Goal: Task Accomplishment & Management: Use online tool/utility

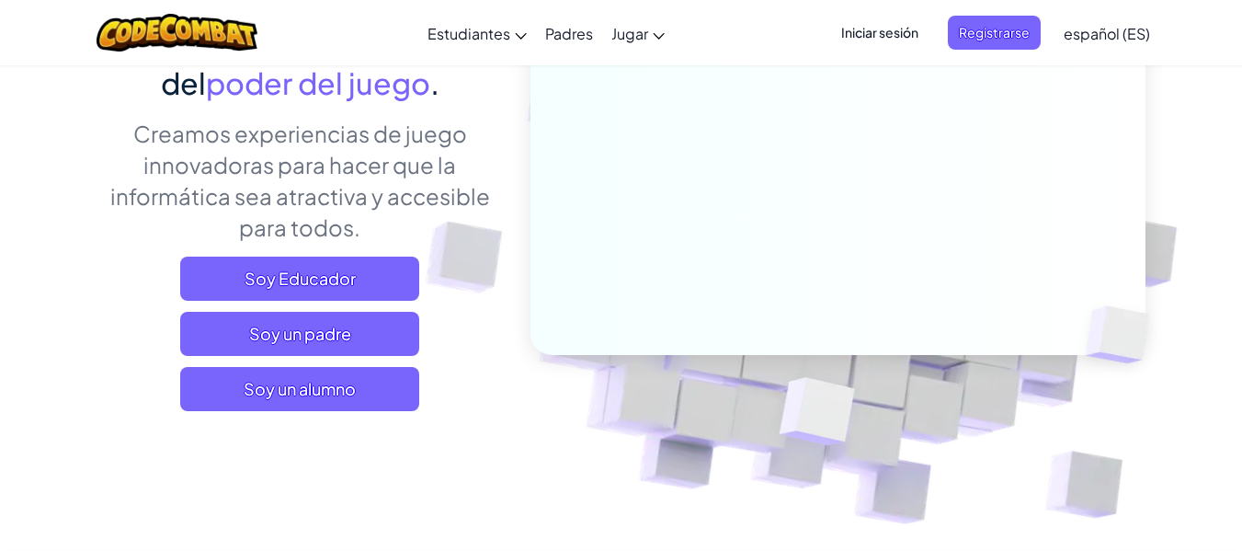
scroll to position [276, 0]
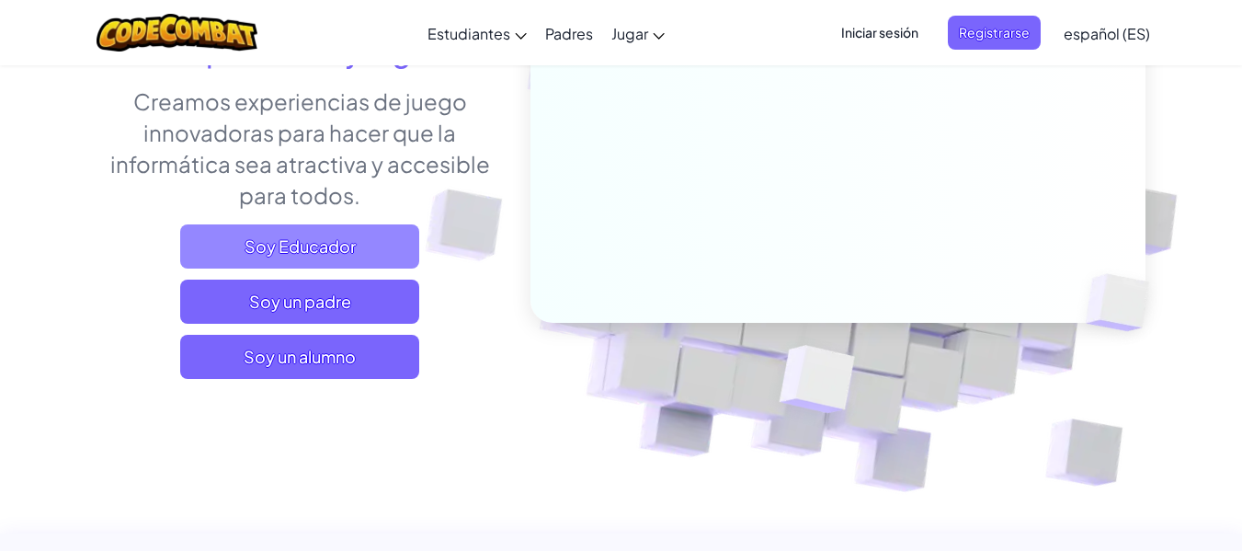
click at [366, 246] on span "Soy Educador" at bounding box center [299, 246] width 239 height 44
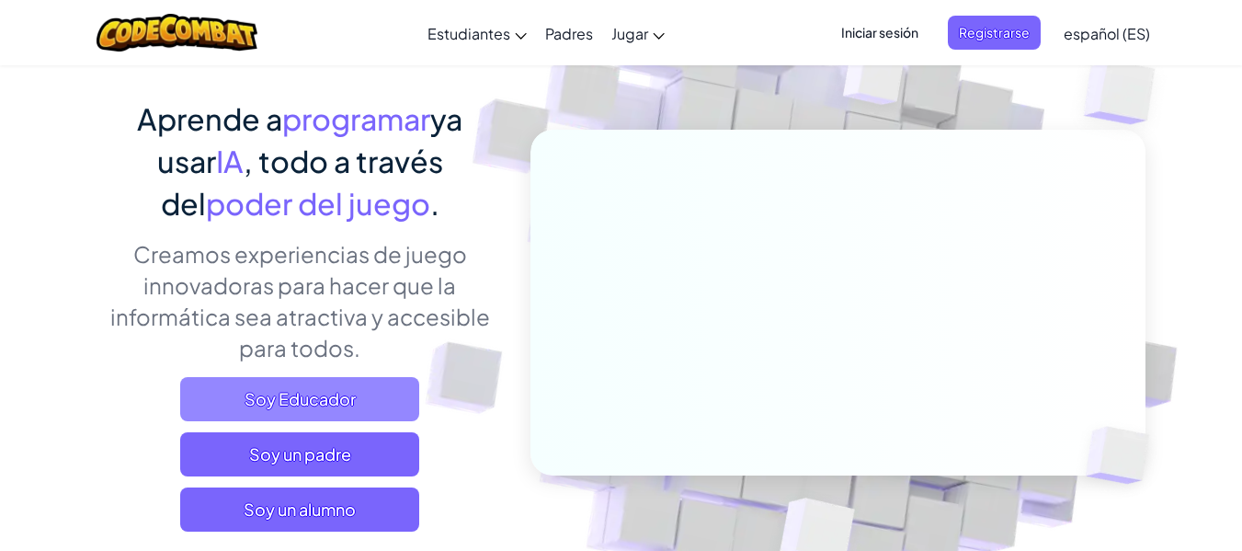
scroll to position [92, 0]
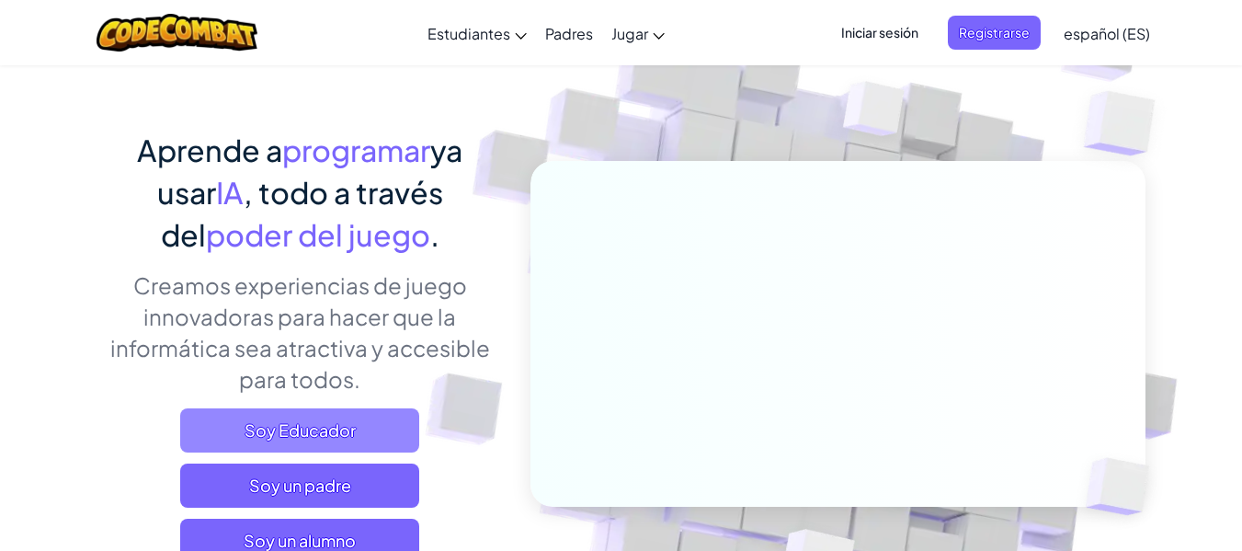
click at [255, 448] on span "Soy Educador" at bounding box center [299, 430] width 239 height 44
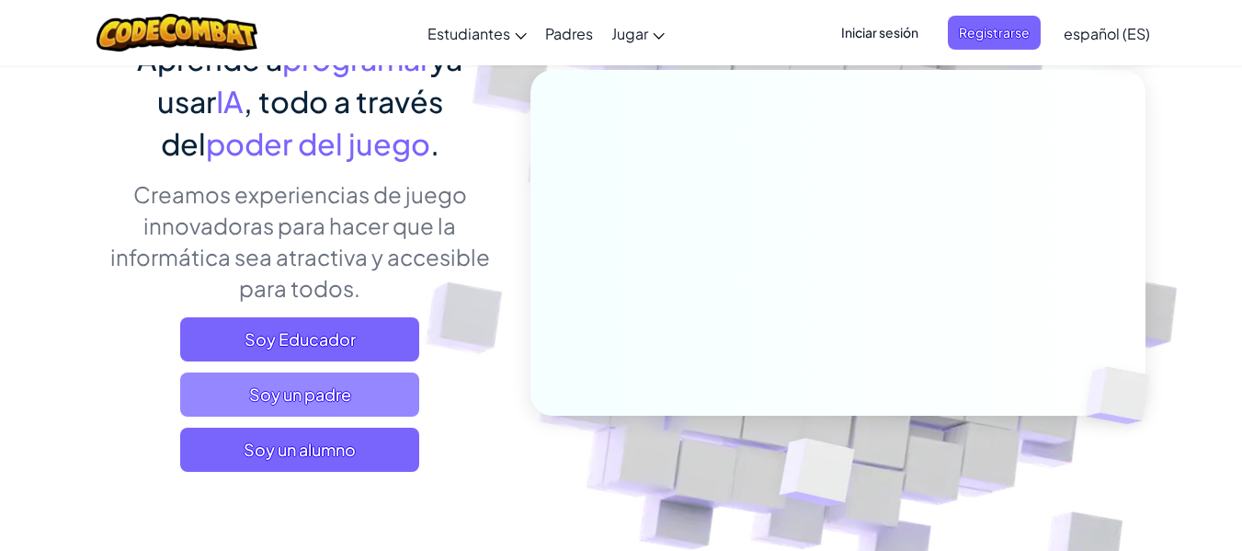
scroll to position [184, 0]
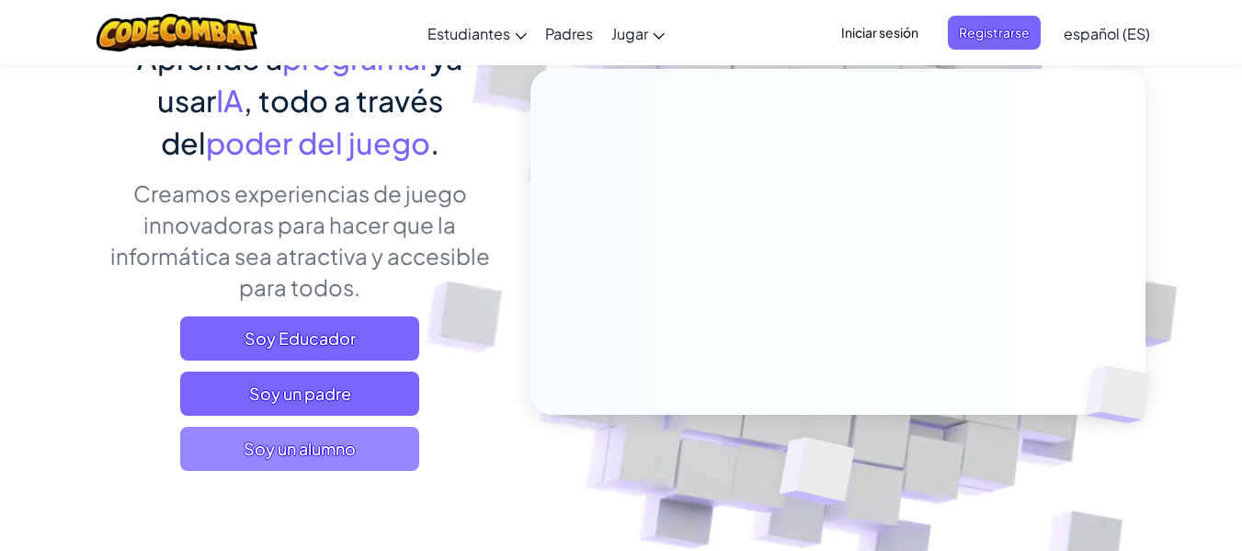
click at [291, 448] on font "Soy un alumno" at bounding box center [300, 448] width 112 height 21
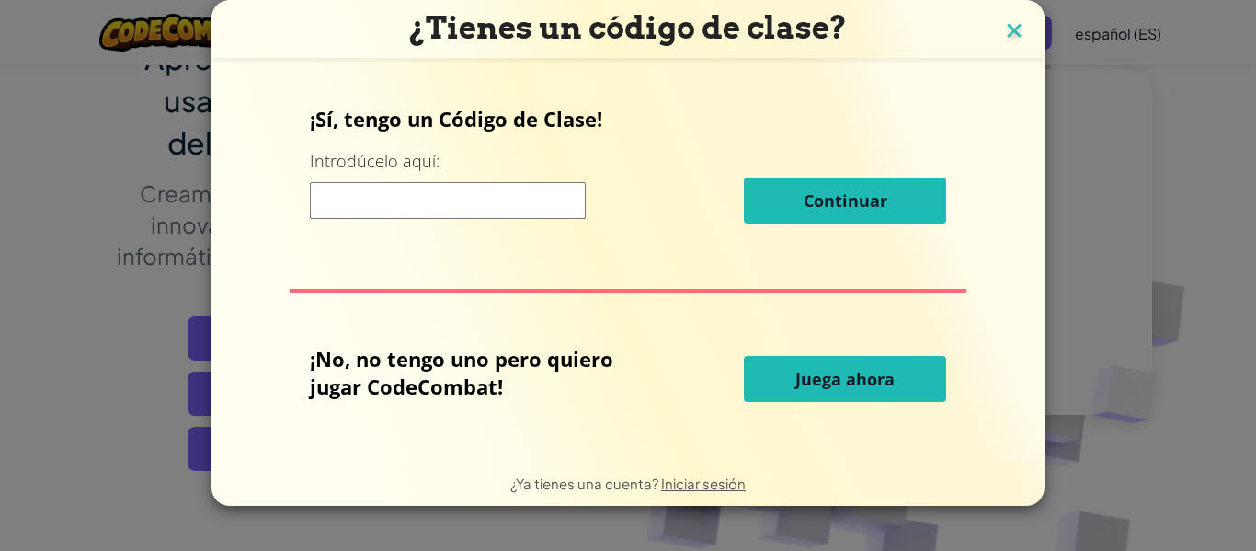
click at [1009, 21] on img at bounding box center [1014, 32] width 24 height 28
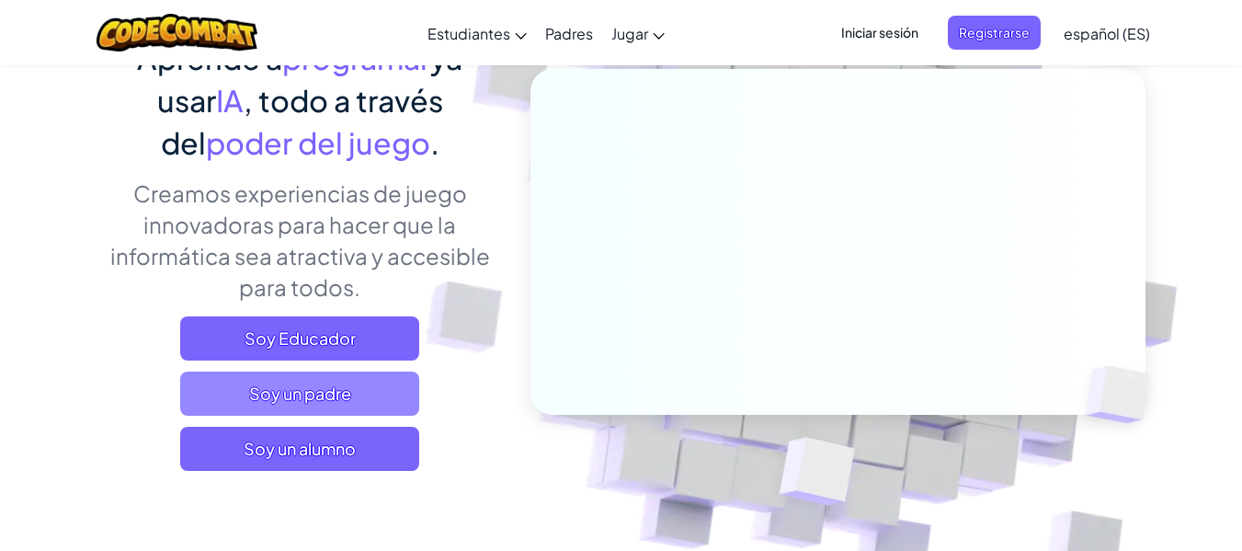
click at [348, 385] on font "Soy un padre" at bounding box center [300, 392] width 102 height 21
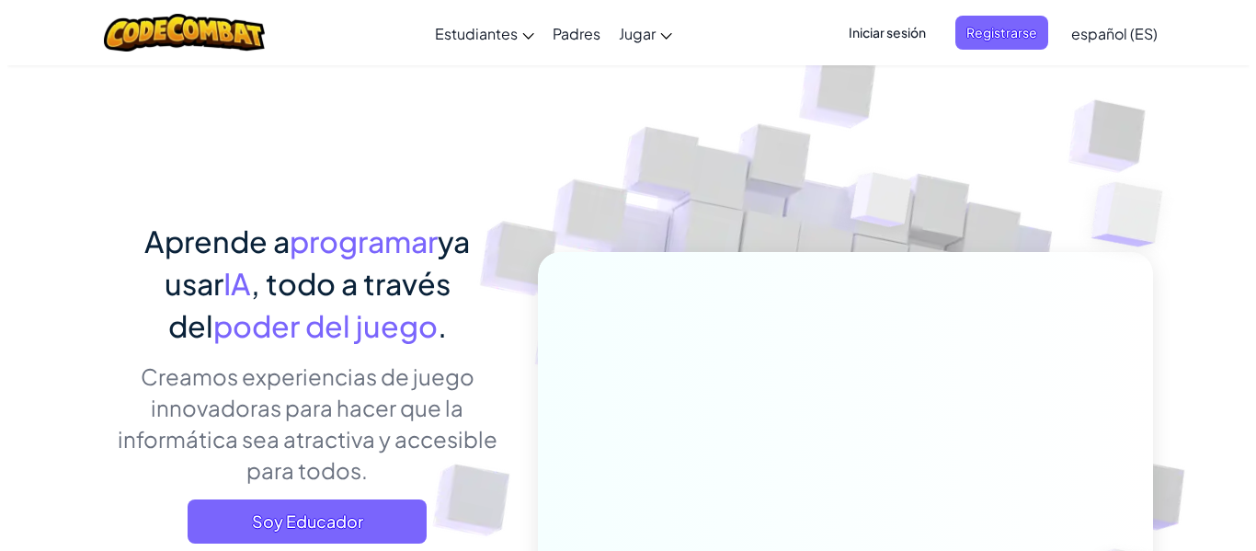
scroll to position [0, 0]
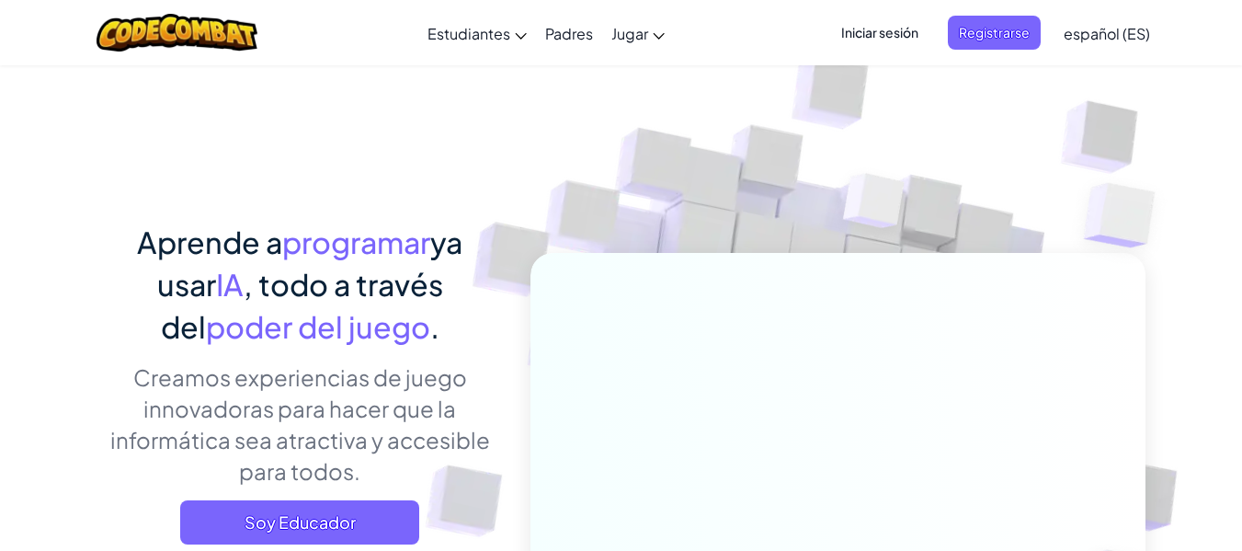
click at [851, 42] on span "Iniciar sesión" at bounding box center [879, 33] width 99 height 34
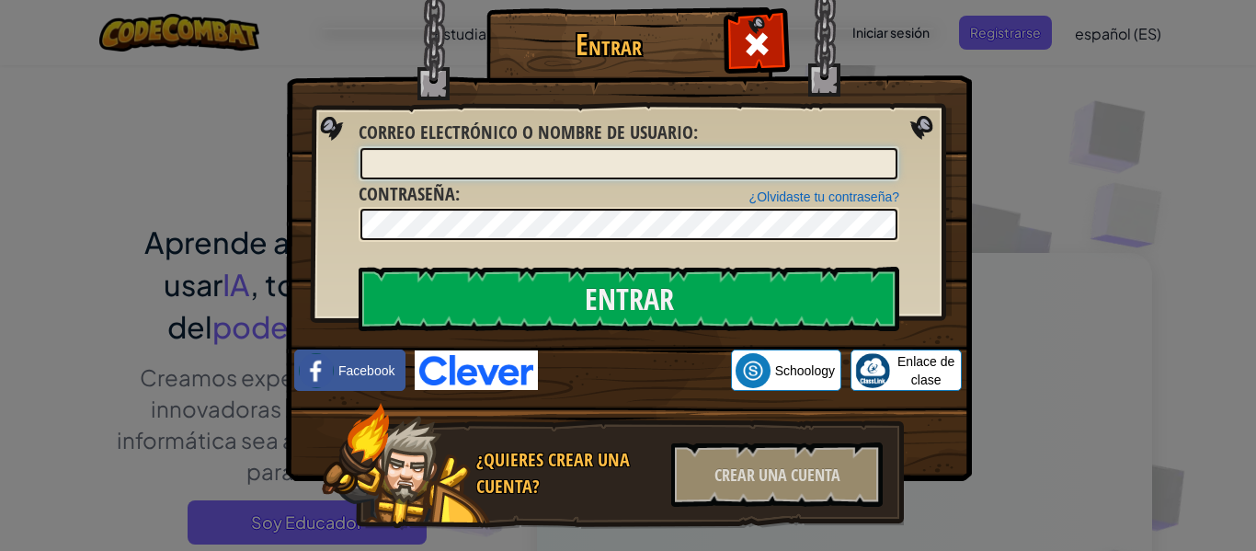
scroll to position [40, 0]
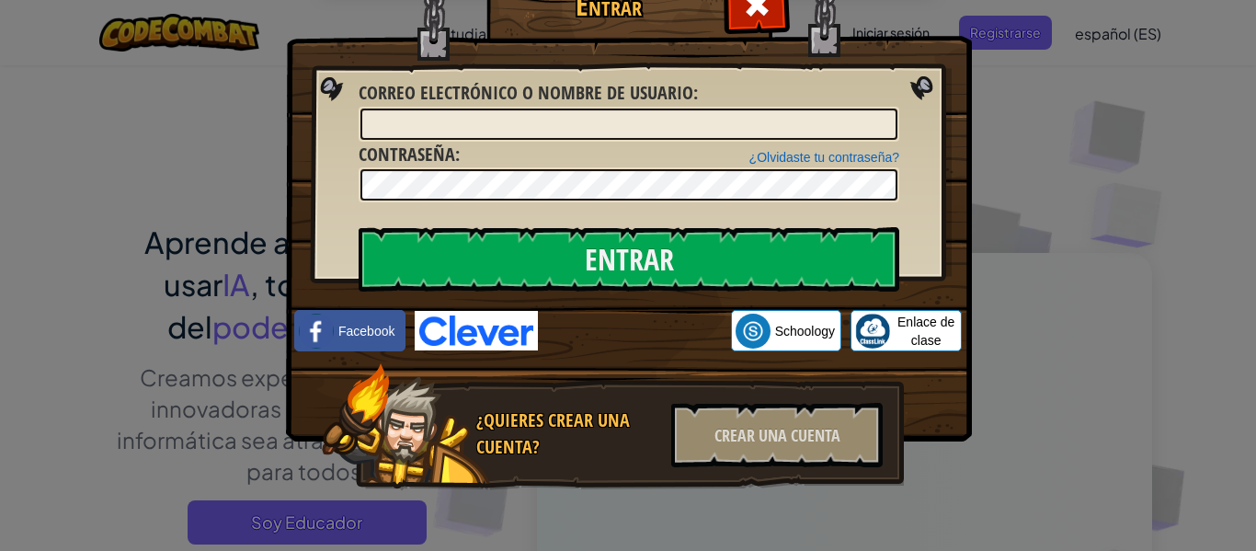
click at [484, 105] on label "Correo electrónico o nombre de usuario :" at bounding box center [527, 93] width 339 height 27
click at [484, 108] on input "Correo electrónico o nombre de usuario :" at bounding box center [628, 123] width 537 height 31
click at [869, 113] on input "Correo electrónico o nombre de usuario :" at bounding box center [628, 123] width 537 height 31
click at [858, 109] on input "Correo electrónico o nombre de usuario :" at bounding box center [628, 123] width 537 height 31
type input "[EMAIL_ADDRESS][DOMAIN_NAME]"
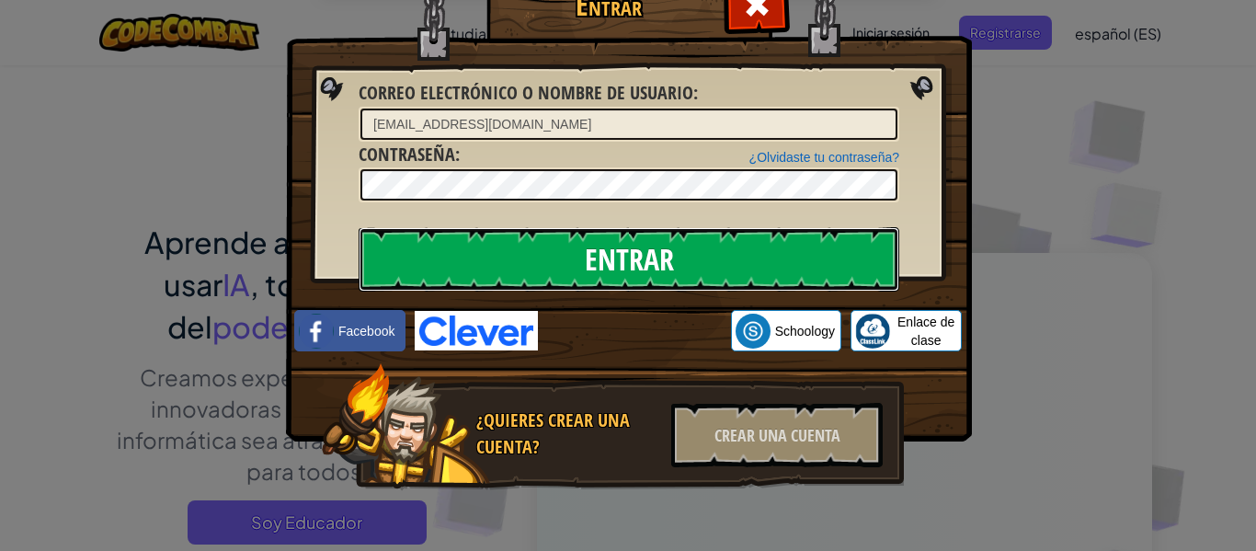
click at [710, 281] on input "Entrar" at bounding box center [628, 259] width 540 height 64
click at [689, 276] on input "Entrar" at bounding box center [628, 259] width 540 height 64
click at [682, 275] on input "Entrar" at bounding box center [628, 259] width 540 height 64
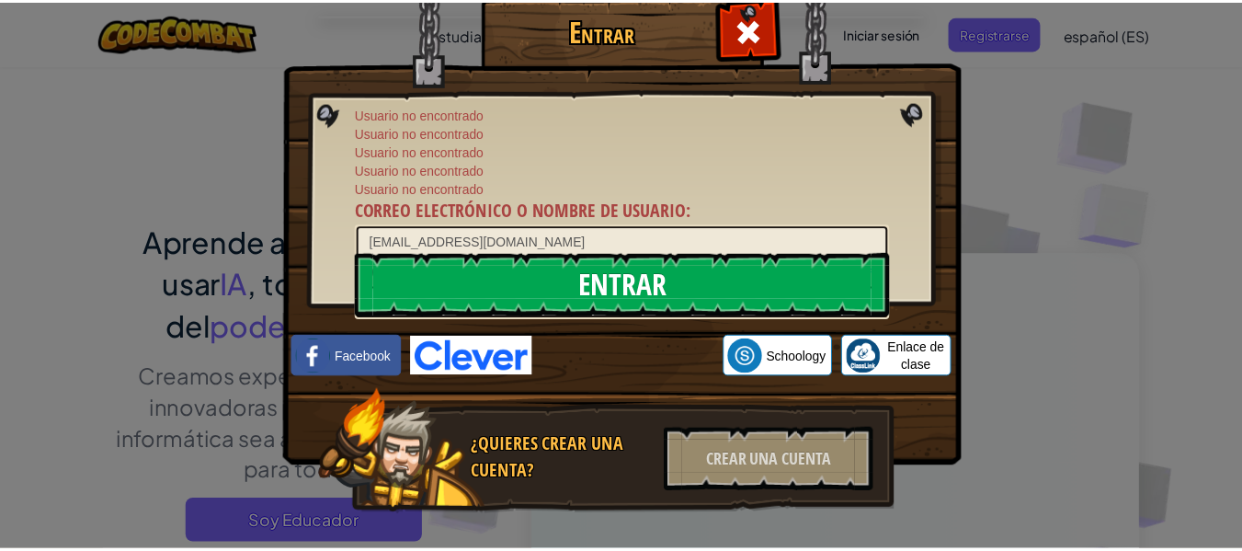
scroll to position [0, 0]
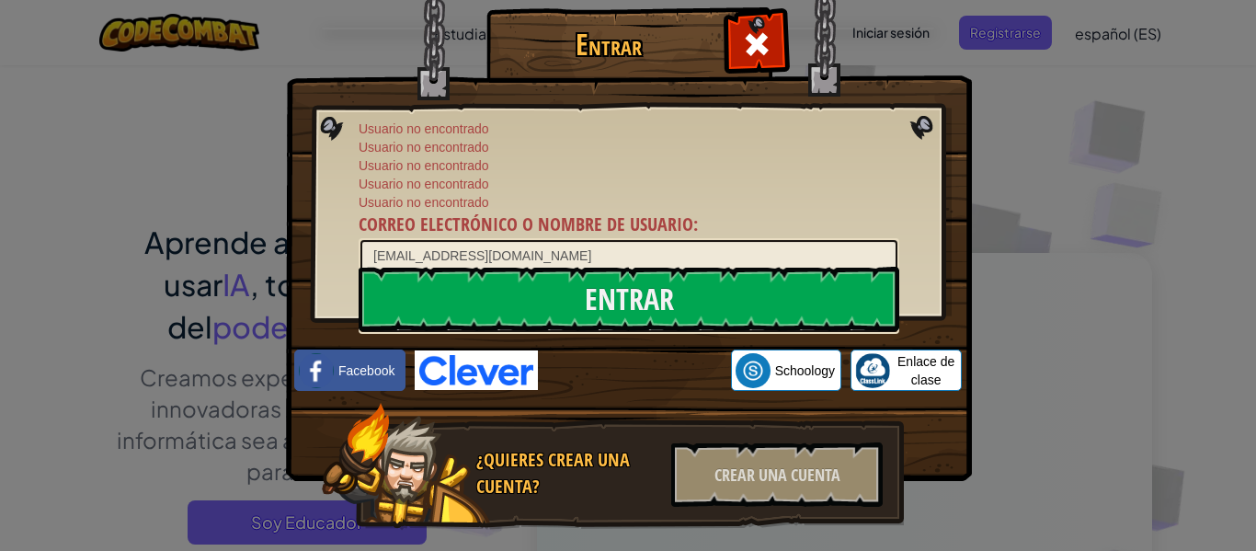
click at [924, 139] on img at bounding box center [629, 213] width 686 height 535
click at [1018, 144] on div "Entrar Usuario no encontrado Usuario no encontrado Usuario no encontrado Usuari…" at bounding box center [628, 275] width 1256 height 551
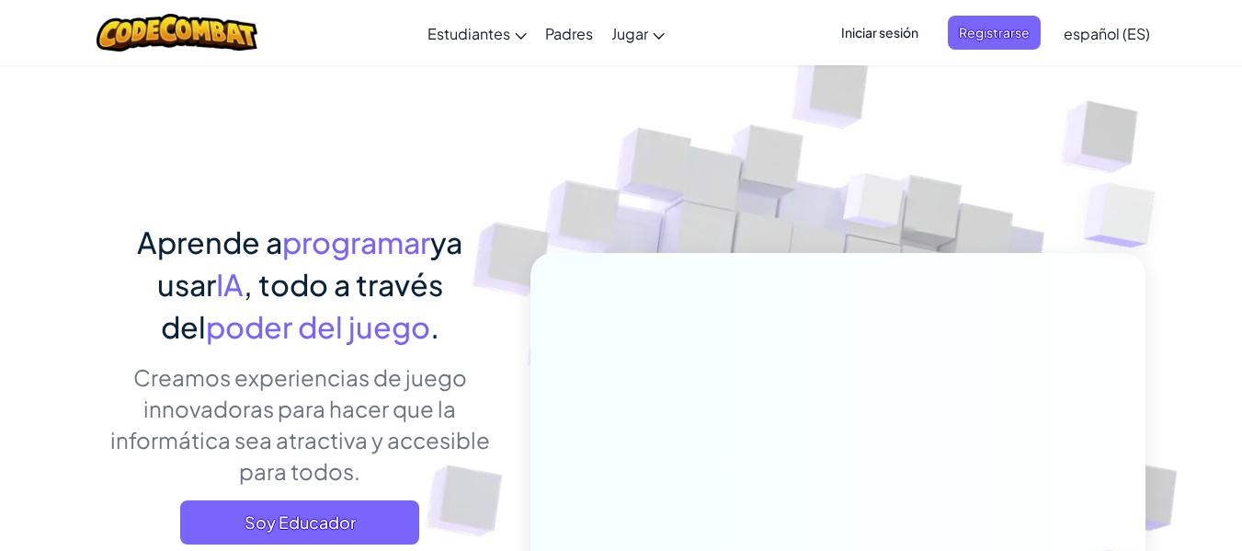
click at [886, 40] on font "Iniciar sesión" at bounding box center [879, 32] width 77 height 17
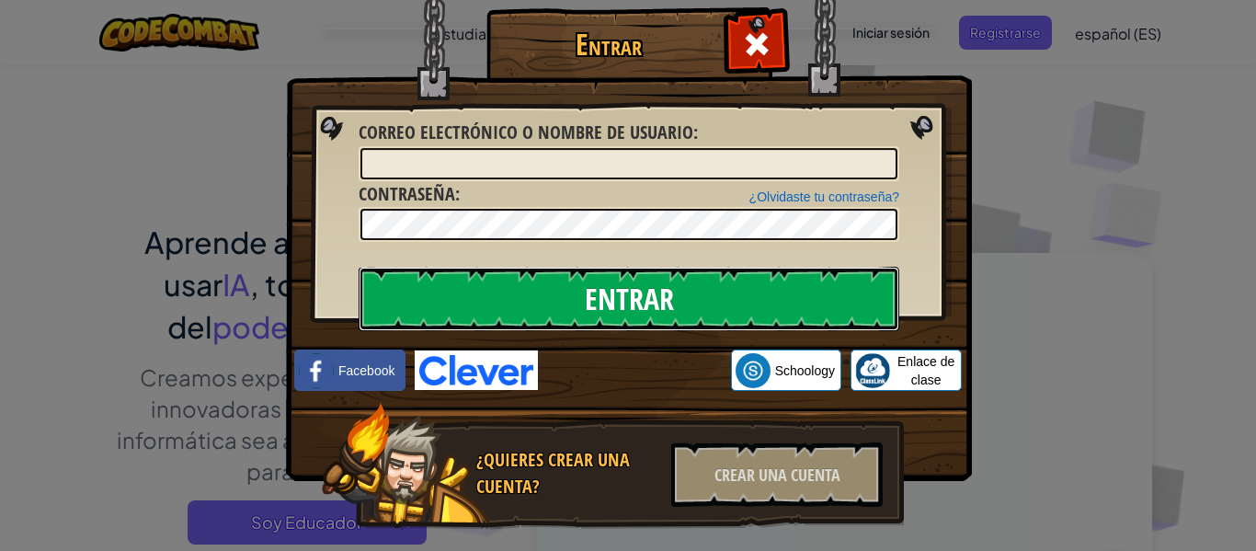
click at [780, 283] on input "Entrar" at bounding box center [628, 299] width 540 height 64
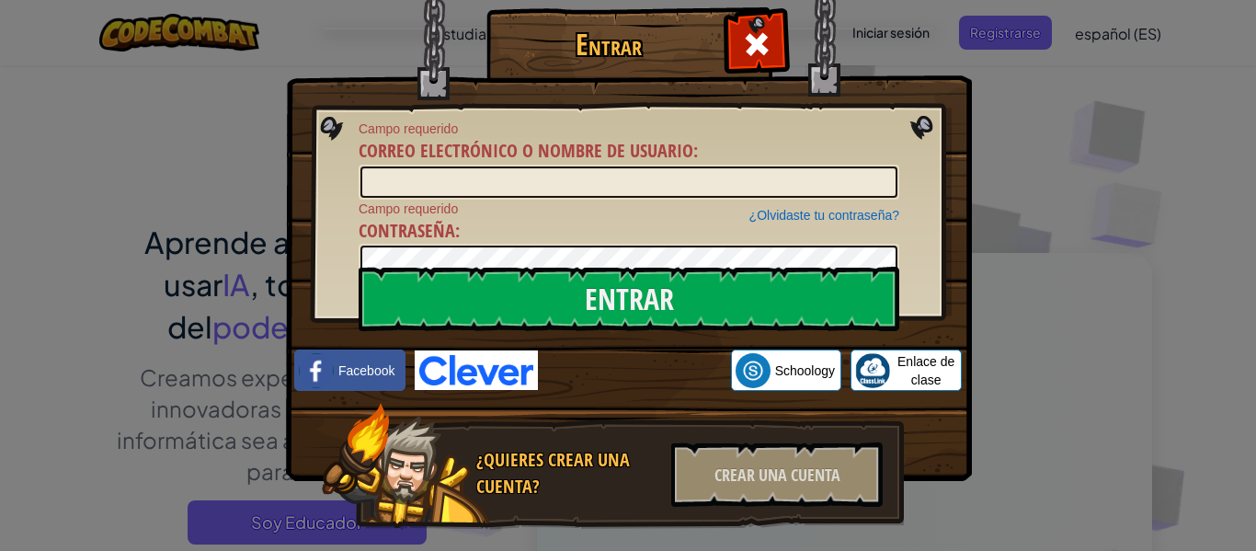
click at [484, 363] on img at bounding box center [476, 370] width 123 height 40
click at [752, 48] on span at bounding box center [756, 43] width 29 height 29
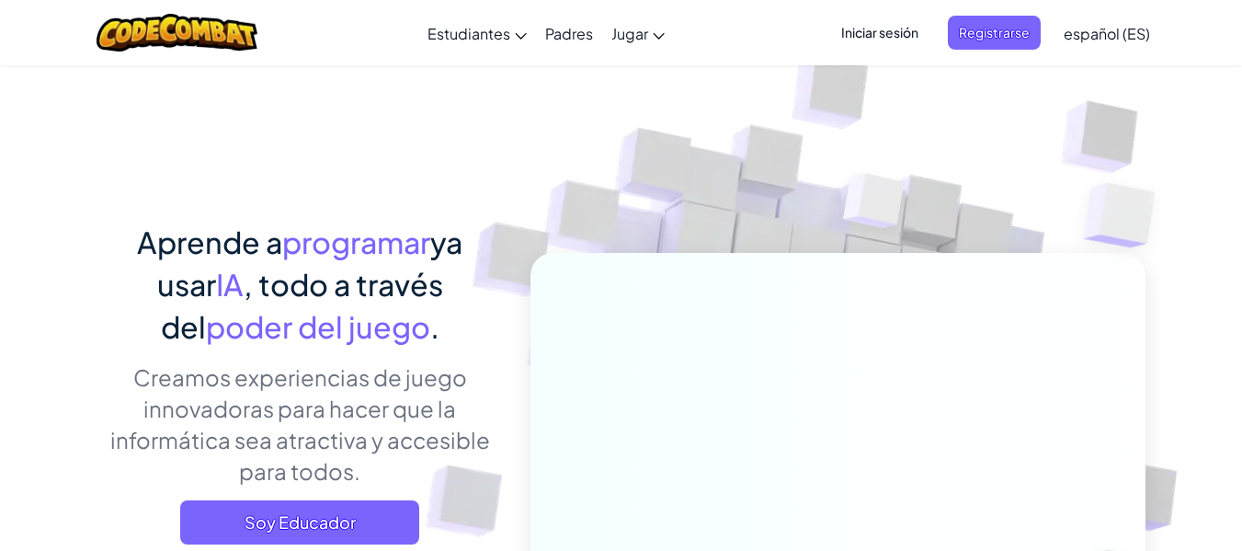
click at [875, 37] on font "Iniciar sesión" at bounding box center [879, 32] width 77 height 17
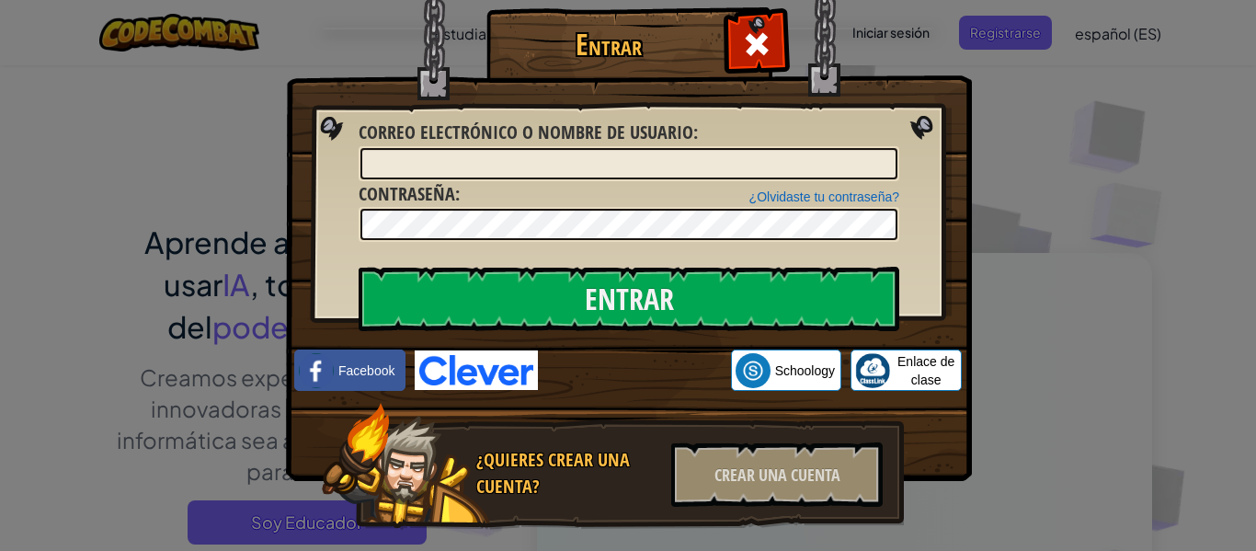
click at [629, 141] on font "Correo electrónico o nombre de usuario" at bounding box center [525, 131] width 335 height 25
click at [629, 148] on input "Correo electrónico o nombre de usuario :" at bounding box center [628, 163] width 537 height 31
click at [796, 495] on div "Crear una cuenta" at bounding box center [776, 474] width 211 height 64
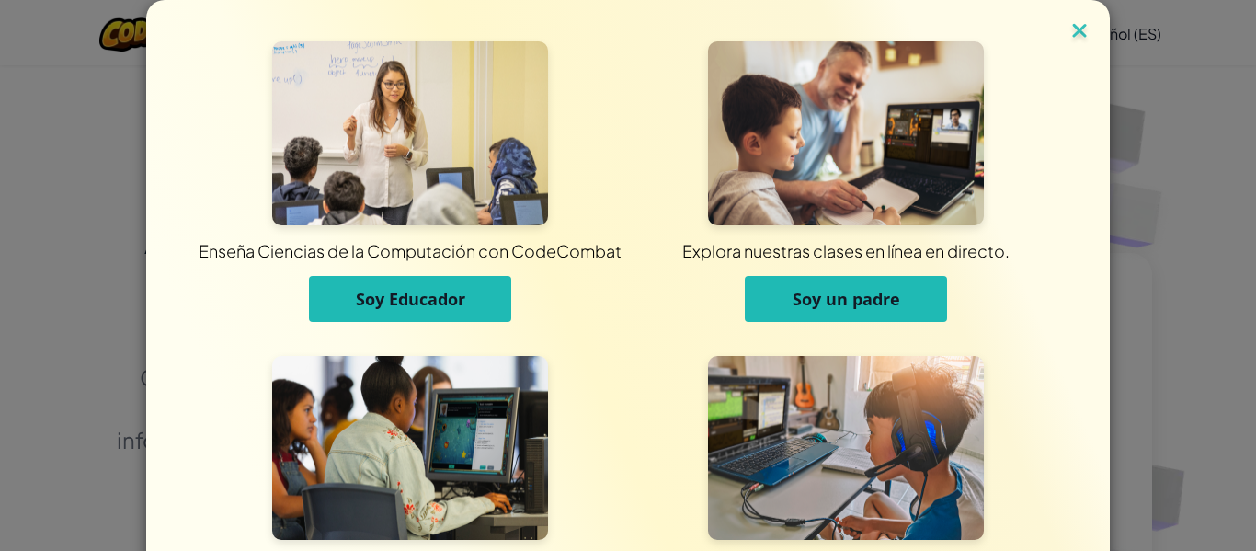
click at [1069, 32] on img at bounding box center [1079, 32] width 24 height 28
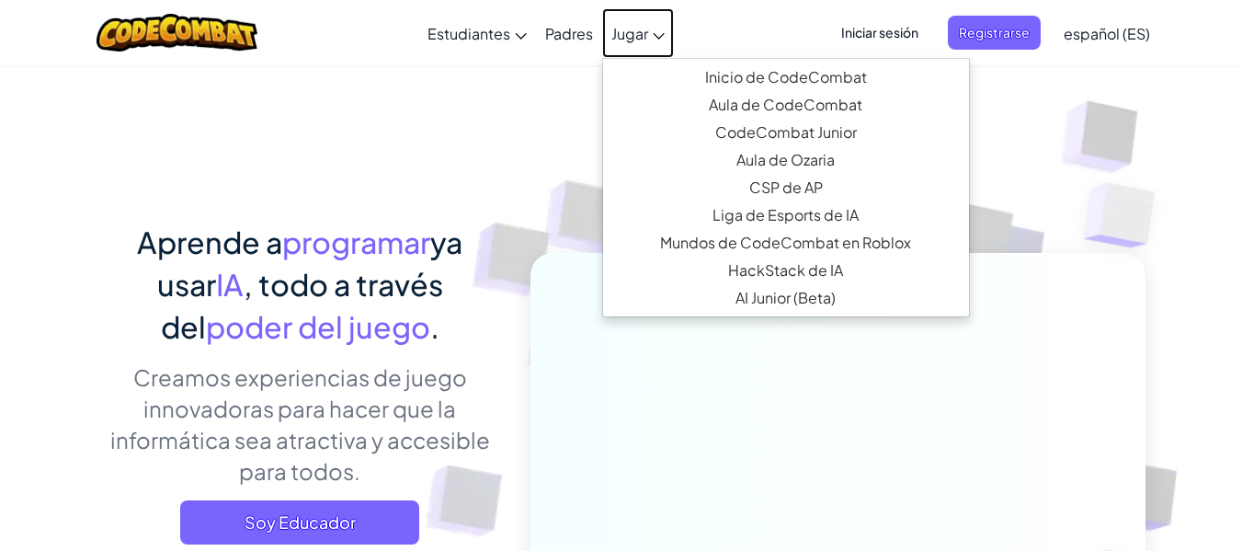
click at [620, 45] on link "Jugar" at bounding box center [638, 33] width 72 height 50
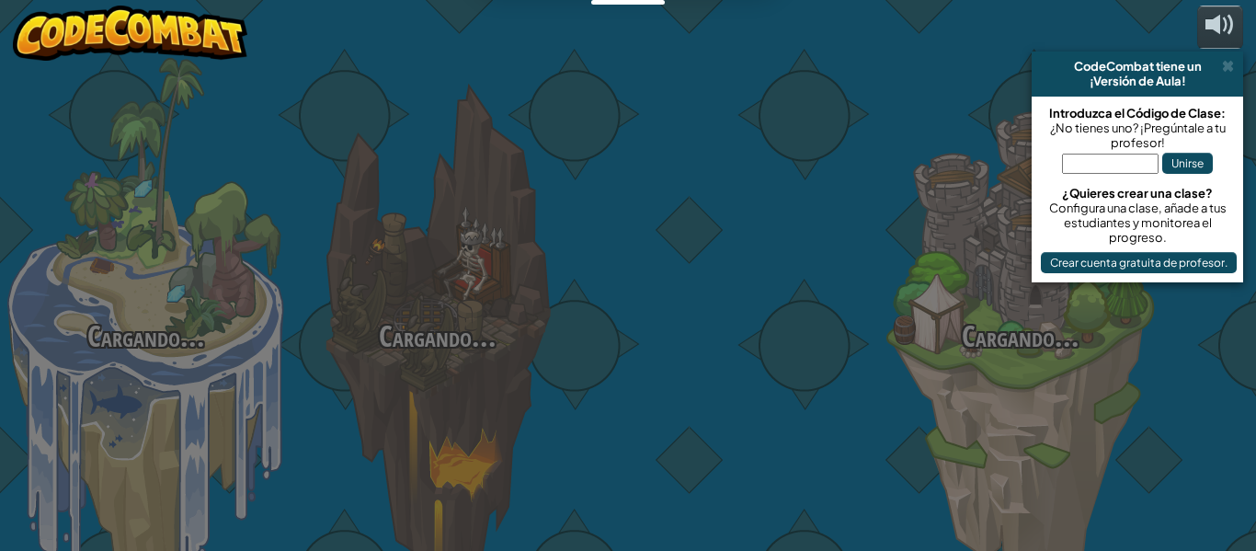
select select "es-ES"
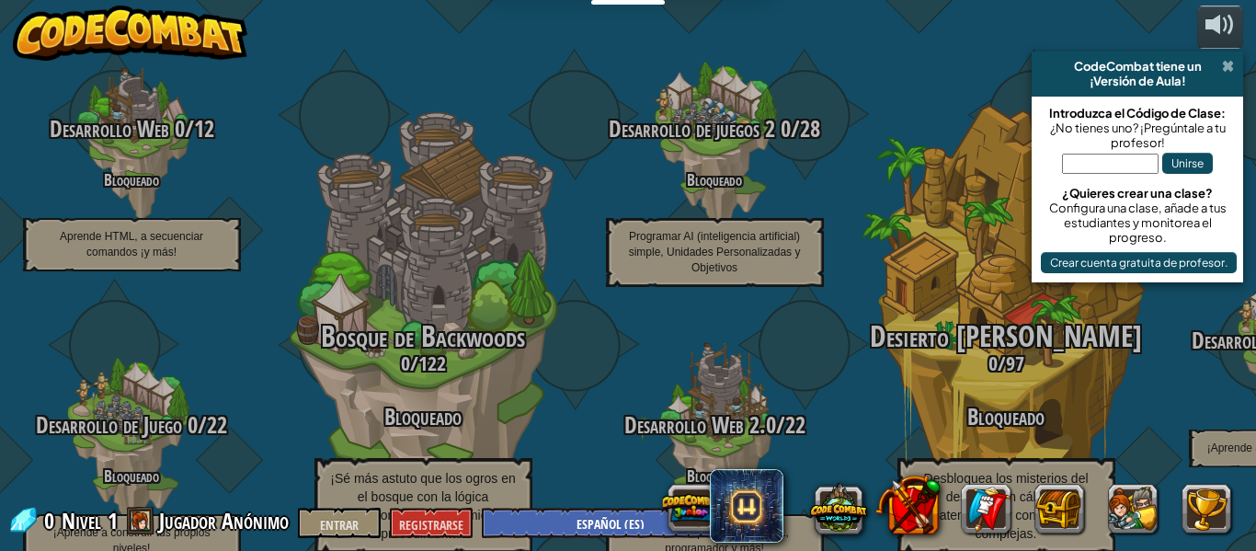
click at [1231, 67] on span at bounding box center [1228, 66] width 12 height 15
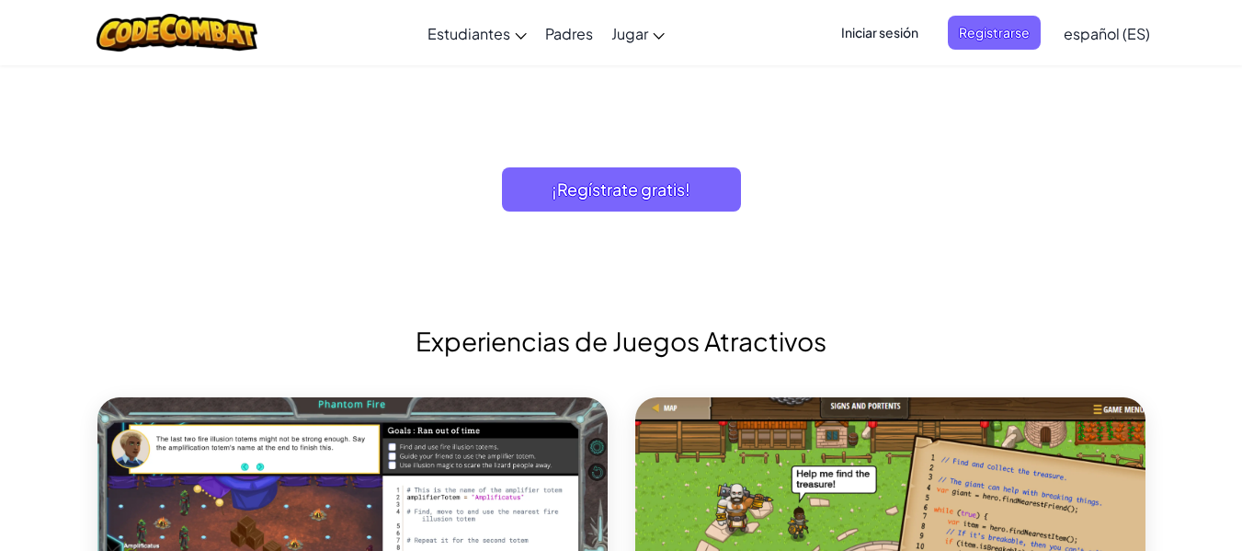
scroll to position [2022, 0]
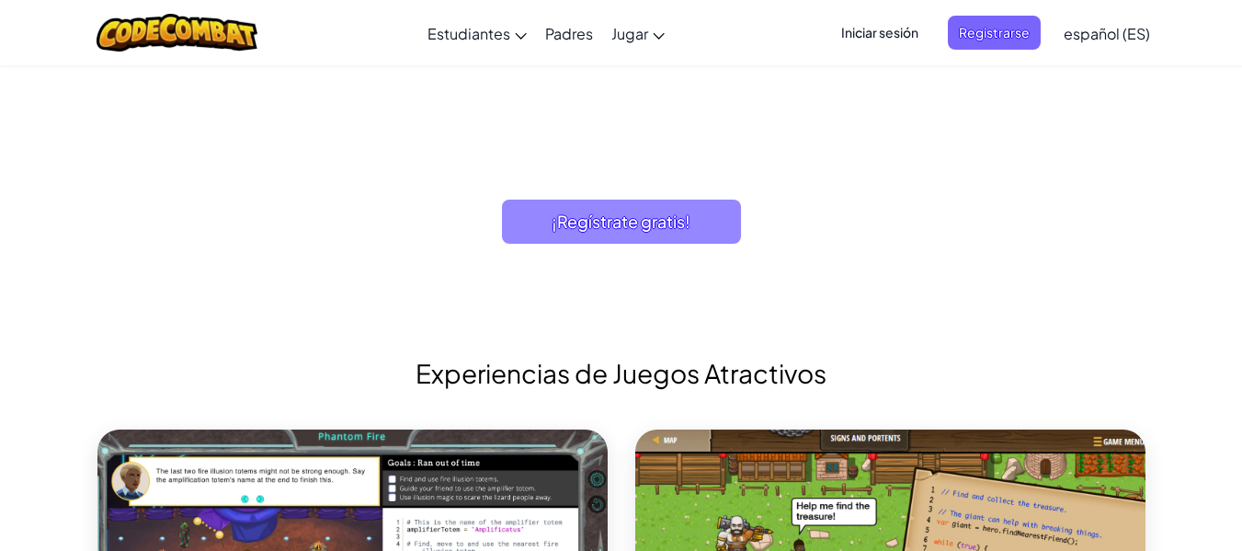
click at [598, 237] on span "¡Regístrate gratis!" at bounding box center [621, 221] width 239 height 44
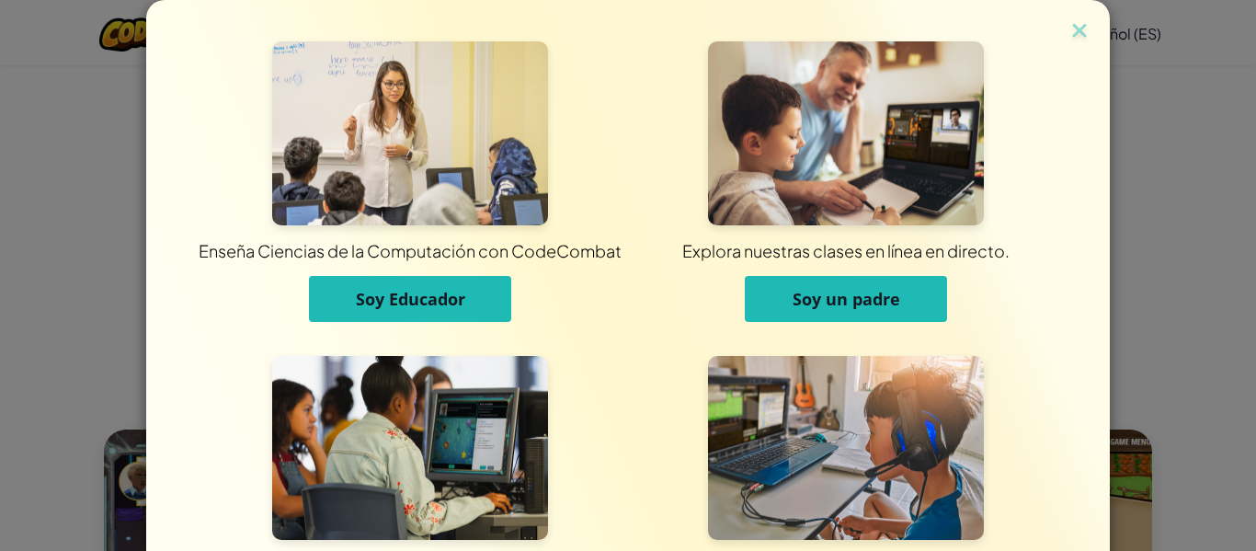
click at [1090, 27] on div "Enseña Ciencias de la Computación con CodeCombat Soy Educador Explora nuestras …" at bounding box center [627, 327] width 963 height 654
click at [1073, 34] on img at bounding box center [1079, 32] width 24 height 28
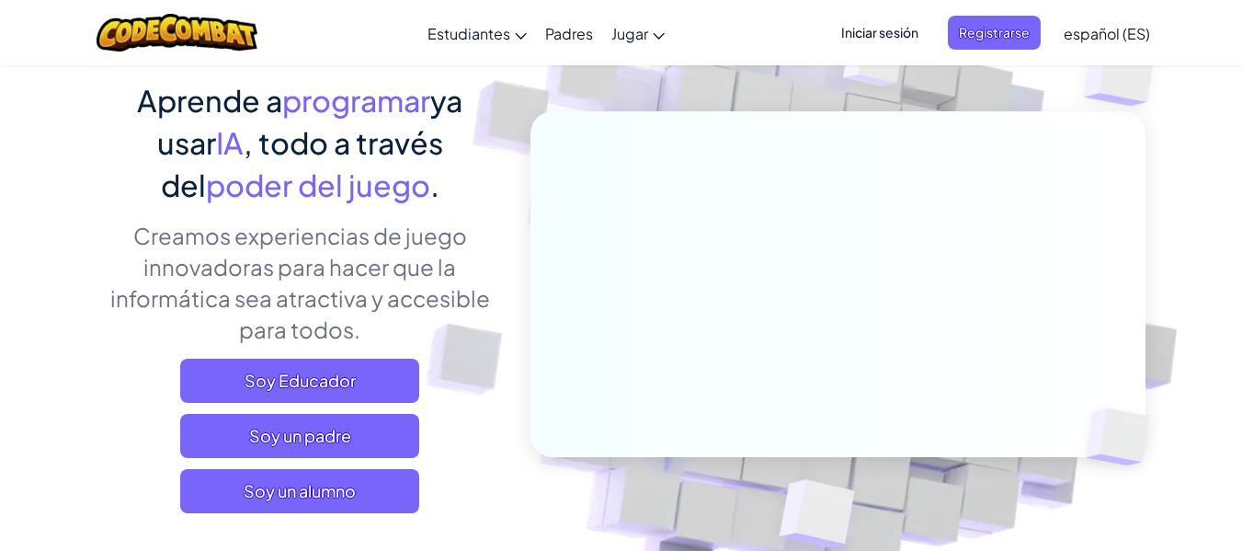
scroll to position [184, 0]
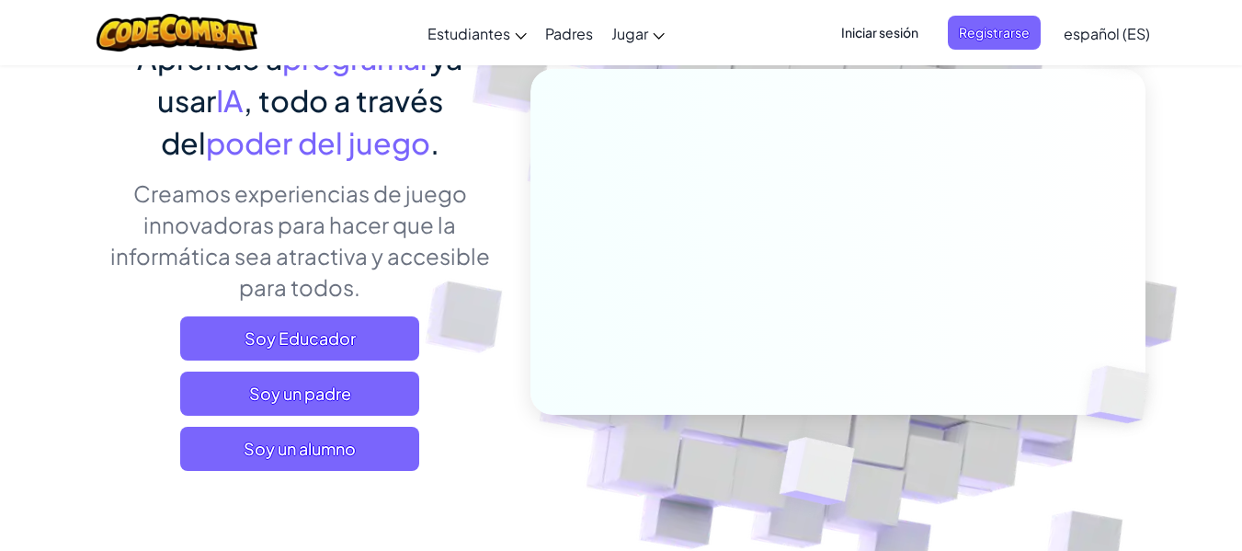
click at [1098, 25] on font "español (ES)" at bounding box center [1107, 33] width 86 height 19
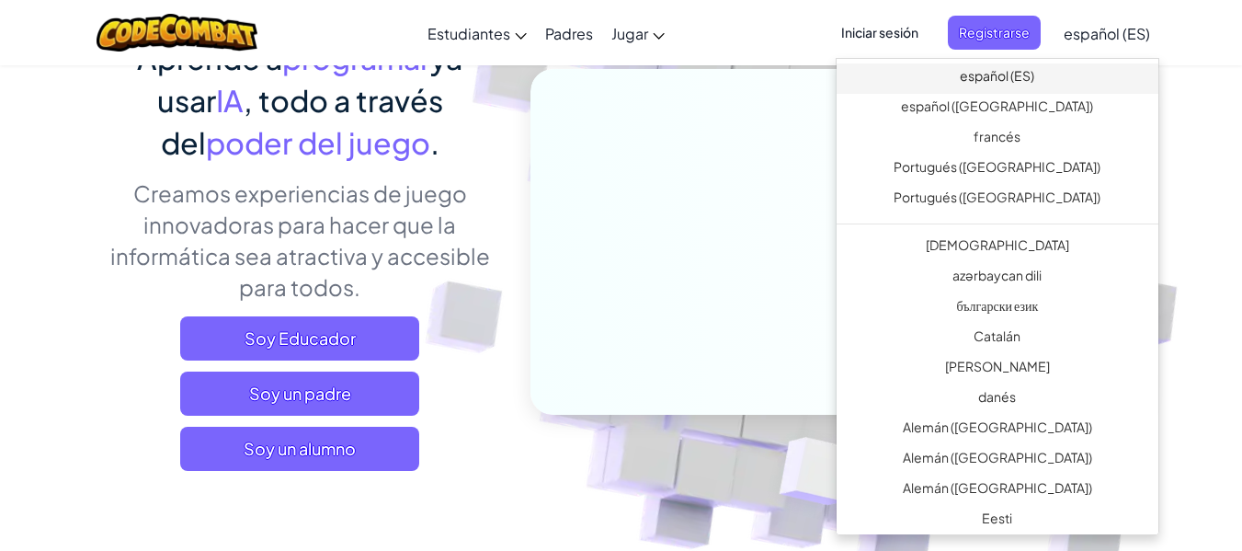
scroll to position [0, 0]
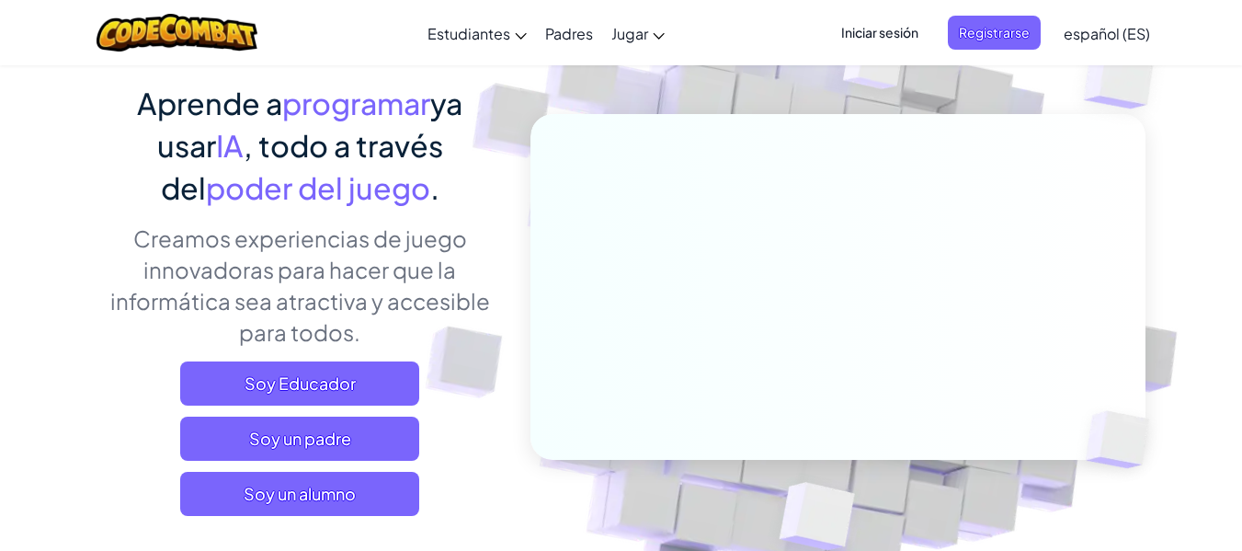
scroll to position [184, 0]
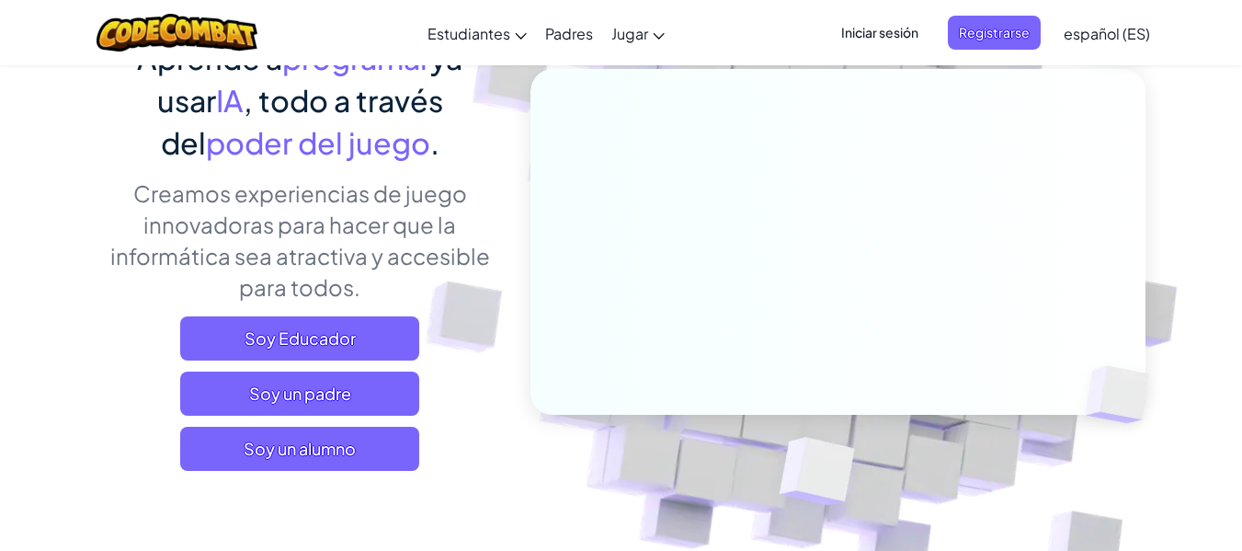
click at [887, 40] on font "Iniciar sesión" at bounding box center [879, 32] width 77 height 19
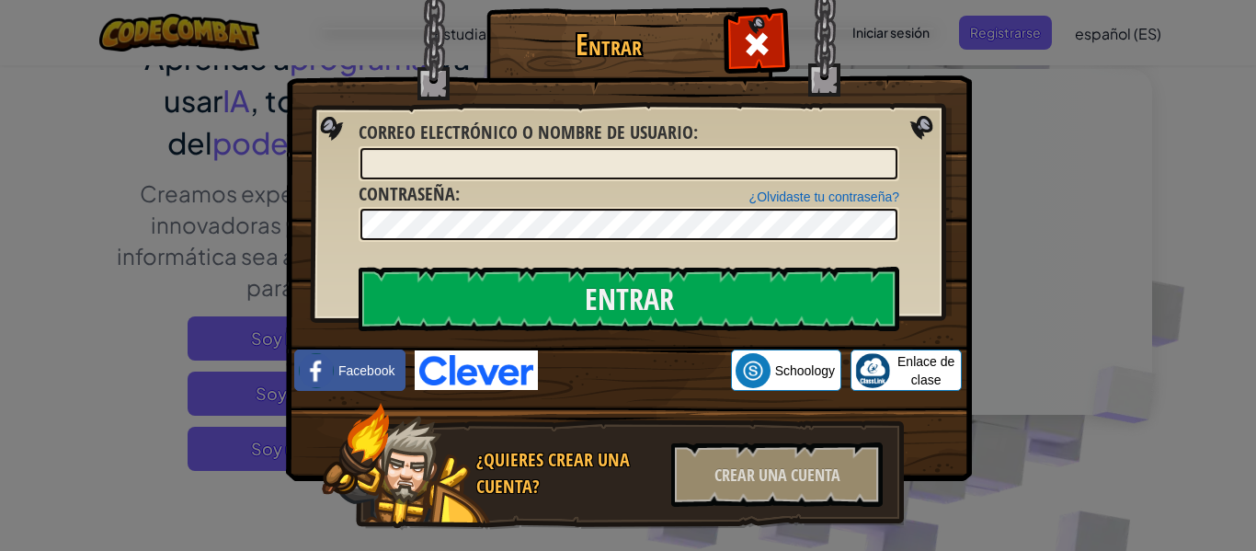
click at [992, 294] on div "Entrar Error desconocido. Correo electrónico o nombre de usuario : ¿Olvidaste t…" at bounding box center [628, 275] width 1256 height 551
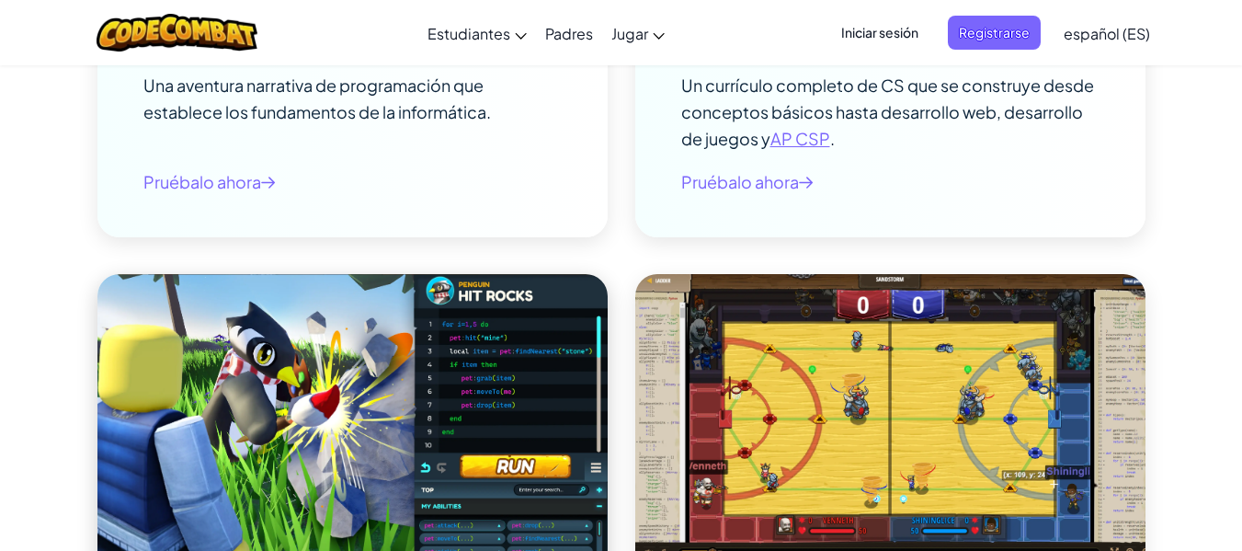
scroll to position [2828, 0]
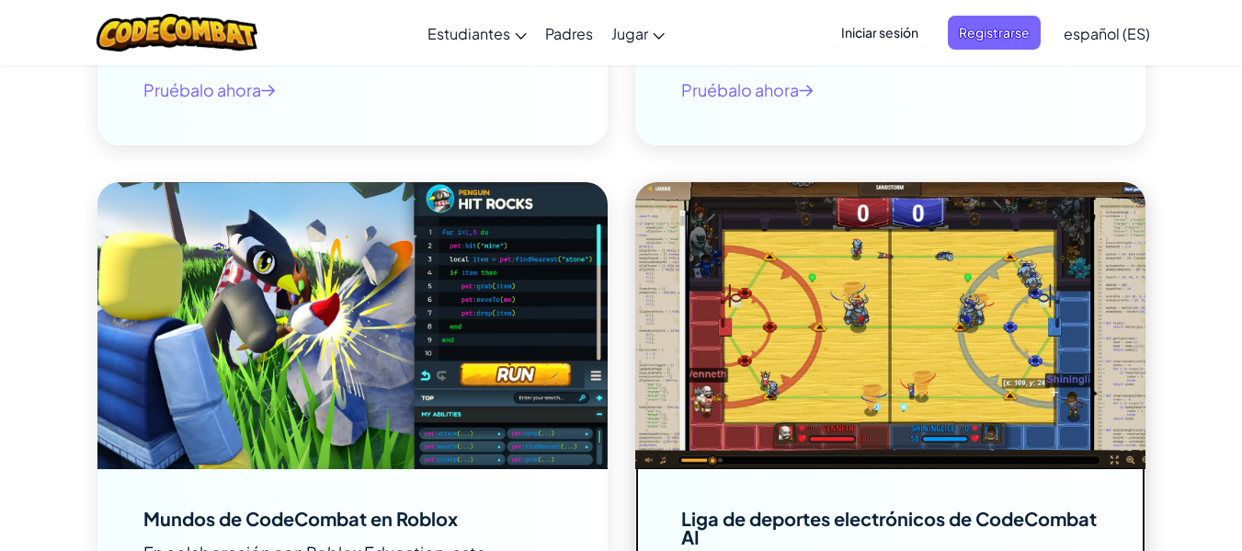
click at [835, 303] on img at bounding box center [890, 325] width 510 height 287
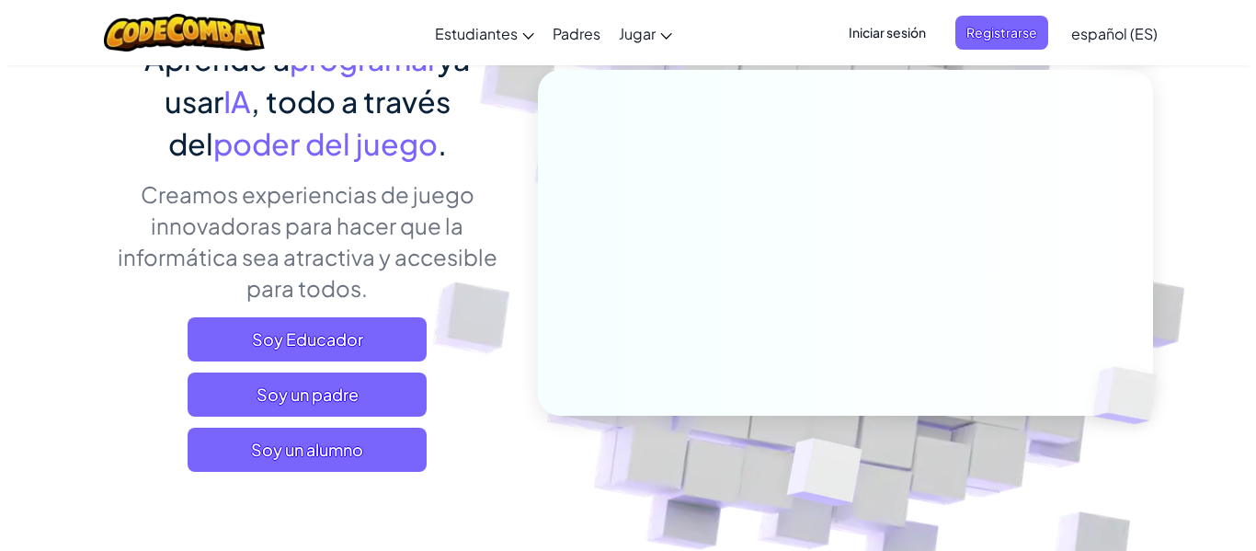
scroll to position [184, 0]
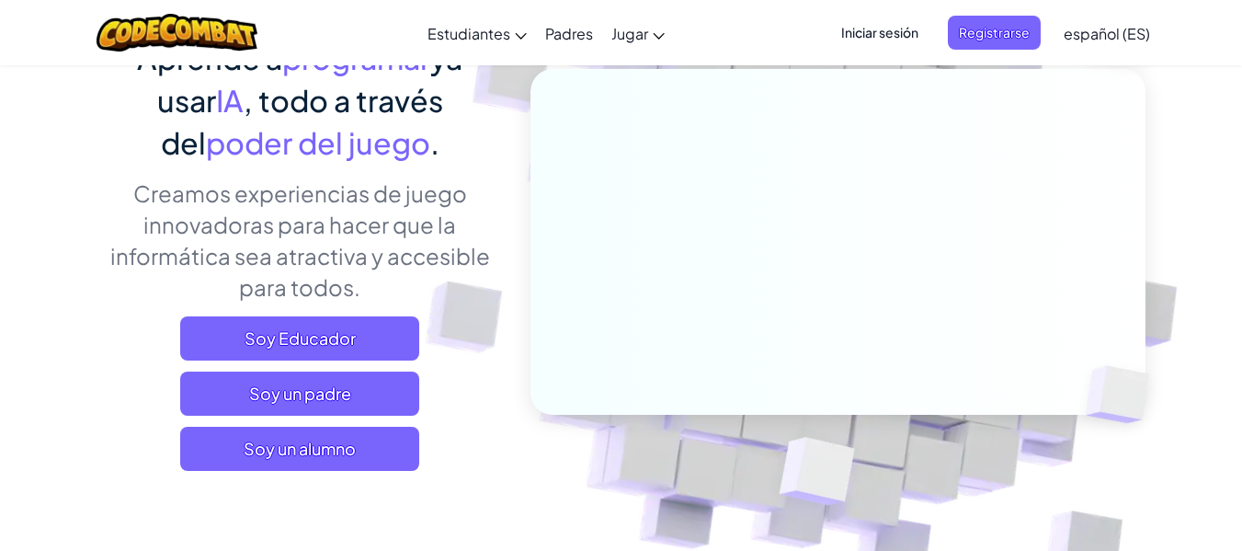
click at [878, 41] on font "Iniciar sesión" at bounding box center [879, 32] width 77 height 19
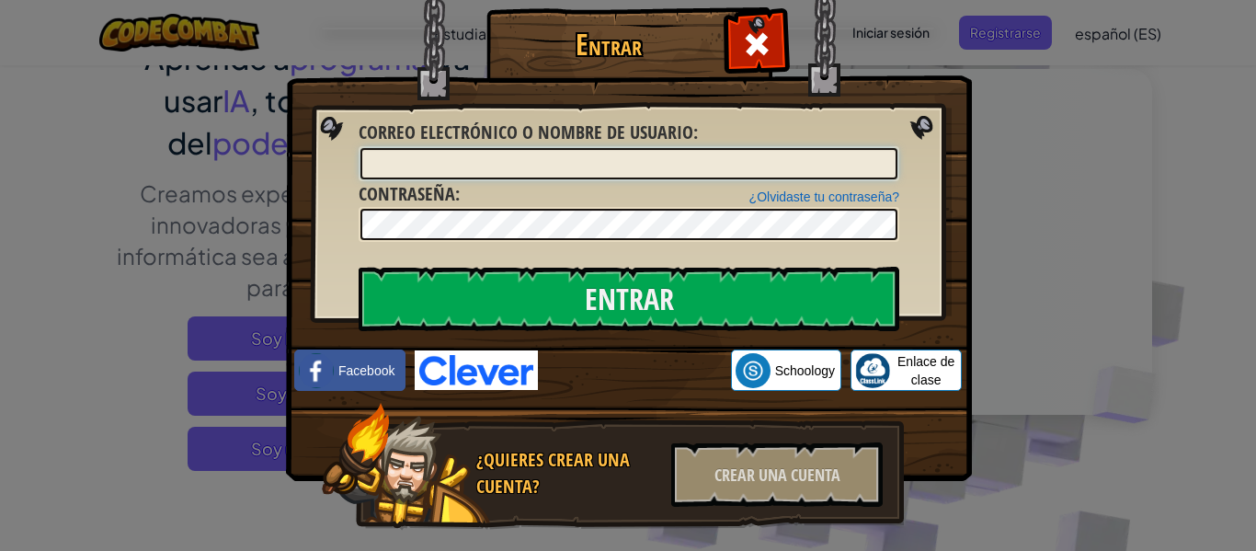
click at [452, 164] on input "Correo electrónico o nombre de usuario :" at bounding box center [628, 163] width 537 height 31
type input "[EMAIL_ADDRESS][DOMAIN_NAME]"
click at [548, 245] on img at bounding box center [629, 213] width 686 height 535
click at [643, 266] on img at bounding box center [629, 213] width 686 height 535
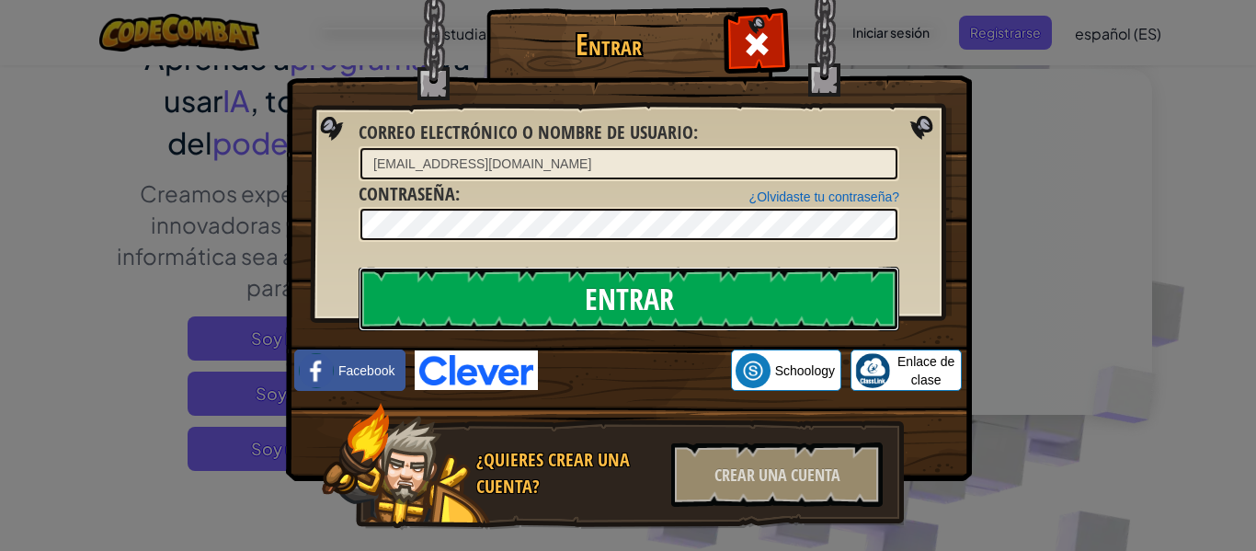
click at [648, 280] on input "Entrar" at bounding box center [628, 299] width 540 height 64
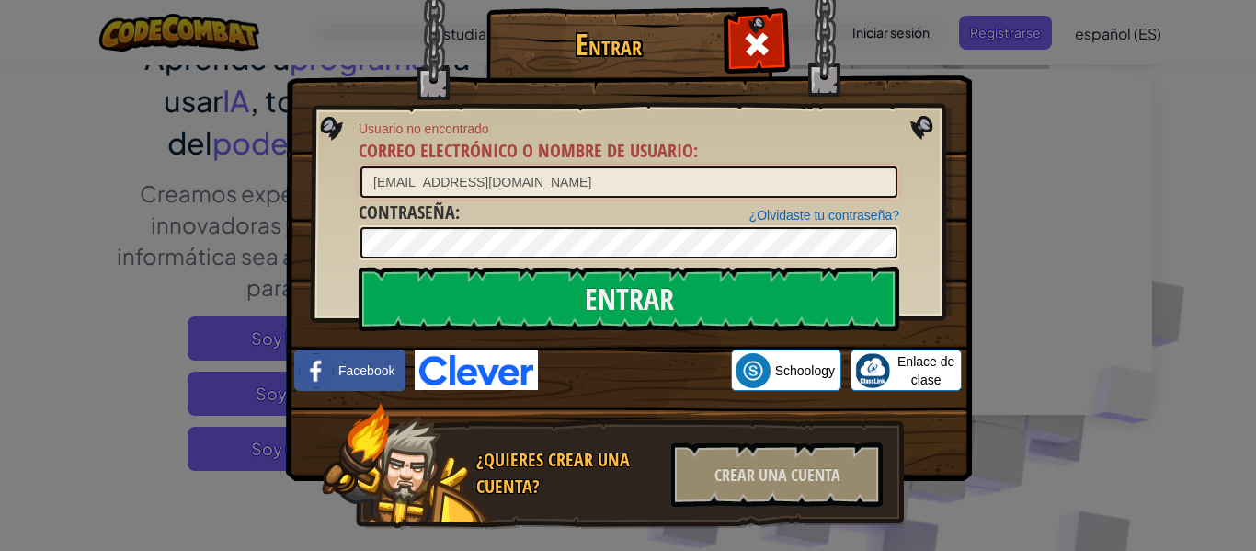
click at [728, 177] on input "[EMAIL_ADDRESS][DOMAIN_NAME]" at bounding box center [628, 181] width 537 height 31
click at [918, 167] on img at bounding box center [629, 213] width 686 height 535
click at [872, 180] on input "Correo electrónico o nombre de usuario :" at bounding box center [628, 181] width 537 height 31
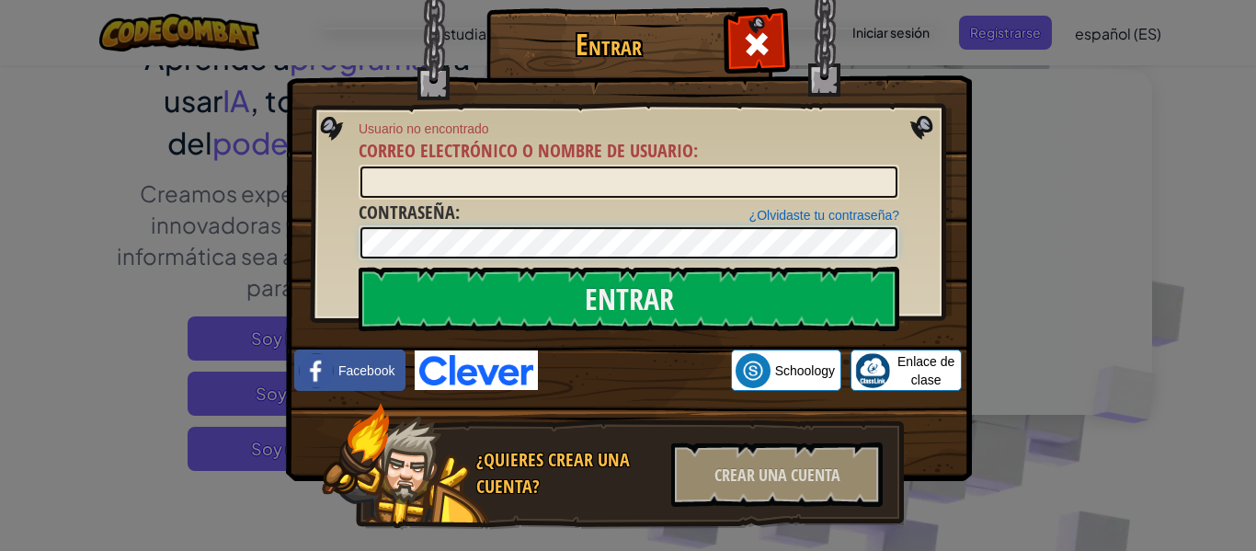
click at [350, 250] on div "Entrar Usuario no encontrado Correo electrónico o nombre de usuario : ¿Olvidast…" at bounding box center [628, 295] width 612 height 535
click at [955, 143] on img at bounding box center [629, 213] width 686 height 535
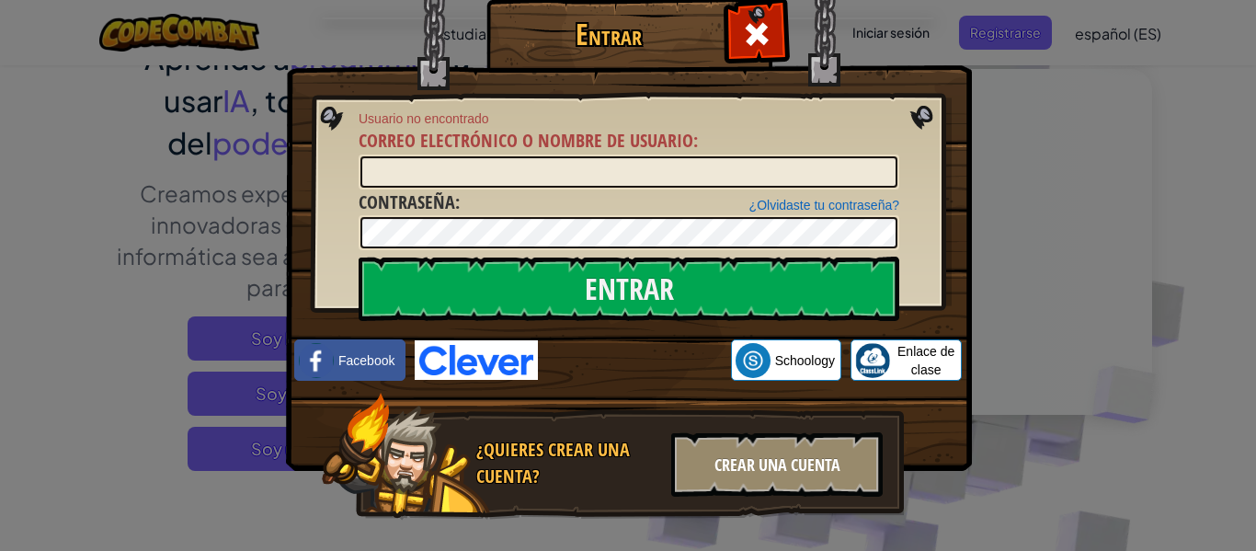
scroll to position [40, 0]
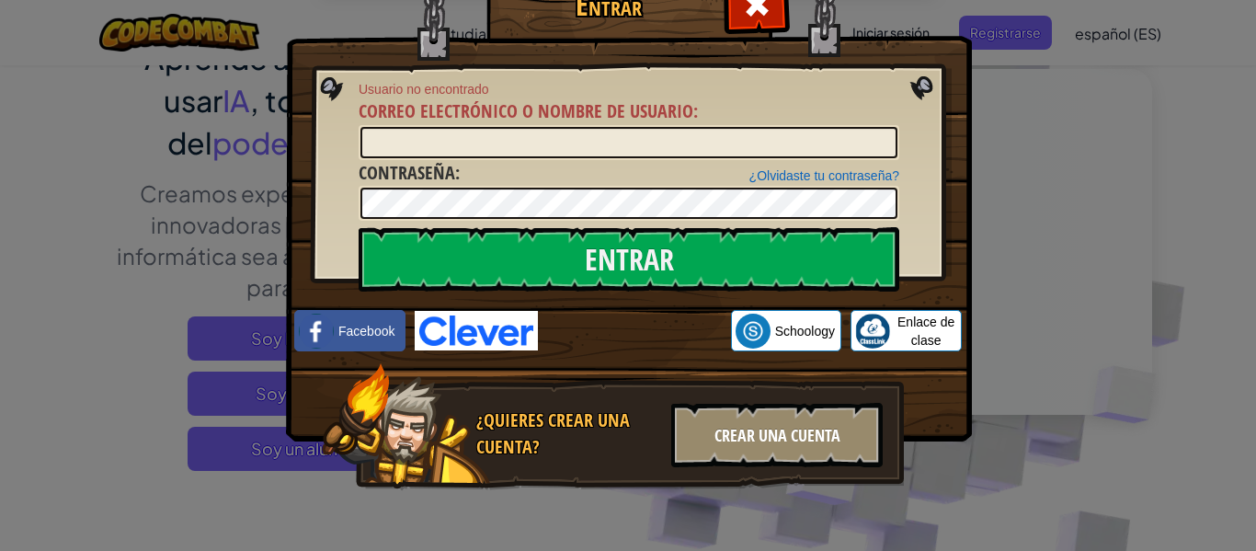
click at [845, 461] on div "Crear una cuenta" at bounding box center [776, 435] width 211 height 64
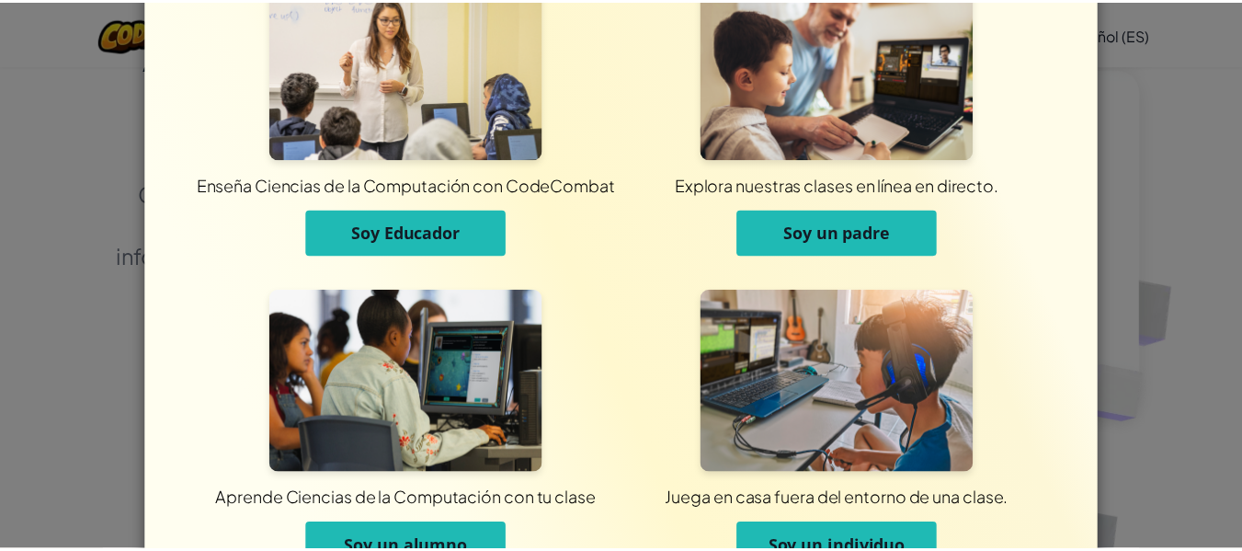
scroll to position [0, 0]
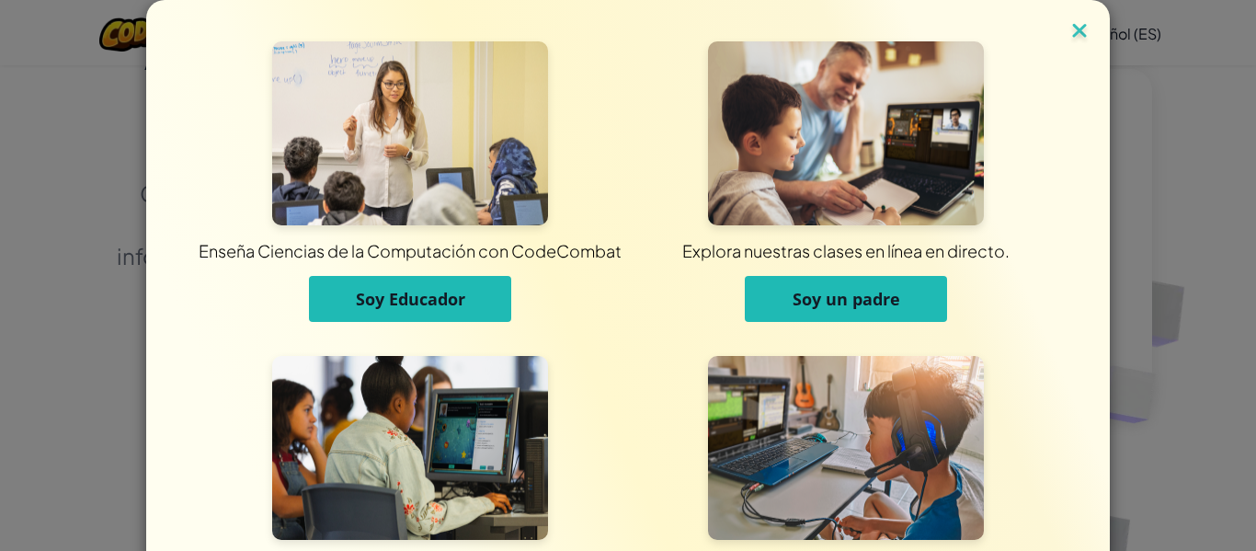
click at [1075, 21] on img at bounding box center [1079, 32] width 24 height 28
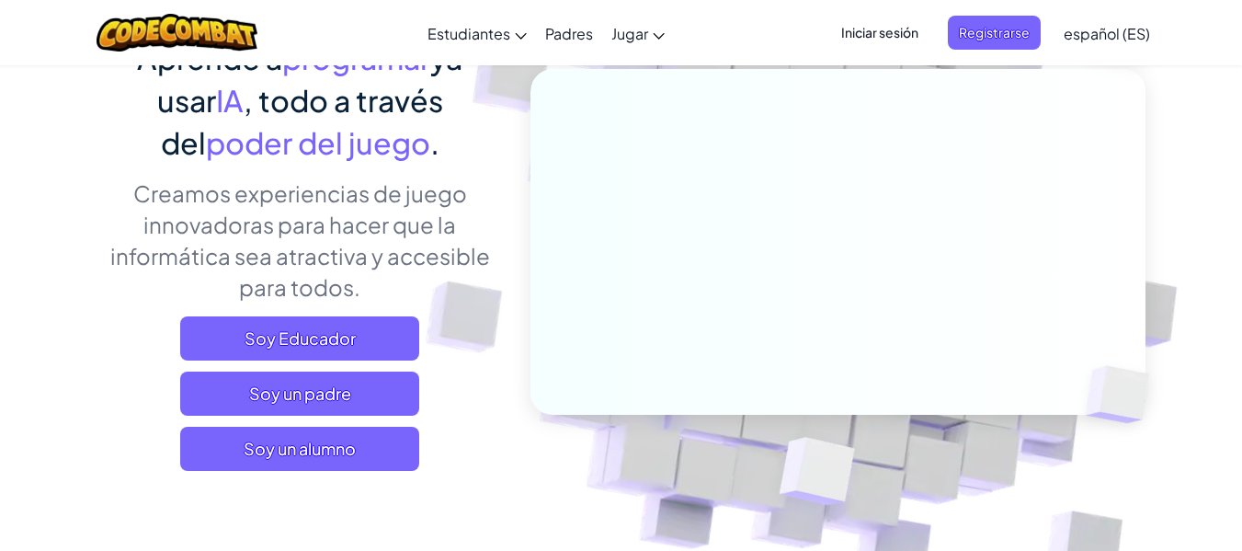
click at [1112, 45] on link "español (ES)" at bounding box center [1106, 33] width 105 height 50
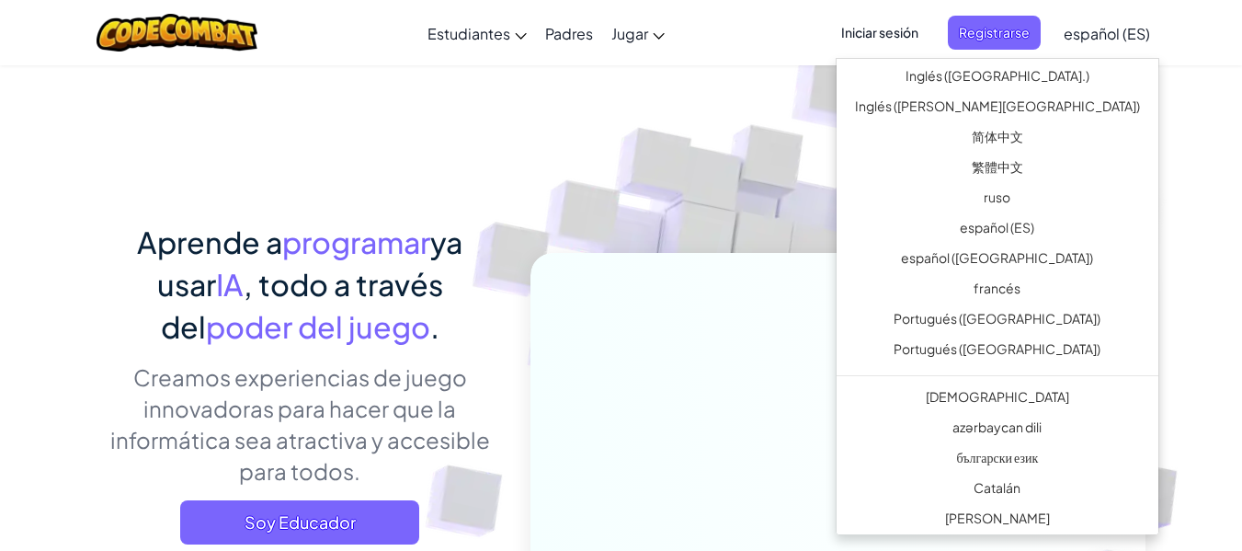
click at [928, 28] on span "Iniciar sesión" at bounding box center [879, 33] width 99 height 34
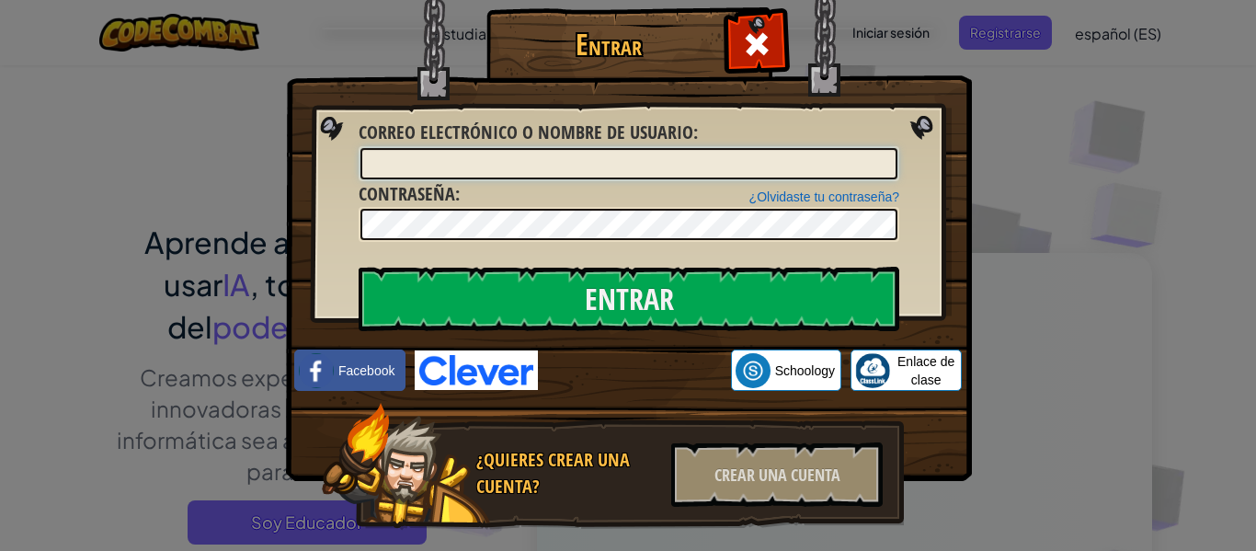
click at [695, 149] on input "Correo electrónico o nombre de usuario :" at bounding box center [628, 163] width 537 height 31
click at [833, 151] on input "Correo electrónico o nombre de usuario :" at bounding box center [628, 163] width 537 height 31
click at [835, 154] on input "Correo electrónico o nombre de usuario :" at bounding box center [628, 163] width 537 height 31
click at [934, 151] on img at bounding box center [629, 213] width 686 height 535
click at [921, 156] on img at bounding box center [629, 213] width 686 height 535
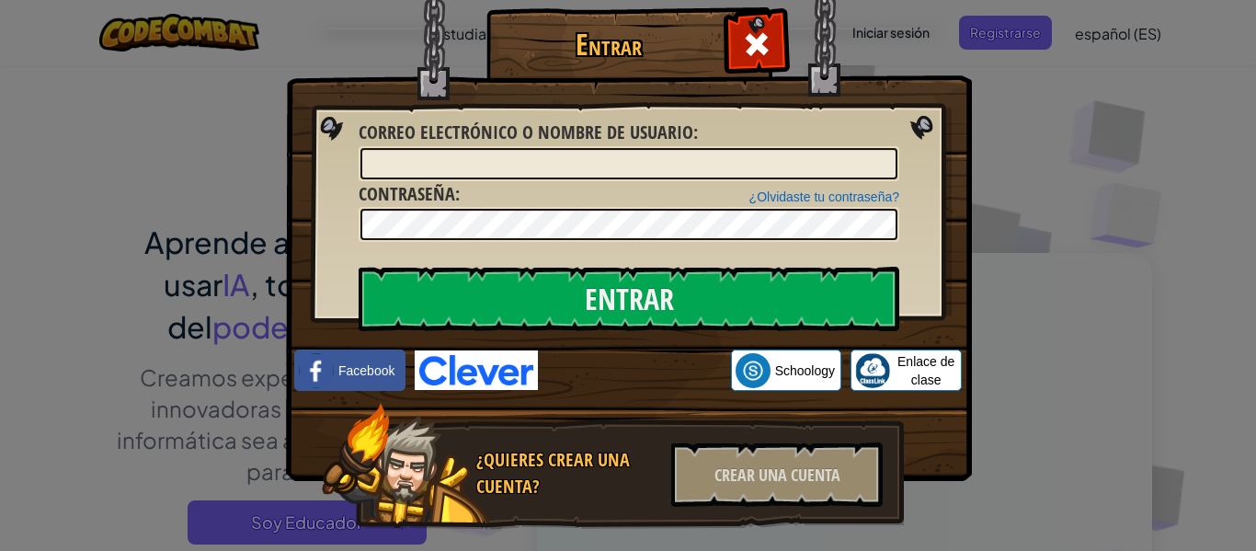
click at [987, 135] on div "Entrar Error desconocido. Correo electrónico o nombre de usuario : ¿Olvidaste t…" at bounding box center [628, 275] width 1256 height 551
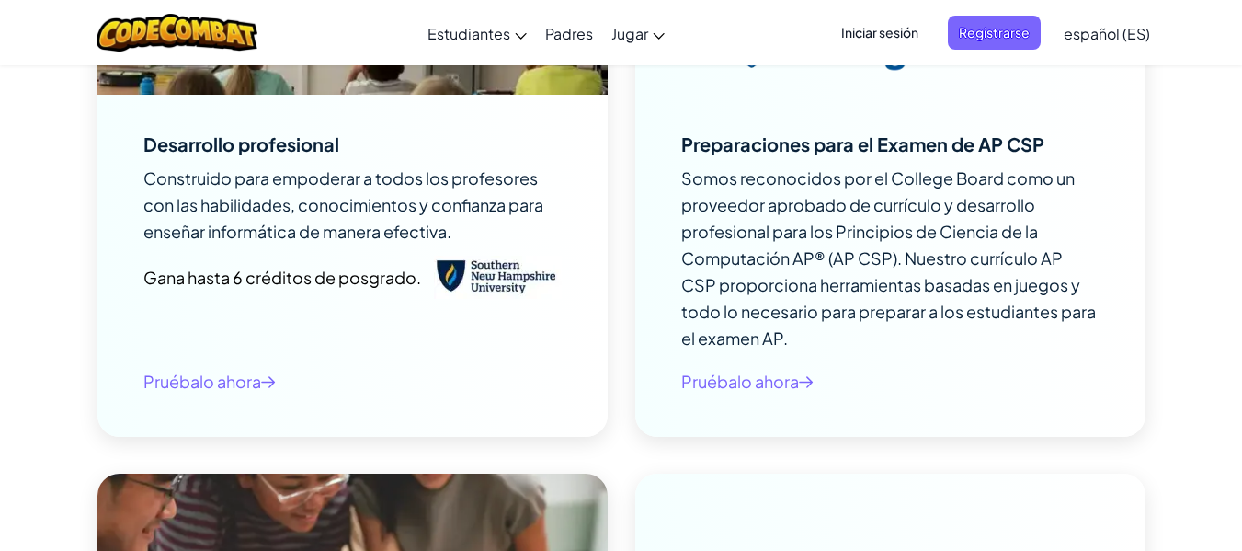
scroll to position [8510, 0]
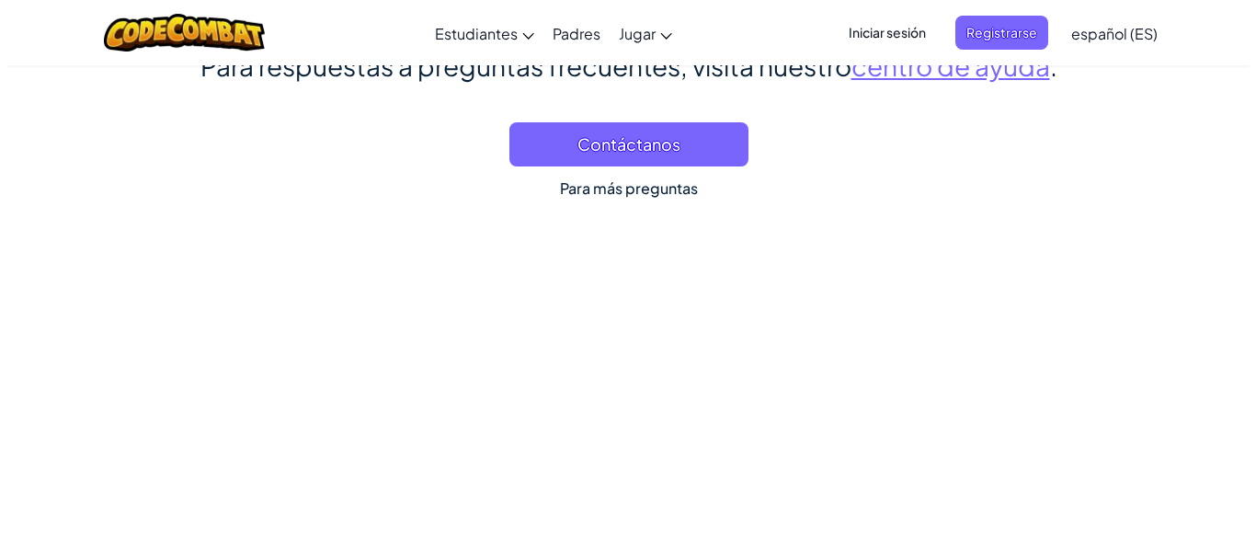
scroll to position [11365, 0]
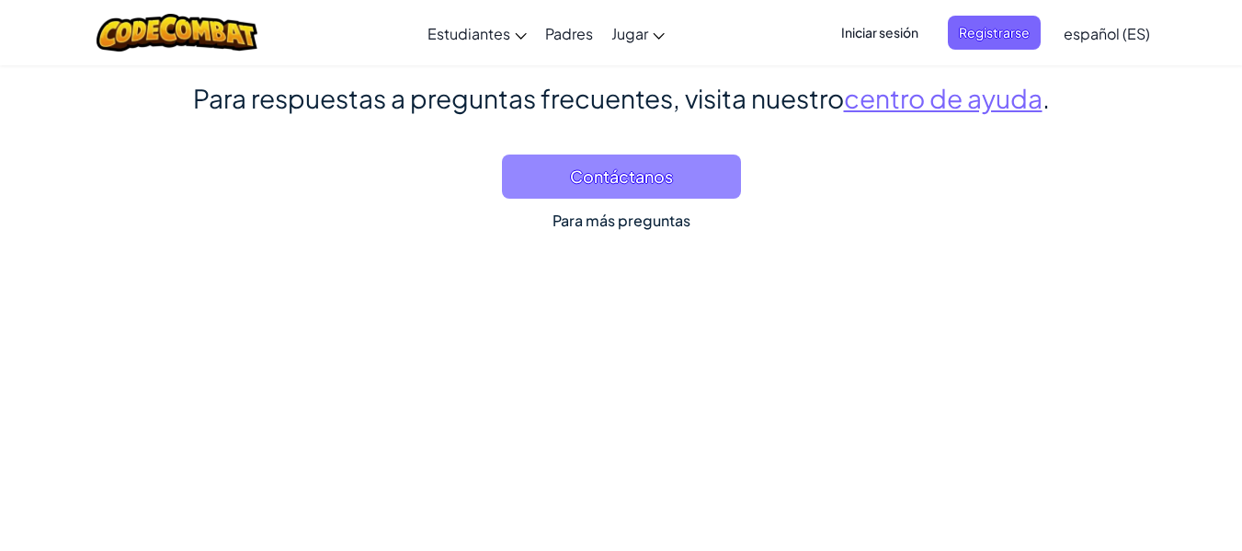
click at [706, 191] on span "Contáctanos" at bounding box center [621, 176] width 239 height 44
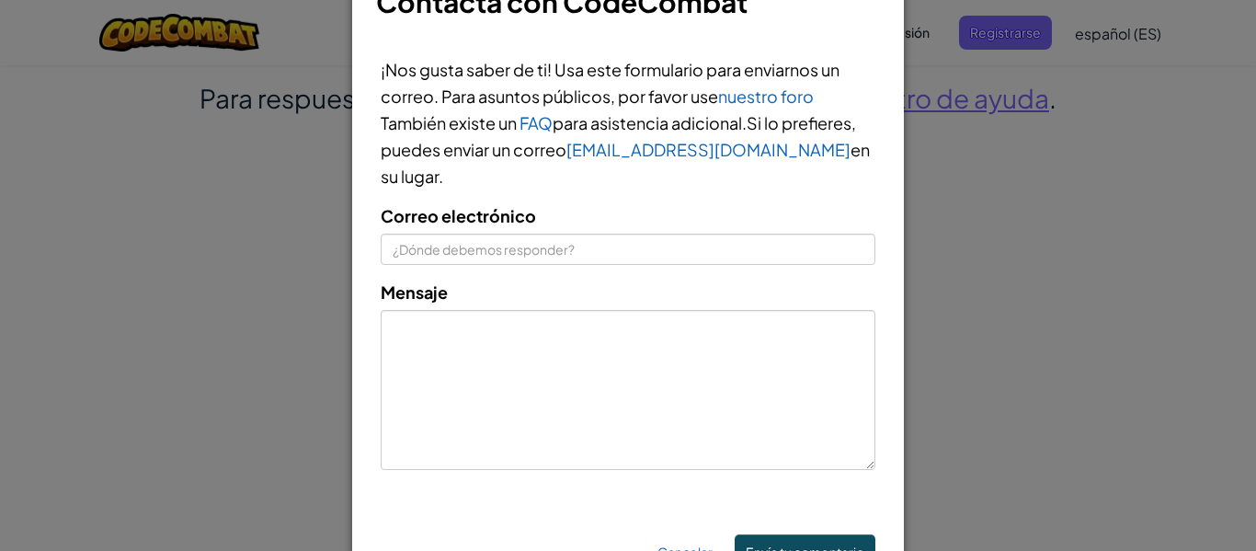
scroll to position [142, 0]
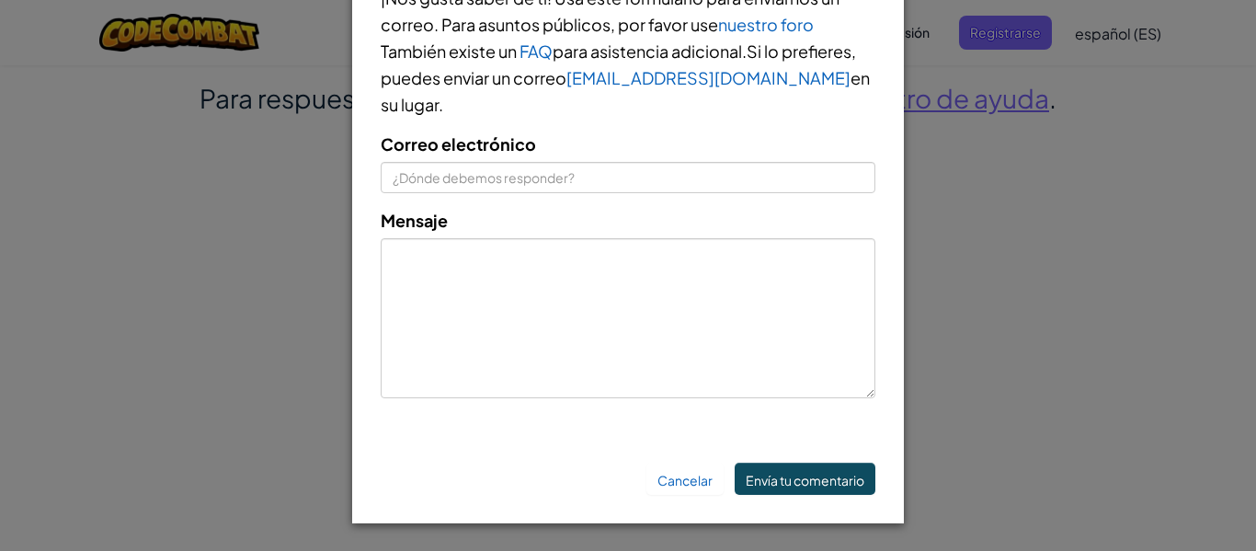
click at [996, 463] on div "× Contacta con CodeCombat ¡Nos gusta saber de ti! Usa este formulario para envi…" at bounding box center [628, 275] width 1256 height 551
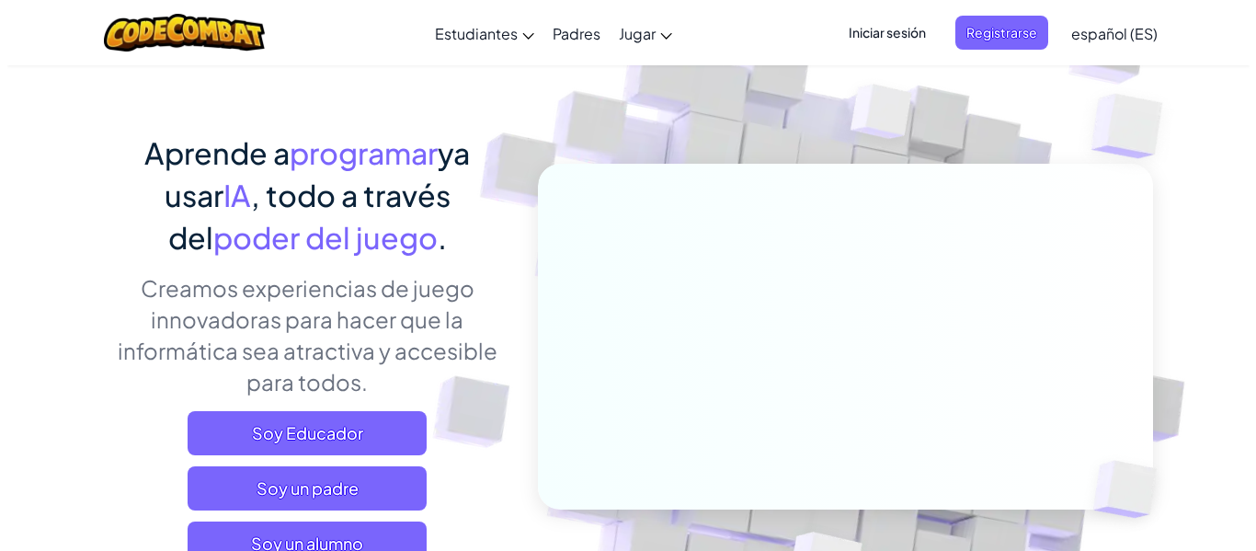
scroll to position [0, 0]
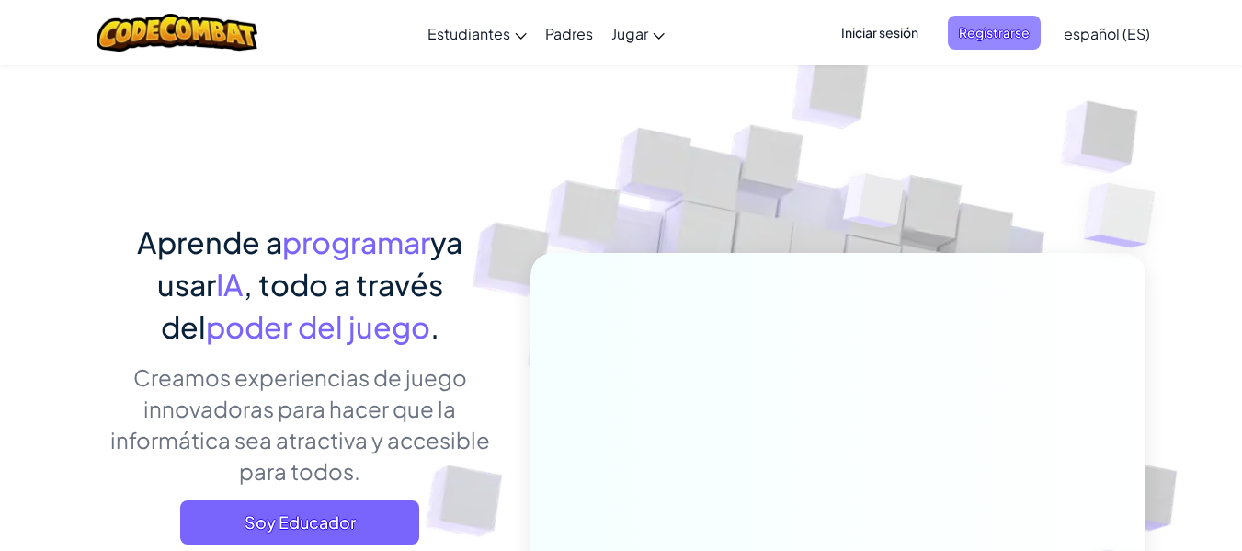
click at [962, 45] on span "Registrarse" at bounding box center [994, 33] width 93 height 34
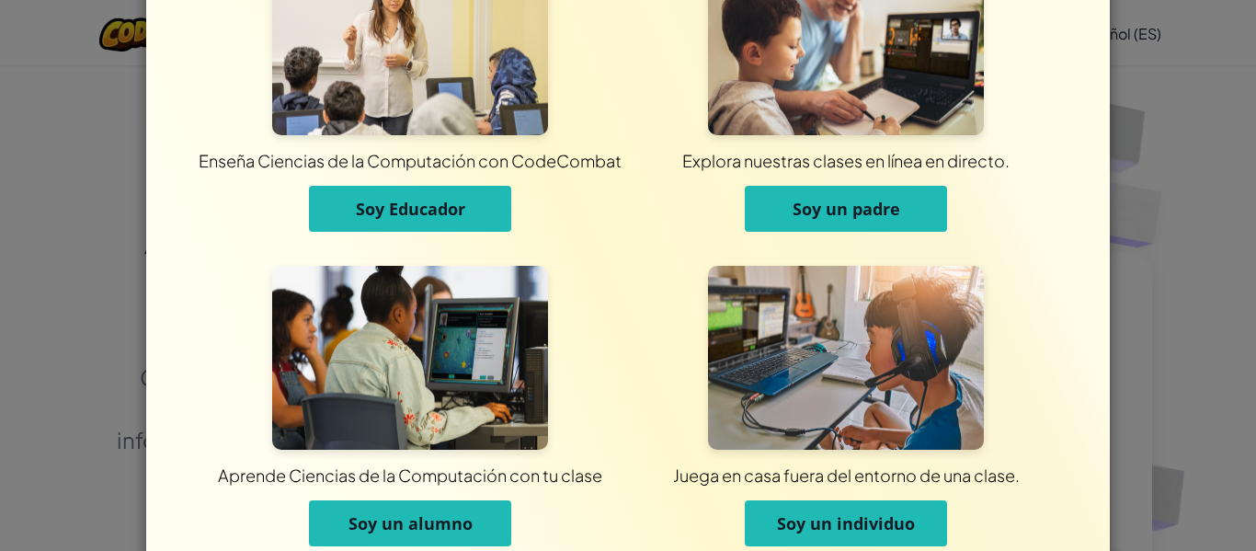
scroll to position [177, 0]
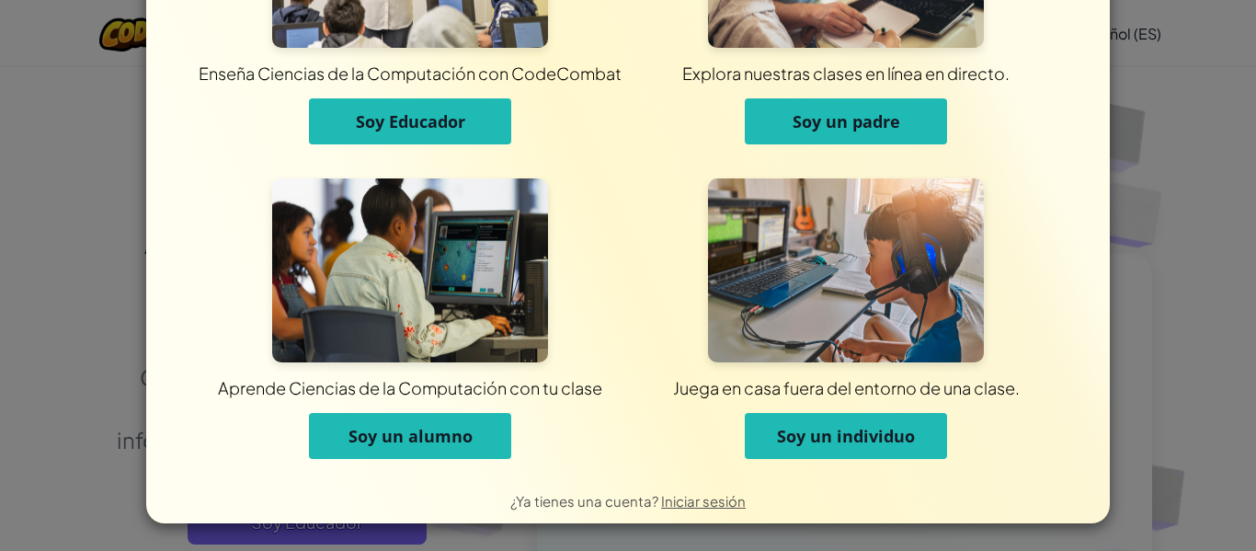
click at [438, 425] on font "Soy un alumno" at bounding box center [410, 436] width 124 height 22
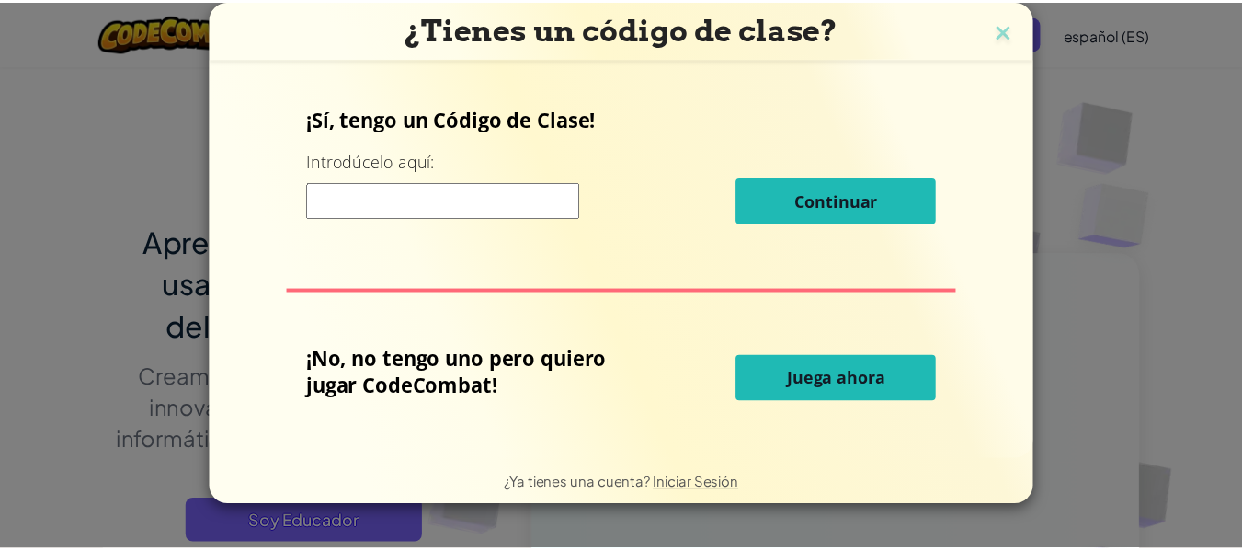
scroll to position [0, 0]
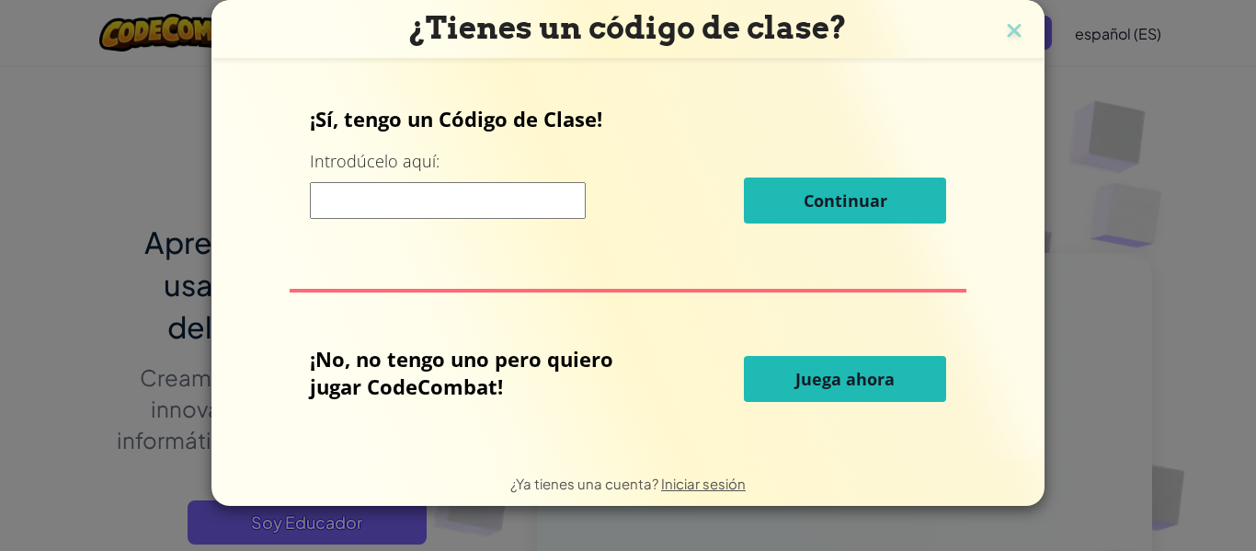
click at [449, 215] on input at bounding box center [448, 200] width 276 height 37
type input "RideFoxFood"
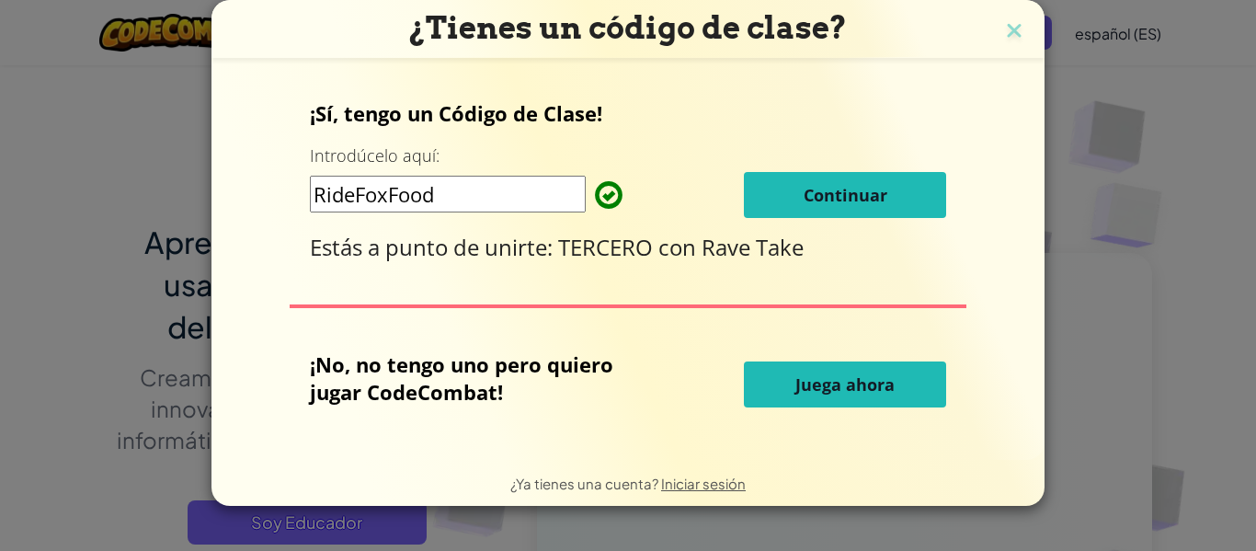
click at [803, 210] on button "Continuar" at bounding box center [845, 195] width 202 height 46
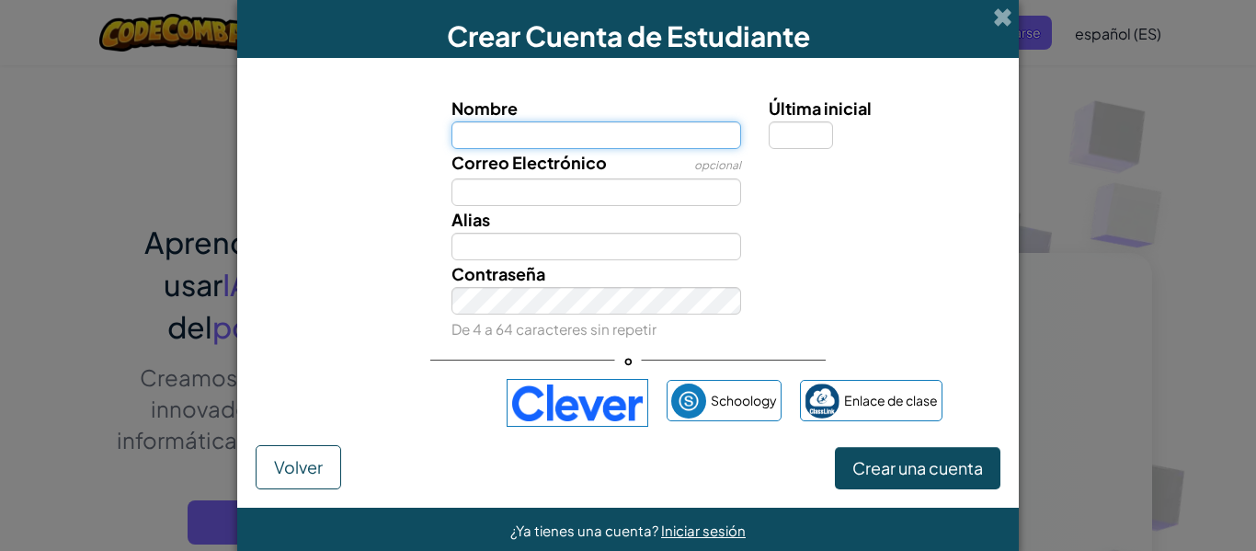
click at [548, 138] on input "Nombre" at bounding box center [596, 135] width 290 height 28
type input "[PERSON_NAME]"
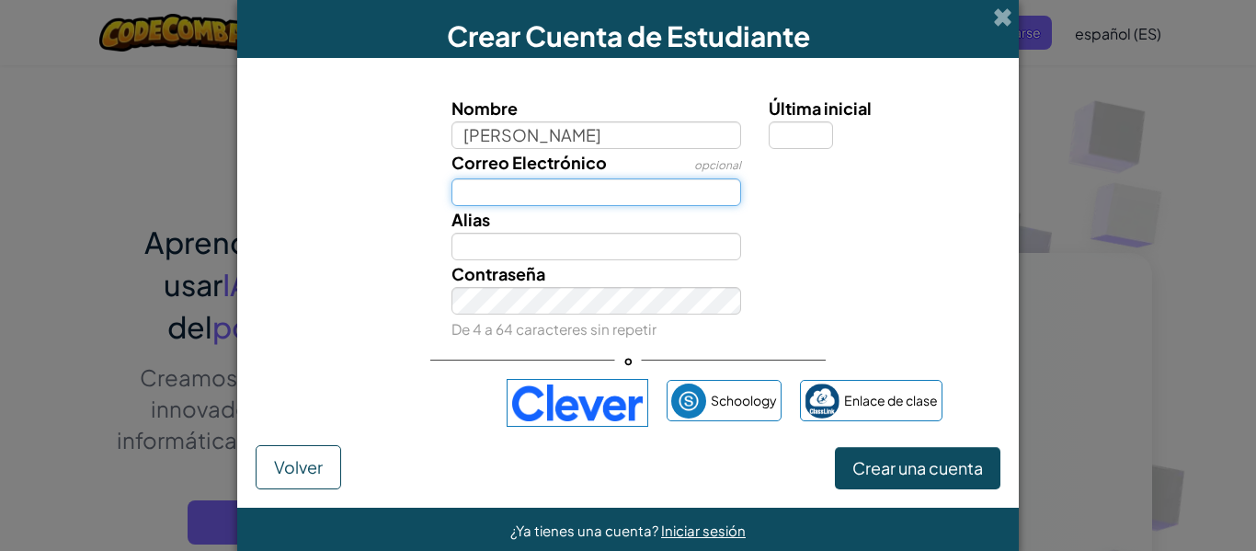
type input "[PERSON_NAME]"
click at [556, 190] on input "Correo Electrónico" at bounding box center [596, 192] width 290 height 28
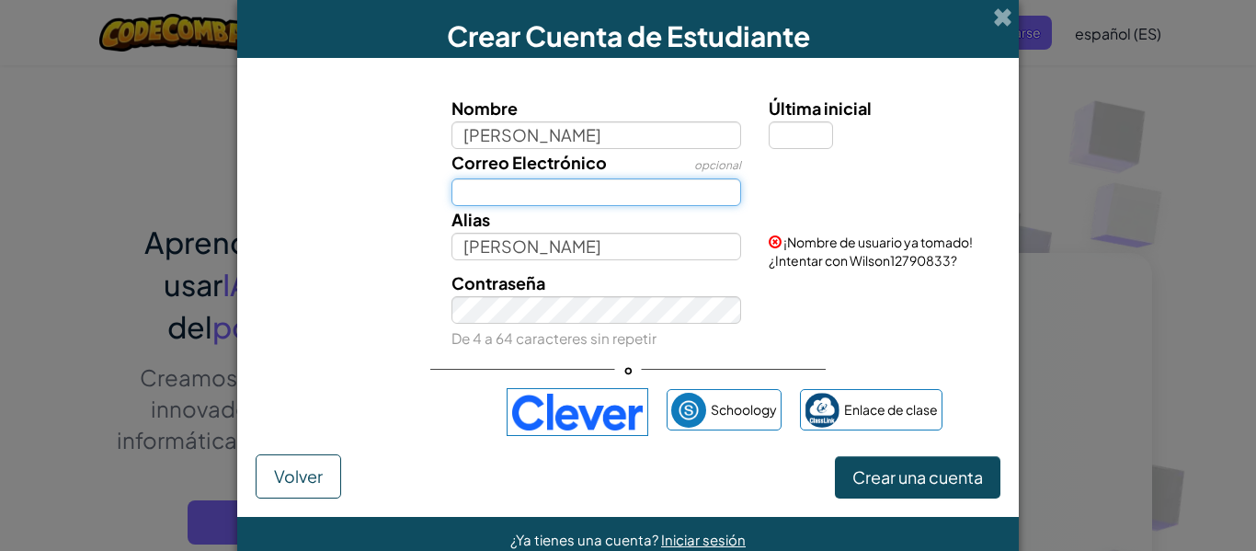
type input "[EMAIL_ADDRESS][DOMAIN_NAME]"
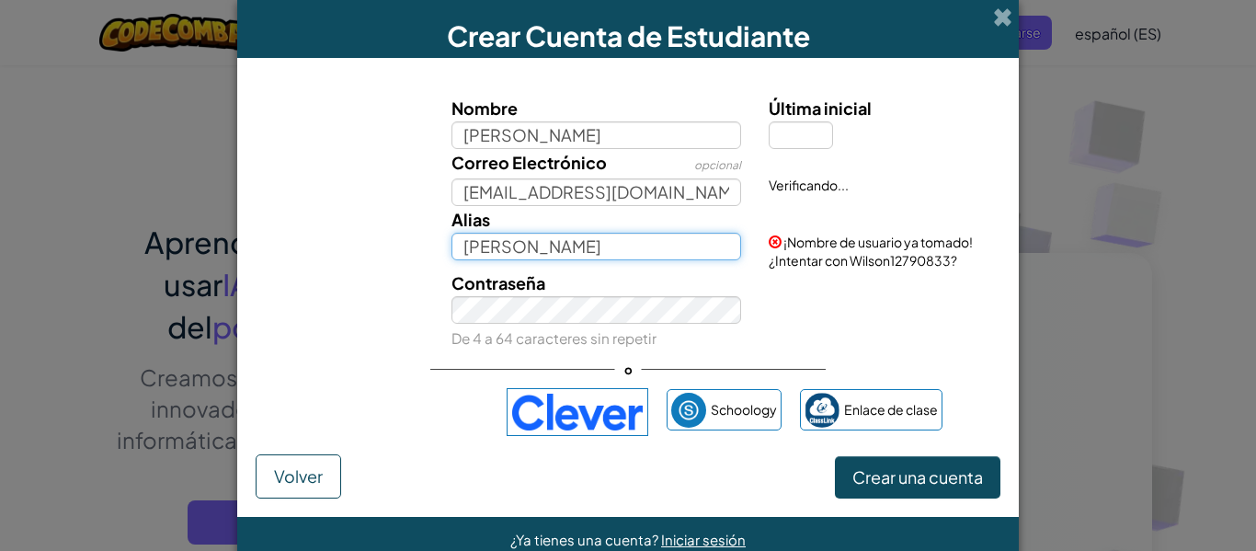
click at [564, 246] on input "[PERSON_NAME]" at bounding box center [596, 247] width 290 height 28
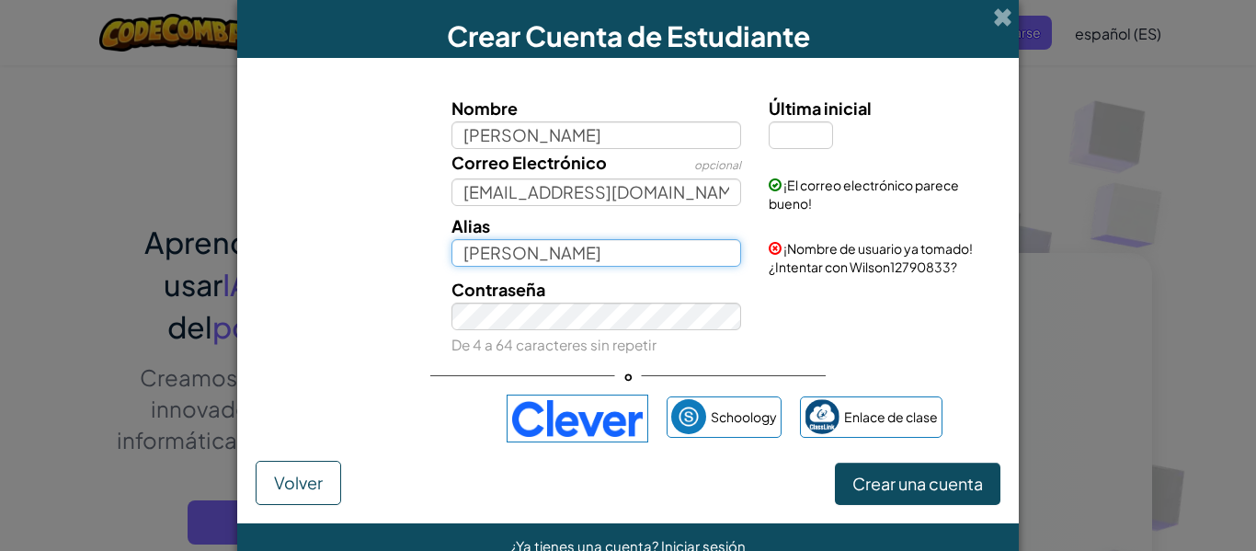
type input "[PERSON_NAME]"
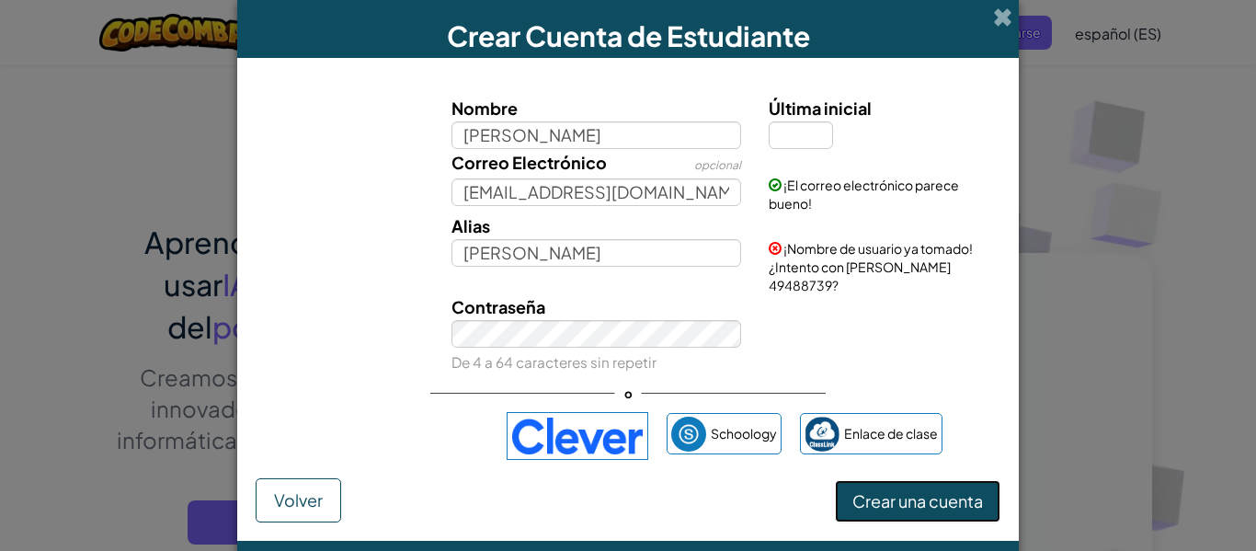
click at [893, 490] on font "Crear una cuenta" at bounding box center [917, 500] width 131 height 21
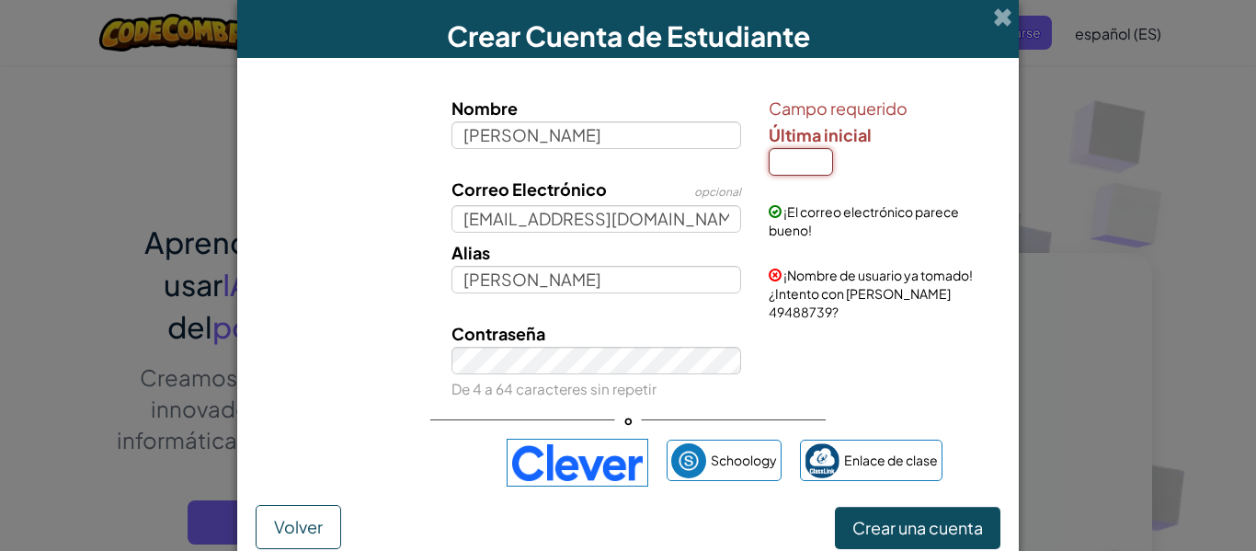
click at [786, 166] on input "Última inicial" at bounding box center [800, 162] width 64 height 28
type input "1"
type input "m"
type input "WilsonM"
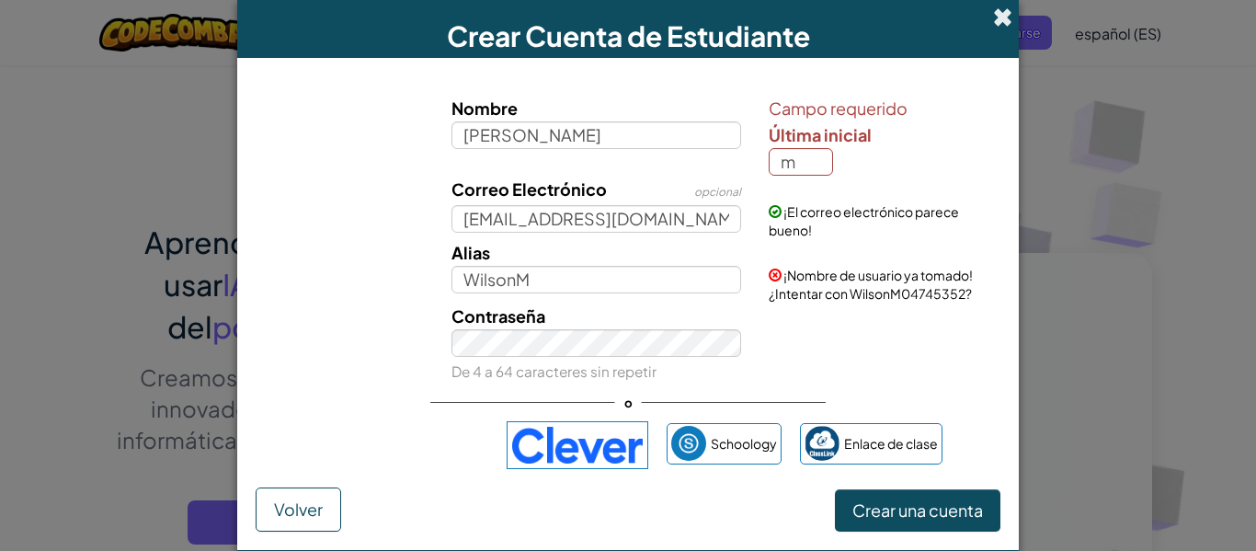
click at [1003, 22] on span at bounding box center [1002, 16] width 19 height 19
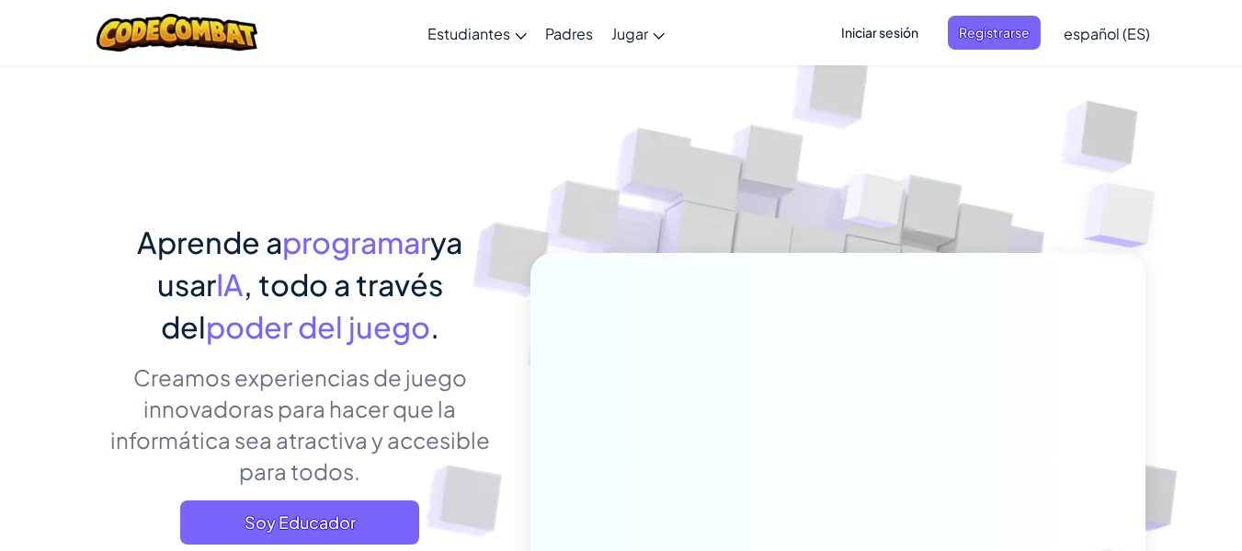
click at [875, 39] on font "Iniciar sesión" at bounding box center [879, 32] width 77 height 17
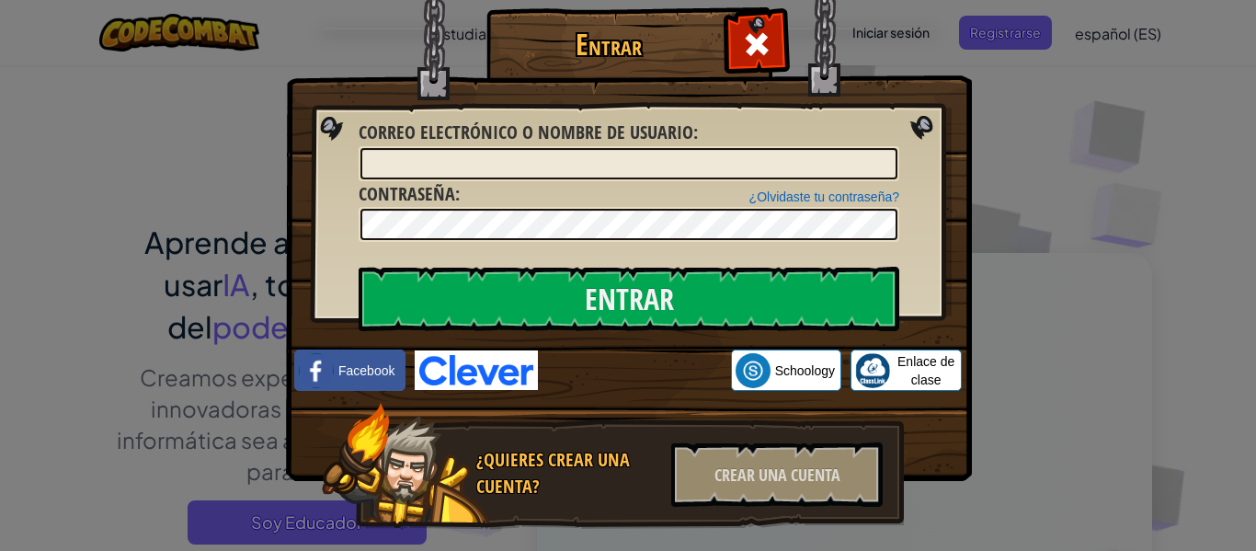
scroll to position [40, 0]
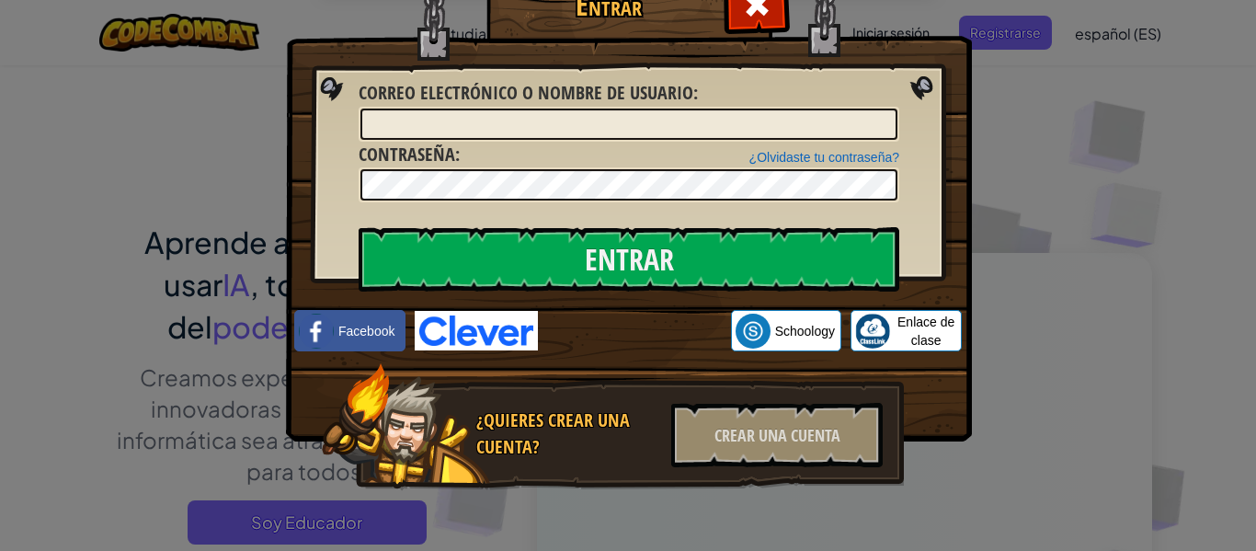
click at [1045, 32] on div "Entrar Error desconocido. Correo electrónico o nombre de usuario : ¿Olvidaste t…" at bounding box center [628, 275] width 1256 height 551
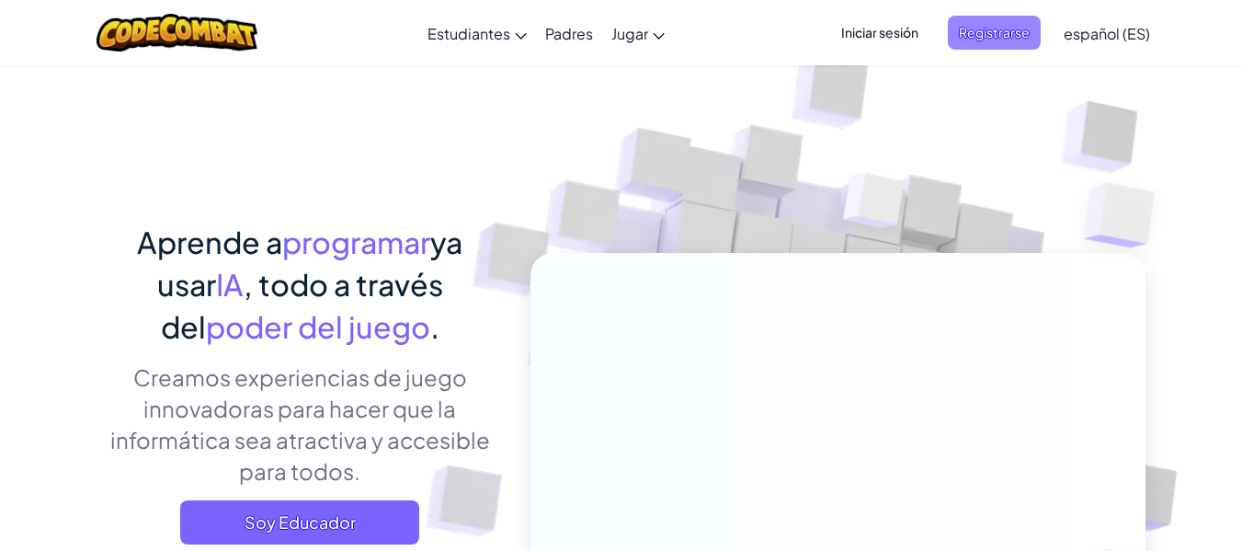
click at [967, 34] on font "Registrarse" at bounding box center [994, 32] width 71 height 17
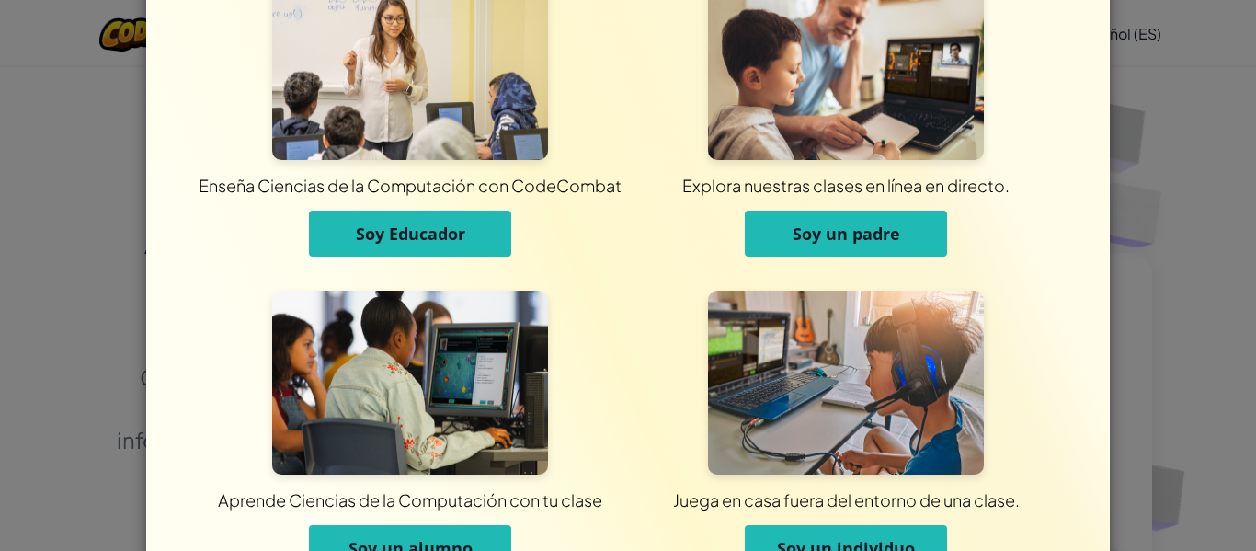
scroll to position [0, 0]
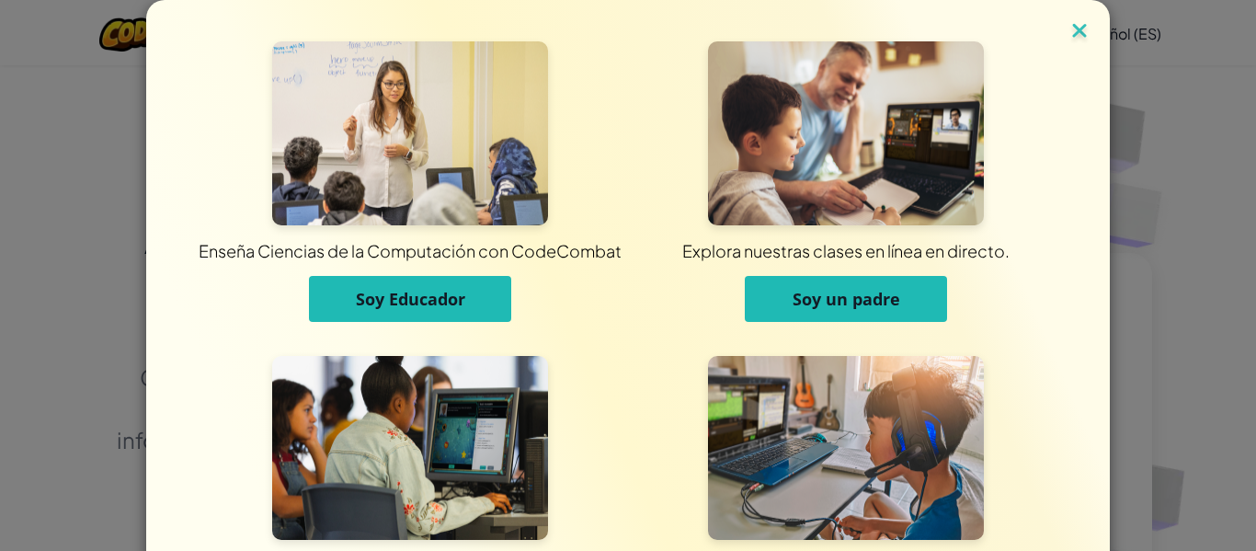
click at [1071, 45] on img at bounding box center [1079, 32] width 24 height 28
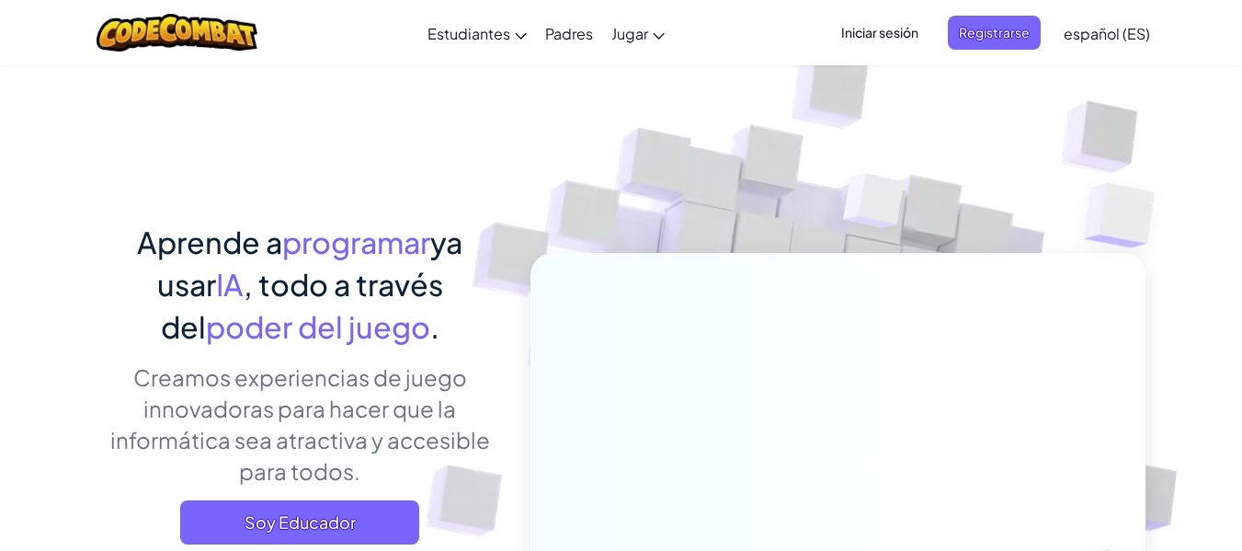
click at [863, 33] on font "Iniciar sesión" at bounding box center [879, 32] width 77 height 17
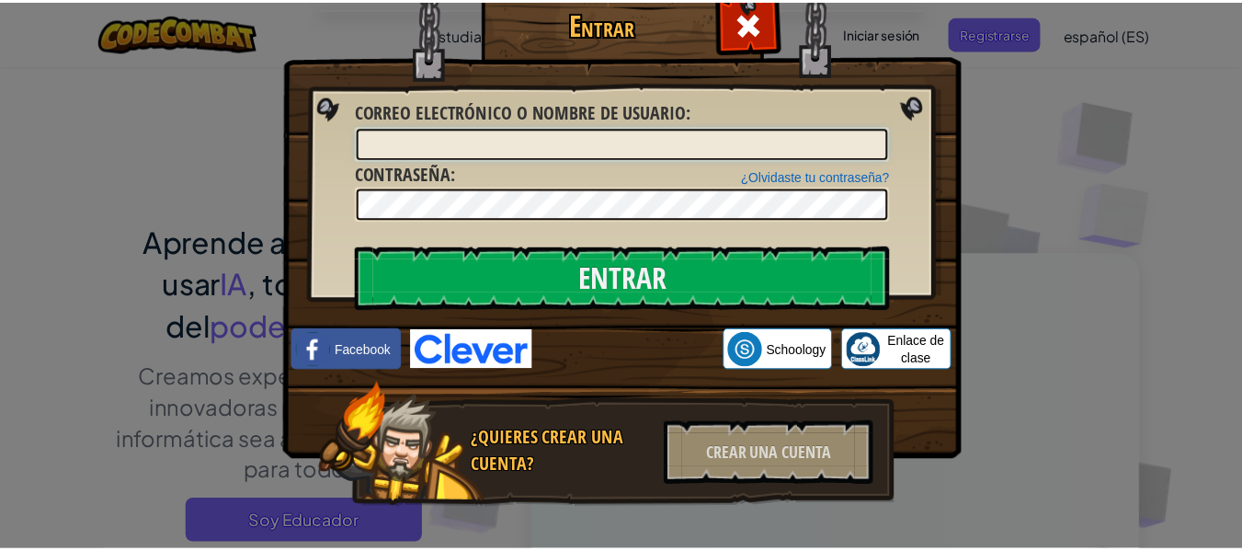
scroll to position [40, 0]
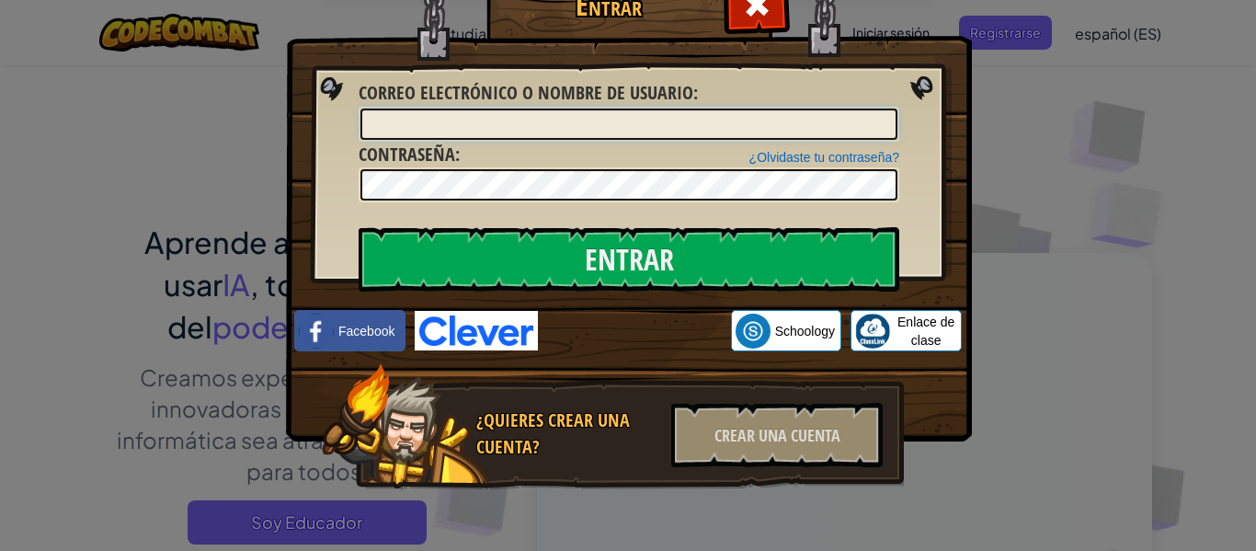
click at [547, 136] on input "Correo electrónico o nombre de usuario :" at bounding box center [628, 123] width 537 height 31
type input "[PERSON_NAME][EMAIL_ADDRESS][PERSON_NAME][PERSON_NAME][DOMAIN_NAME]"
click at [1052, 54] on div "Entrar Error desconocido. Correo electrónico o nombre de usuario : [PERSON_NAME…" at bounding box center [628, 275] width 1256 height 551
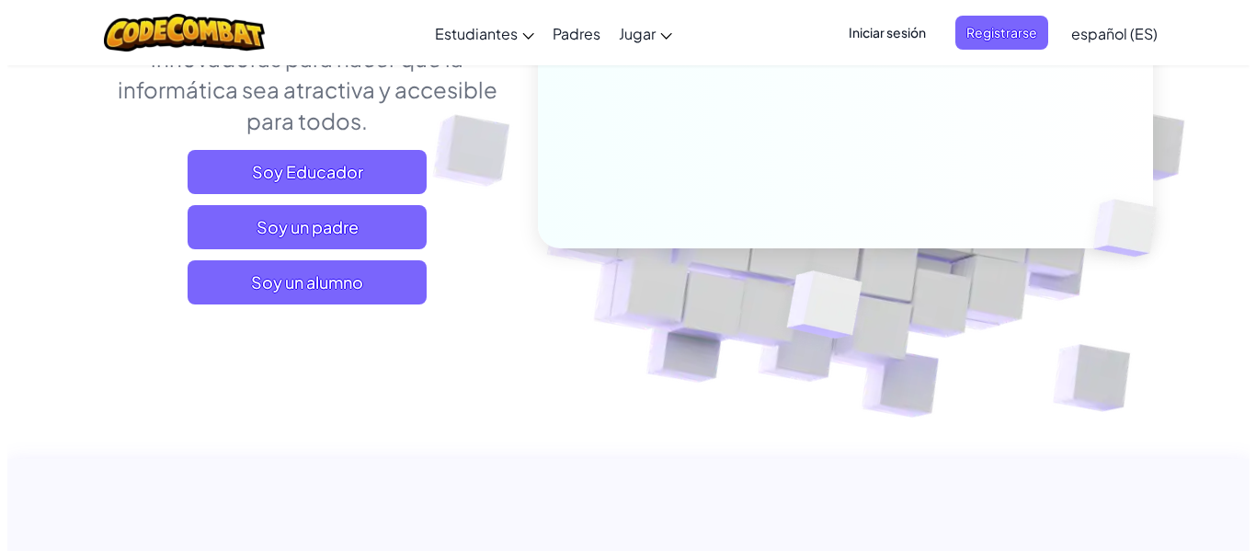
scroll to position [368, 0]
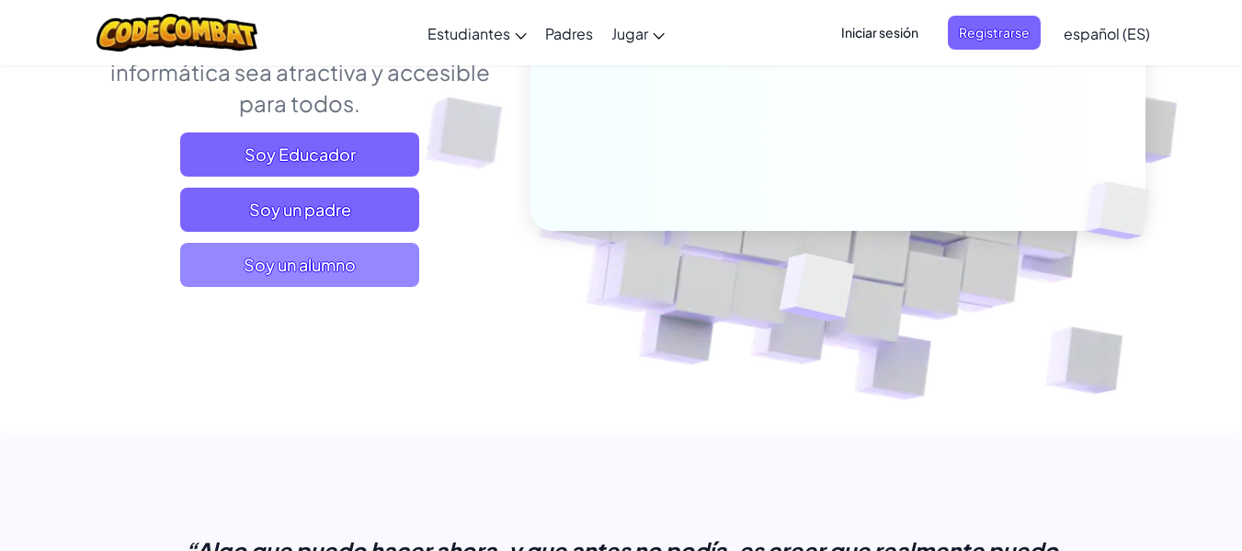
click at [298, 261] on font "Soy un alumno" at bounding box center [300, 264] width 112 height 21
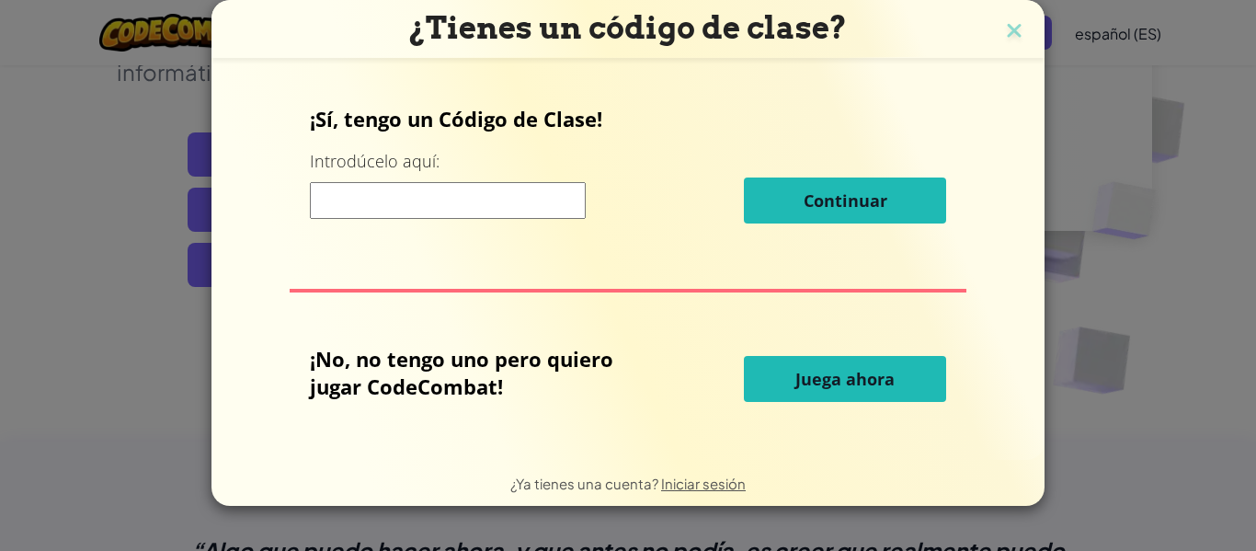
click at [474, 201] on input at bounding box center [448, 200] width 276 height 37
type input "RideFoxFood"
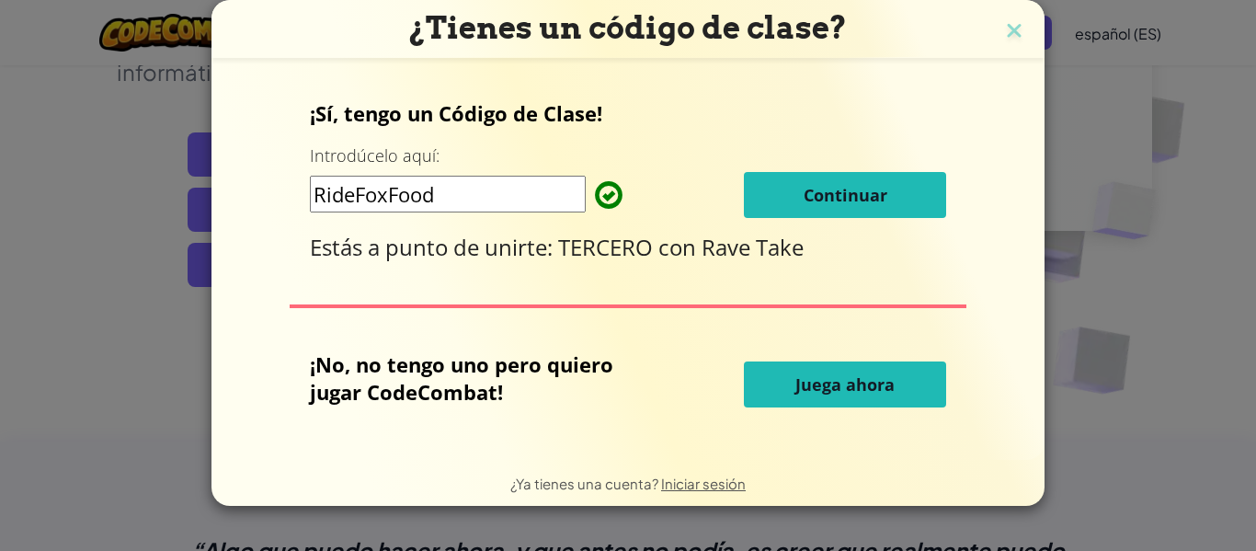
click at [871, 383] on font "Juega ahora" at bounding box center [844, 384] width 99 height 22
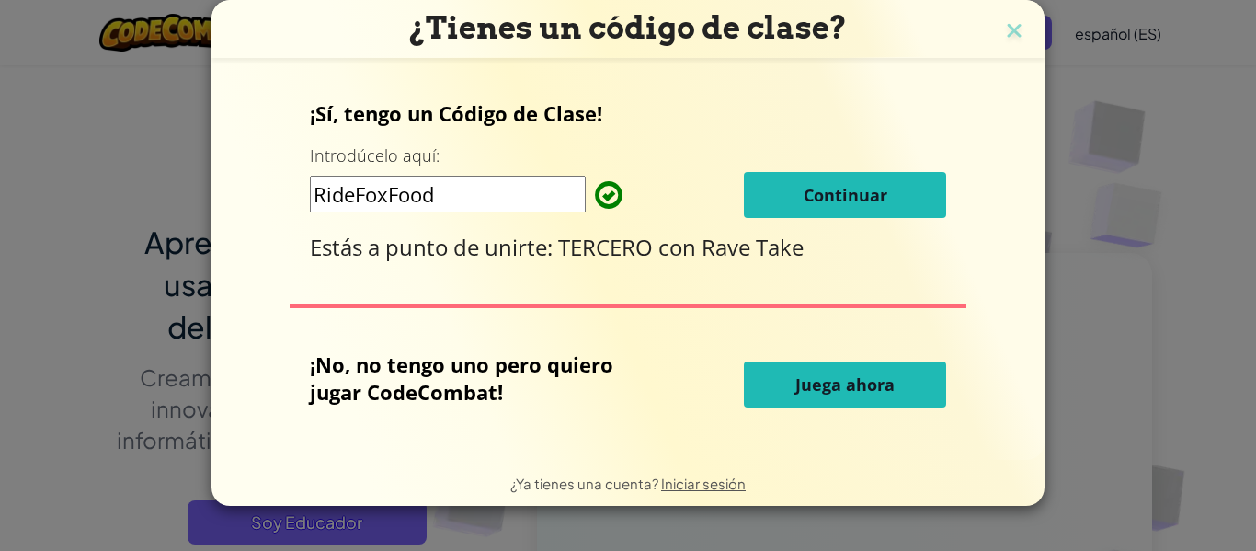
select select "es-ES"
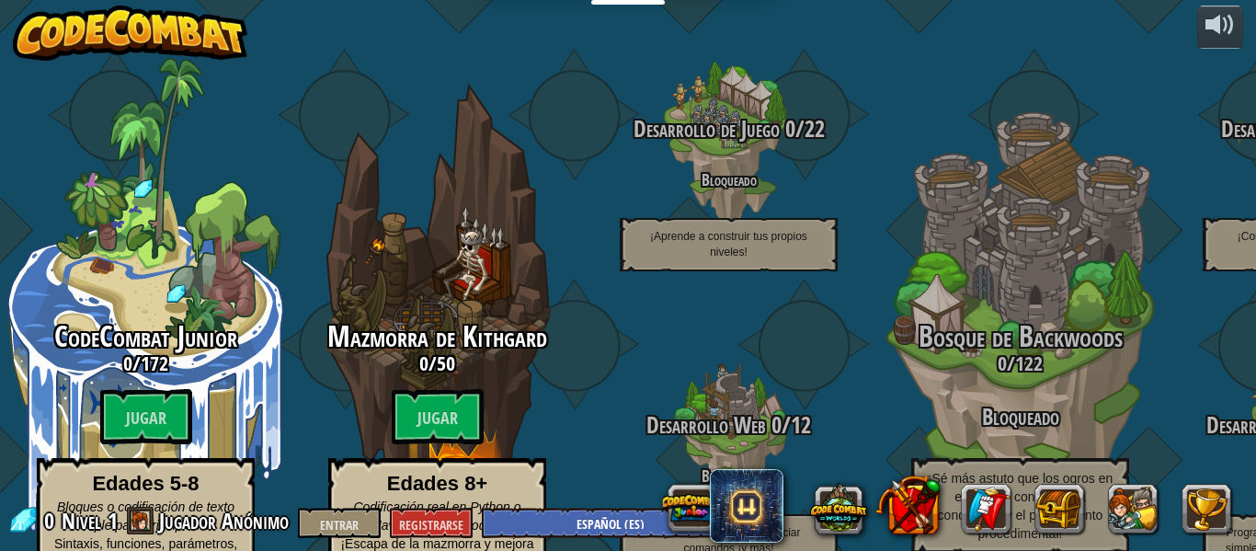
select select "es-ES"
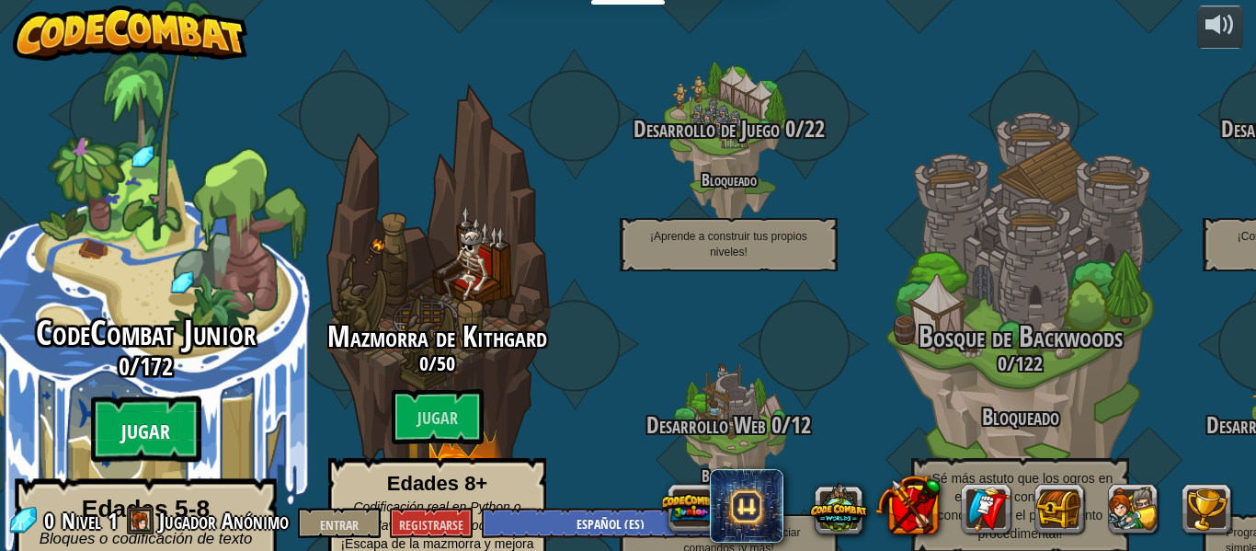
click at [175, 396] on btn "Jugar" at bounding box center [146, 429] width 110 height 66
select select "es-ES"
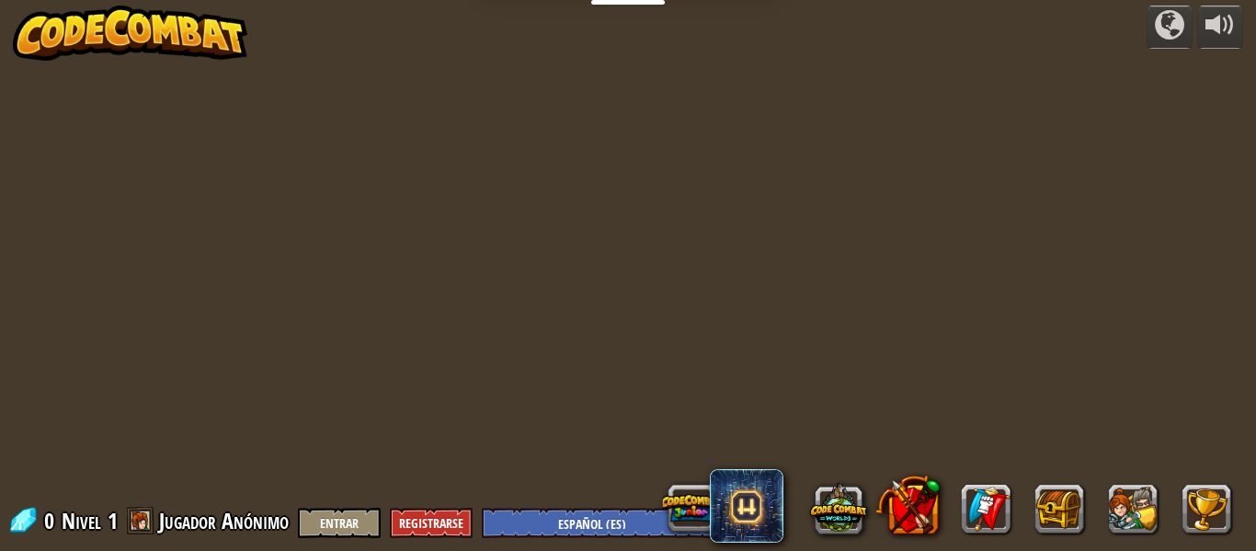
select select "es-ES"
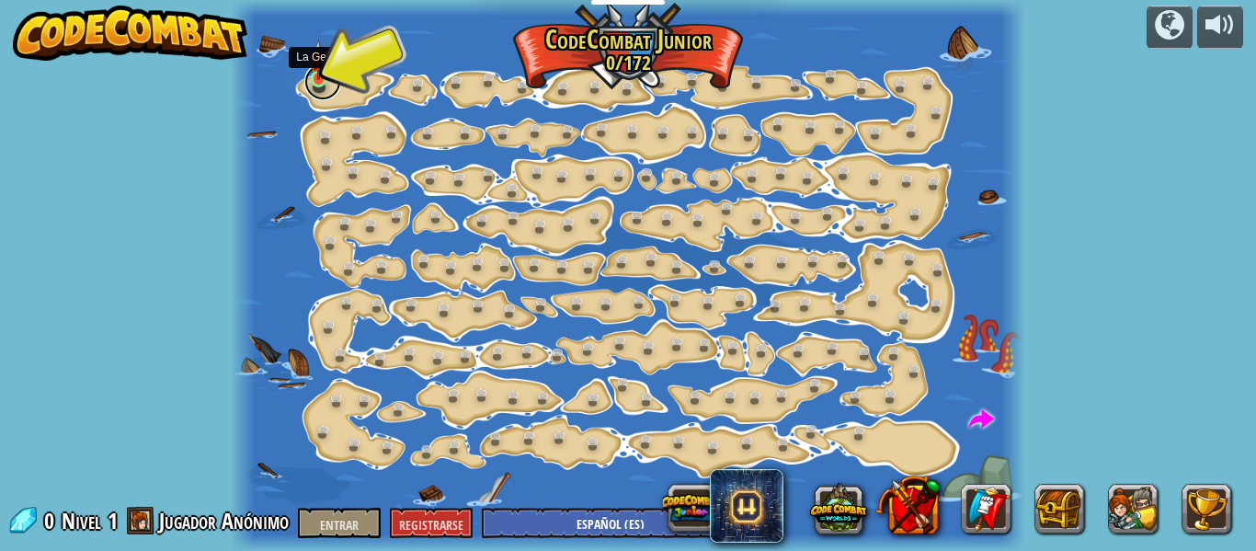
click at [323, 87] on link at bounding box center [322, 81] width 37 height 37
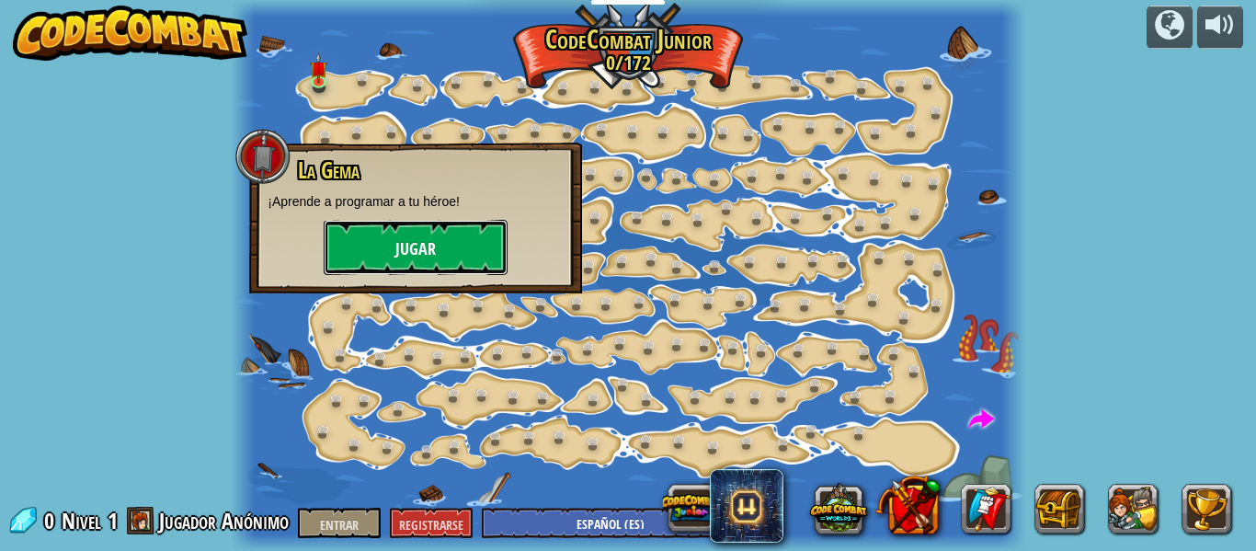
click at [386, 237] on button "Jugar" at bounding box center [416, 247] width 184 height 55
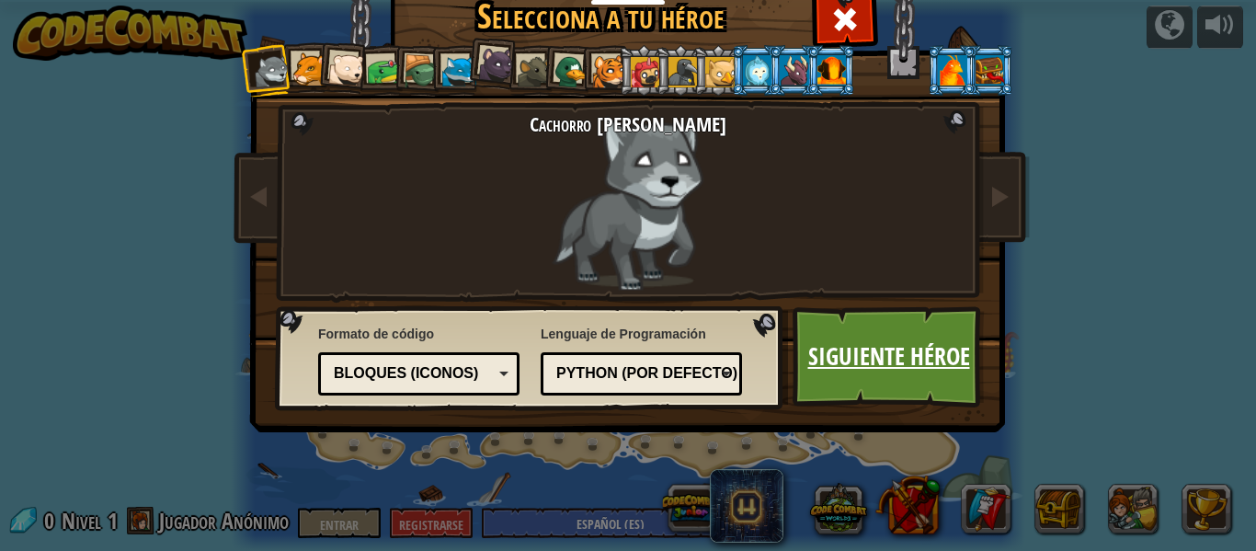
click at [861, 364] on font "Siguiente héroe" at bounding box center [889, 355] width 162 height 33
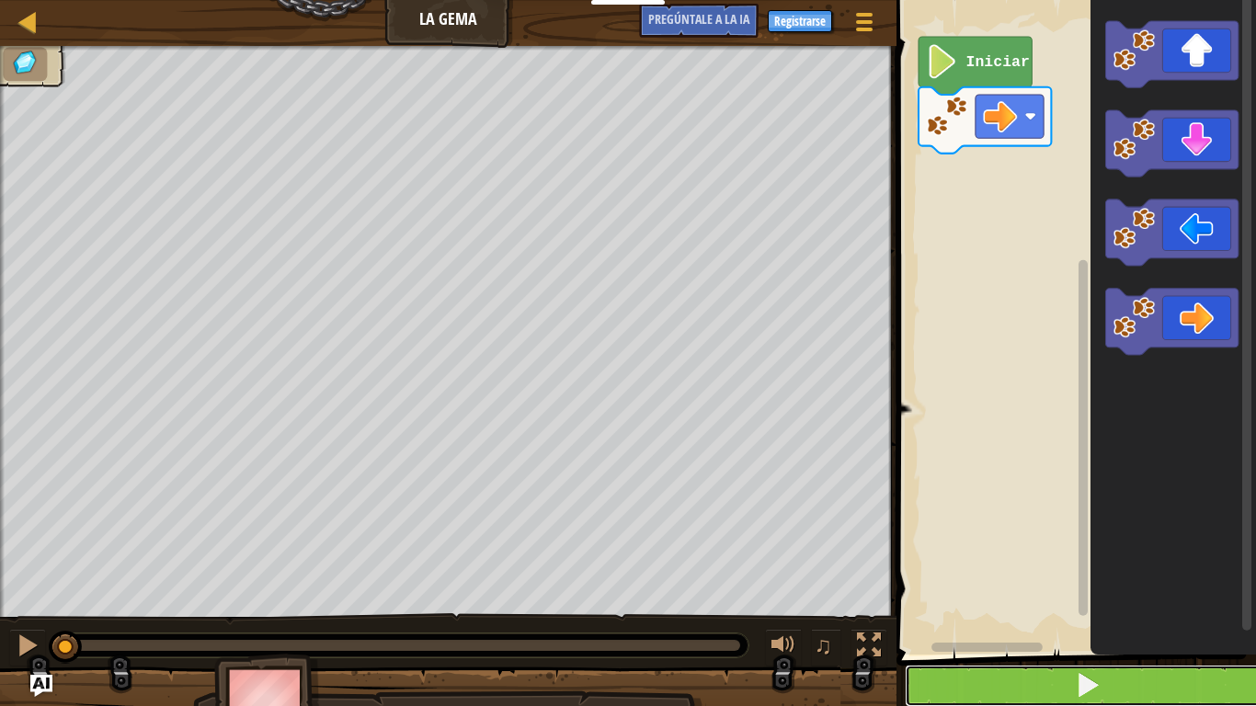
click at [996, 550] on button at bounding box center [1087, 686] width 365 height 42
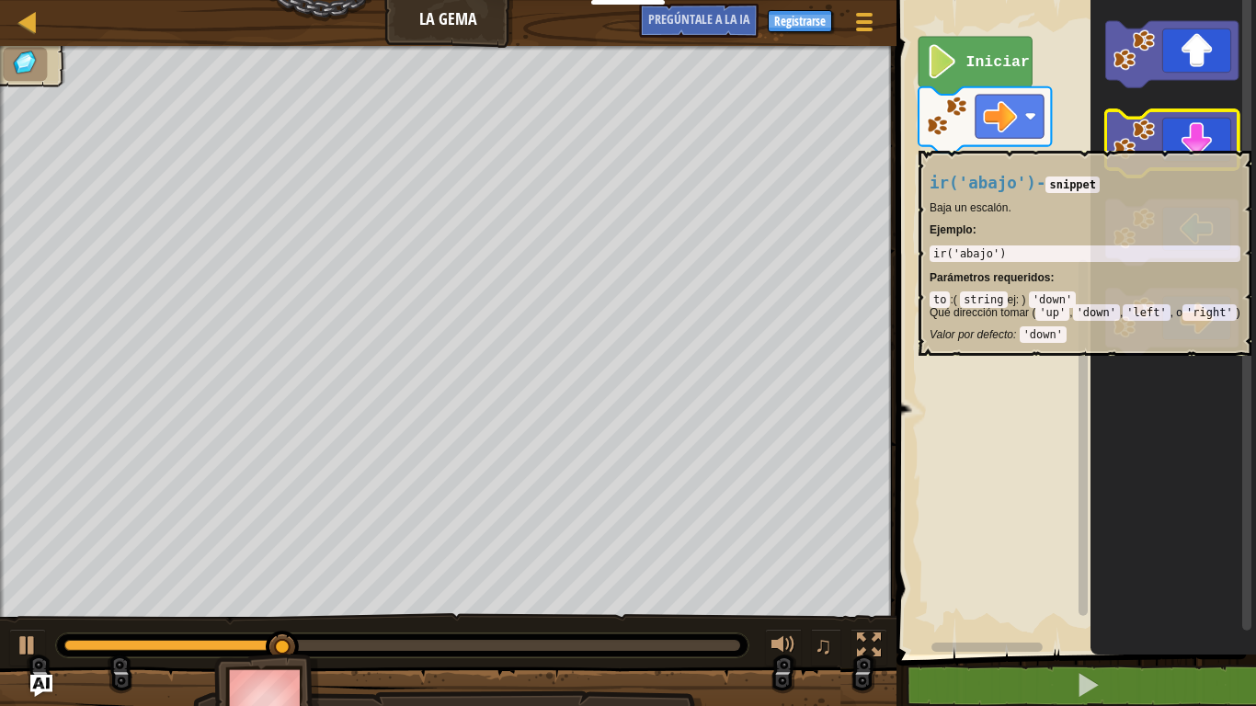
click at [1160, 142] on icon "Espacio de trabajo de Blockly" at bounding box center [1172, 143] width 132 height 66
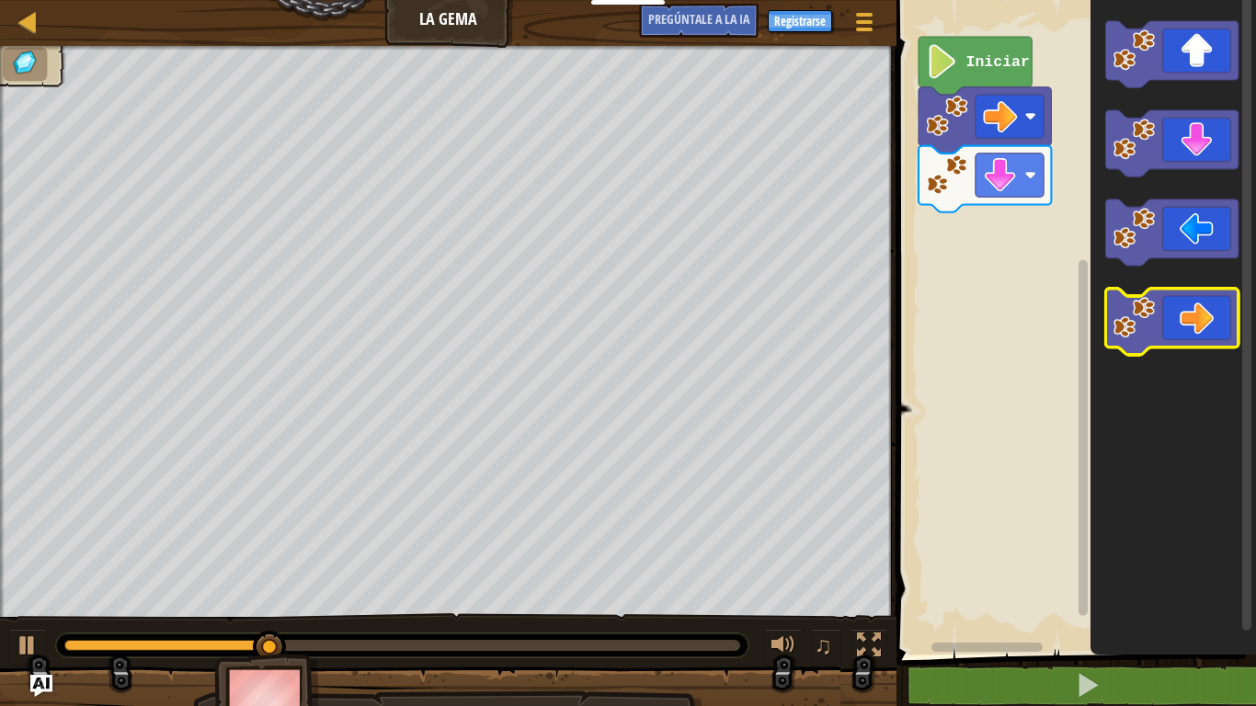
click at [1202, 338] on icon "Espacio de trabajo de Blockly" at bounding box center [1172, 322] width 132 height 66
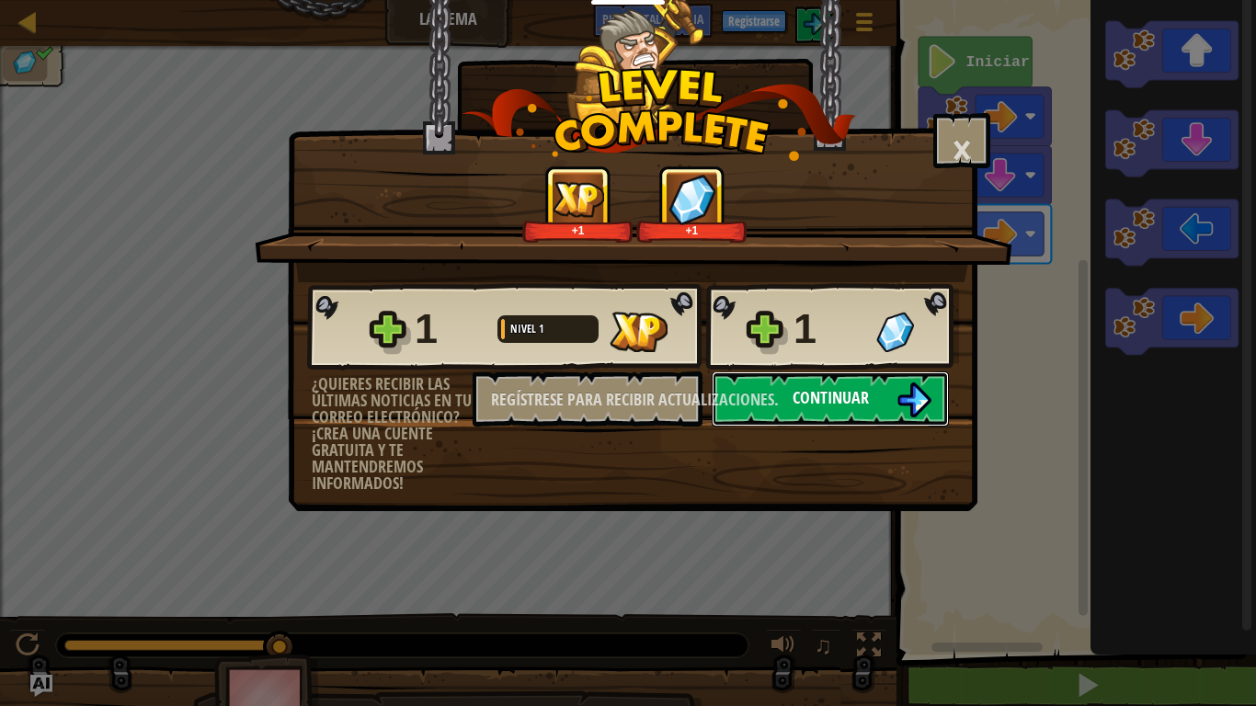
click at [924, 390] on img at bounding box center [913, 399] width 35 height 35
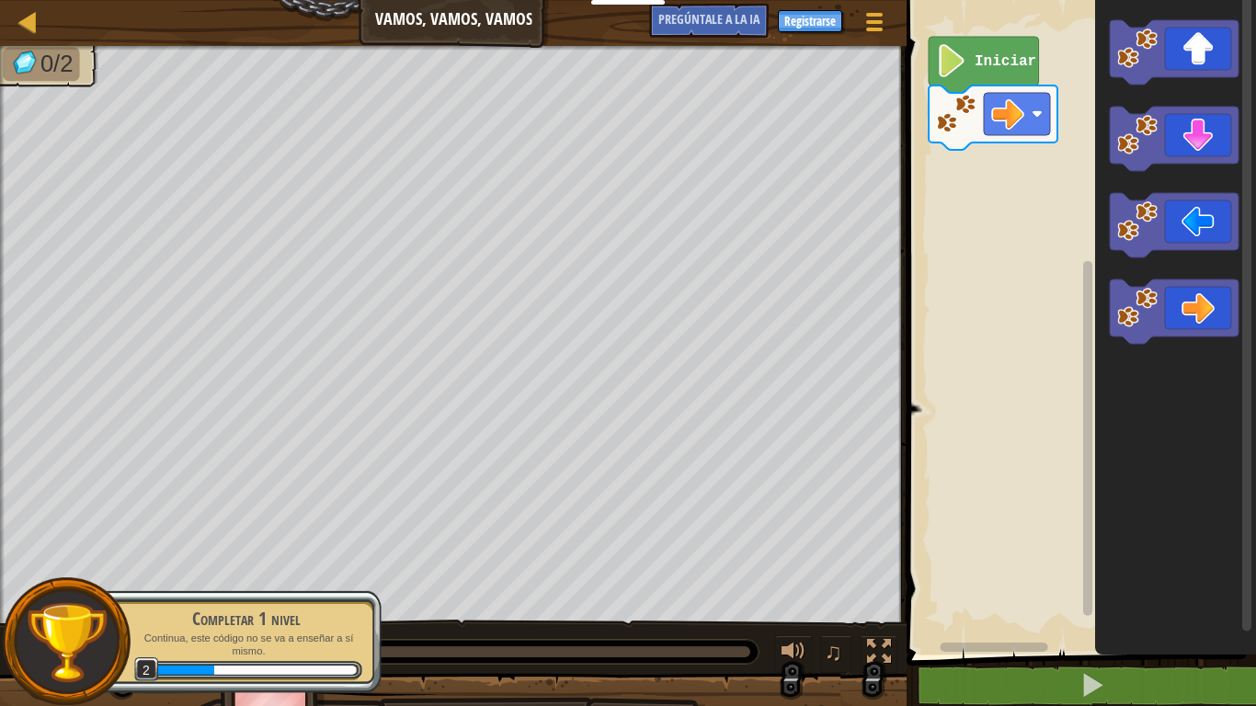
click at [1198, 327] on icon "Espacio de trabajo de Blockly" at bounding box center [1173, 311] width 129 height 64
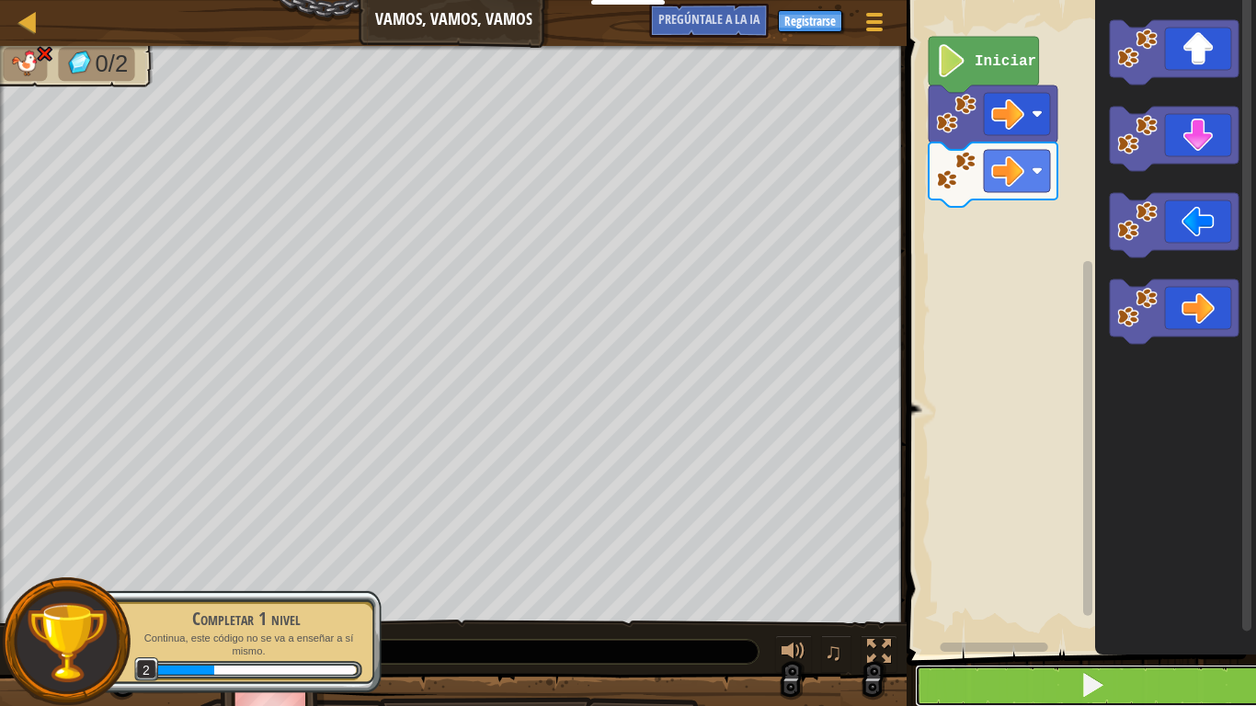
click at [934, 550] on button at bounding box center [1092, 686] width 355 height 42
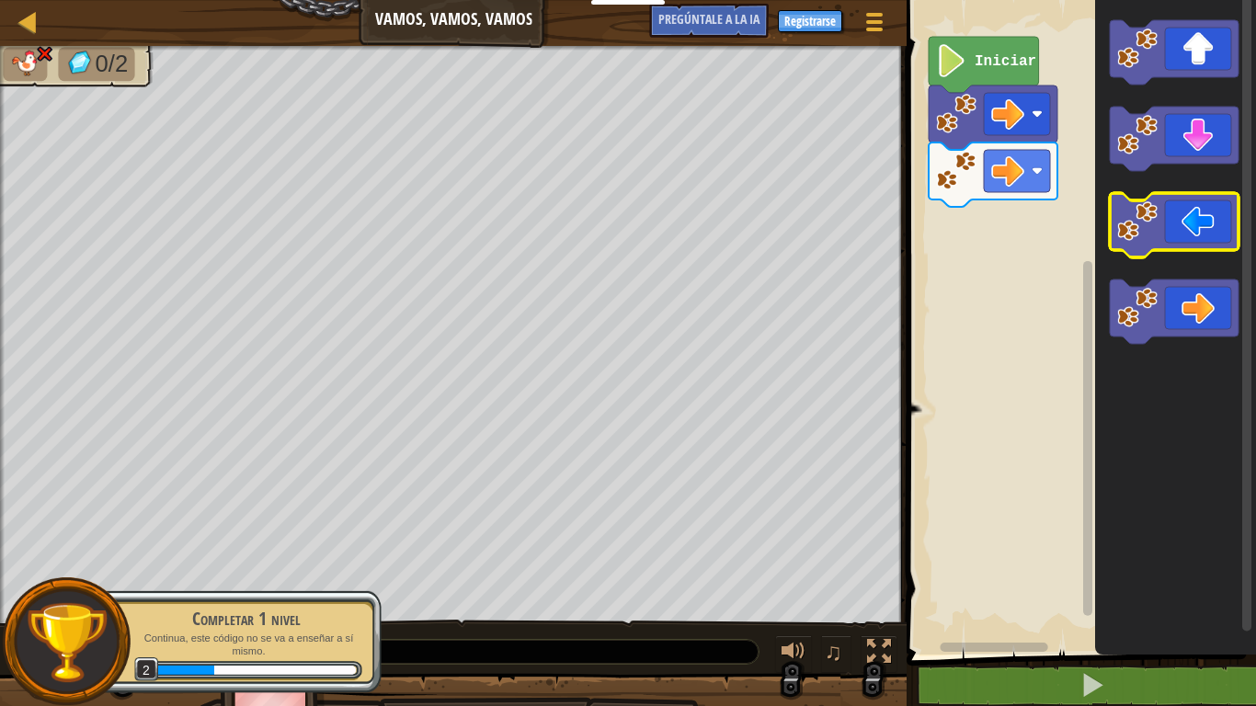
click at [1186, 230] on icon "Espacio de trabajo de Blockly" at bounding box center [1173, 225] width 129 height 64
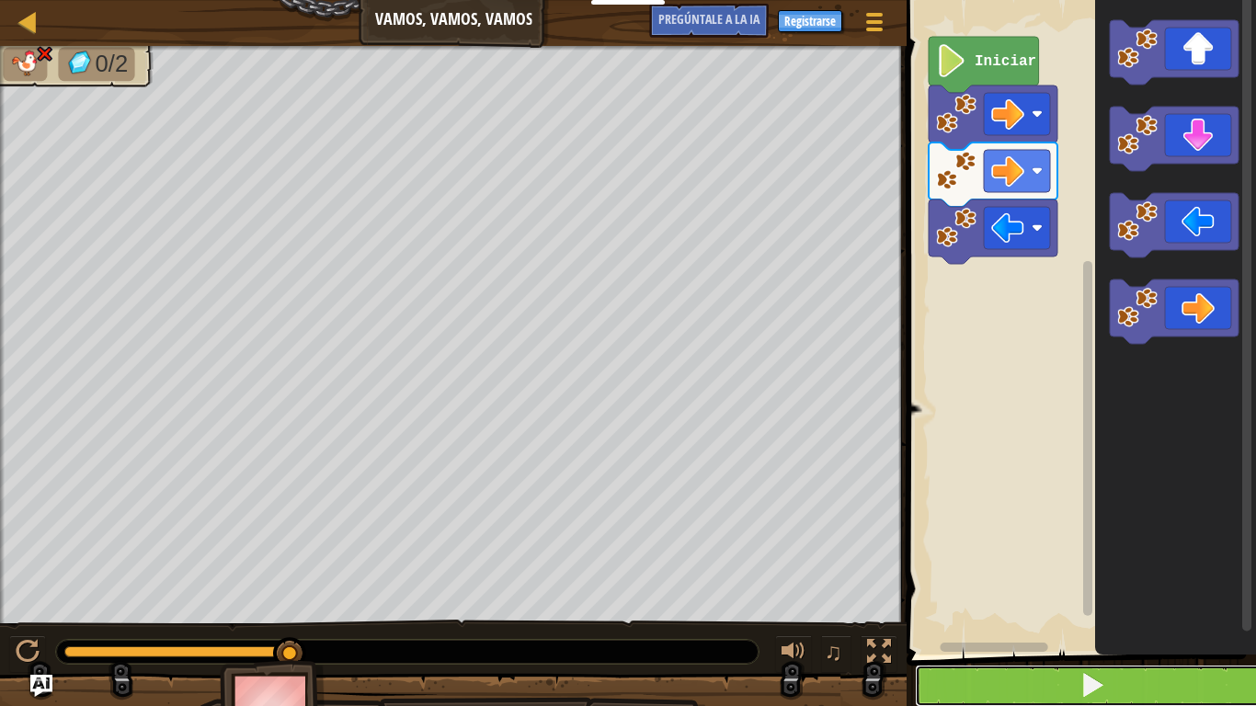
click at [1102, 550] on button at bounding box center [1092, 686] width 355 height 42
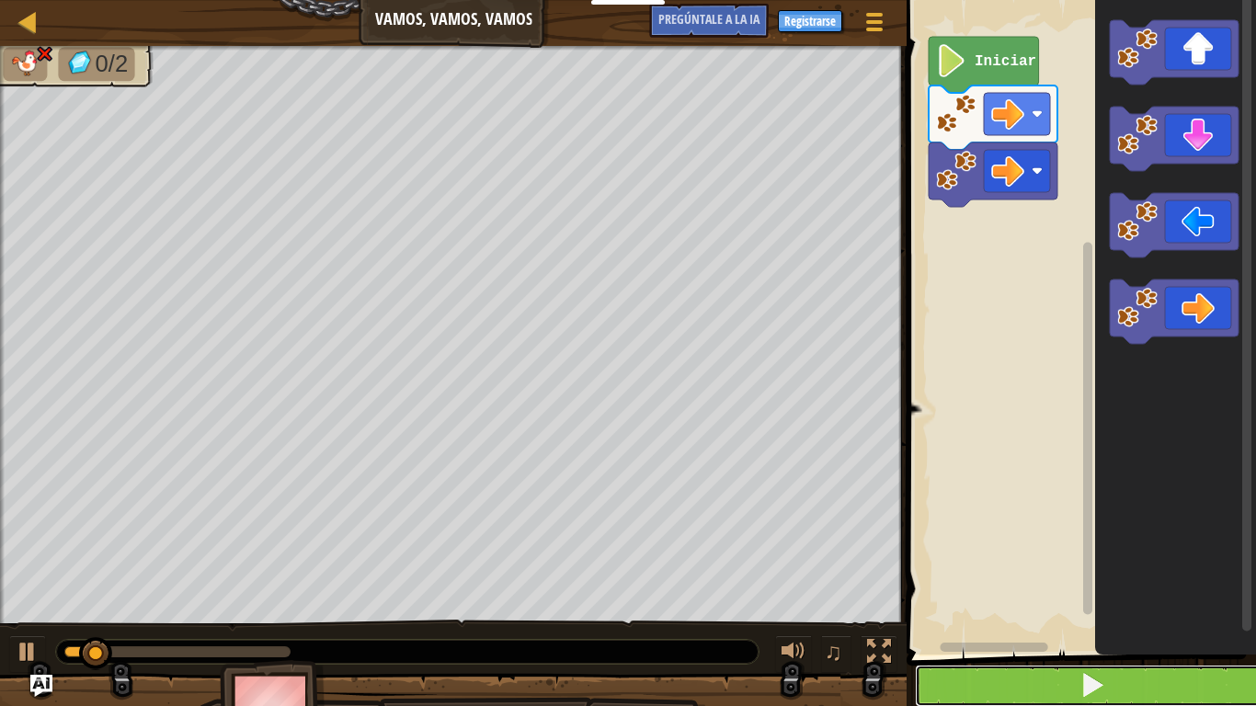
click at [1121, 550] on button at bounding box center [1092, 686] width 355 height 42
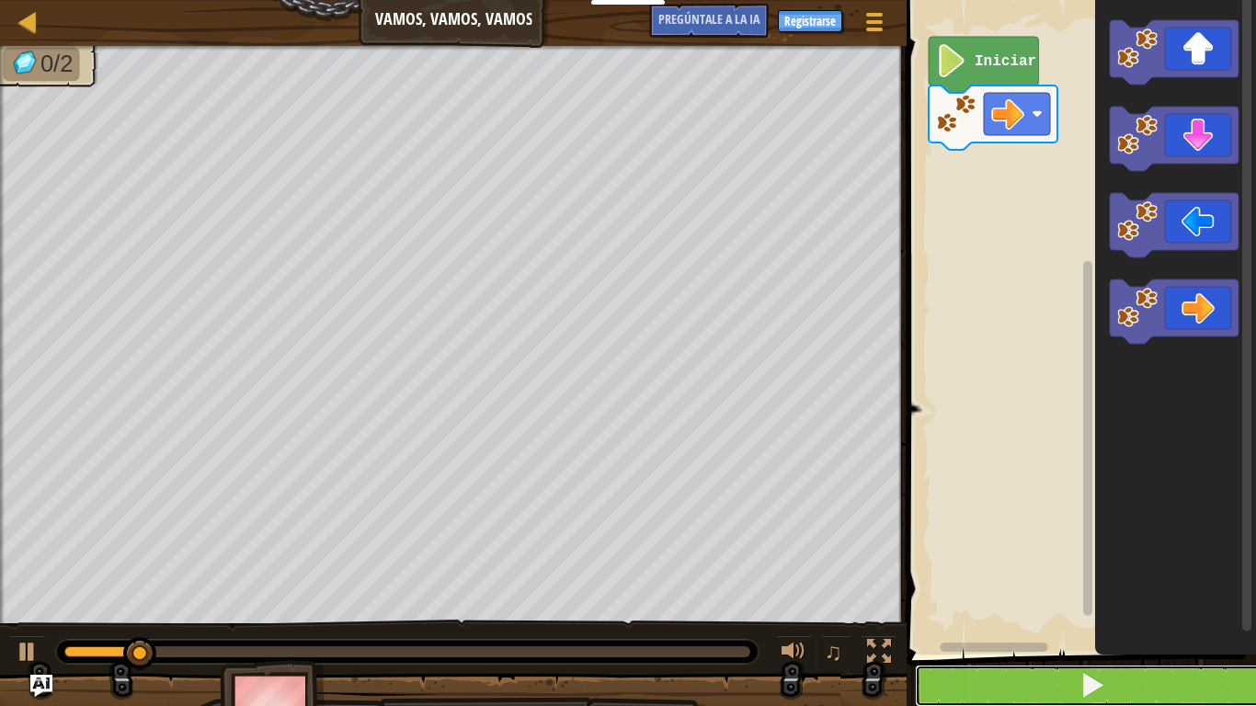
click at [1078, 550] on button at bounding box center [1092, 686] width 355 height 42
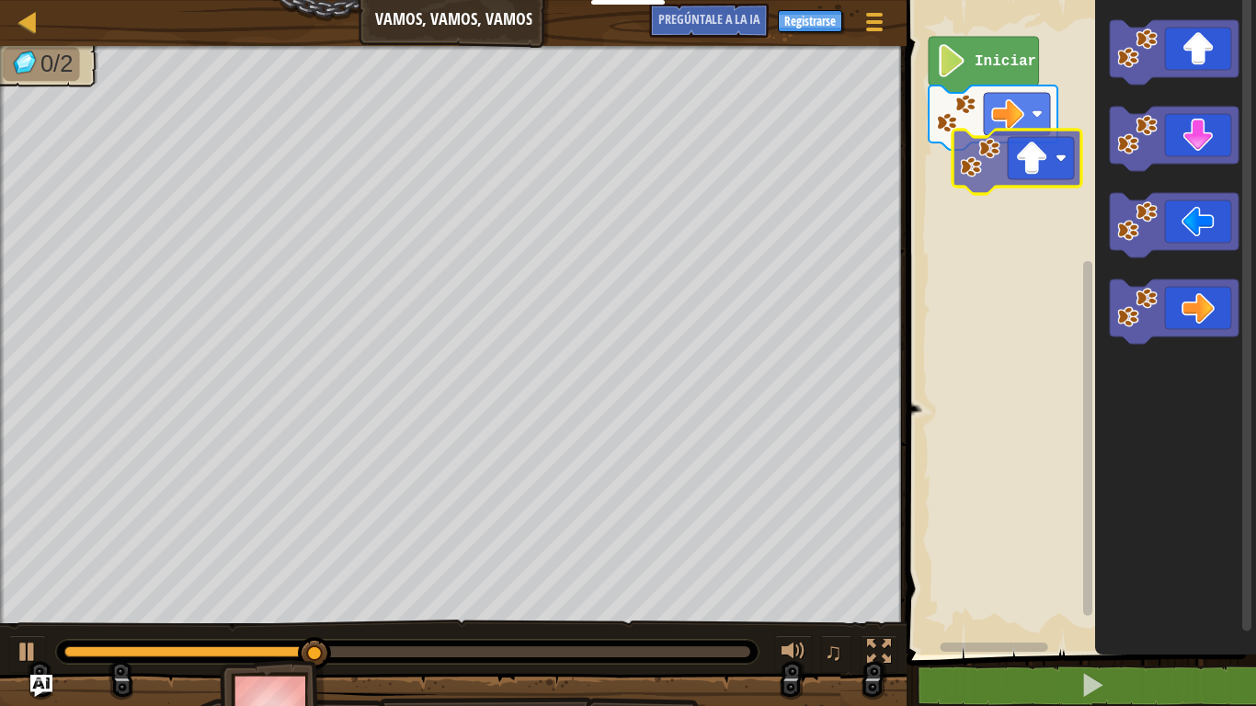
click at [950, 210] on div "Iniciar" at bounding box center [1078, 323] width 355 height 664
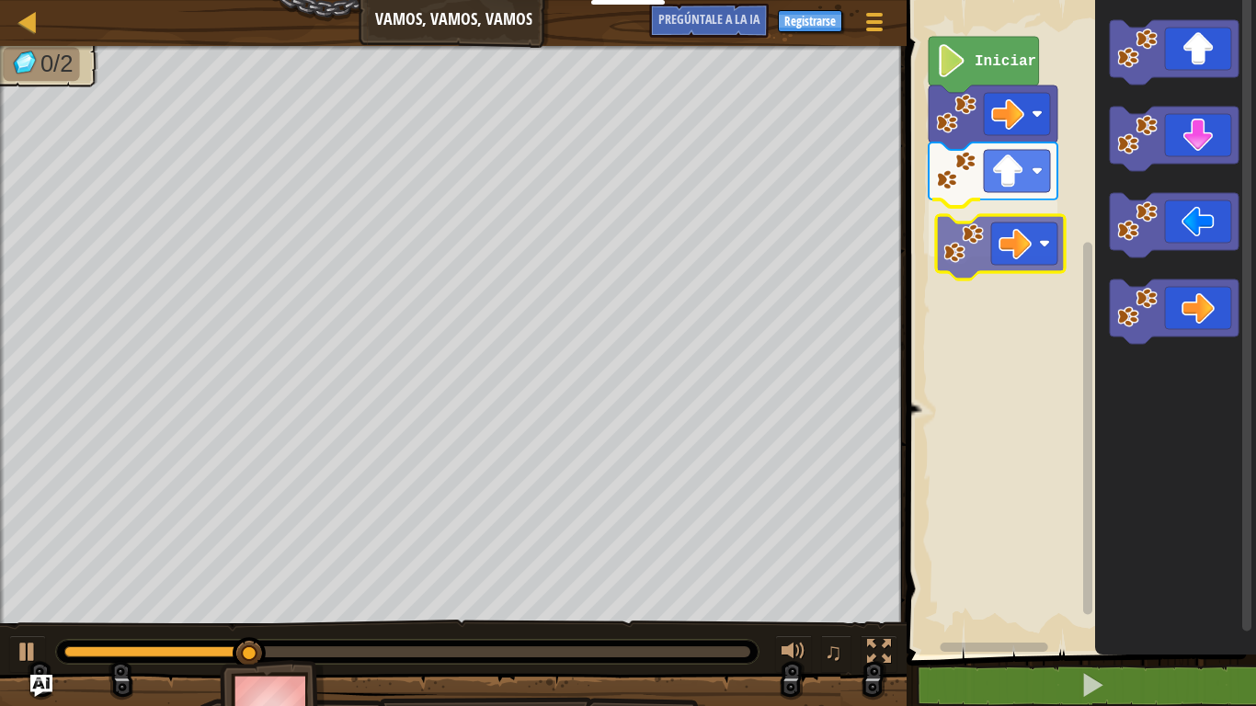
click at [1004, 259] on div "Iniciar" at bounding box center [1078, 323] width 355 height 664
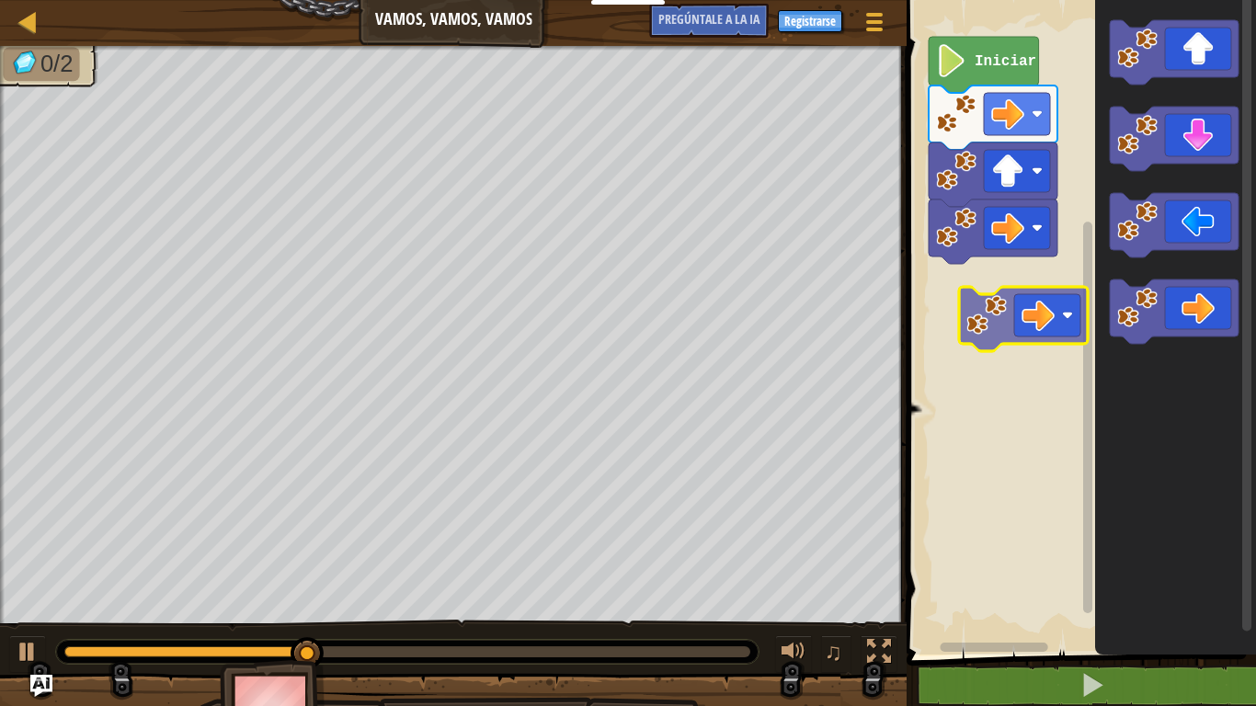
click at [957, 295] on div "Iniciar" at bounding box center [1078, 323] width 355 height 664
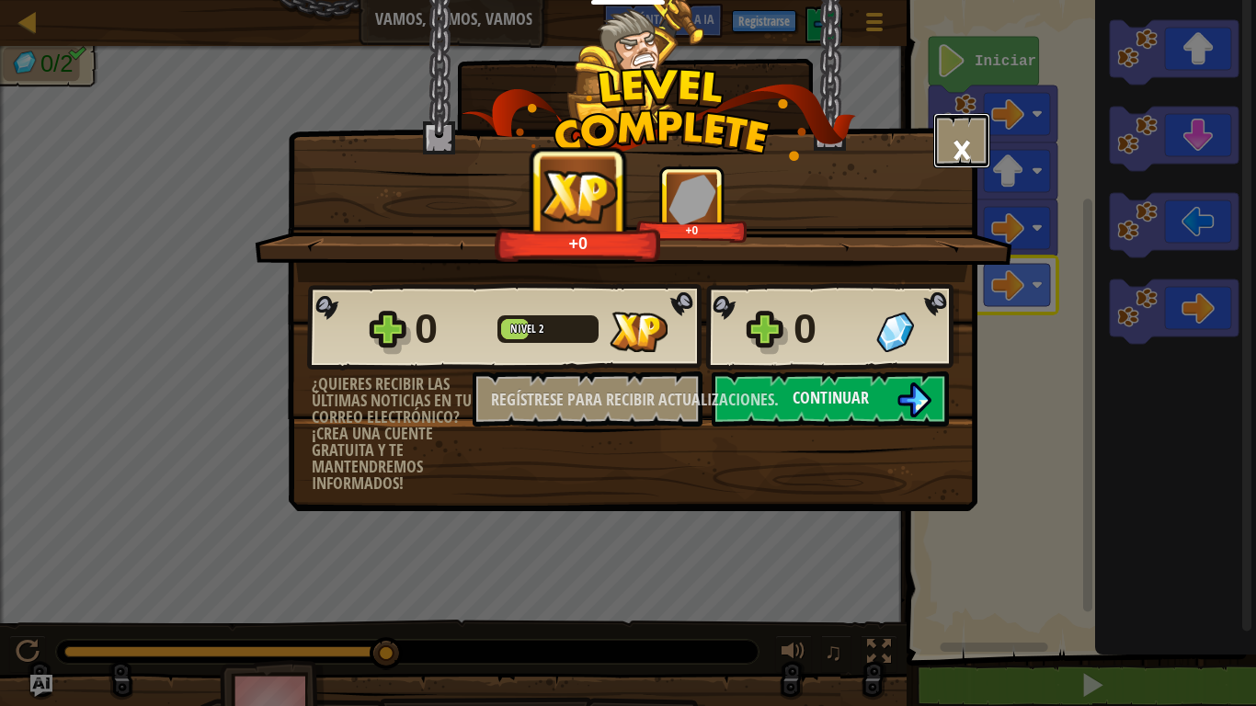
click at [968, 138] on font "×" at bounding box center [961, 149] width 20 height 63
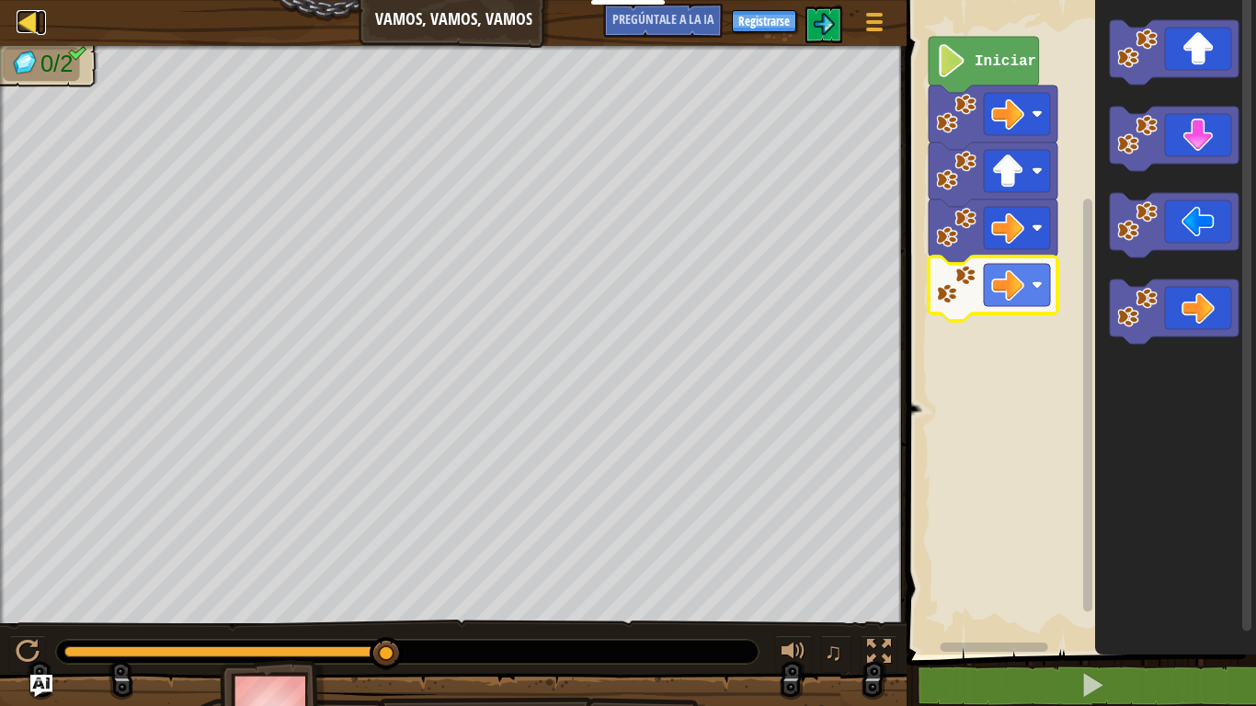
click at [18, 32] on div at bounding box center [28, 21] width 23 height 23
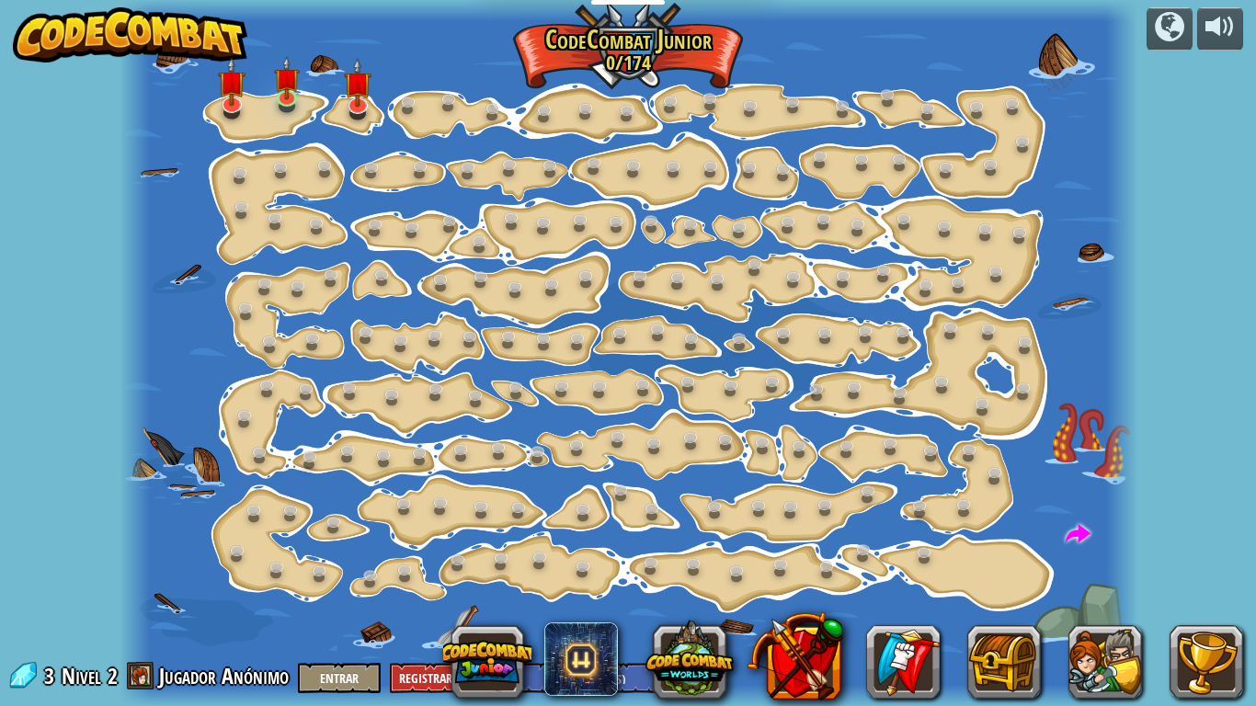
select select "es-ES"
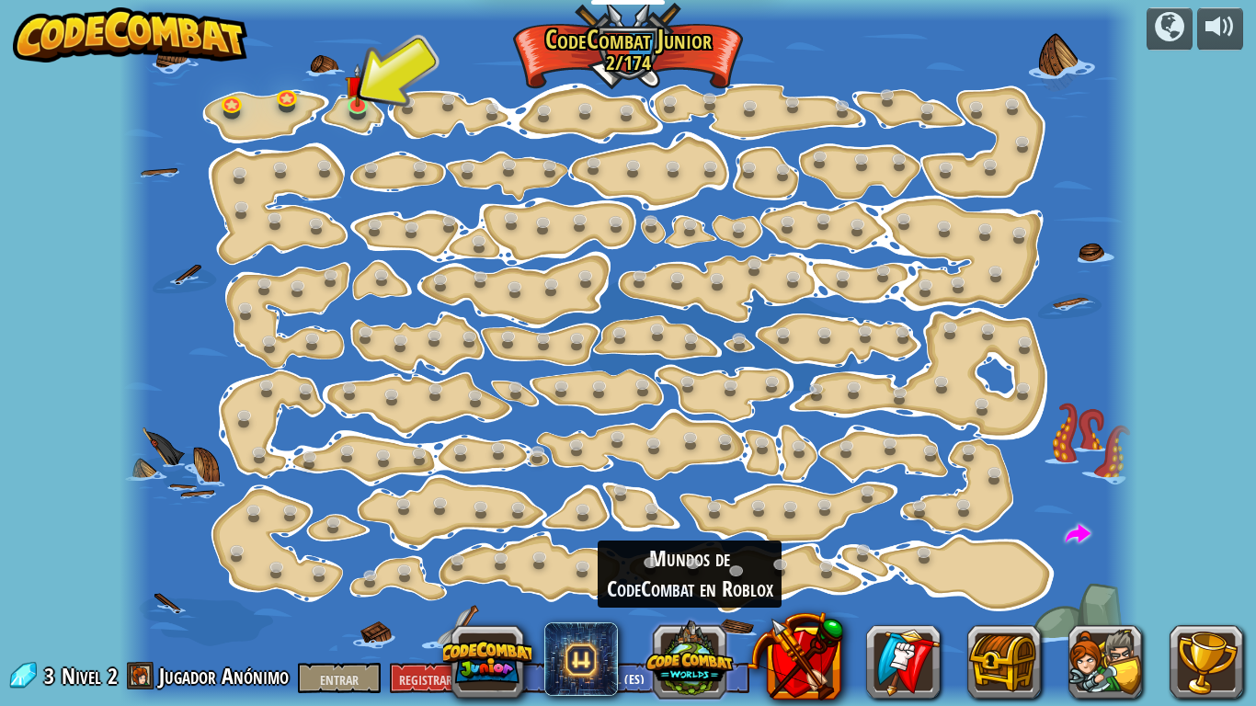
click at [691, 550] on button at bounding box center [689, 659] width 88 height 88
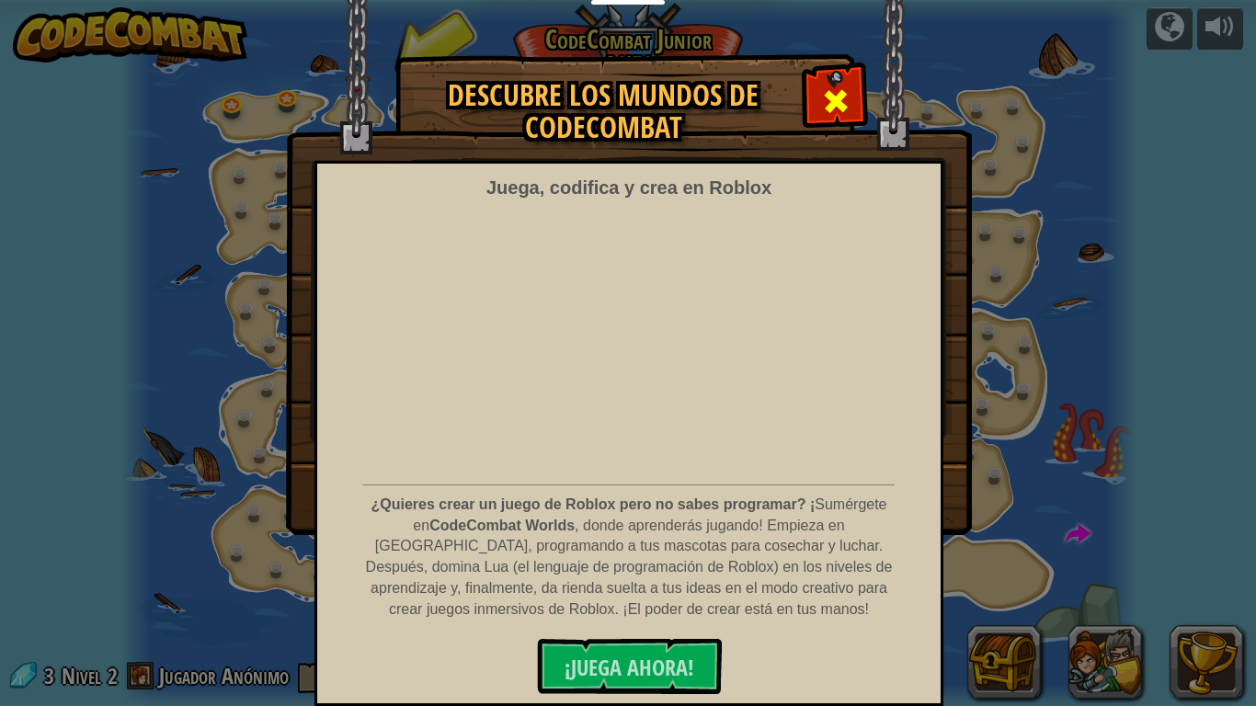
click at [846, 104] on span at bounding box center [835, 100] width 29 height 29
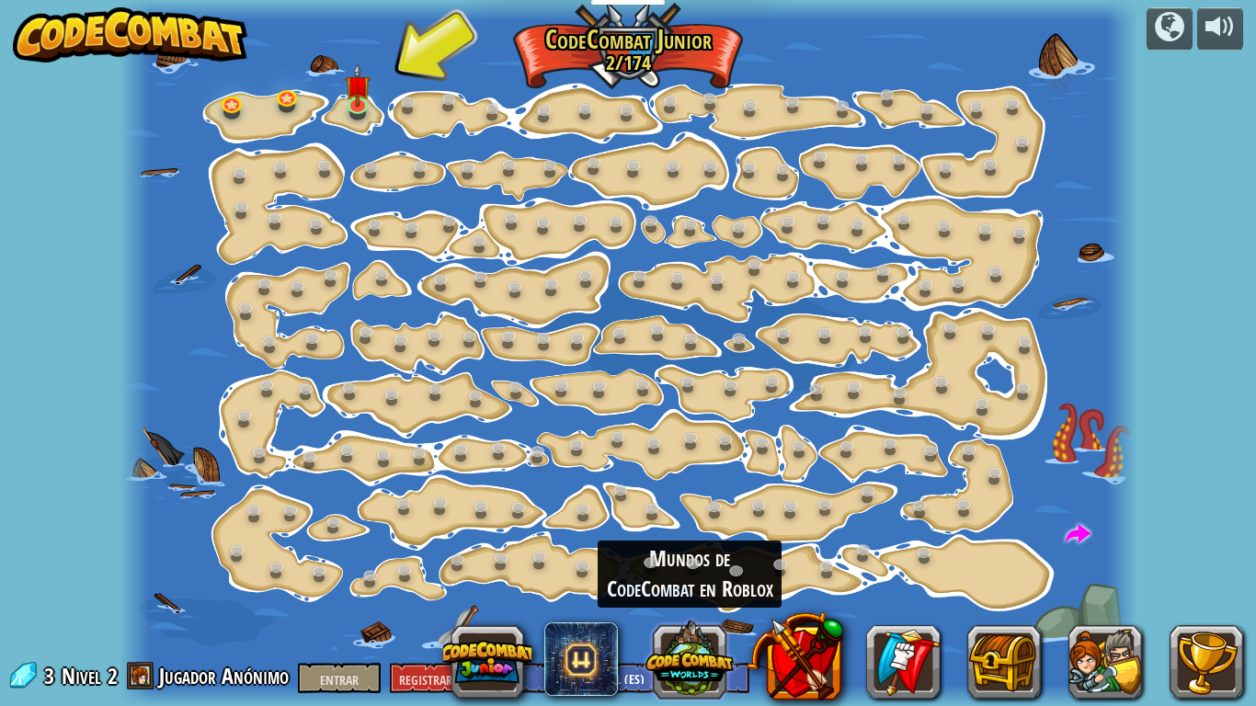
click at [707, 550] on button at bounding box center [689, 659] width 88 height 88
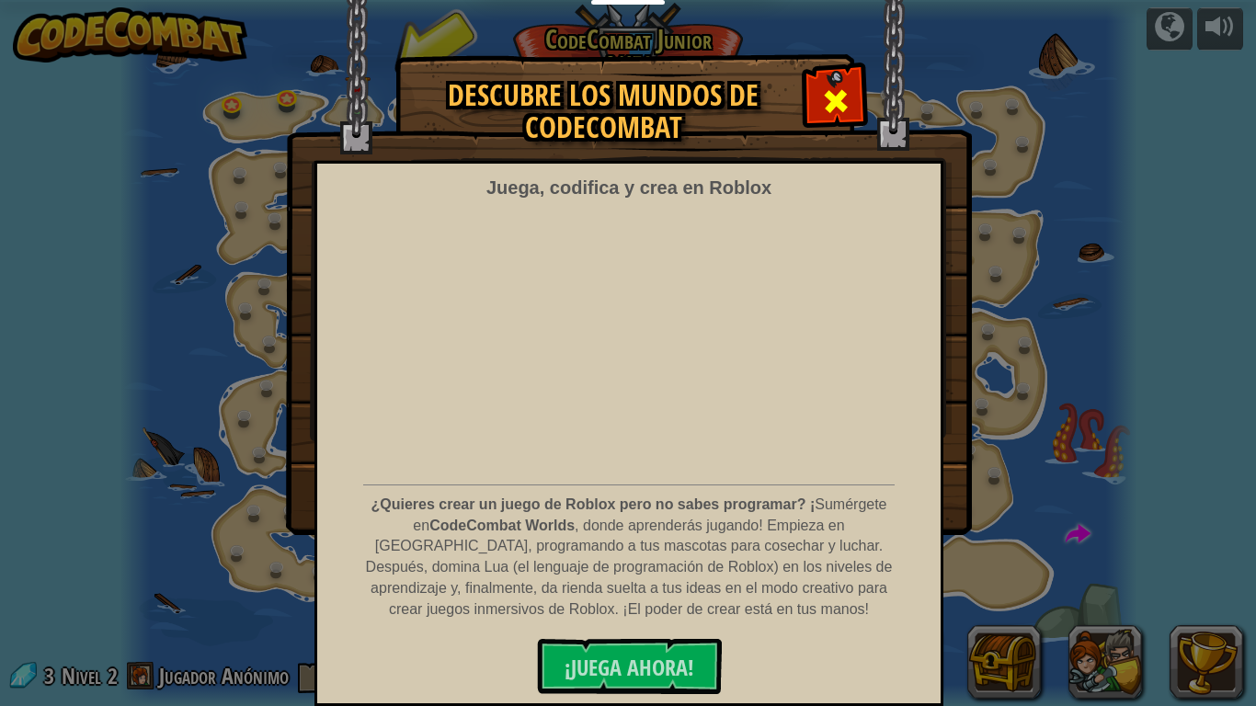
click at [848, 100] on span at bounding box center [835, 100] width 29 height 29
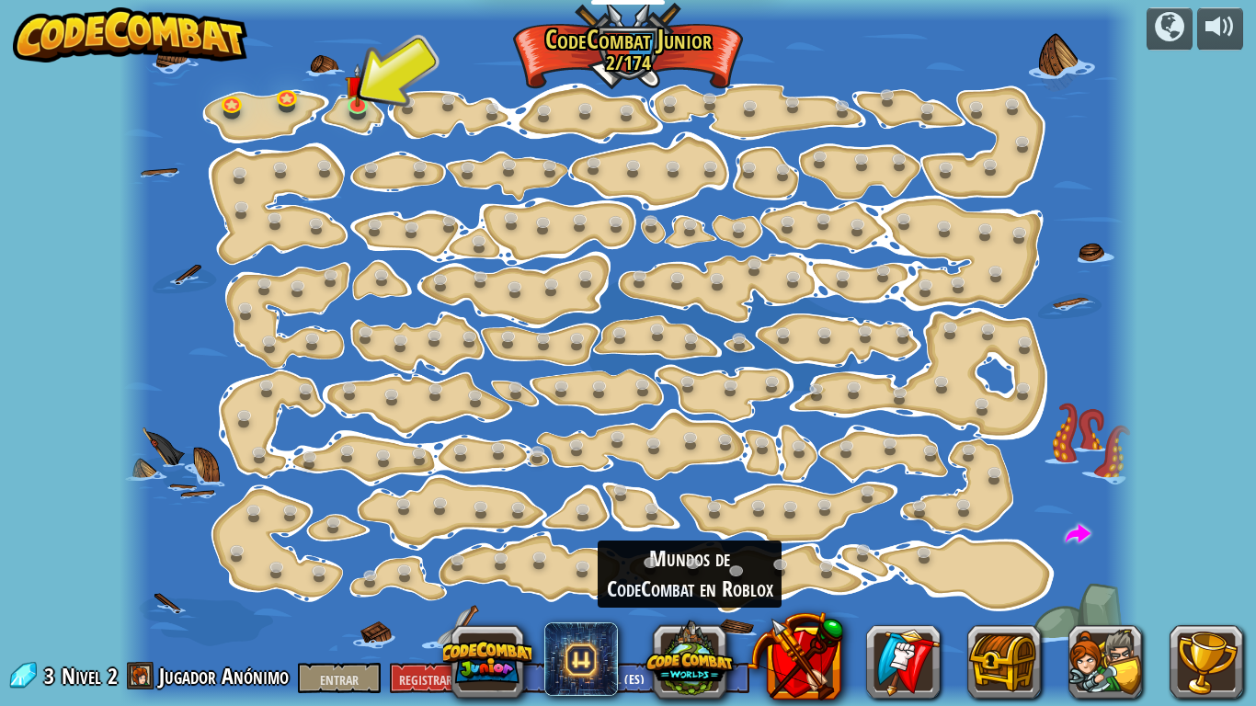
click at [84, 550] on font "Nivel" at bounding box center [82, 675] width 40 height 29
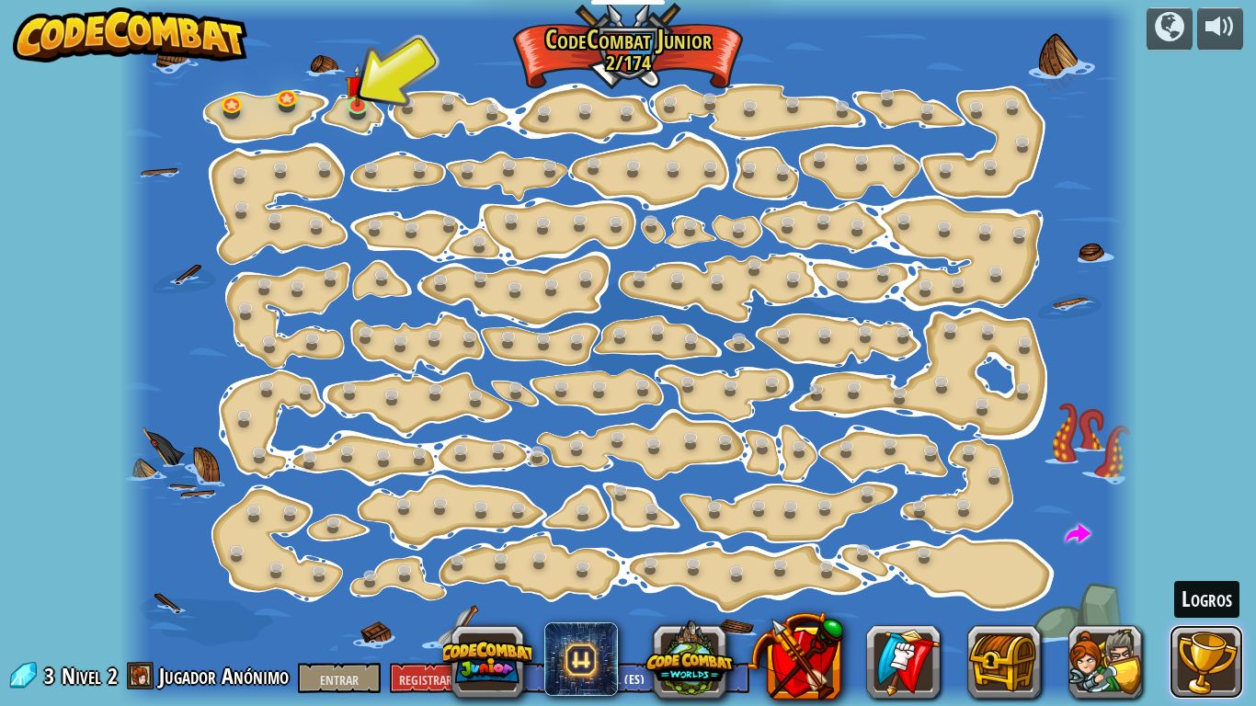
click at [1191, 550] on button at bounding box center [1206, 662] width 74 height 74
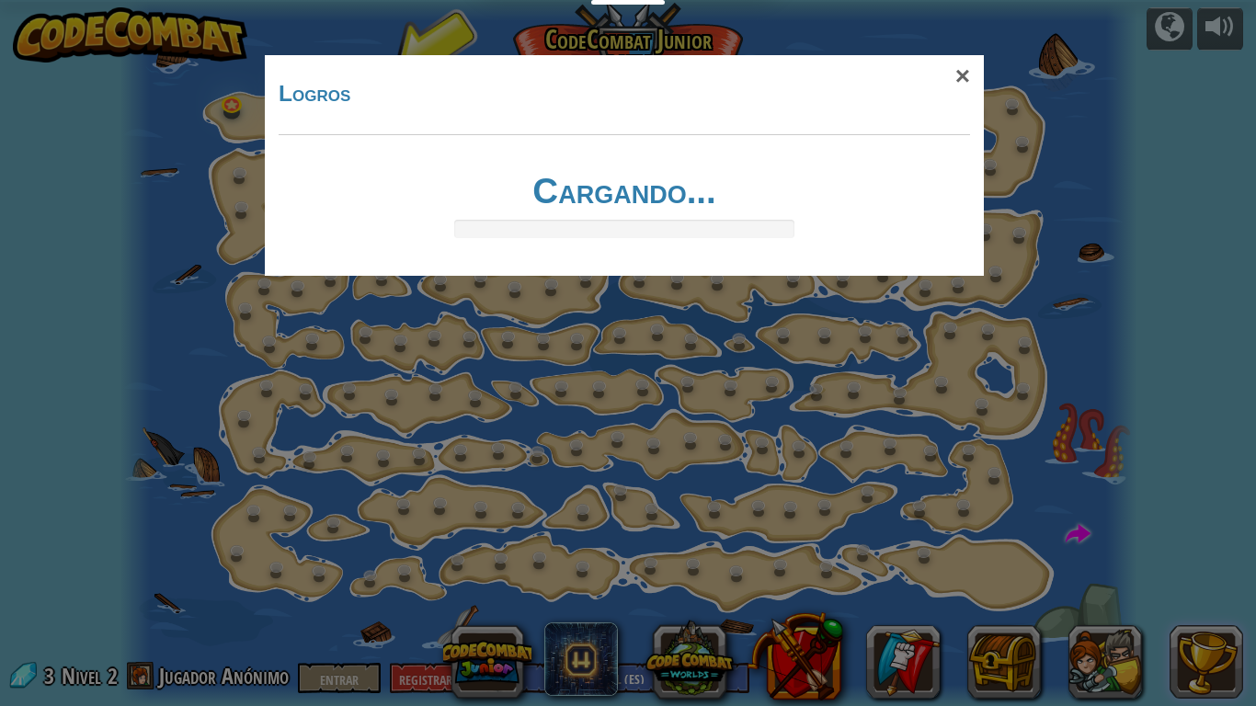
click at [1191, 550] on div "× Logros Cargando... Estrías reticuladas... Cargando..." at bounding box center [628, 353] width 1256 height 706
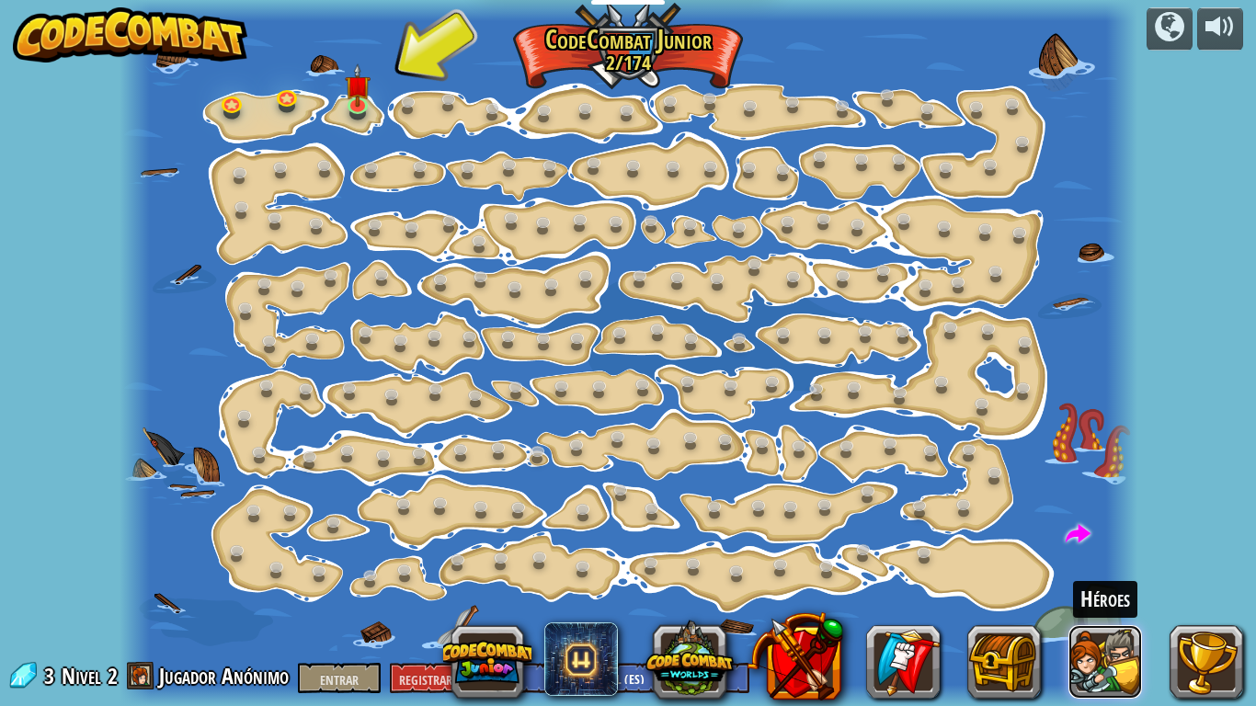
click at [1075, 550] on button at bounding box center [1105, 662] width 74 height 74
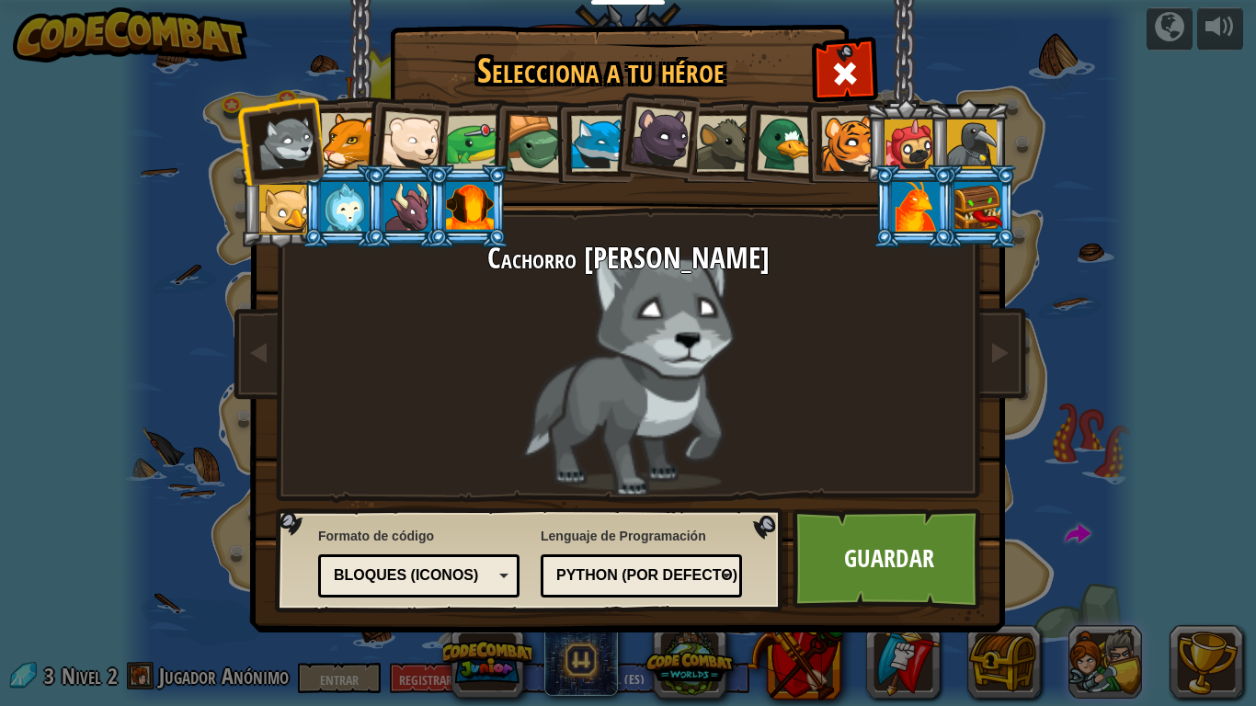
click at [1075, 550] on div "Selecciona a tu héroe 3 Cachorro de lobo Puma Cachorro de oso polar Rana Tortug…" at bounding box center [628, 353] width 1256 height 706
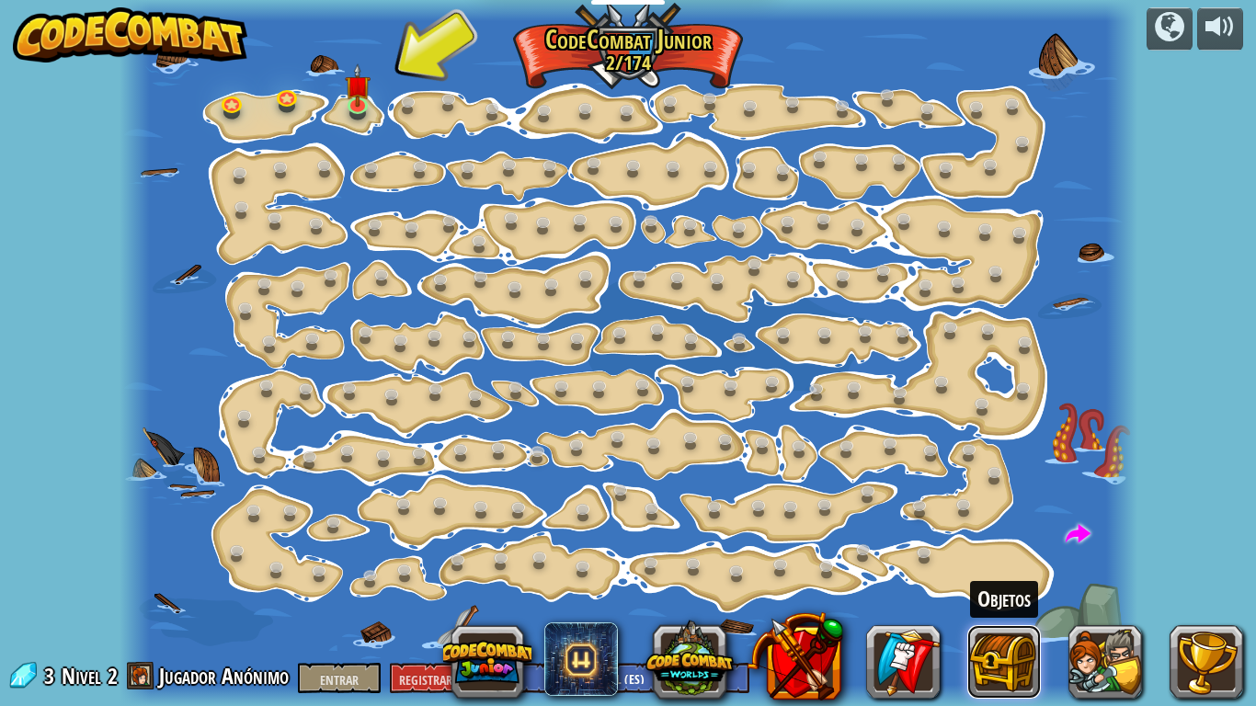
click at [981, 550] on button at bounding box center [1004, 662] width 74 height 74
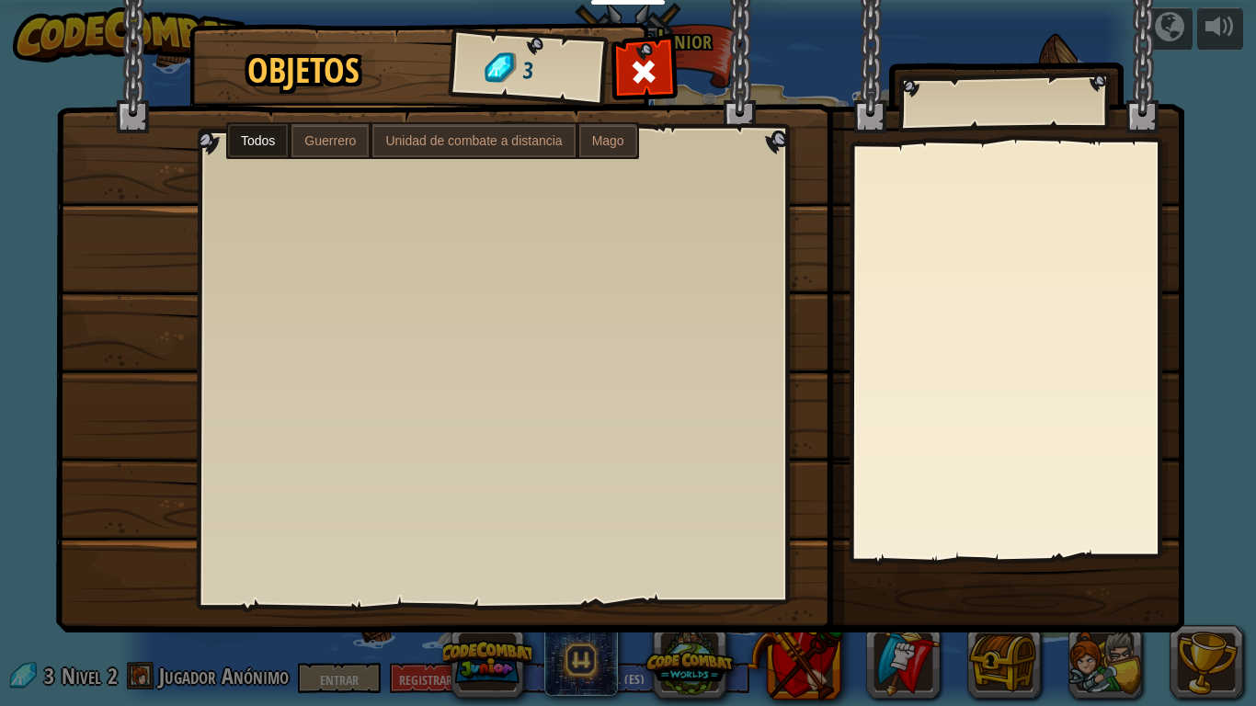
click at [983, 550] on div "Objetos 3 Todos Guerrero Unidad de combate a distancia Mago" at bounding box center [628, 353] width 1256 height 706
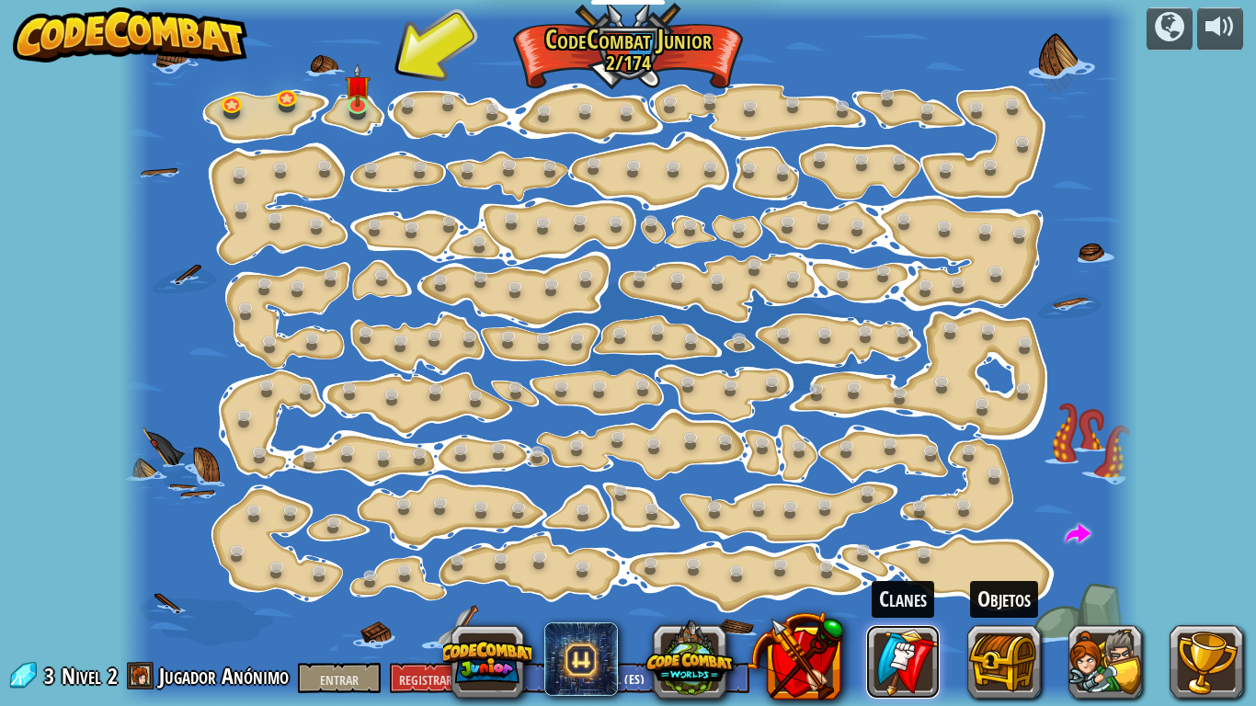
click at [874, 550] on link at bounding box center [903, 662] width 74 height 74
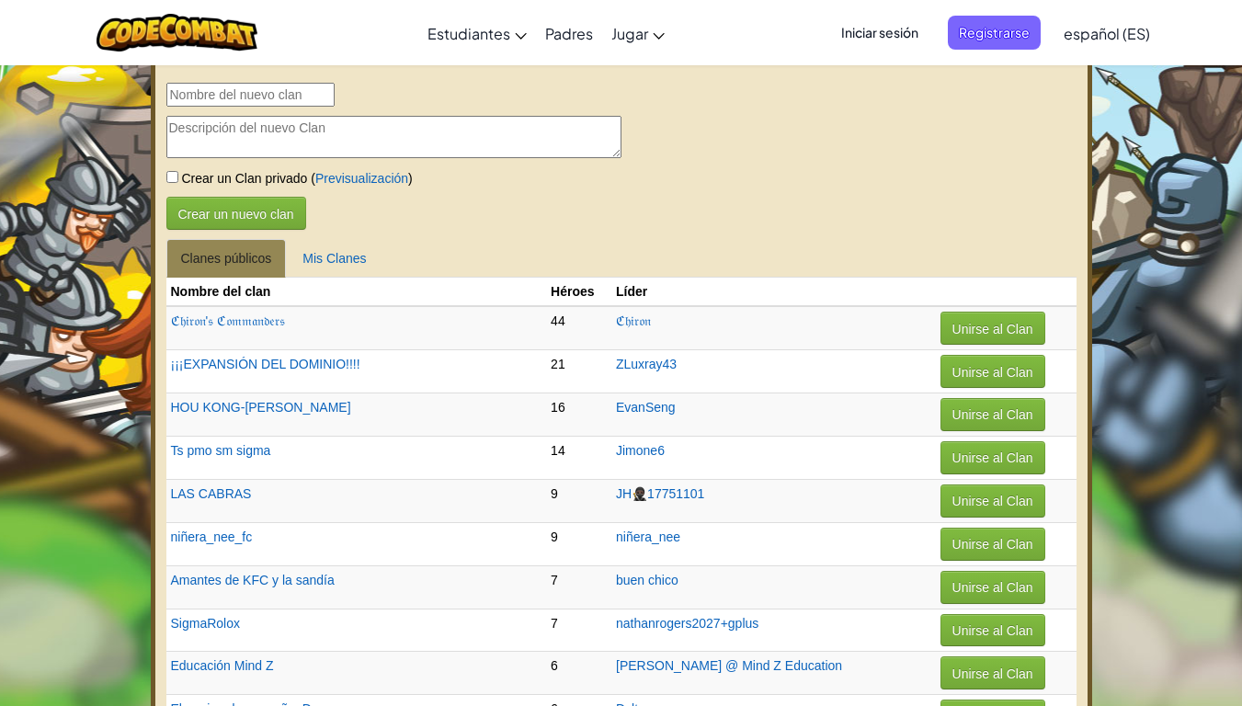
click at [272, 131] on textarea at bounding box center [393, 137] width 455 height 42
click at [219, 99] on input "text" at bounding box center [250, 95] width 168 height 24
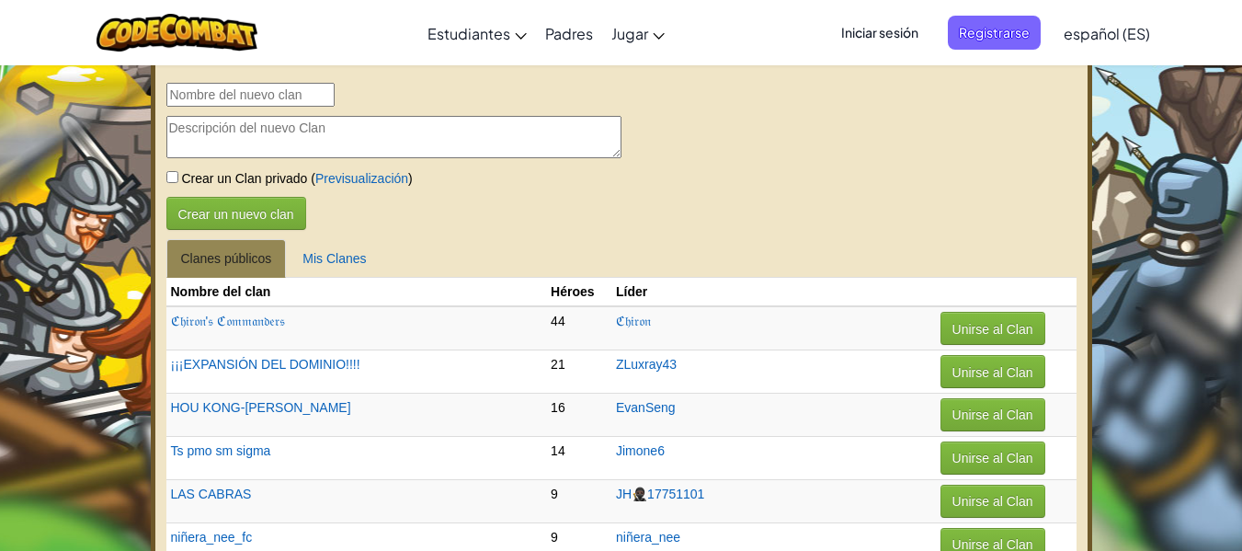
select select "es-ES"
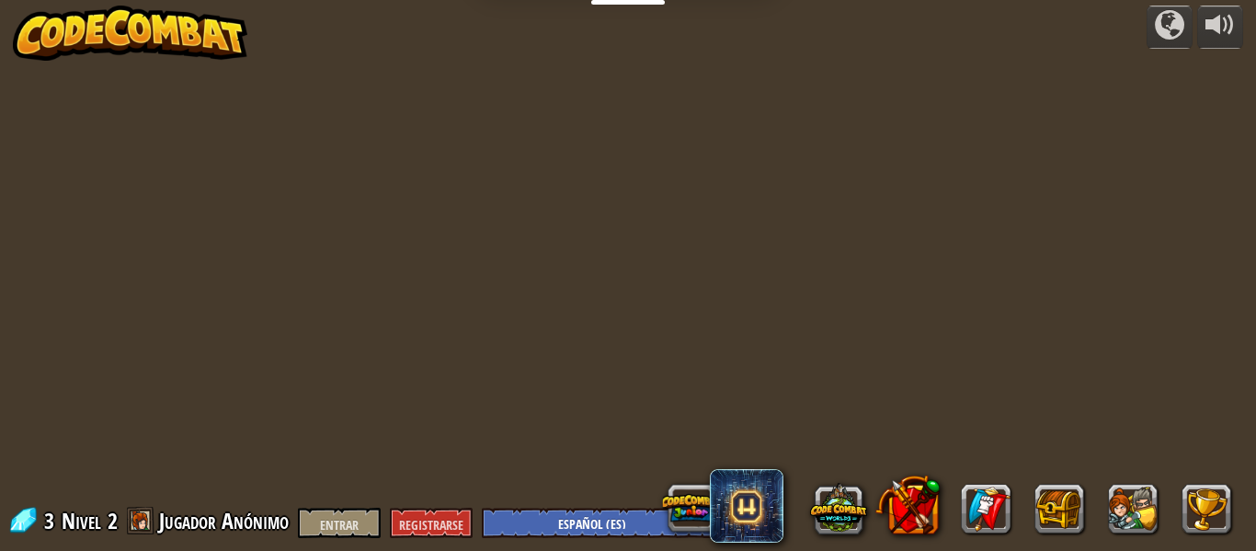
select select "es-ES"
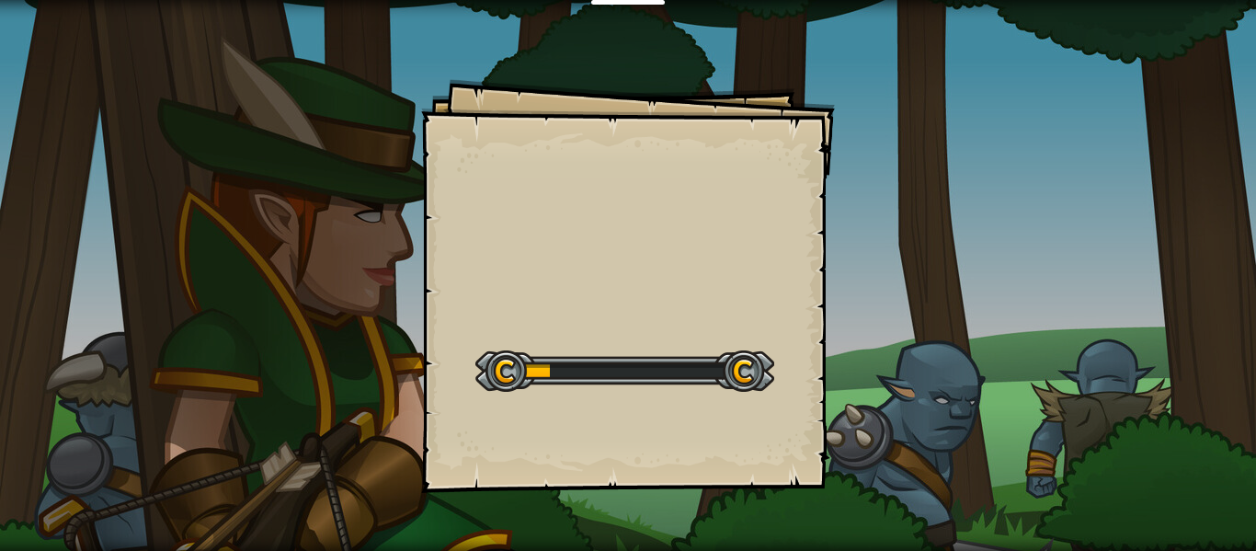
select select "es-ES"
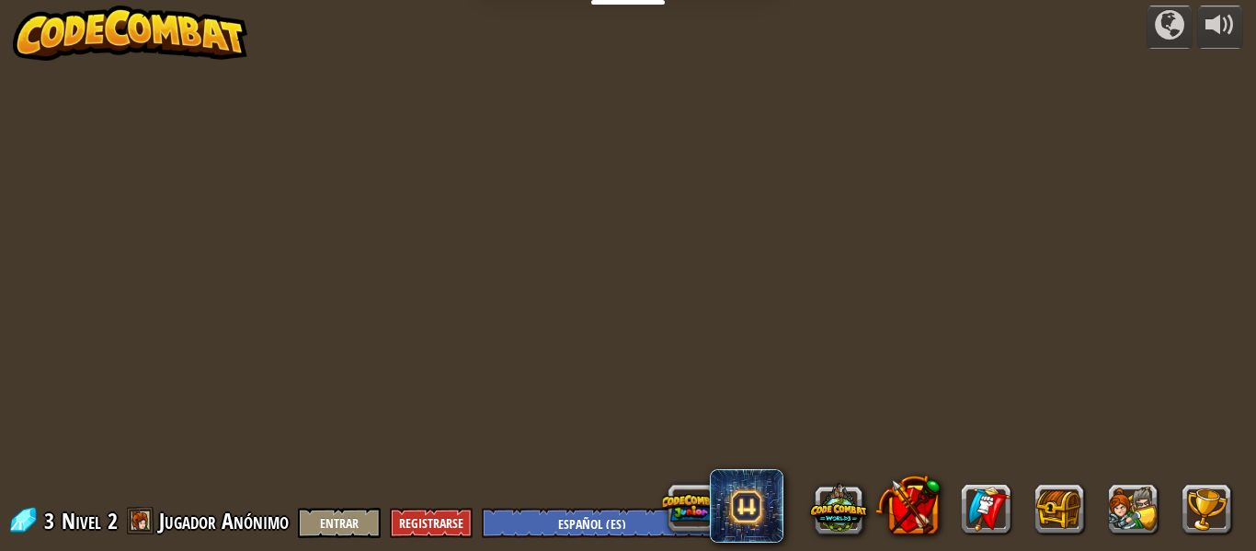
select select "es-ES"
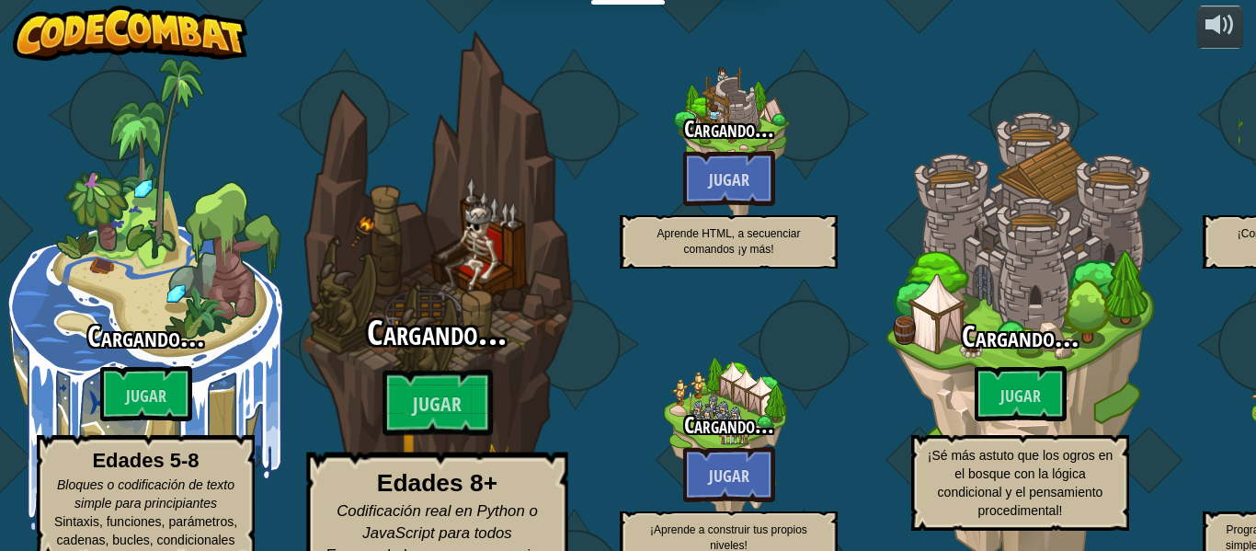
select select "es-ES"
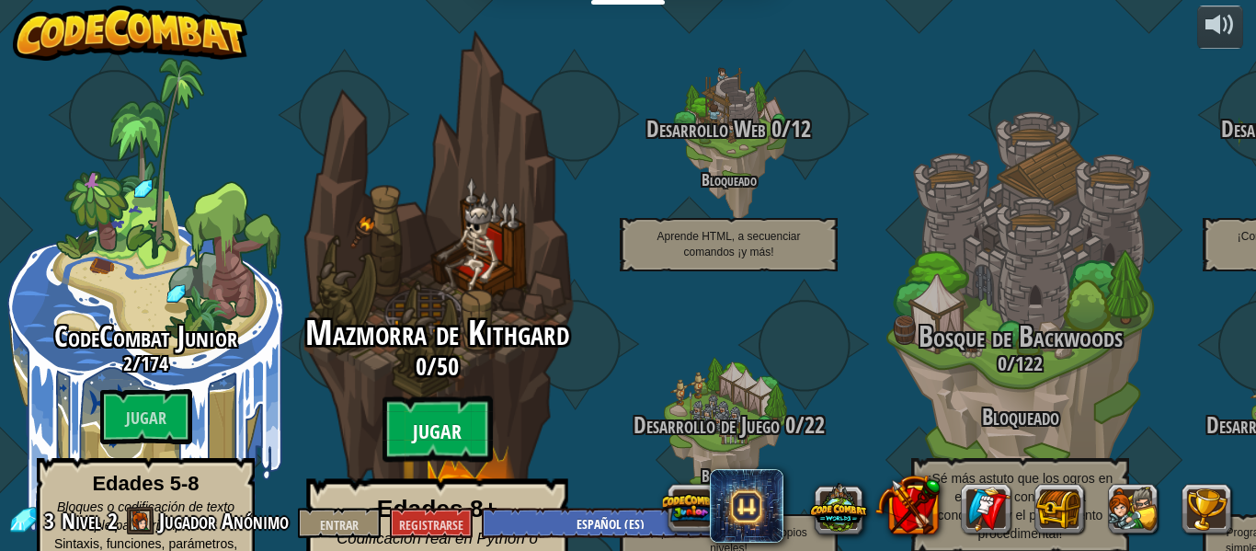
click at [426, 418] on font "Jugar" at bounding box center [437, 432] width 49 height 28
select select "es-ES"
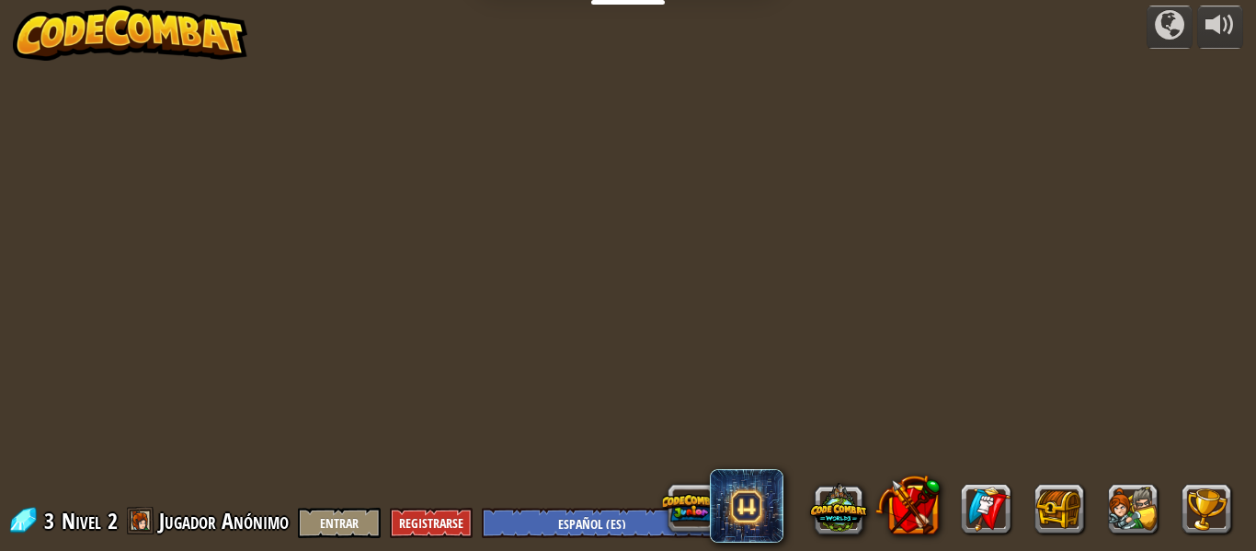
select select "es-ES"
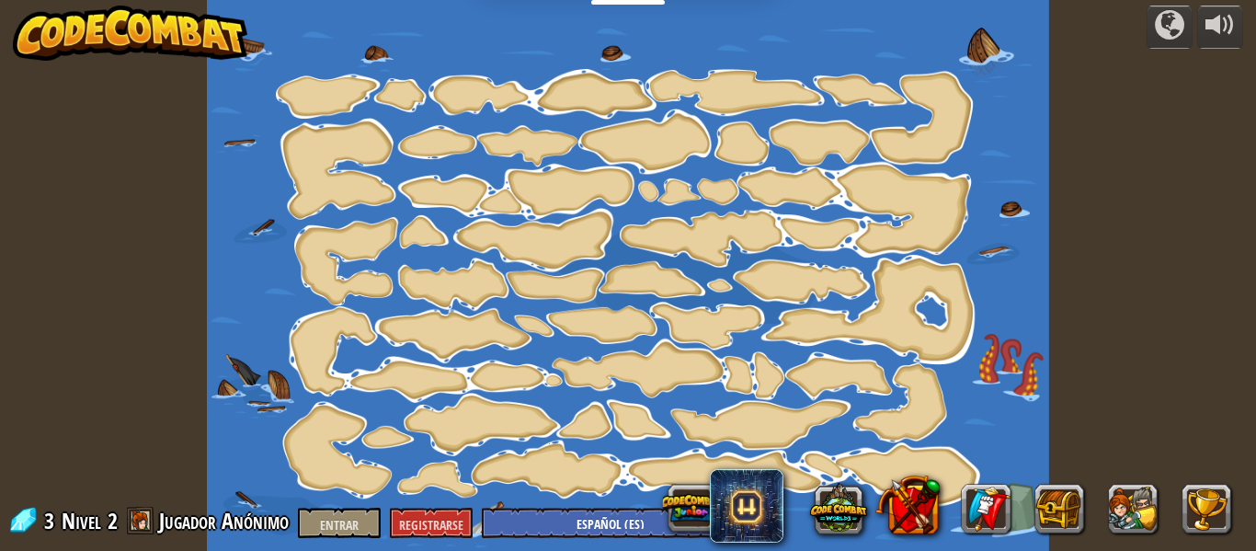
select select "es-ES"
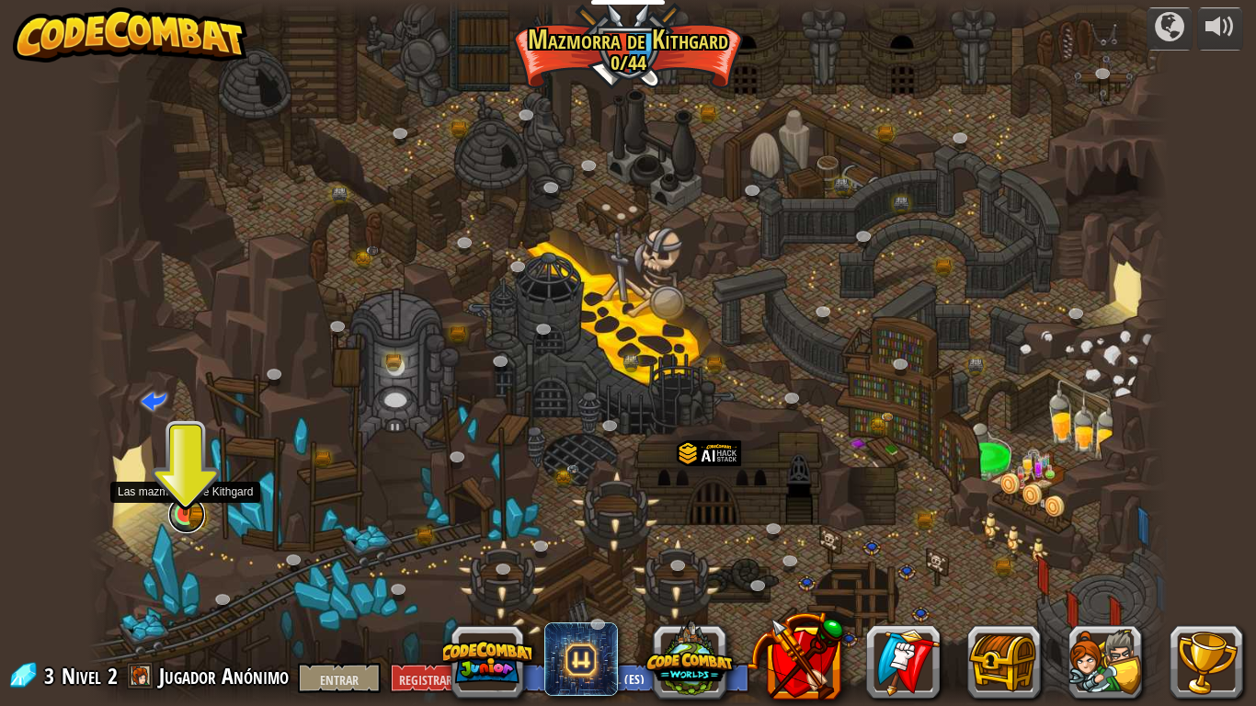
click at [180, 520] on link at bounding box center [186, 514] width 37 height 37
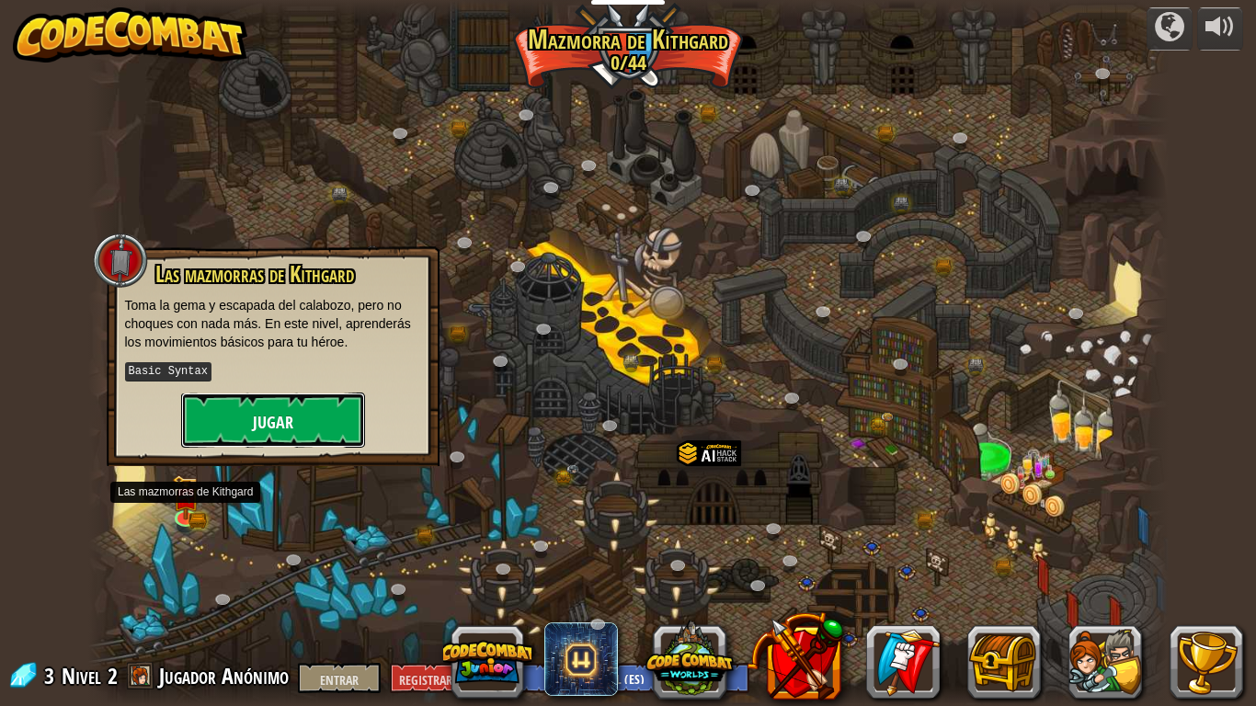
click at [258, 445] on button "Jugar" at bounding box center [273, 420] width 184 height 55
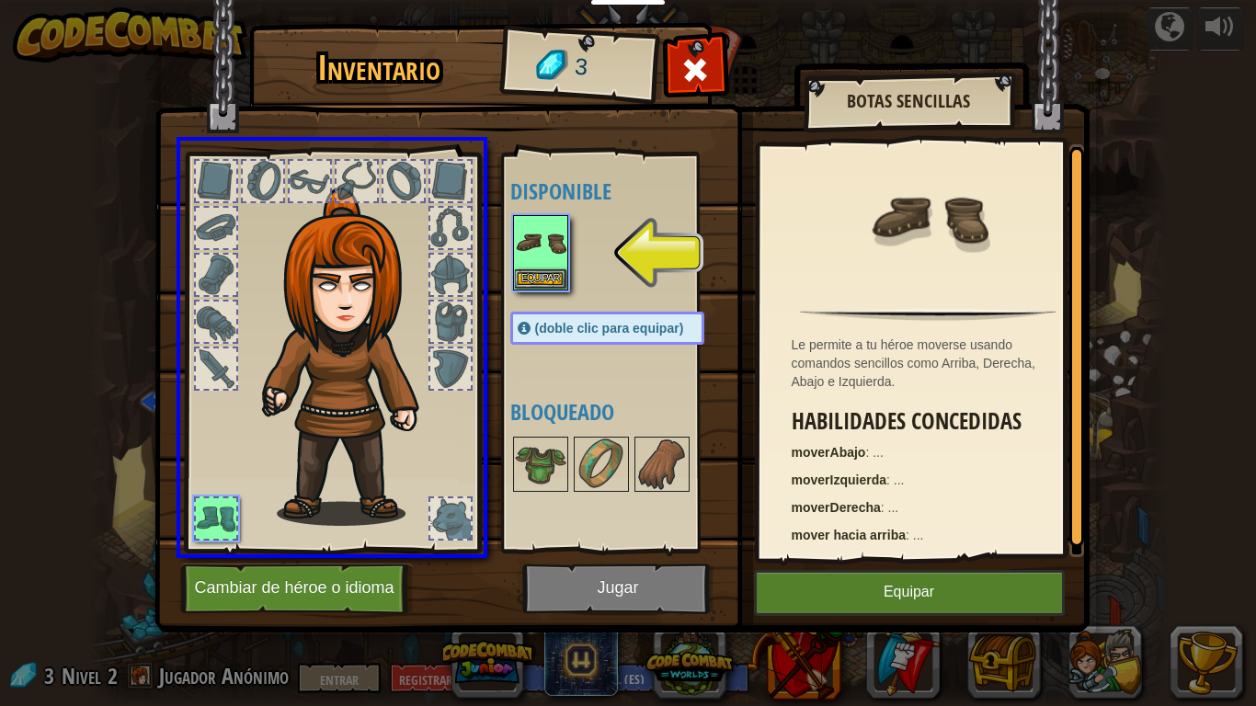
drag, startPoint x: 542, startPoint y: 252, endPoint x: 392, endPoint y: 376, distance: 195.3
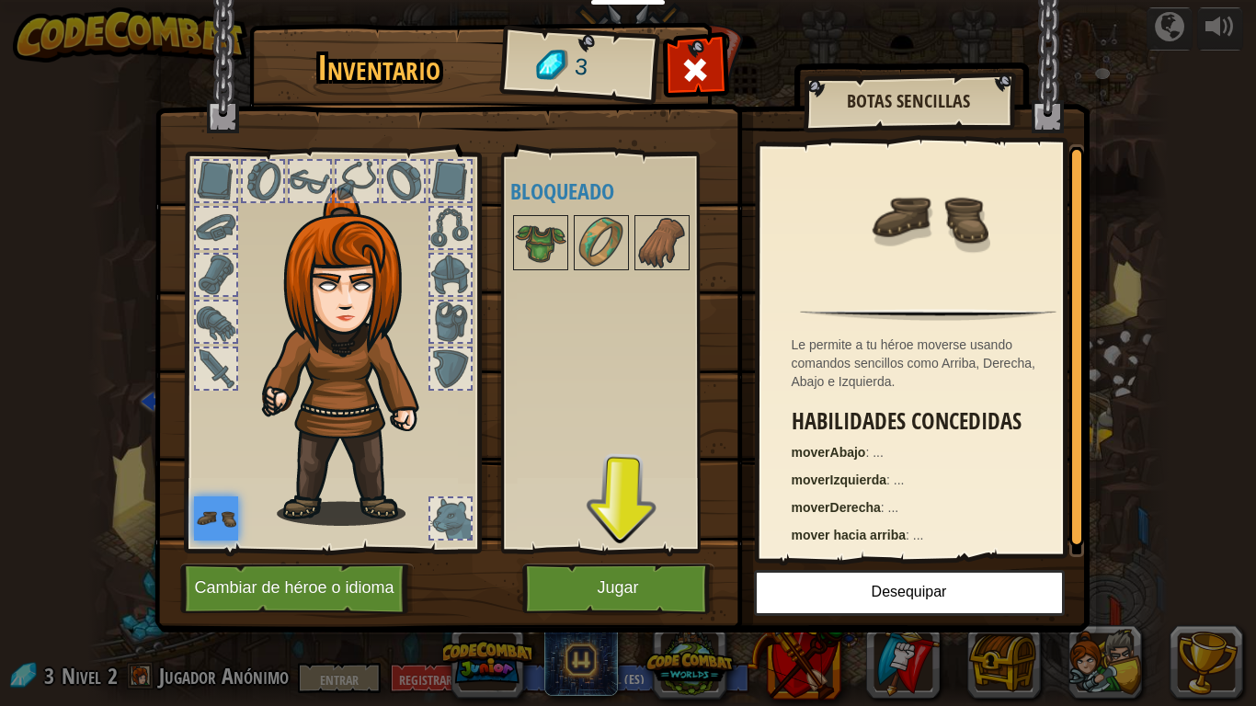
drag, startPoint x: 313, startPoint y: 290, endPoint x: 343, endPoint y: 287, distance: 29.6
click at [323, 291] on img at bounding box center [353, 357] width 198 height 338
click at [356, 304] on img at bounding box center [353, 357] width 198 height 338
click at [246, 465] on div at bounding box center [331, 348] width 303 height 414
click at [236, 550] on font "Cambiar de héroe o idioma" at bounding box center [293, 588] width 199 height 18
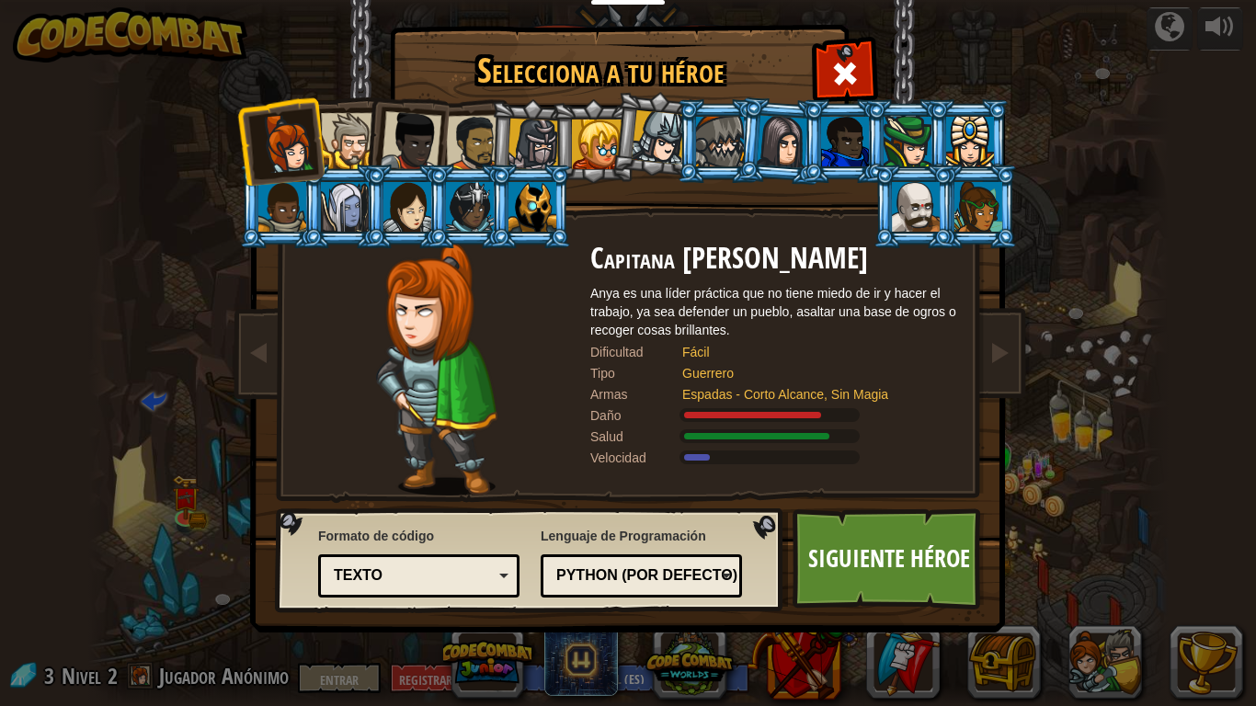
click at [475, 154] on div at bounding box center [474, 143] width 57 height 57
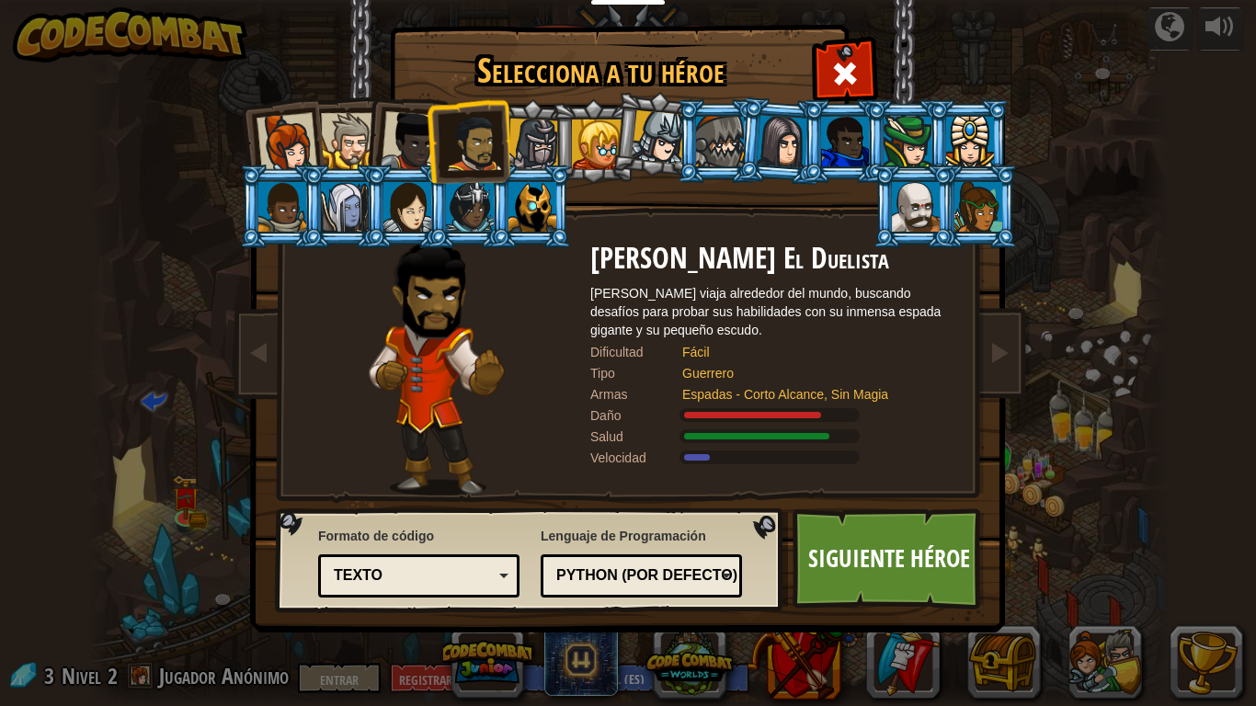
click at [530, 147] on div at bounding box center [533, 145] width 52 height 52
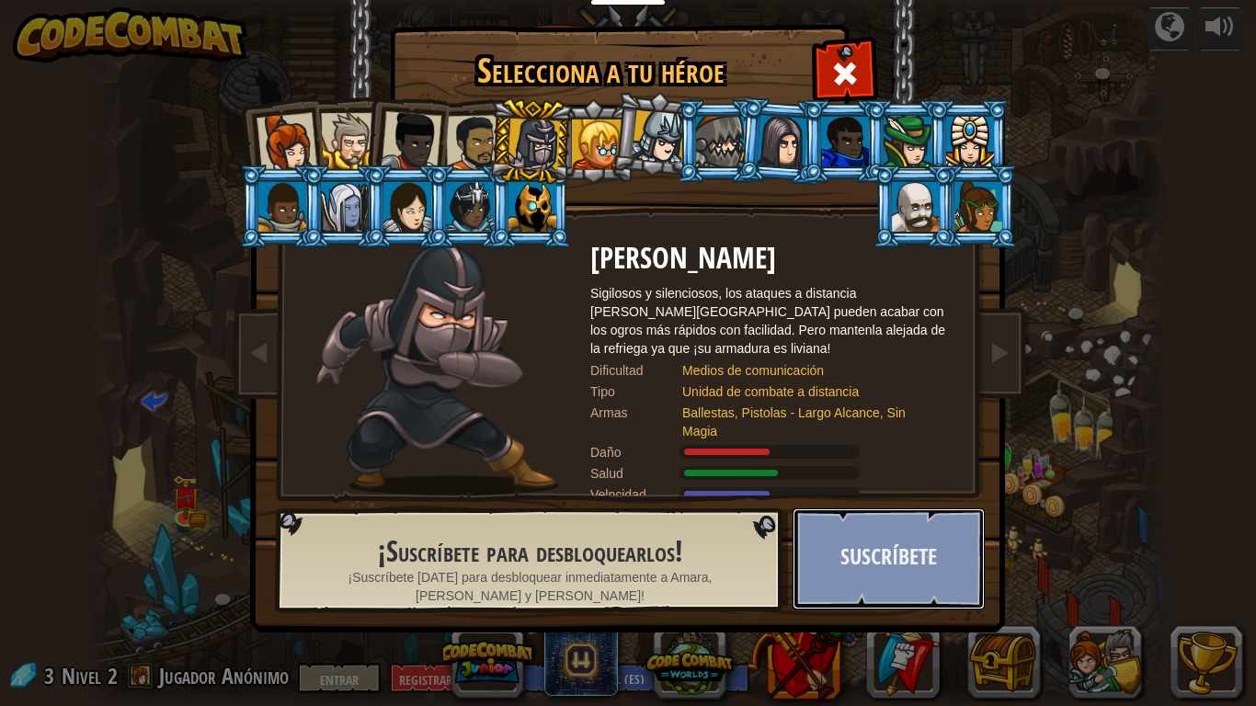
click at [859, 537] on button "Suscríbete" at bounding box center [888, 558] width 192 height 101
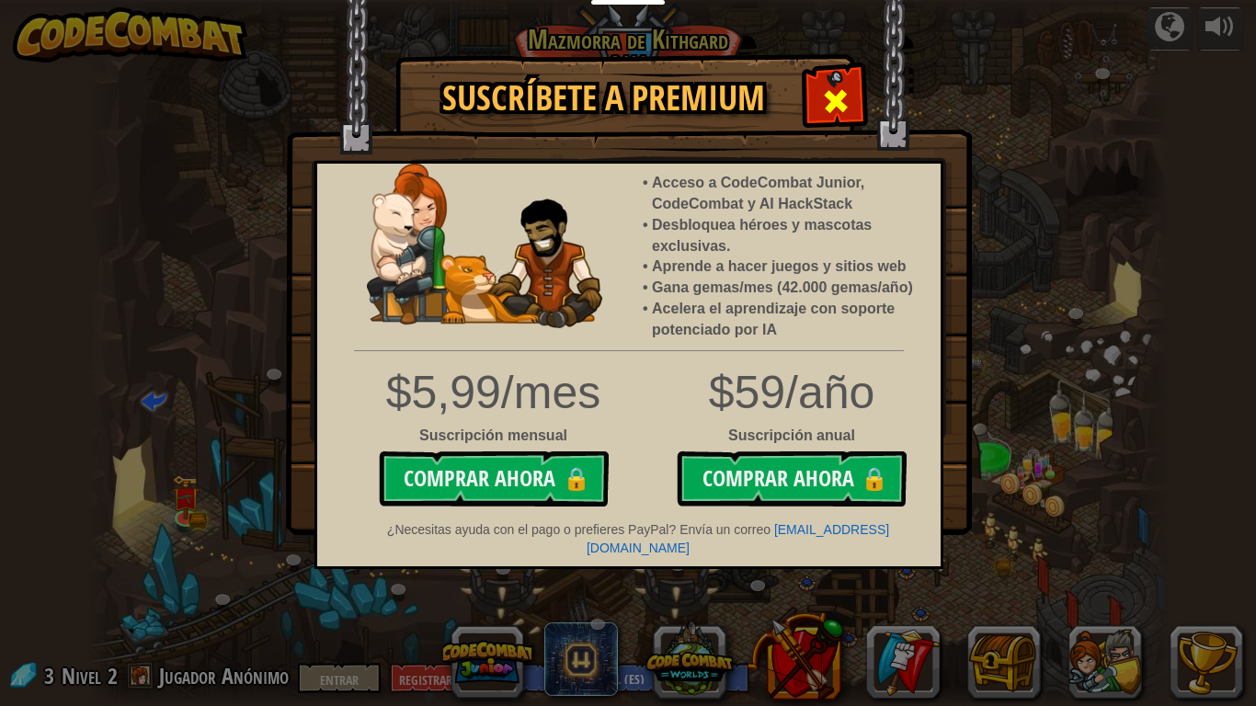
click at [818, 114] on div at bounding box center [835, 99] width 58 height 58
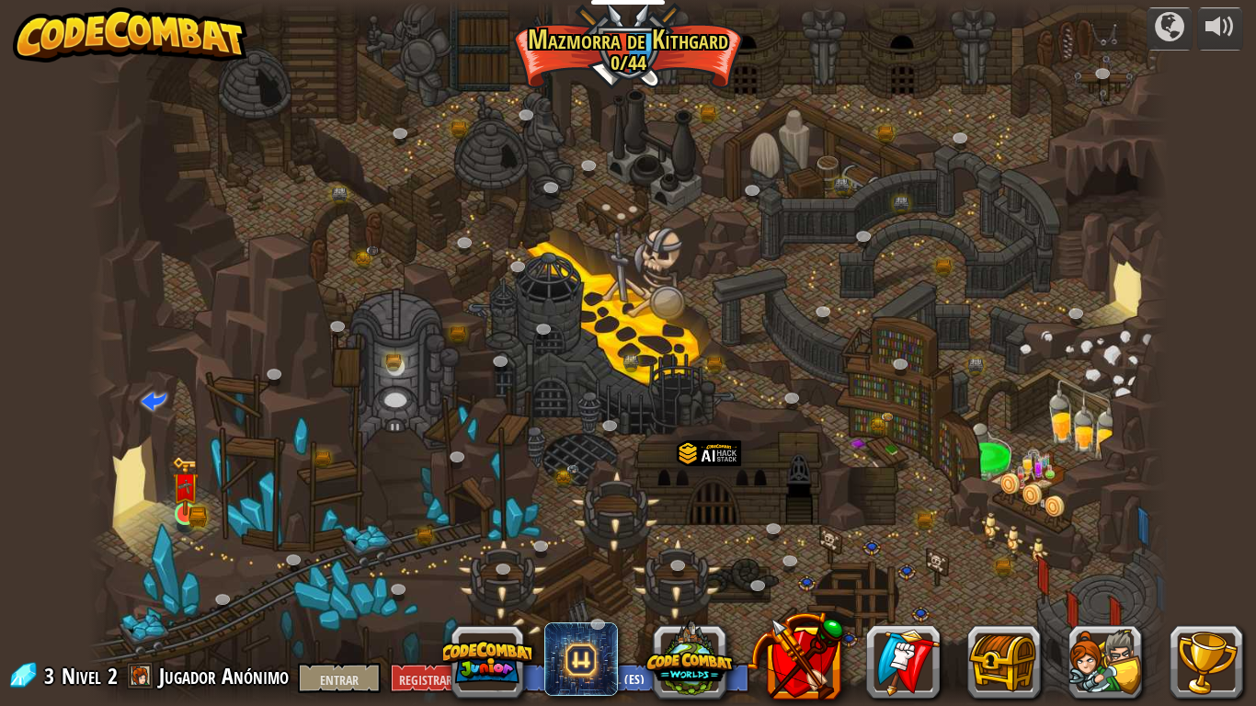
click at [193, 495] on img at bounding box center [185, 487] width 17 height 17
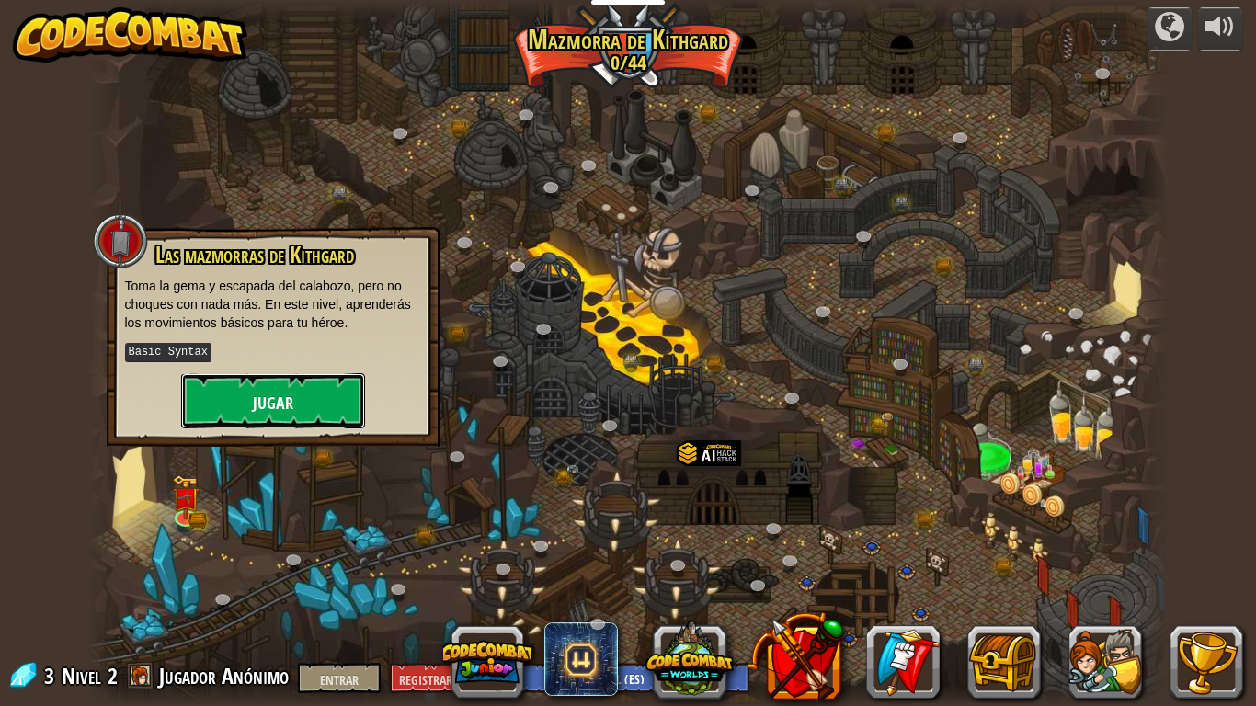
click at [298, 398] on button "Jugar" at bounding box center [273, 400] width 184 height 55
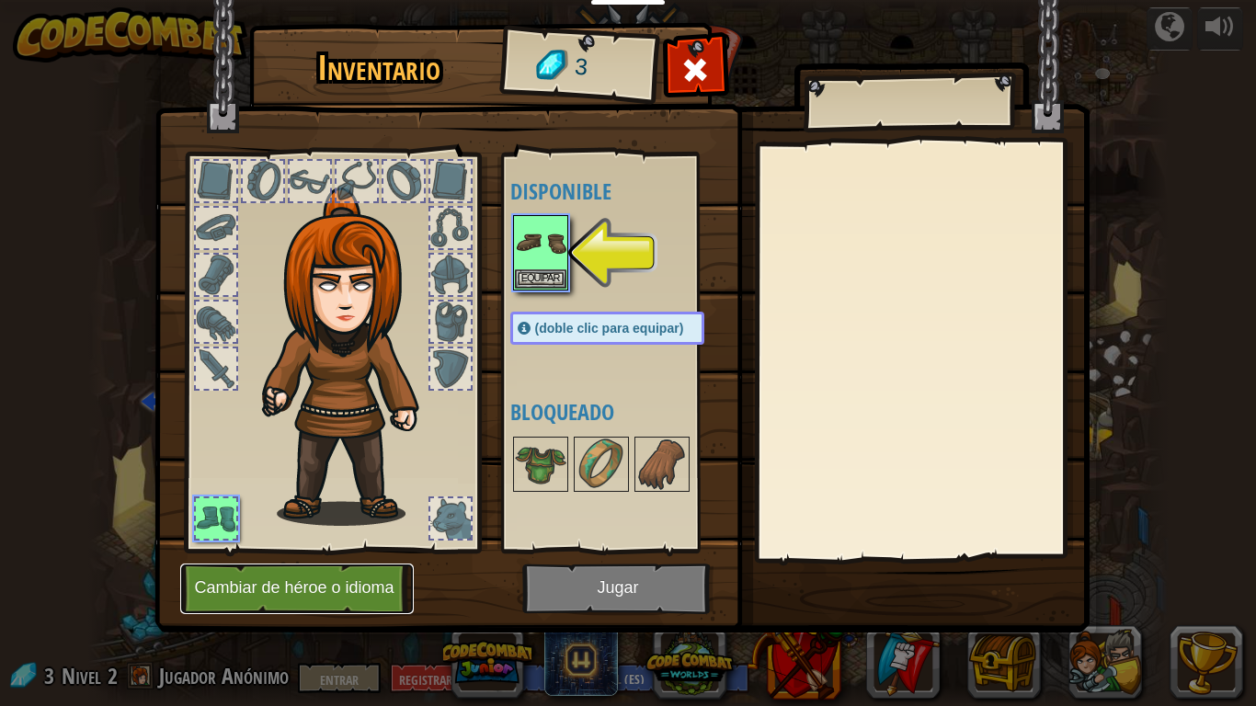
click at [211, 550] on button "Cambiar de héroe o idioma" at bounding box center [296, 588] width 233 height 51
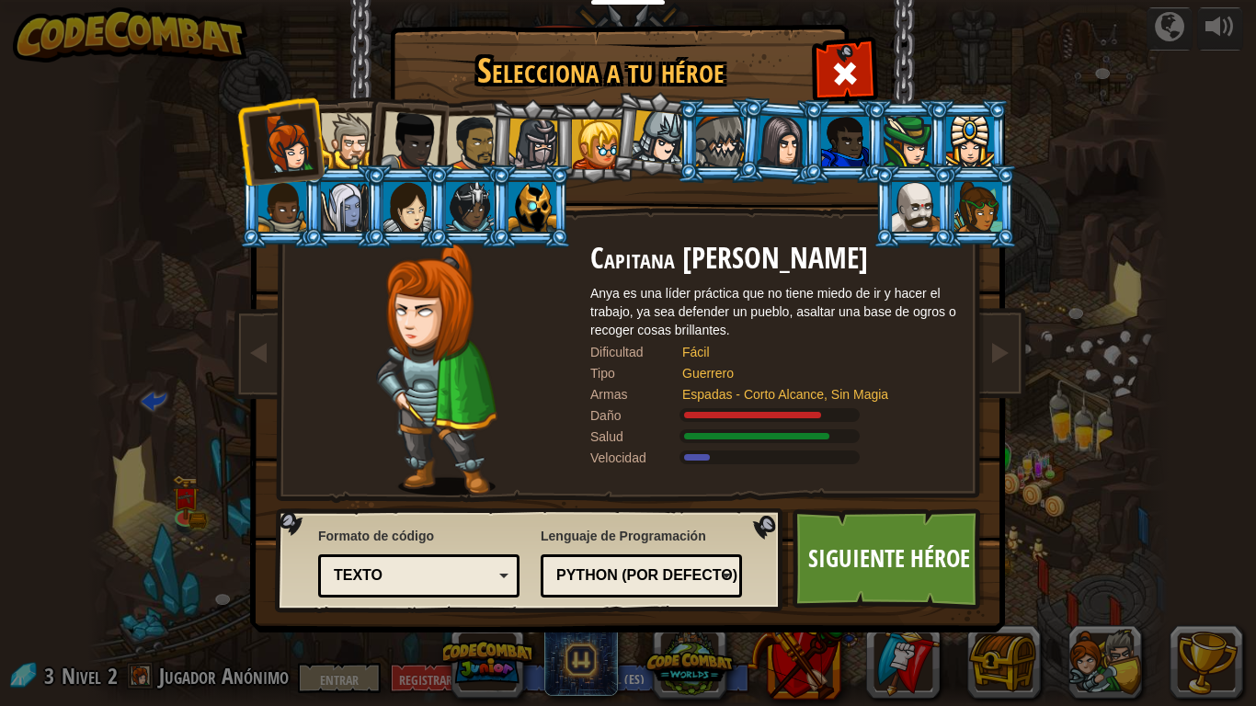
click at [551, 146] on div at bounding box center [533, 145] width 52 height 52
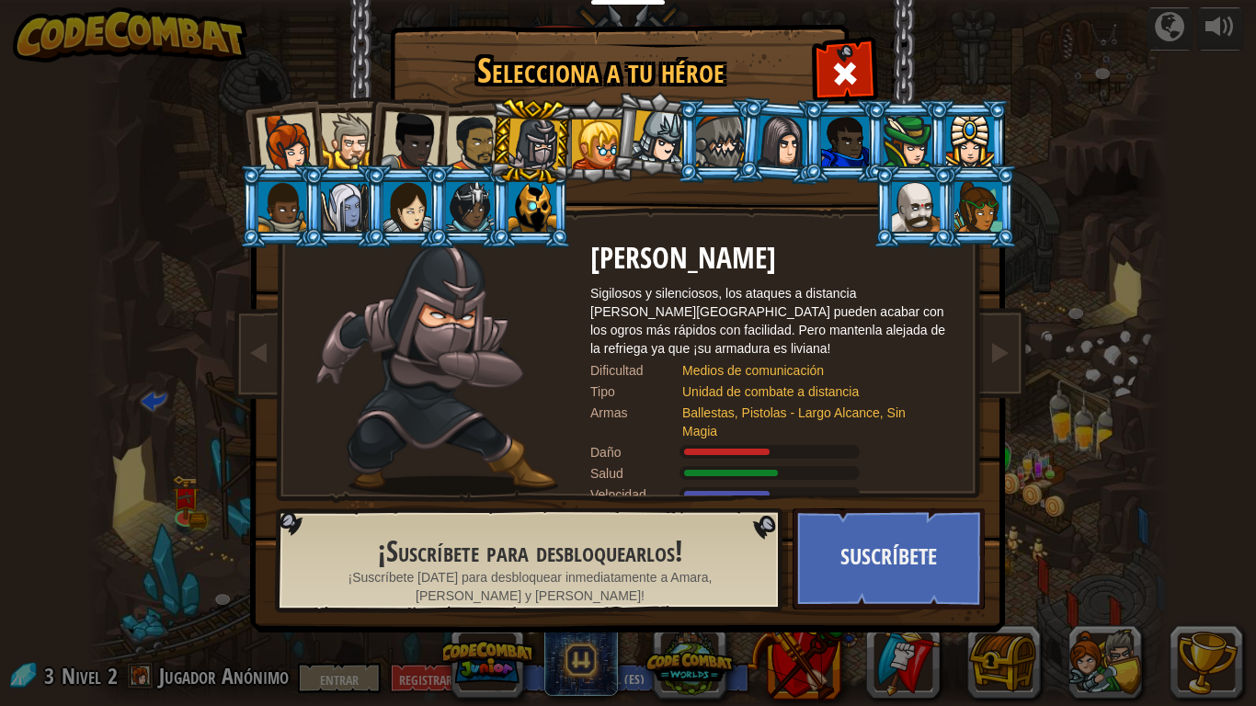
click at [602, 148] on div at bounding box center [597, 144] width 50 height 50
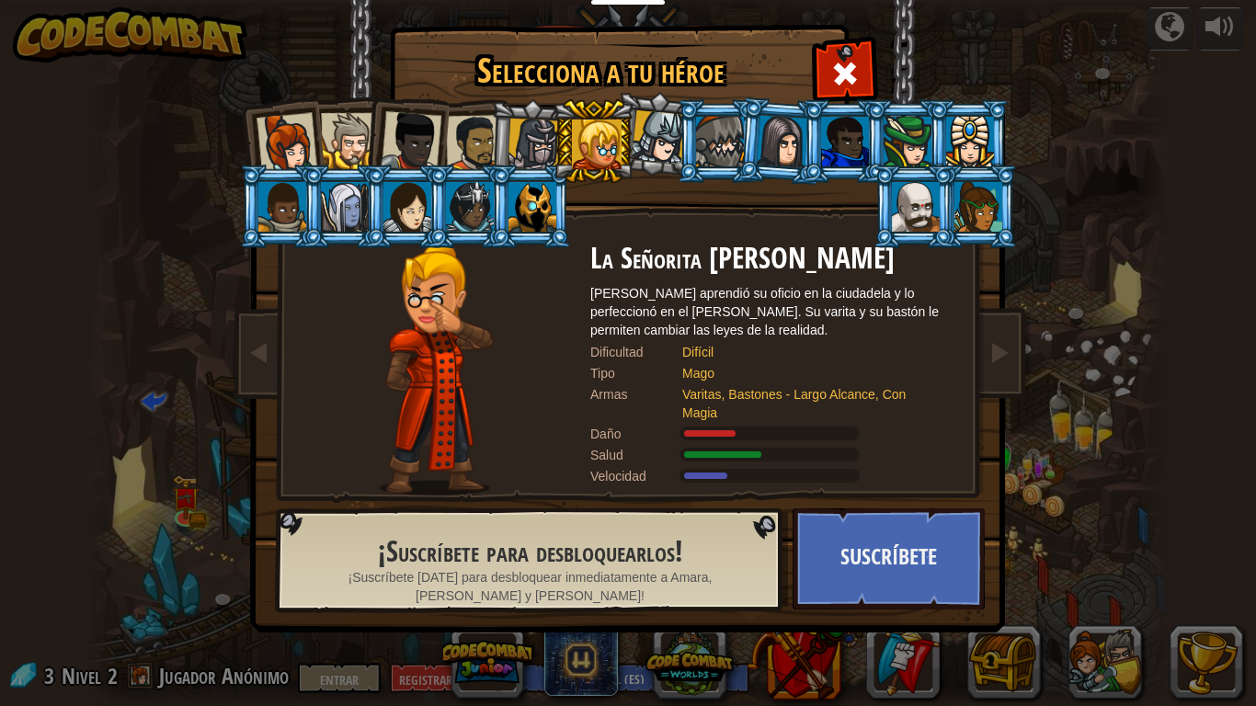
click at [686, 154] on li at bounding box center [718, 141] width 83 height 84
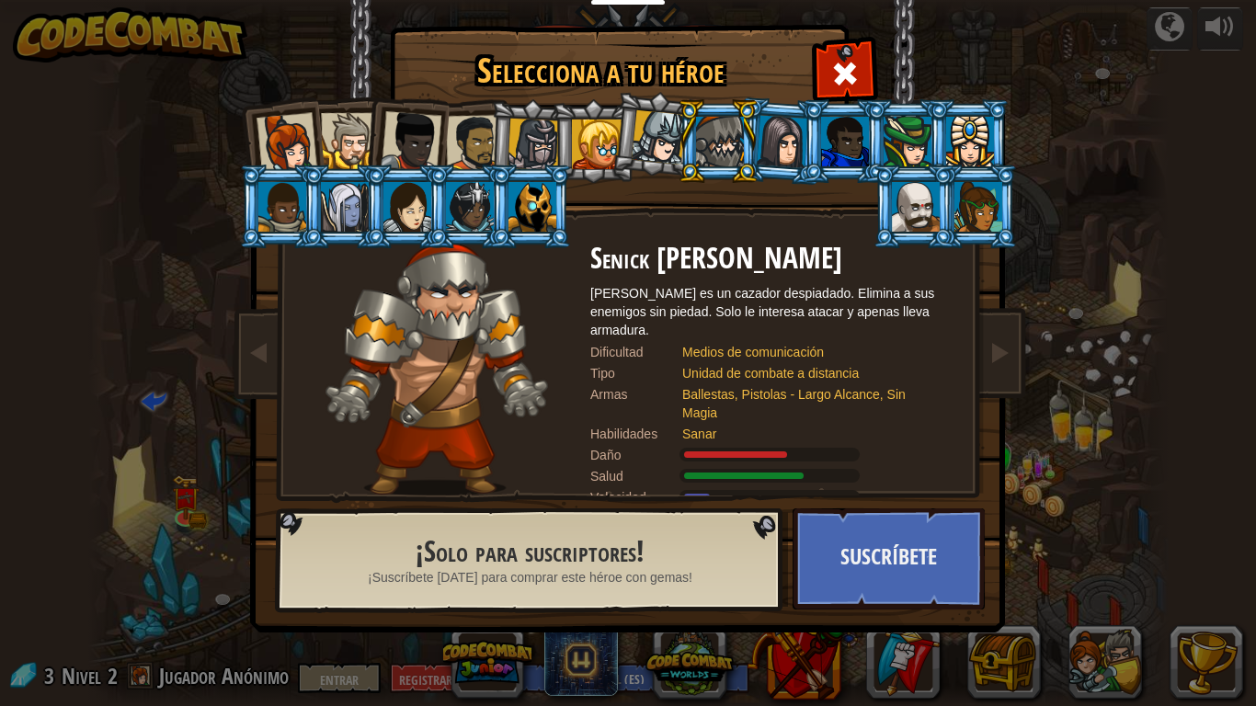
click at [762, 155] on div at bounding box center [782, 141] width 51 height 52
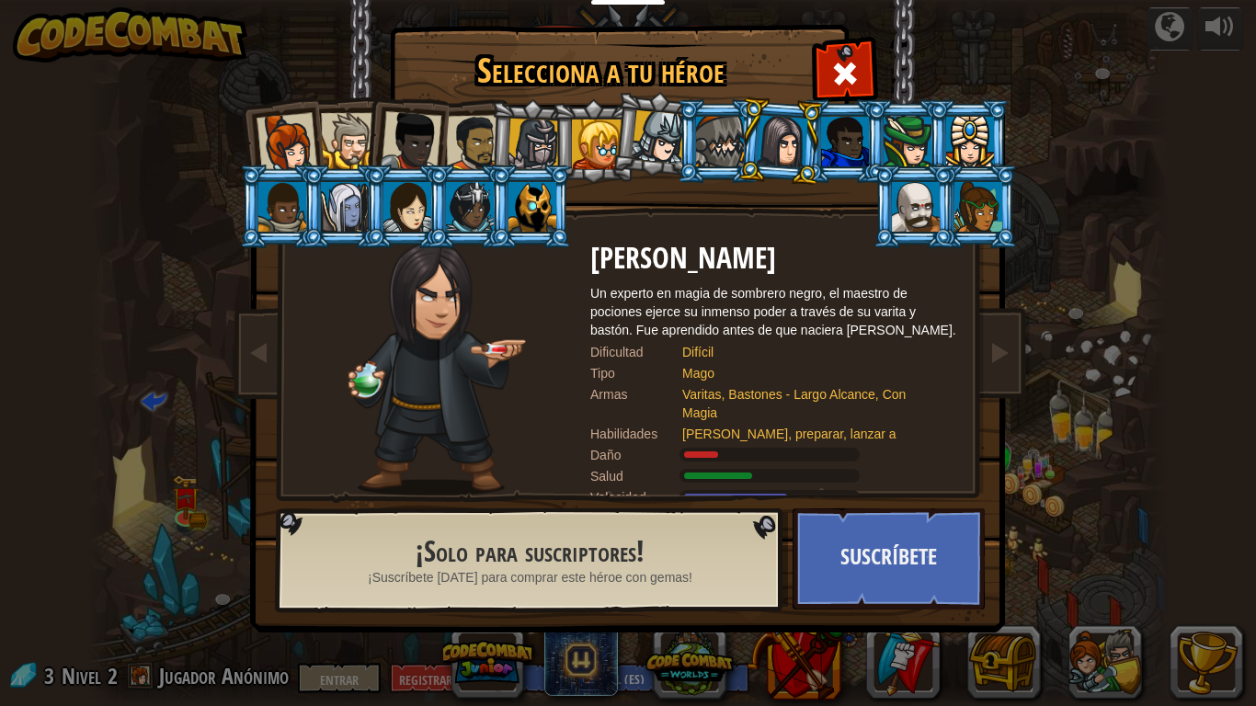
click at [895, 203] on div at bounding box center [916, 207] width 48 height 50
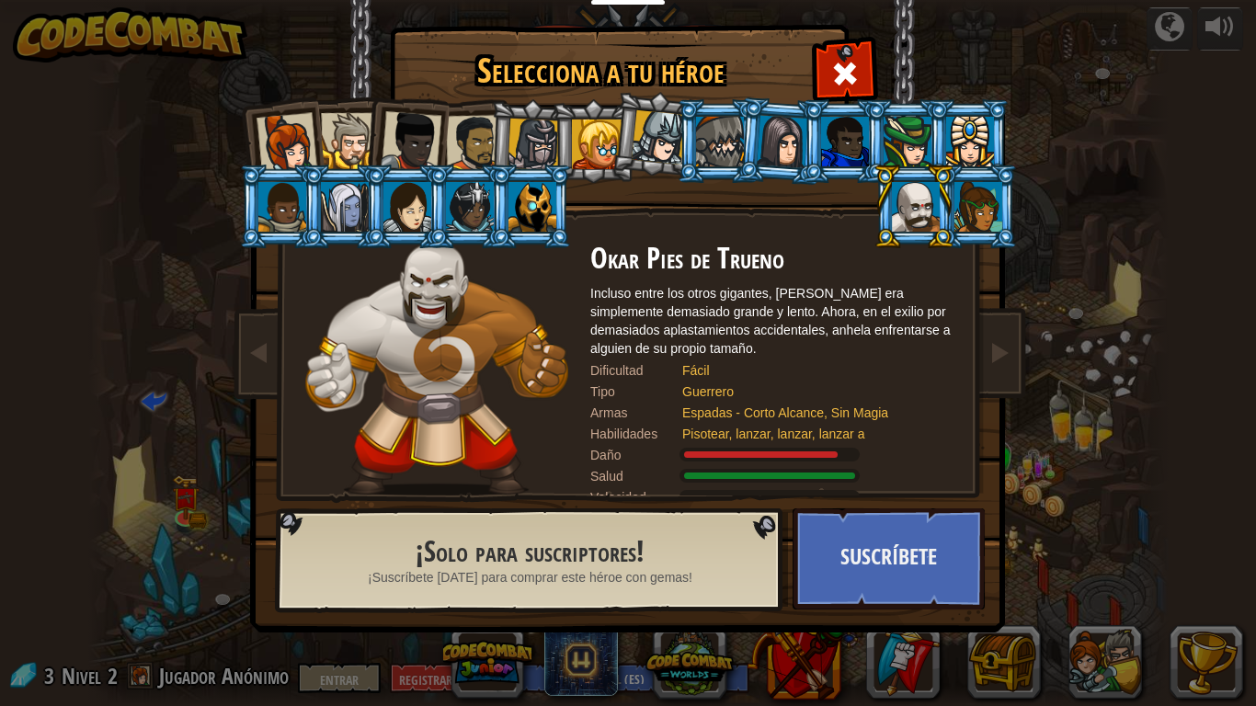
click at [922, 145] on div at bounding box center [907, 142] width 48 height 50
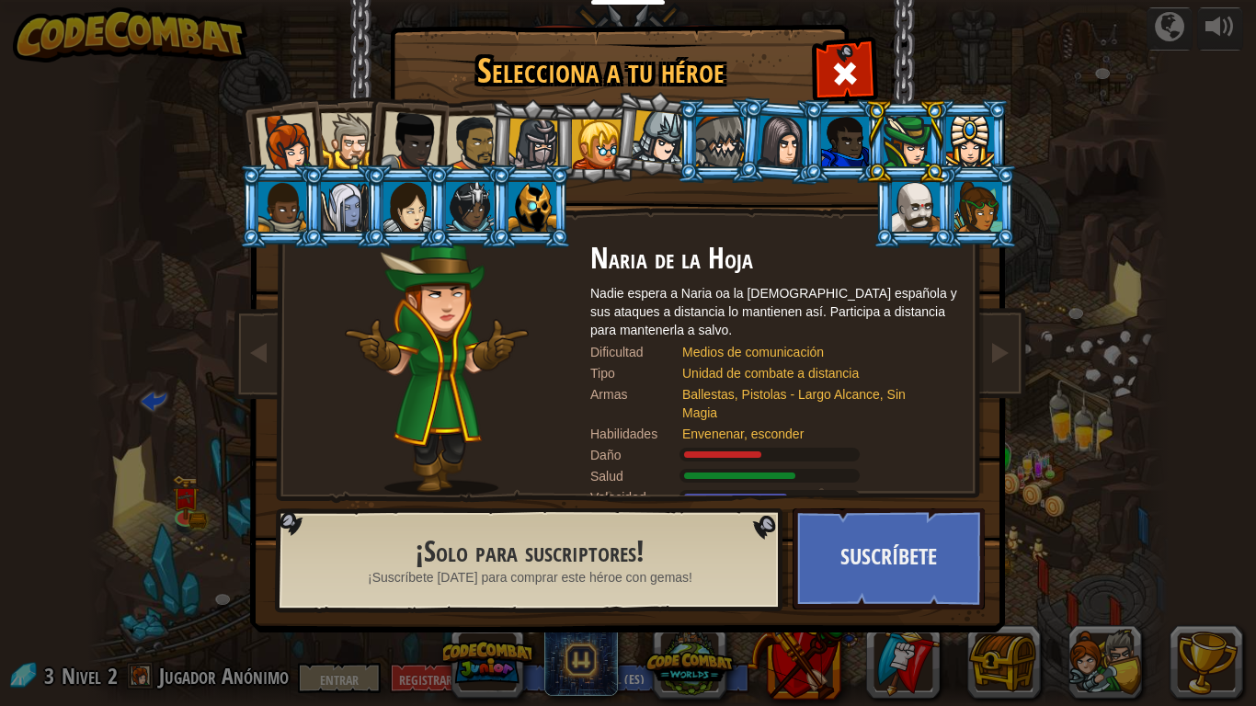
click at [409, 188] on div at bounding box center [407, 207] width 48 height 50
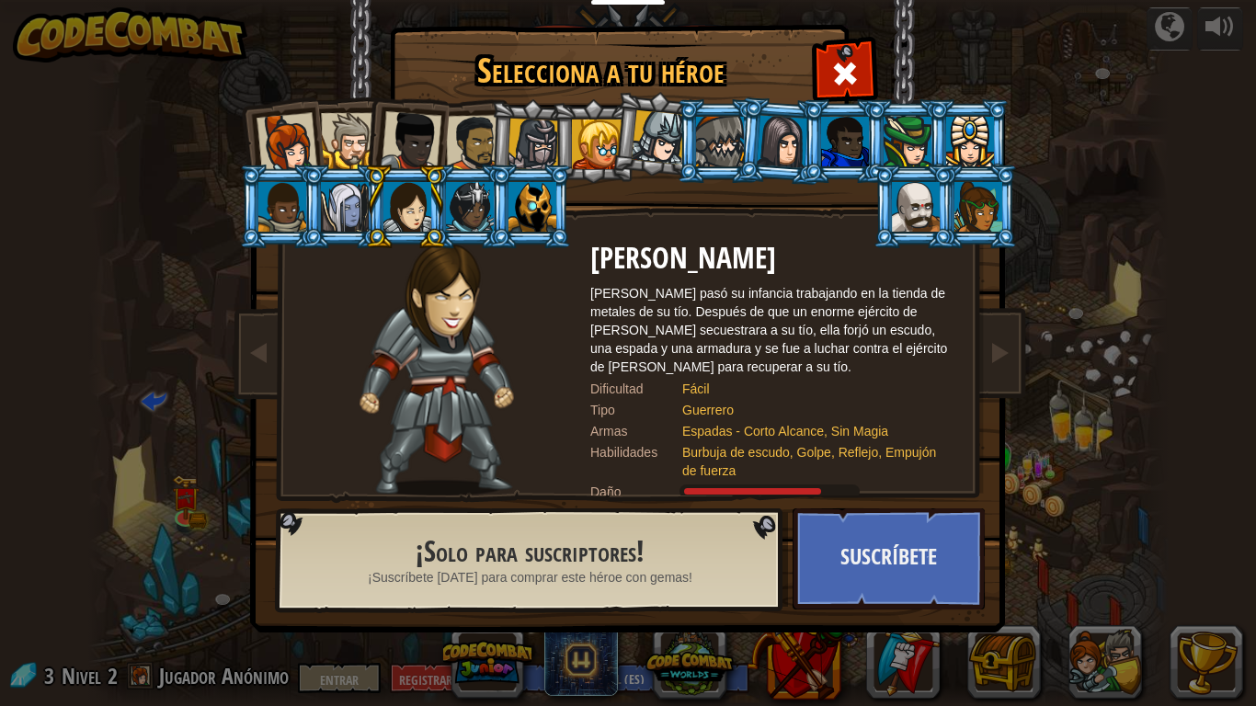
click at [458, 150] on div at bounding box center [474, 143] width 57 height 57
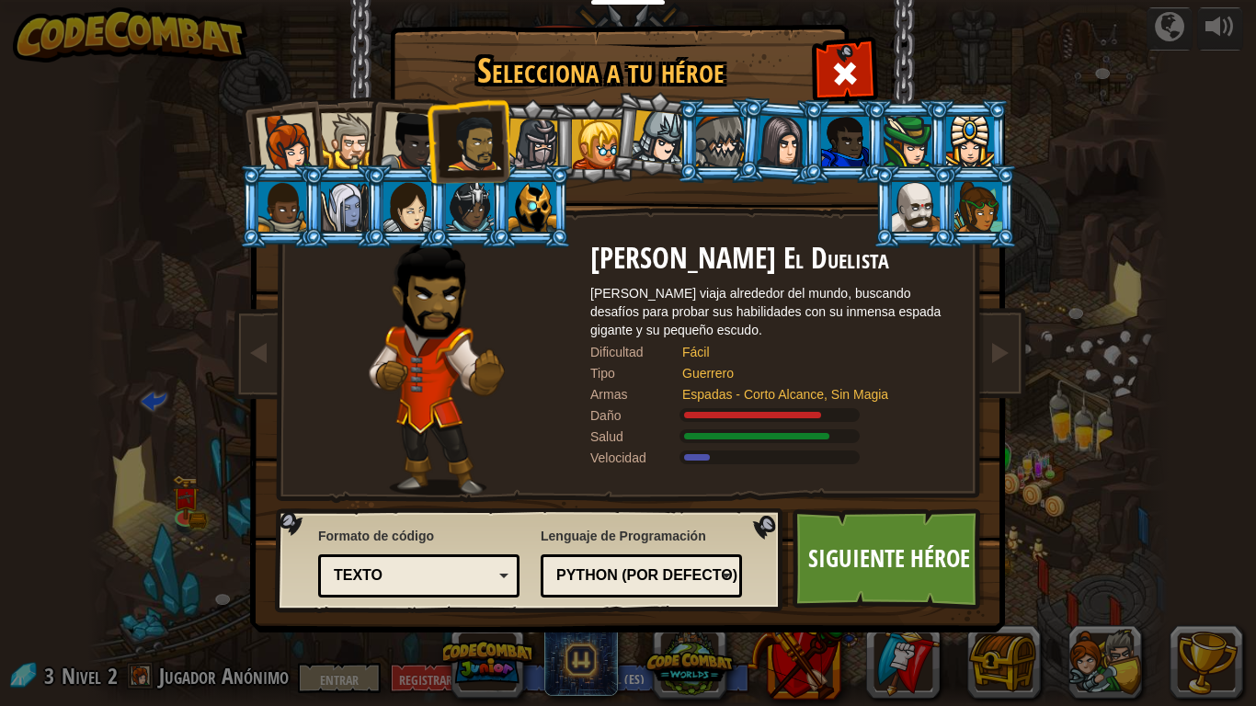
click at [518, 154] on div at bounding box center [533, 145] width 52 height 52
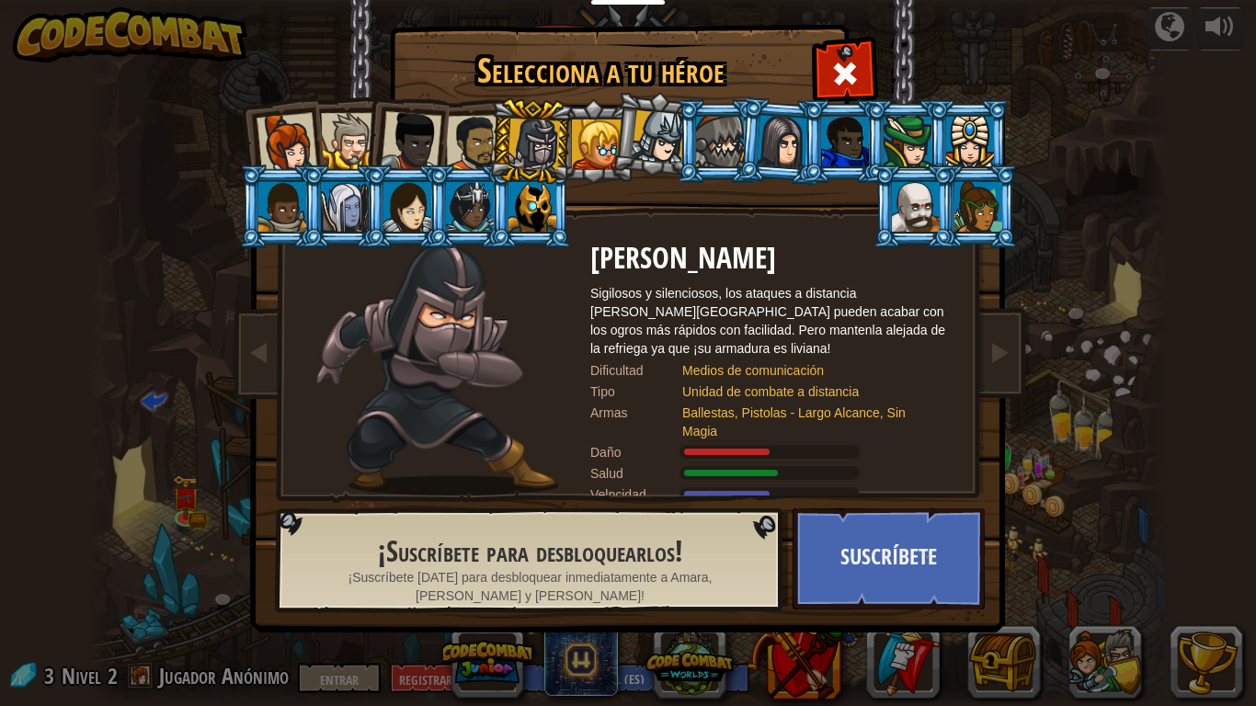
click at [574, 149] on div at bounding box center [597, 144] width 50 height 50
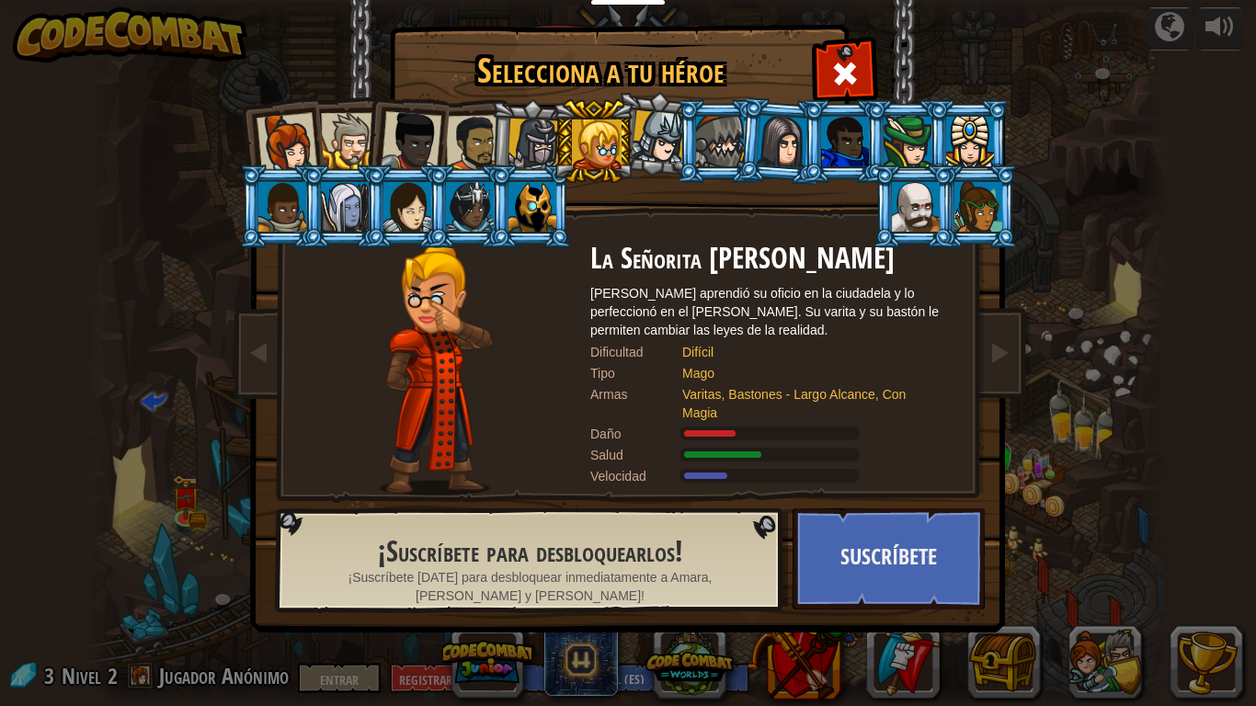
click at [301, 163] on div at bounding box center [286, 143] width 61 height 61
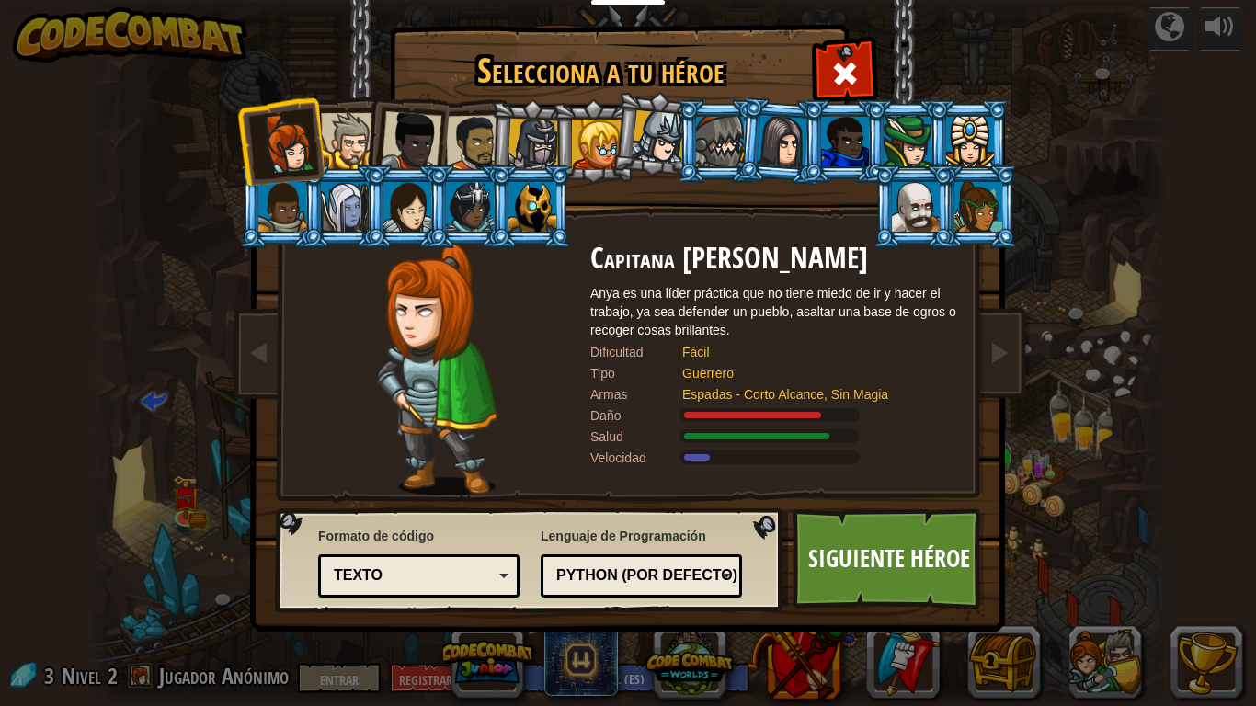
click at [358, 153] on div at bounding box center [349, 141] width 56 height 56
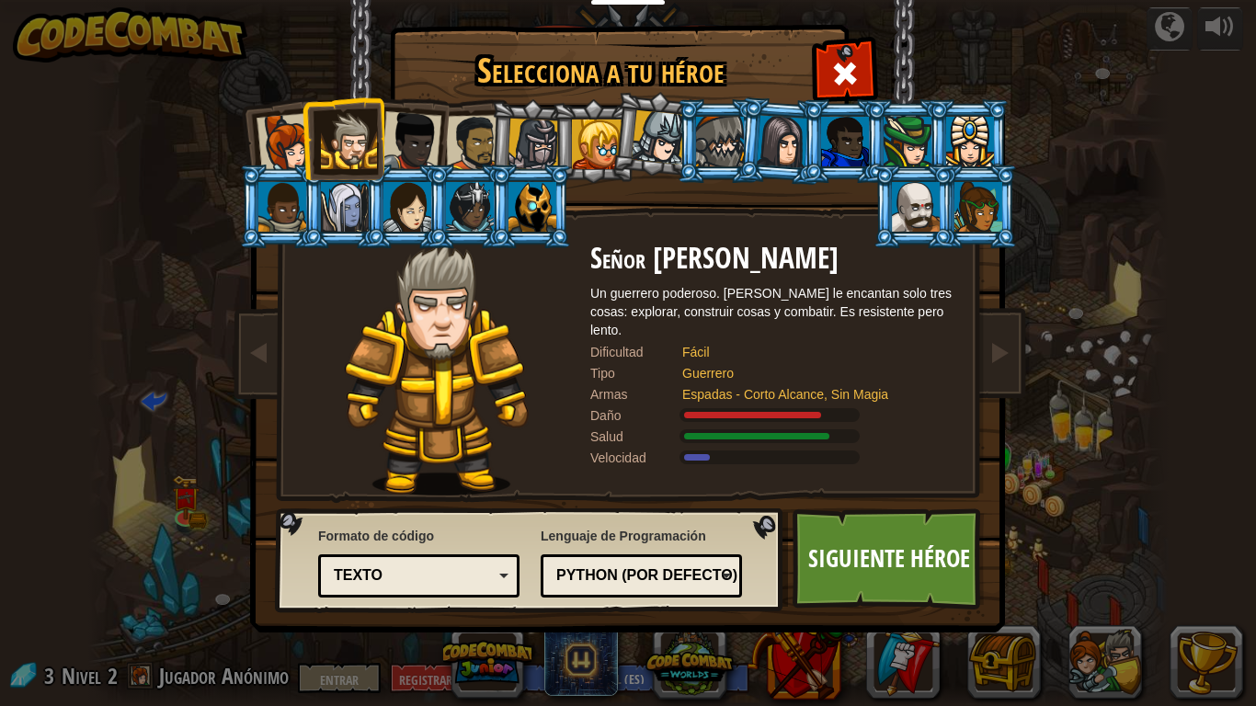
click at [358, 153] on div at bounding box center [349, 141] width 56 height 56
click at [511, 227] on div at bounding box center [532, 207] width 48 height 50
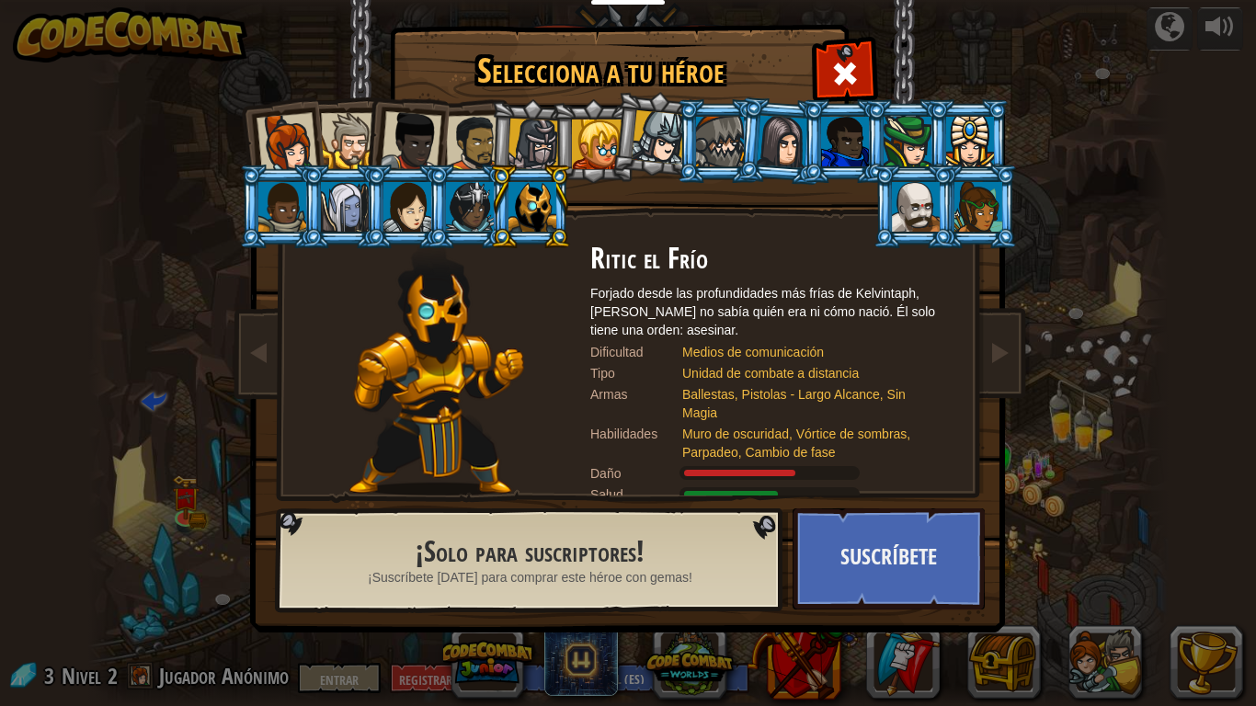
click at [915, 209] on div at bounding box center [916, 207] width 48 height 50
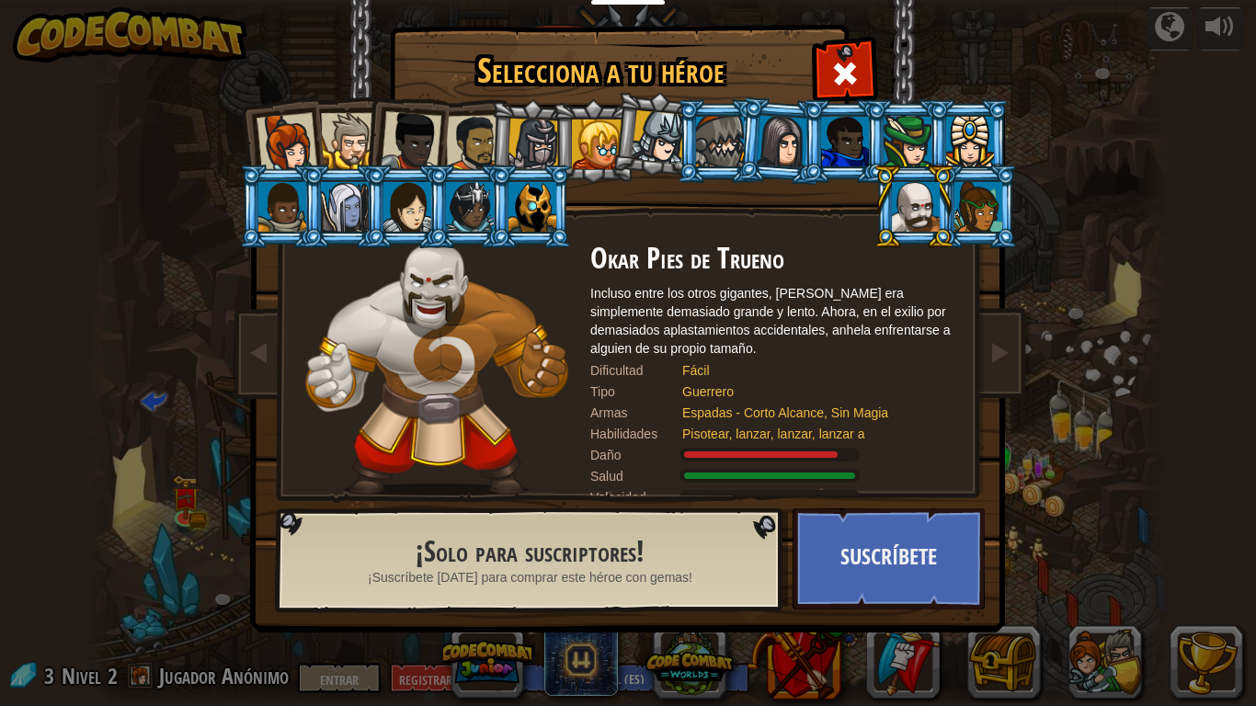
click at [542, 158] on div at bounding box center [533, 145] width 52 height 52
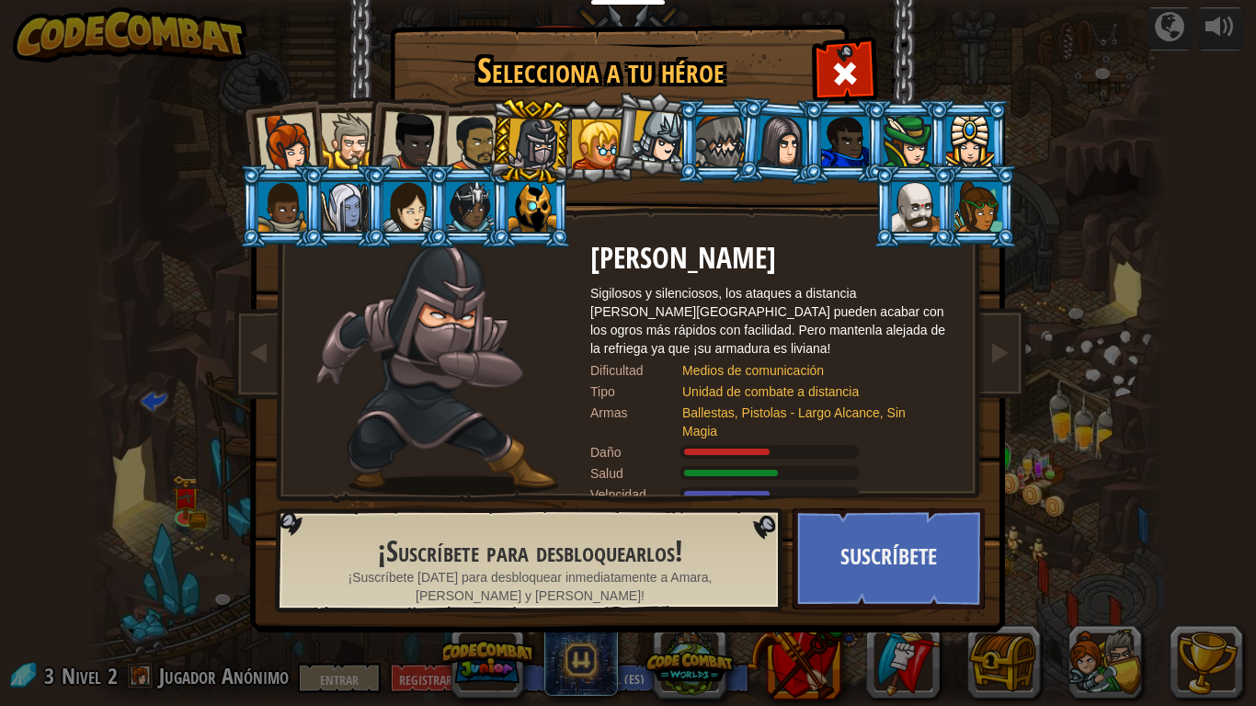
click at [445, 142] on li at bounding box center [405, 138] width 90 height 90
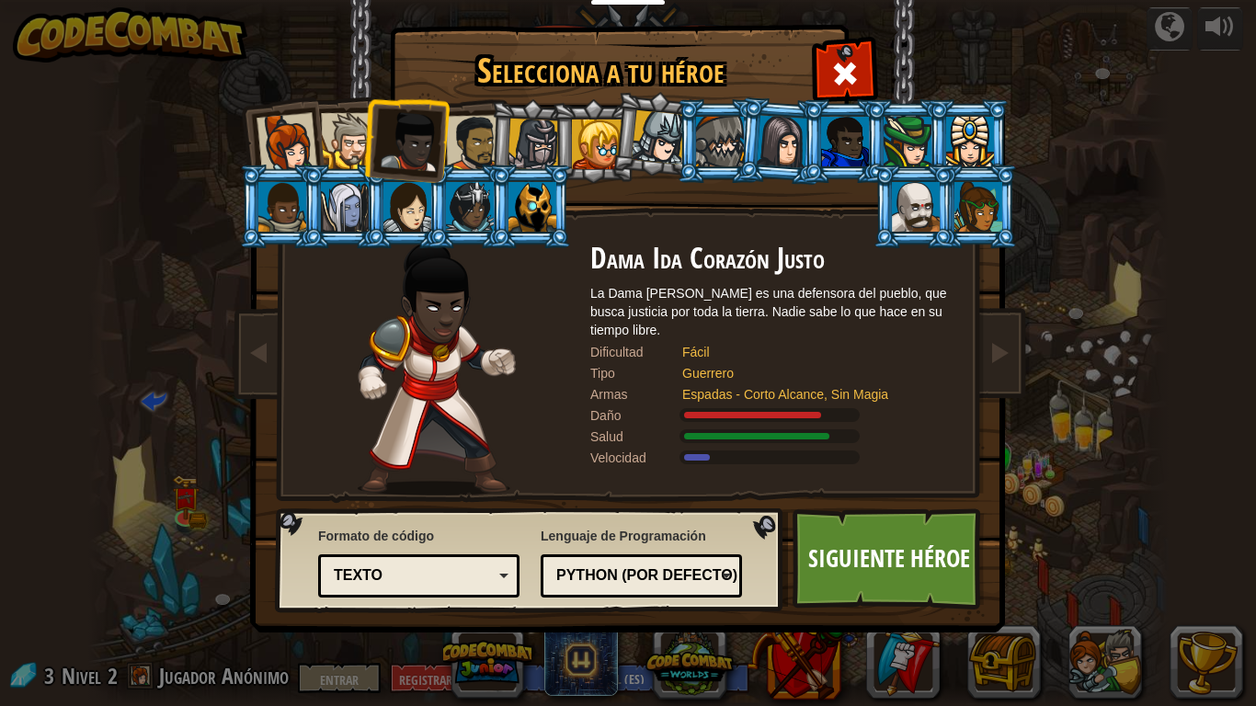
click at [323, 136] on div at bounding box center [349, 141] width 56 height 56
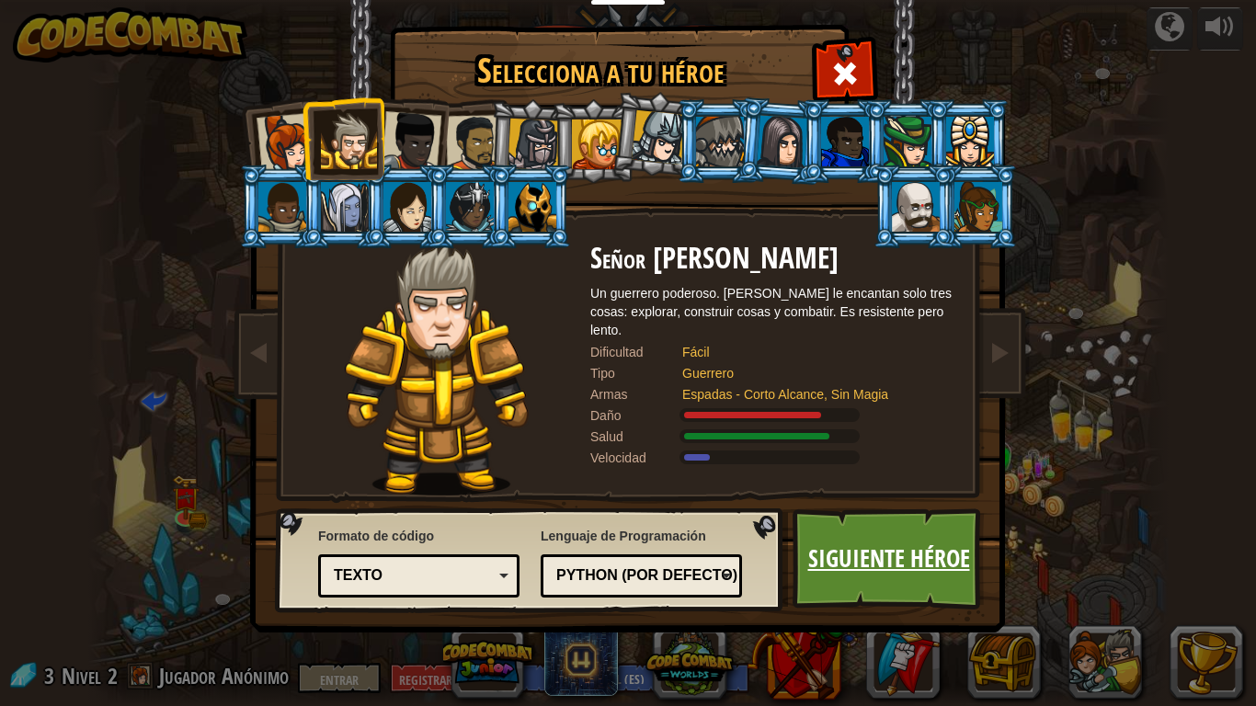
click at [890, 550] on link "Siguiente héroe" at bounding box center [888, 558] width 192 height 101
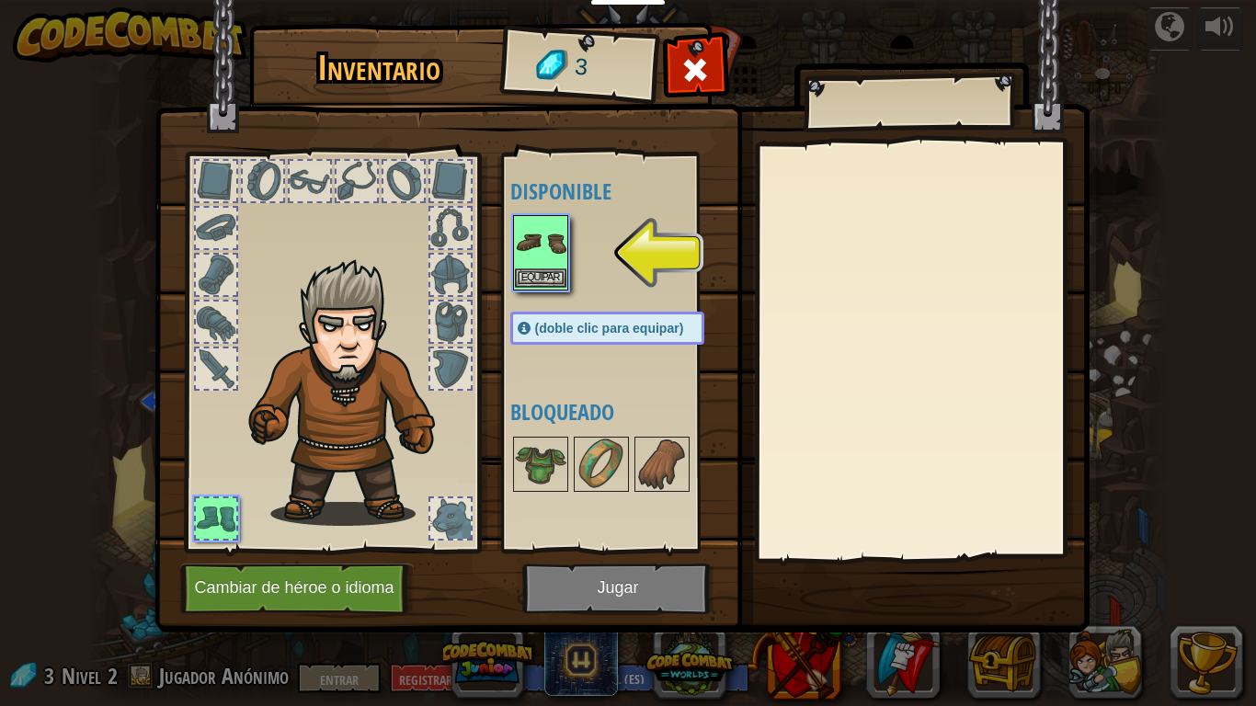
click at [552, 256] on img at bounding box center [540, 242] width 51 height 51
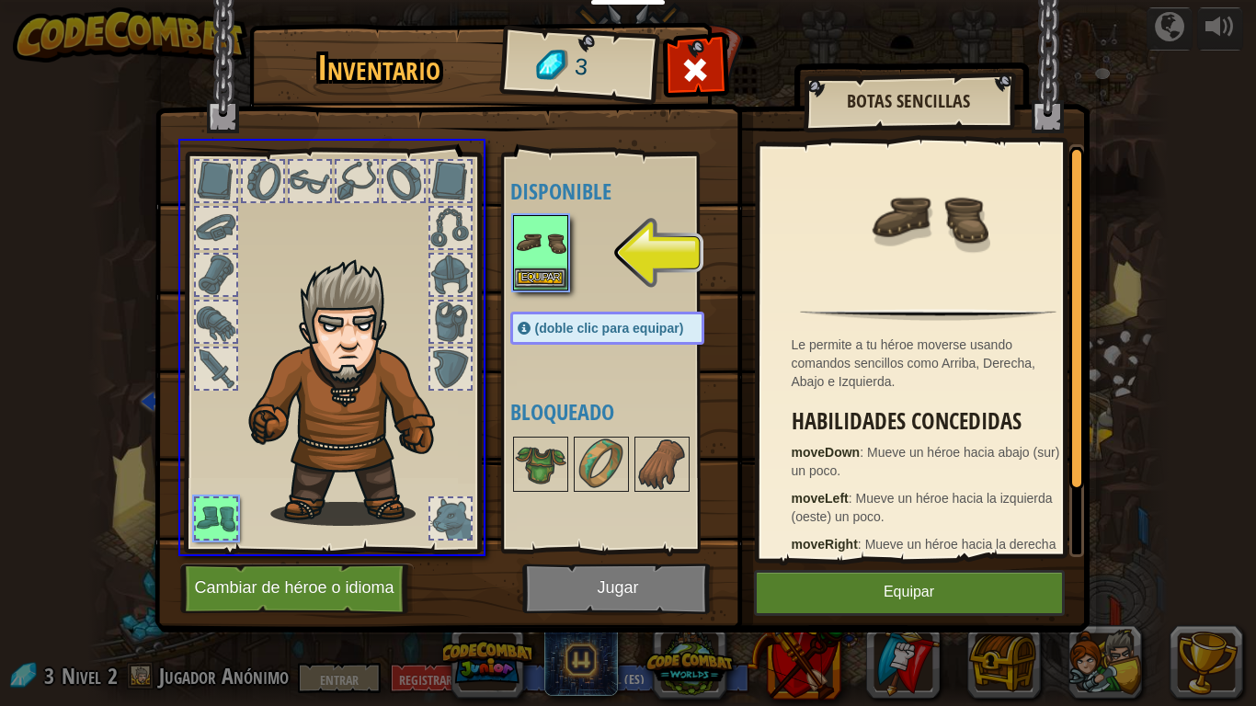
drag, startPoint x: 548, startPoint y: 246, endPoint x: 520, endPoint y: 272, distance: 37.7
click at [488, 309] on div "Inventario 3 Disponible Equipar (doble clic para equipar) Bloqueado Botas senci…" at bounding box center [628, 353] width 1256 height 706
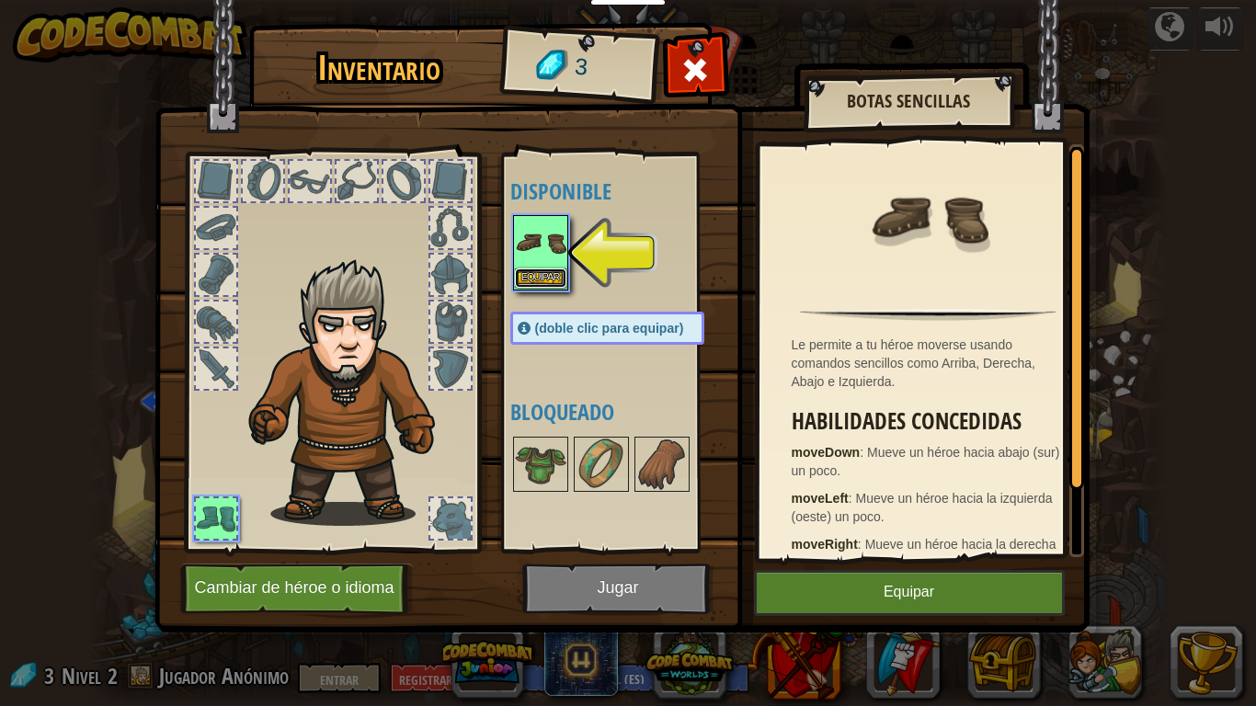
click at [537, 272] on font "Equipar" at bounding box center [540, 277] width 39 height 11
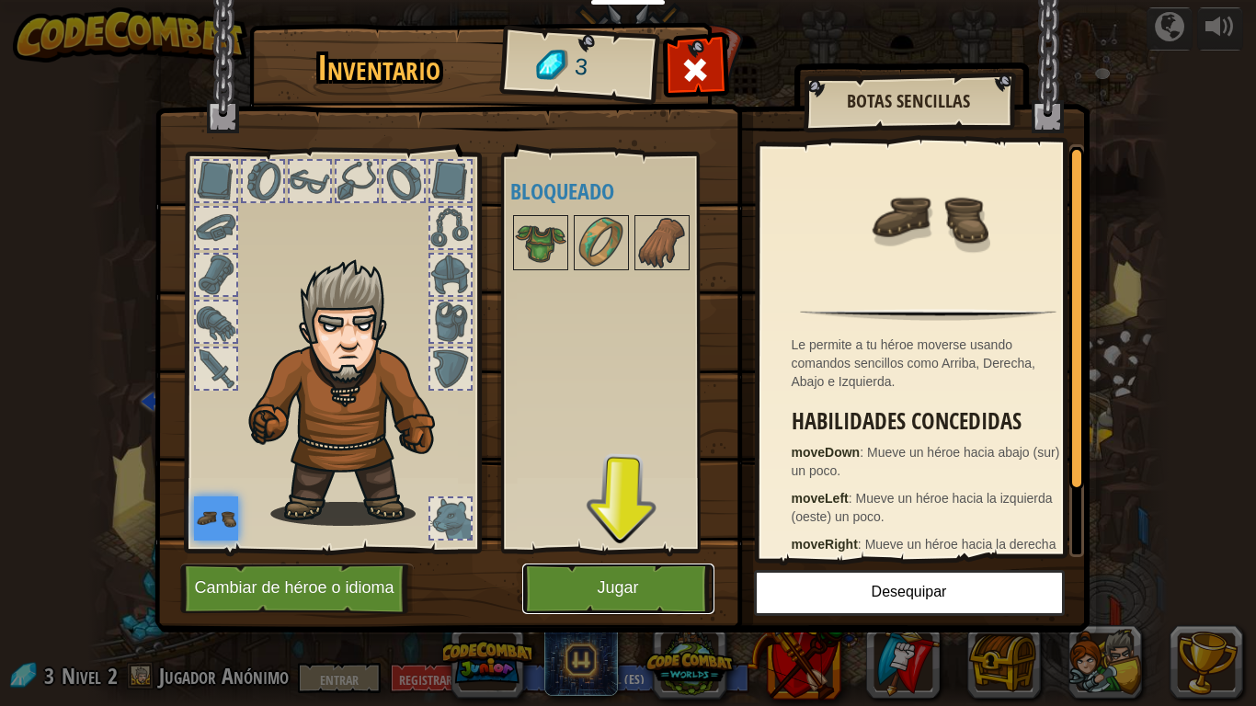
click at [629, 550] on font "Jugar" at bounding box center [617, 588] width 41 height 18
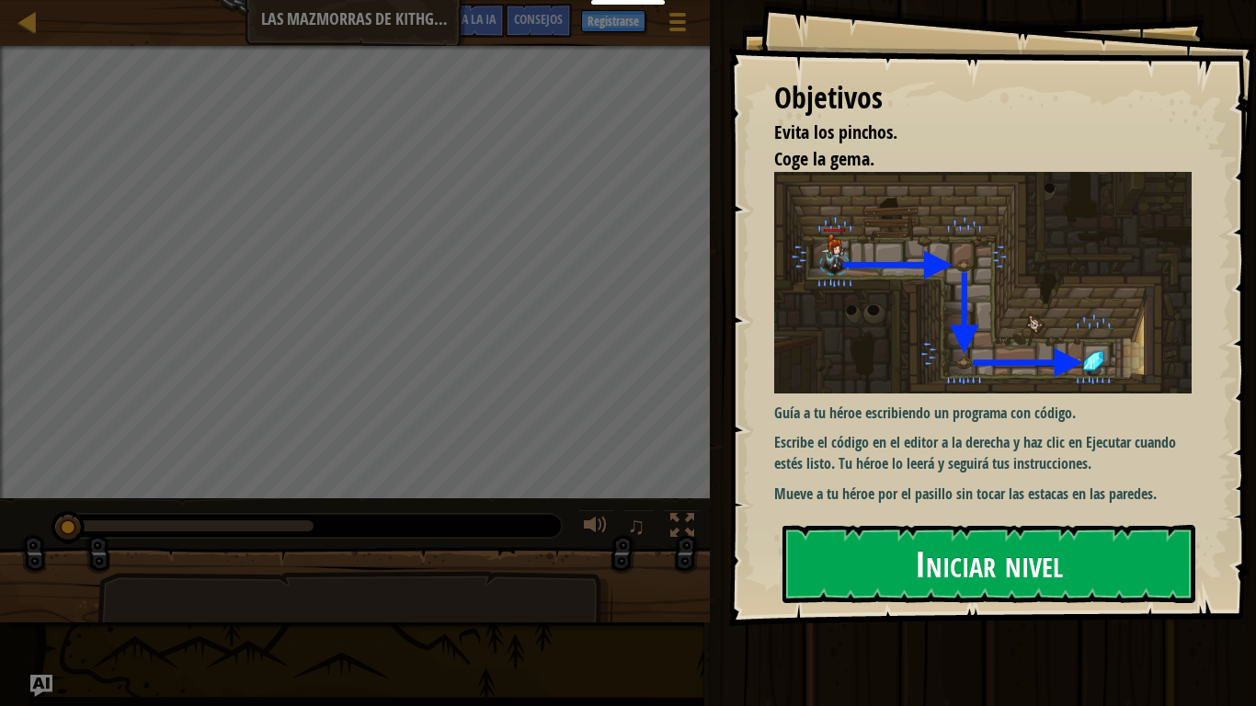
click at [856, 550] on button "Iniciar nivel" at bounding box center [988, 563] width 413 height 77
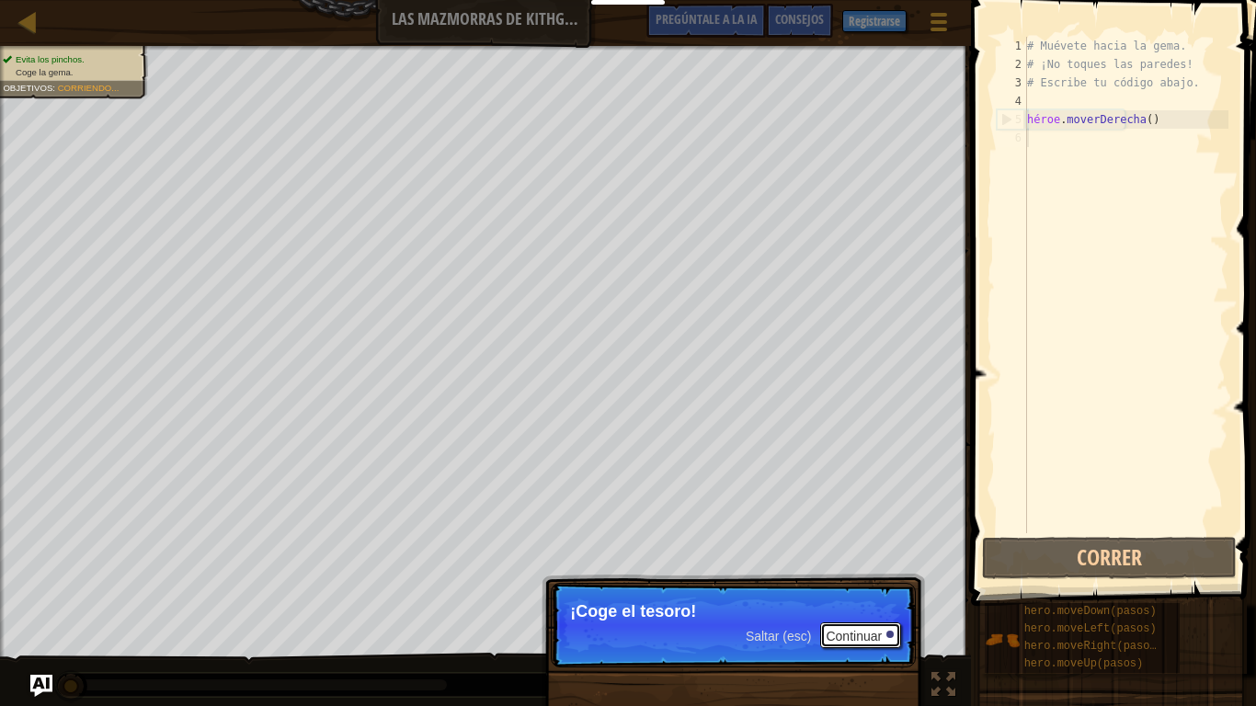
click at [859, 550] on font "Continuar" at bounding box center [853, 636] width 56 height 15
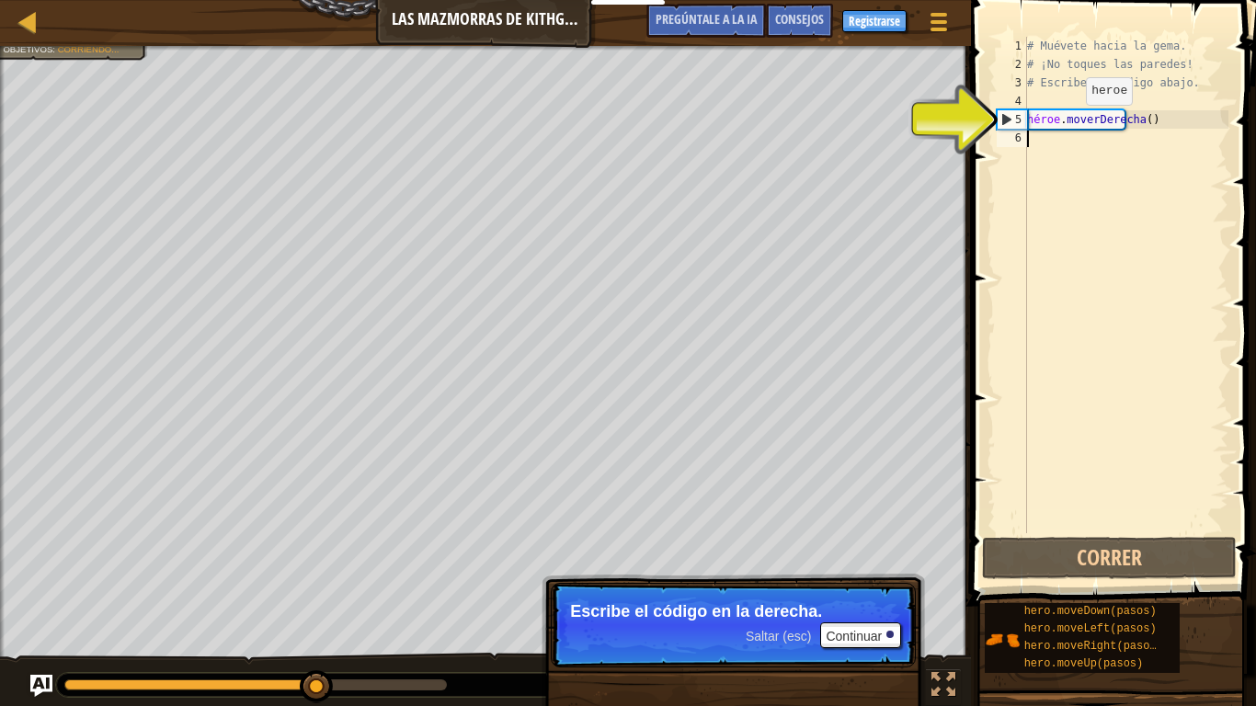
click at [1082, 123] on div "# Muévete hacia la gema. # ¡No toques las paredes! # Escribe tu código abajo. h…" at bounding box center [1125, 303] width 205 height 533
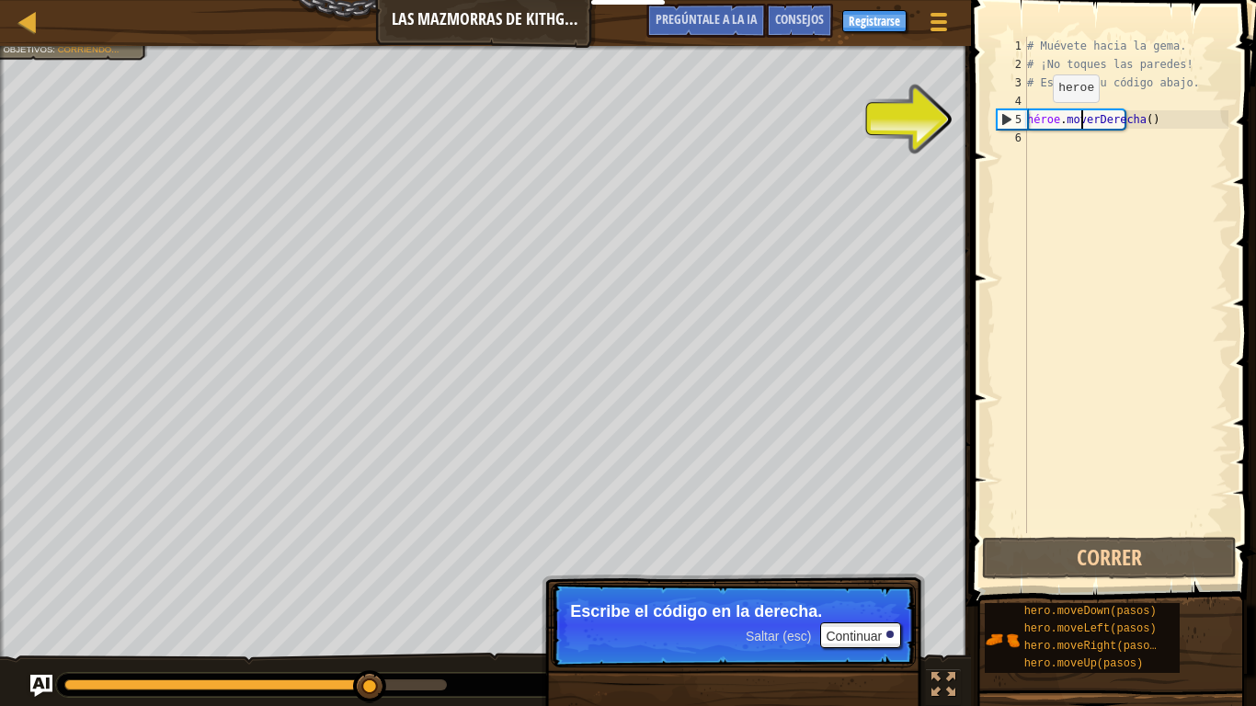
click at [1007, 114] on div "5" at bounding box center [1011, 119] width 29 height 18
type textarea "hero.moveRight()"
click at [1045, 122] on div "# Muévete hacia la gema. # ¡No toques las paredes! # Escribe tu código abajo. h…" at bounding box center [1125, 303] width 205 height 533
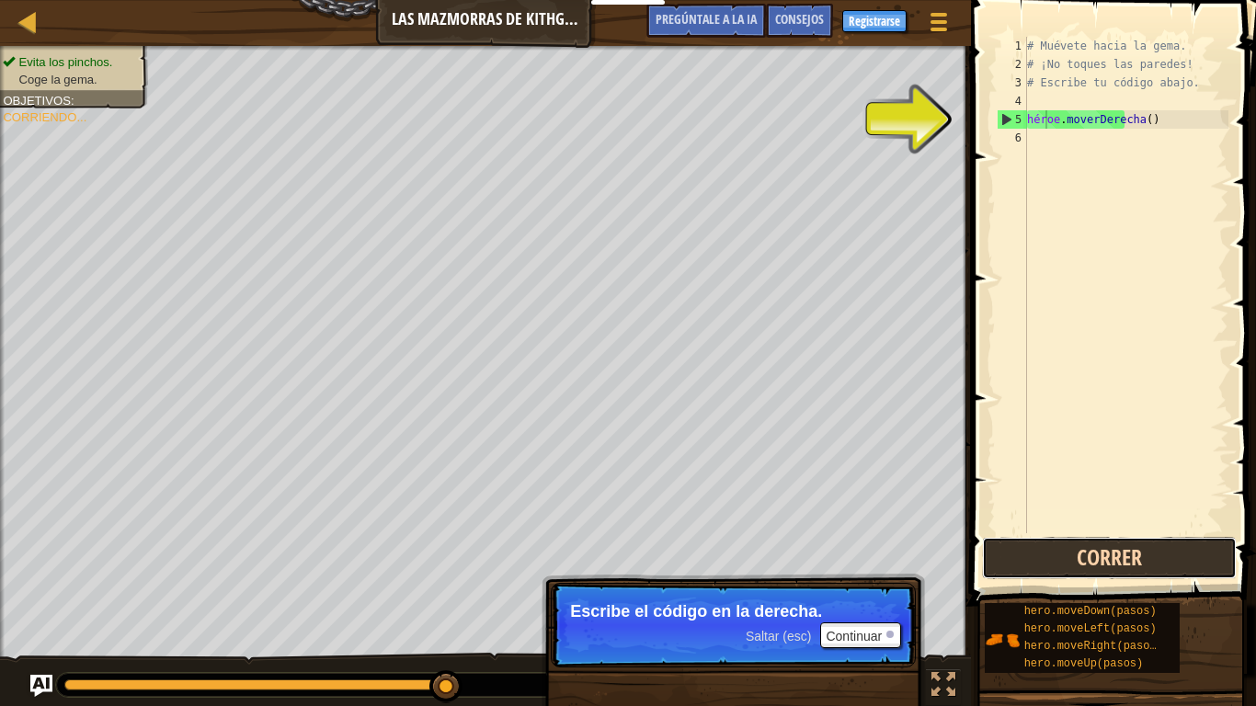
click at [1090, 547] on button "Correr" at bounding box center [1109, 558] width 255 height 42
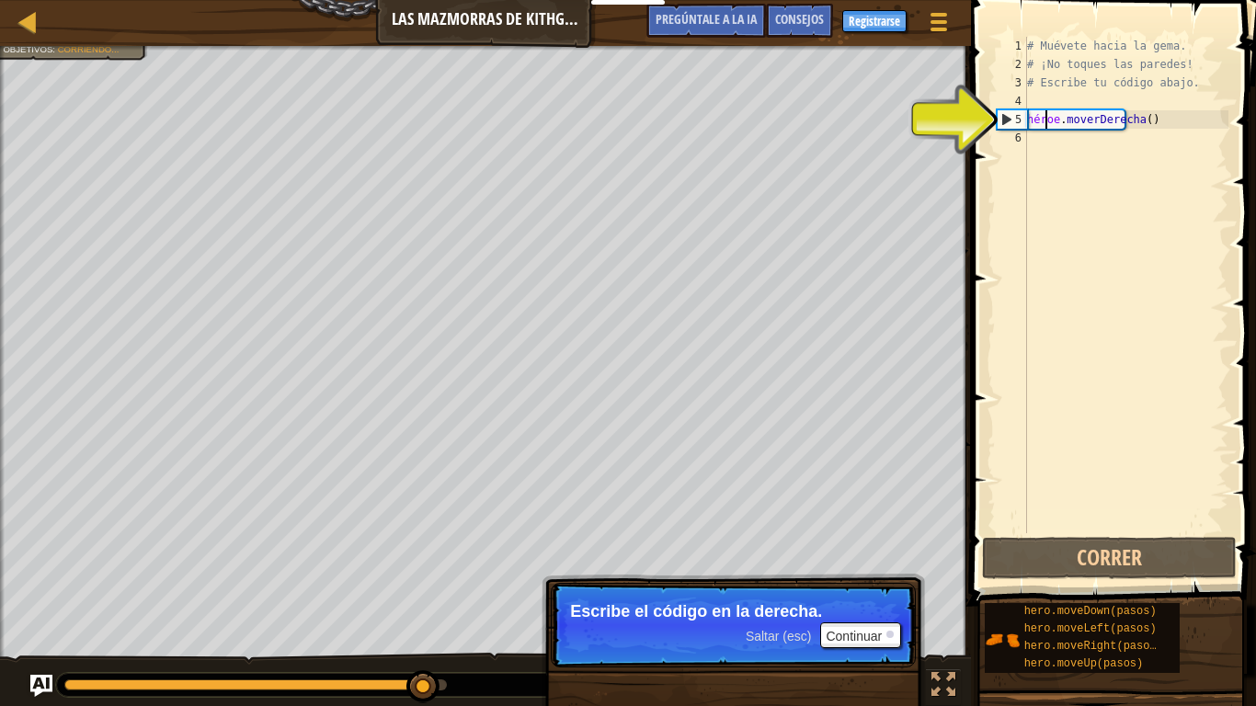
click at [1052, 151] on div "# Muévete hacia la gema. # ¡No toques las paredes! # Escribe tu código abajo. h…" at bounding box center [1125, 303] width 205 height 533
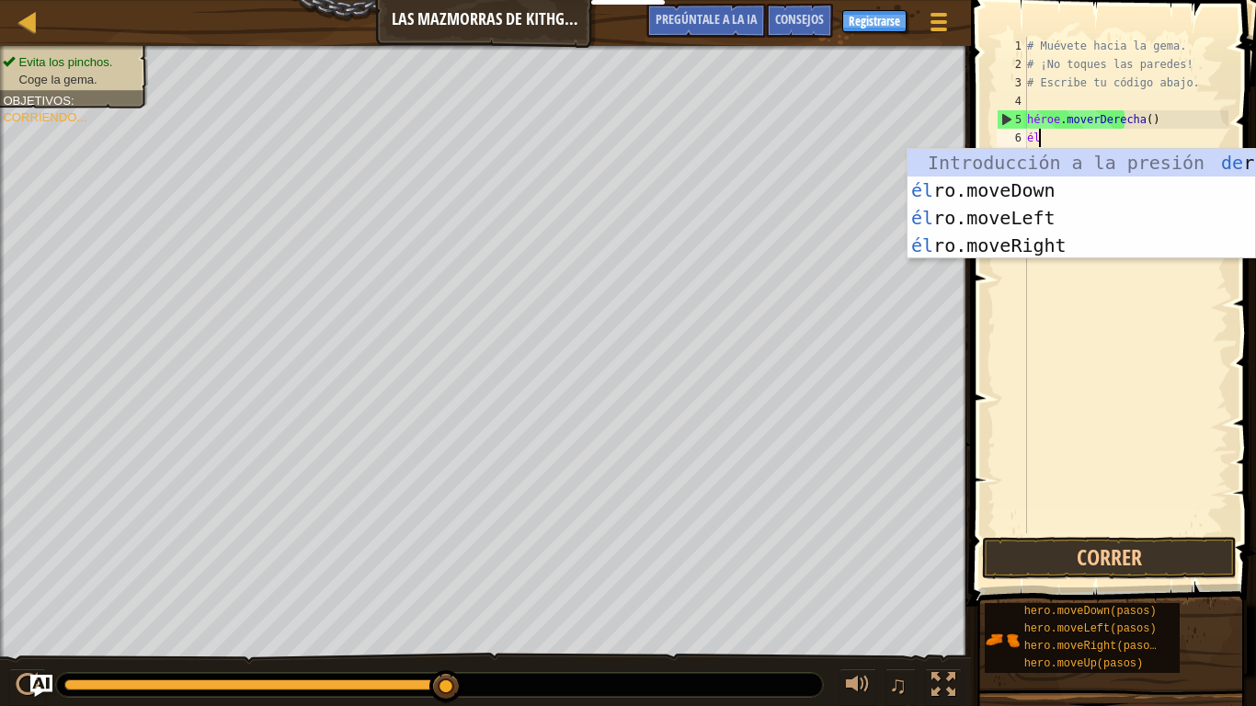
type textarea "her"
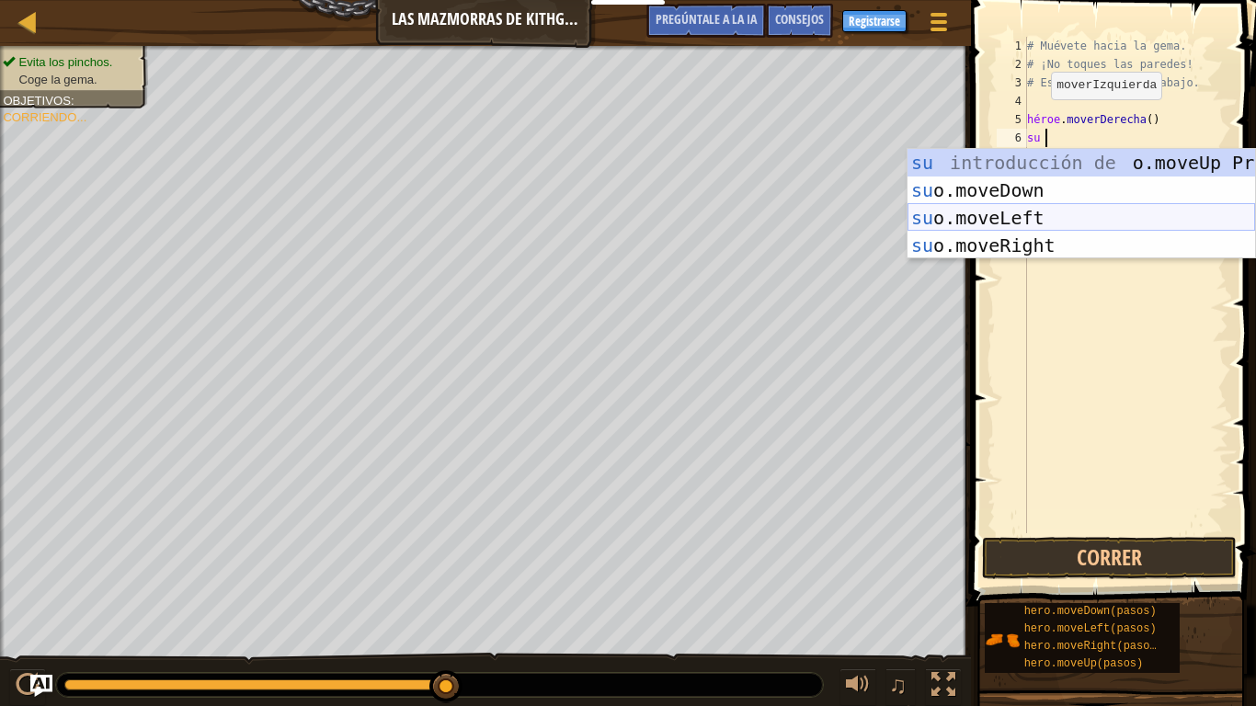
click at [1071, 222] on div "su introducción de o.moveUp Presiona su o.moveDown Introducción a la presión su…" at bounding box center [1080, 231] width 347 height 165
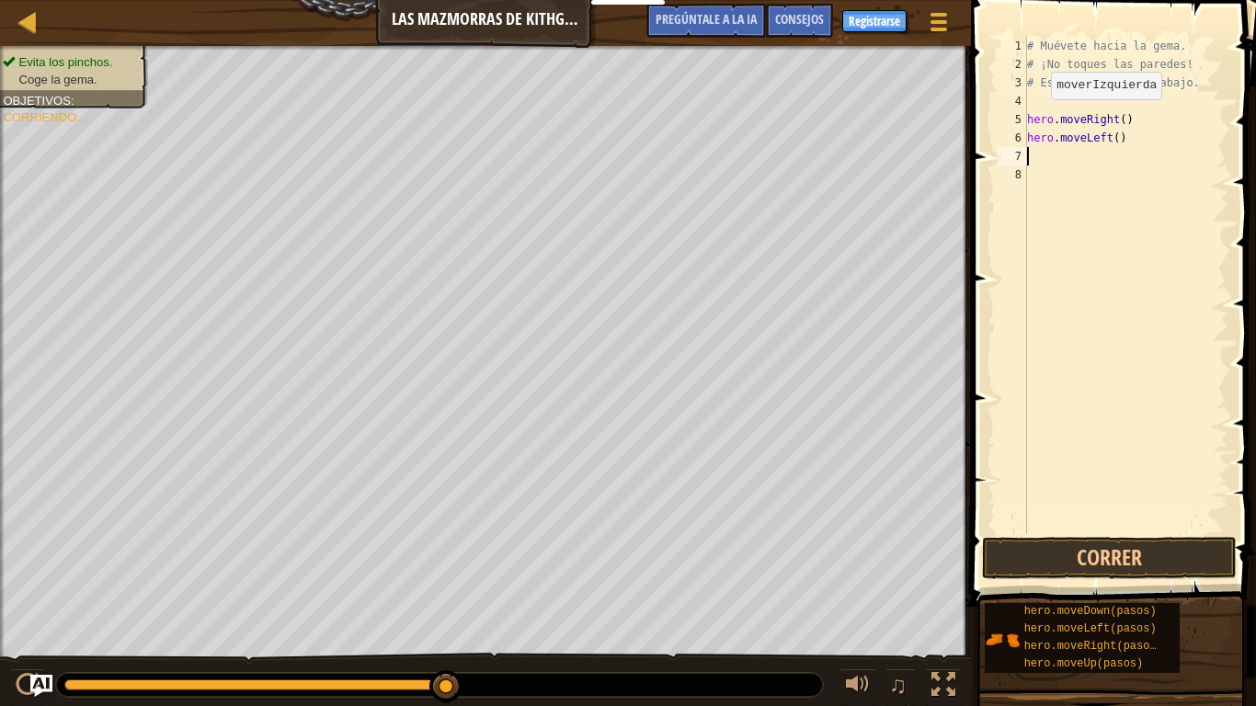
scroll to position [8, 0]
click at [1079, 549] on button "Correr" at bounding box center [1109, 558] width 255 height 42
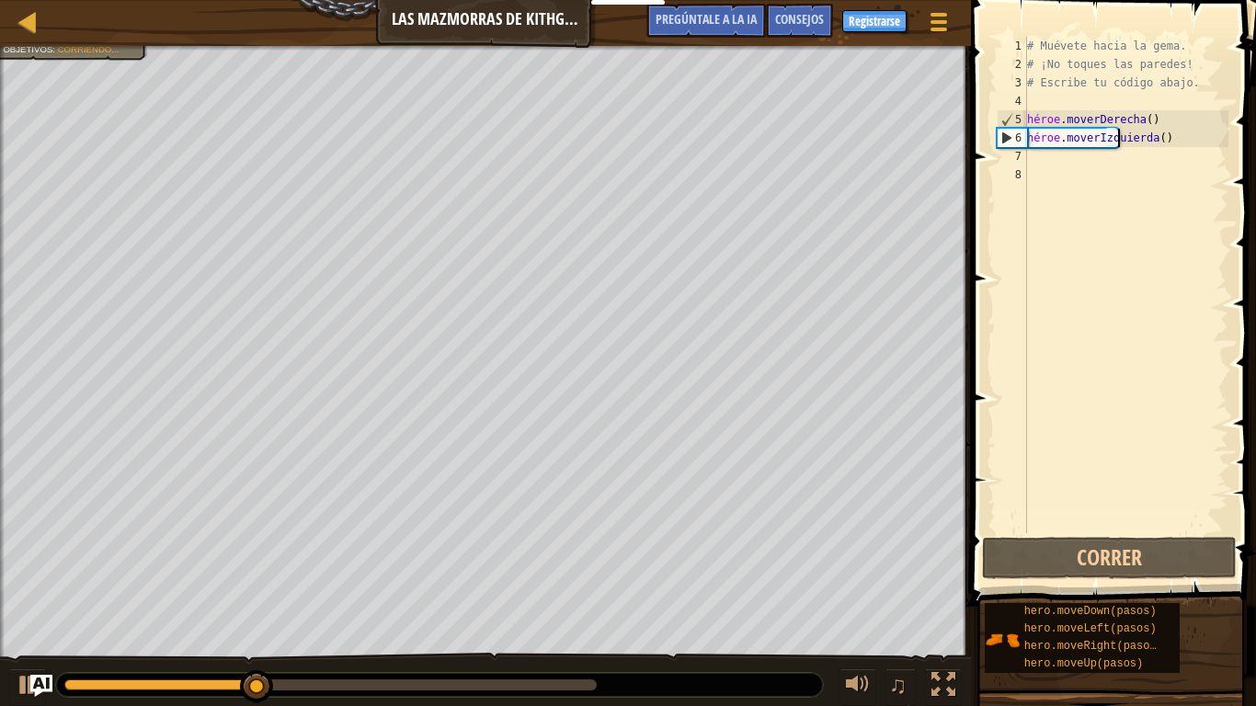
click at [1175, 143] on div "# Muévete hacia la gema. # ¡No toques las paredes! # Escribe tu código abajo. h…" at bounding box center [1125, 303] width 205 height 533
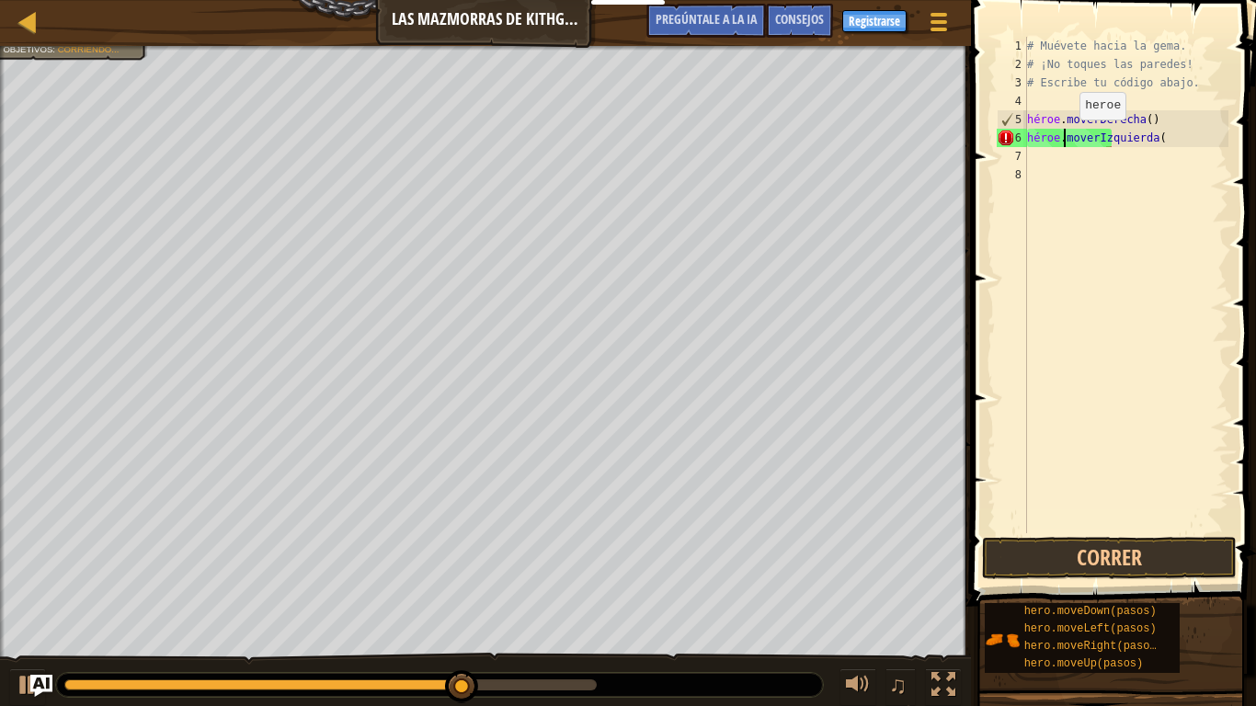
click at [1064, 138] on div "# Muévete hacia la gema. # ¡No toques las paredes! # Escribe tu código abajo. h…" at bounding box center [1125, 303] width 205 height 533
click at [1139, 142] on div "# Muévete hacia la gema. # ¡No toques las paredes! # Escribe tu código abajo. h…" at bounding box center [1125, 303] width 205 height 533
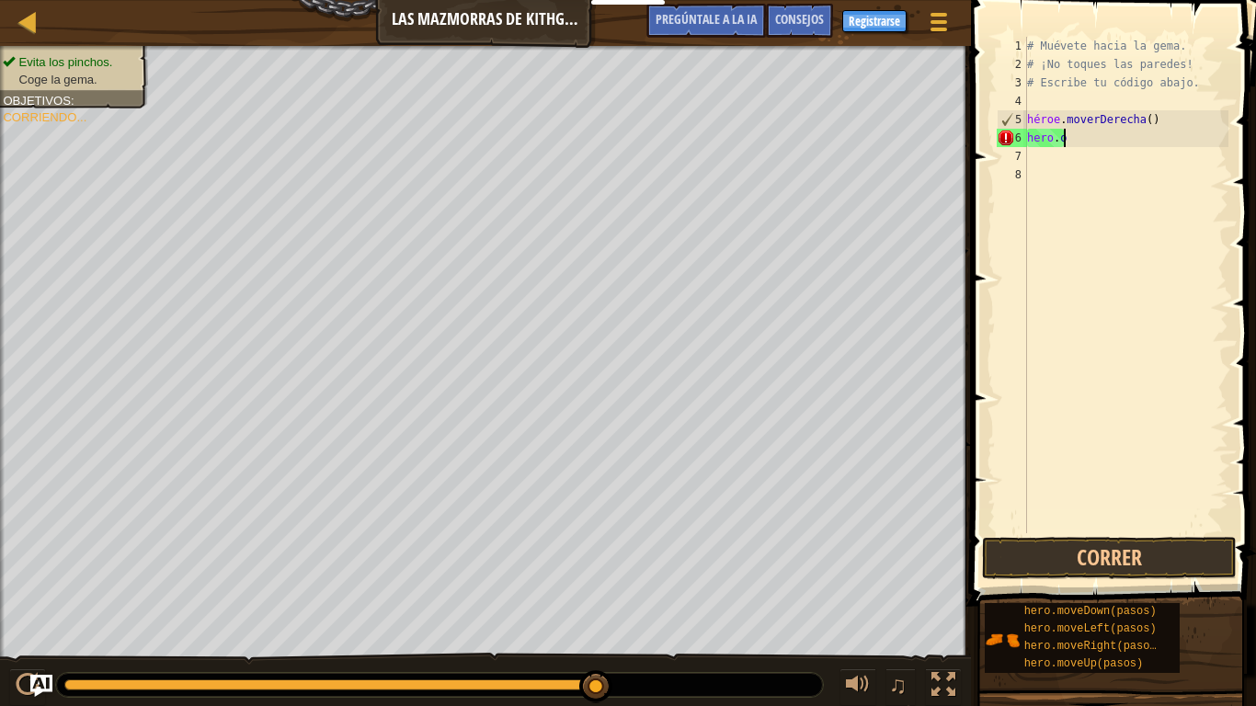
type textarea "h"
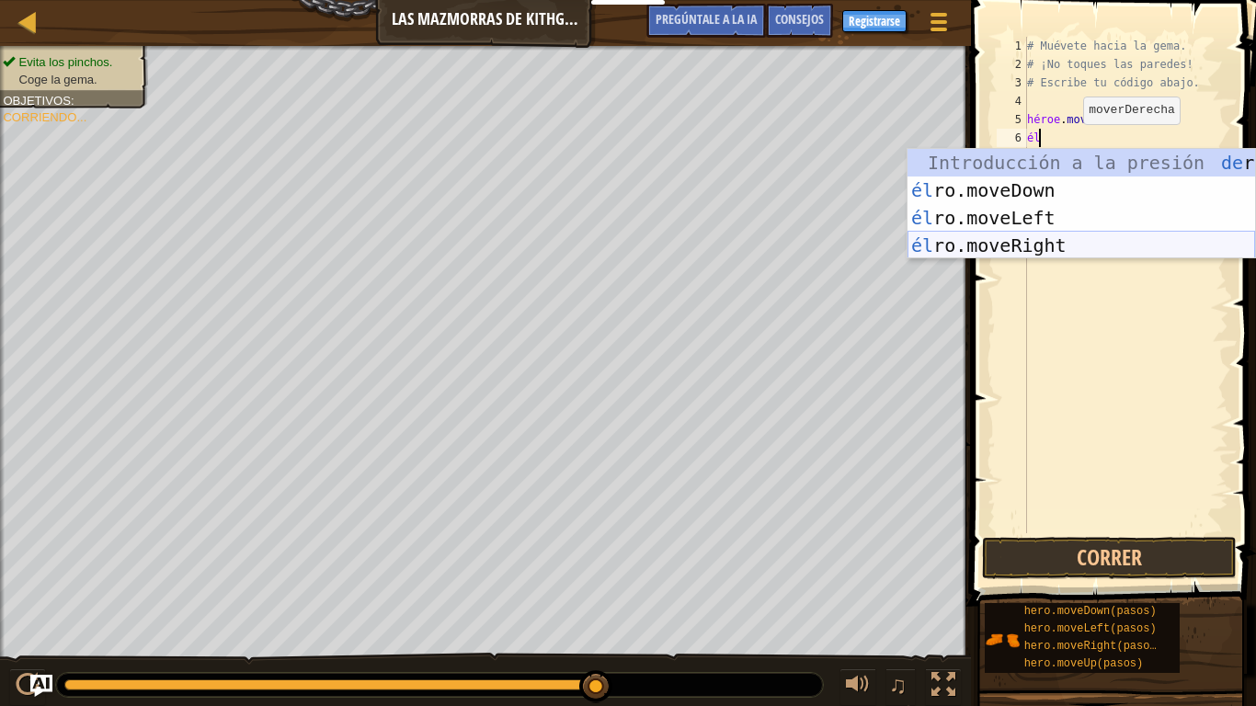
type textarea "h"
type textarea "her"
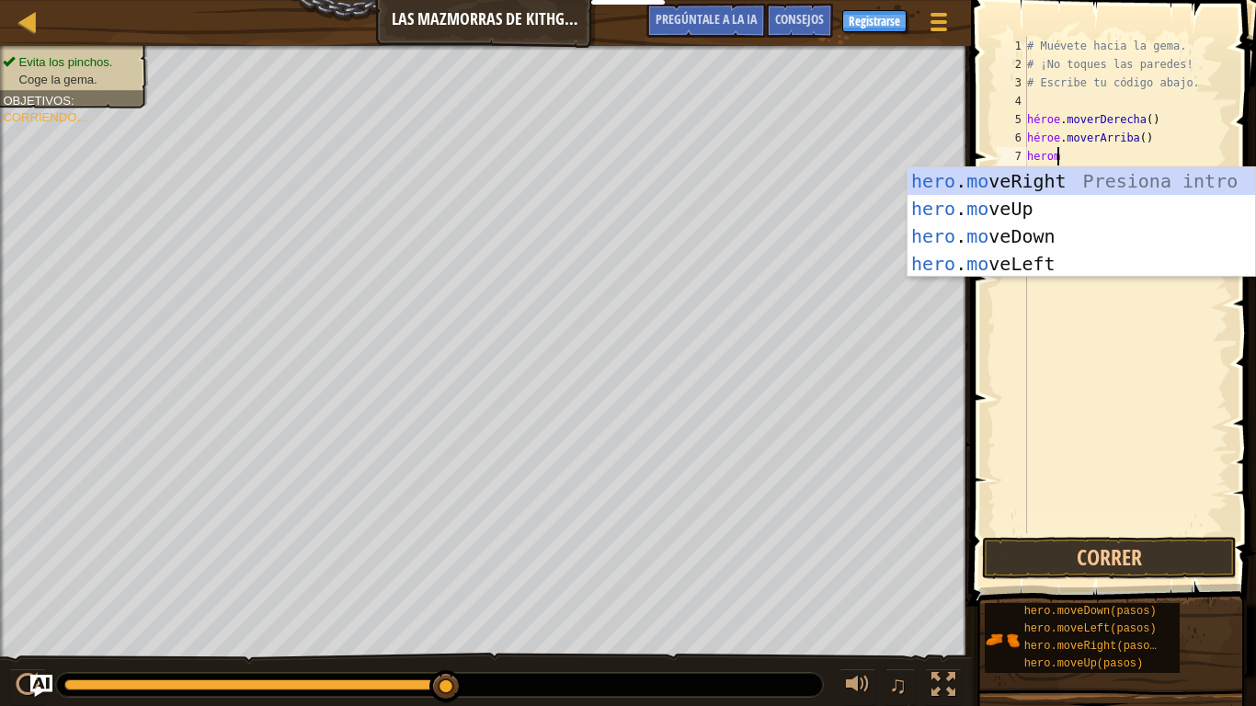
scroll to position [8, 1]
type textarea "h"
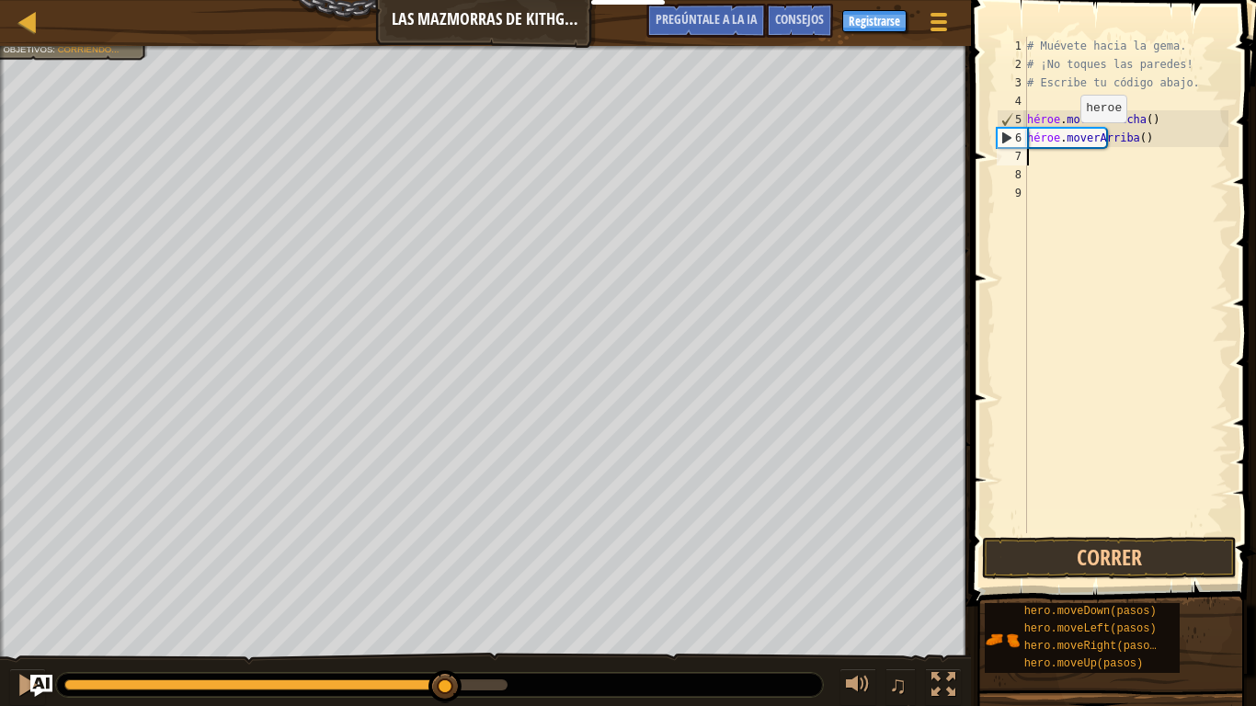
click at [1065, 140] on div "# Muévete hacia la gema. # ¡No toques las paredes! # Escribe tu código abajo. h…" at bounding box center [1125, 303] width 205 height 533
click at [1087, 144] on div "# Muévete hacia la gema. # ¡No toques las paredes! # Escribe tu código abajo. h…" at bounding box center [1125, 303] width 205 height 533
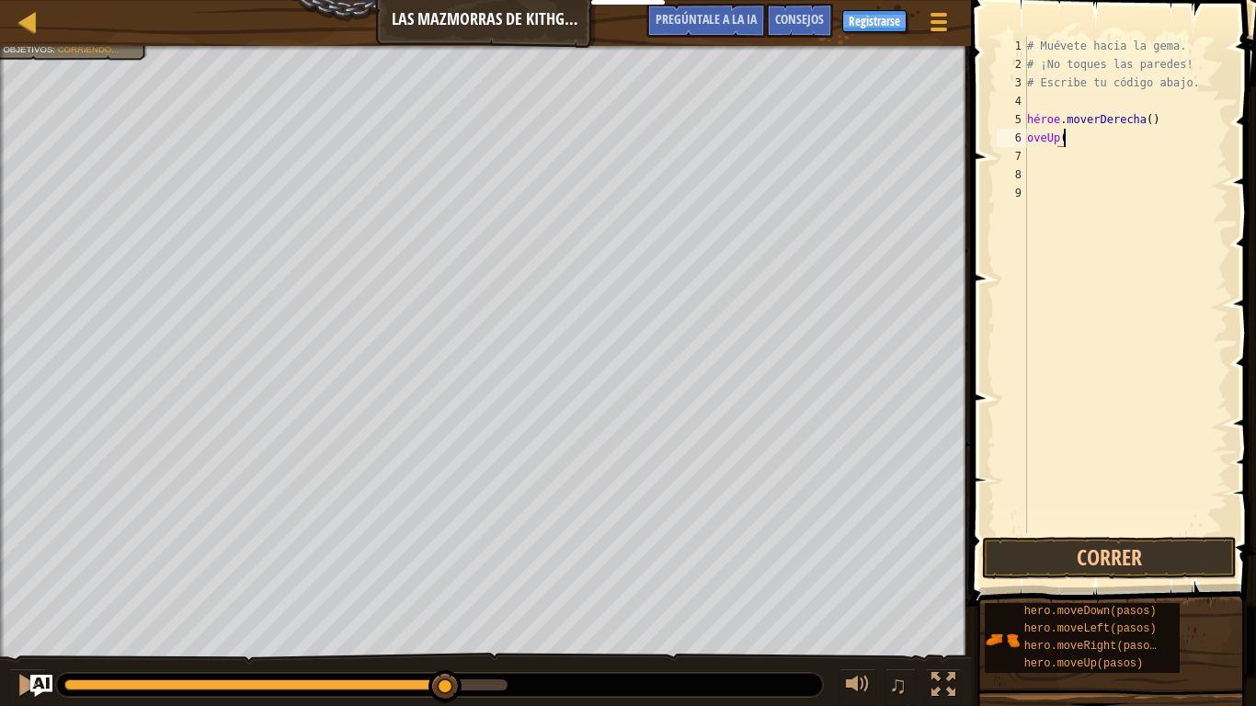
type textarea "o"
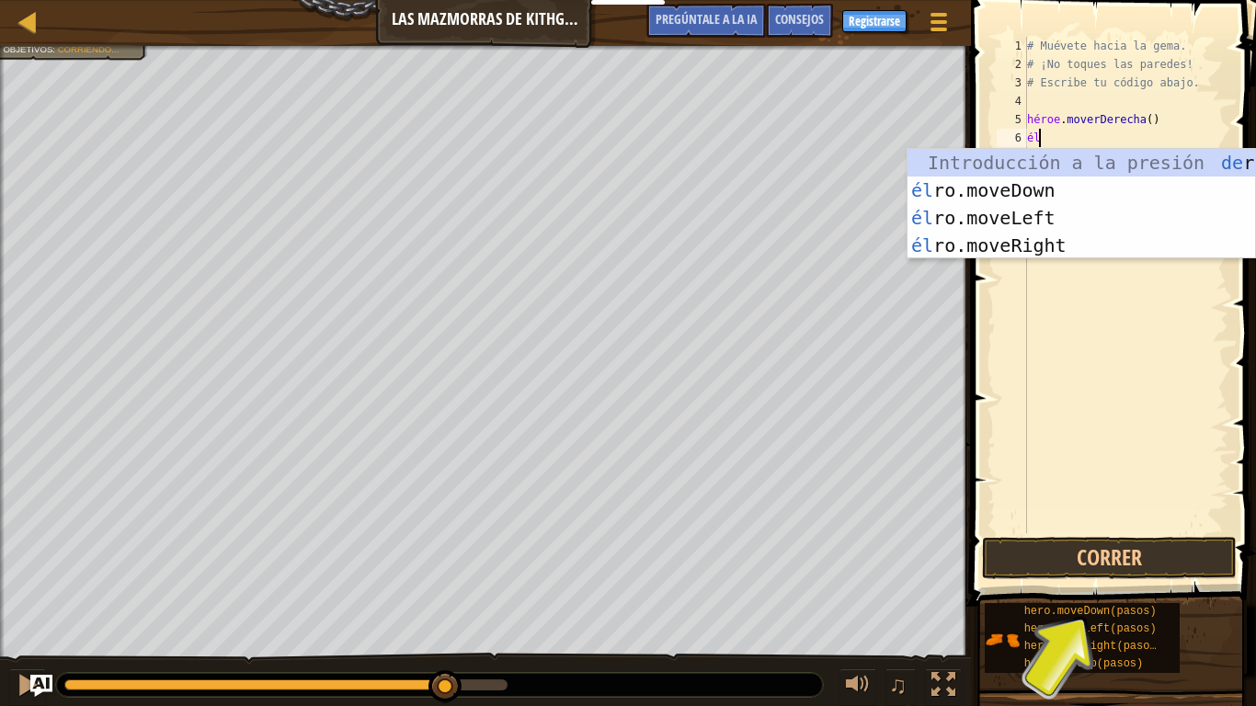
type textarea "h"
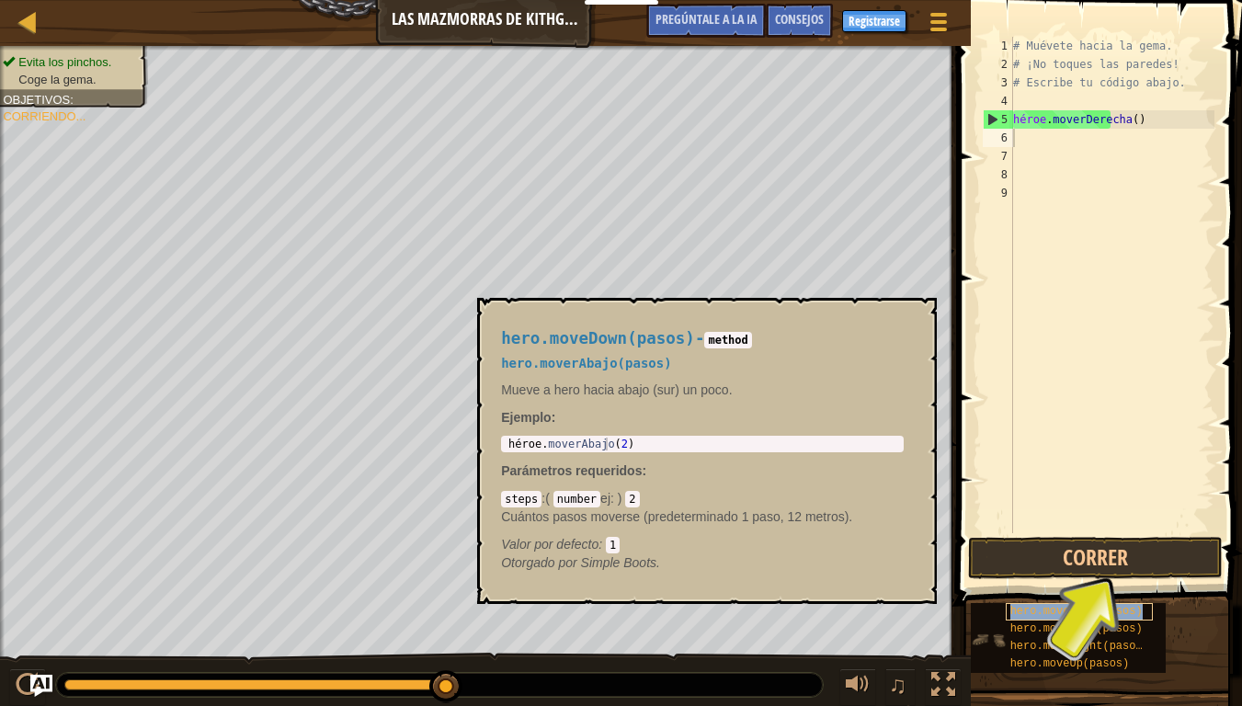
click at [1092, 550] on font "hero.moveDown(pasos)" at bounding box center [1076, 611] width 132 height 13
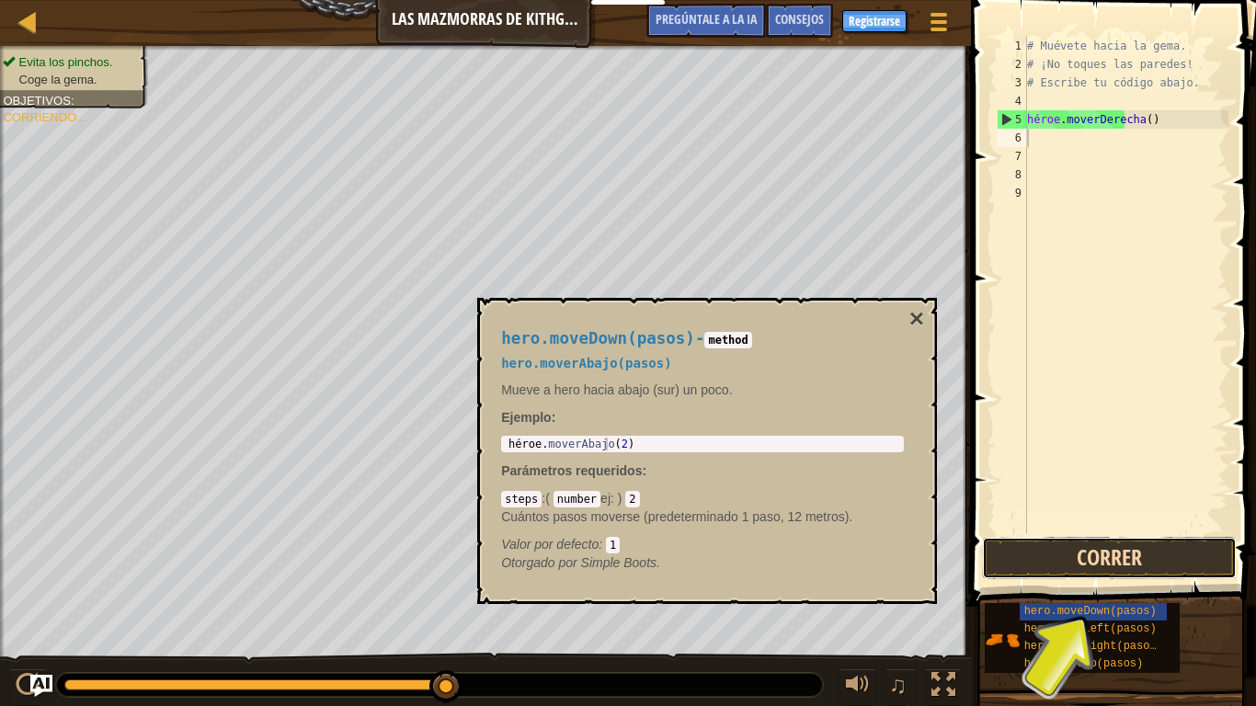
click at [1097, 550] on button "Correr" at bounding box center [1109, 558] width 255 height 42
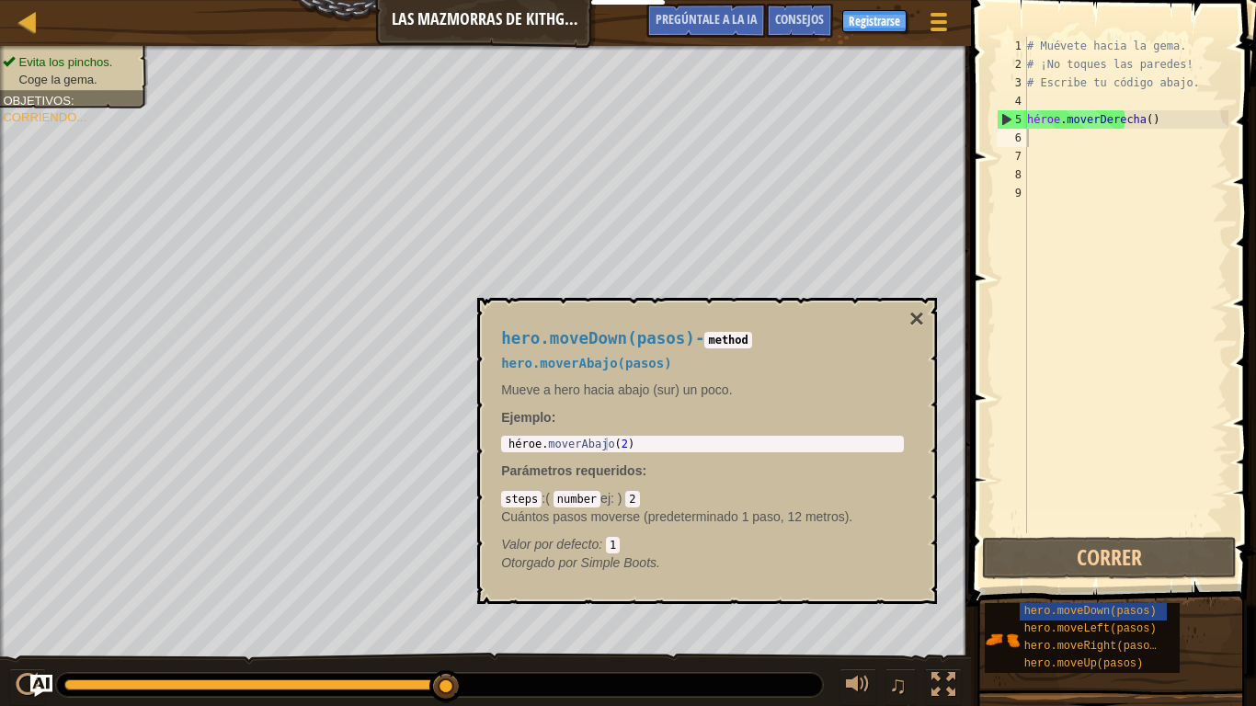
click at [709, 339] on code "method" at bounding box center [727, 340] width 47 height 17
click at [886, 319] on div "hero.moveDown(pasos) - method hero.moverAbajo(pasos) Mueve a hero hacia abajo (…" at bounding box center [702, 451] width 428 height 277
click at [914, 310] on font "×" at bounding box center [916, 318] width 15 height 28
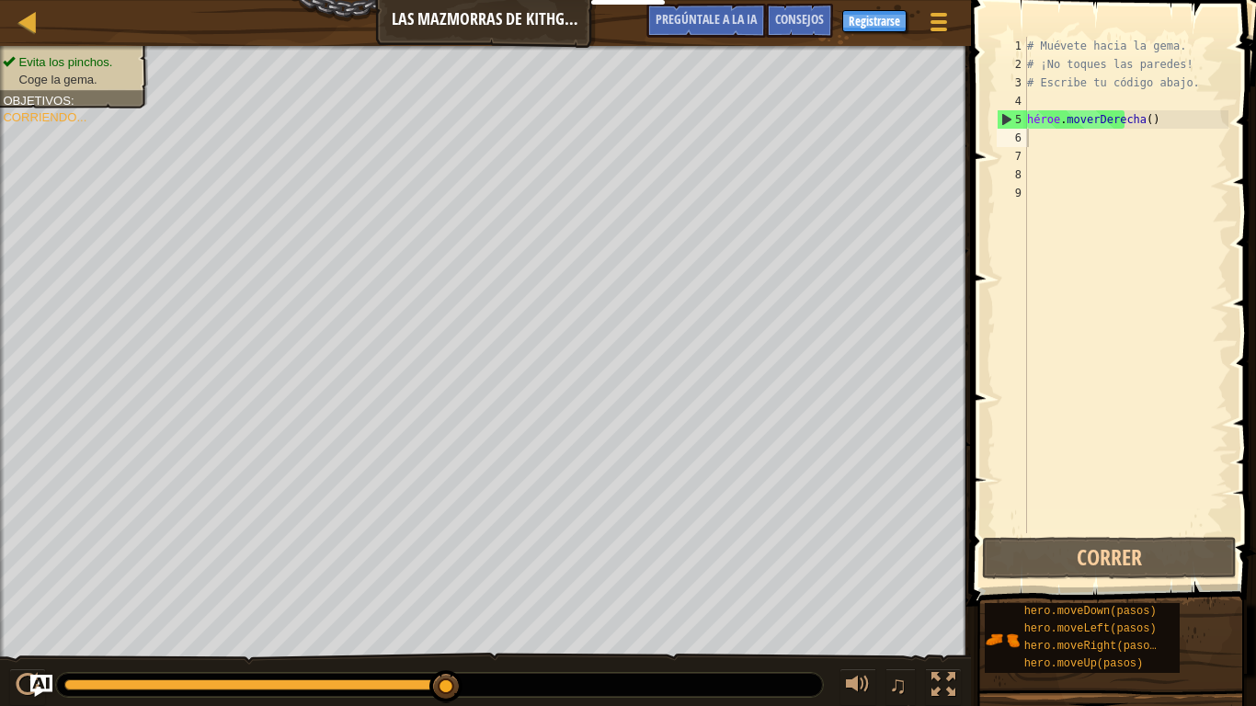
click at [1075, 143] on div "# Muévete hacia la gema. # ¡No toques las paredes! # Escribe tu código abajo. h…" at bounding box center [1125, 303] width 205 height 533
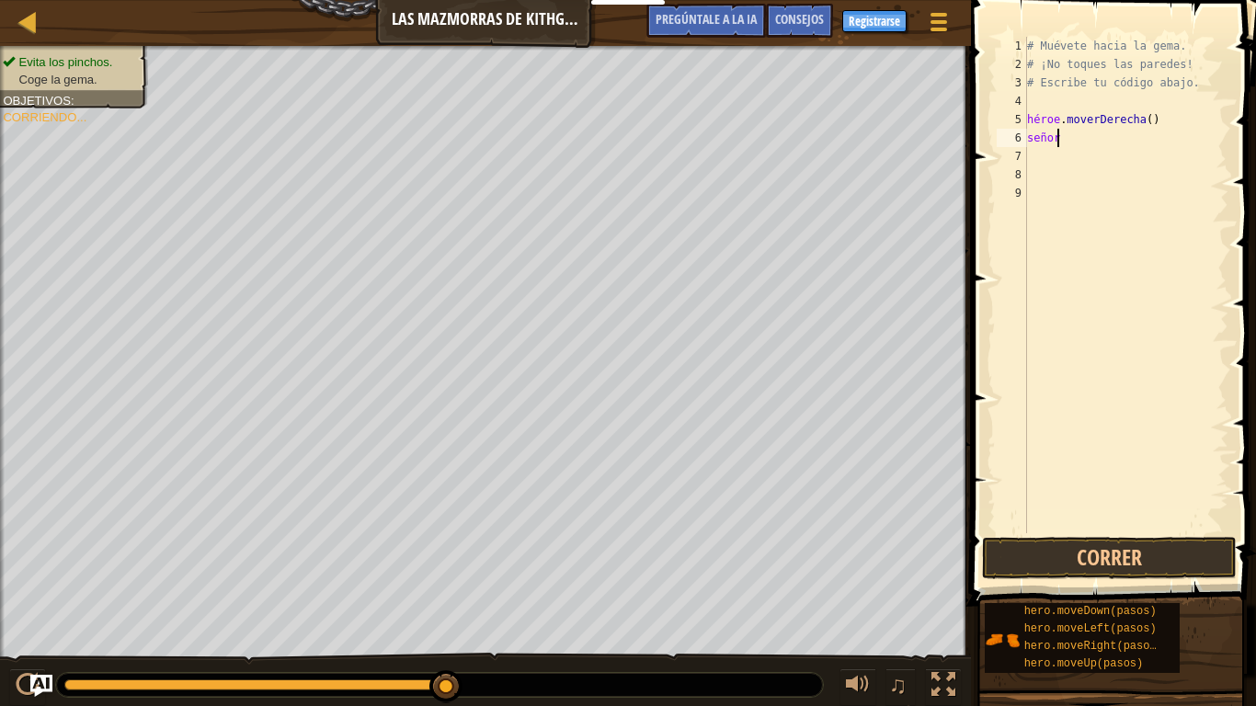
type textarea "h"
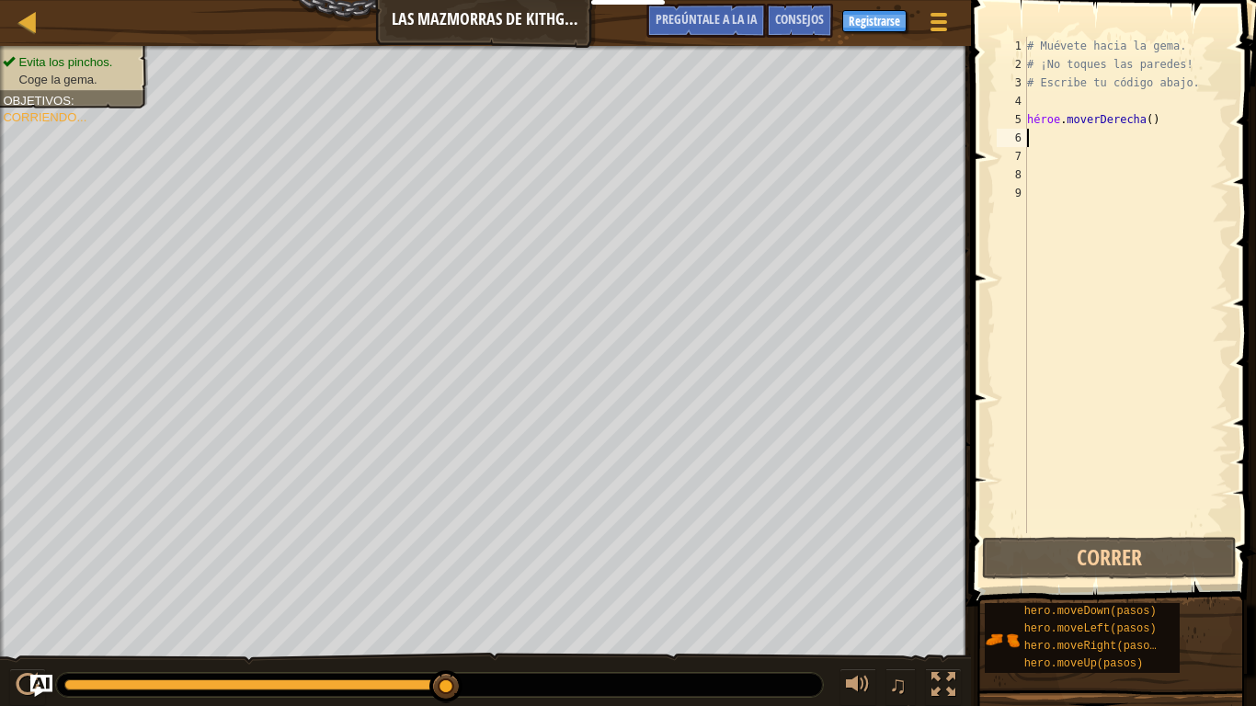
type textarea "h"
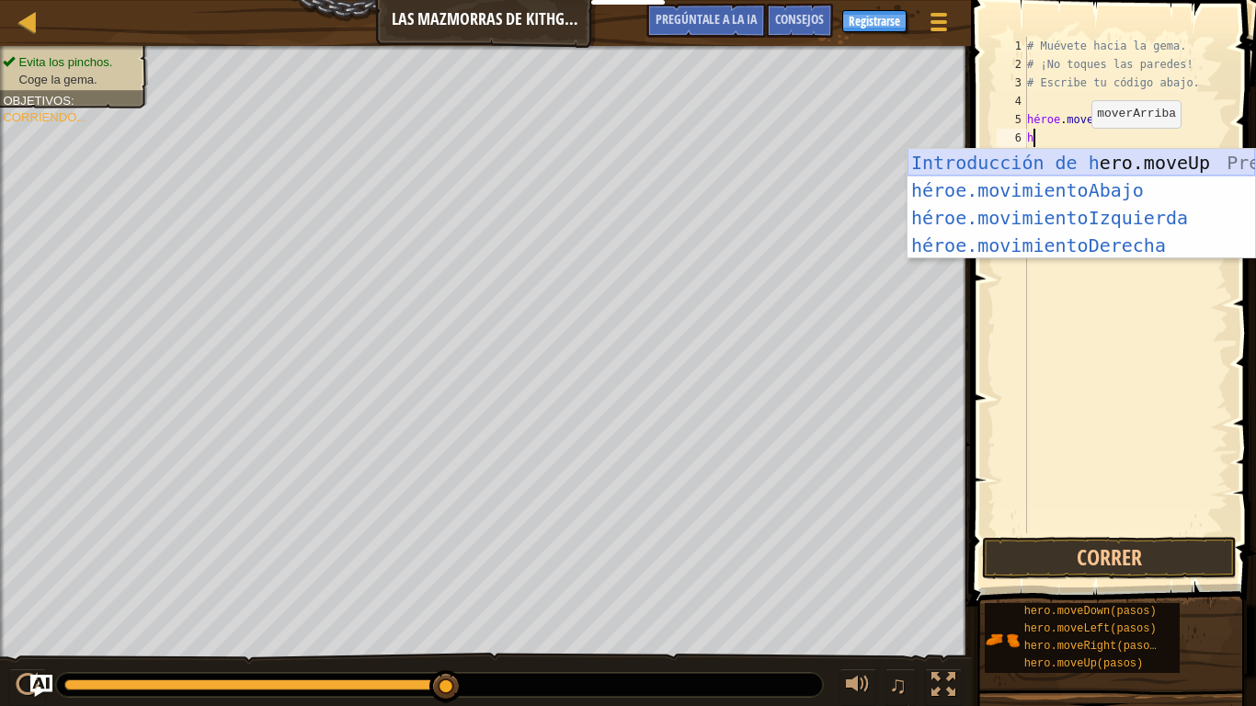
click at [1101, 166] on div "Introducción de h ero.moveUp Presiona héroe.movimientoAbajo ​ Introducción a la…" at bounding box center [1080, 231] width 347 height 165
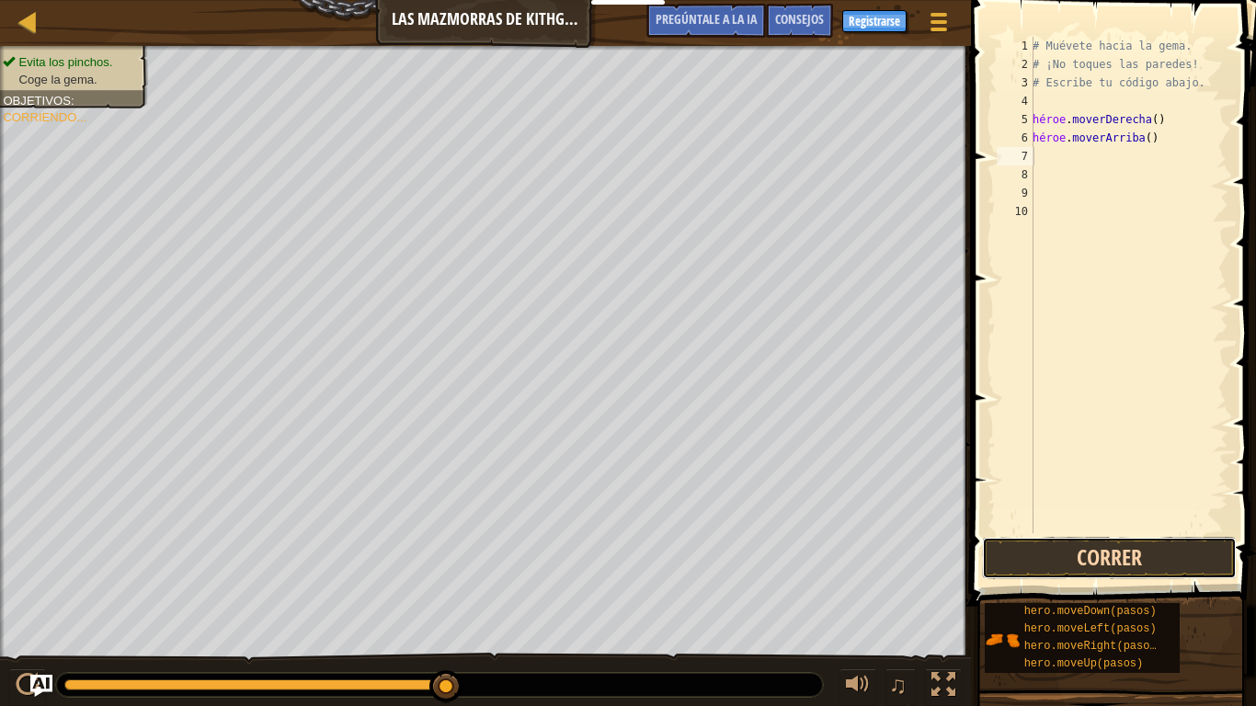
click at [1088, 546] on button "Correr" at bounding box center [1109, 558] width 255 height 42
type textarea "h"
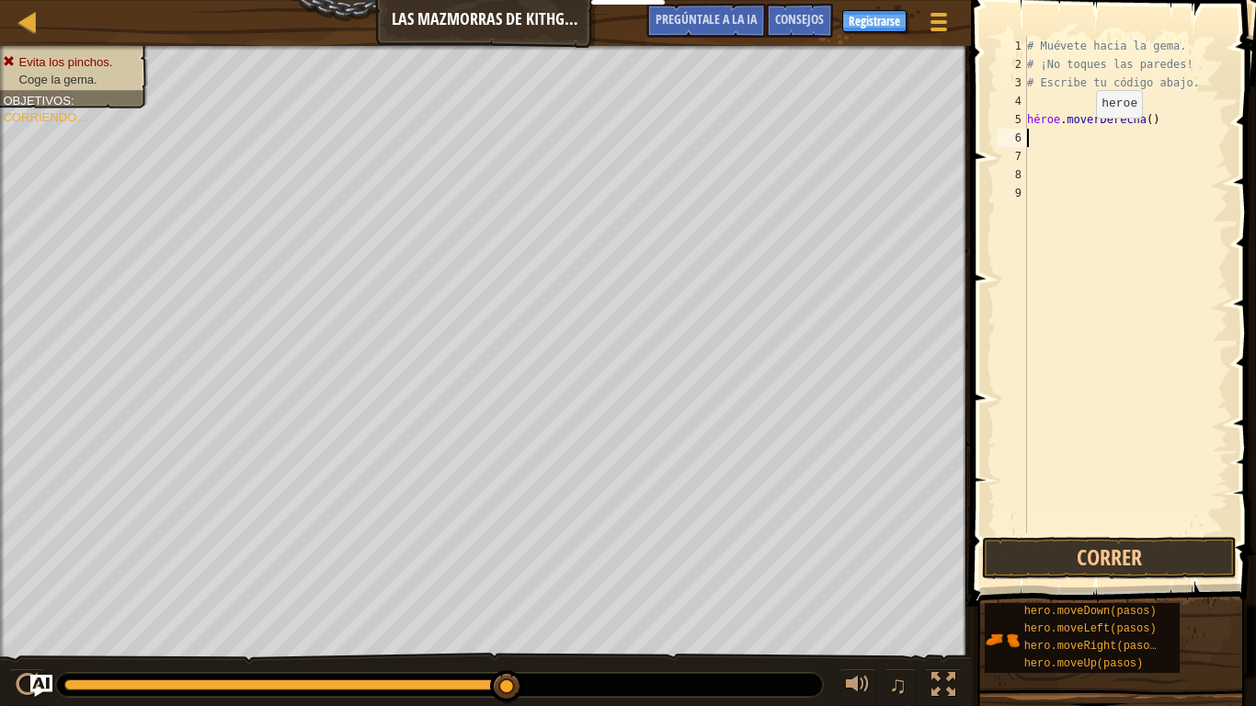
type textarea "h"
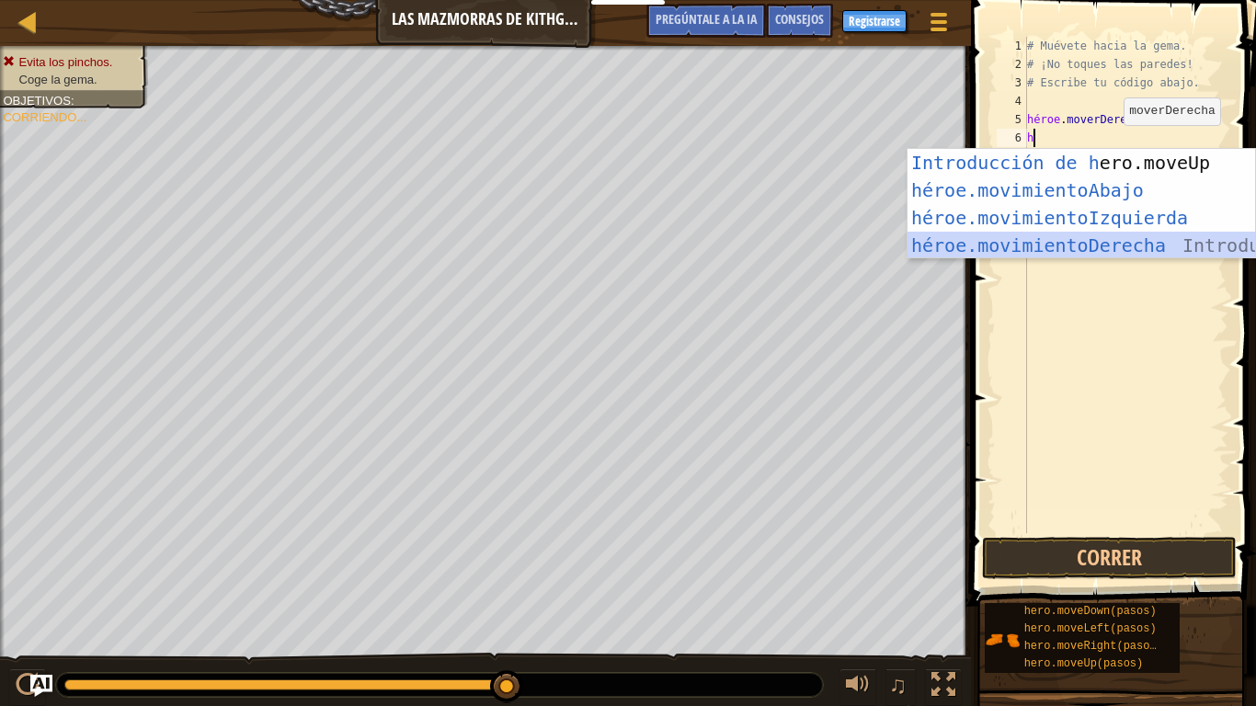
click at [1041, 238] on div "Introducción de h ero.moveUp Presiona héroe.movimientoAbajo ​ Introducción a la…" at bounding box center [1080, 231] width 347 height 165
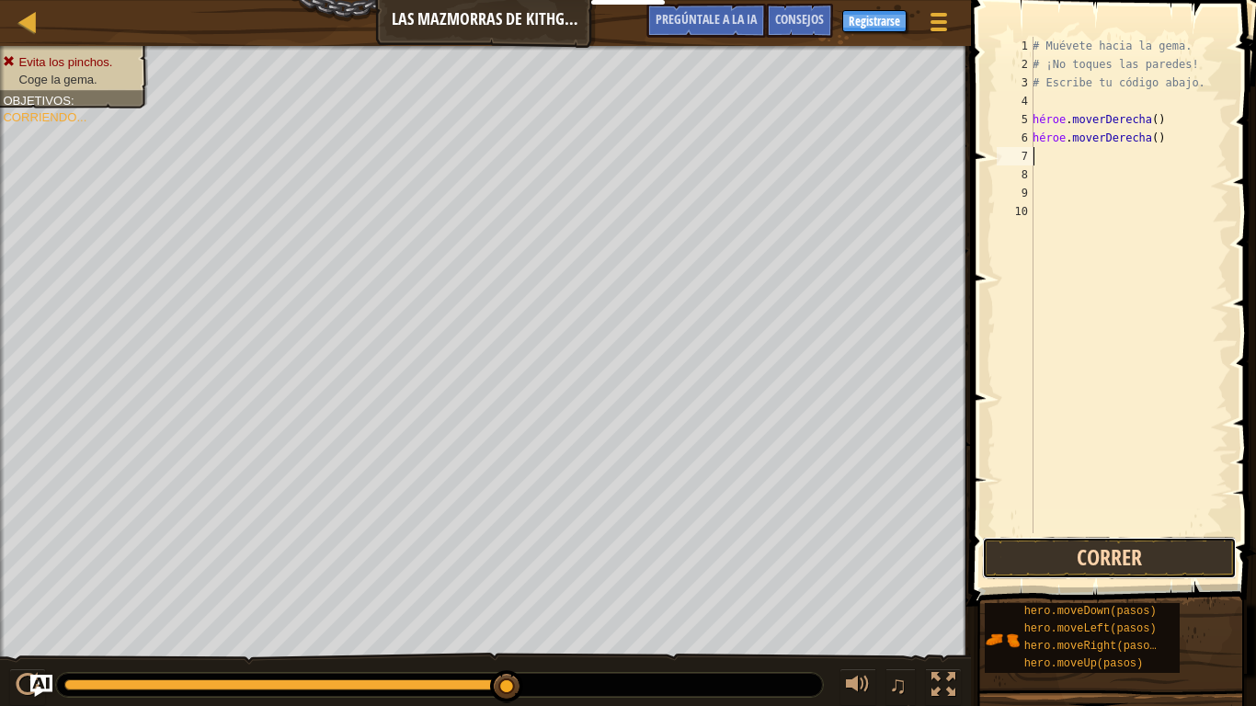
click at [1087, 550] on button "Correr" at bounding box center [1109, 558] width 255 height 42
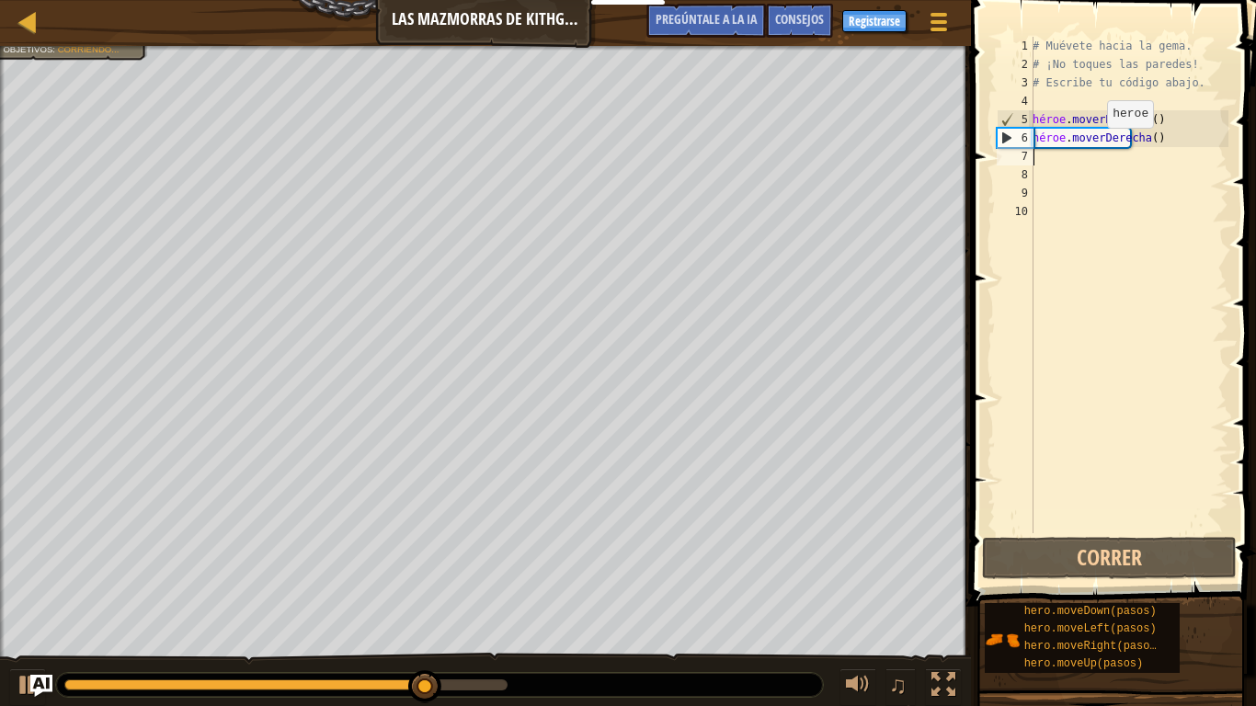
click at [1097, 146] on div "# Muévete hacia la gema. # ¡No toques las paredes! # Escribe tu código abajo. h…" at bounding box center [1128, 303] width 199 height 533
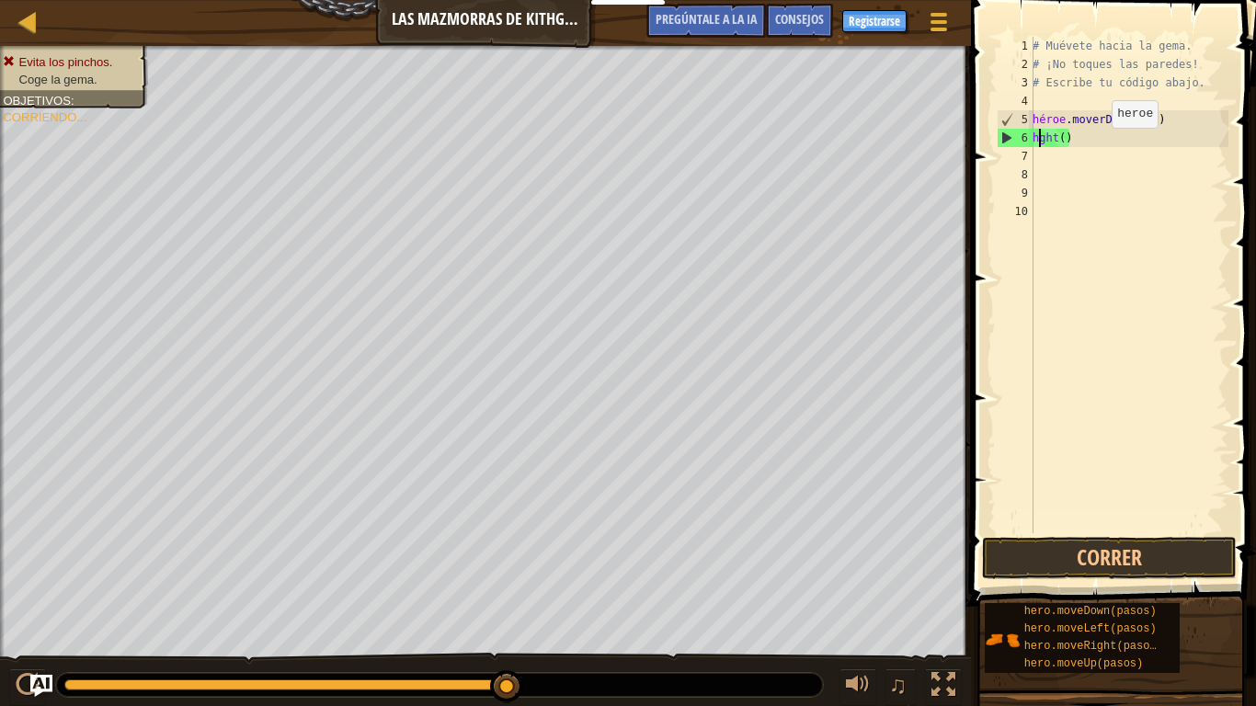
type textarea "ght()"
type textarea "g"
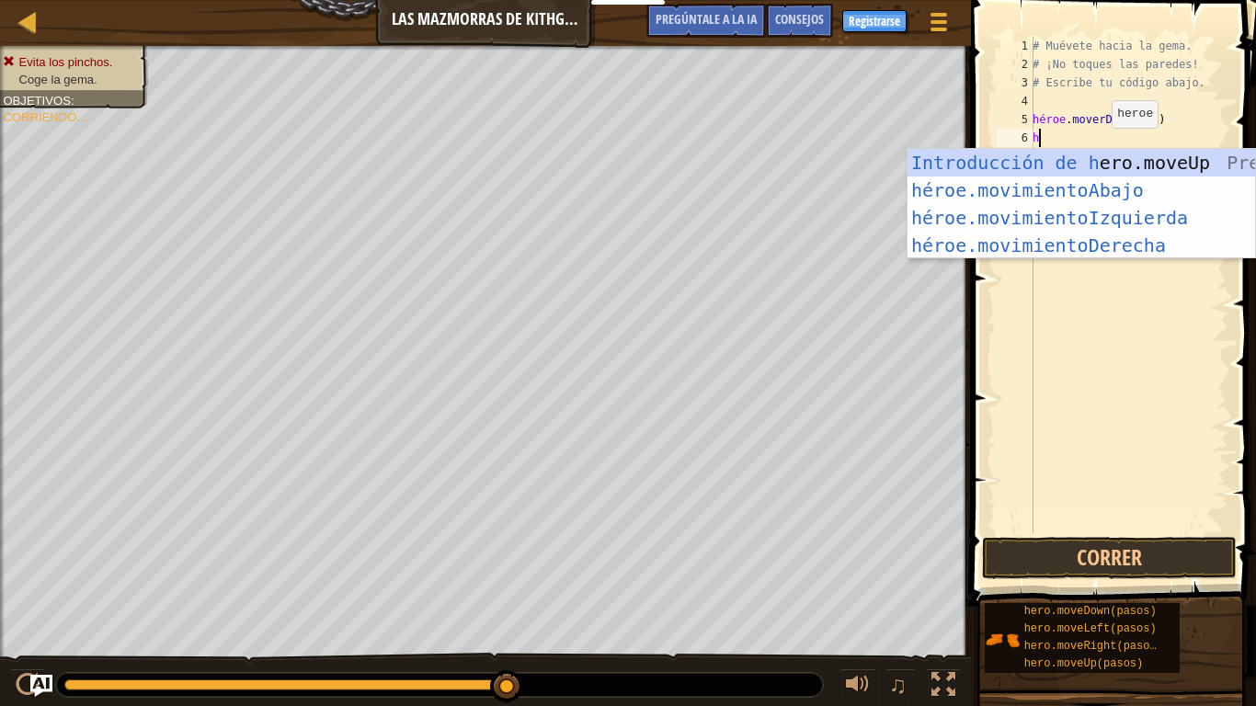
type textarea "he"
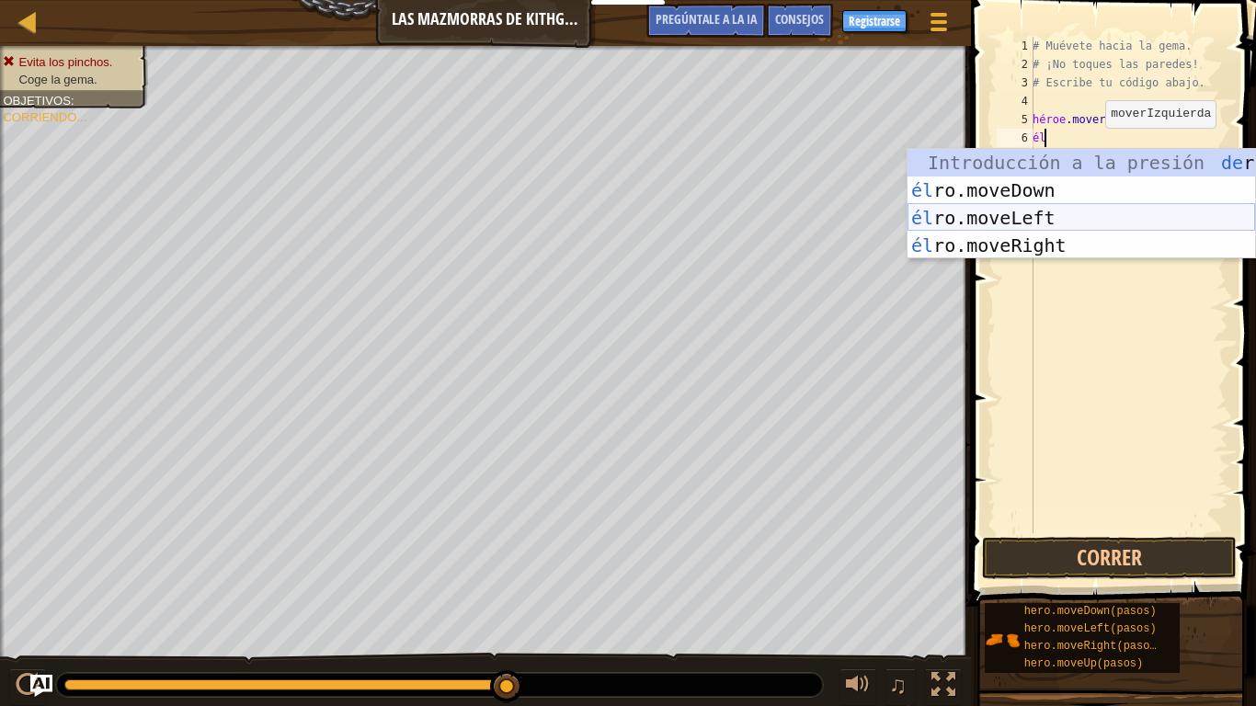
drag, startPoint x: 1017, startPoint y: 222, endPoint x: 1015, endPoint y: 239, distance: 16.6
click at [1018, 222] on div "Introducción a la presión de ro.moveUp él ro.moveDown Introducción a la presión…" at bounding box center [1080, 231] width 347 height 165
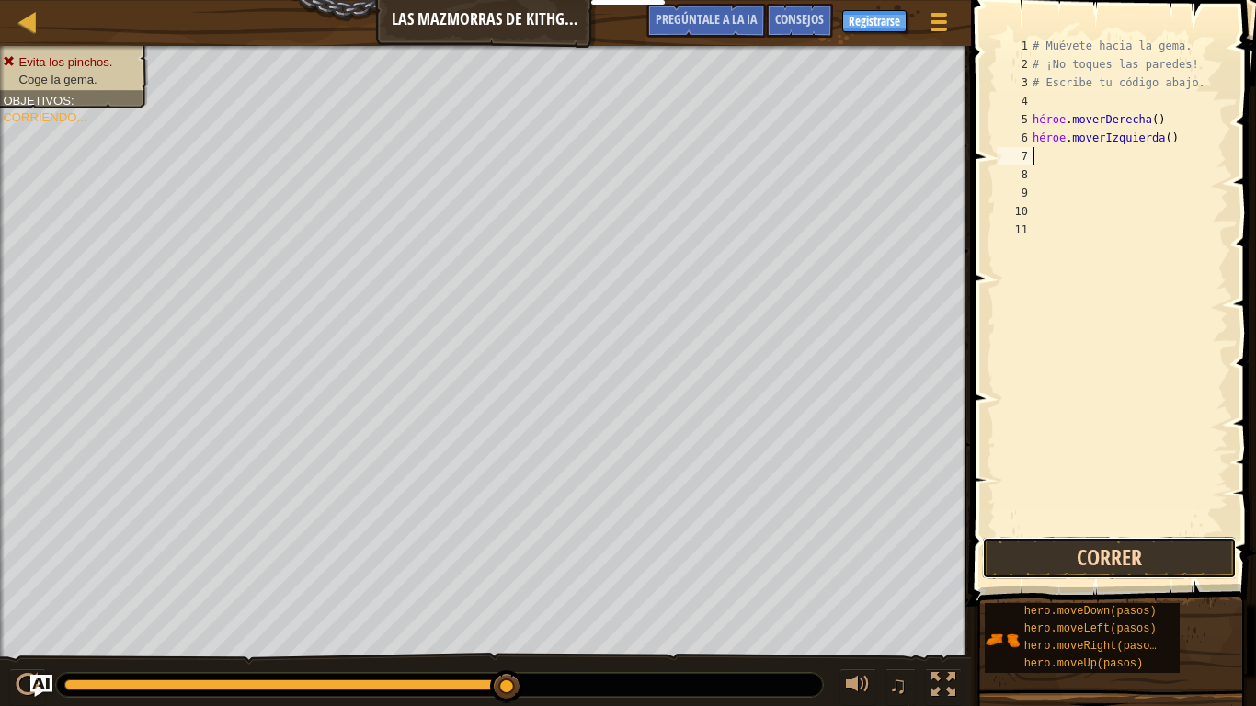
click at [1064, 550] on button "Correr" at bounding box center [1109, 558] width 255 height 42
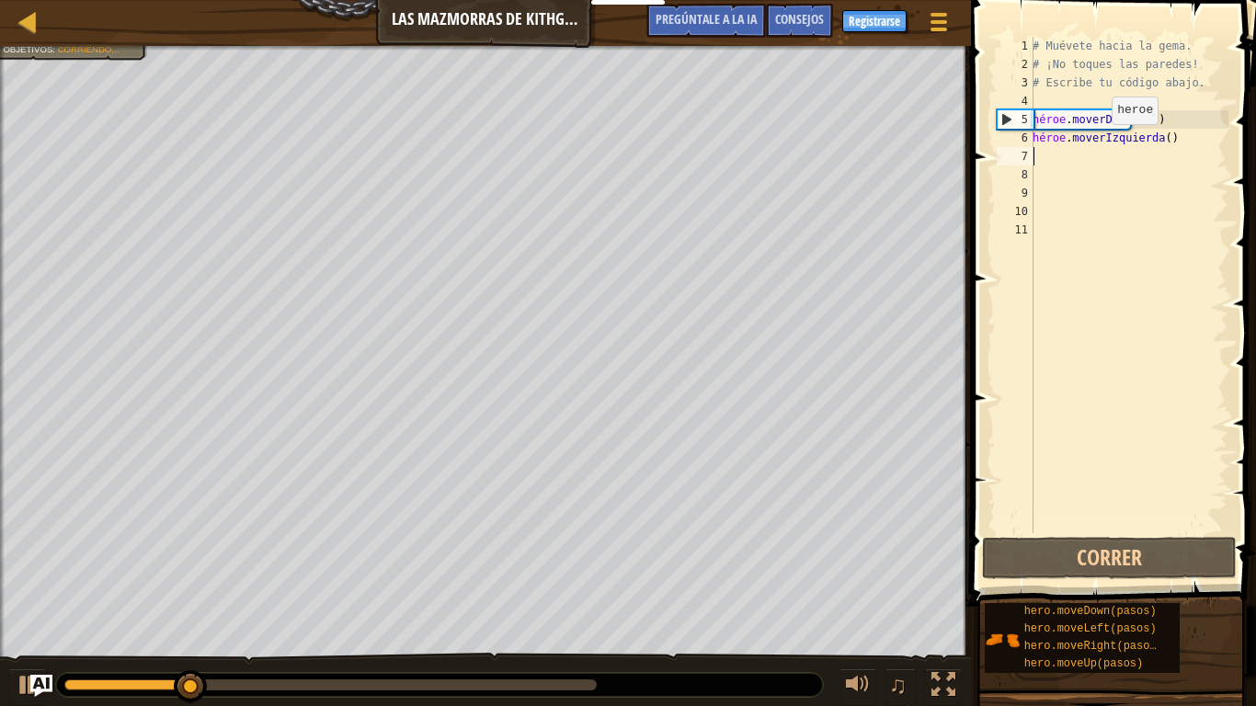
click at [1101, 142] on div "# Muévete hacia la gema. # ¡No toques las paredes! # Escribe tu código abajo. h…" at bounding box center [1128, 303] width 199 height 533
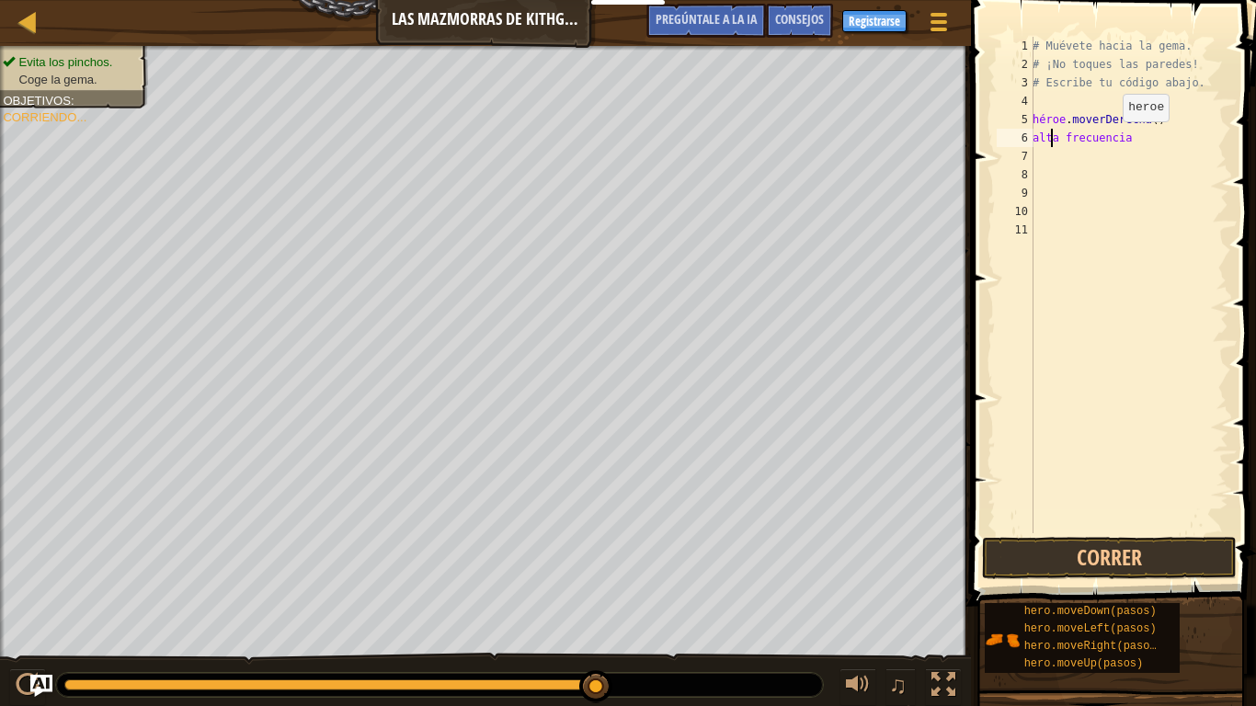
type textarea "h"
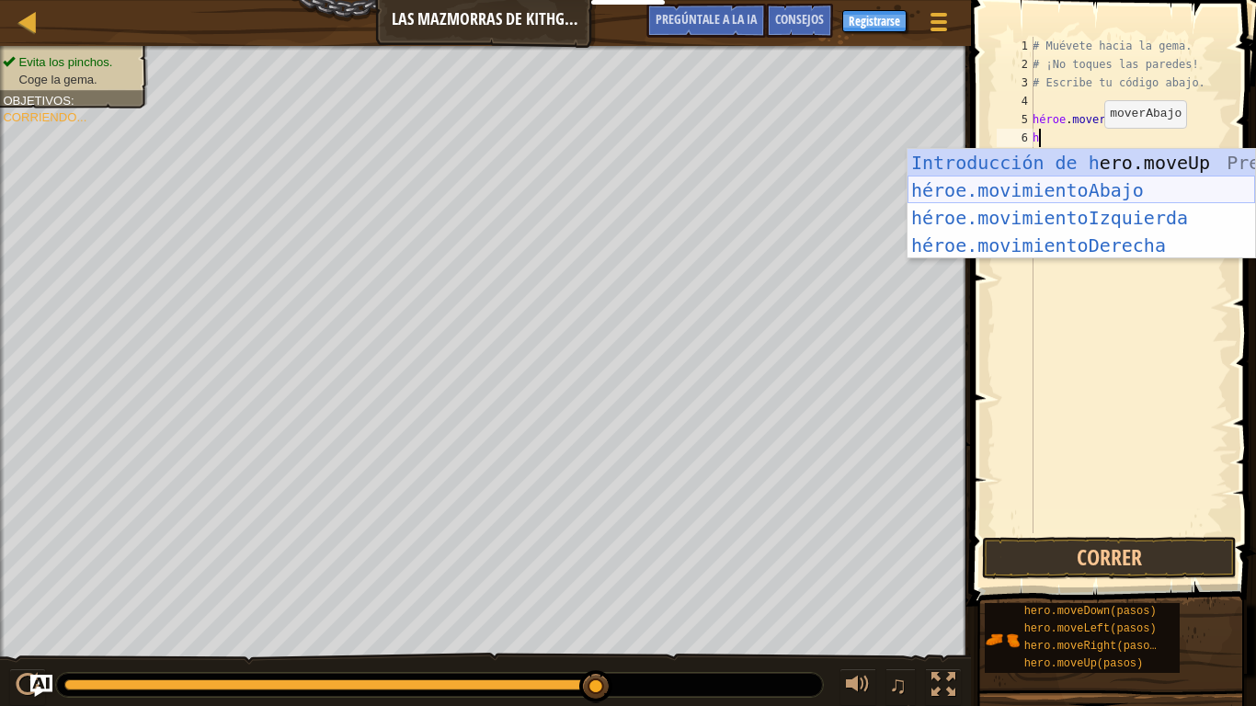
click at [1059, 199] on div "Introducción de h ero.moveUp Presiona héroe.movimientoAbajo ​ Introducción a la…" at bounding box center [1080, 231] width 347 height 165
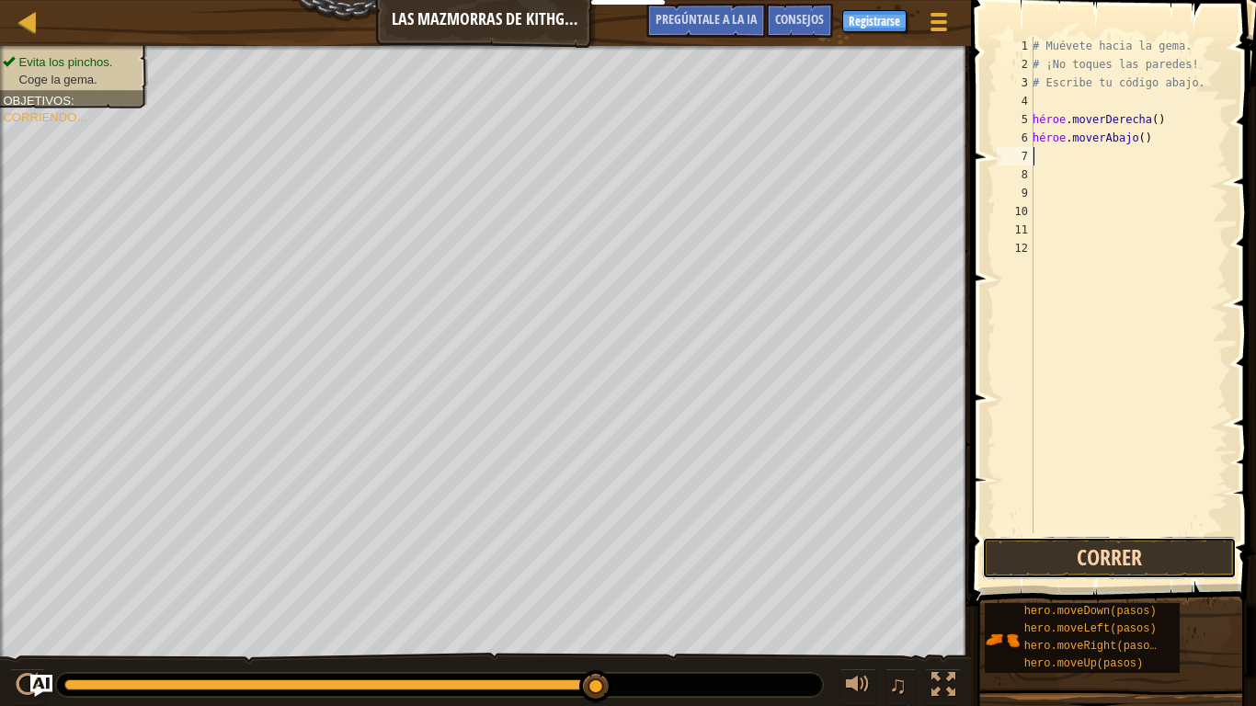
click at [1084, 550] on button "Correr" at bounding box center [1109, 558] width 255 height 42
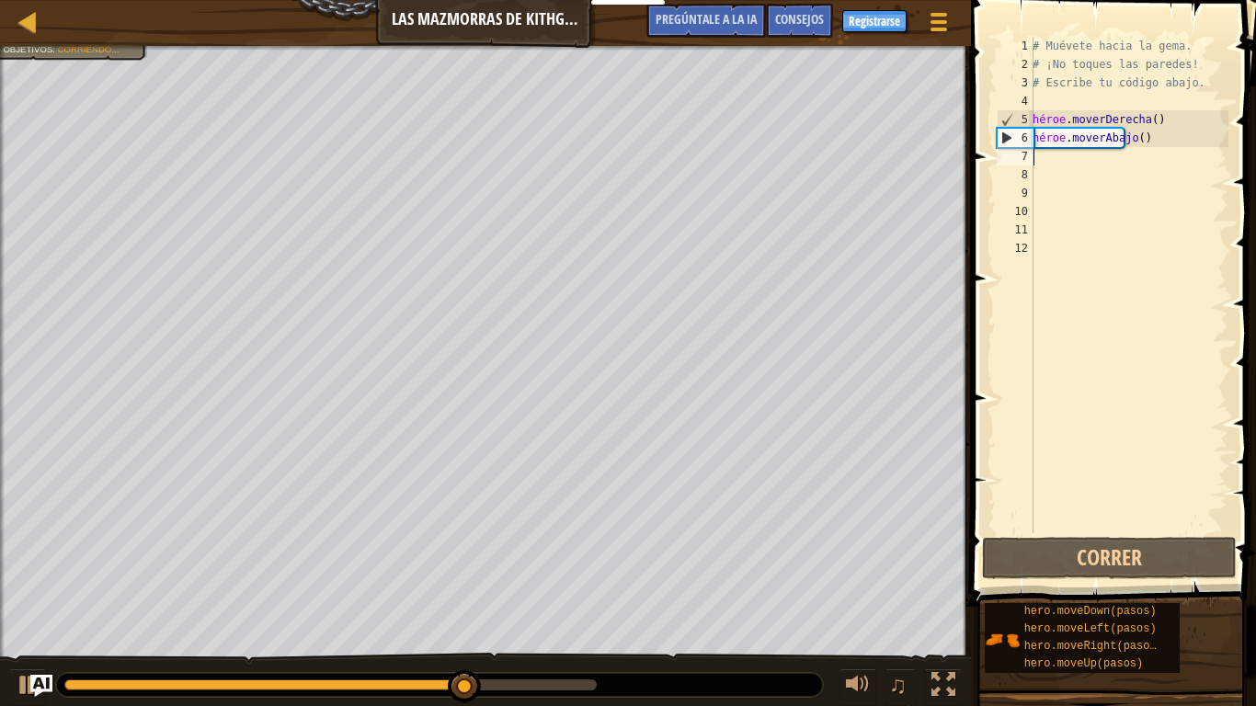
type textarea "h"
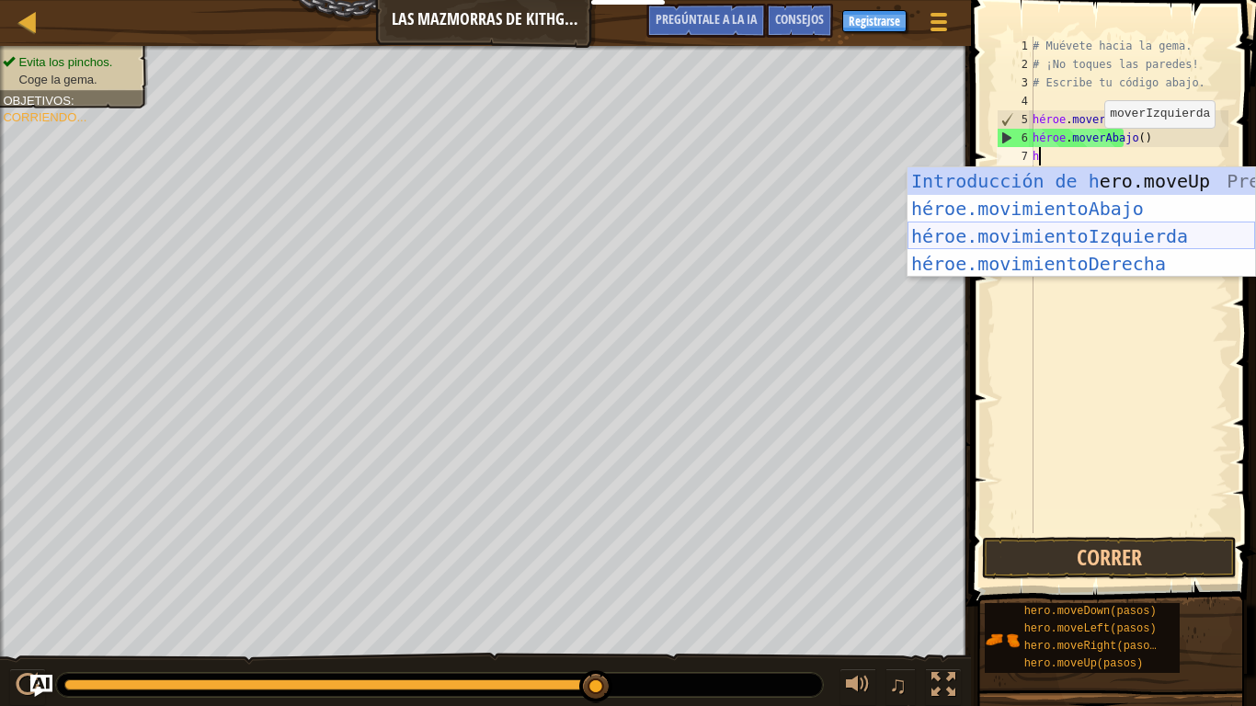
click at [1142, 236] on div "Introducción de h ero.moveUp Presiona héroe.movimientoAbajo ​ Introducción a la…" at bounding box center [1080, 249] width 347 height 165
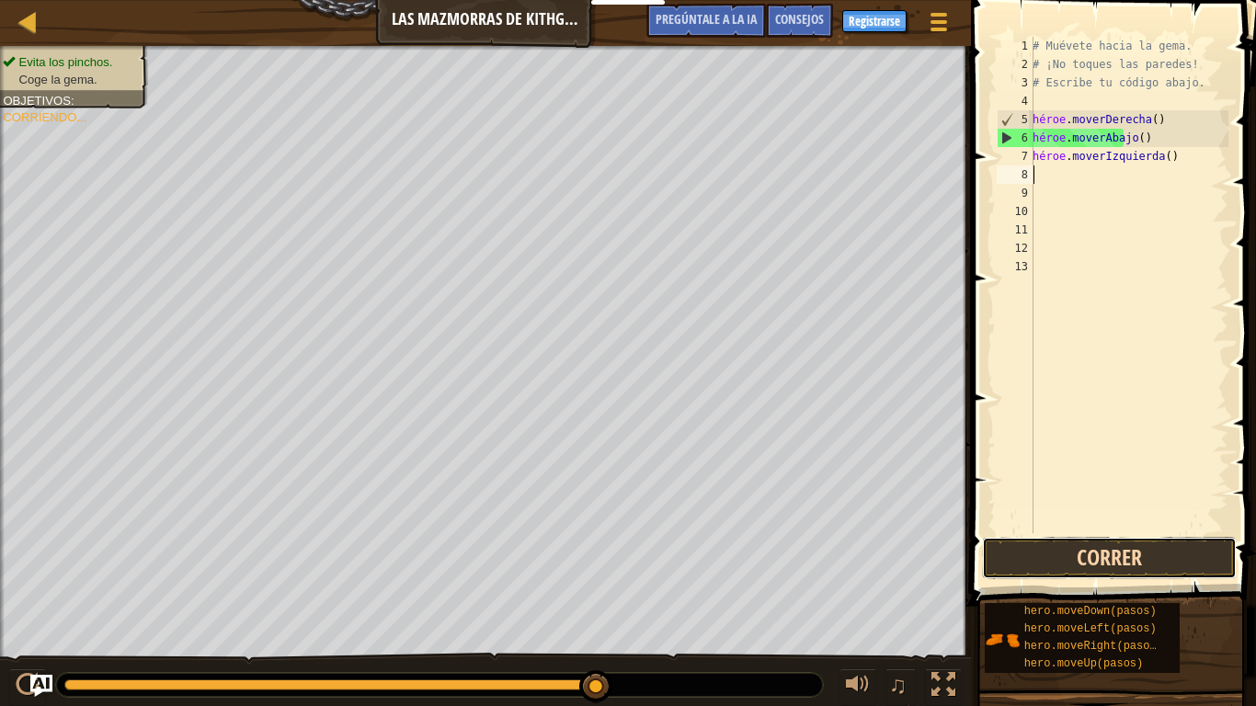
click at [1064, 546] on button "Correr" at bounding box center [1109, 558] width 255 height 42
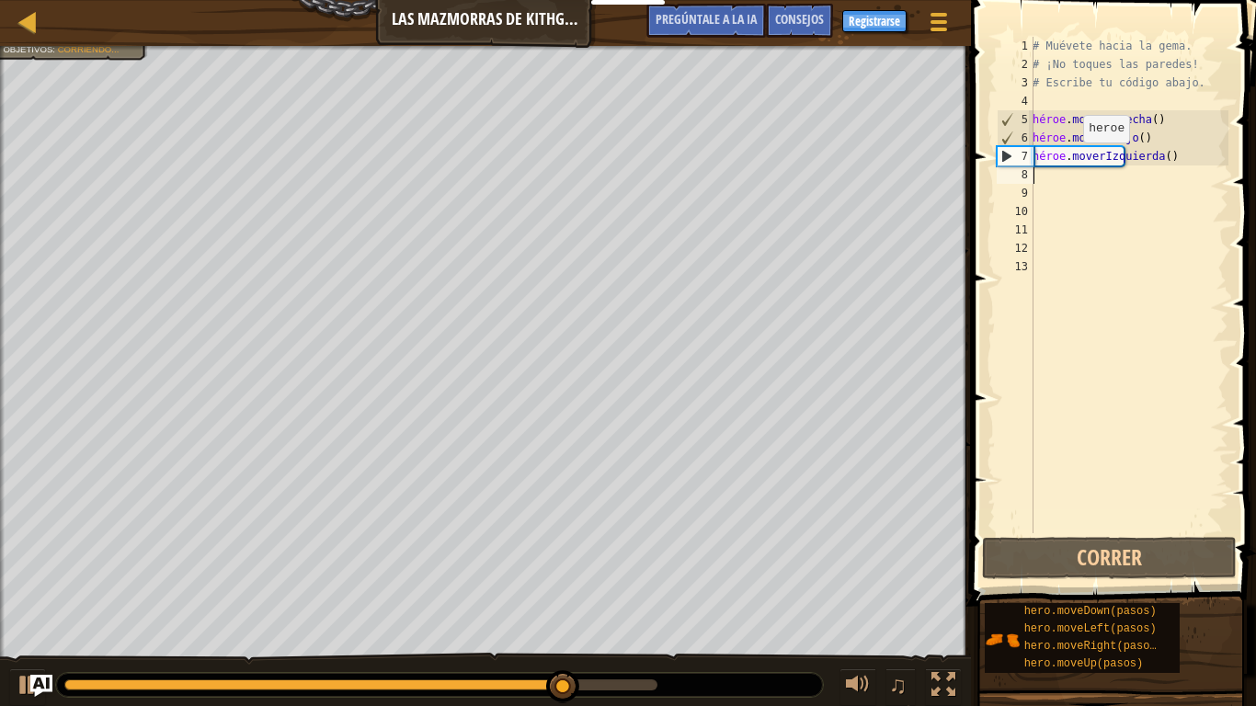
click at [1073, 161] on div "# Muévete hacia la gema. # ¡No toques las paredes! # Escribe tu código abajo. h…" at bounding box center [1128, 303] width 199 height 533
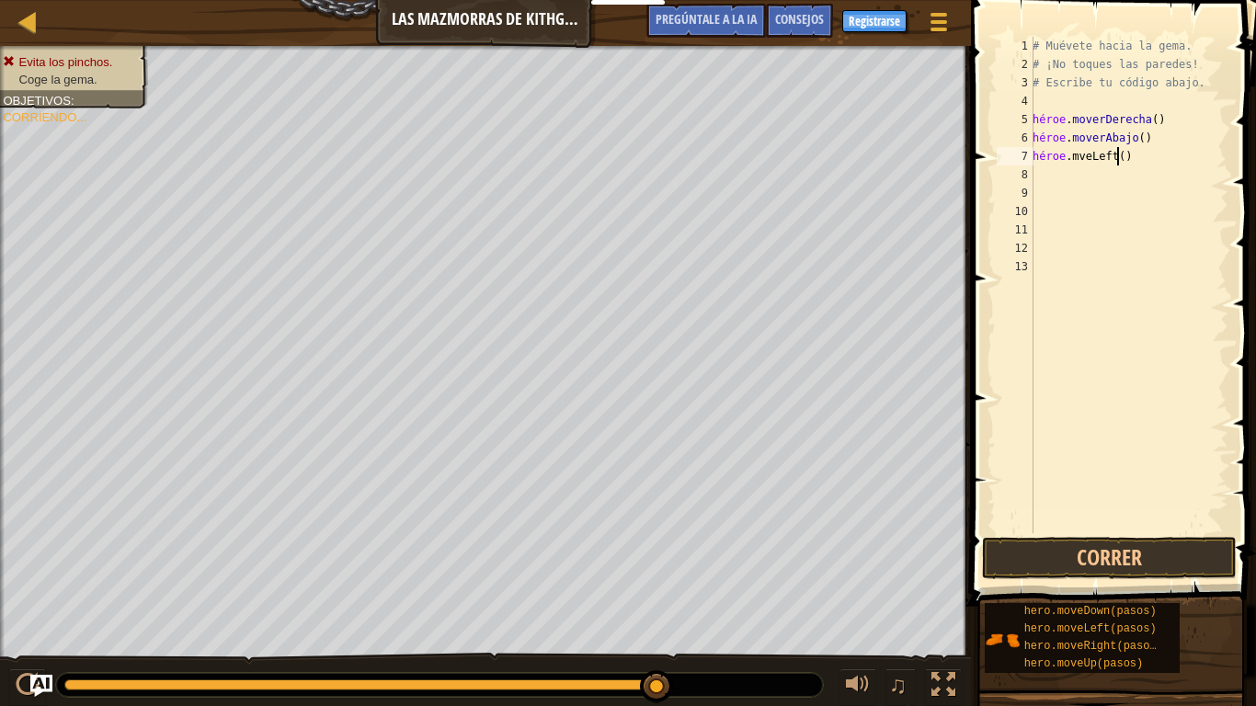
click at [1132, 163] on div "# Muévete hacia la gema. # ¡No toques las paredes! # Escribe tu código abajo. h…" at bounding box center [1128, 303] width 199 height 533
type textarea "h"
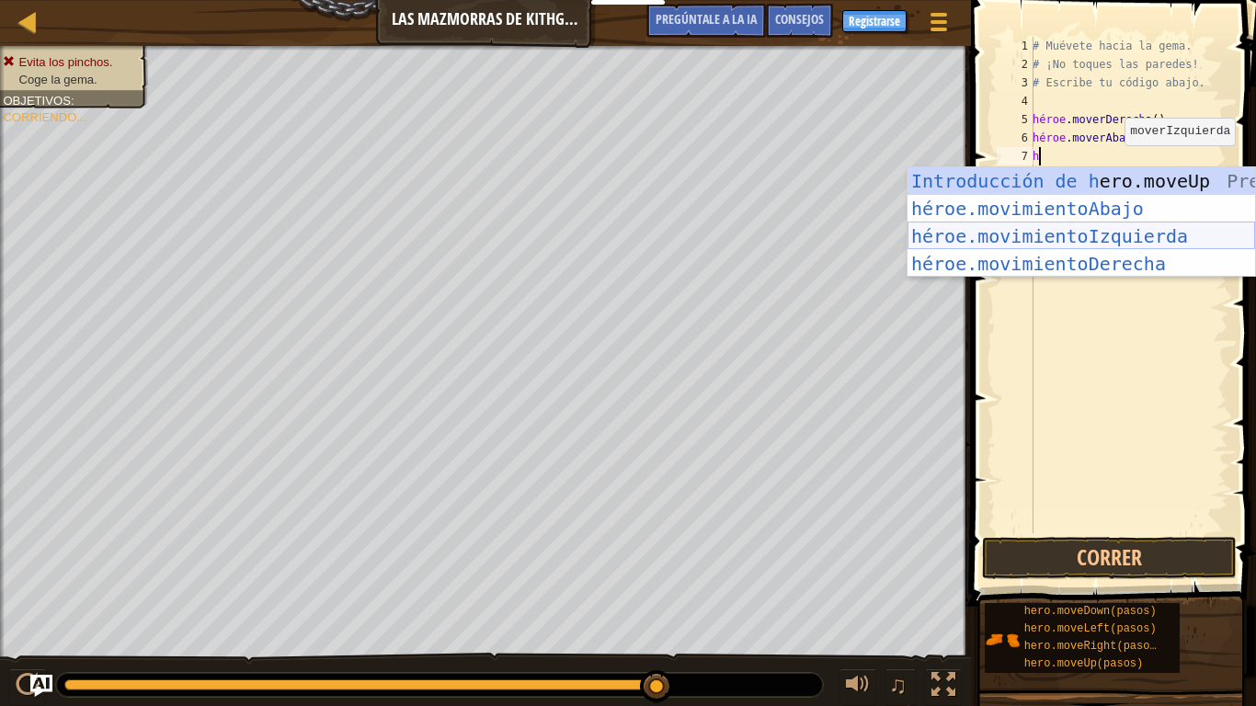
click at [1100, 243] on div "Introducción de h ero.moveUp Presiona héroe.movimientoAbajo ​ Introducción a la…" at bounding box center [1080, 249] width 347 height 165
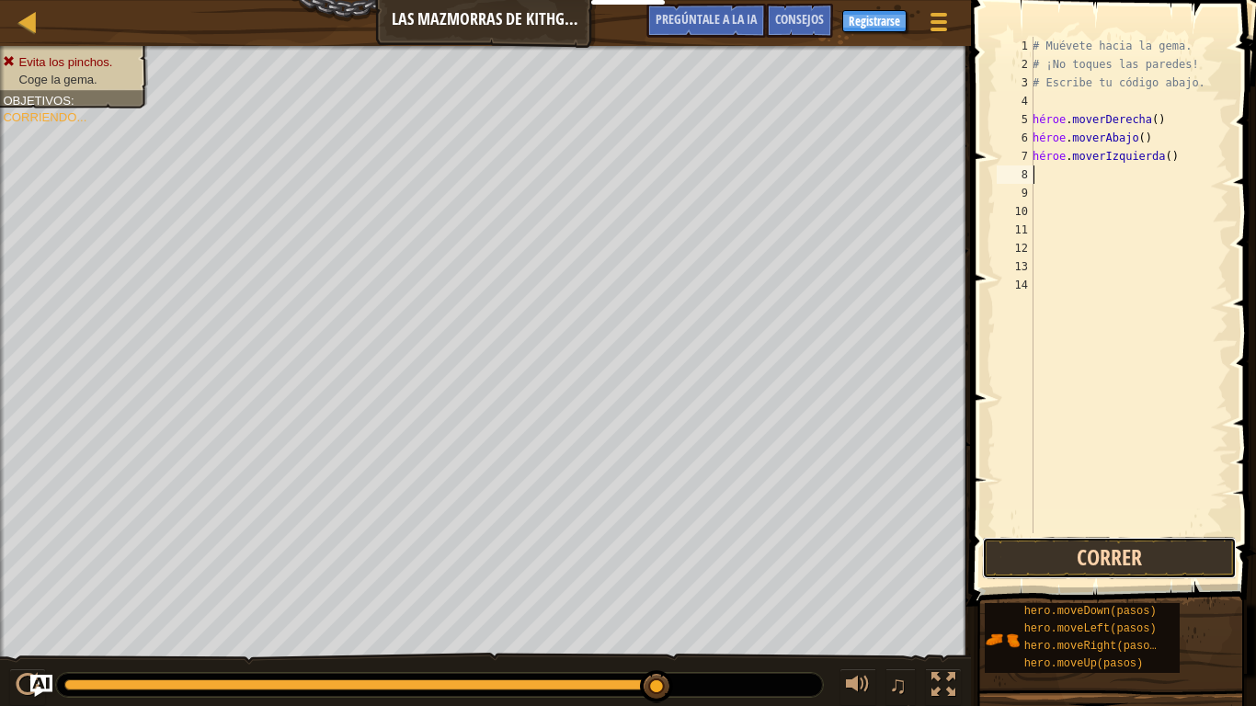
click at [1061, 550] on button "Correr" at bounding box center [1109, 558] width 255 height 42
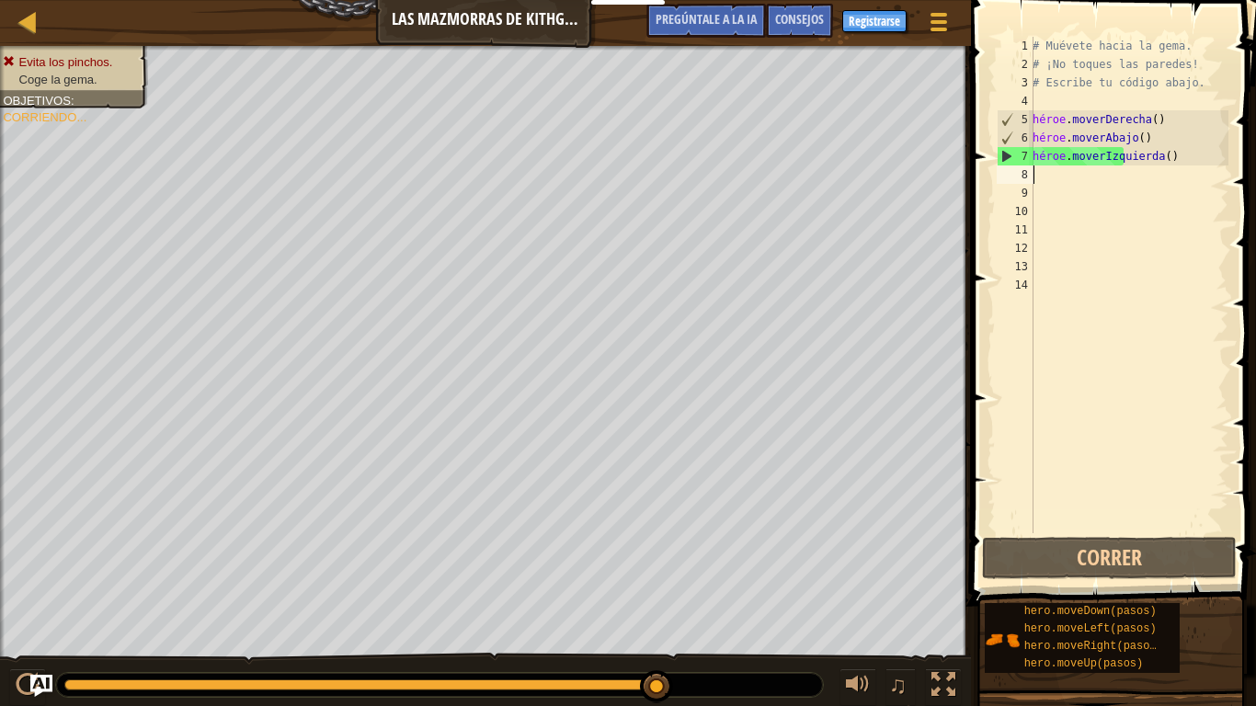
click at [1176, 162] on div "# Muévete hacia la gema. # ¡No toques las paredes! # Escribe tu código abajo. h…" at bounding box center [1128, 303] width 199 height 533
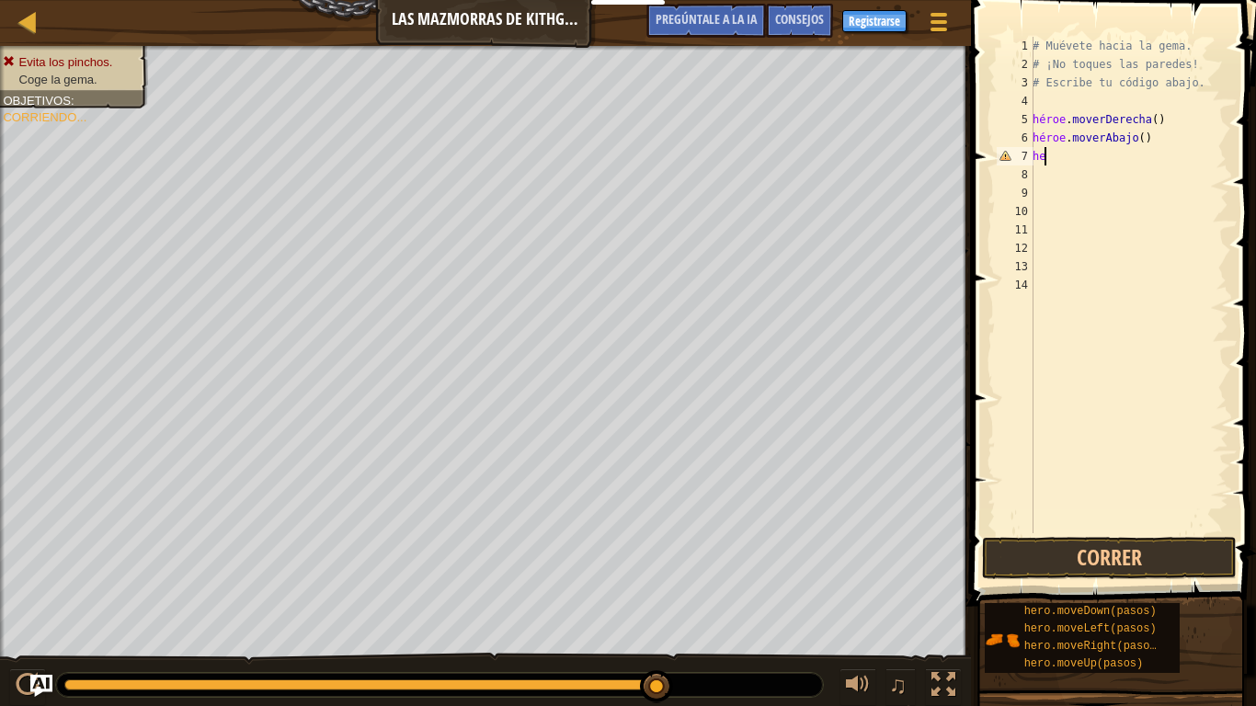
type textarea "h"
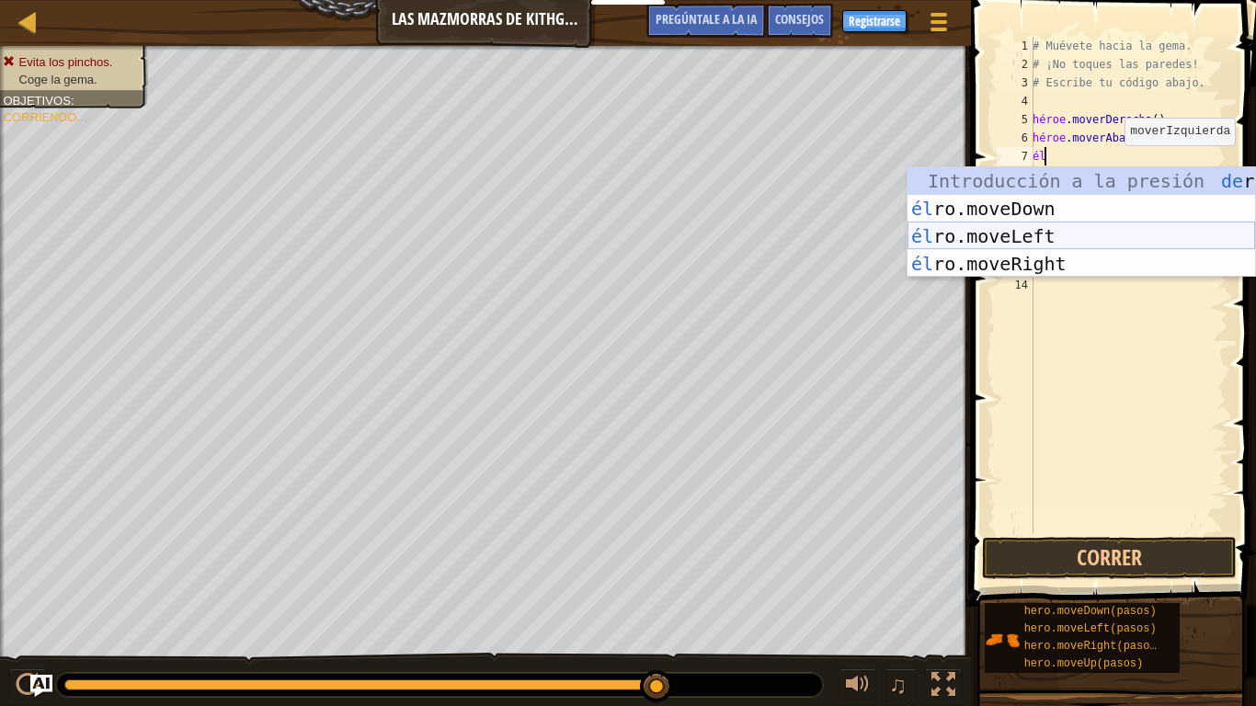
type textarea "h"
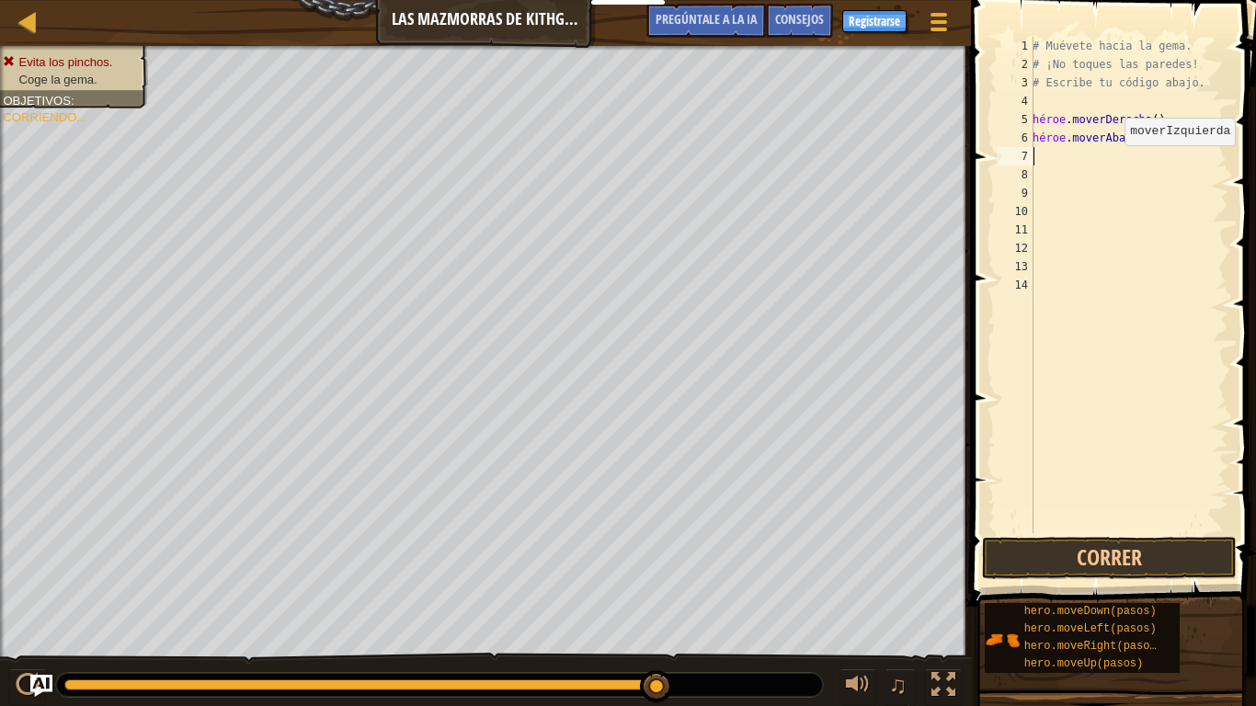
type textarea "h"
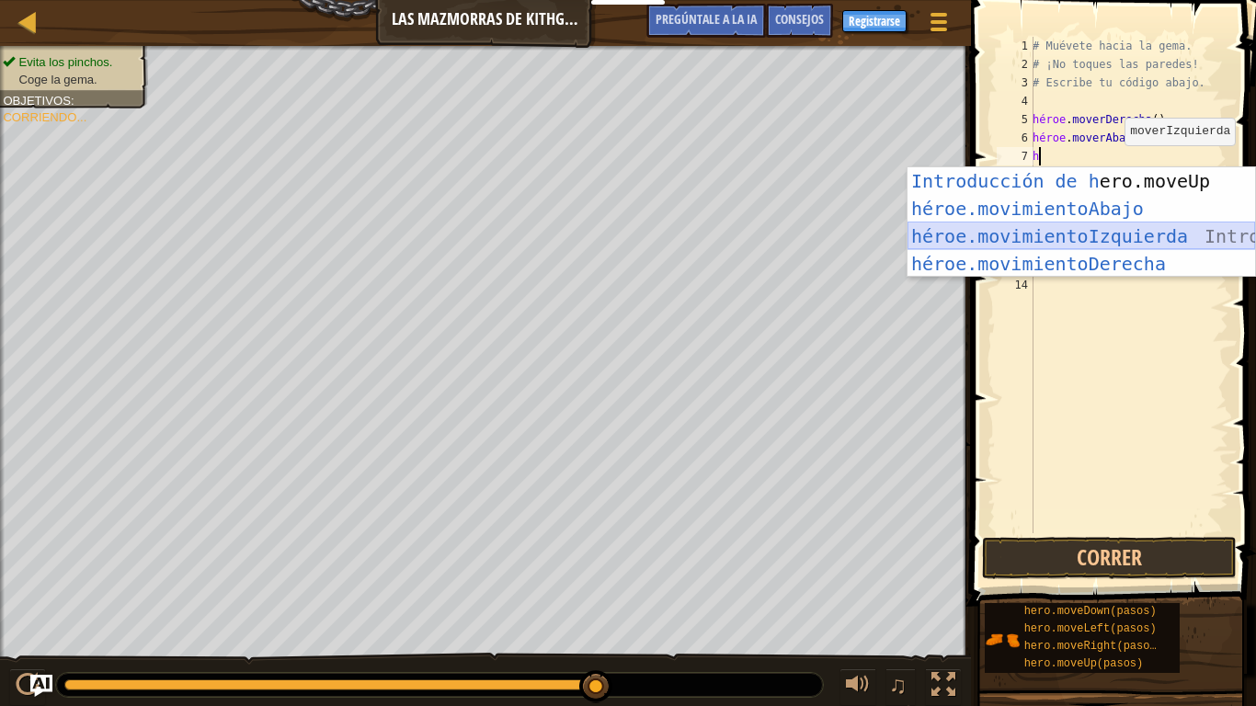
click at [1061, 239] on div "Introducción de h ero.moveUp Presiona héroe.movimientoAbajo ​ Introducción a la…" at bounding box center [1080, 249] width 347 height 165
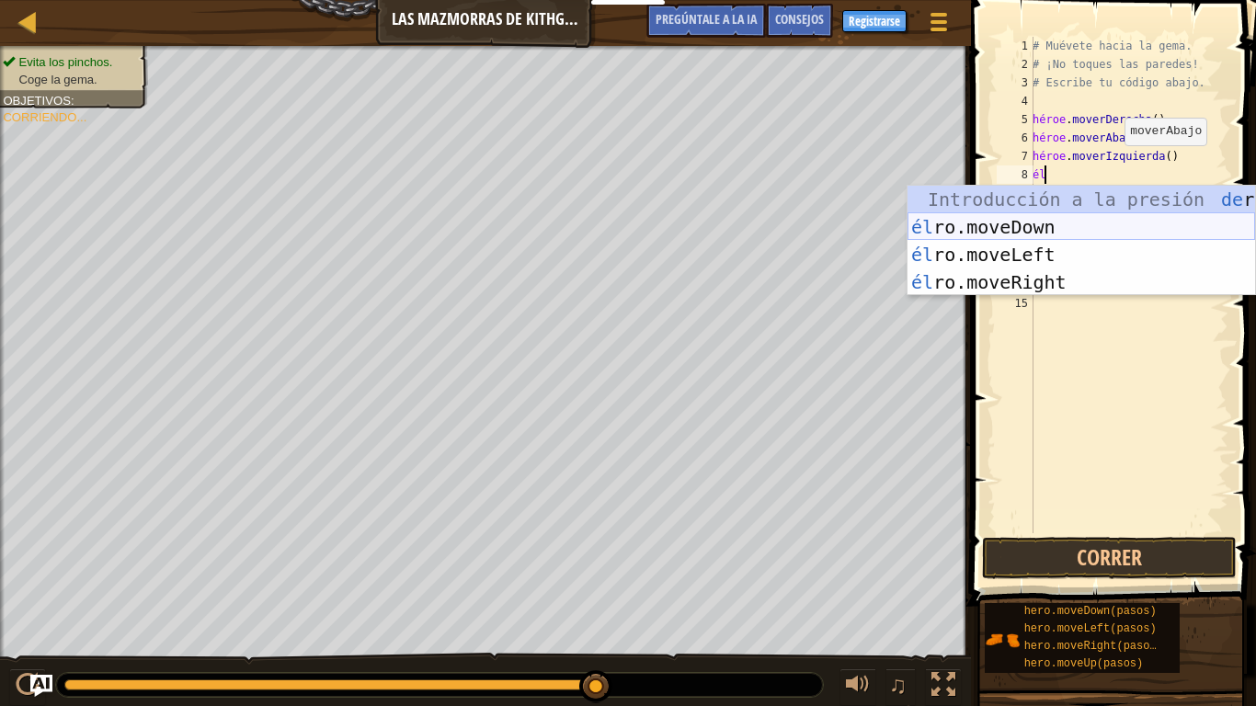
type textarea "h"
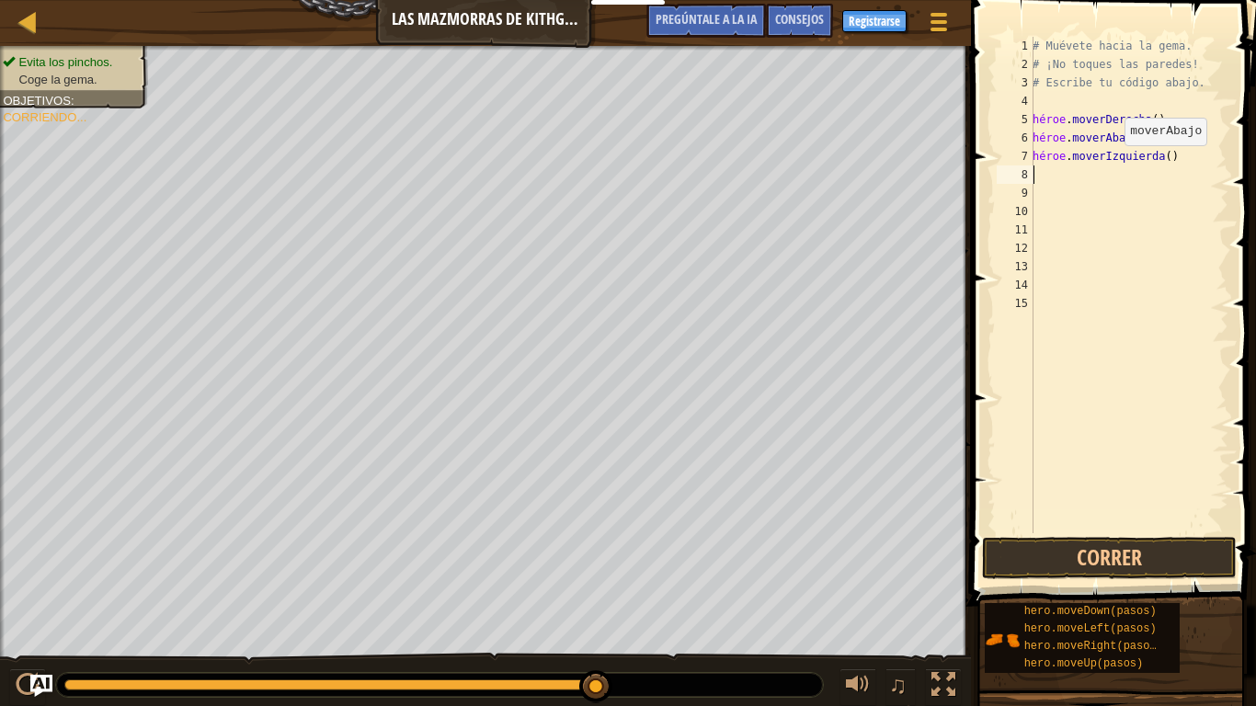
type textarea "h"
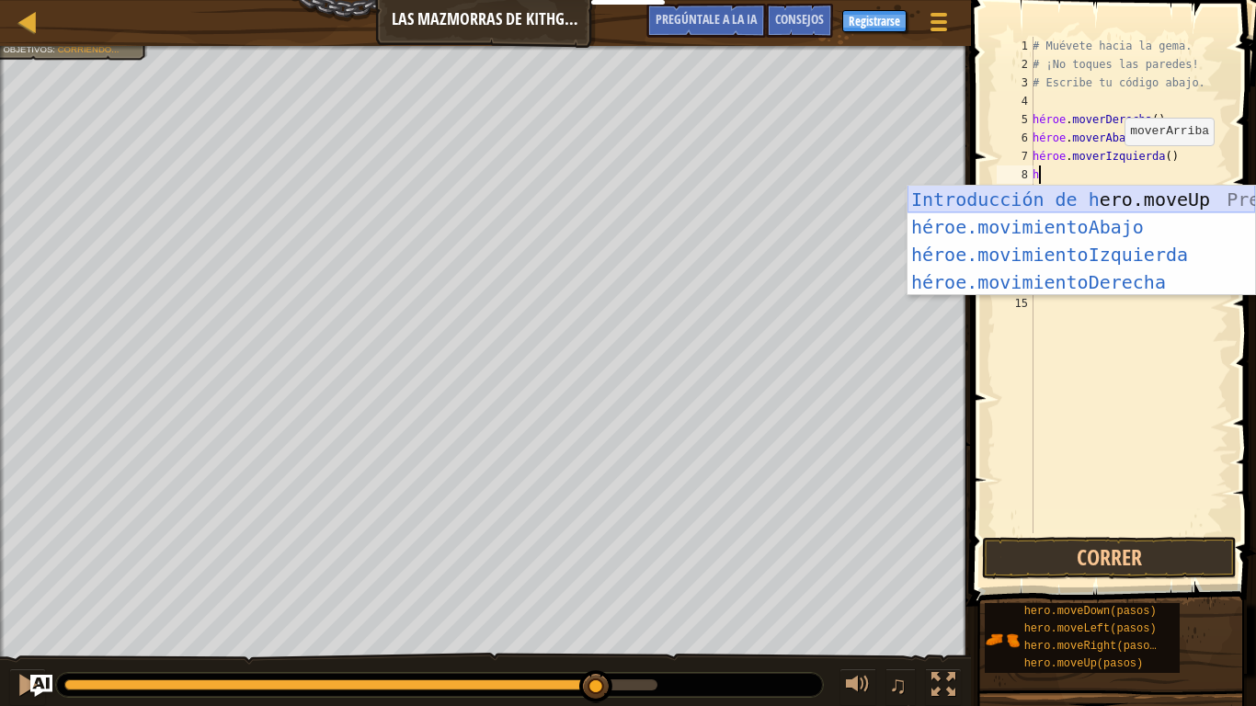
drag, startPoint x: 1066, startPoint y: 202, endPoint x: 1069, endPoint y: 211, distance: 9.6
click at [1066, 201] on div "Introducción de h ero.moveUp Presiona héroe.movimientoAbajo ​ Introducción a la…" at bounding box center [1080, 268] width 347 height 165
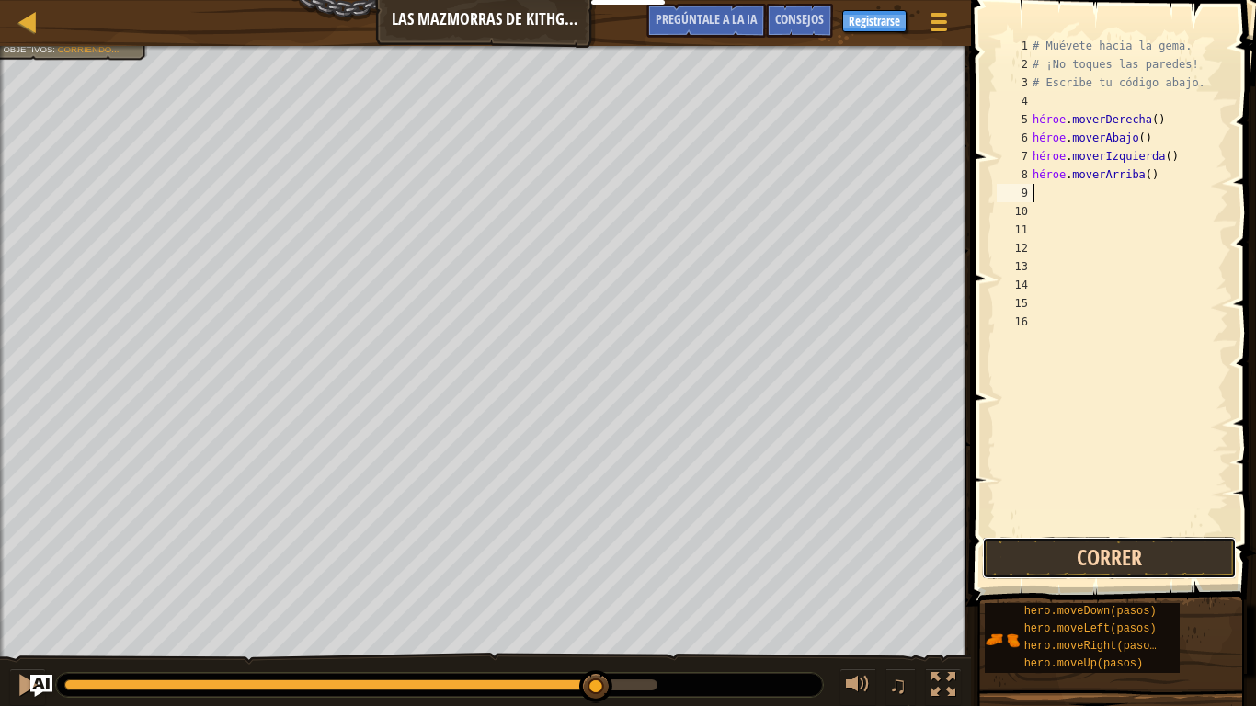
click at [1092, 550] on button "Correr" at bounding box center [1109, 558] width 255 height 42
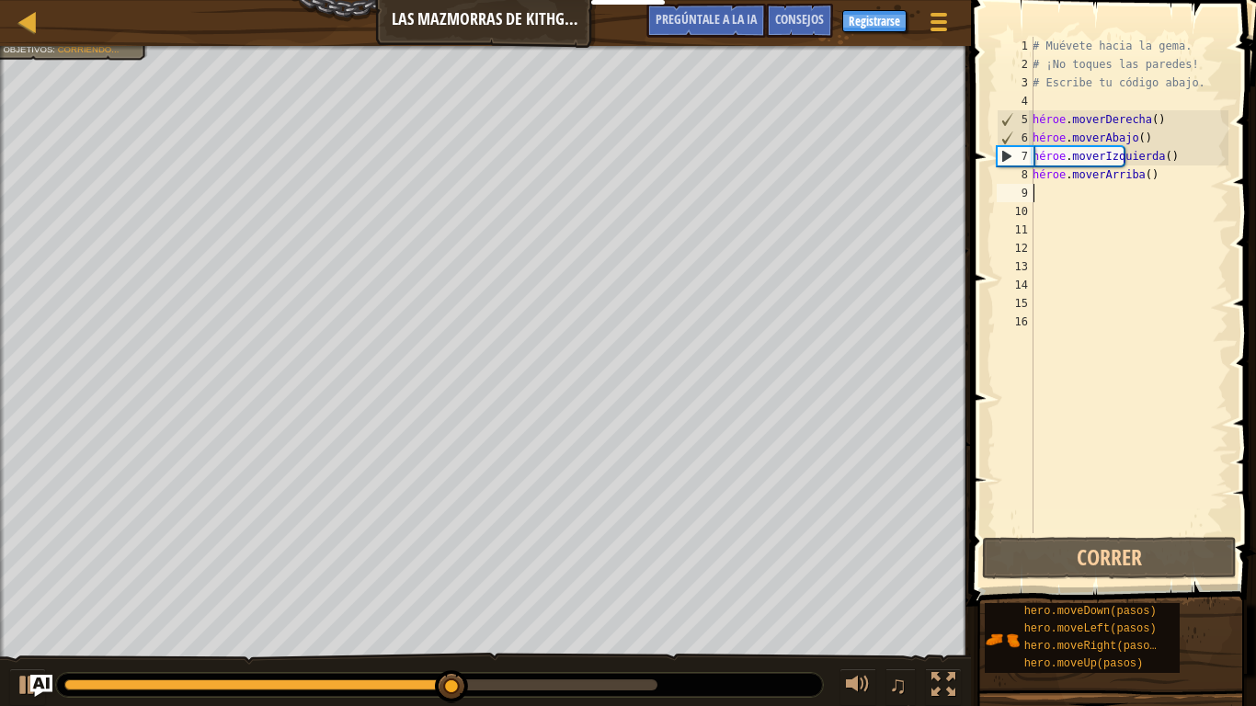
click at [1165, 176] on div "# Muévete hacia la gema. # ¡No toques las paredes! # Escribe tu código abajo. h…" at bounding box center [1128, 303] width 199 height 533
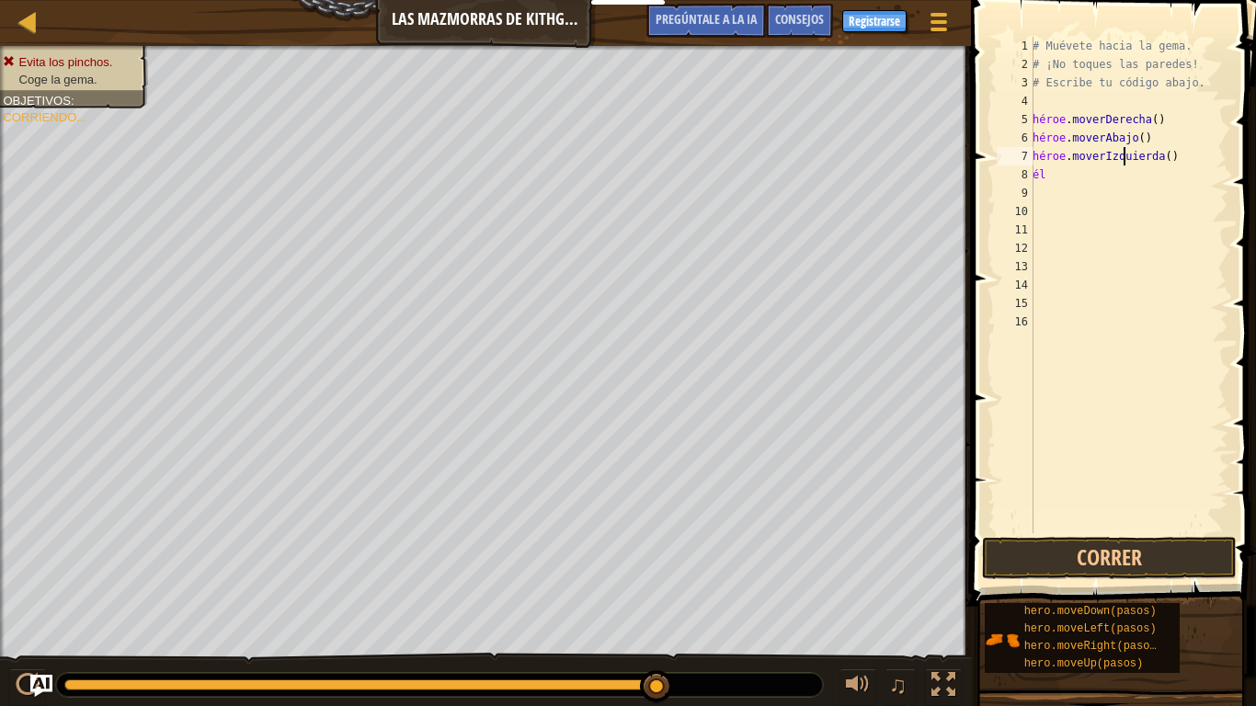
click at [1202, 165] on div "# Muévete hacia la gema. # ¡No toques las paredes! # Escribe tu código abajo. h…" at bounding box center [1128, 303] width 199 height 533
type textarea "h"
click at [1057, 176] on div "# Muévete hacia la gema. # ¡No toques las paredes! # Escribe tu código abajo. h…" at bounding box center [1128, 303] width 199 height 533
type textarea "h"
click at [1041, 161] on div "# Muévete hacia la gema. # ¡No toques las paredes! # Escribe tu código abajo. h…" at bounding box center [1128, 303] width 199 height 533
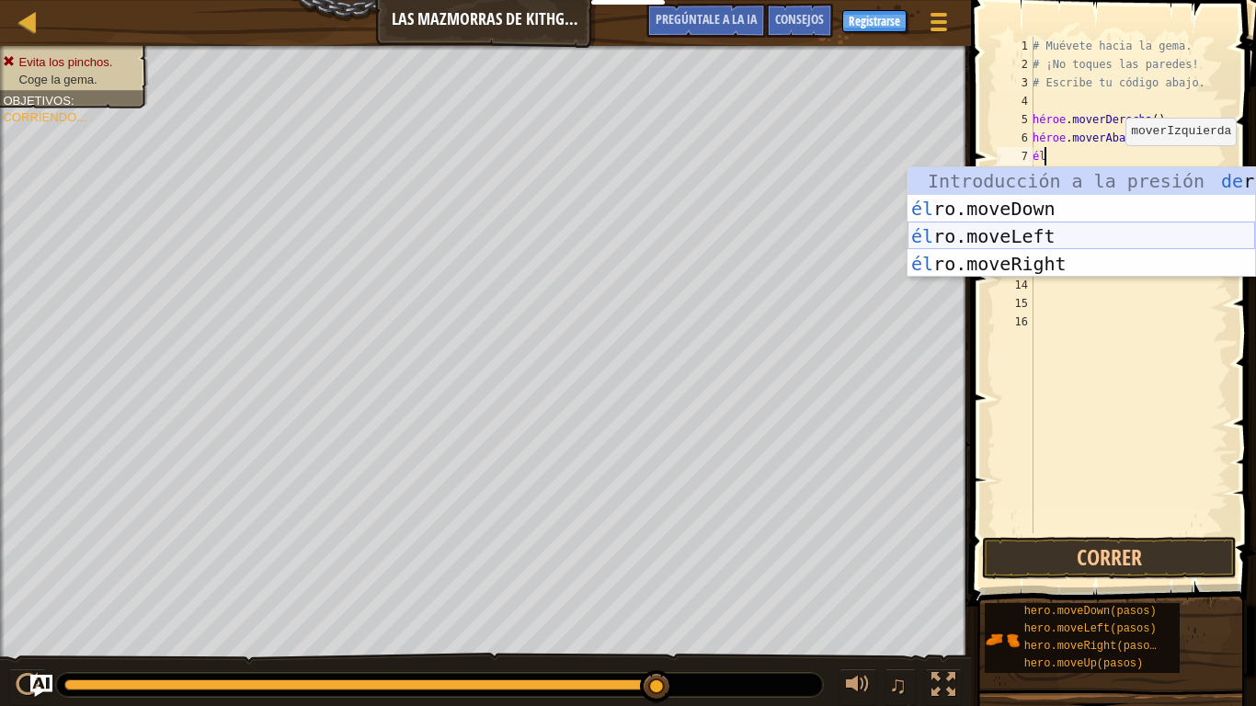
type textarea "h"
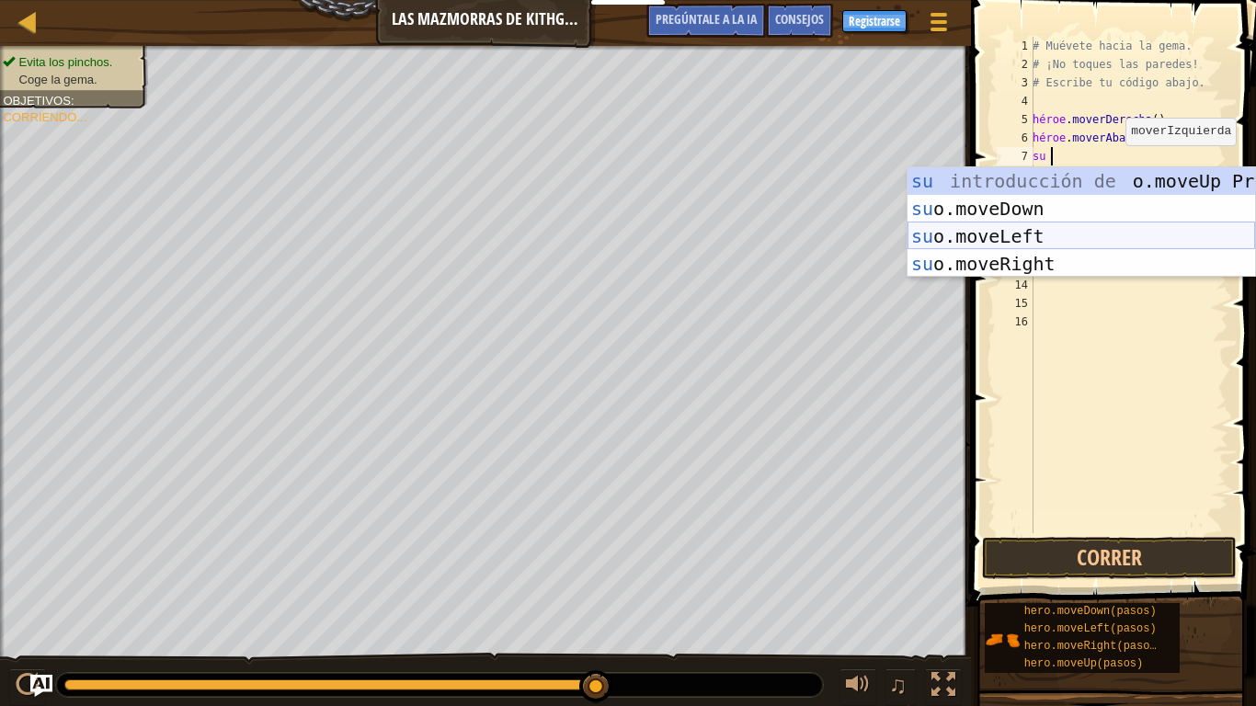
type textarea "h"
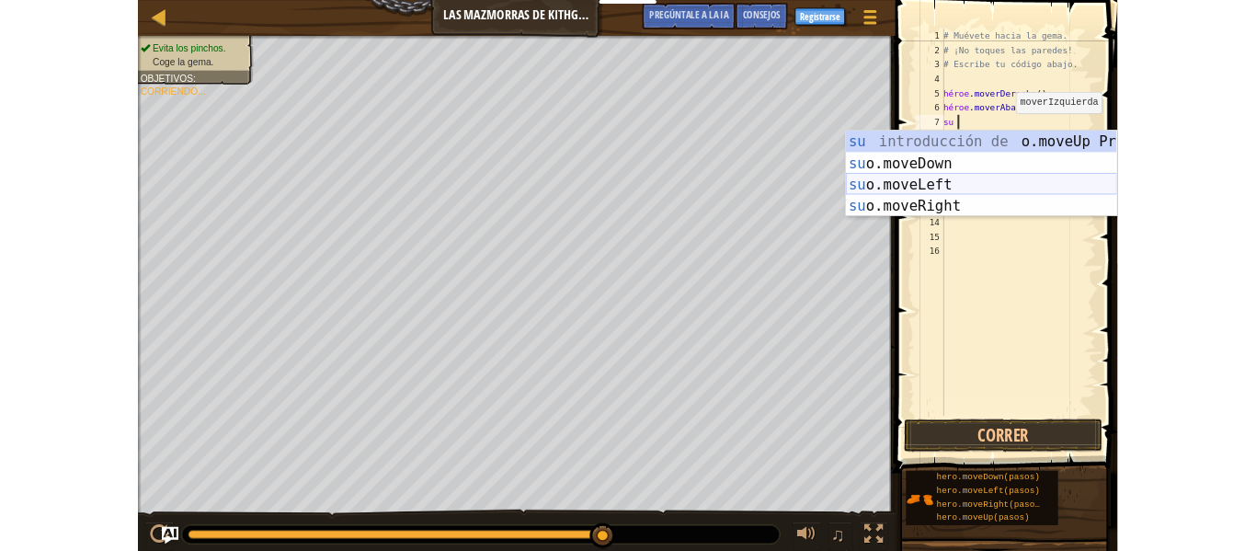
scroll to position [8, 0]
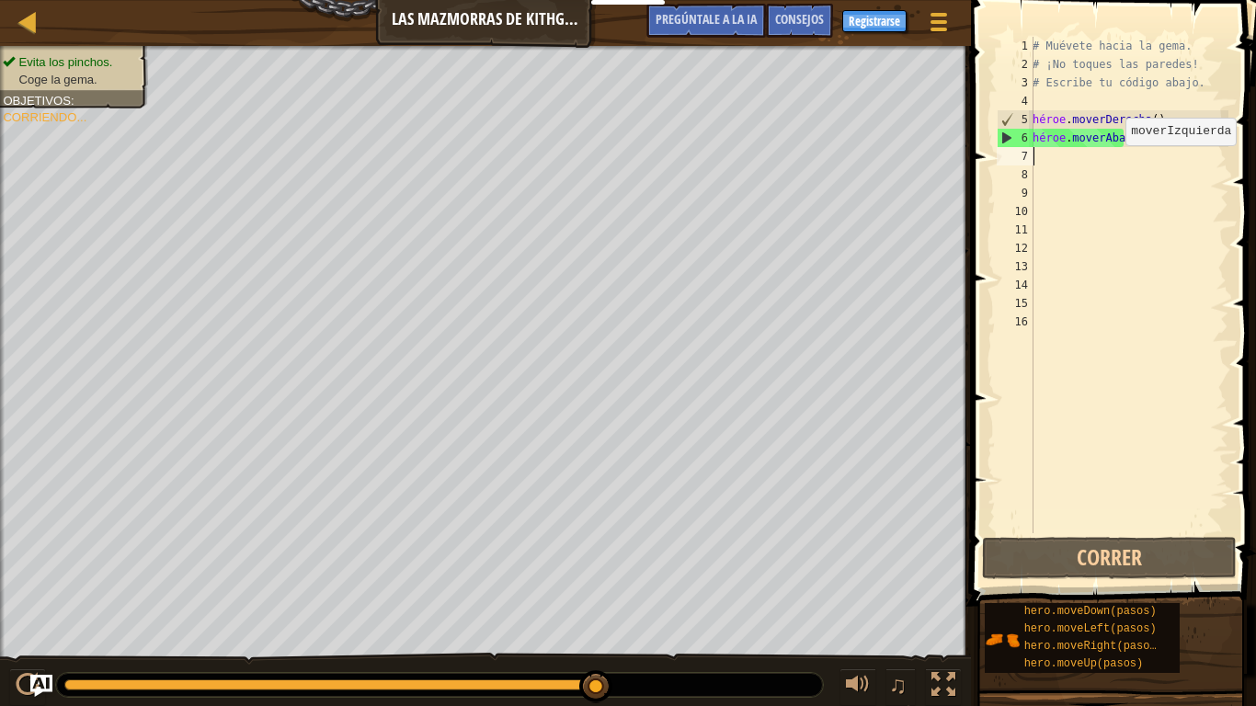
type textarea "h"
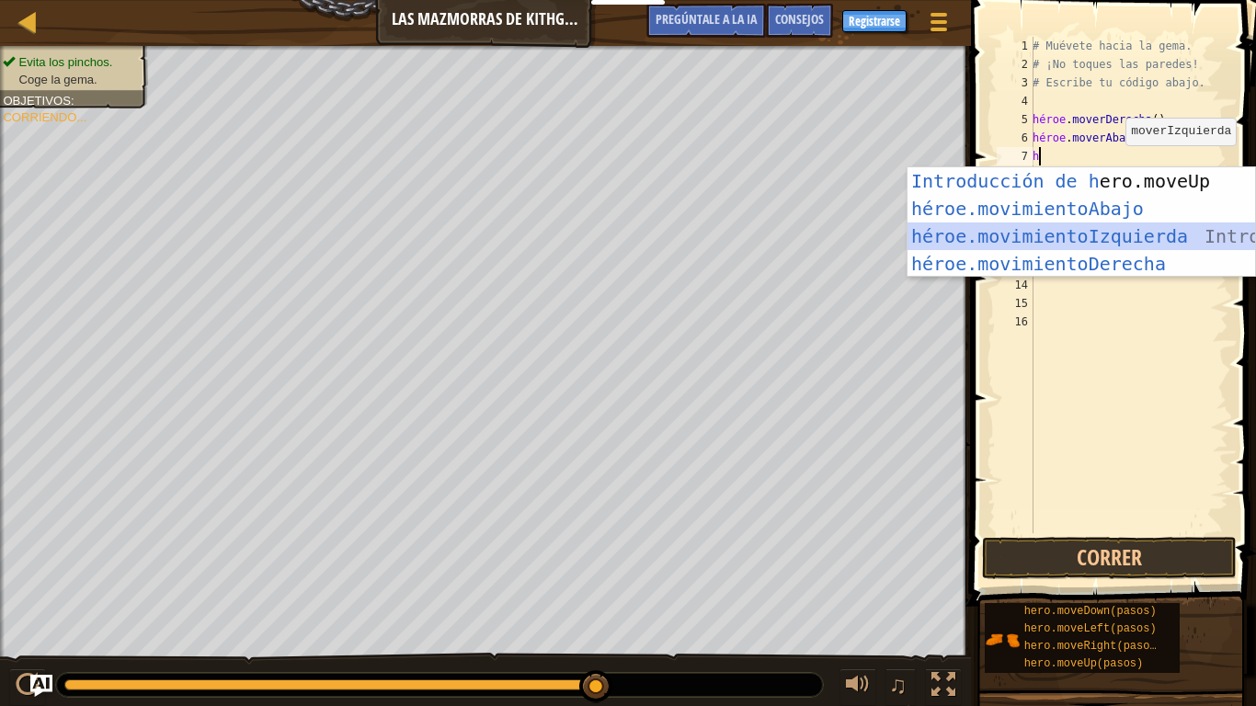
click at [1050, 241] on div "Introducción de h ero.moveUp Presiona héroe.movimientoAbajo ​ Introducción a la…" at bounding box center [1080, 249] width 347 height 165
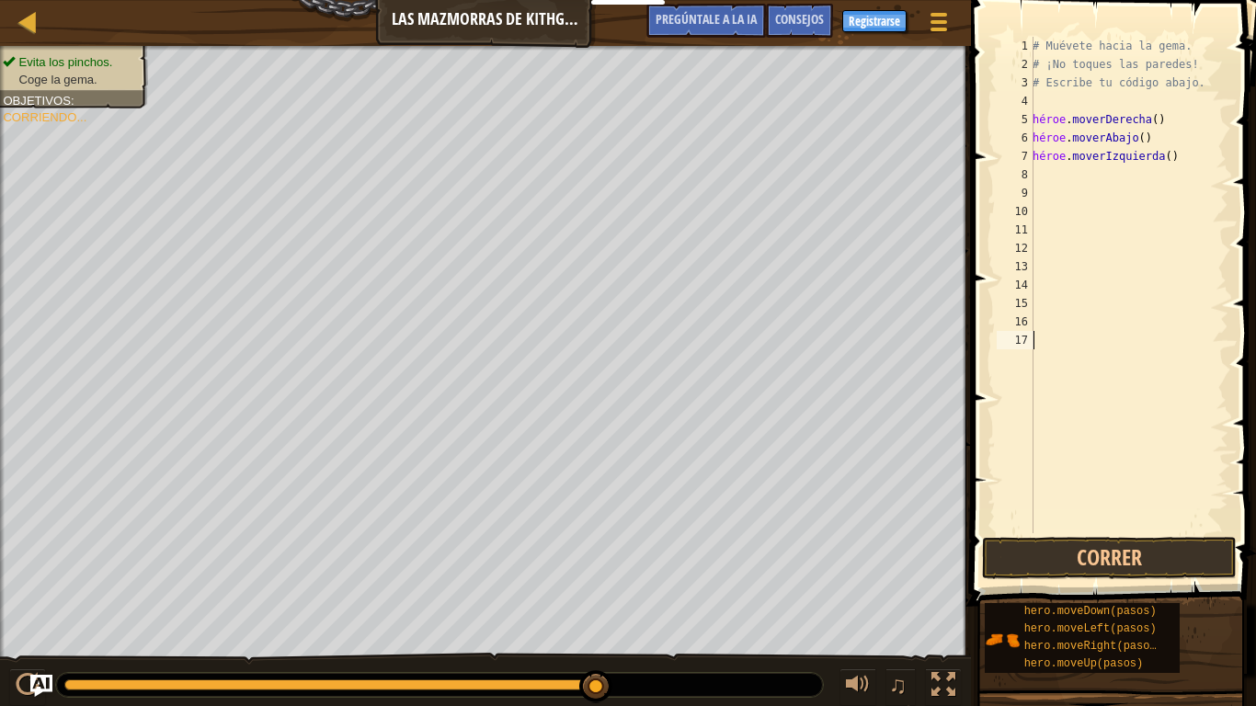
click at [1091, 524] on div "# Muévete hacia la gema. # ¡No toques las paredes! # Escribe tu código abajo. h…" at bounding box center [1128, 303] width 199 height 533
click at [1085, 550] on button "Correr" at bounding box center [1109, 558] width 255 height 42
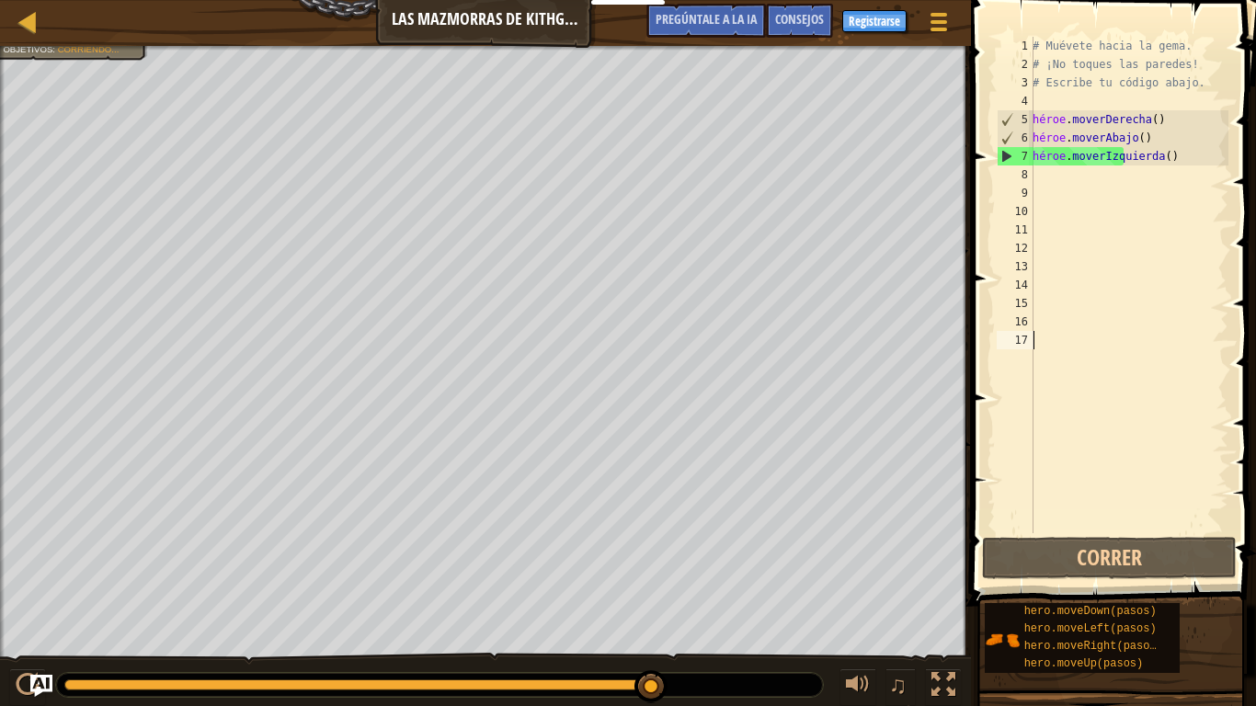
click at [1170, 172] on div "# Muévete hacia la gema. # ¡No toques las paredes! # Escribe tu código abajo. h…" at bounding box center [1128, 303] width 199 height 533
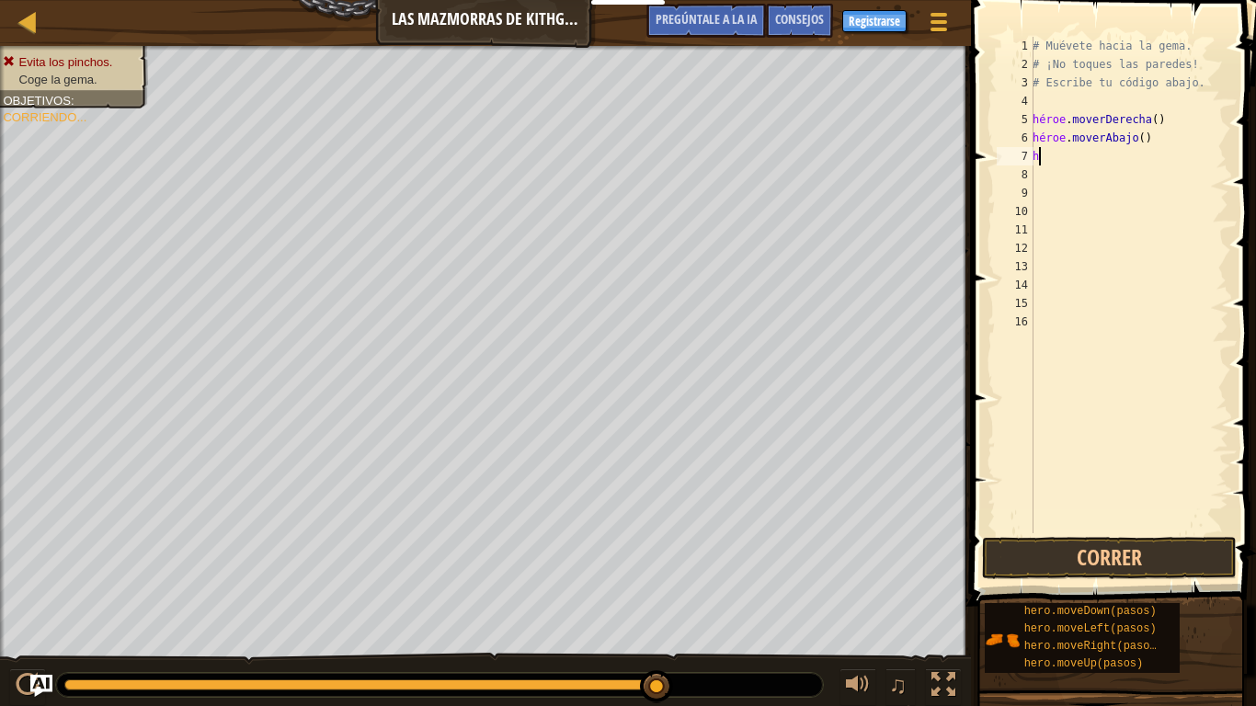
type textarea "he"
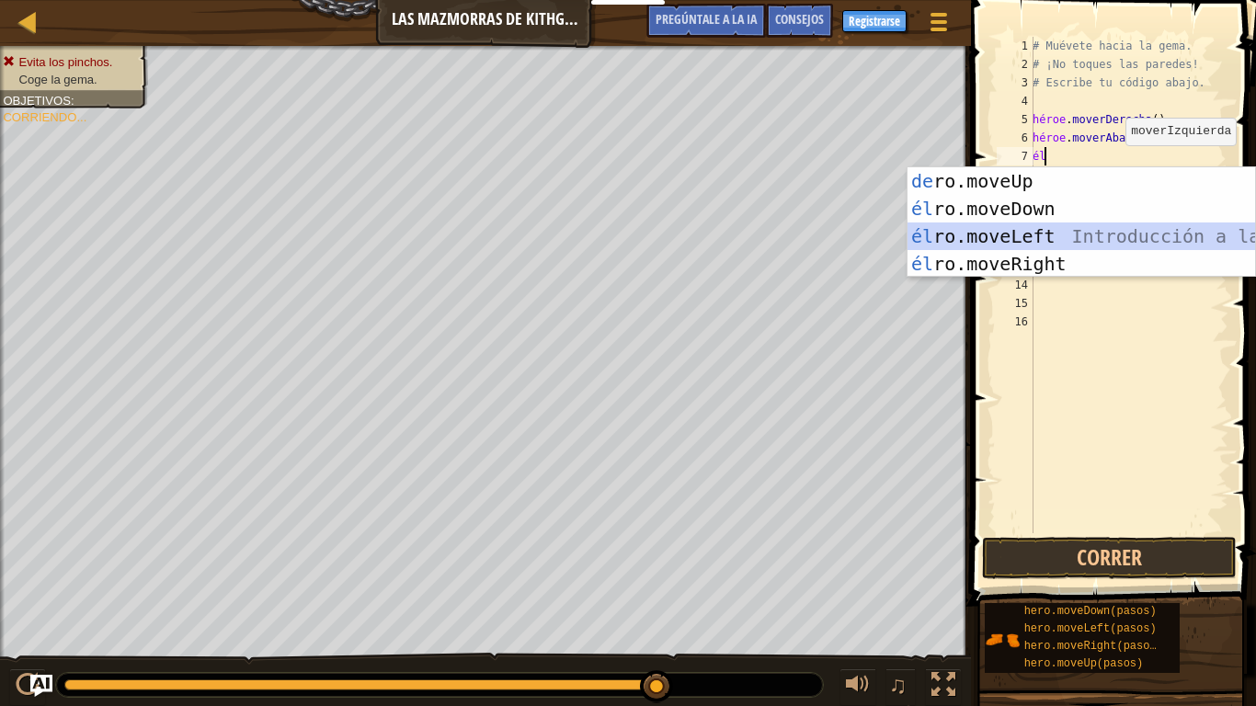
click at [1066, 238] on div "Introducción a la presión de ro.moveUp él ro.moveDown Introducción a la presión…" at bounding box center [1080, 249] width 347 height 165
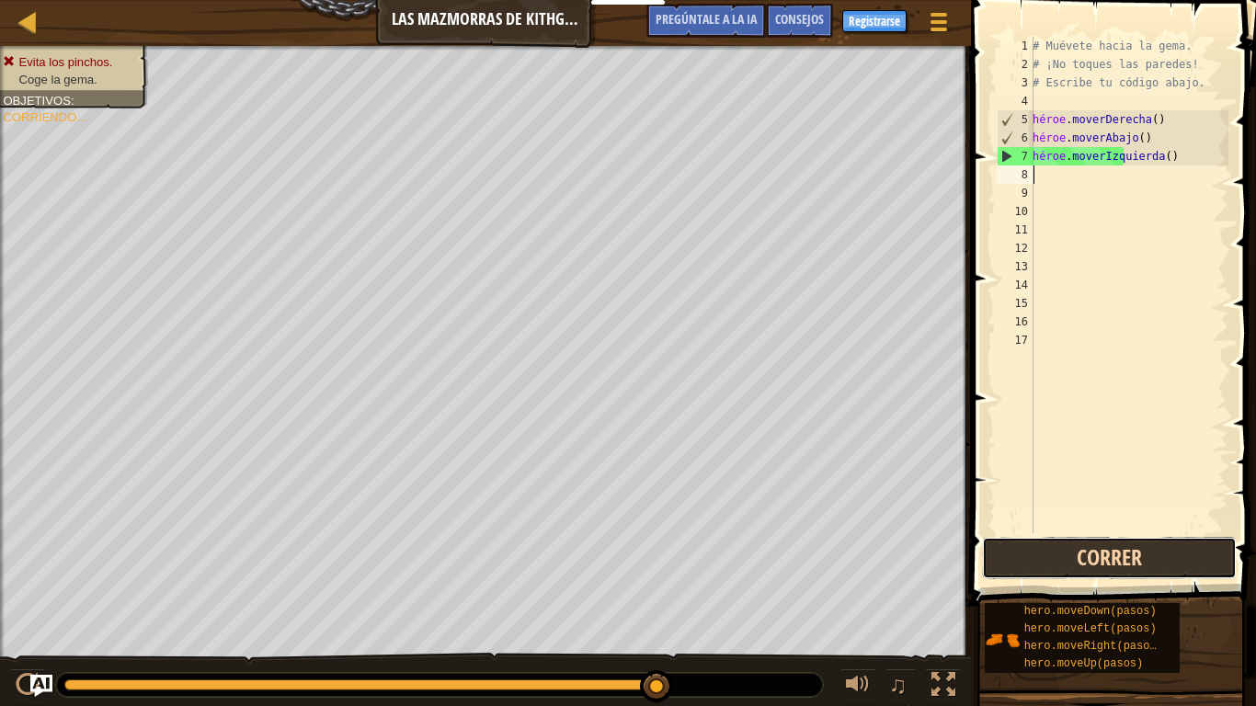
click at [1088, 550] on button "Correr" at bounding box center [1109, 558] width 255 height 42
click at [1176, 163] on div "# Muévete hacia la gema. # ¡No toques las paredes! # Escribe tu código abajo. h…" at bounding box center [1128, 303] width 199 height 533
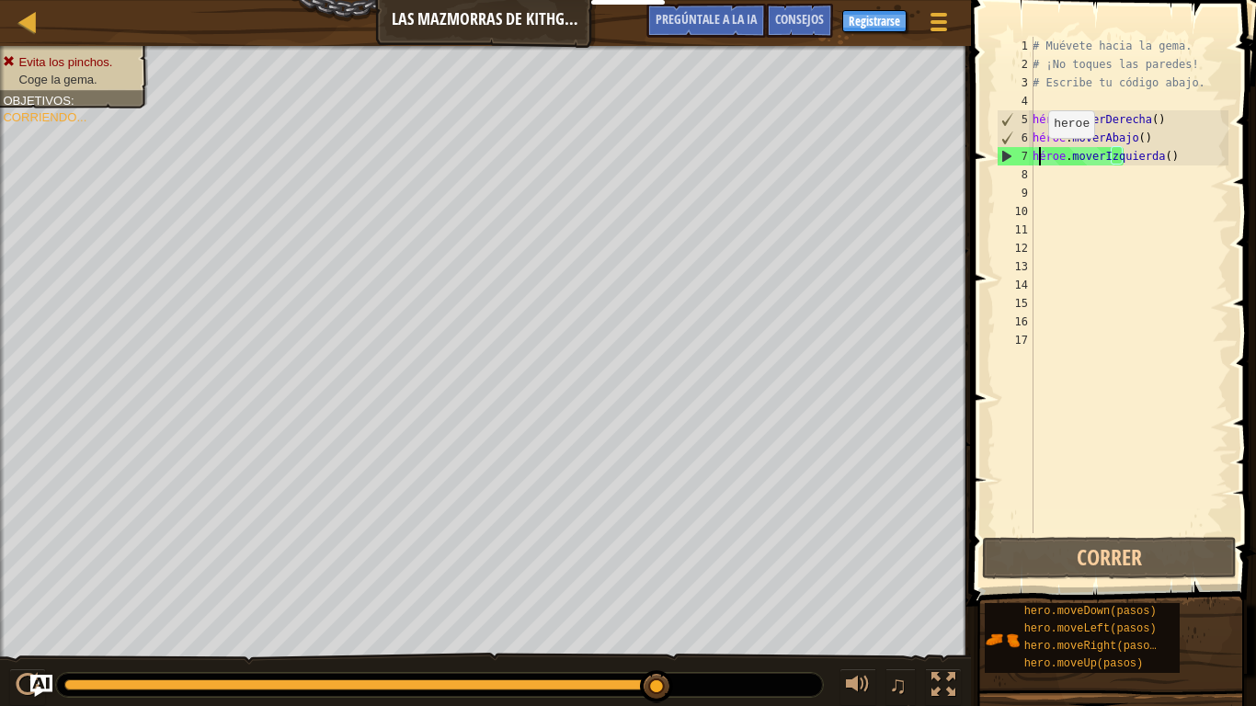
click at [1038, 156] on div "# Muévete hacia la gema. # ¡No toques las paredes! # Escribe tu código abajo. h…" at bounding box center [1128, 303] width 199 height 533
click at [1030, 151] on div "7" at bounding box center [1015, 156] width 36 height 18
click at [1169, 162] on div "# Muévete hacia la gema. # ¡No toques las paredes! # Escribe tu código abajo. h…" at bounding box center [1128, 303] width 199 height 533
click at [1168, 160] on div "# Muévete hacia la gema. # ¡No toques las paredes! # Escribe tu código abajo. h…" at bounding box center [1128, 303] width 199 height 533
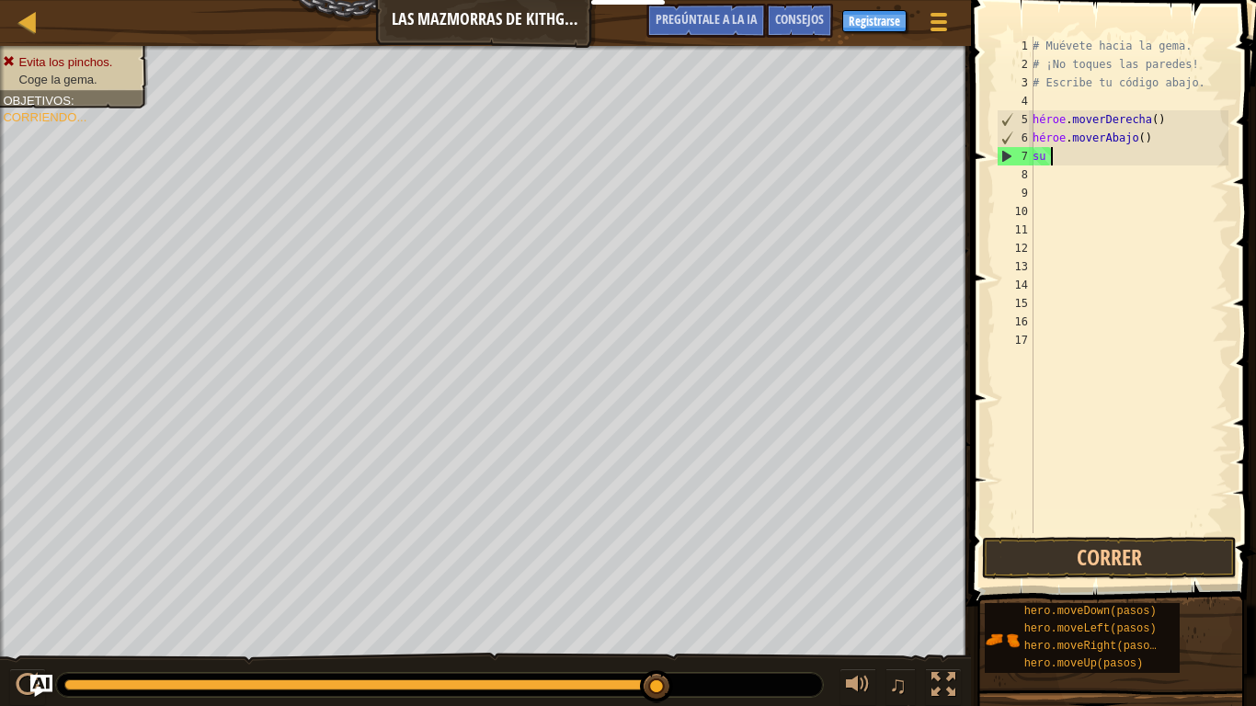
type textarea "h"
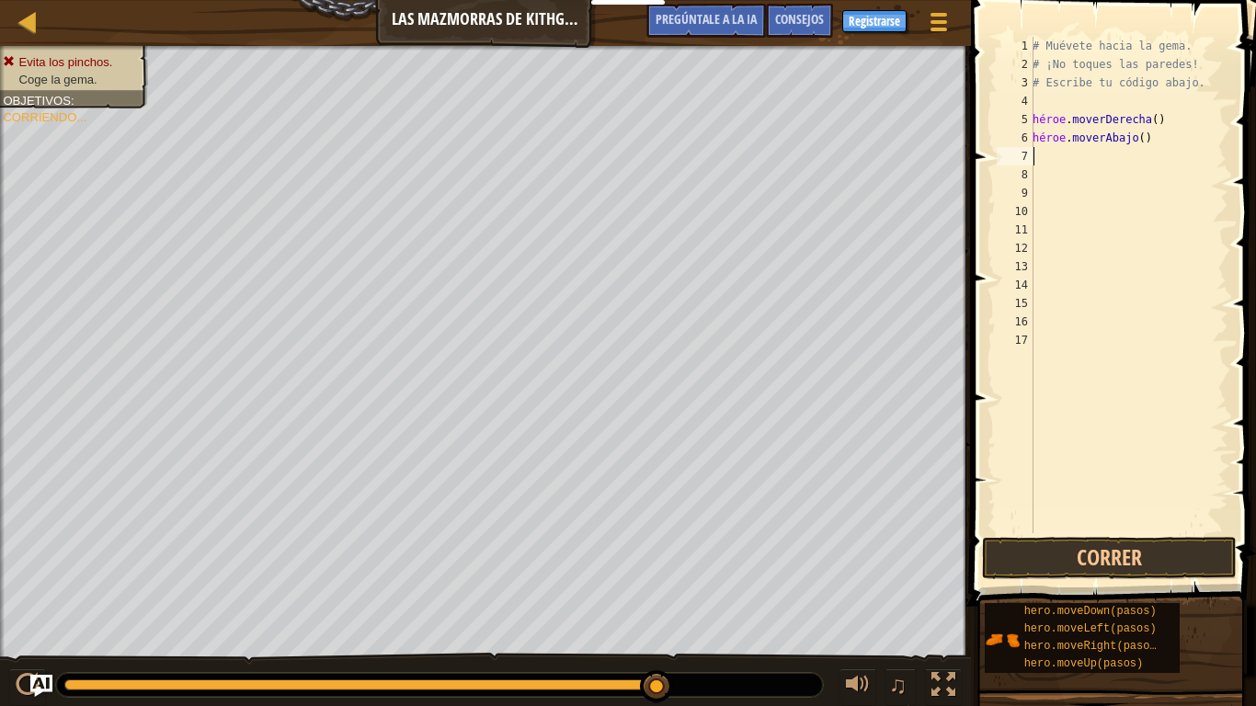
type textarea "h"
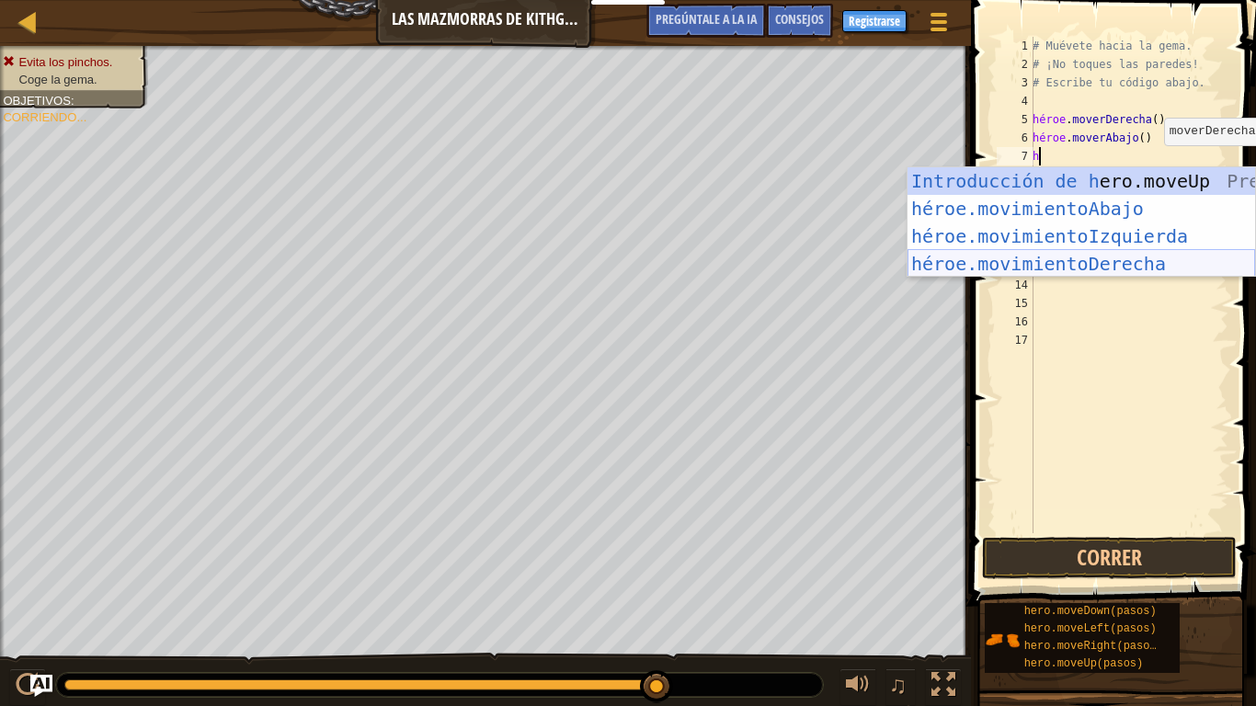
click at [1120, 264] on div "Introducción de h ero.moveUp Presiona héroe.movimientoAbajo ​ Introducción a la…" at bounding box center [1080, 249] width 347 height 165
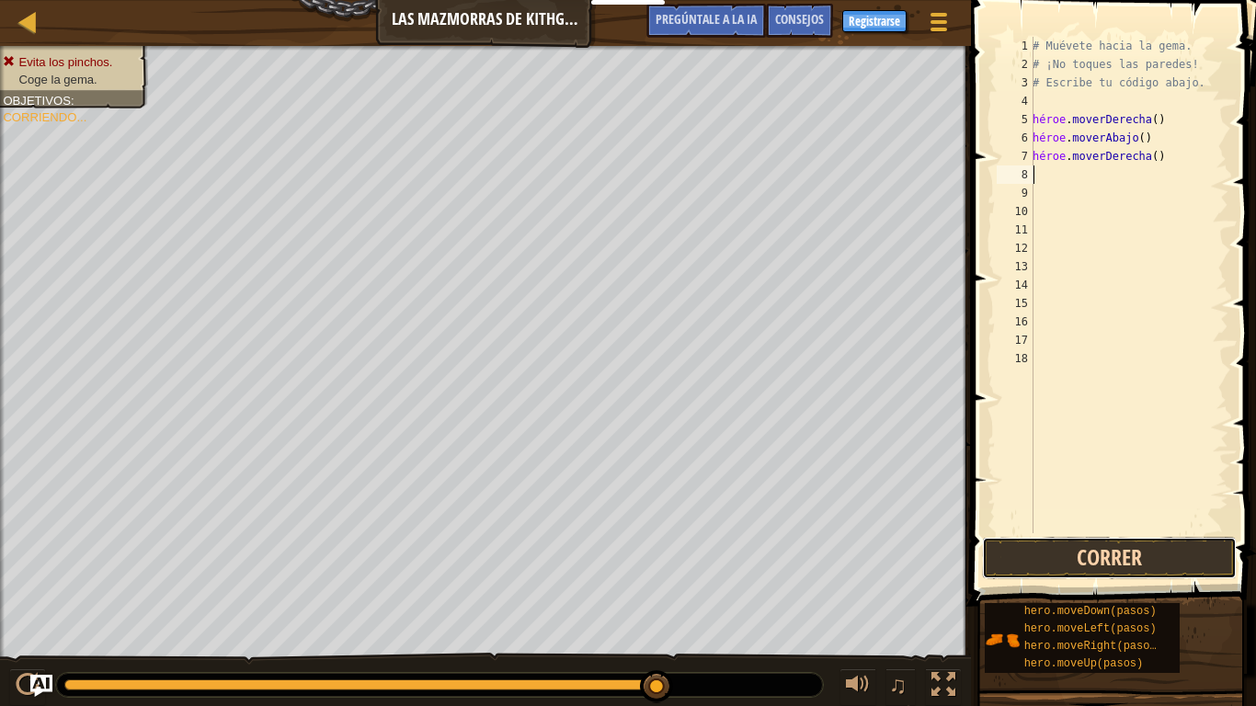
click at [1074, 540] on button "Correr" at bounding box center [1109, 558] width 255 height 42
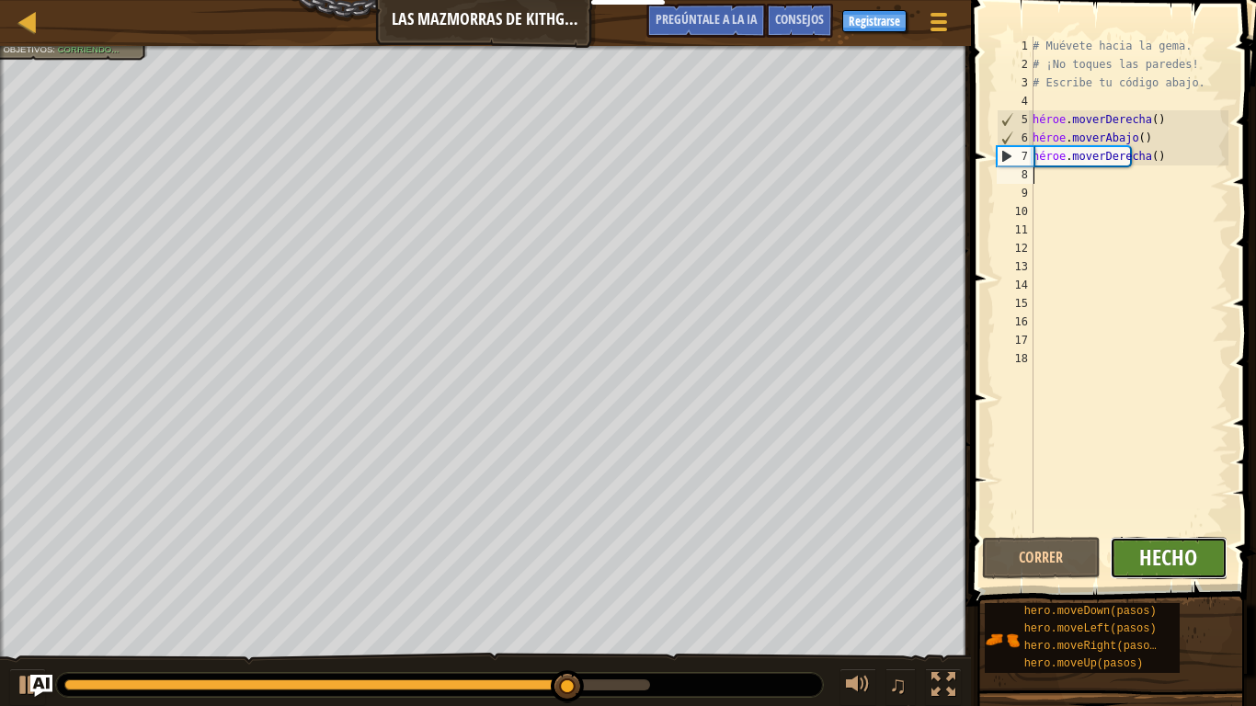
click at [1155, 550] on font "Hecho" at bounding box center [1168, 556] width 58 height 29
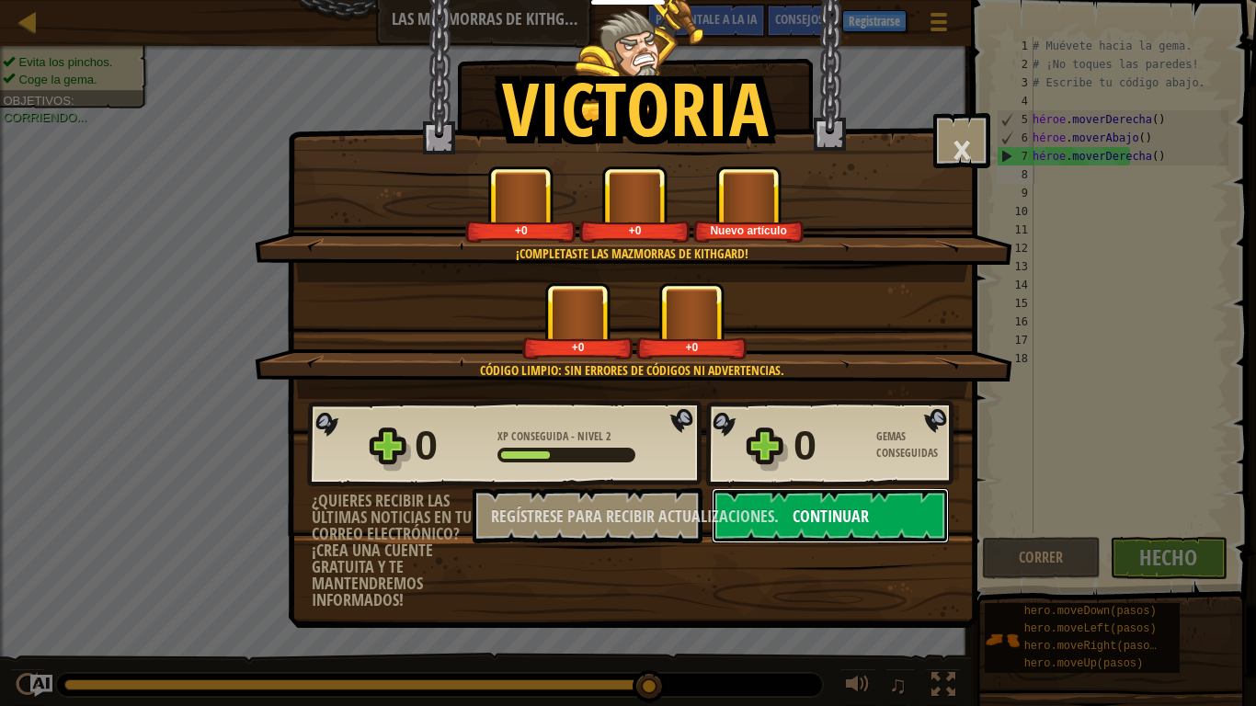
click at [775, 517] on button "Continuar" at bounding box center [829, 515] width 237 height 55
select select "es-ES"
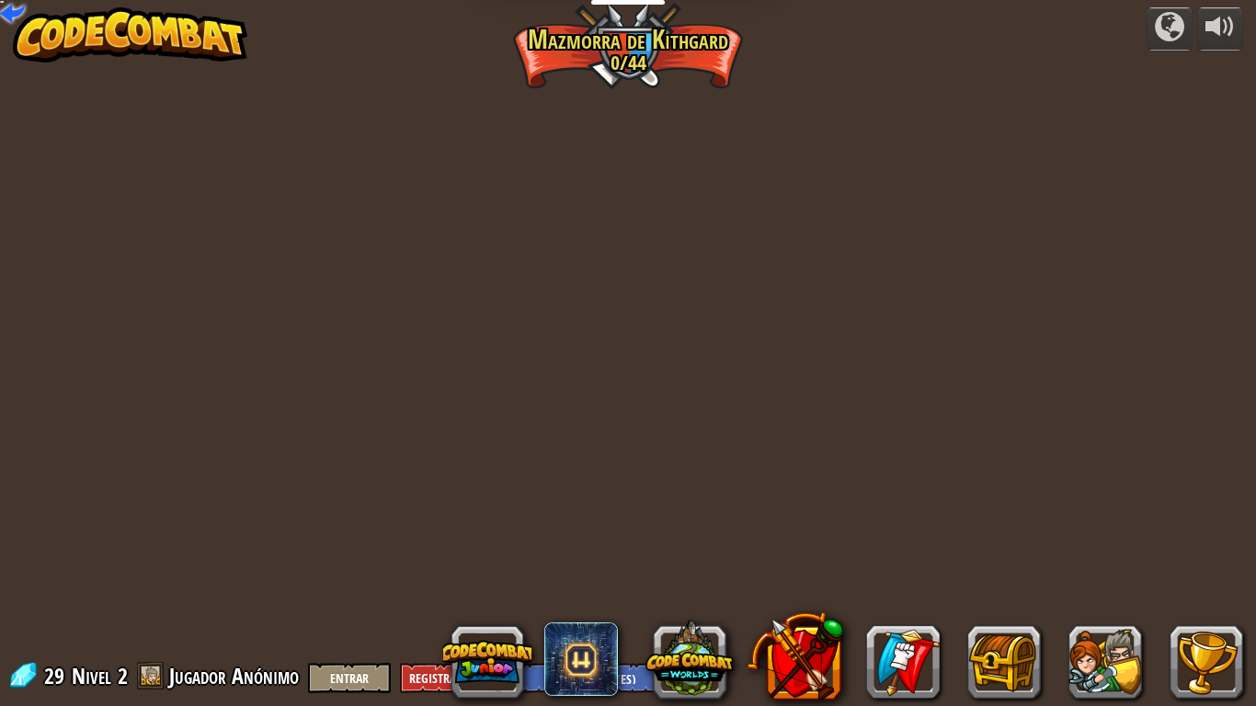
select select "es-ES"
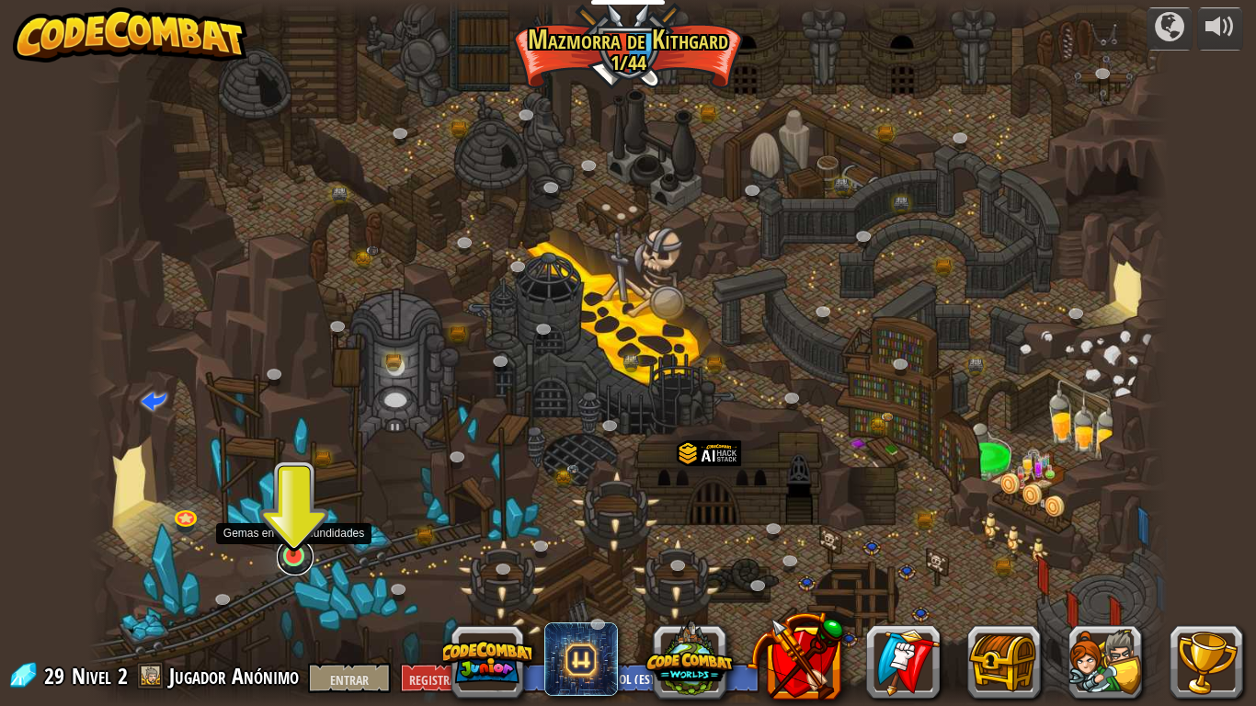
click at [289, 550] on link at bounding box center [295, 557] width 37 height 37
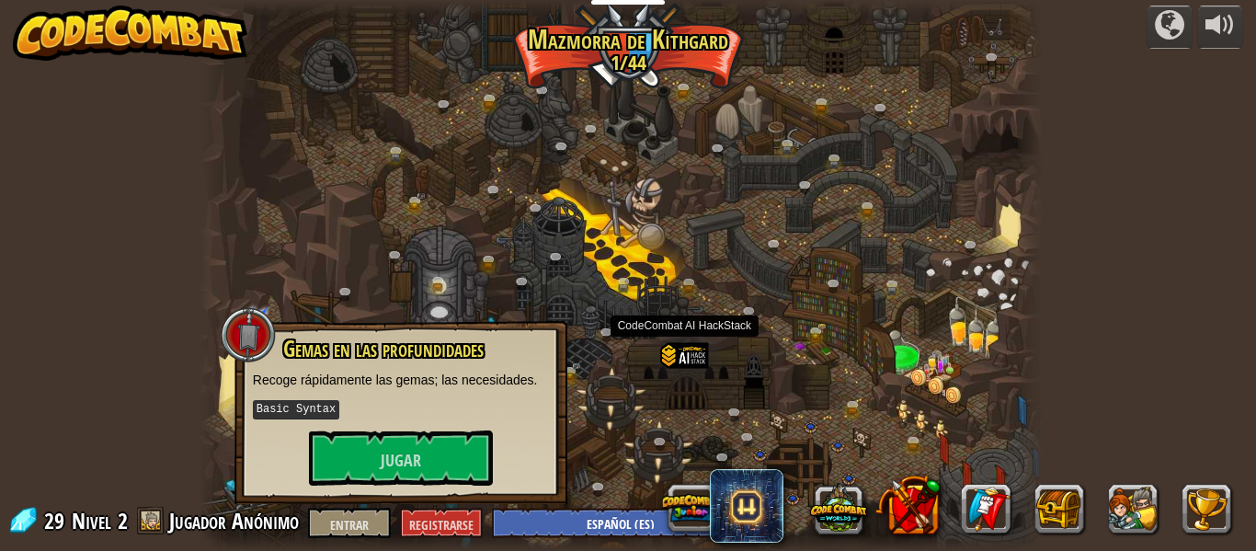
click at [661, 346] on div at bounding box center [684, 373] width 48 height 62
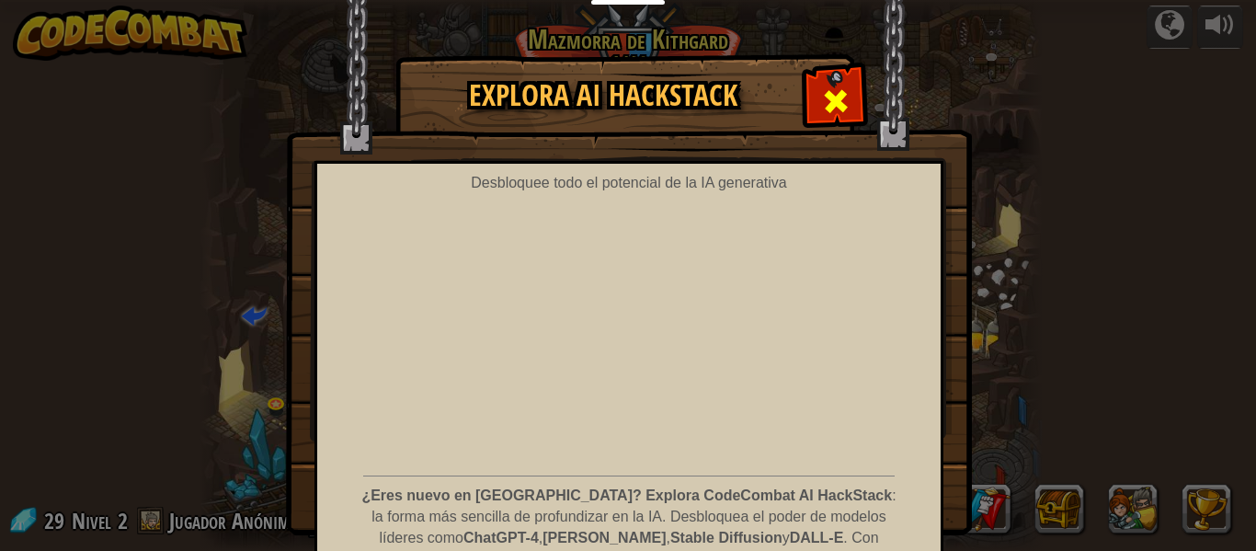
click at [821, 92] on span at bounding box center [835, 100] width 29 height 29
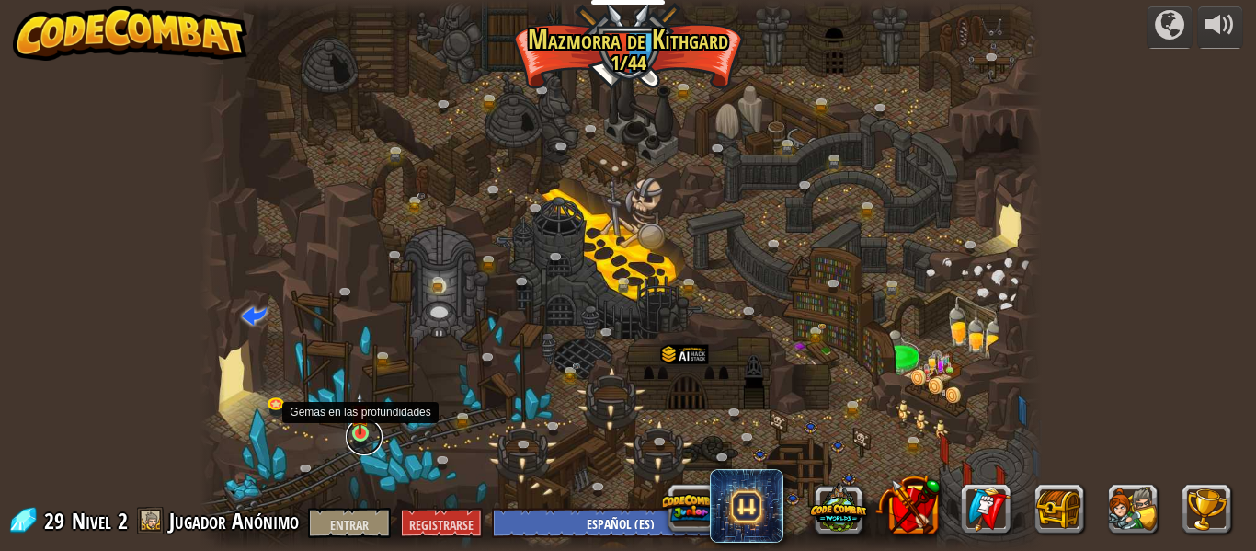
click at [357, 441] on link at bounding box center [364, 436] width 37 height 37
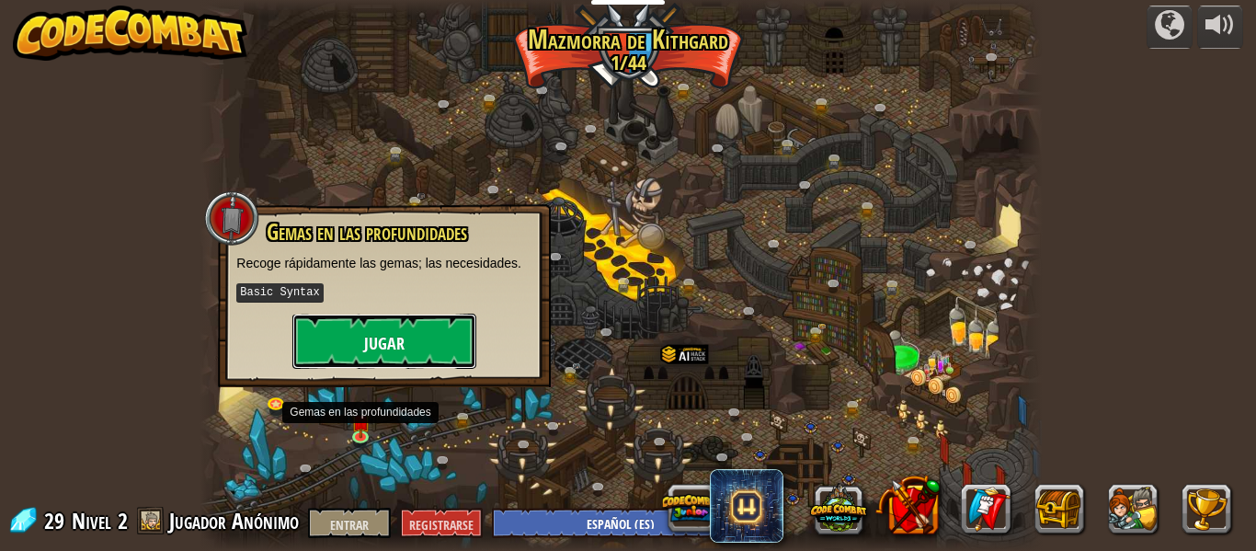
click at [426, 341] on button "Jugar" at bounding box center [384, 340] width 184 height 55
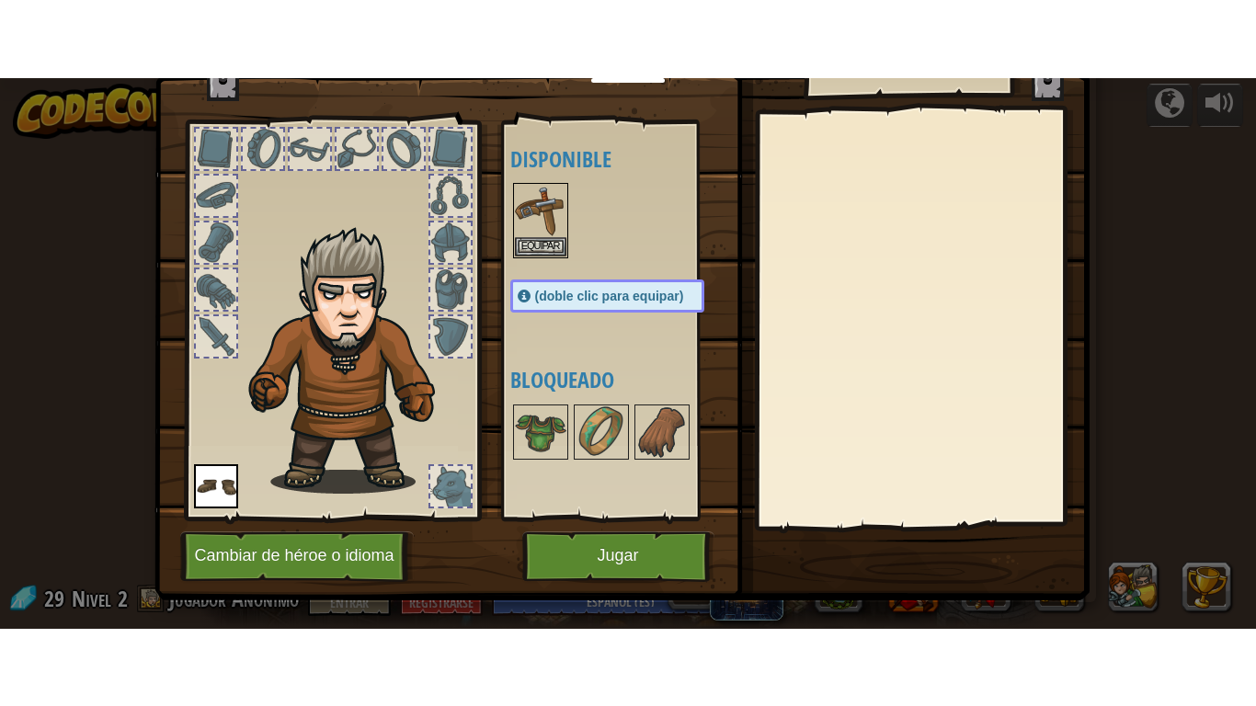
scroll to position [84, 0]
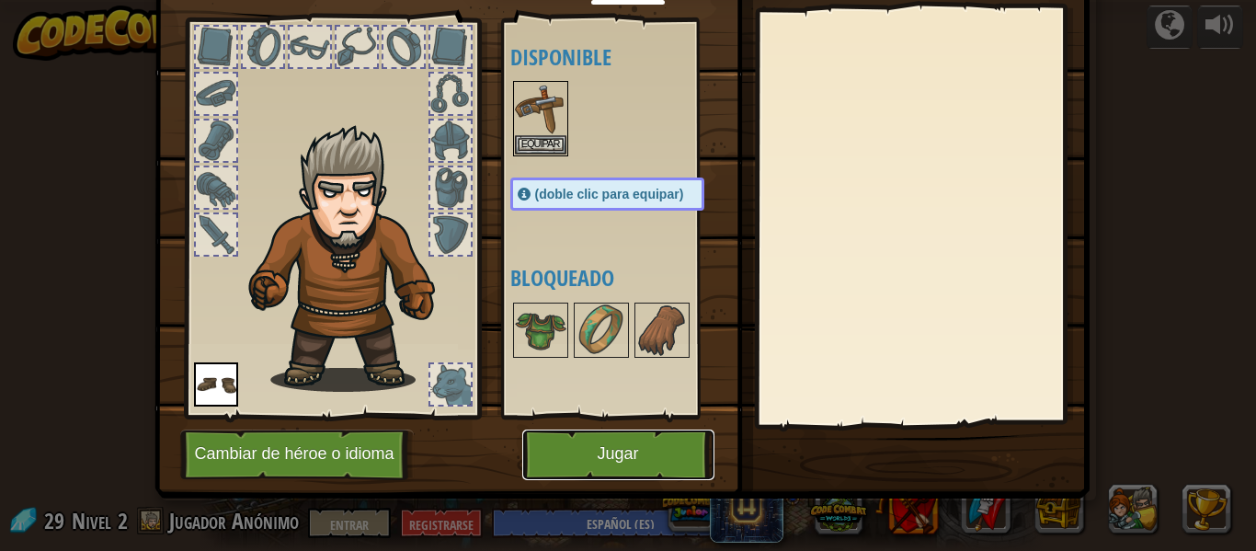
click at [607, 466] on button "Jugar" at bounding box center [618, 454] width 192 height 51
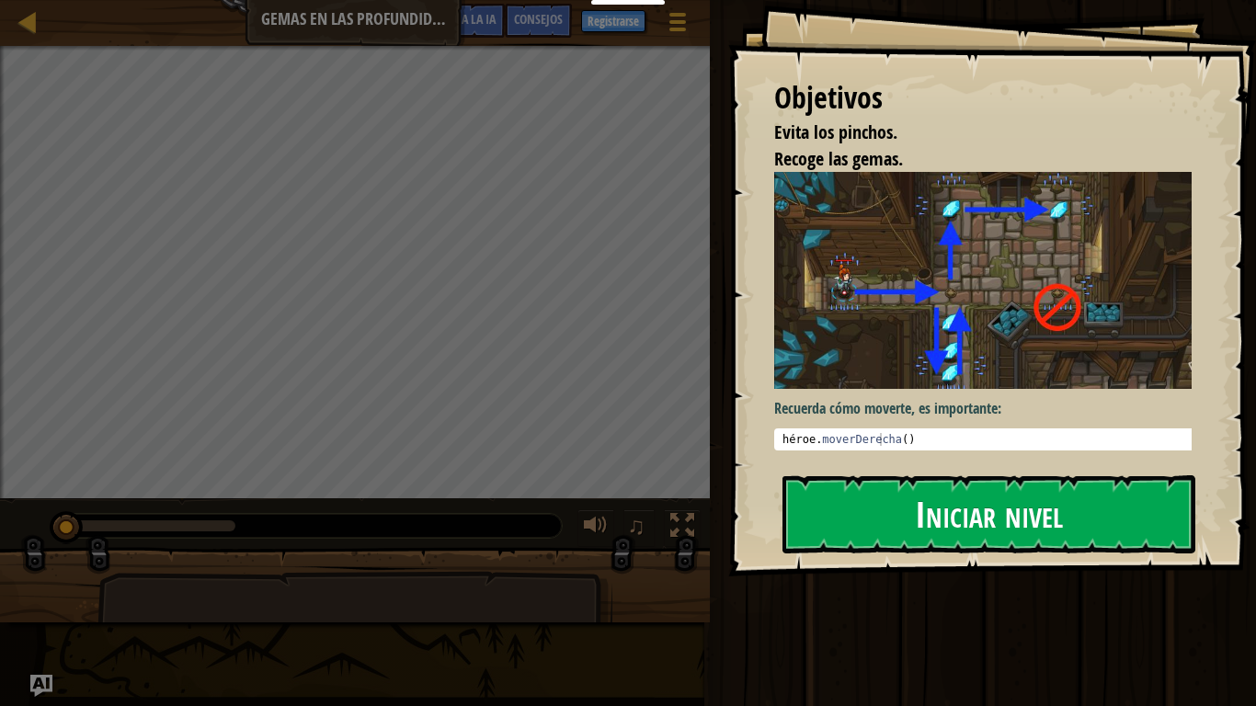
click at [952, 502] on font "Iniciar nivel" at bounding box center [989, 514] width 148 height 50
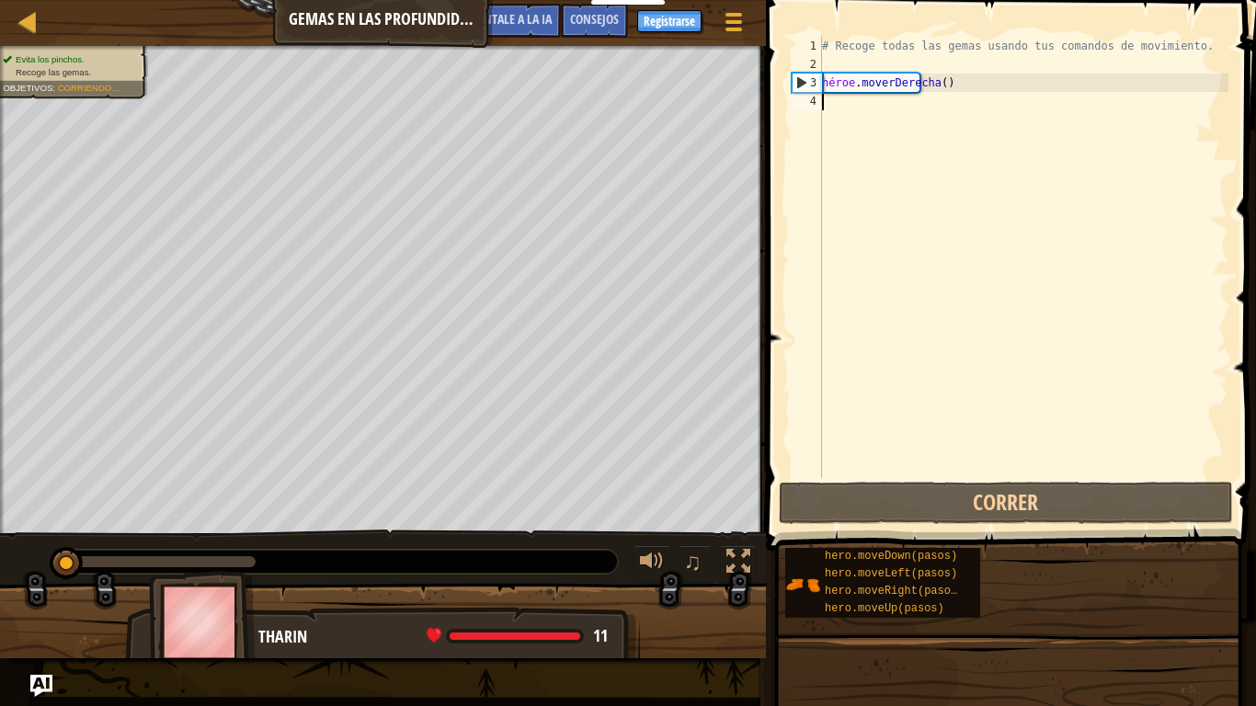
click at [885, 109] on div "# Recoge todas las gemas usando tus comandos de movimiento. héroe . moverDerech…" at bounding box center [1023, 276] width 410 height 478
type textarea "h"
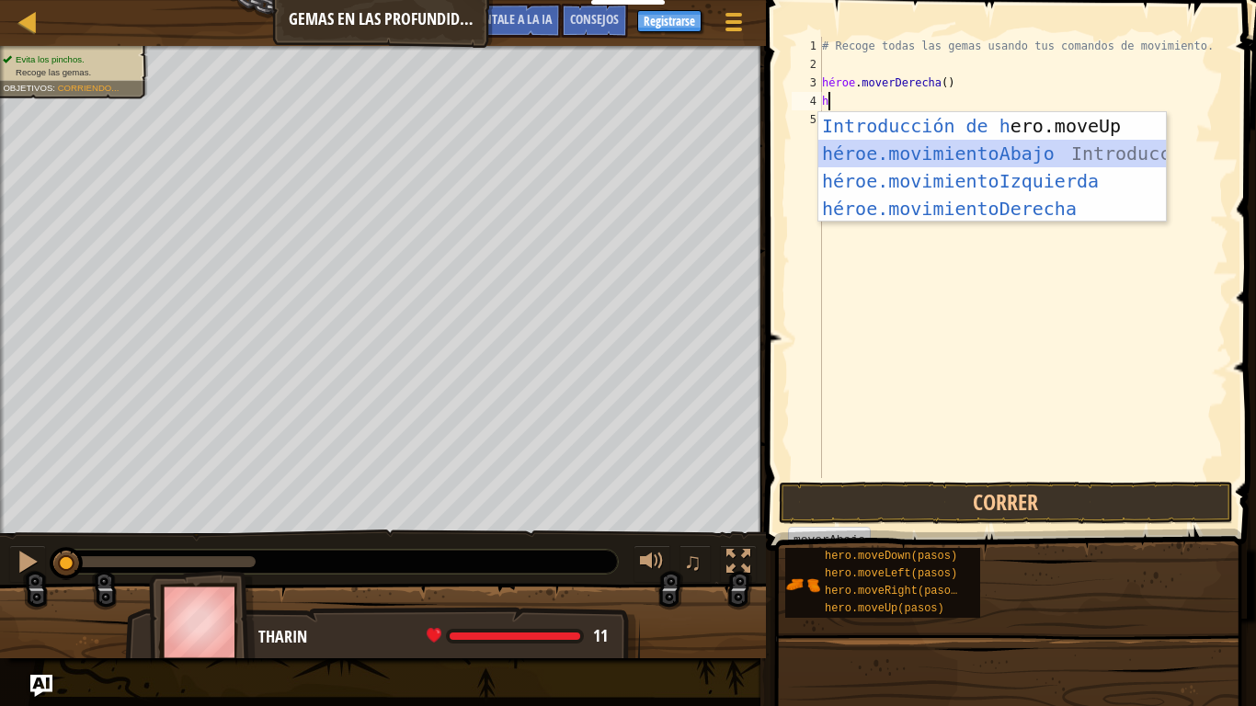
click at [966, 156] on div "Introducción de h ero.moveUp Presiona héroe.movimientoAbajo ​ Introducción a la…" at bounding box center [991, 194] width 347 height 165
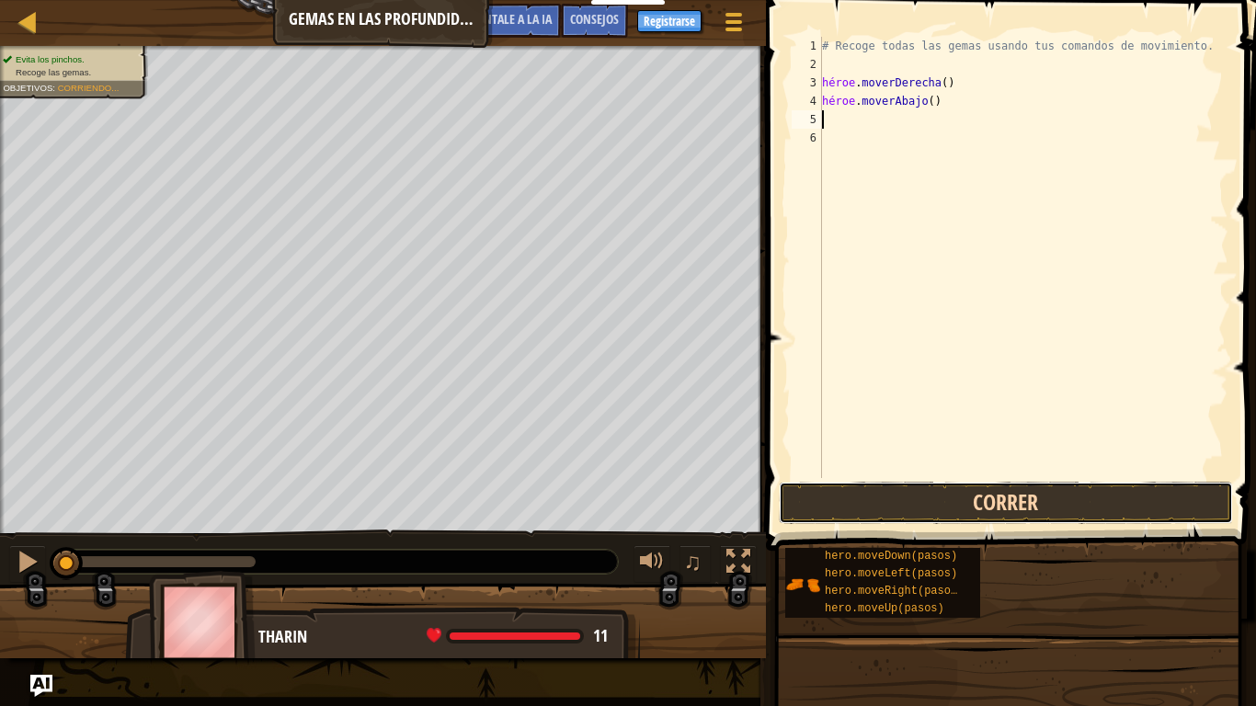
click at [958, 506] on button "Correr" at bounding box center [1006, 503] width 454 height 42
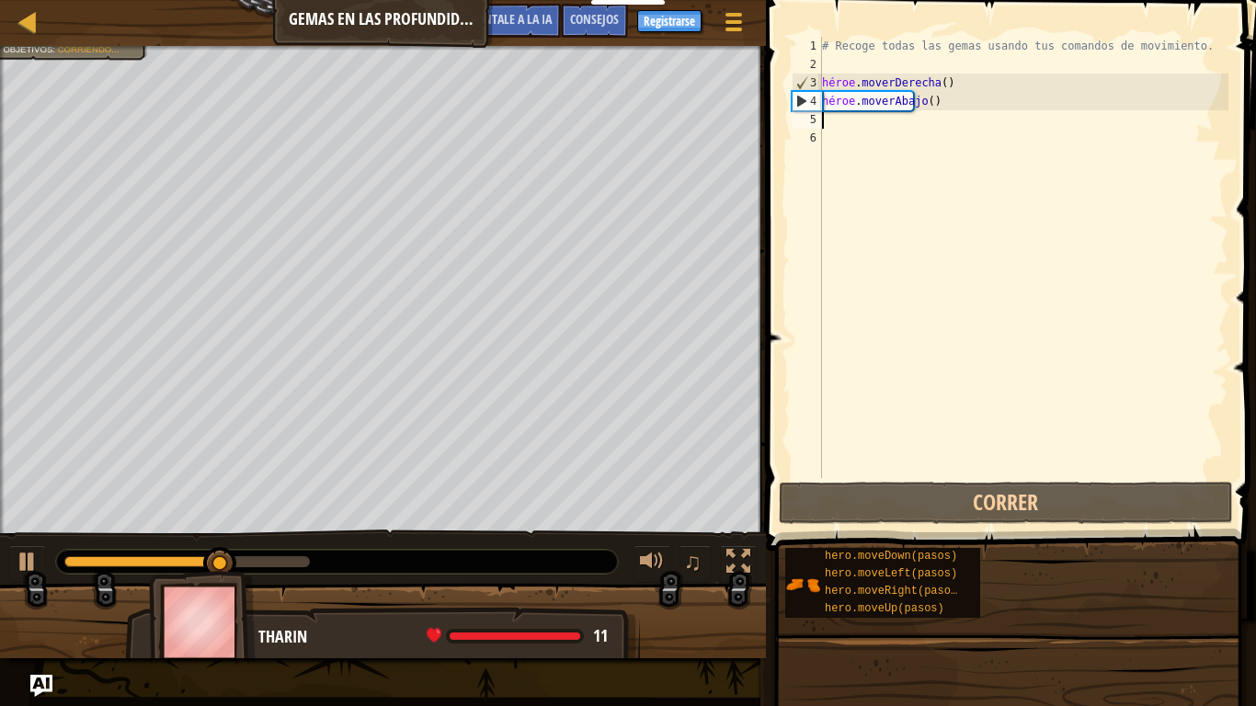
type textarea "h"
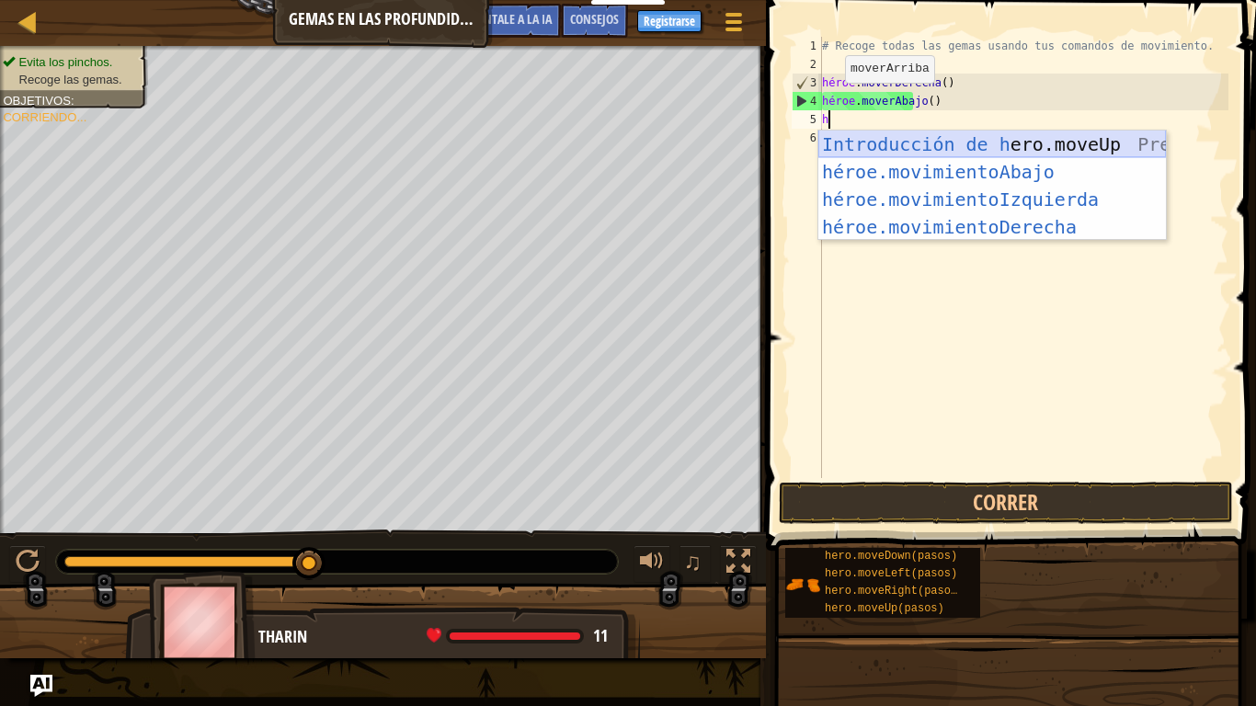
click at [962, 144] on div "Introducción de h ero.moveUp Presiona héroe.movimientoAbajo ​ Introducción a la…" at bounding box center [991, 213] width 347 height 165
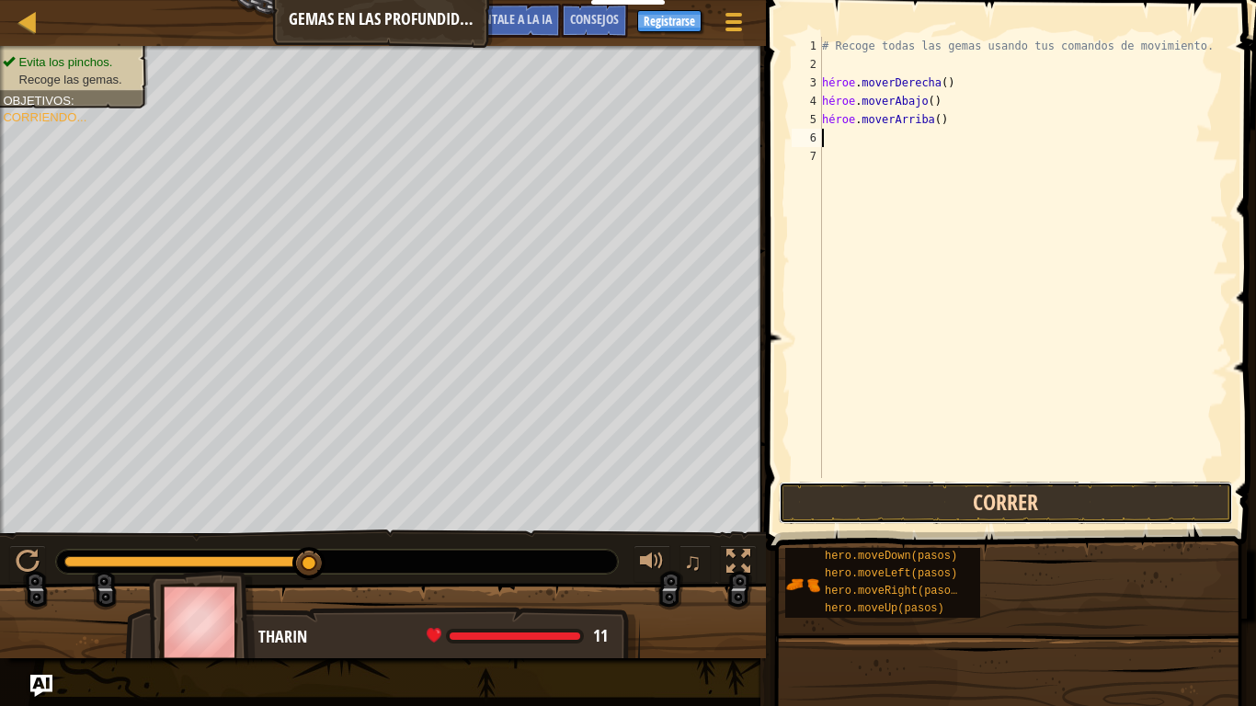
click at [1015, 515] on button "Correr" at bounding box center [1006, 503] width 454 height 42
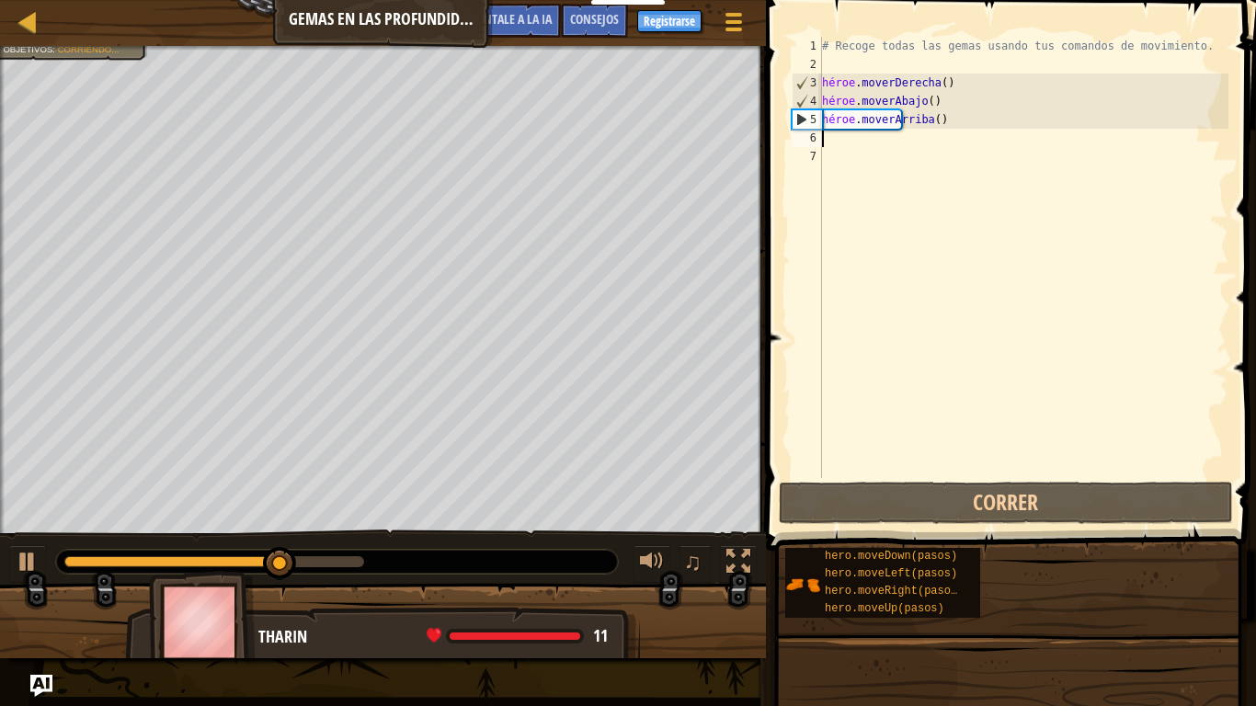
type textarea "h"
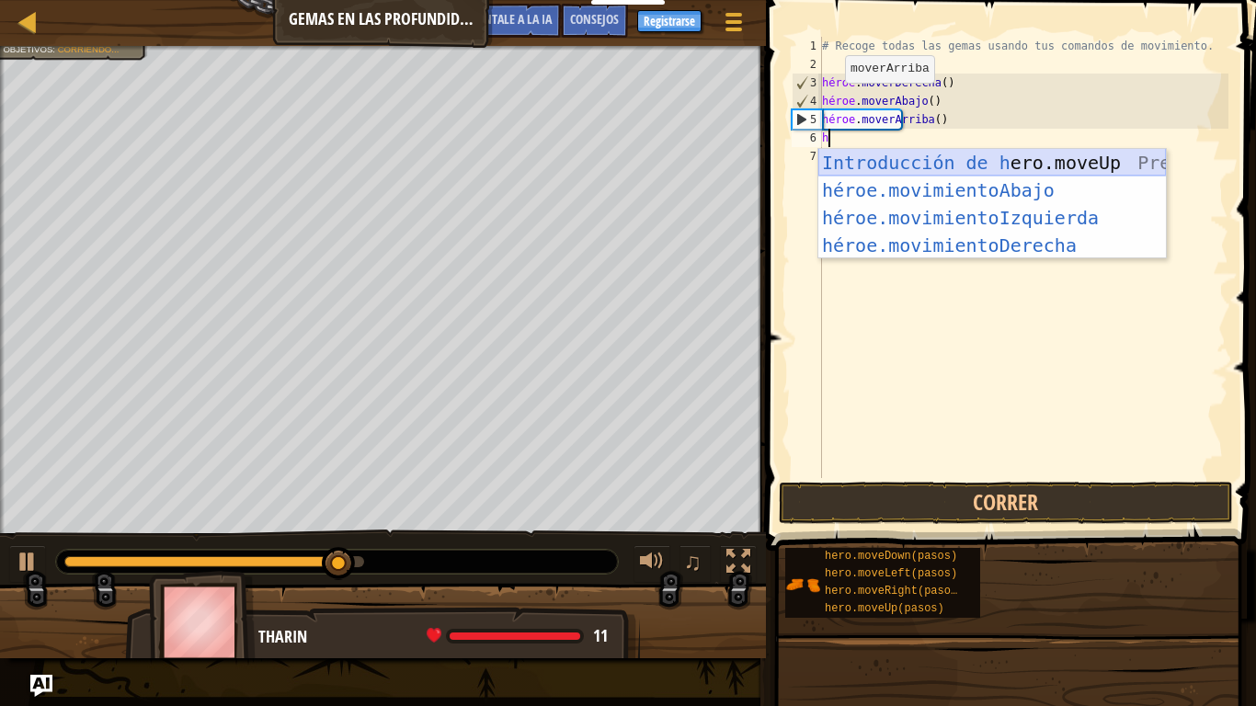
click at [1008, 169] on div "Introducción de h ero.moveUp Presiona héroe.movimientoAbajo ​ Introducción a la…" at bounding box center [991, 231] width 347 height 165
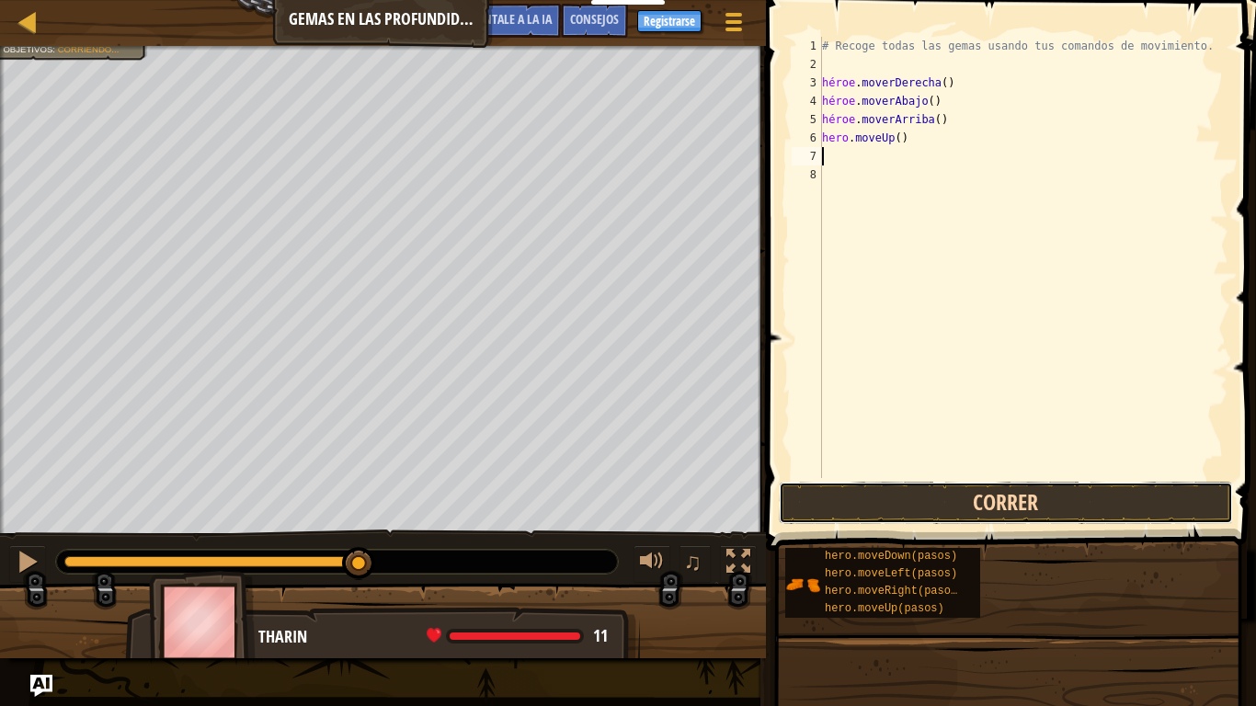
click at [997, 495] on button "Correr" at bounding box center [1006, 503] width 454 height 42
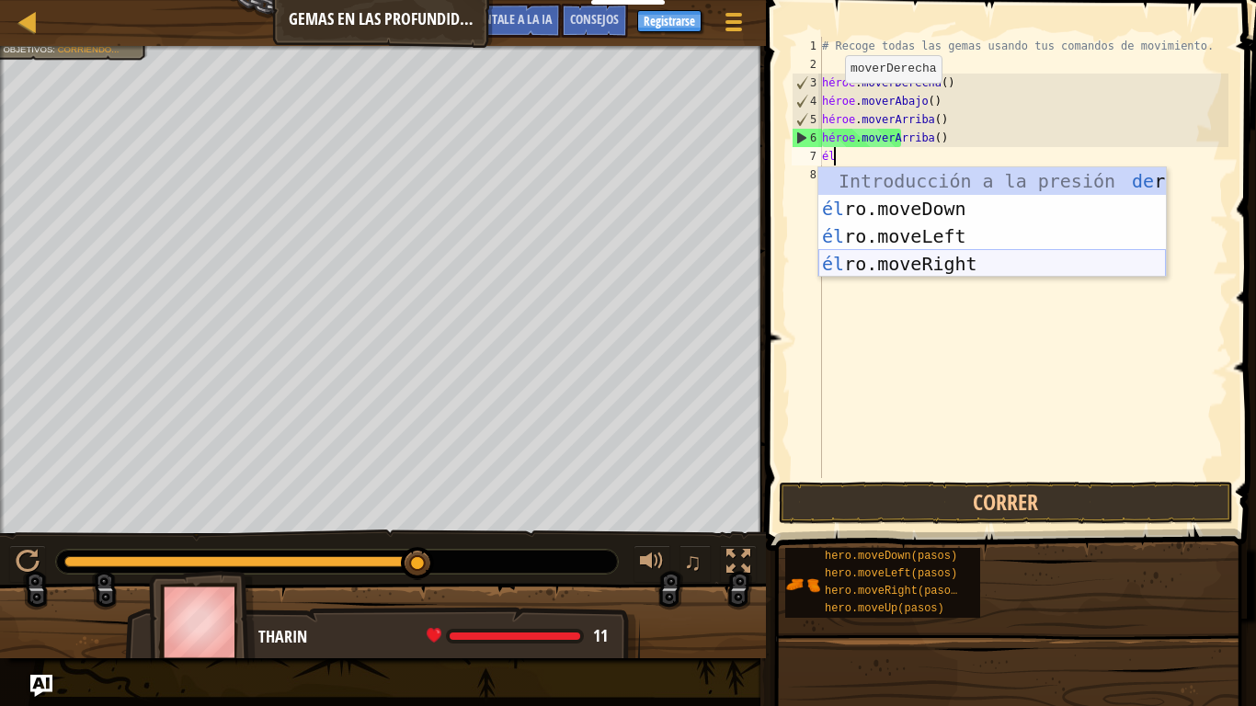
type textarea "h"
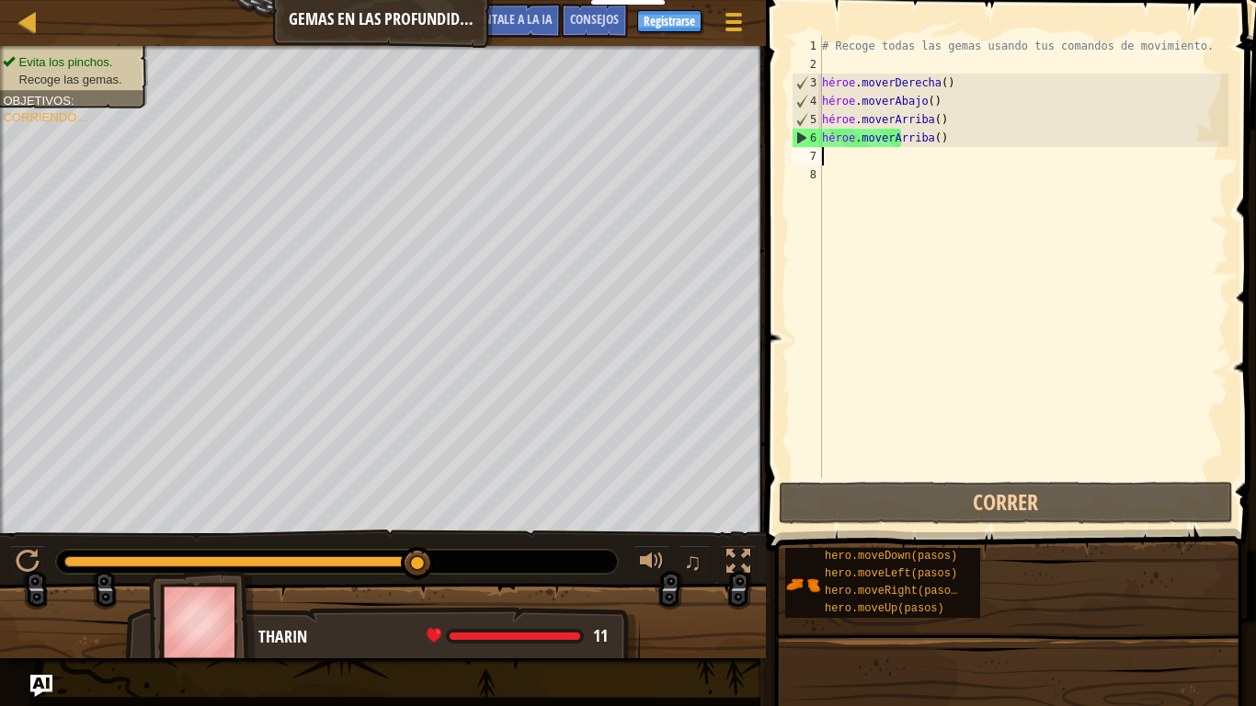
type textarea "h"
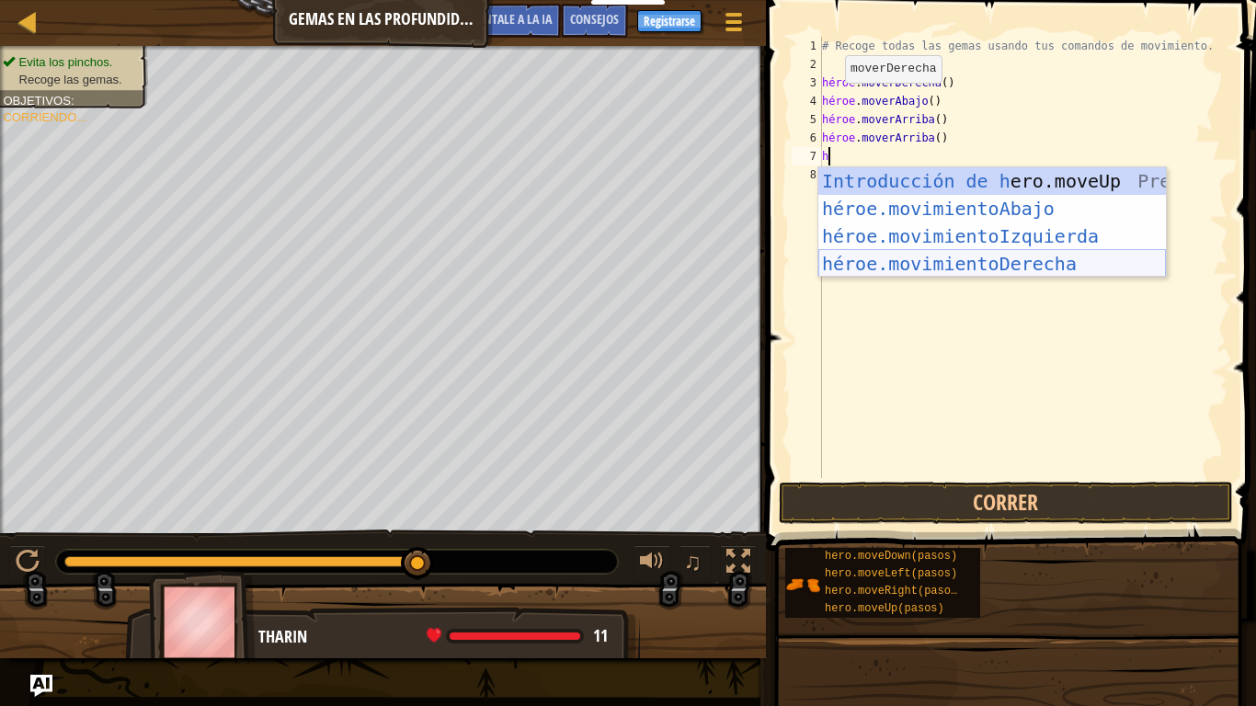
click at [973, 261] on div "Introducción de h ero.moveUp Presiona héroe.movimientoAbajo ​ Introducción a la…" at bounding box center [991, 249] width 347 height 165
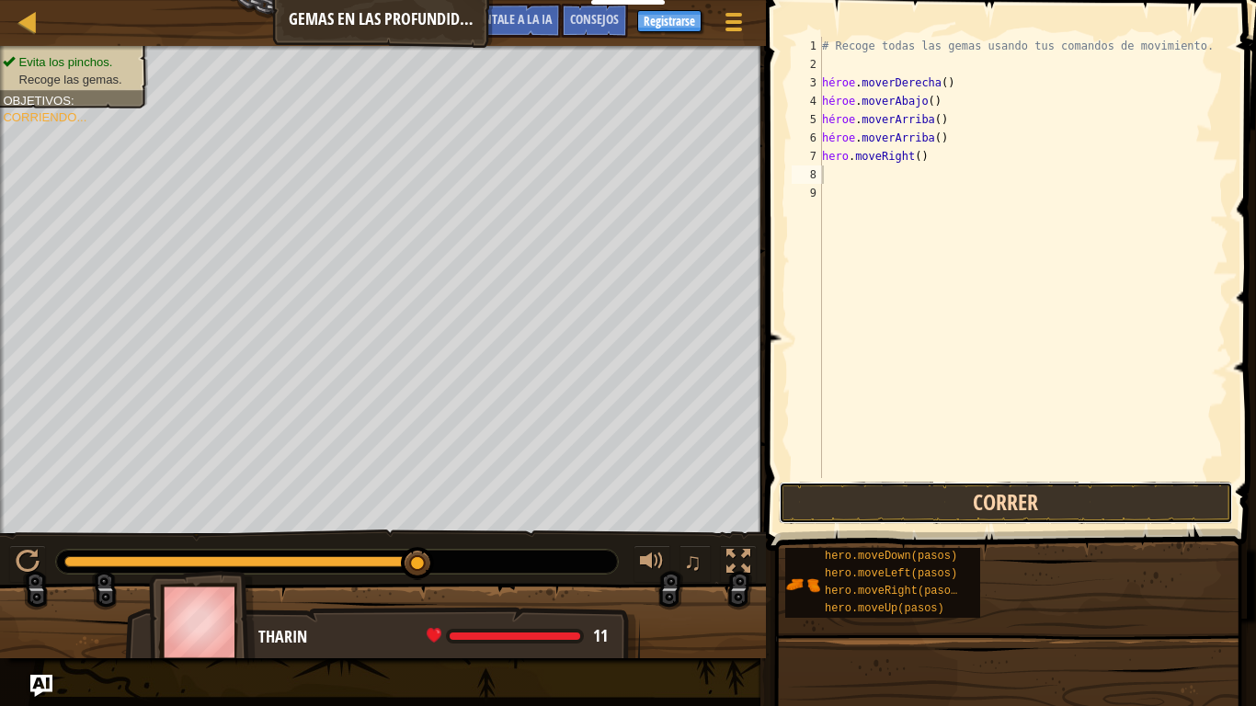
click at [948, 503] on button "Correr" at bounding box center [1006, 503] width 454 height 42
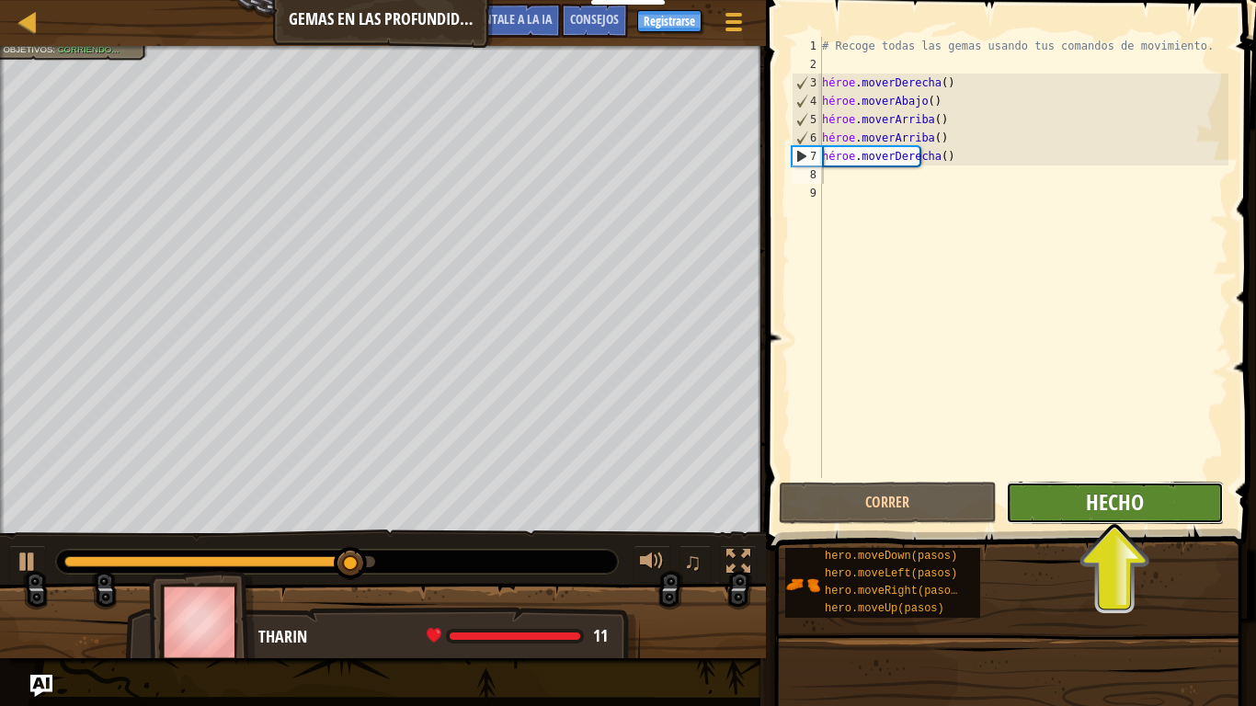
click at [1090, 507] on font "Hecho" at bounding box center [1115, 501] width 58 height 29
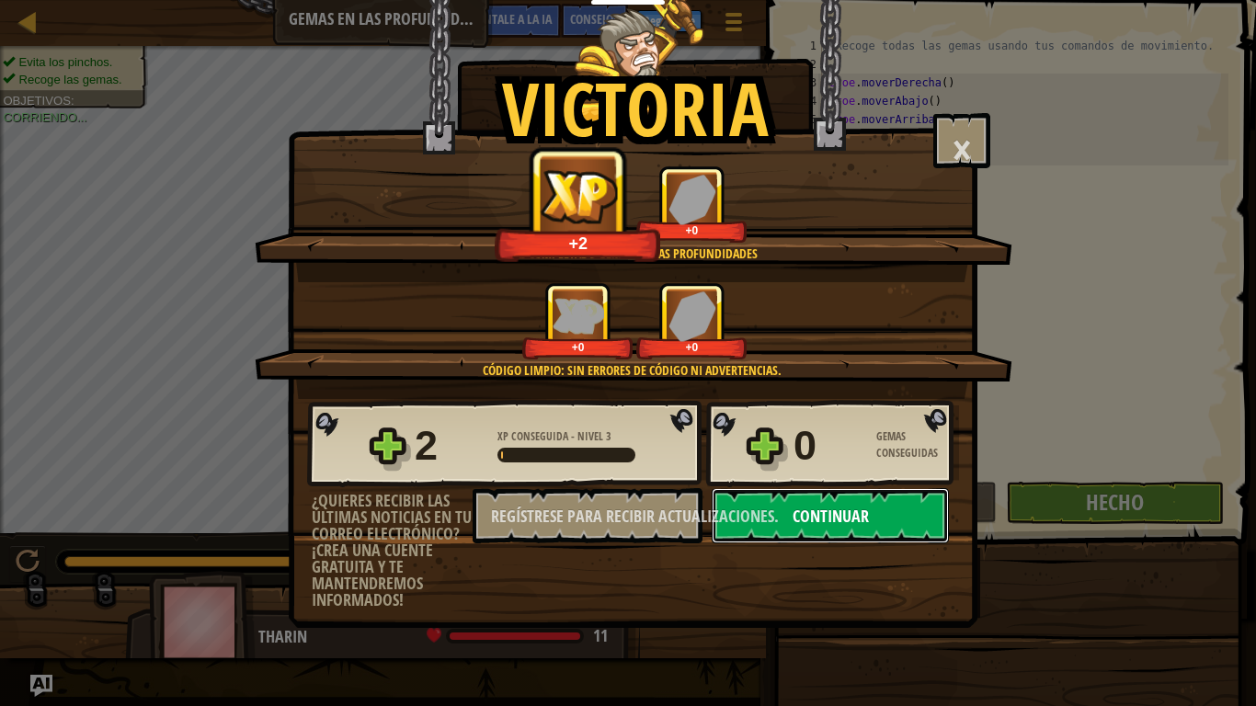
click at [901, 505] on button "Continuar" at bounding box center [829, 515] width 237 height 55
select select "es-ES"
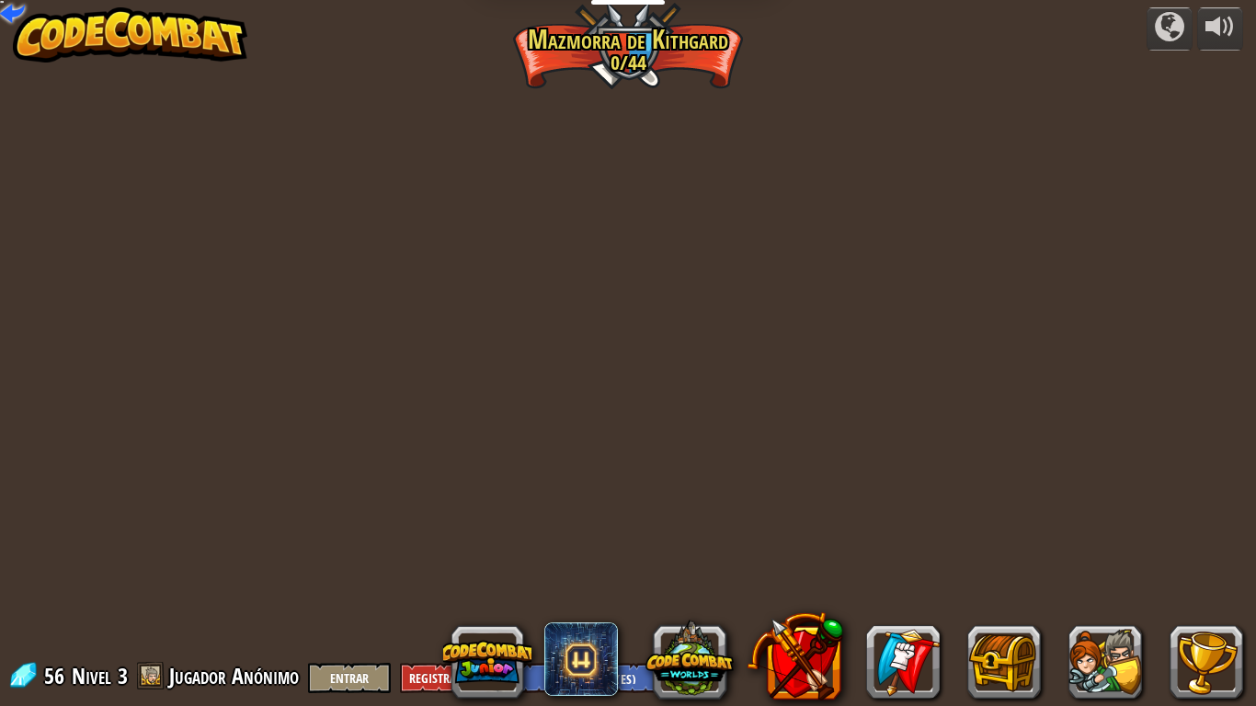
select select "es-ES"
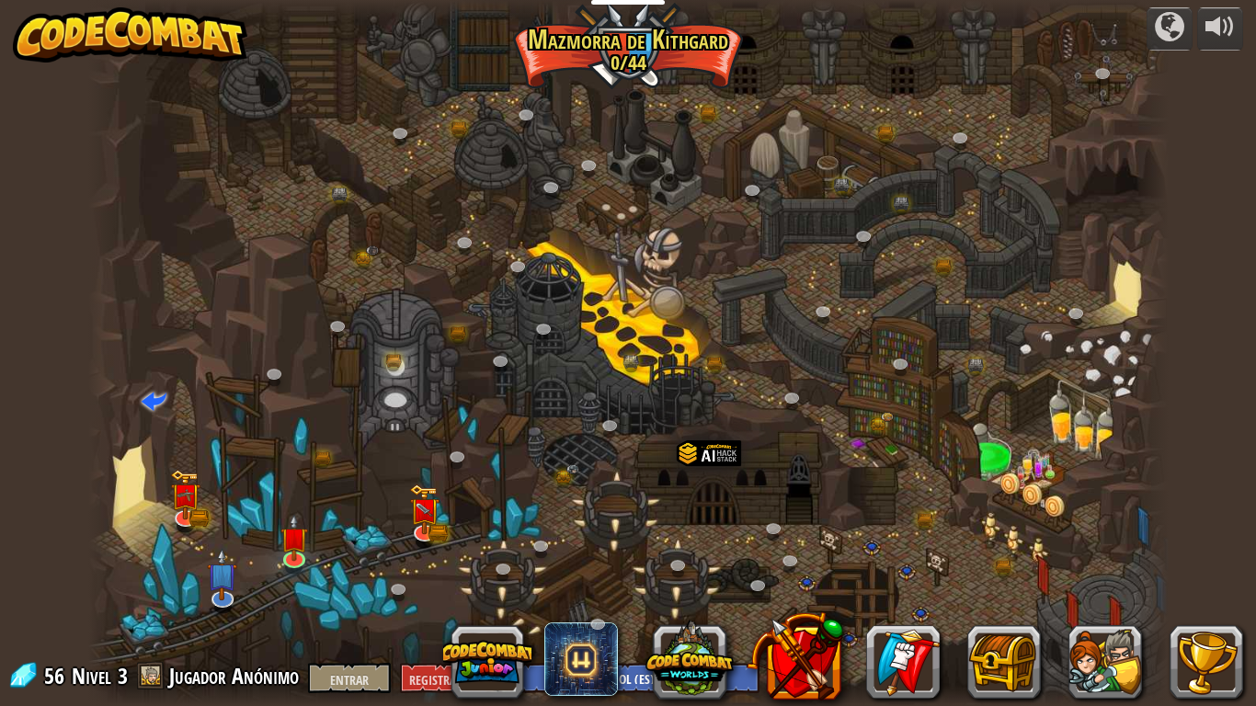
select select "es-ES"
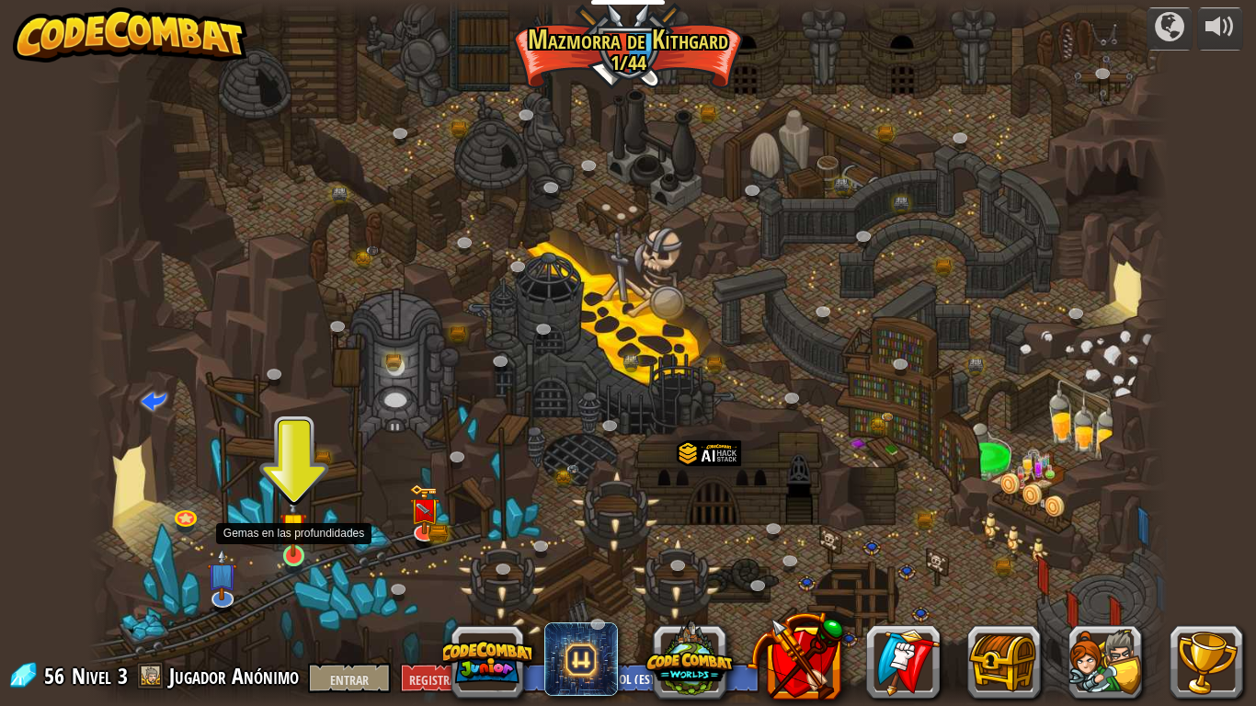
click at [293, 550] on img at bounding box center [293, 526] width 28 height 63
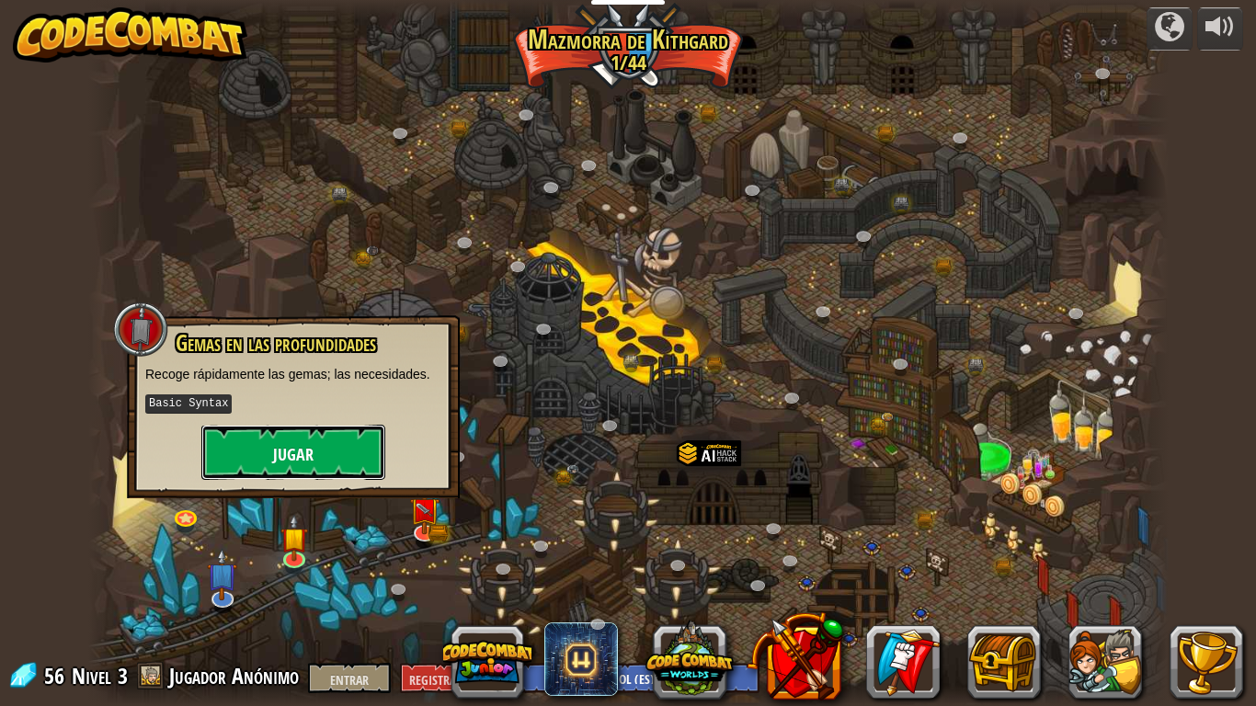
click at [313, 465] on button "Jugar" at bounding box center [293, 452] width 184 height 55
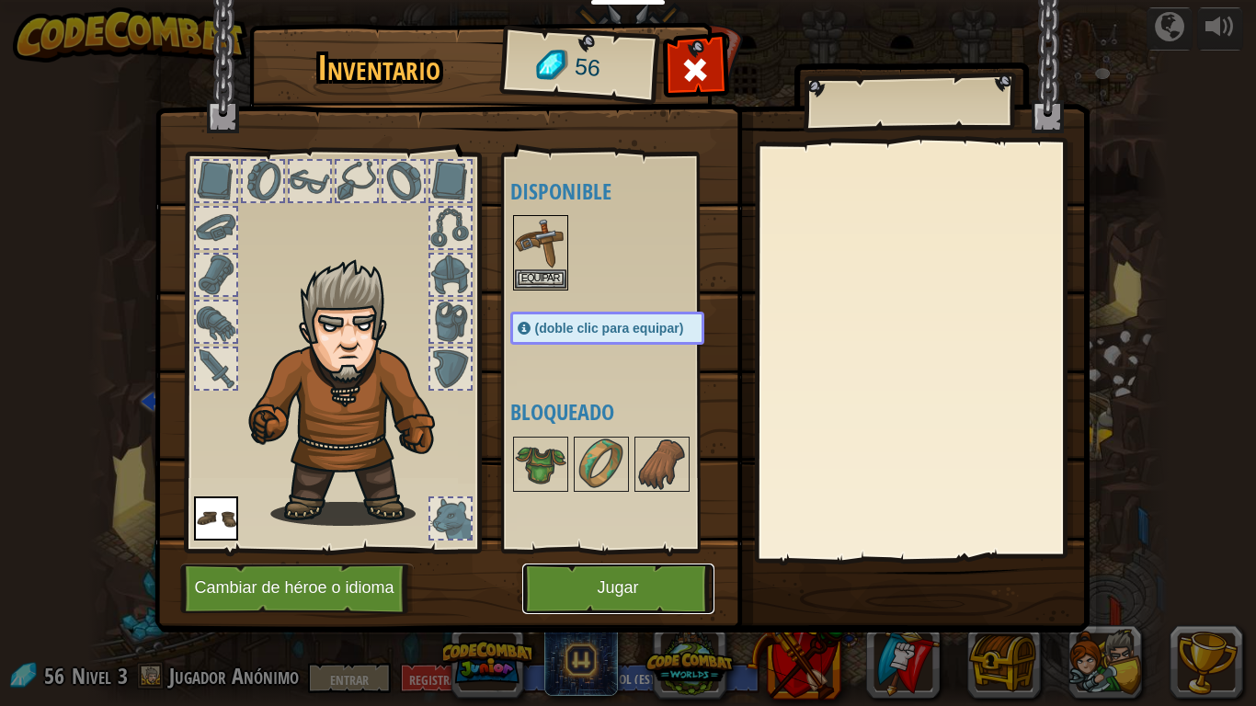
click at [597, 550] on font "Jugar" at bounding box center [617, 588] width 41 height 18
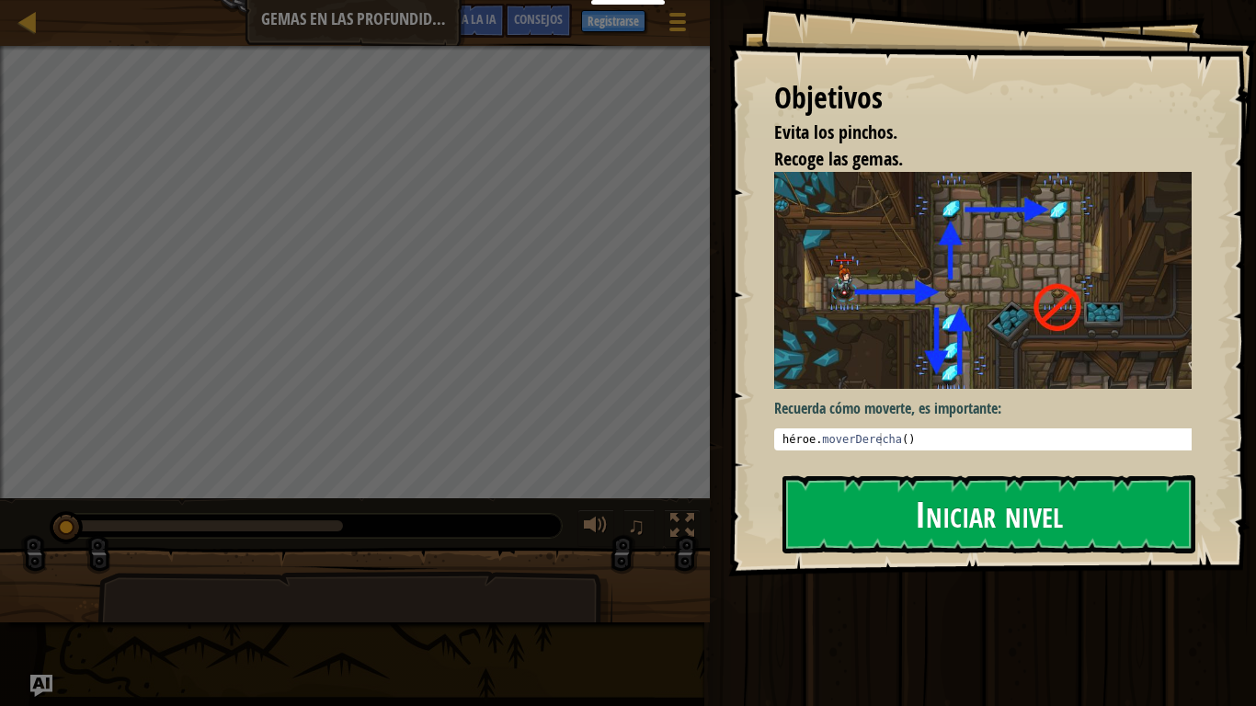
click at [925, 511] on font "Iniciar nivel" at bounding box center [989, 514] width 148 height 50
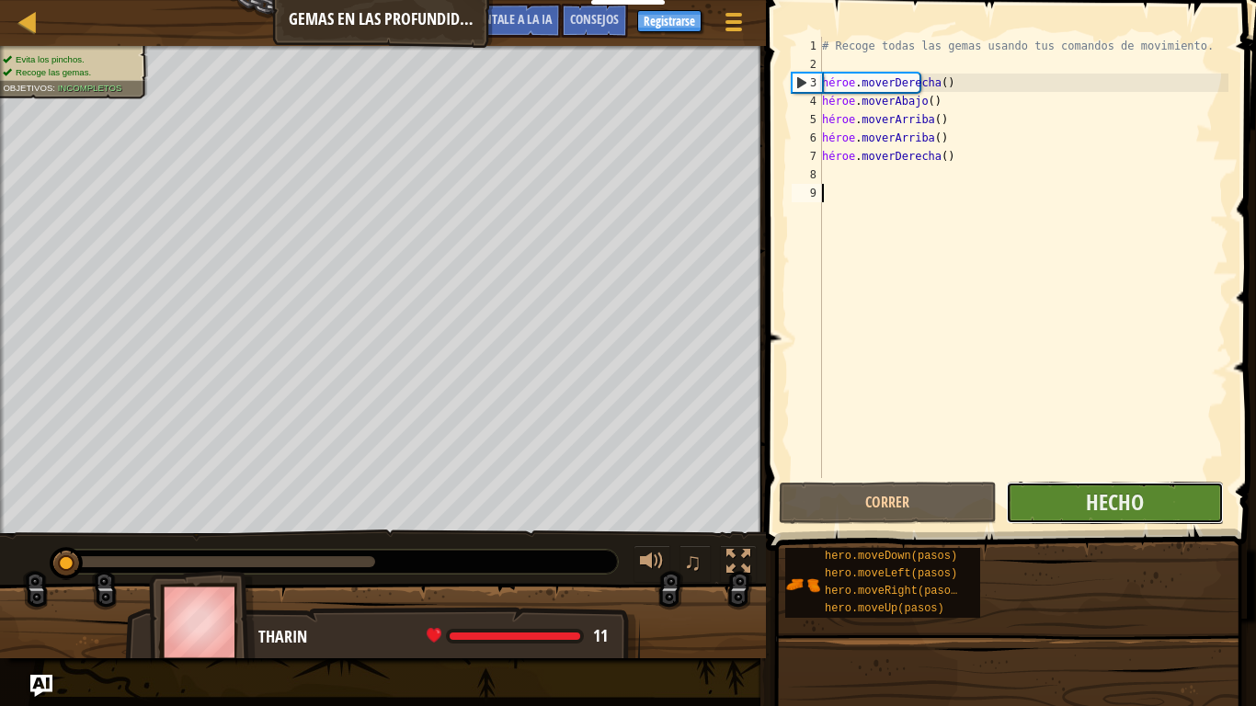
click at [1058, 501] on button "Hecho" at bounding box center [1115, 503] width 218 height 42
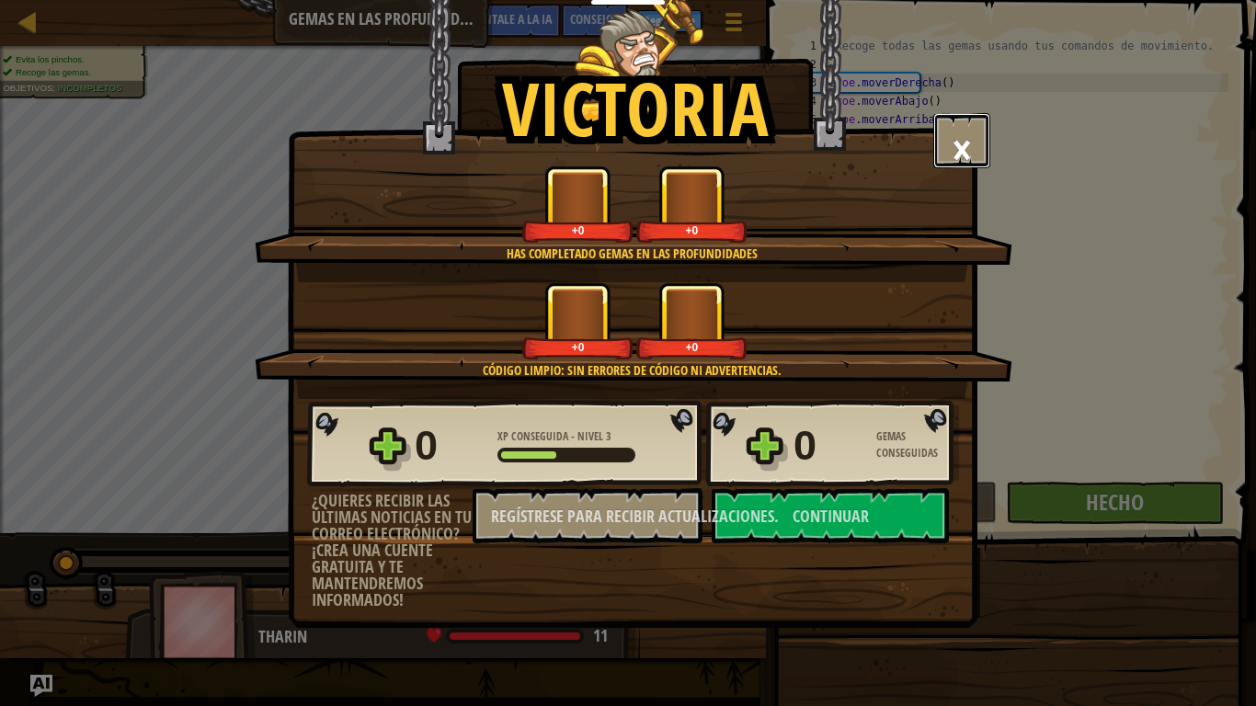
click at [956, 146] on font "×" at bounding box center [961, 149] width 20 height 63
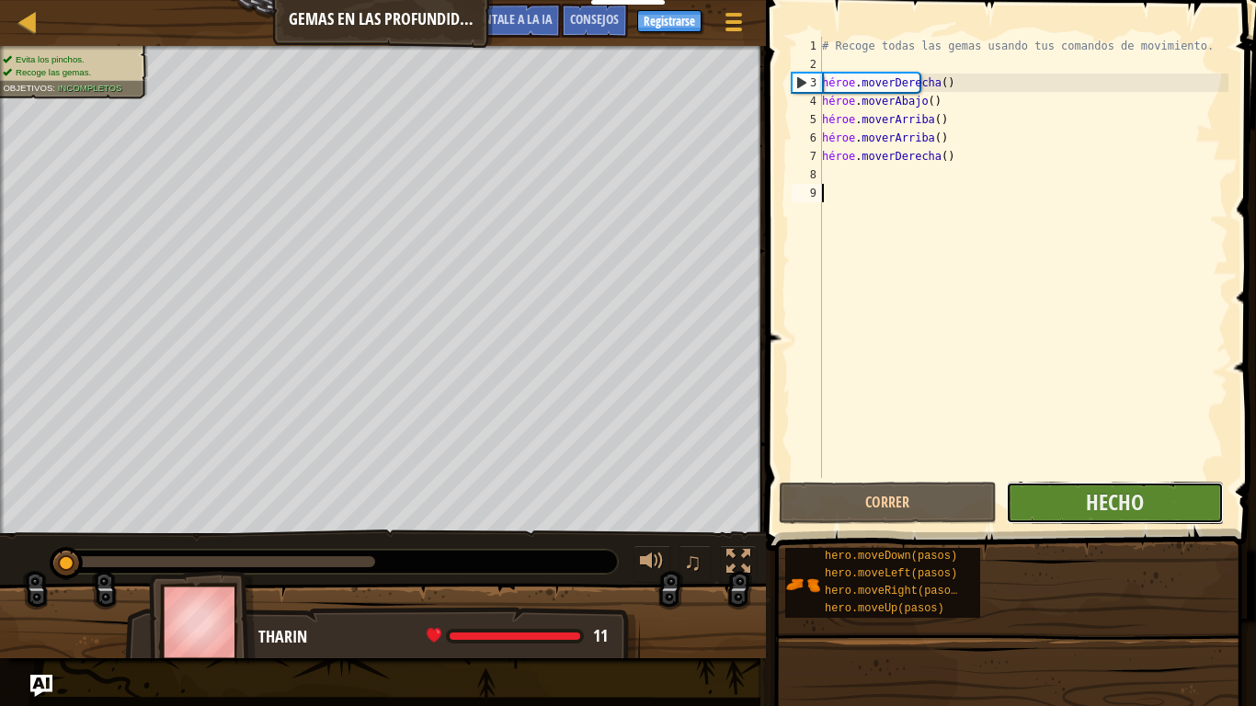
click at [1051, 491] on button "Hecho" at bounding box center [1115, 503] width 218 height 42
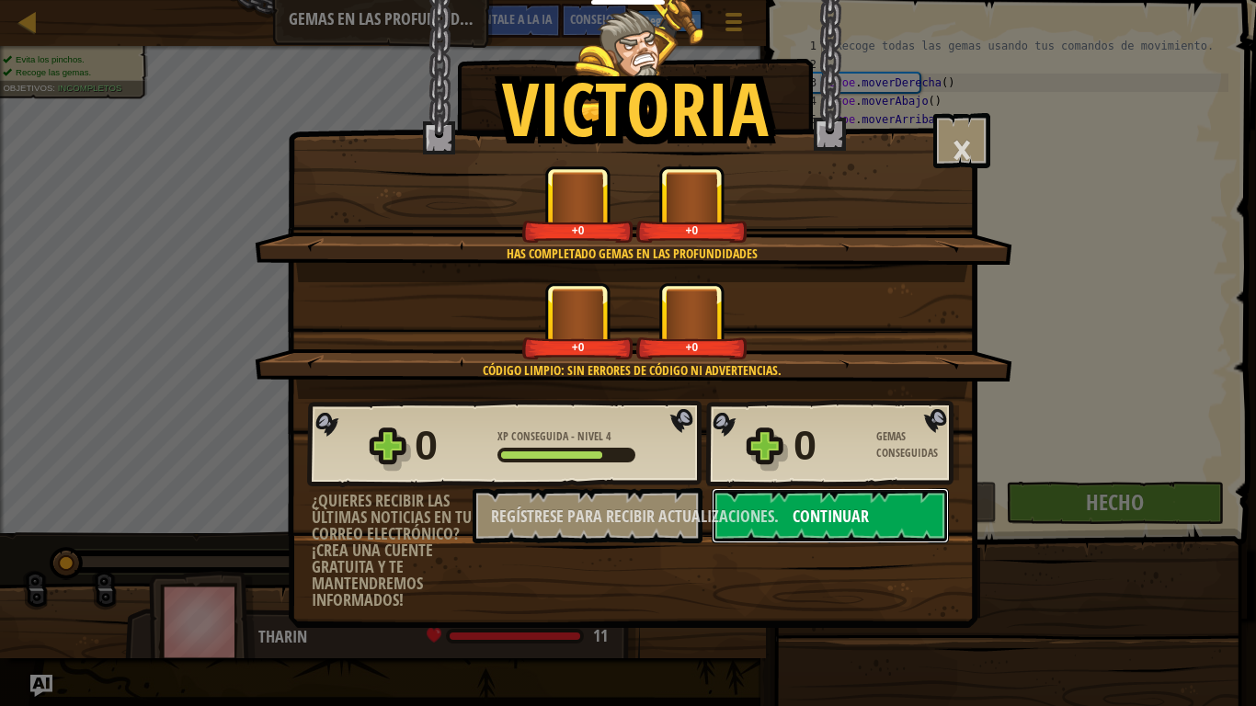
click at [803, 515] on font "Continuar" at bounding box center [830, 516] width 76 height 23
select select "es-ES"
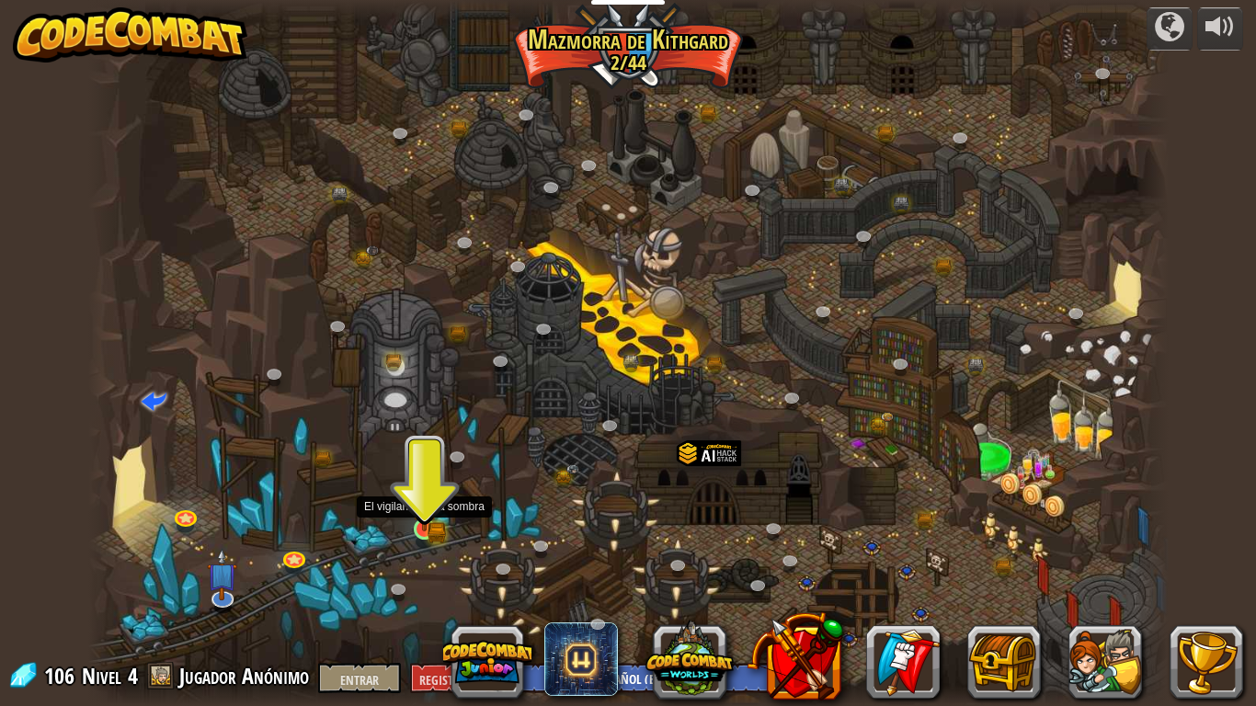
click at [424, 523] on img at bounding box center [425, 501] width 28 height 60
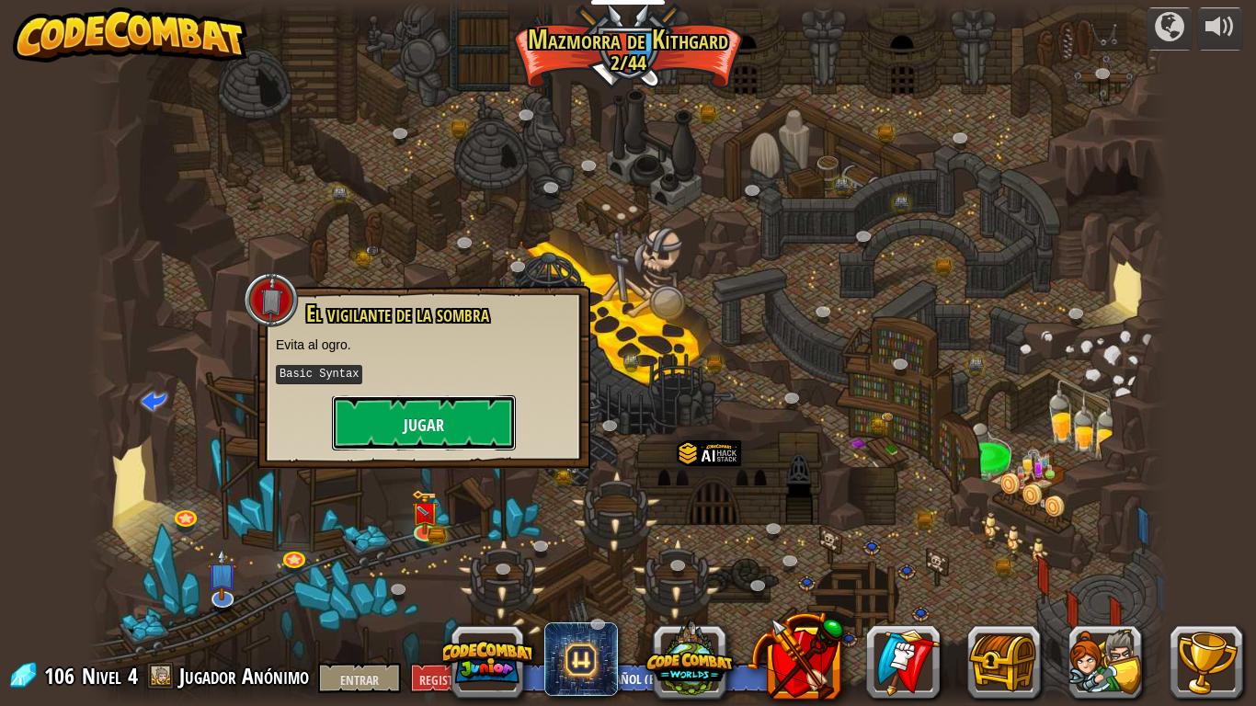
click at [464, 422] on button "Jugar" at bounding box center [424, 422] width 184 height 55
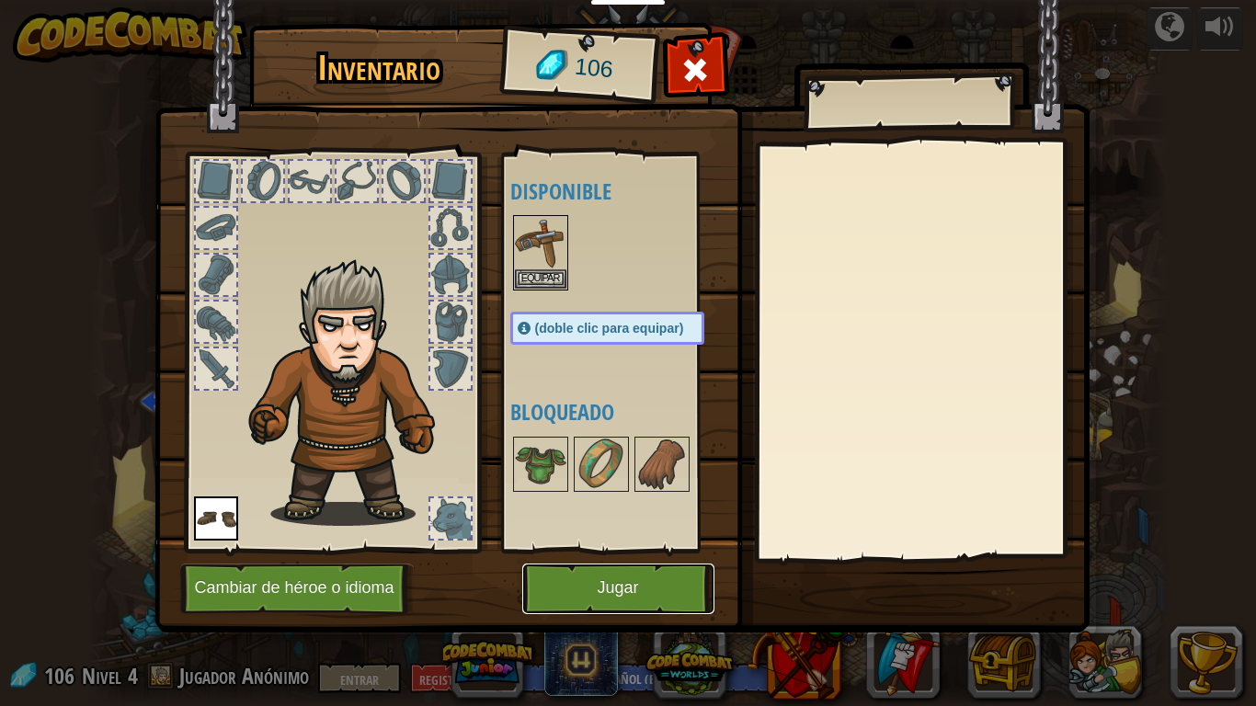
click at [661, 550] on button "Jugar" at bounding box center [618, 588] width 192 height 51
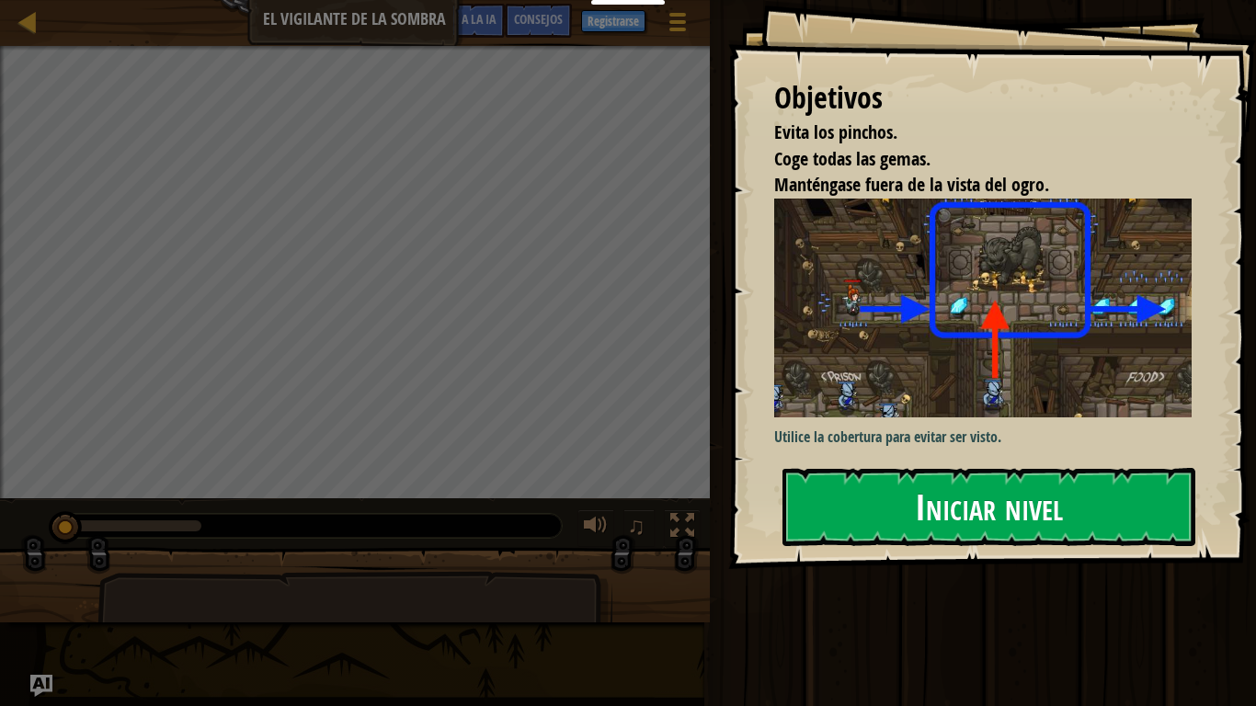
click at [889, 524] on button "Iniciar nivel" at bounding box center [988, 506] width 413 height 77
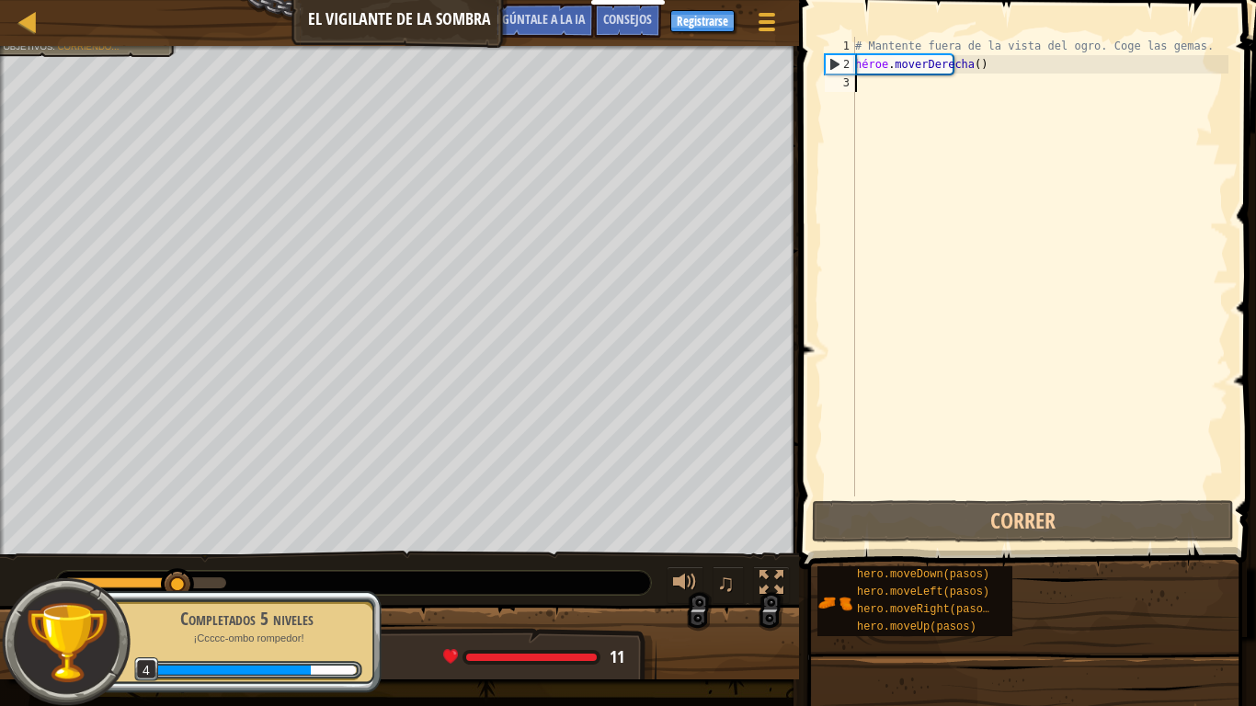
type textarea "h"
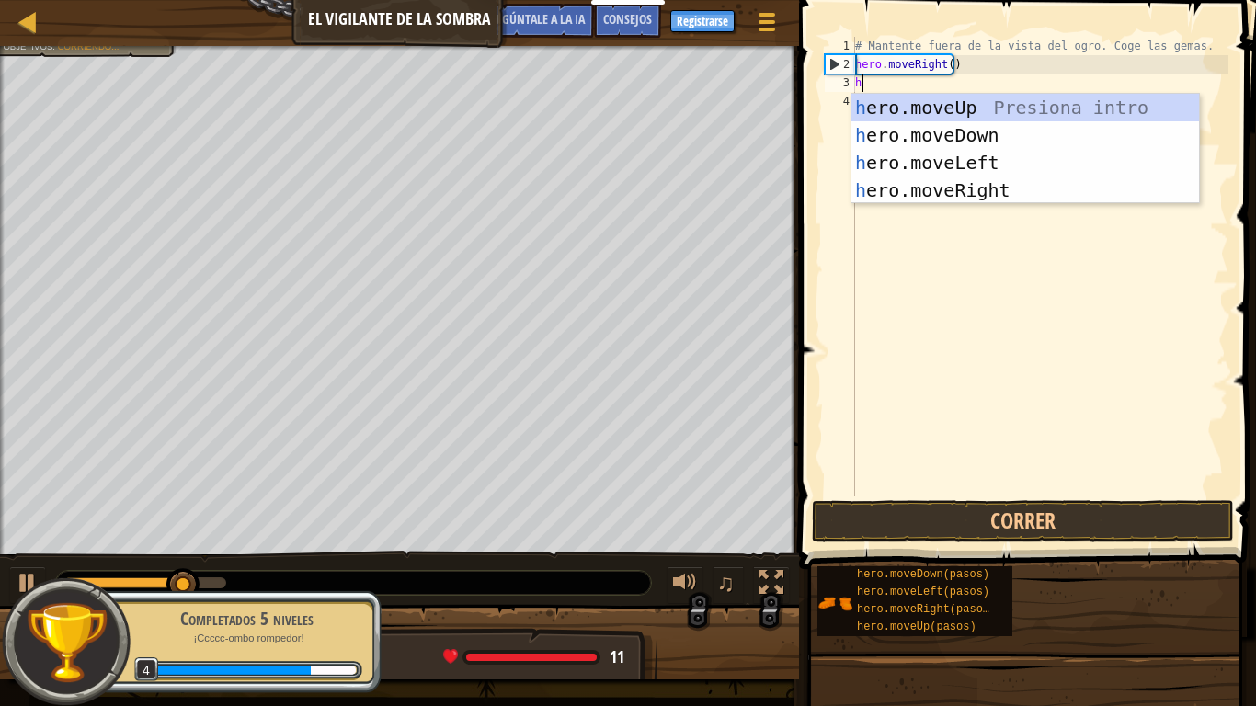
scroll to position [8, 0]
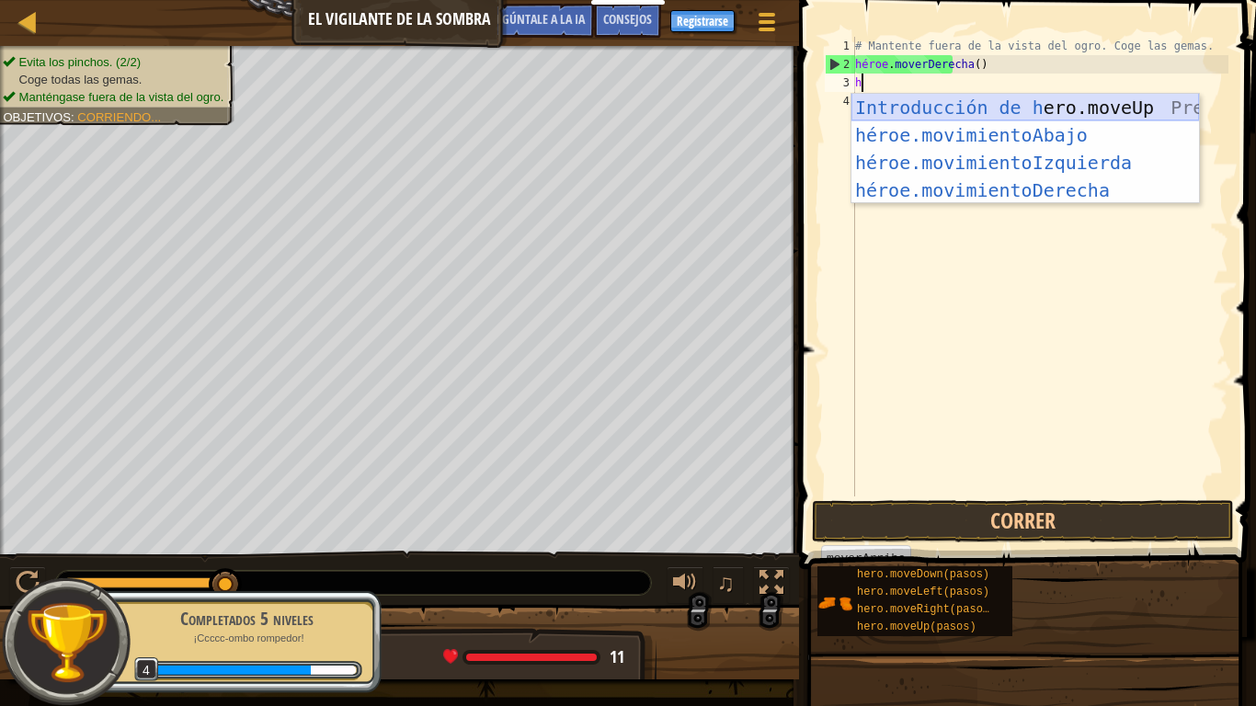
click at [1030, 112] on div "Introducción de h ero.moveUp Presiona héroe.movimientoAbajo ​ Introducción a la…" at bounding box center [1024, 176] width 347 height 165
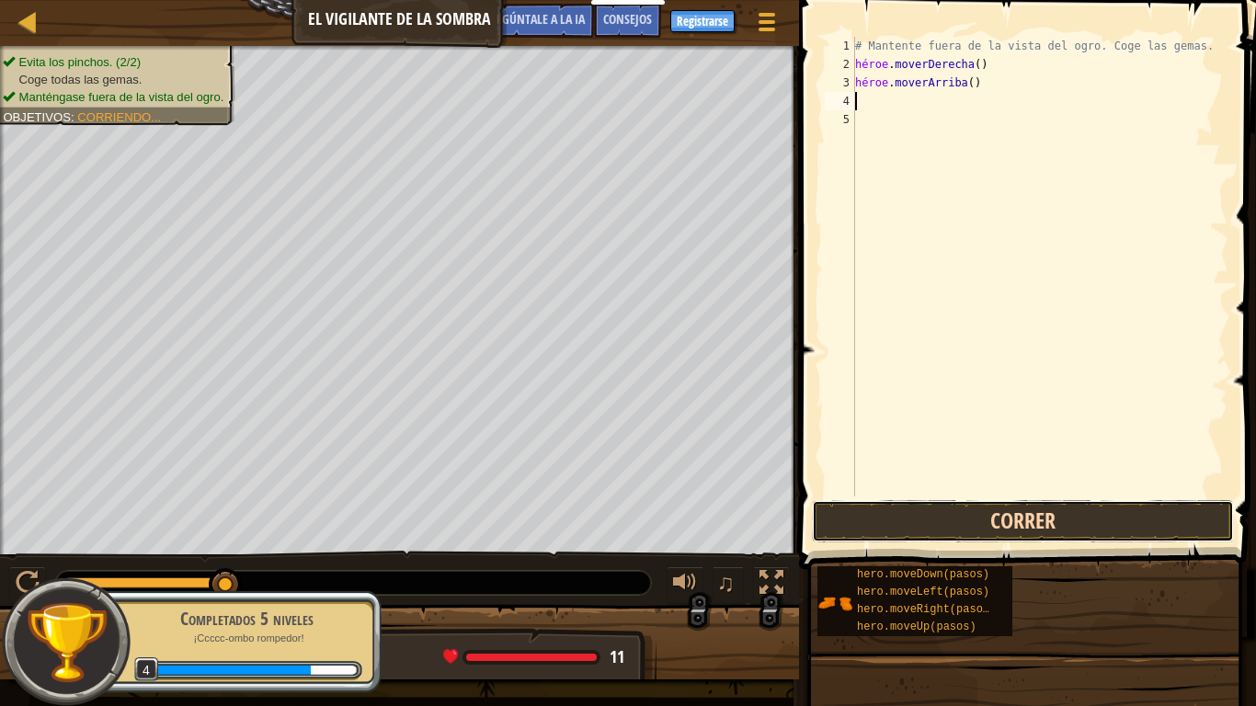
click at [1006, 528] on button "Correr" at bounding box center [1023, 521] width 422 height 42
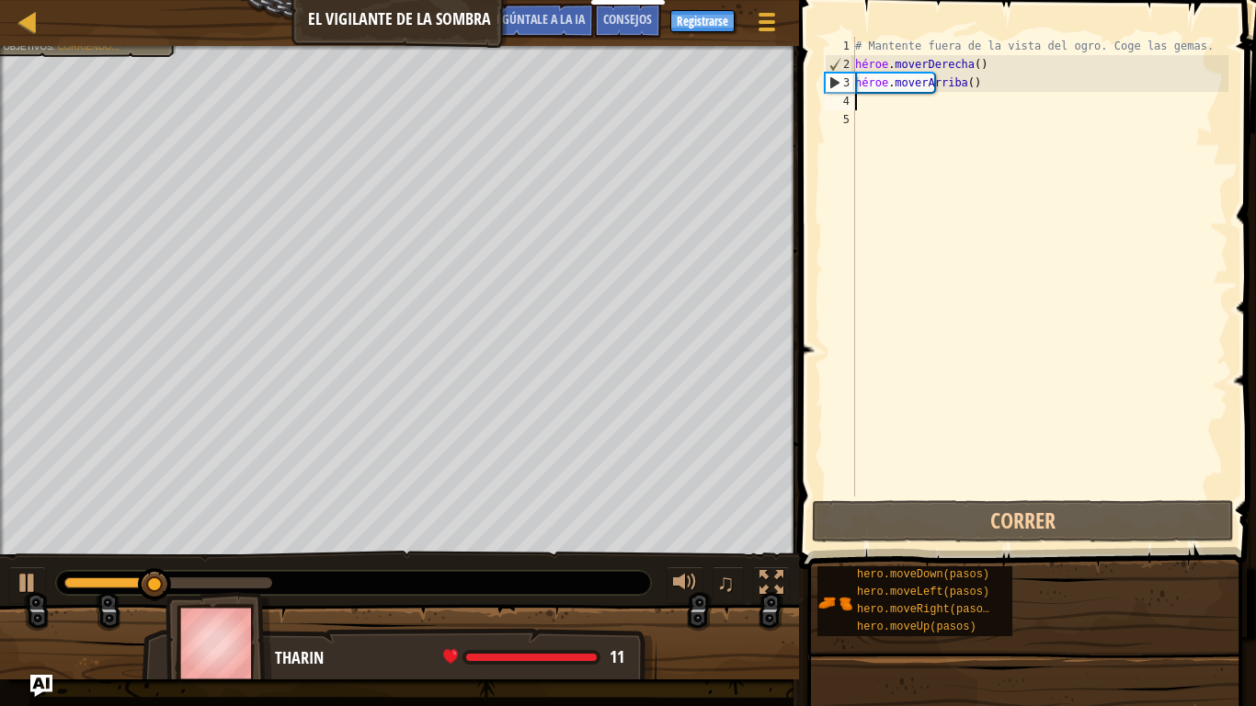
type textarea "h"
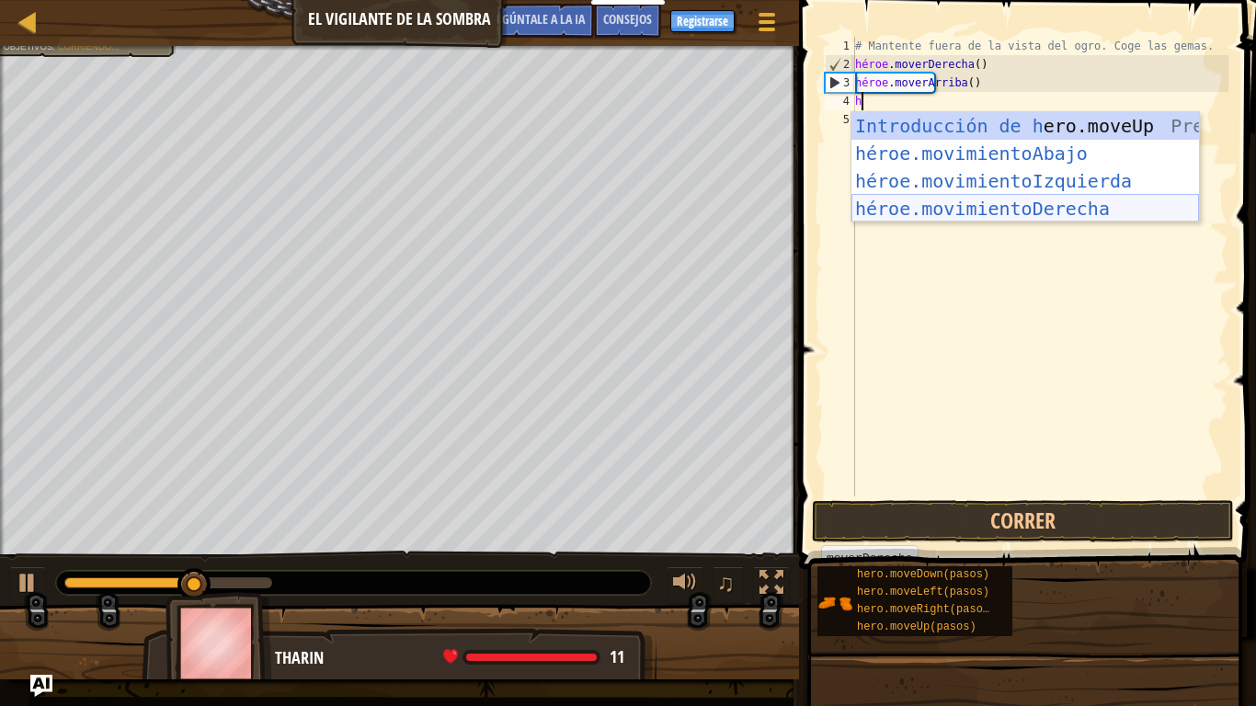
click at [1002, 202] on div "Introducción de h ero.moveUp Presiona héroe.movimientoAbajo ​ Introducción a la…" at bounding box center [1024, 194] width 347 height 165
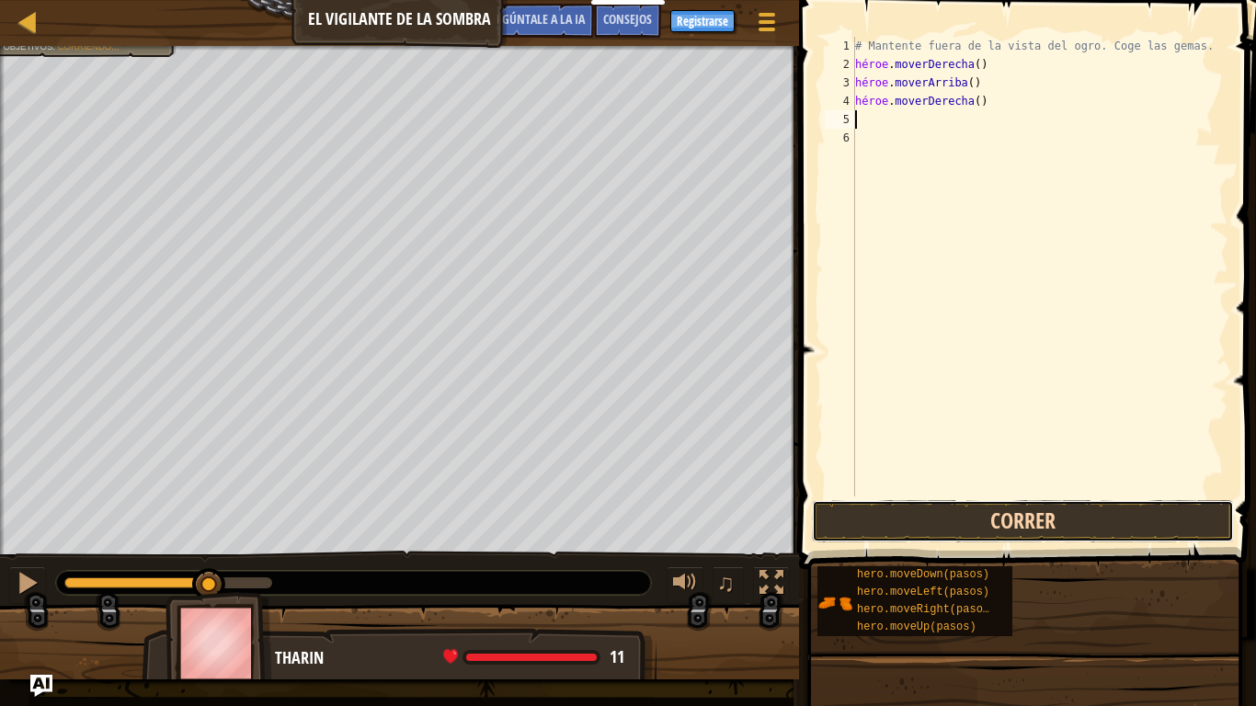
click at [961, 513] on button "Correr" at bounding box center [1023, 521] width 422 height 42
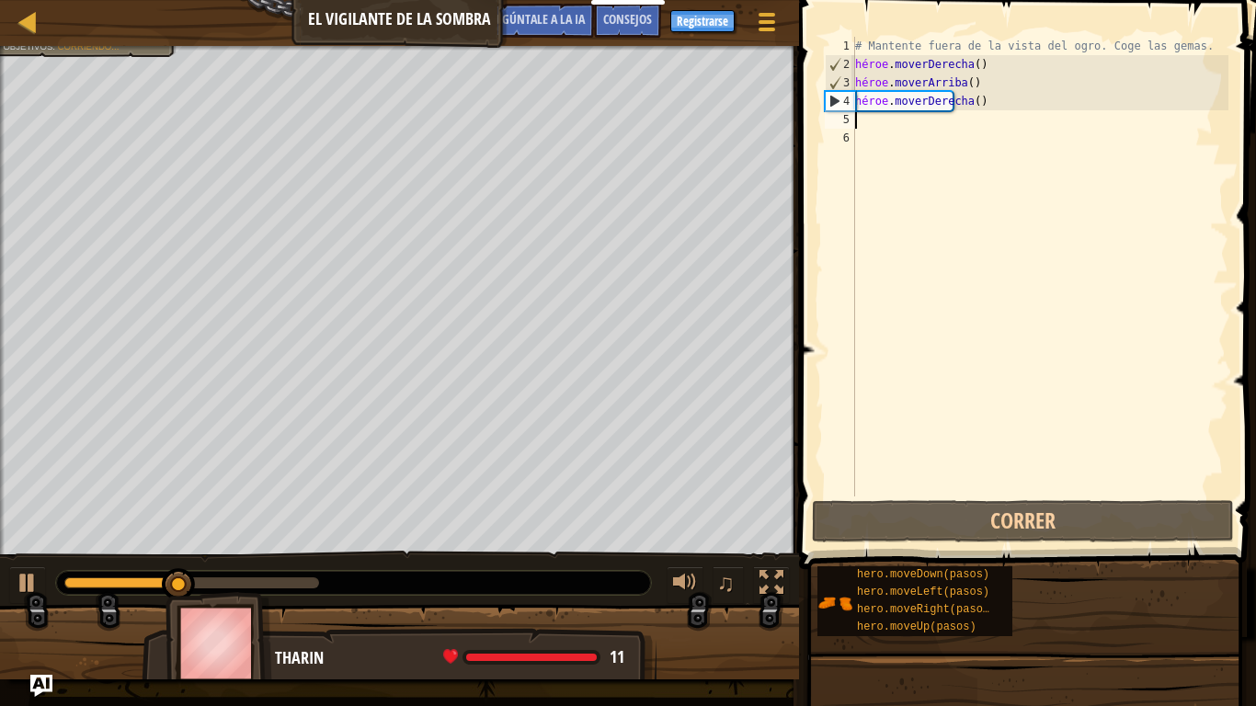
type textarea "h"
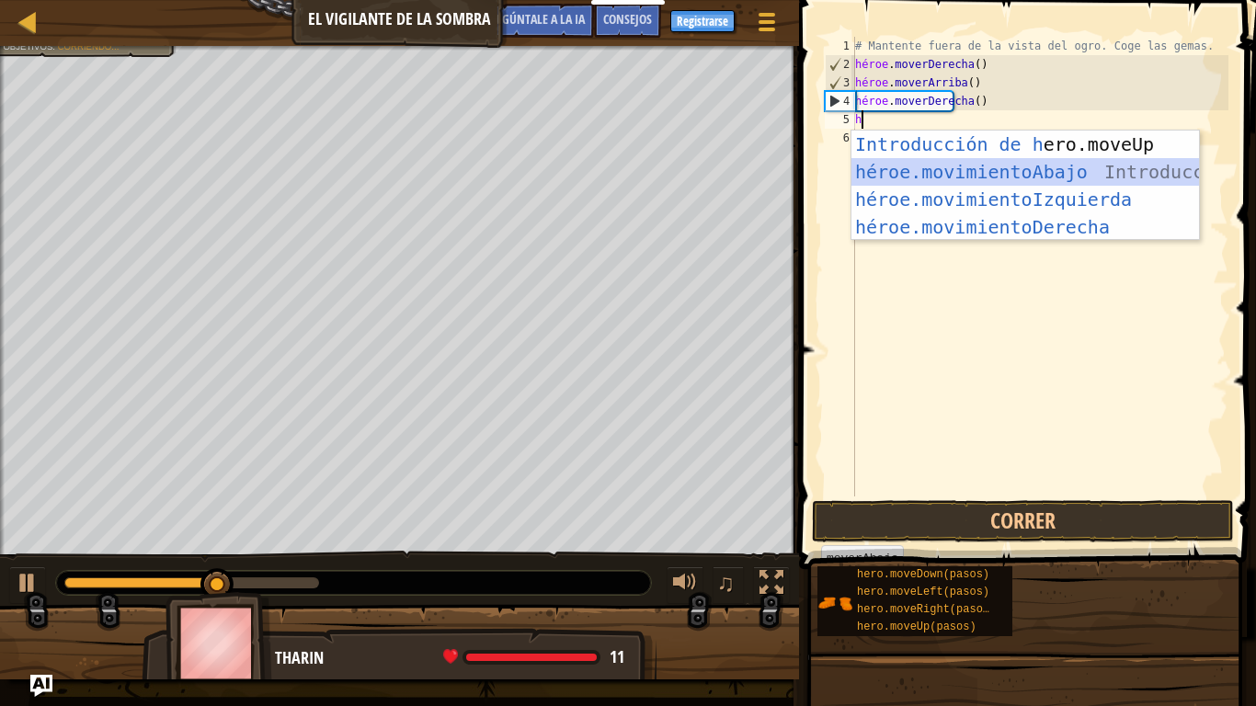
click at [1021, 175] on div "Introducción de h ero.moveUp Presiona héroe.movimientoAbajo ​ Introducción a la…" at bounding box center [1024, 213] width 347 height 165
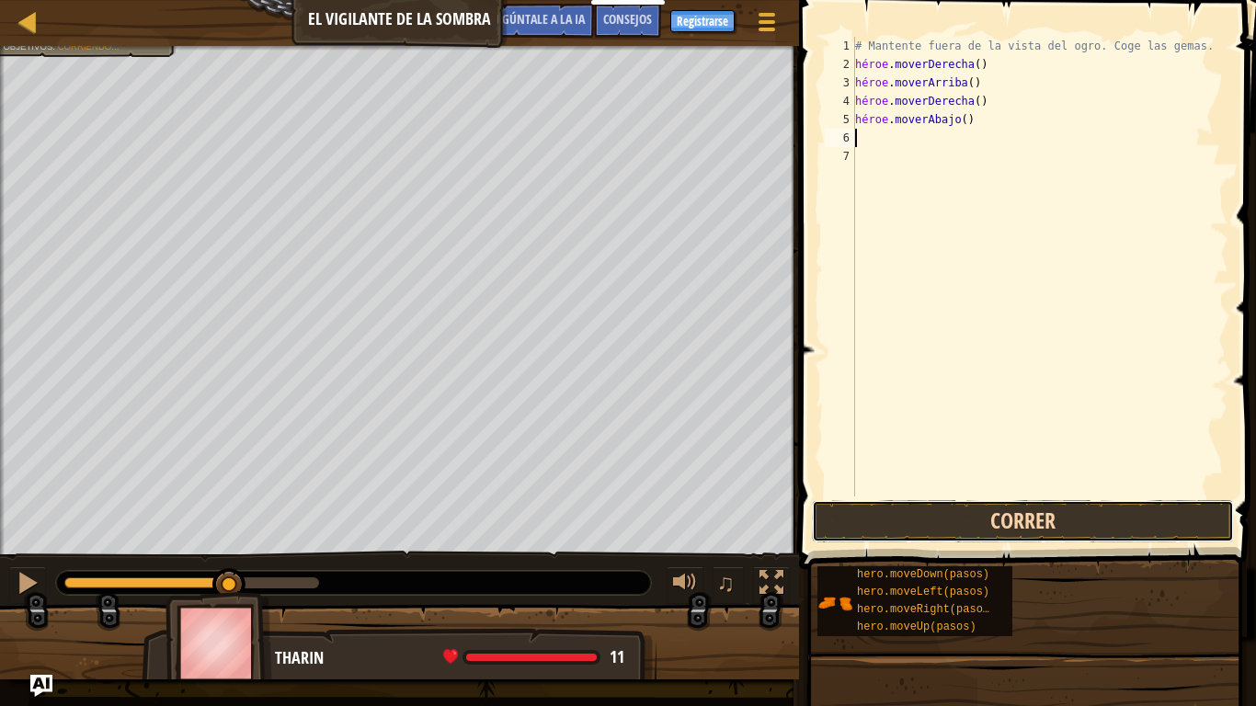
click at [936, 523] on button "Correr" at bounding box center [1023, 521] width 422 height 42
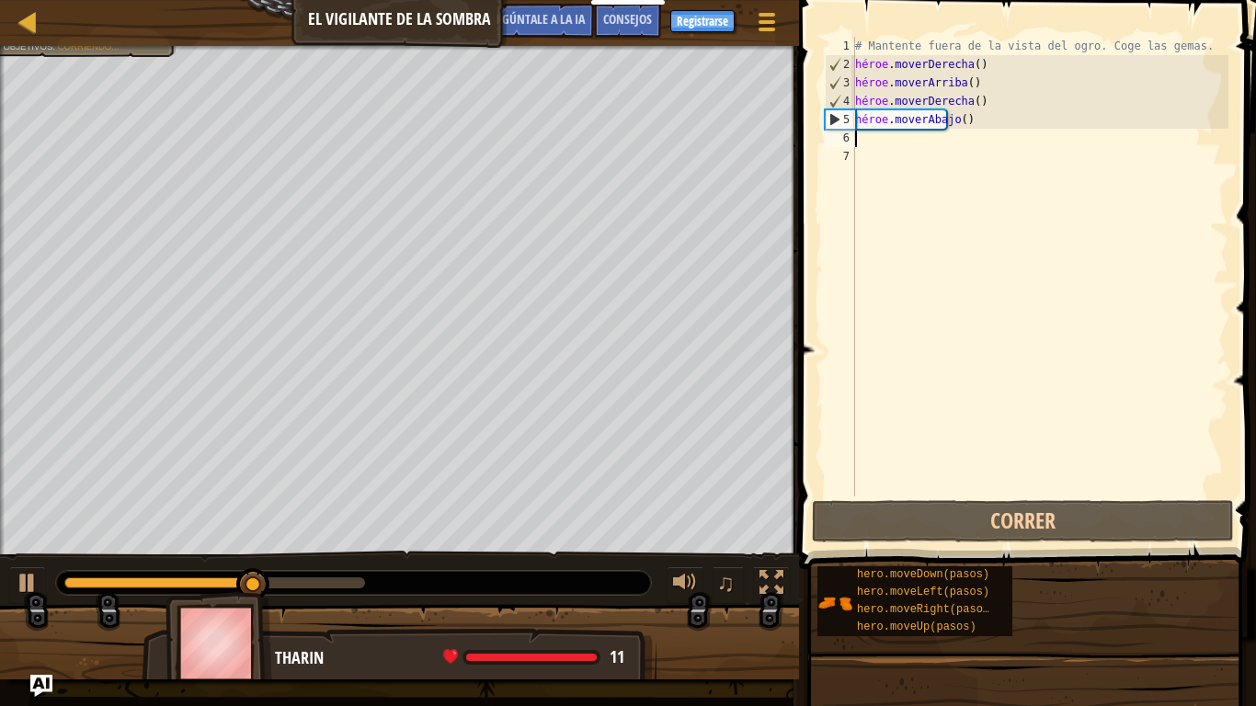
type textarea "h"
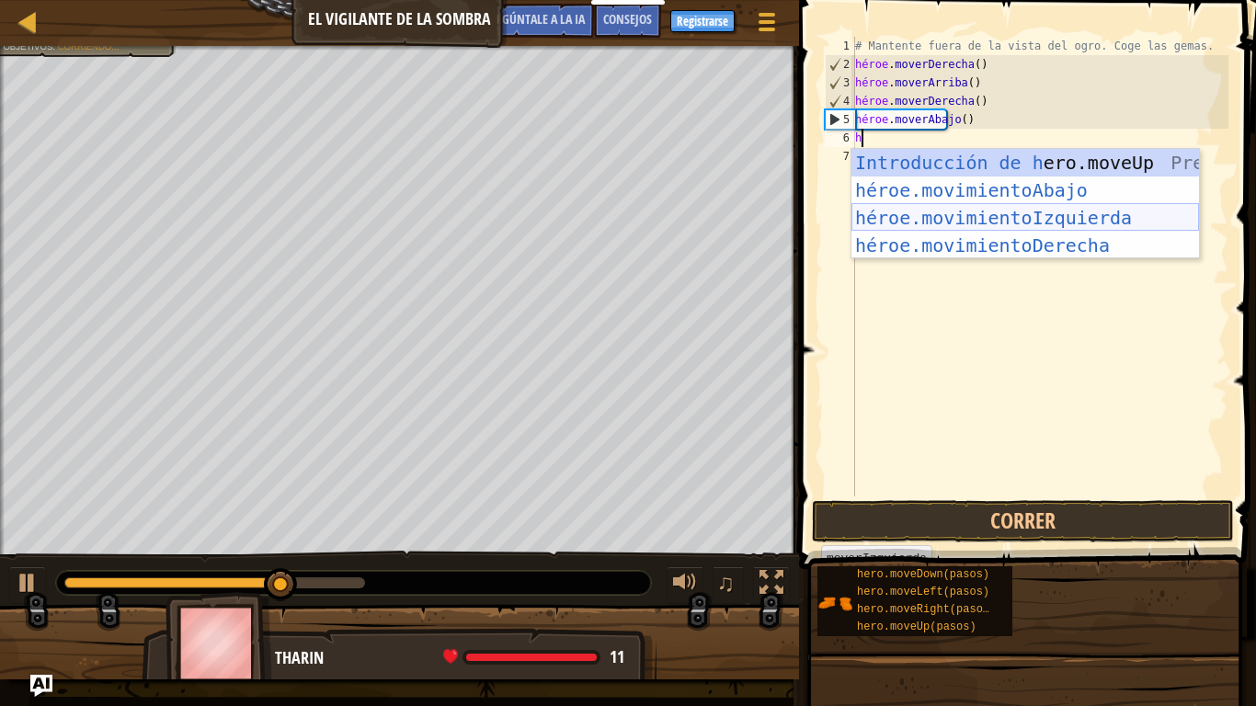
click at [1008, 217] on div "Introducción de h ero.moveUp Presiona héroe.movimientoAbajo ​ Introducción a la…" at bounding box center [1024, 231] width 347 height 165
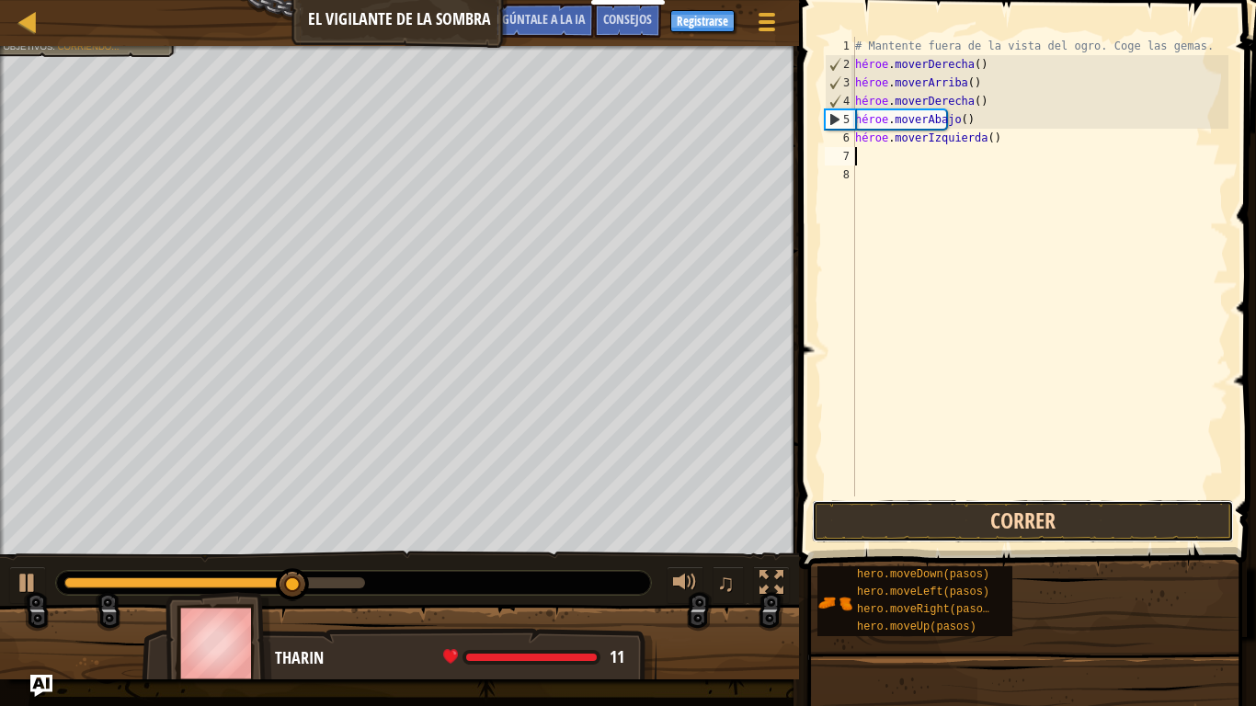
click at [962, 515] on button "Correr" at bounding box center [1023, 521] width 422 height 42
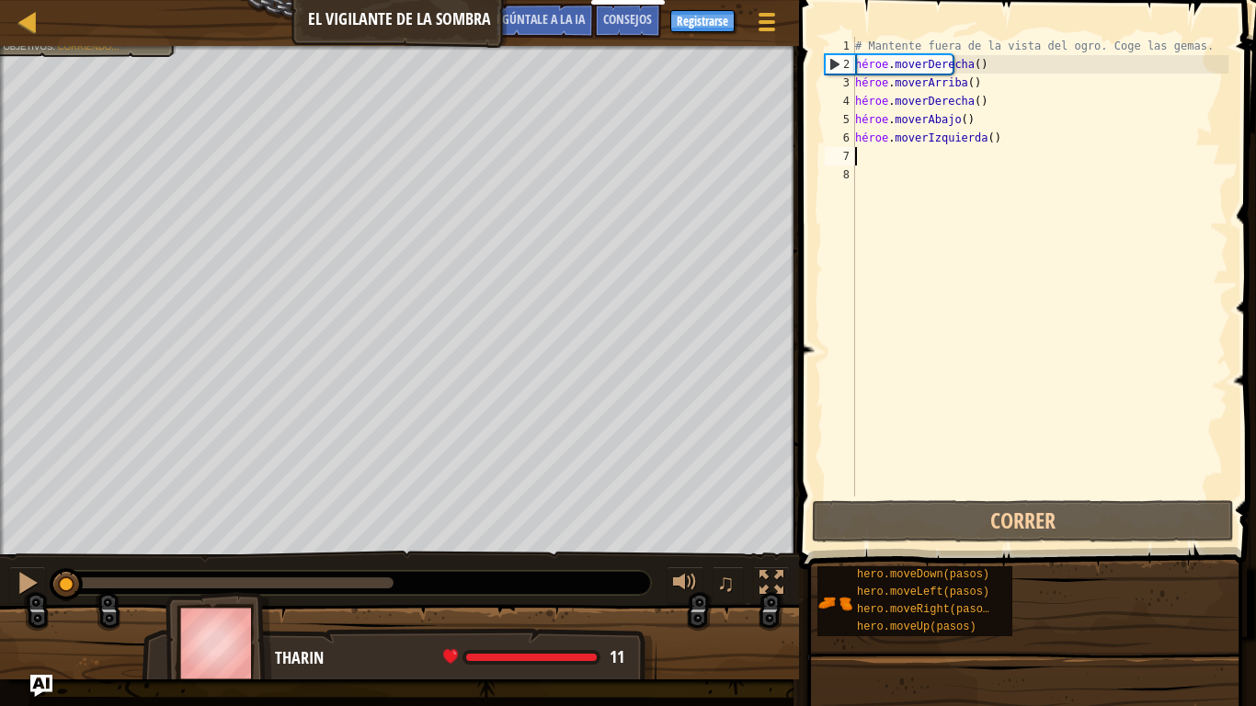
click at [1029, 141] on div "# Mantente fuera de la vista del ogro. Coge las gemas. héroe . moverDerecha ( )…" at bounding box center [1039, 285] width 377 height 496
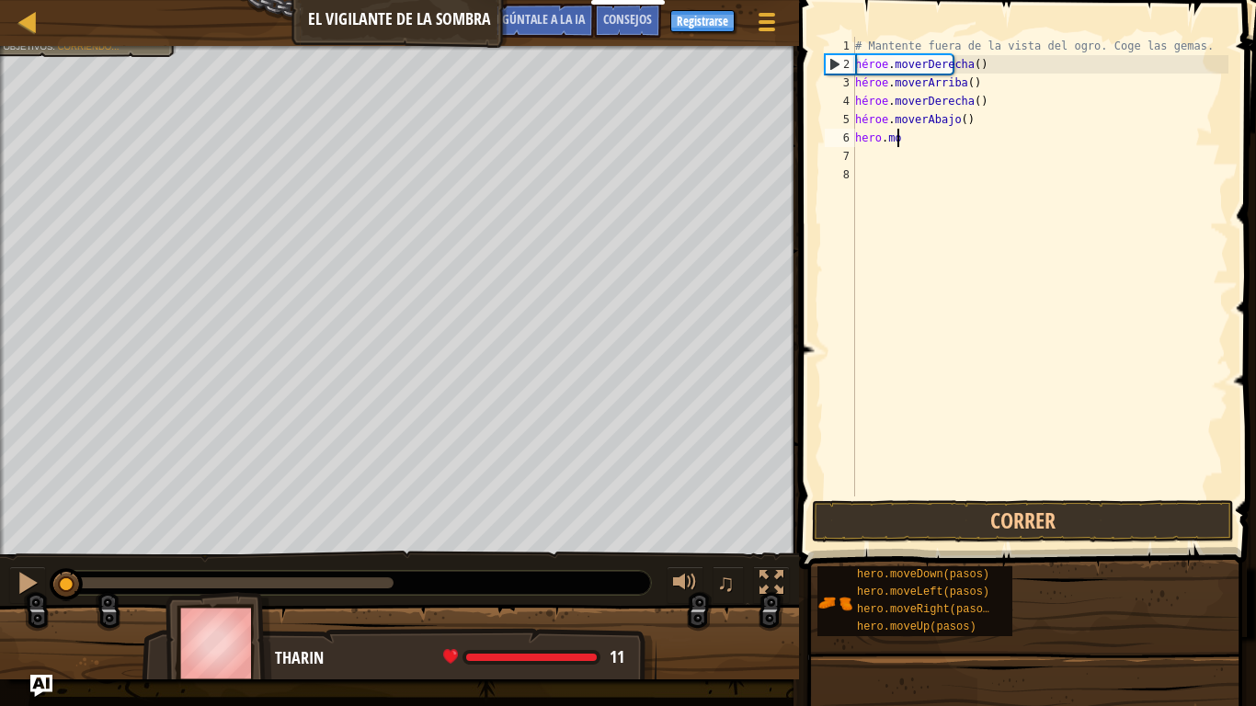
type textarea "h"
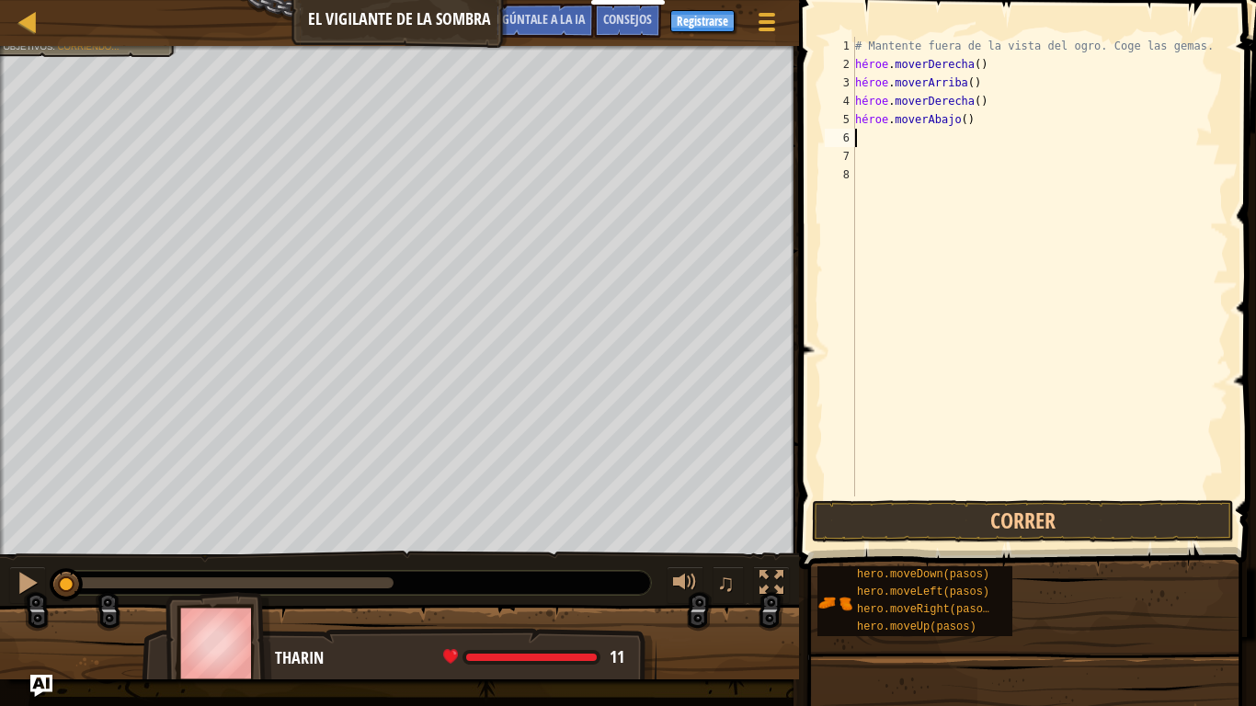
type textarea "h"
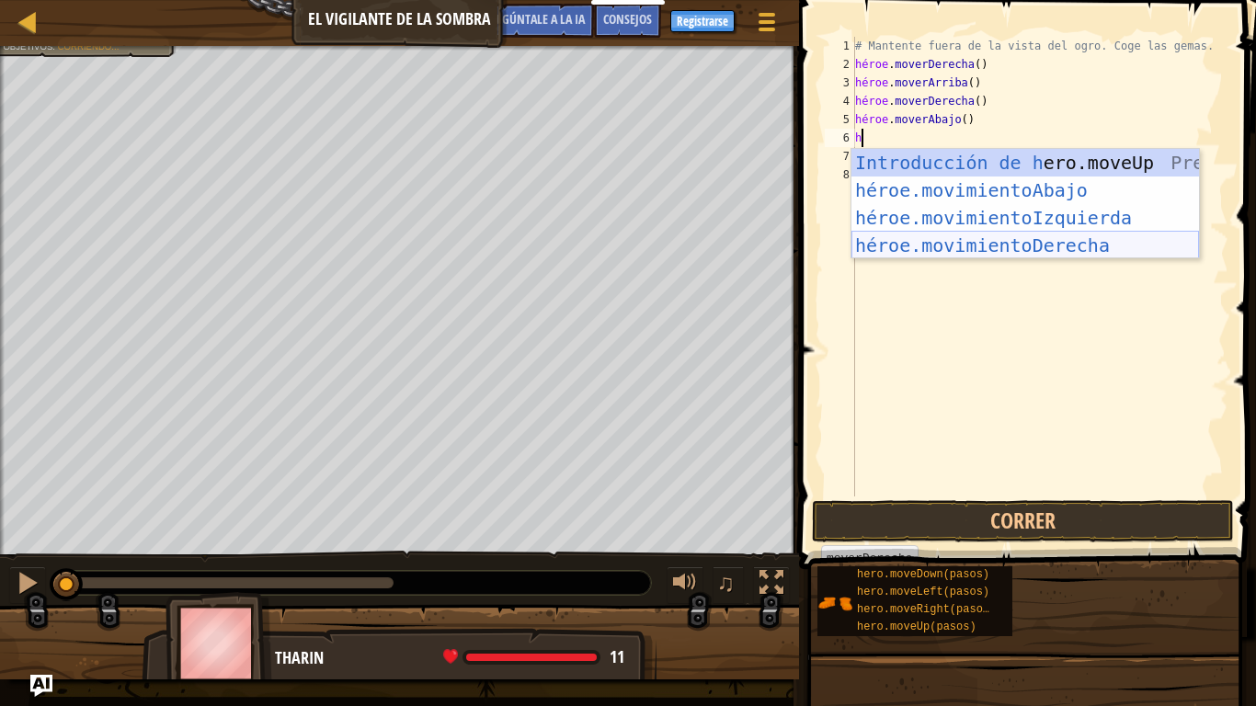
click at [1015, 237] on div "Introducción de h ero.moveUp Presiona héroe.movimientoAbajo ​ Introducción a la…" at bounding box center [1024, 231] width 347 height 165
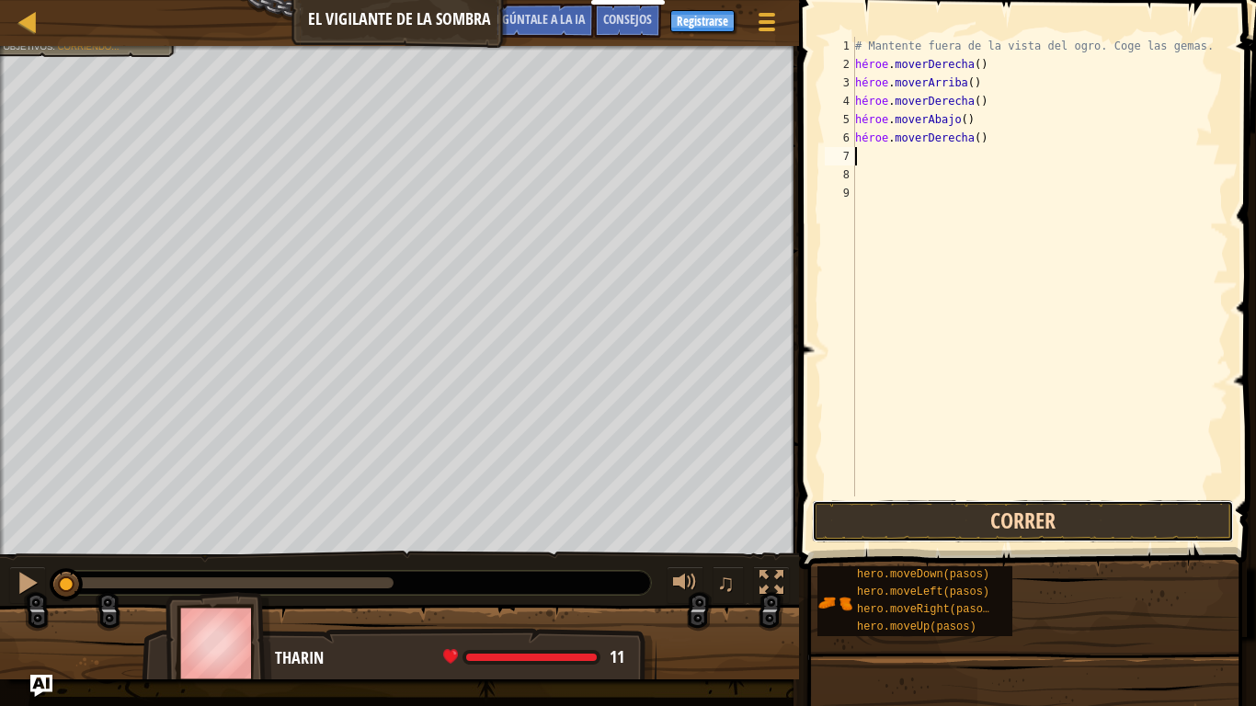
click at [958, 506] on button "Correr" at bounding box center [1023, 521] width 422 height 42
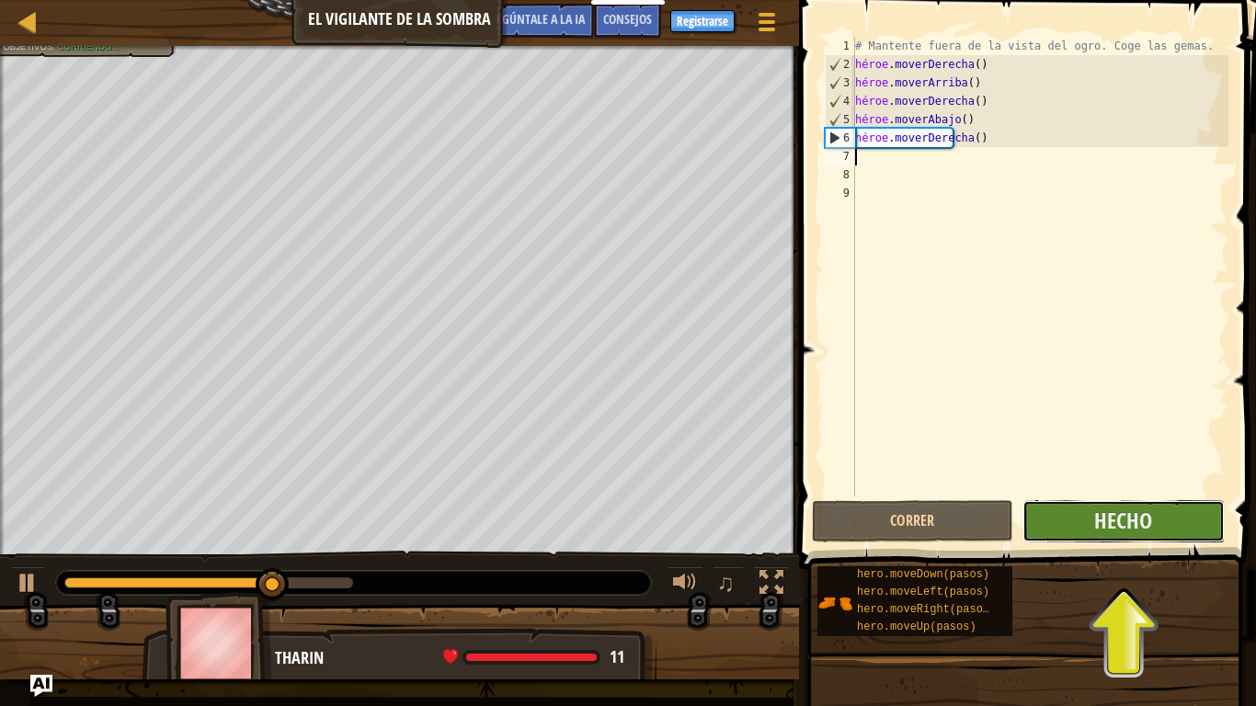
click at [1103, 541] on button "Hecho" at bounding box center [1122, 521] width 201 height 42
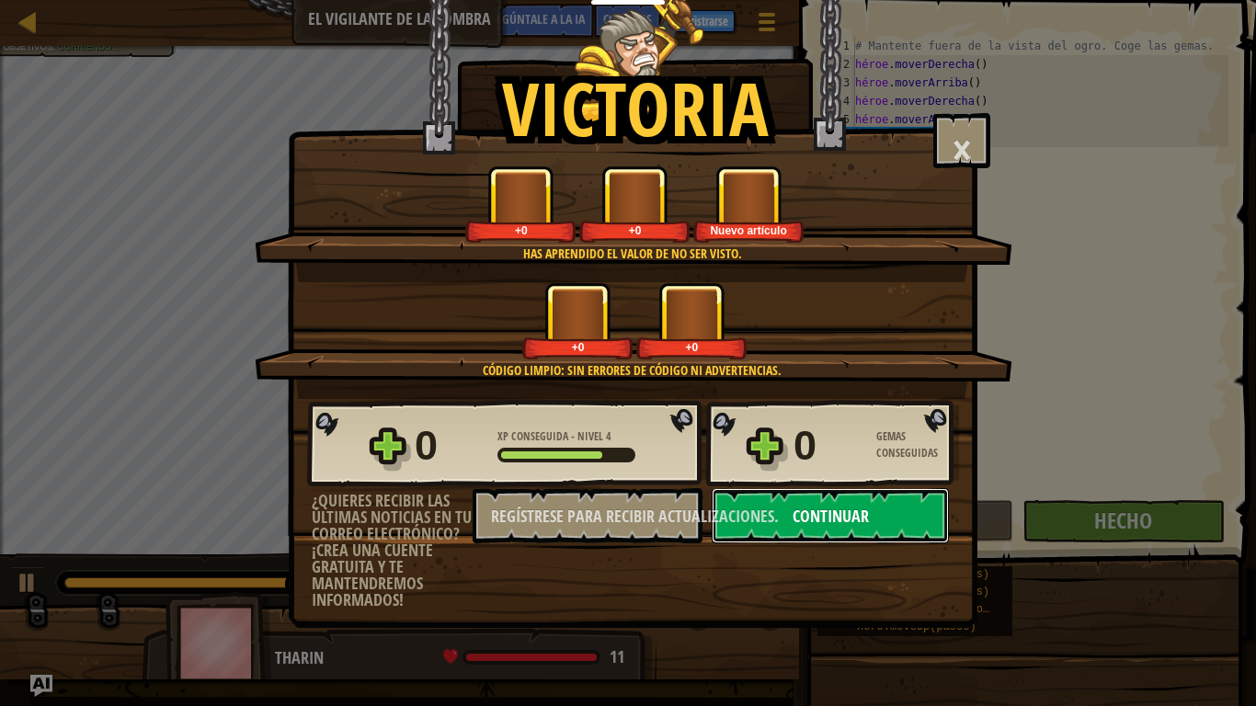
click at [784, 515] on button "Continuar" at bounding box center [829, 515] width 237 height 55
select select "es-ES"
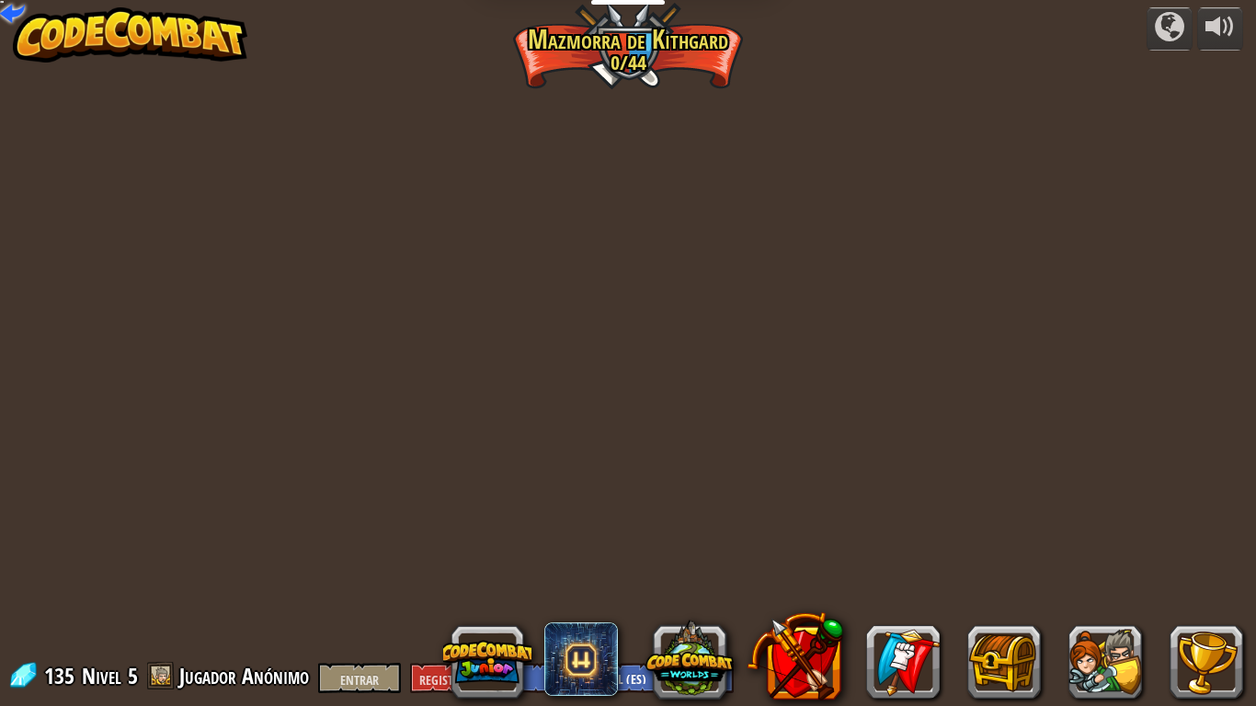
select select "es-ES"
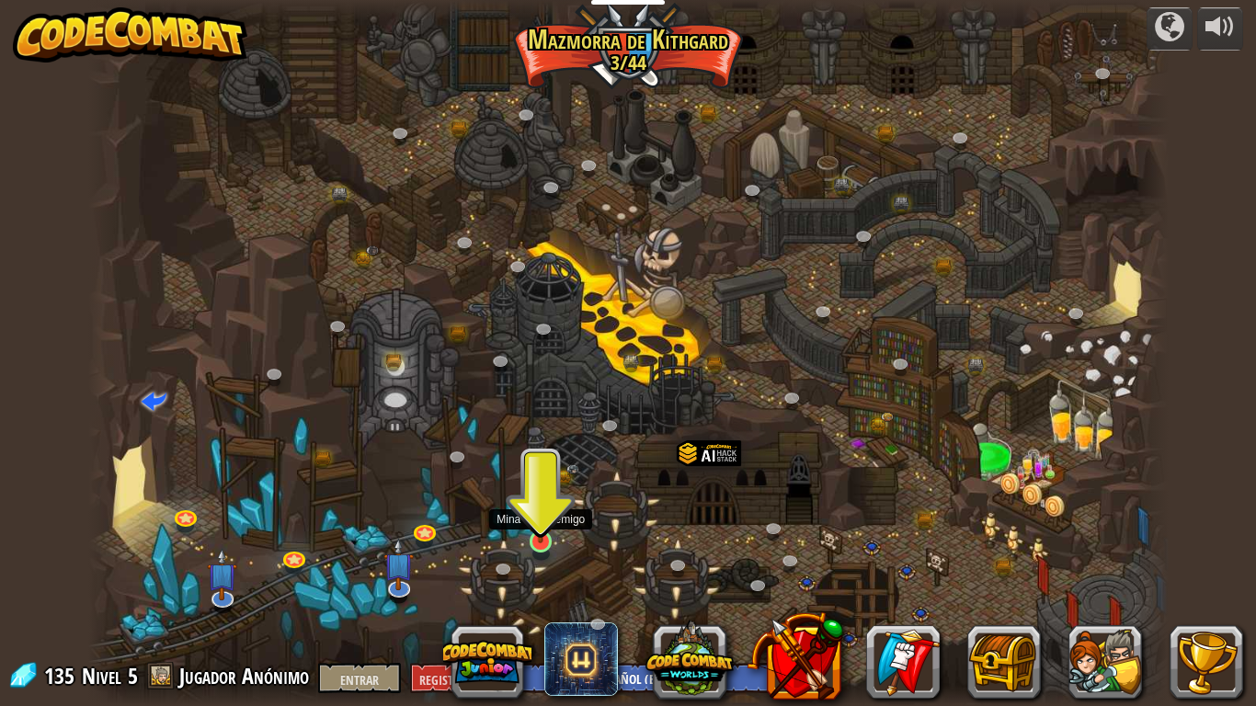
click at [544, 541] on img at bounding box center [541, 512] width 28 height 63
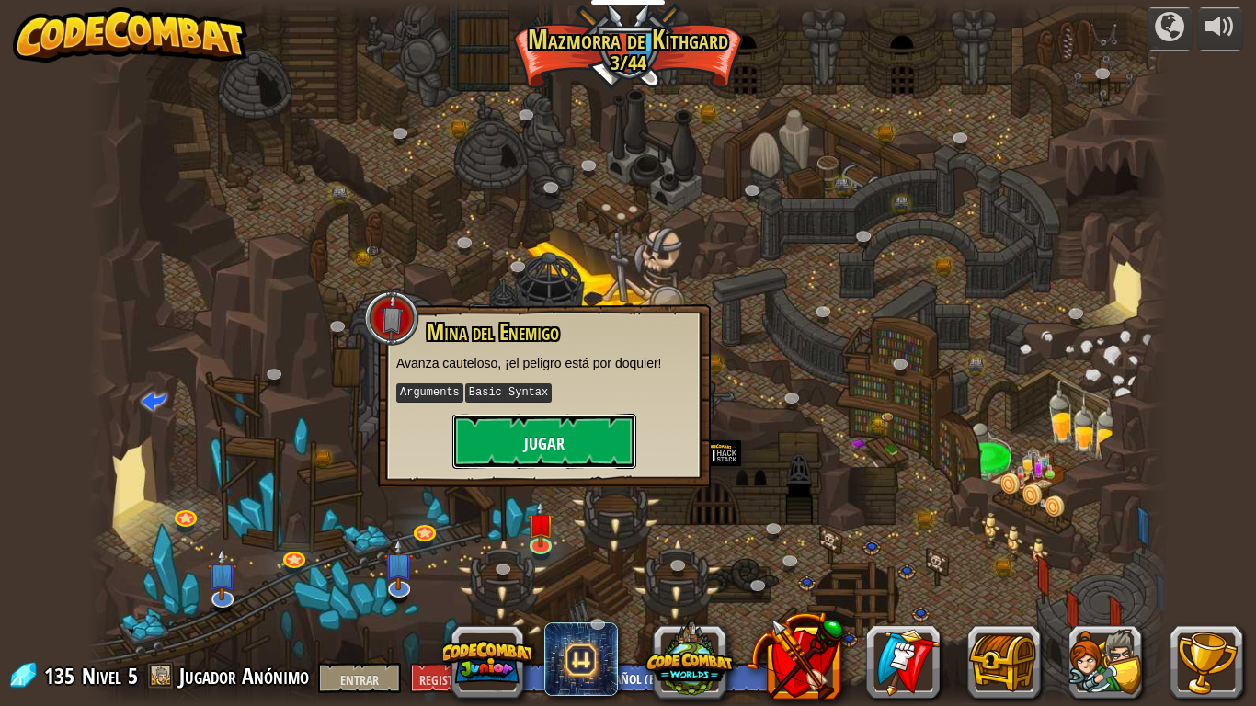
click at [563, 432] on font "Jugar" at bounding box center [544, 443] width 40 height 23
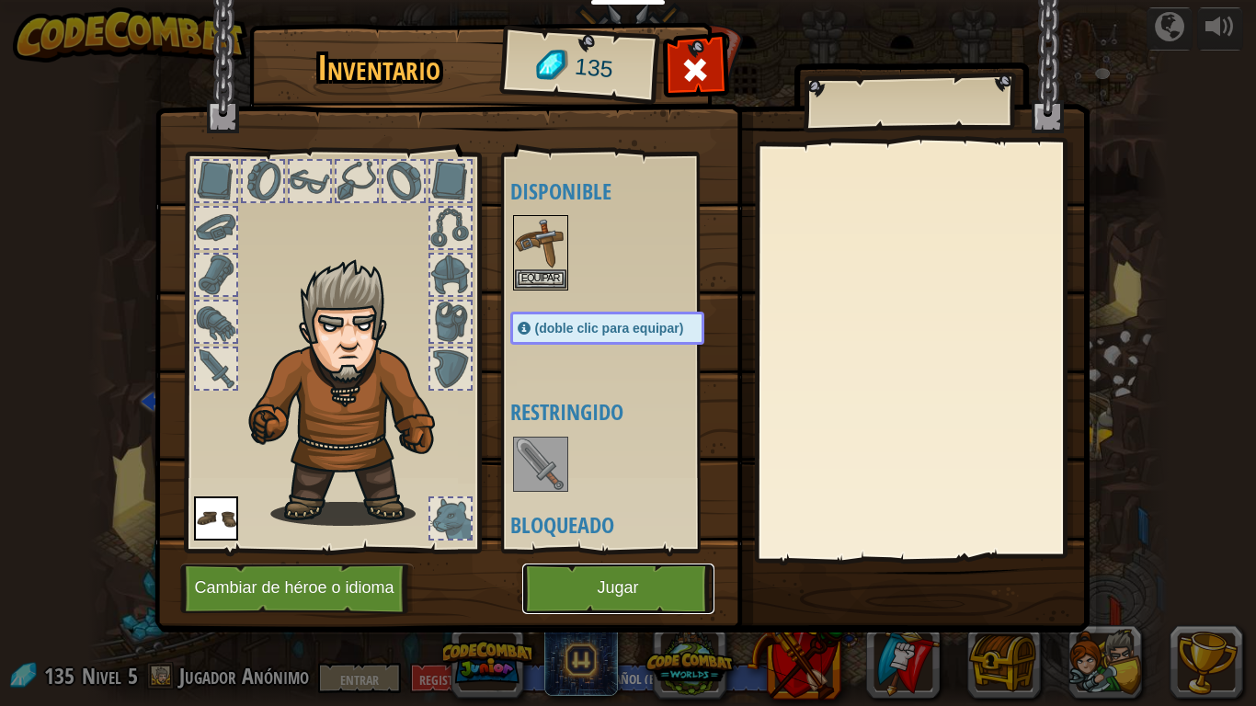
click at [599, 550] on font "Jugar" at bounding box center [617, 588] width 41 height 18
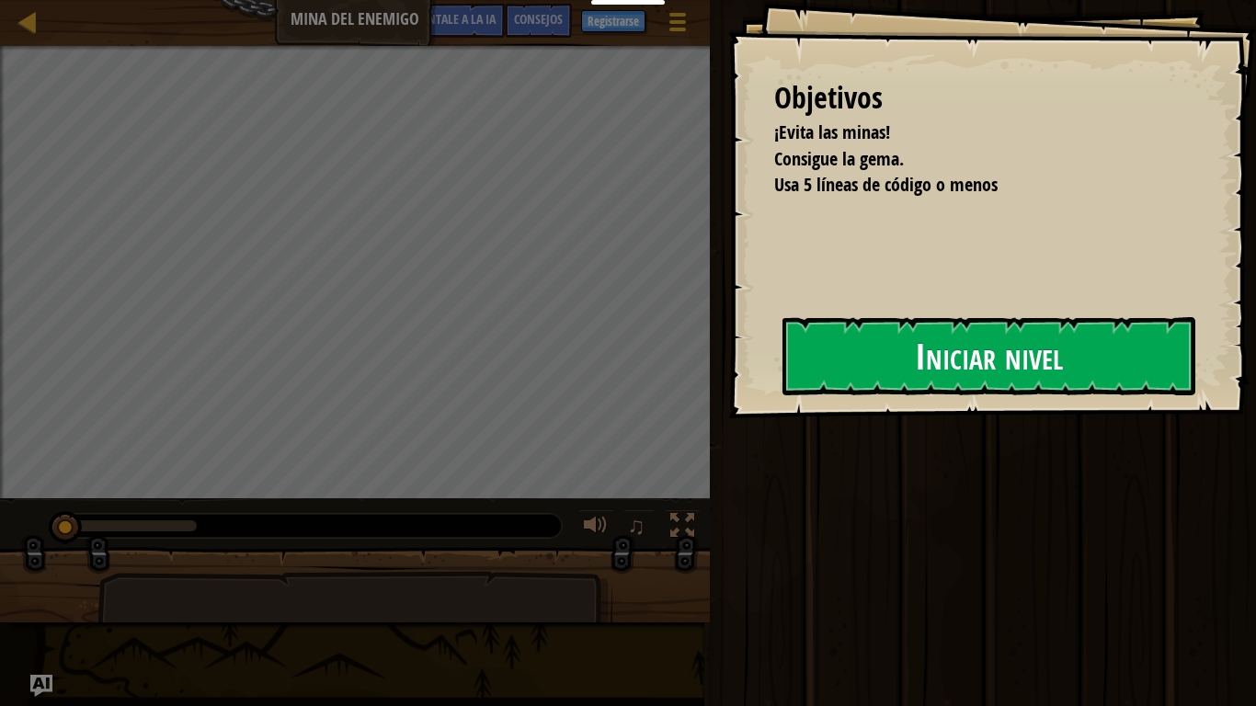
click at [906, 341] on button "Iniciar nivel" at bounding box center [988, 355] width 413 height 77
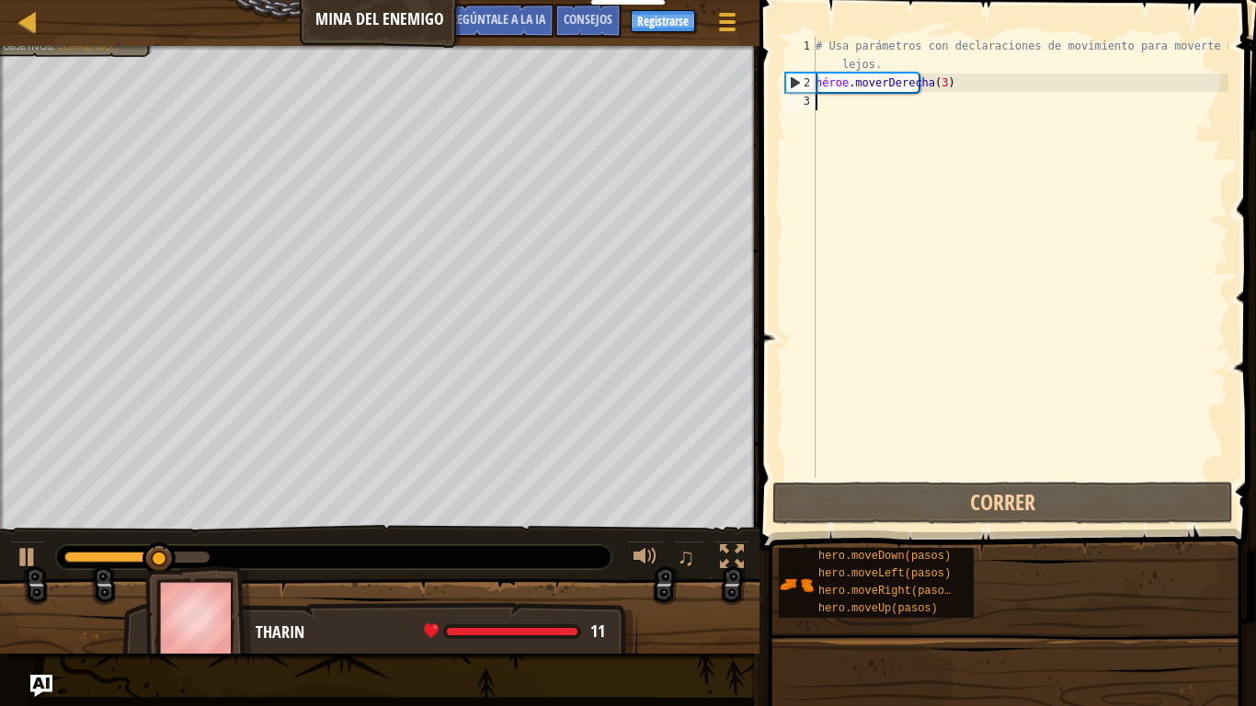
type textarea "h"
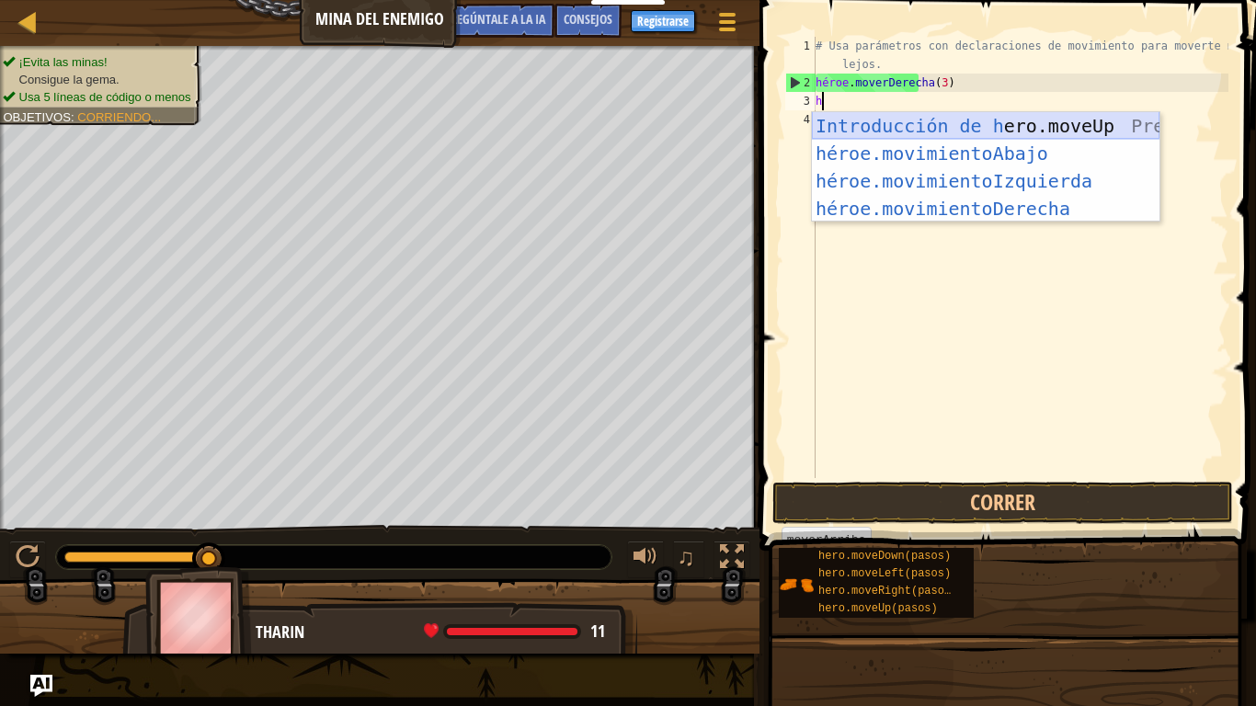
click at [982, 129] on div "Introducción de h ero.moveUp Presiona héroe.movimientoAbajo ​ Introducción a la…" at bounding box center [985, 194] width 347 height 165
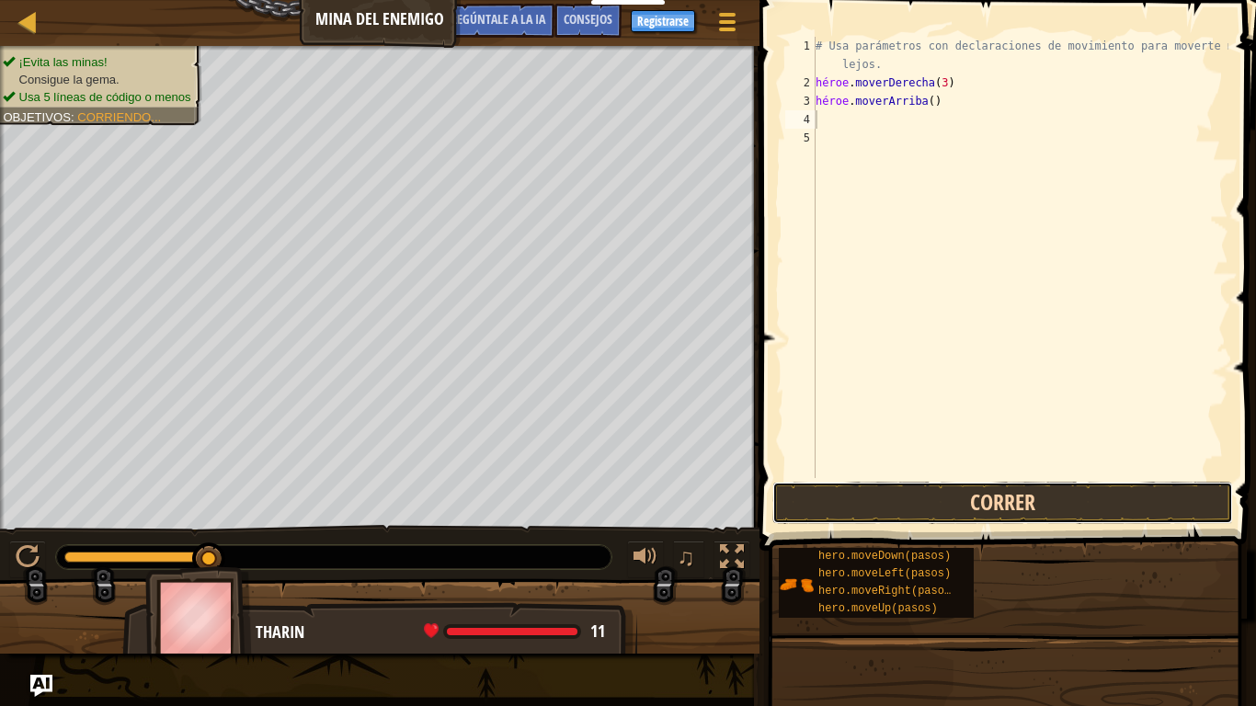
click at [960, 501] on button "Correr" at bounding box center [1002, 503] width 461 height 42
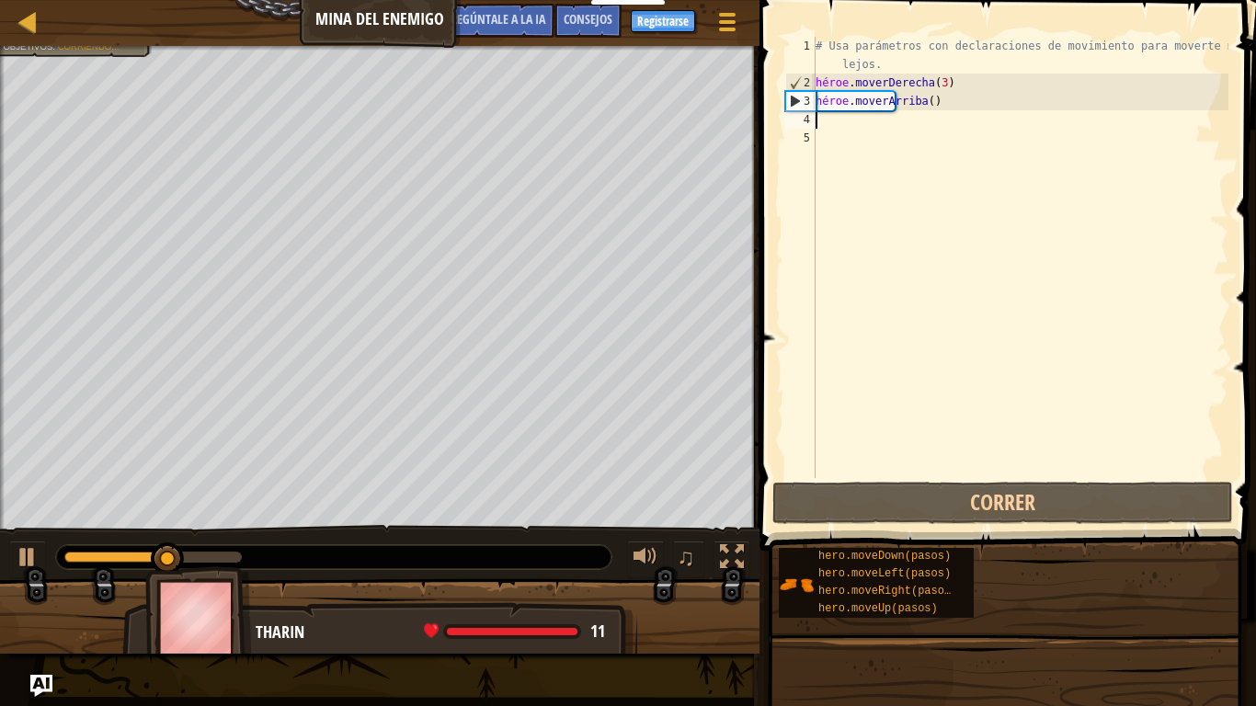
type textarea "h"
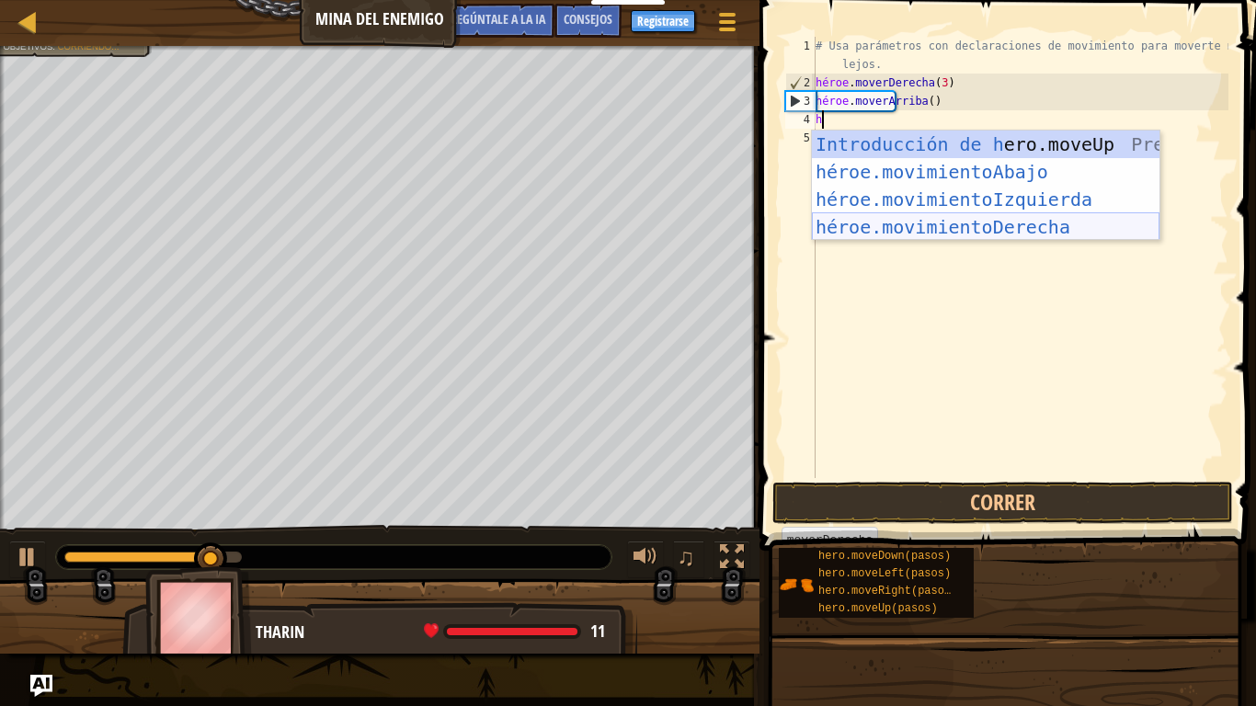
click at [942, 221] on div "Introducción de h ero.moveUp Presiona héroe.movimientoAbajo ​ Introducción a la…" at bounding box center [985, 213] width 347 height 165
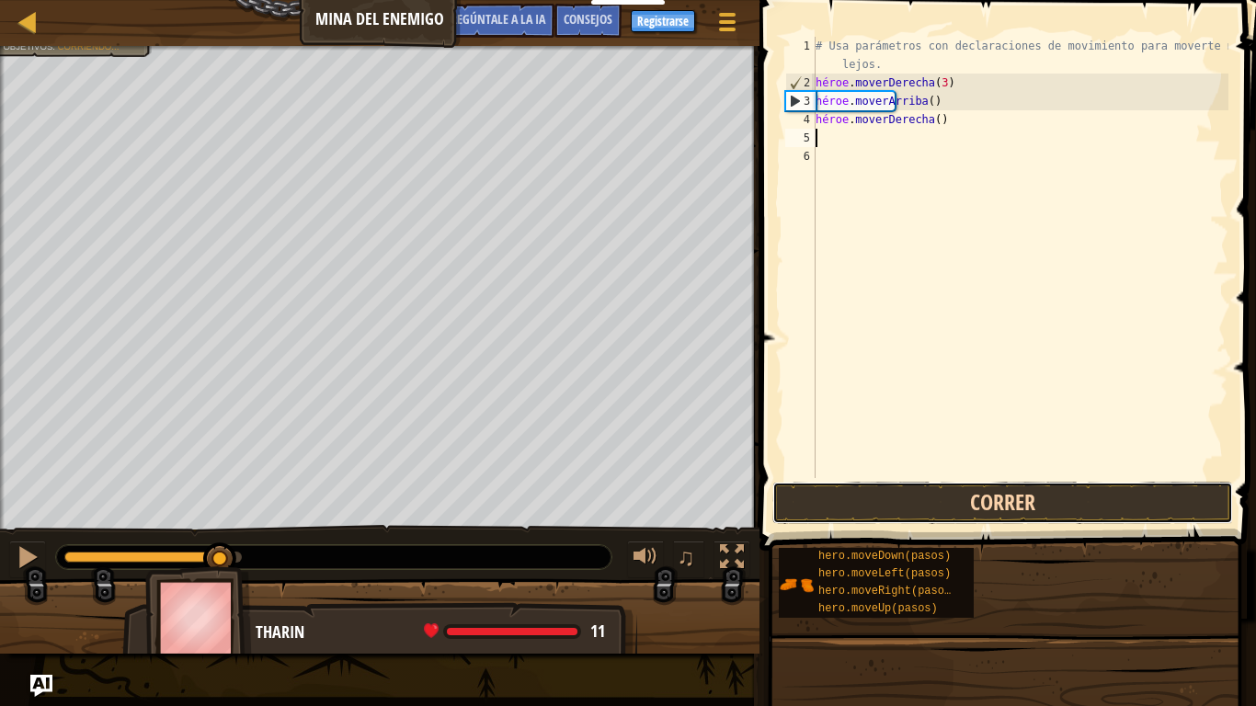
click at [923, 508] on button "Correr" at bounding box center [1002, 503] width 461 height 42
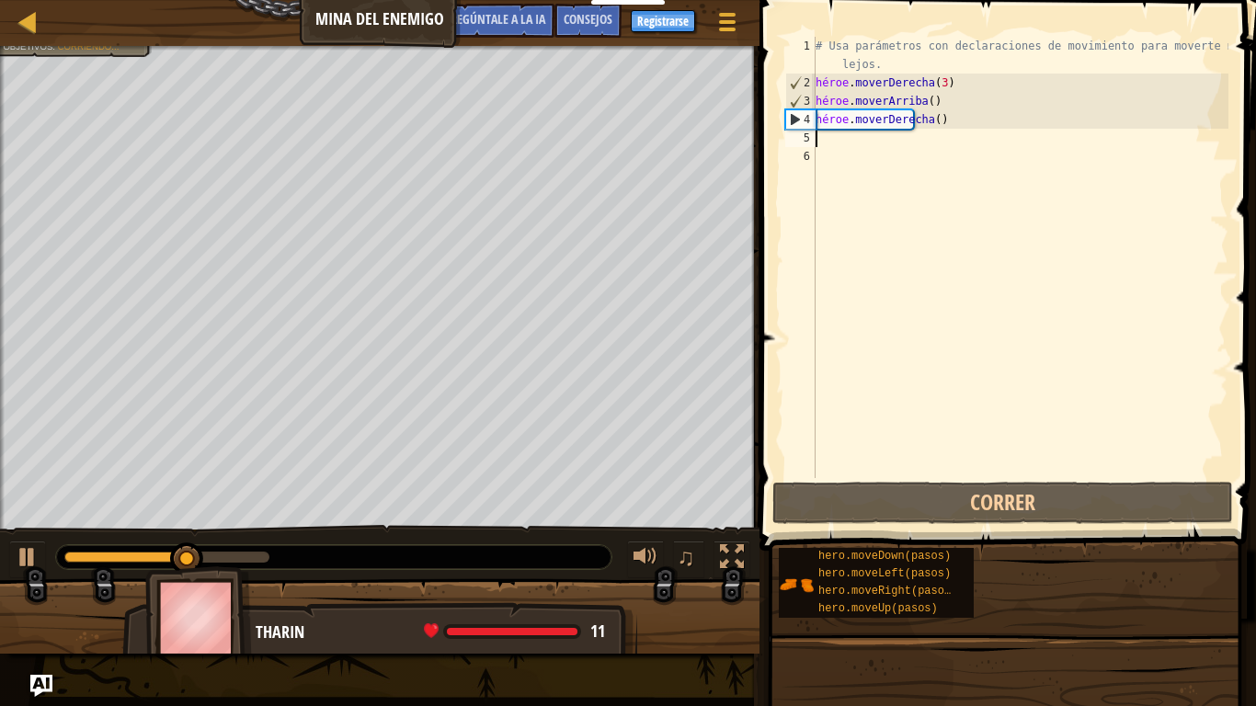
type textarea "h"
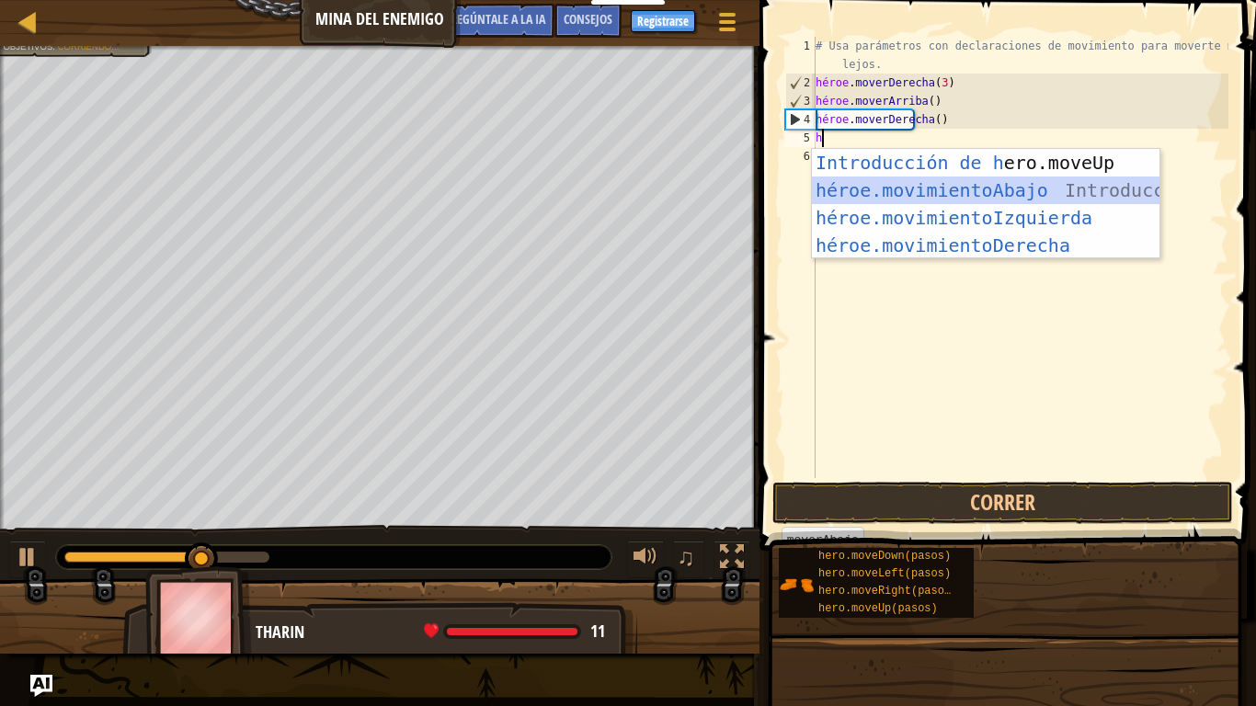
click at [952, 191] on div "Introducción de h ero.moveUp Presiona héroe.movimientoAbajo ​ Introducción a la…" at bounding box center [985, 231] width 347 height 165
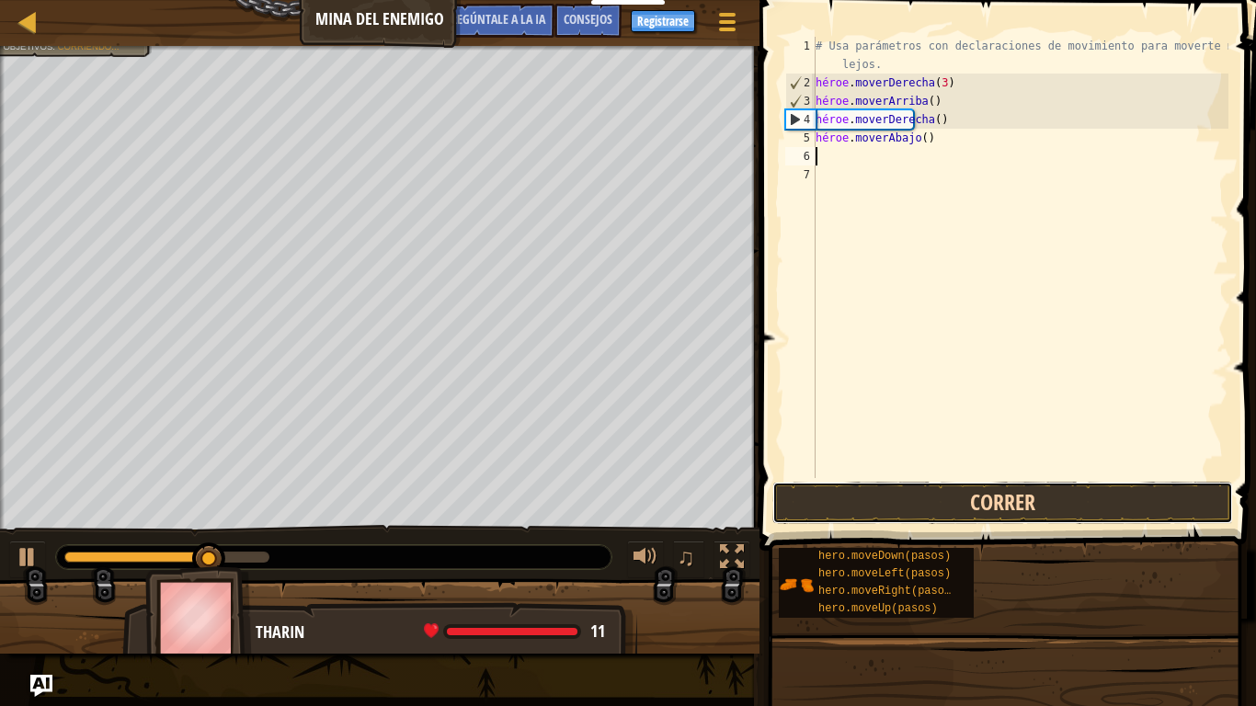
click at [960, 503] on button "Correr" at bounding box center [1002, 503] width 461 height 42
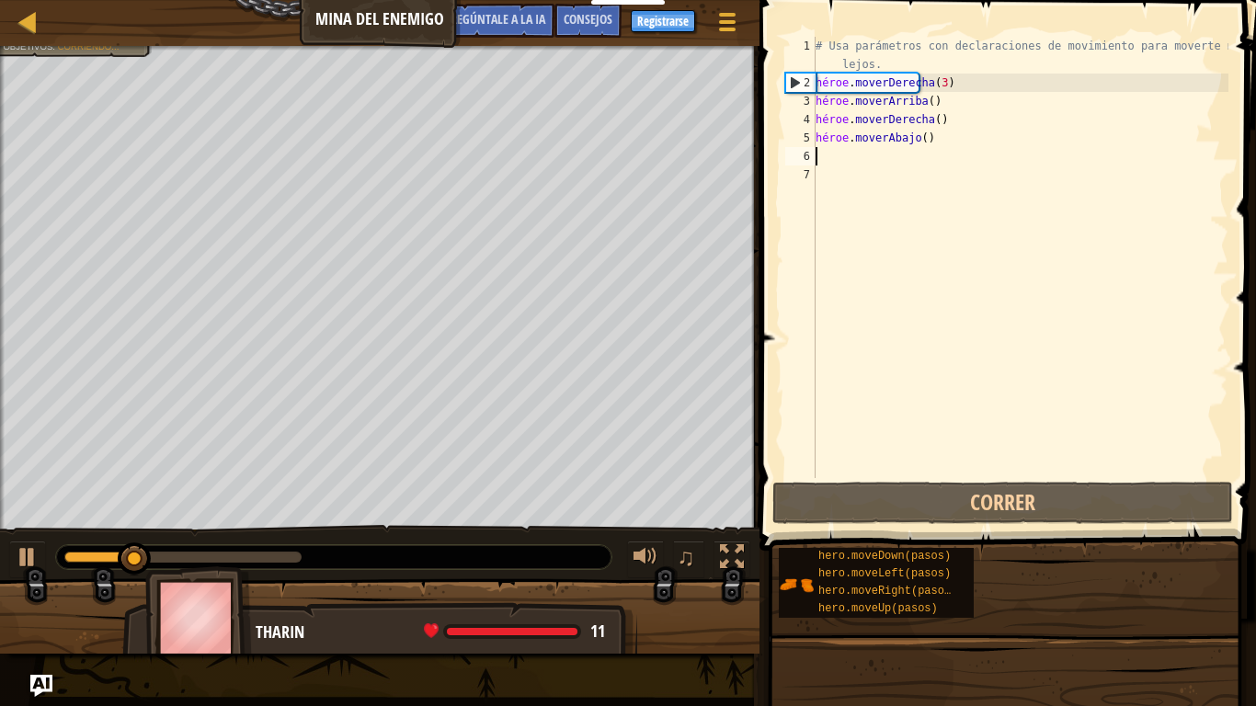
type textarea "h"
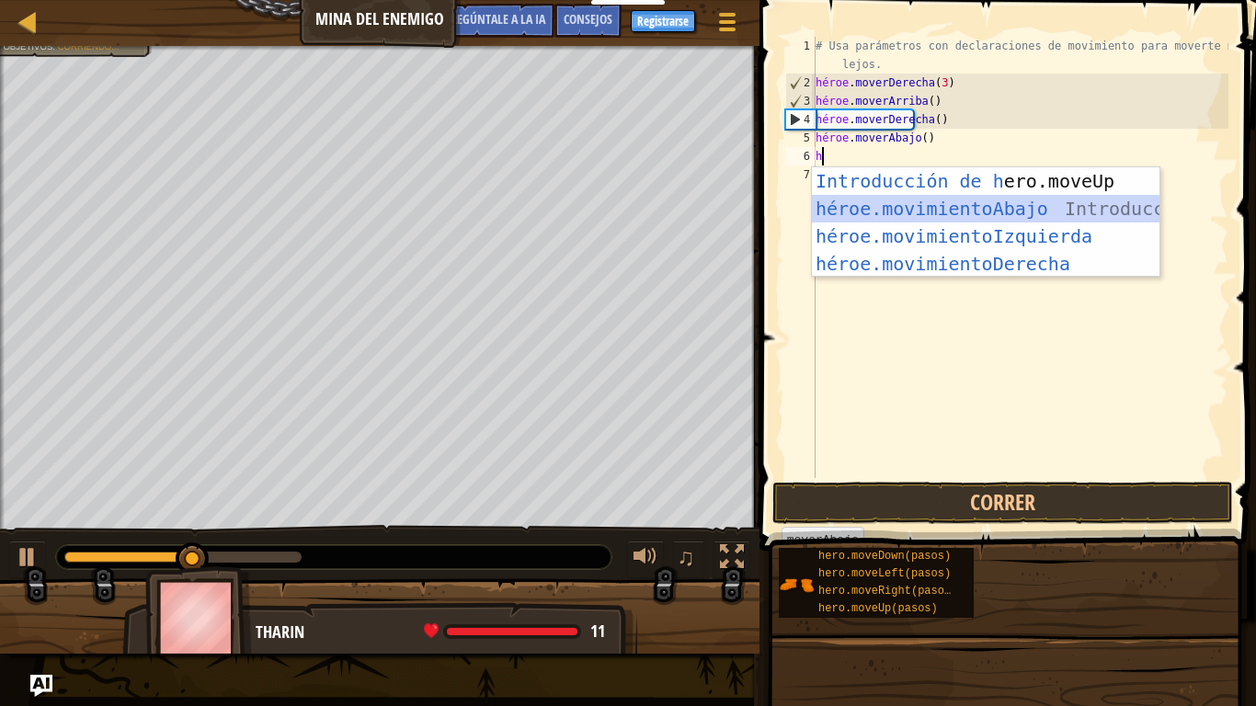
click at [942, 210] on div "Introducción de h ero.moveUp Presiona héroe.movimientoAbajo ​ Introducción a la…" at bounding box center [985, 249] width 347 height 165
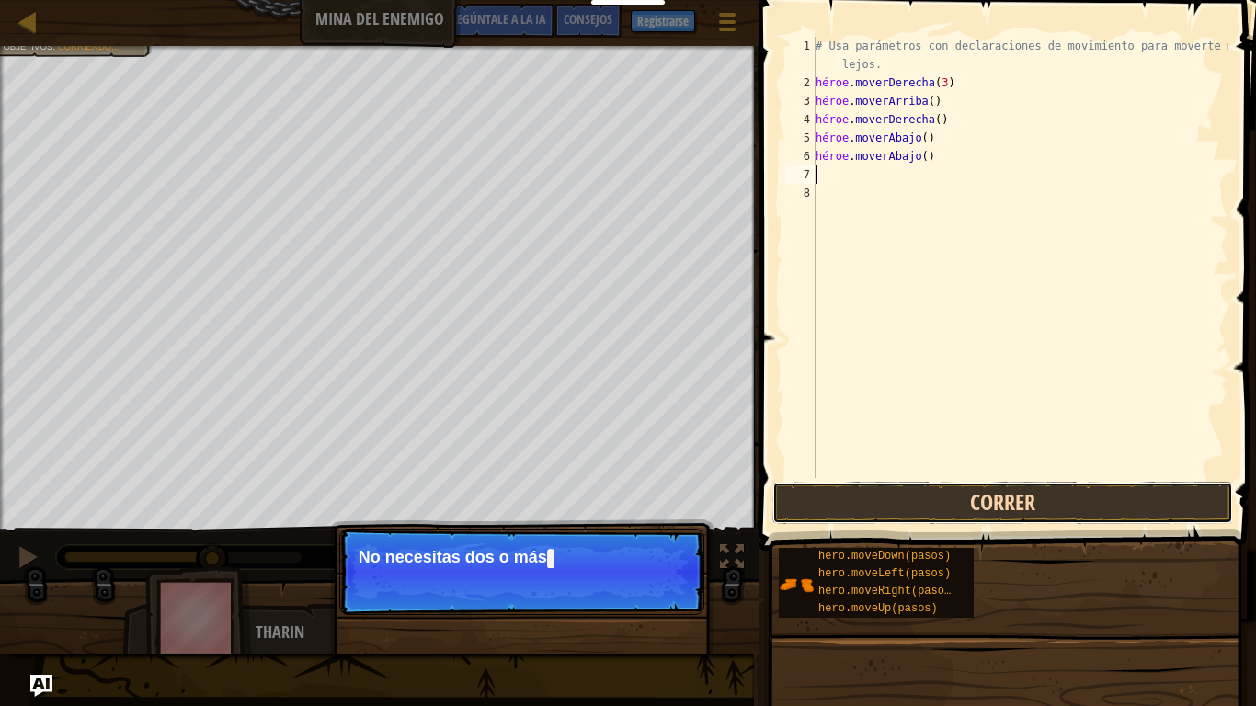
click at [963, 506] on button "Correr" at bounding box center [1002, 503] width 461 height 42
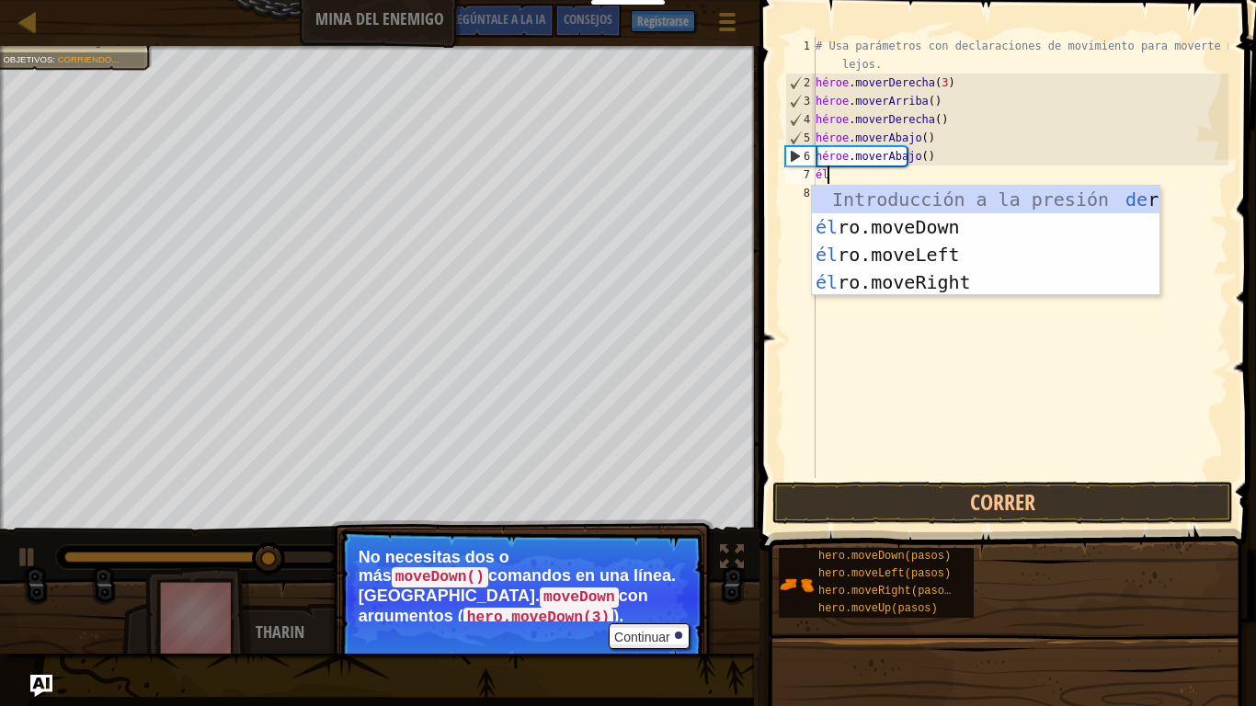
type textarea "h"
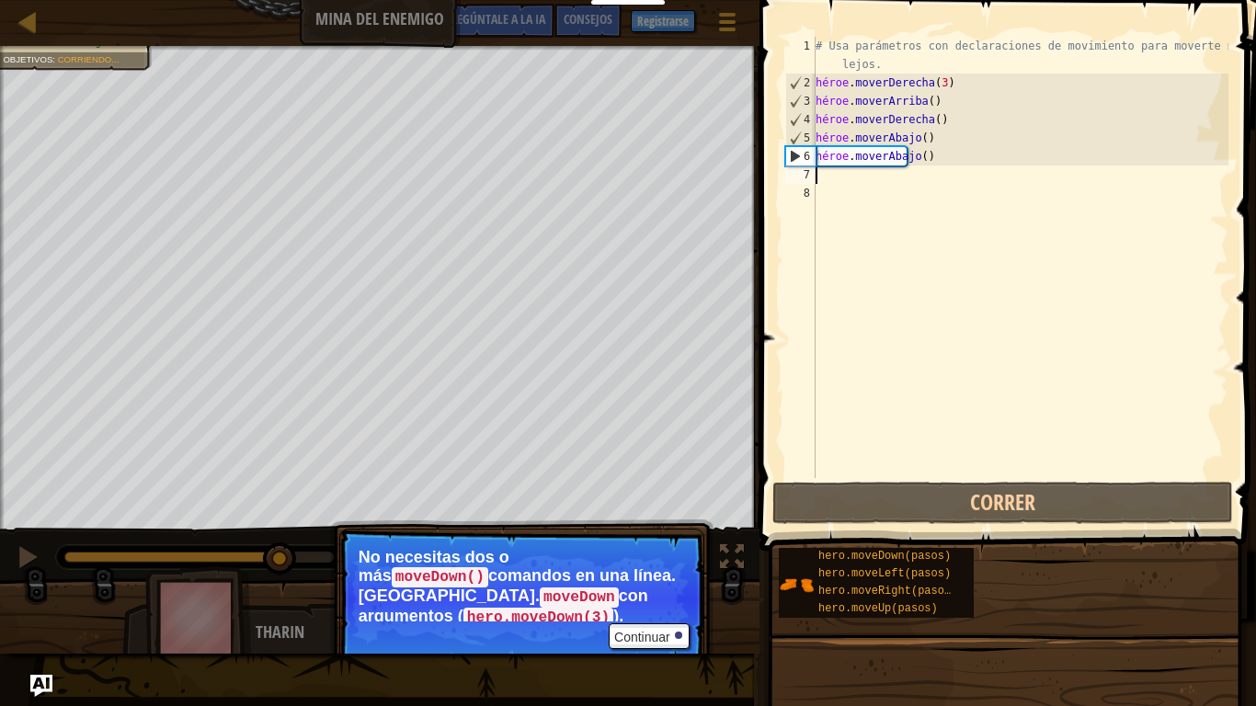
type textarea "h"
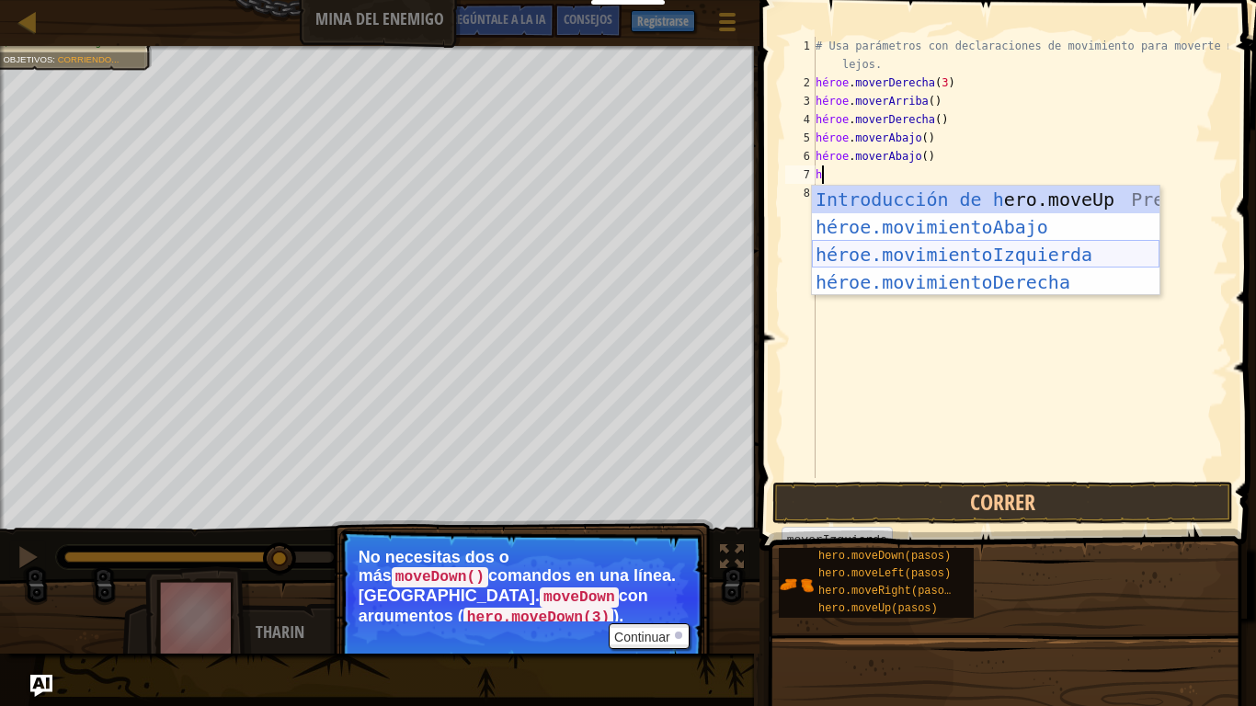
click at [973, 233] on div "Introducción de h ero.moveUp Presiona héroe.movimientoAbajo ​ Introducción a la…" at bounding box center [985, 268] width 347 height 165
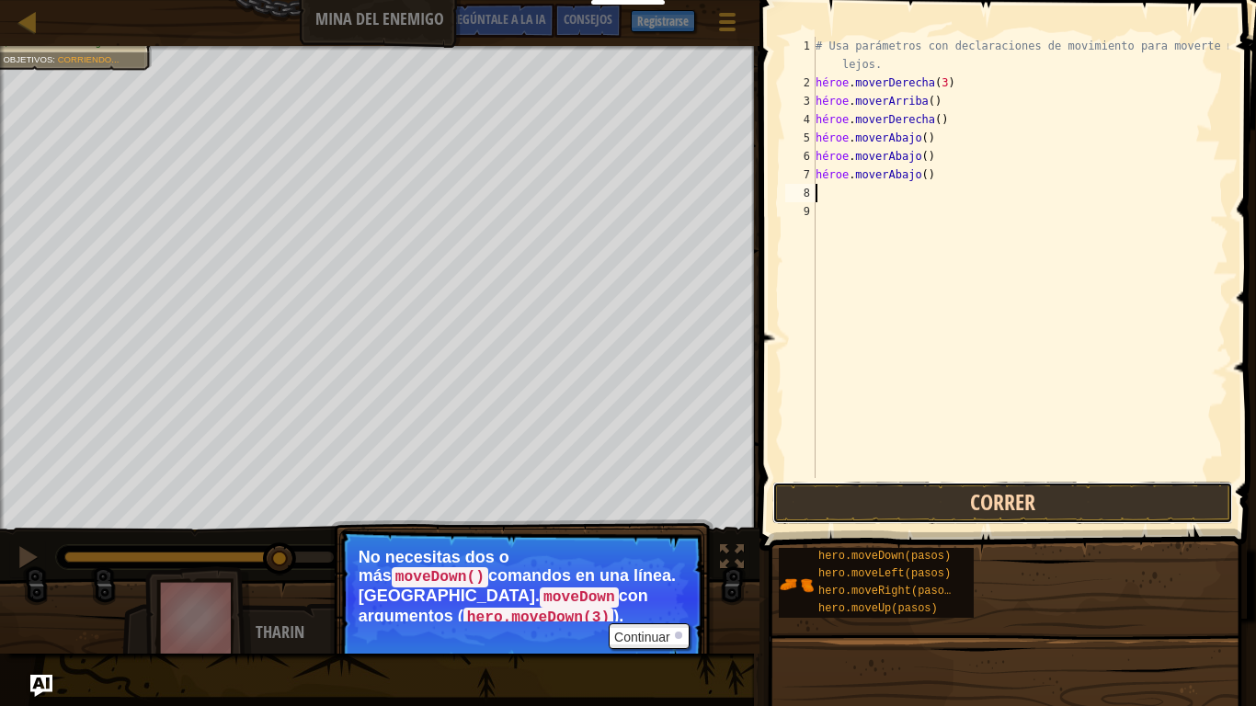
click at [897, 508] on button "Correr" at bounding box center [1002, 503] width 461 height 42
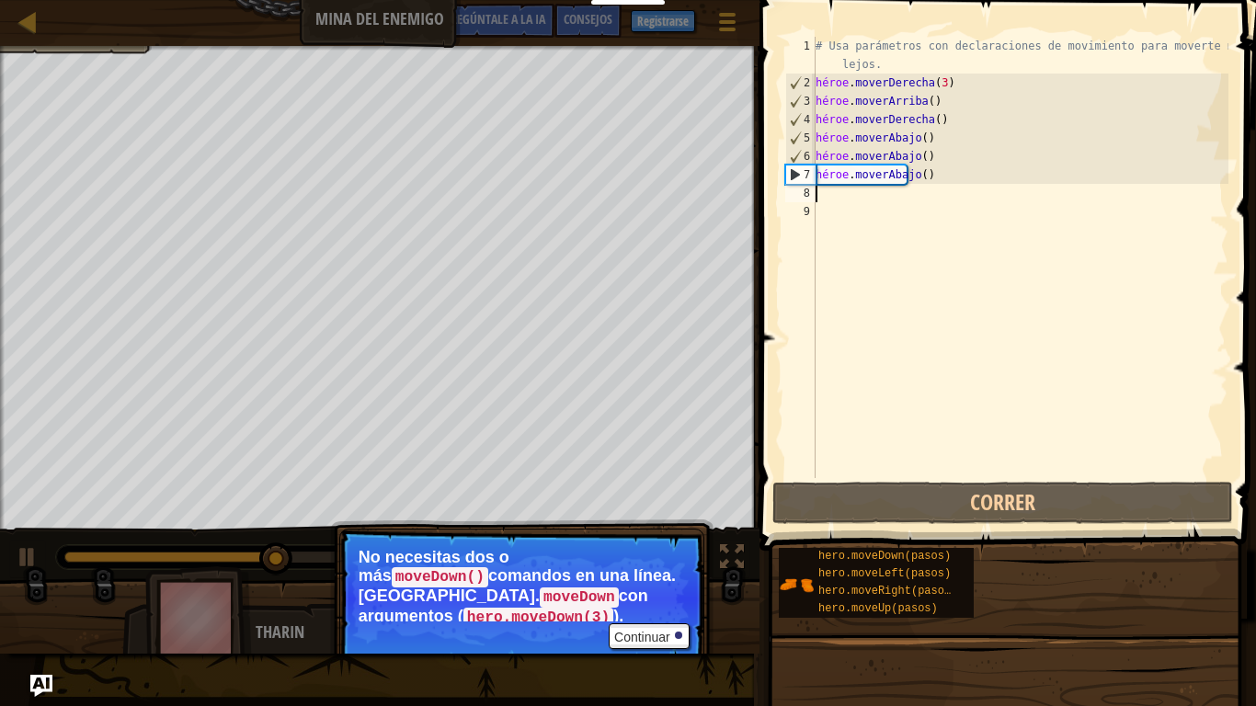
type textarea "h"
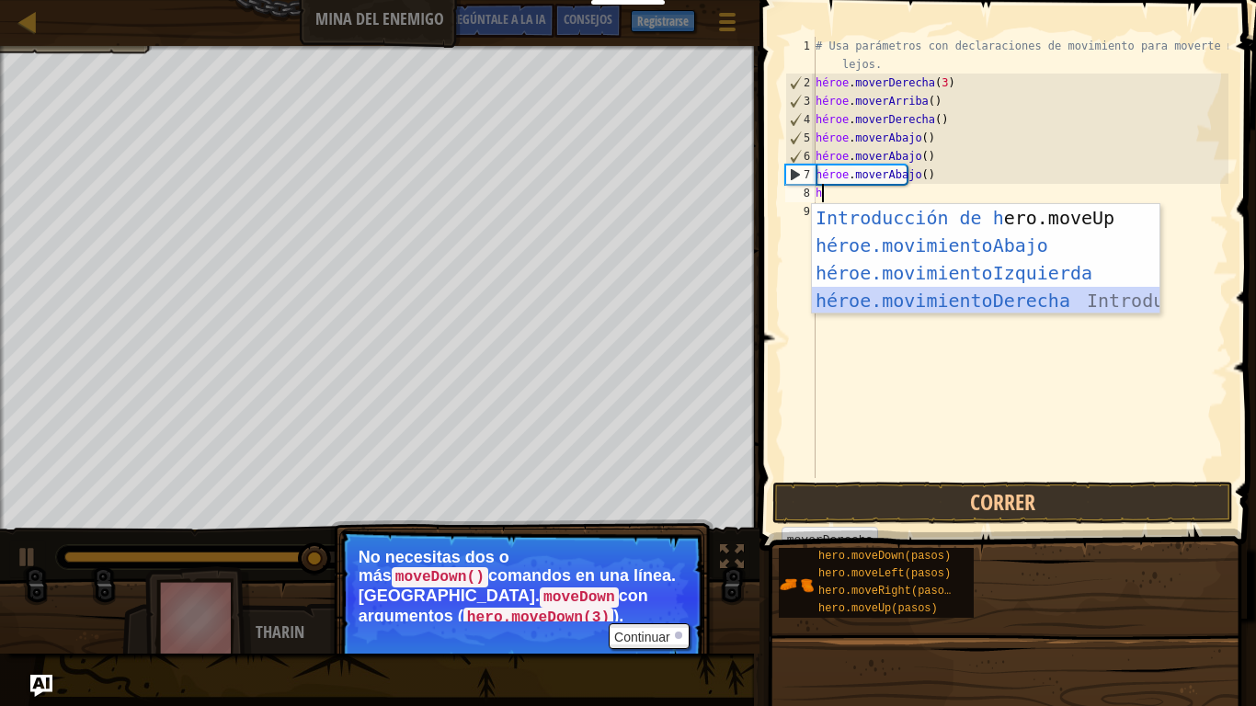
click at [996, 303] on div "Introducción de h ero.moveUp Presiona héroe.movimientoAbajo ​ Introducción a la…" at bounding box center [985, 286] width 347 height 165
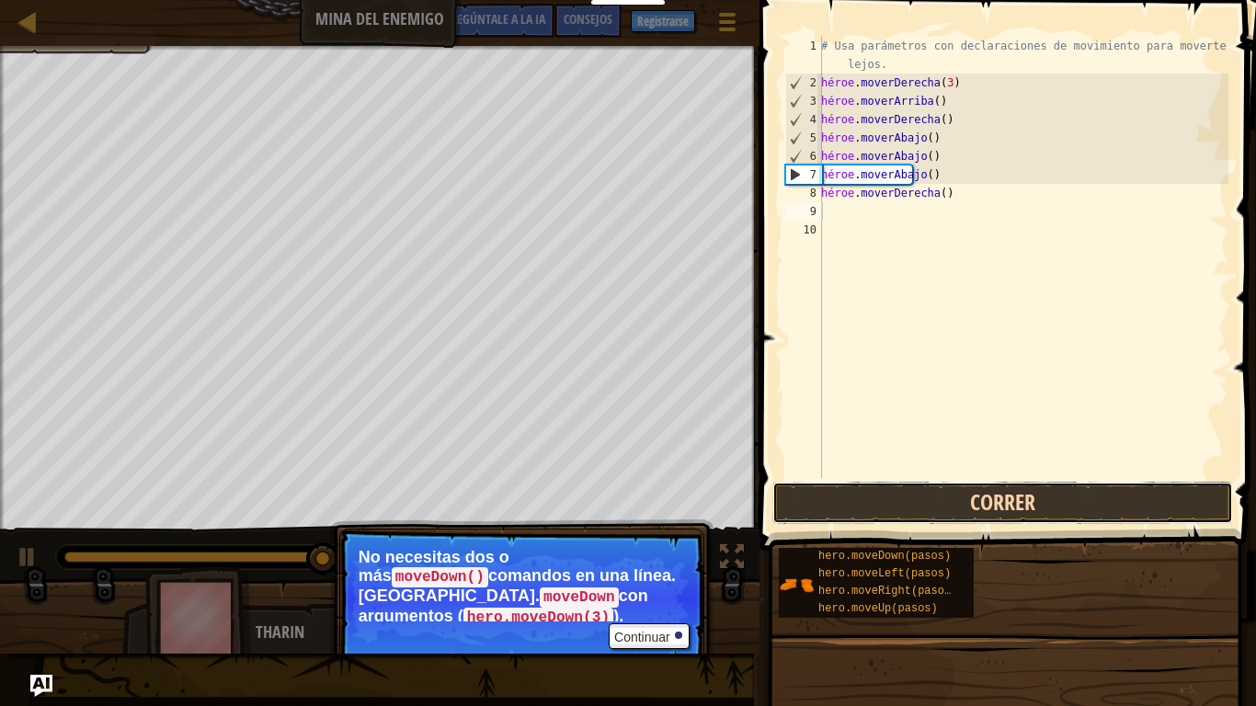
click at [953, 510] on button "Correr" at bounding box center [1002, 503] width 461 height 42
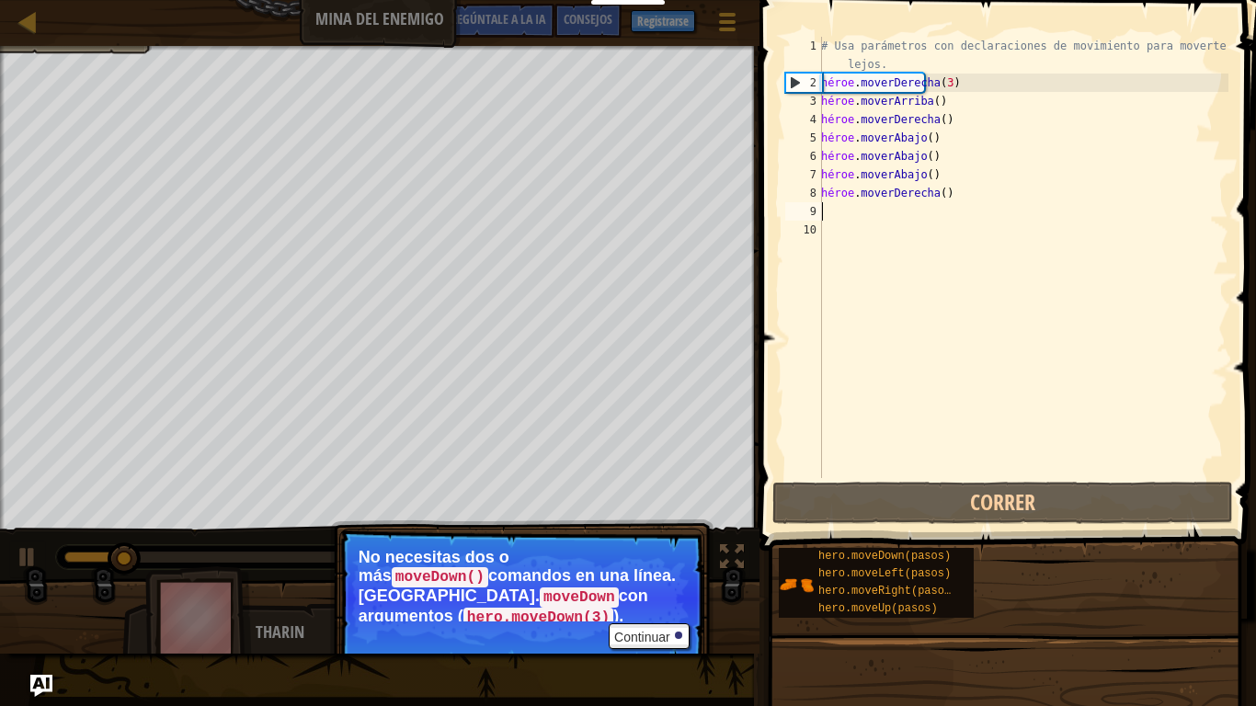
type textarea "h"
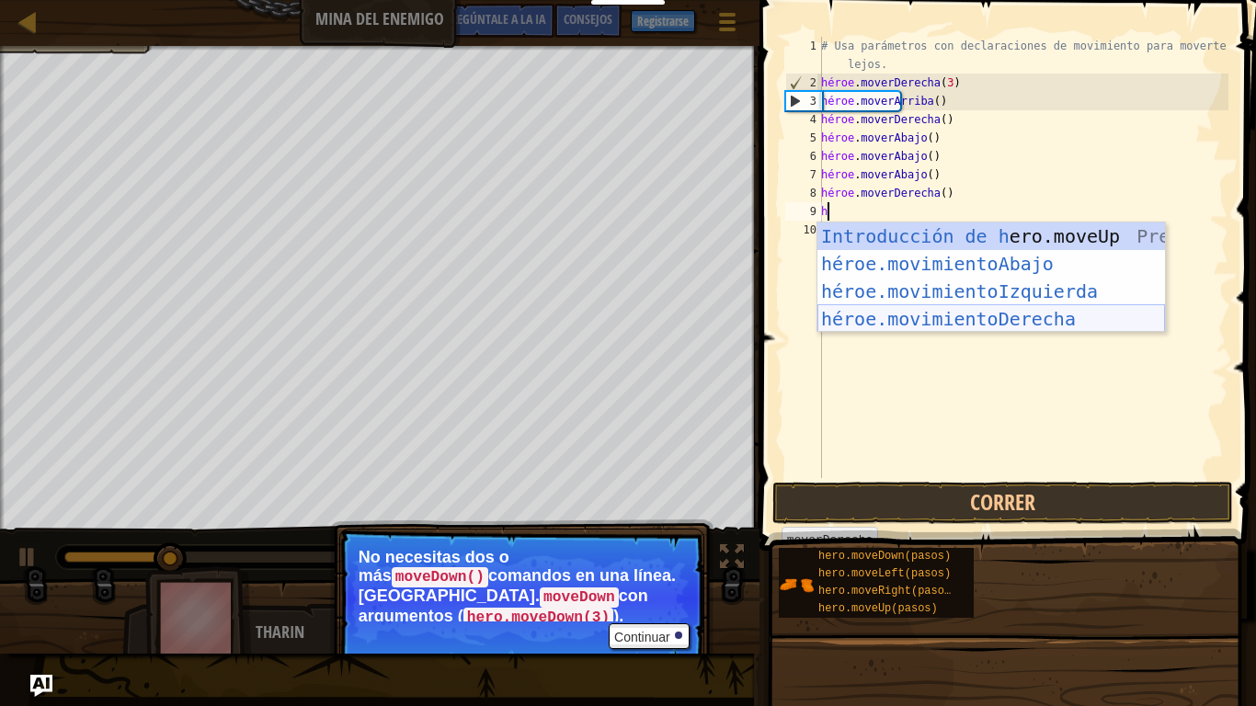
click at [913, 312] on div "Introducción de h ero.moveUp Presiona héroe.movimientoAbajo ​ Introducción a la…" at bounding box center [990, 304] width 347 height 165
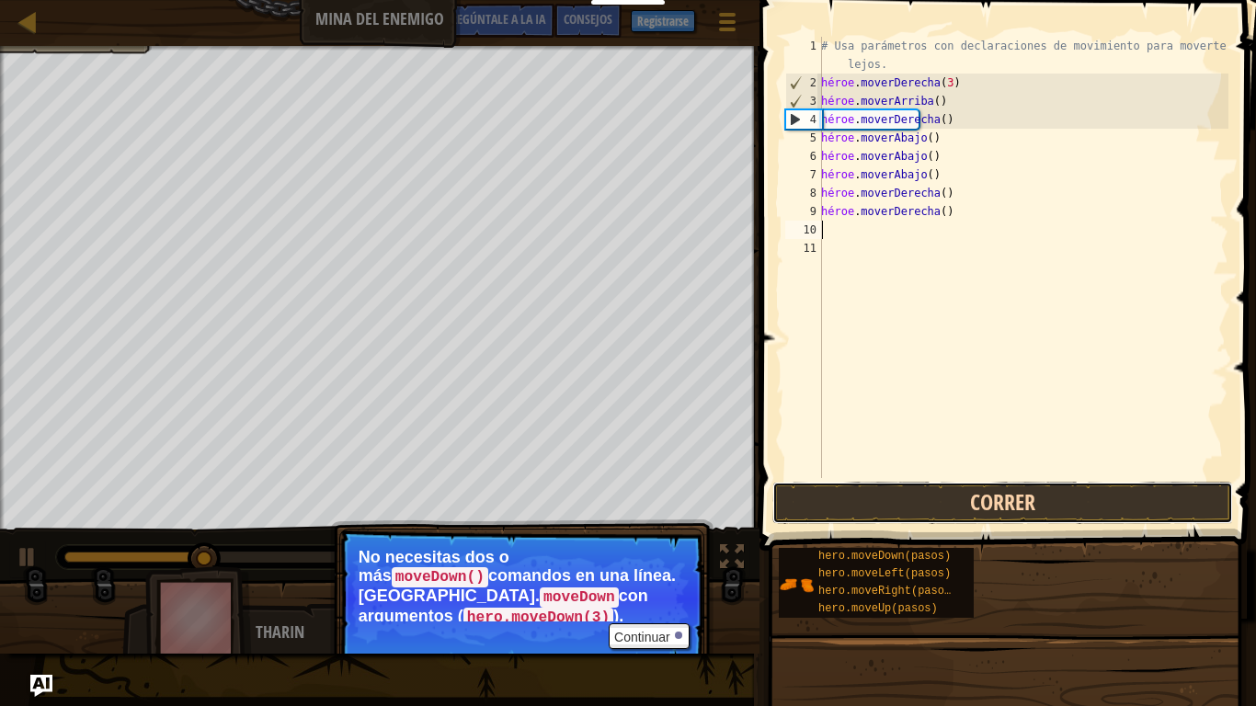
click at [914, 515] on button "Correr" at bounding box center [1002, 503] width 461 height 42
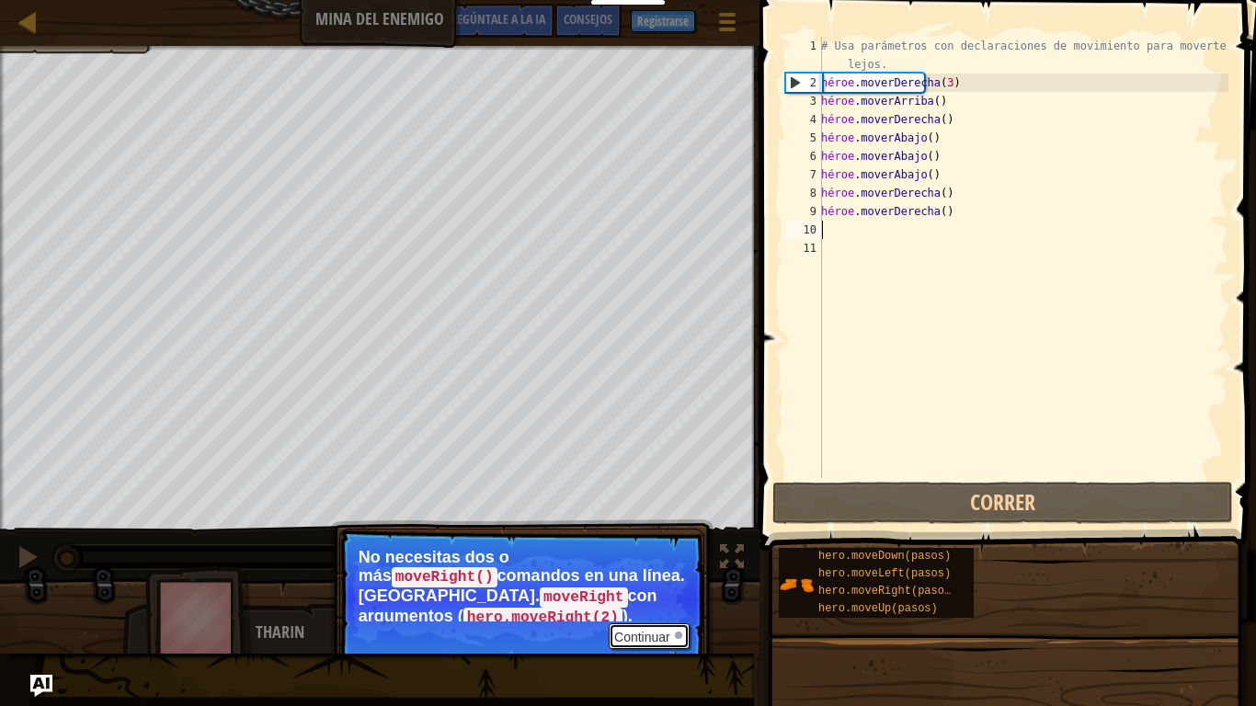
click at [638, 550] on font "Continuar" at bounding box center [642, 636] width 56 height 15
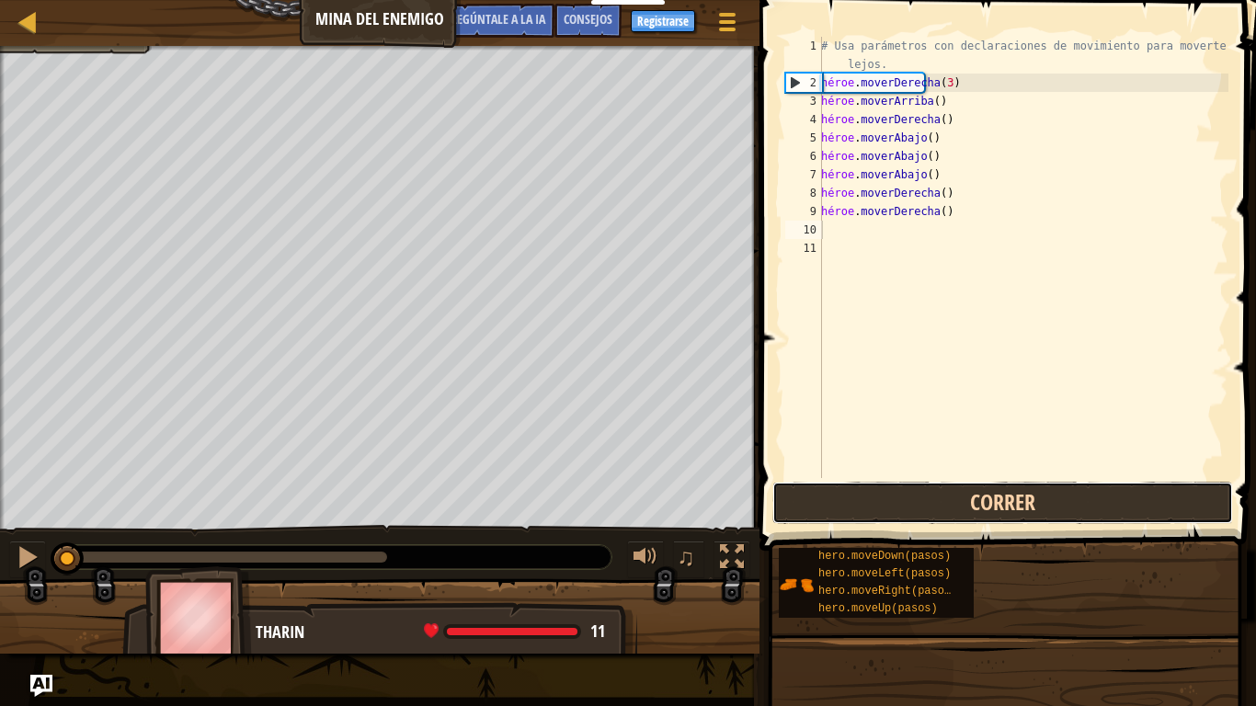
click at [892, 498] on button "Correr" at bounding box center [1002, 503] width 461 height 42
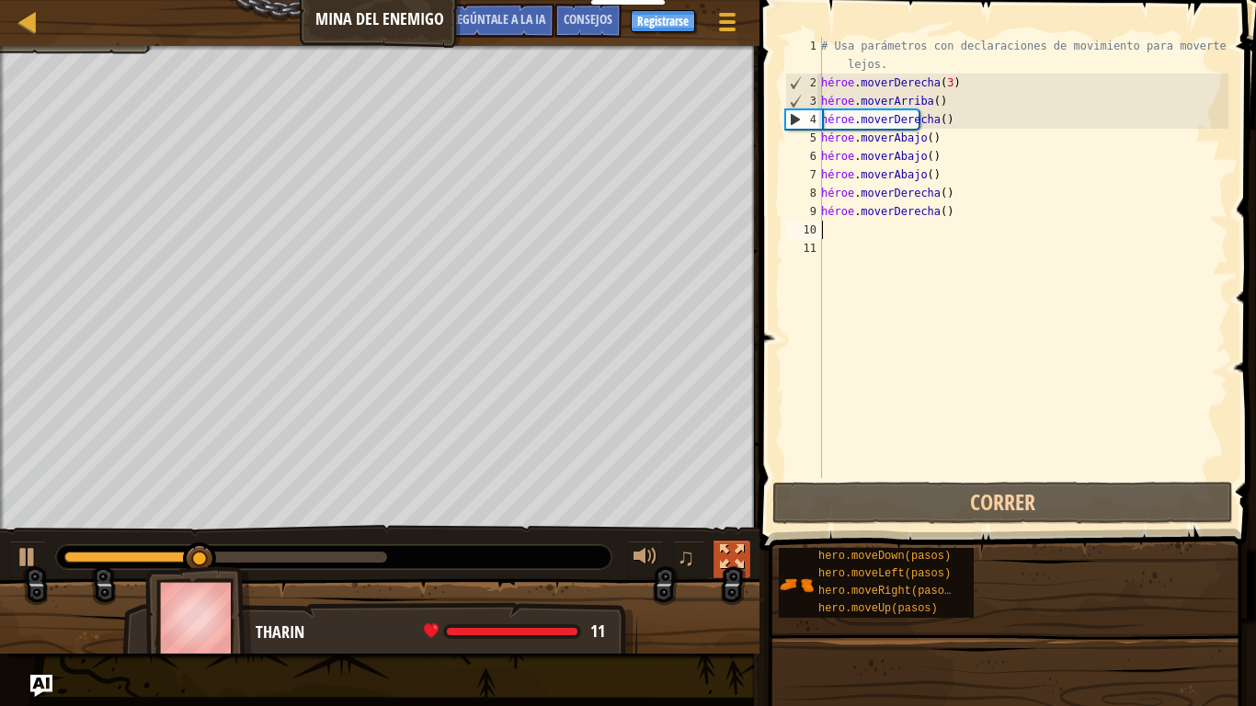
click at [736, 550] on div at bounding box center [732, 557] width 24 height 24
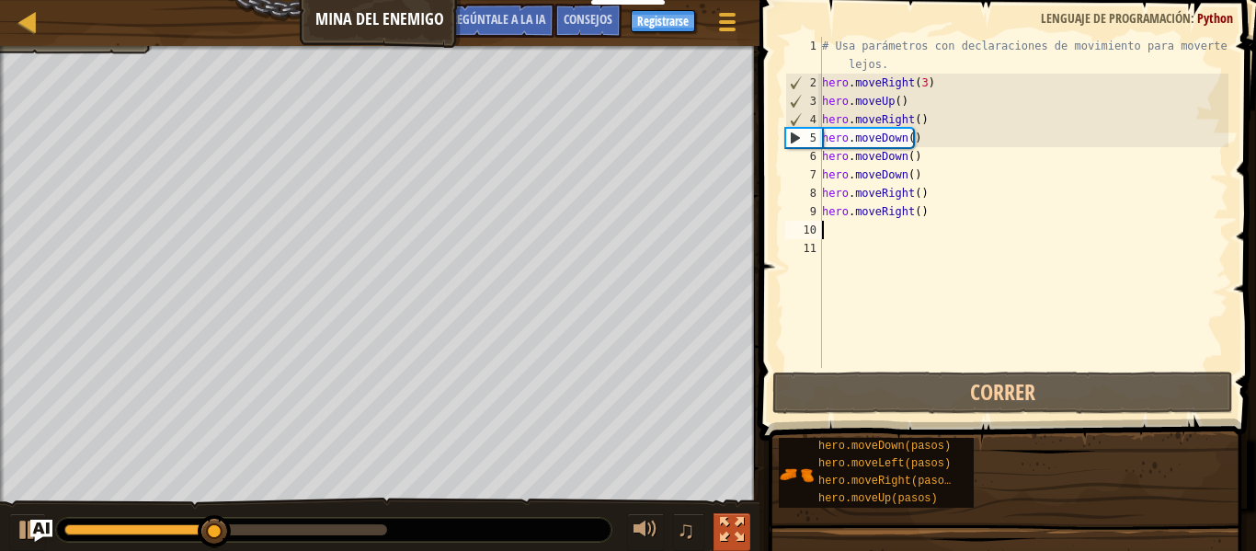
click at [739, 518] on div at bounding box center [732, 530] width 24 height 24
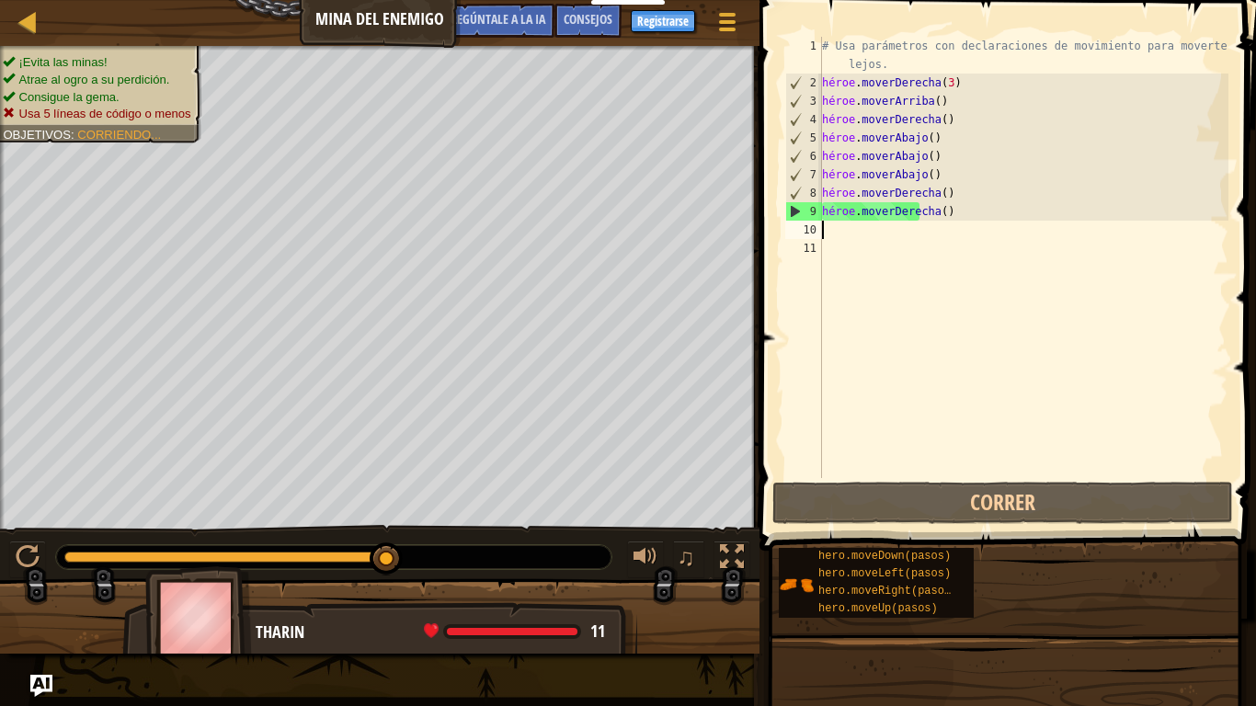
type textarea "h"
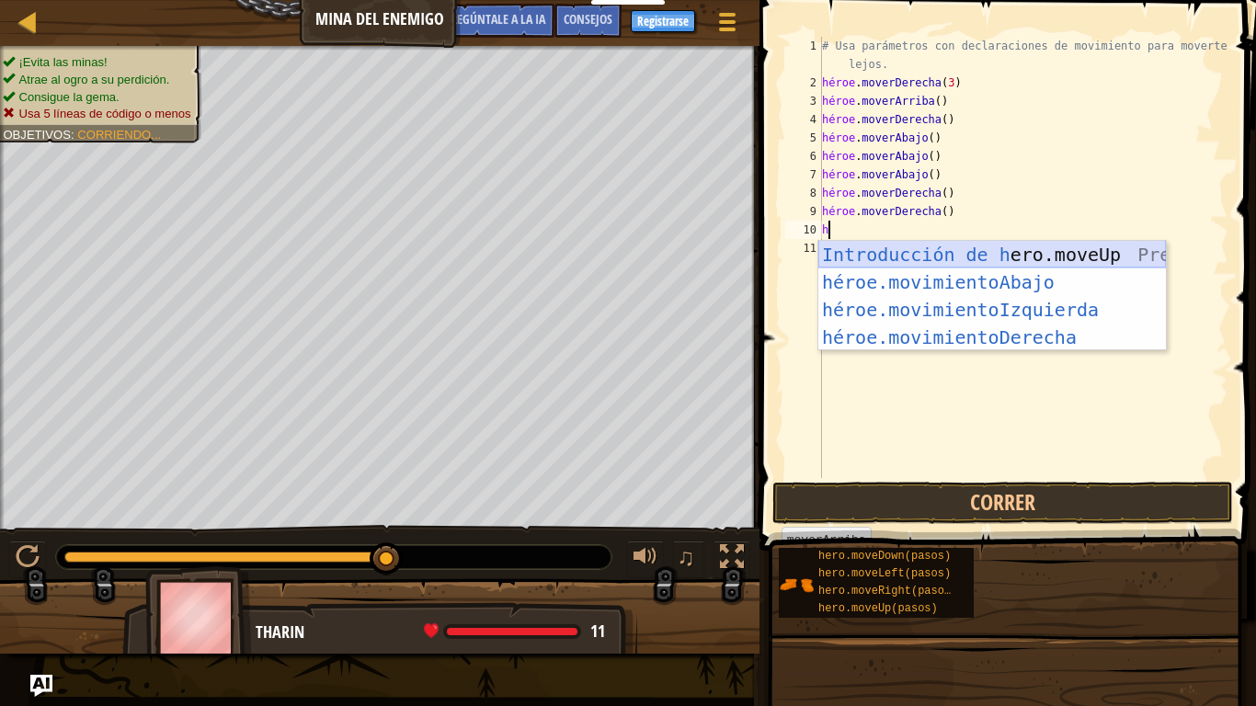
click at [1005, 255] on div "Introducción de h ero.moveUp Presiona héroe.movimientoAbajo ​ Introducción a la…" at bounding box center [991, 323] width 347 height 165
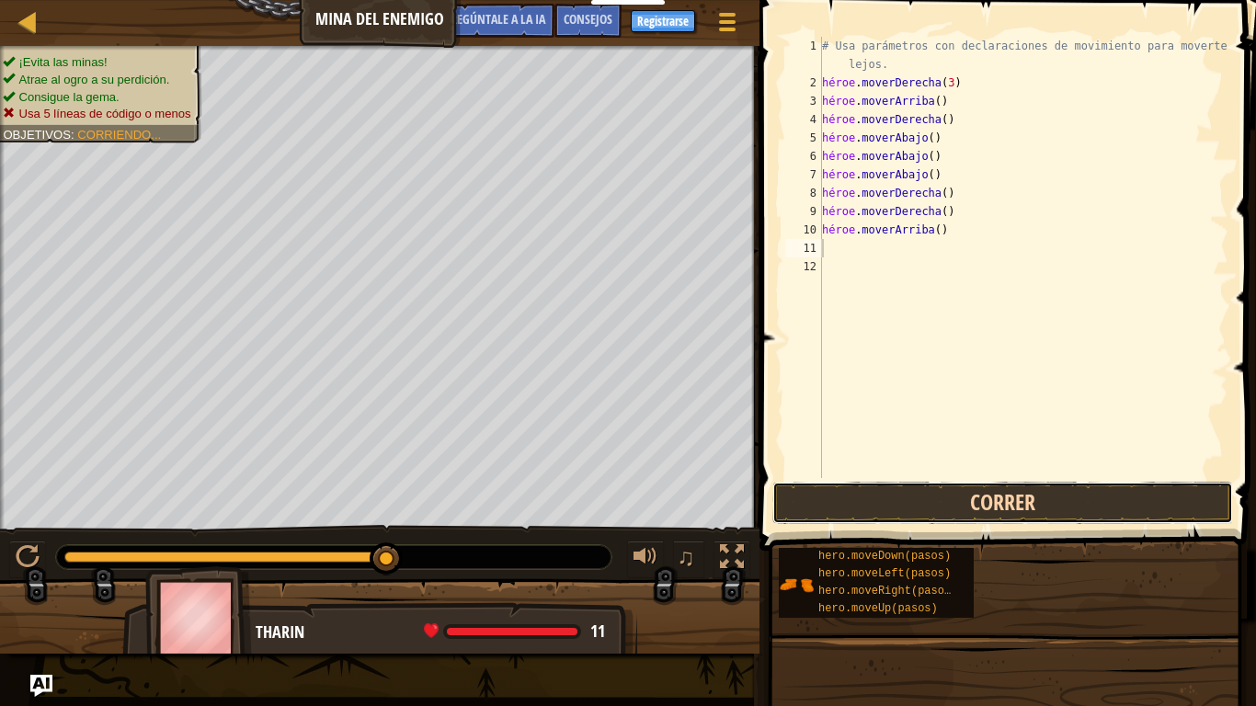
click at [939, 507] on button "Correr" at bounding box center [1002, 503] width 461 height 42
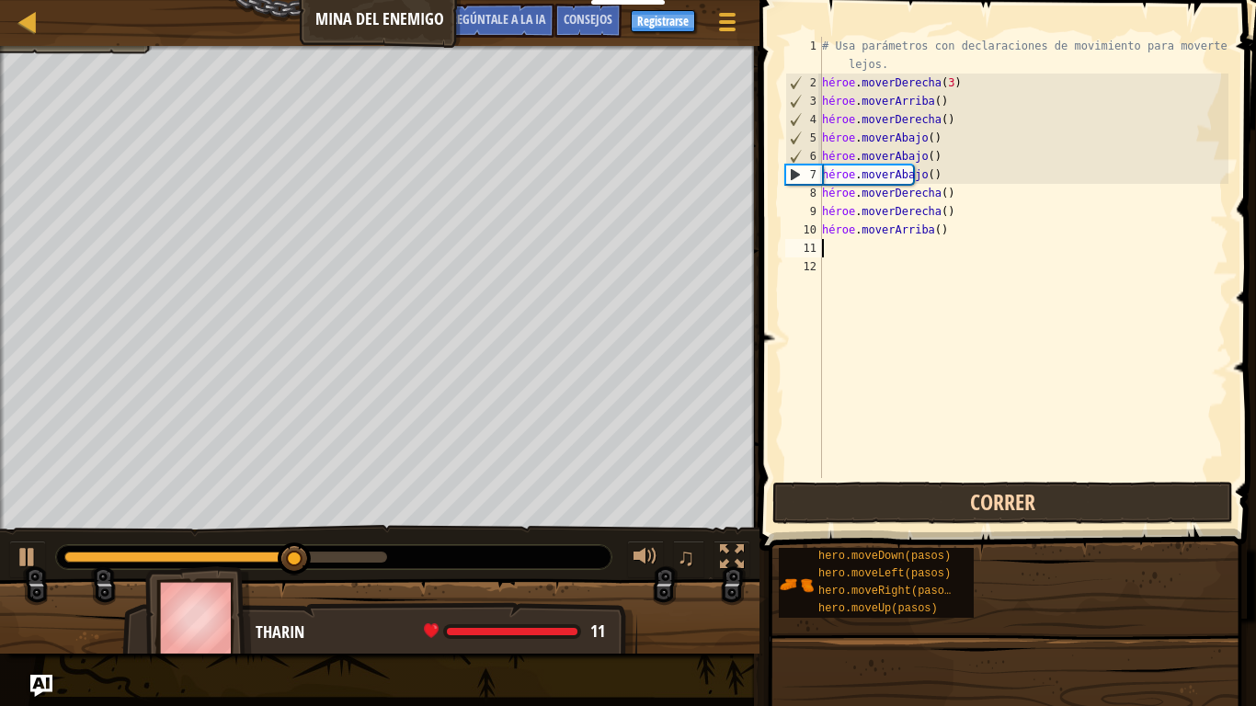
type textarea "h"
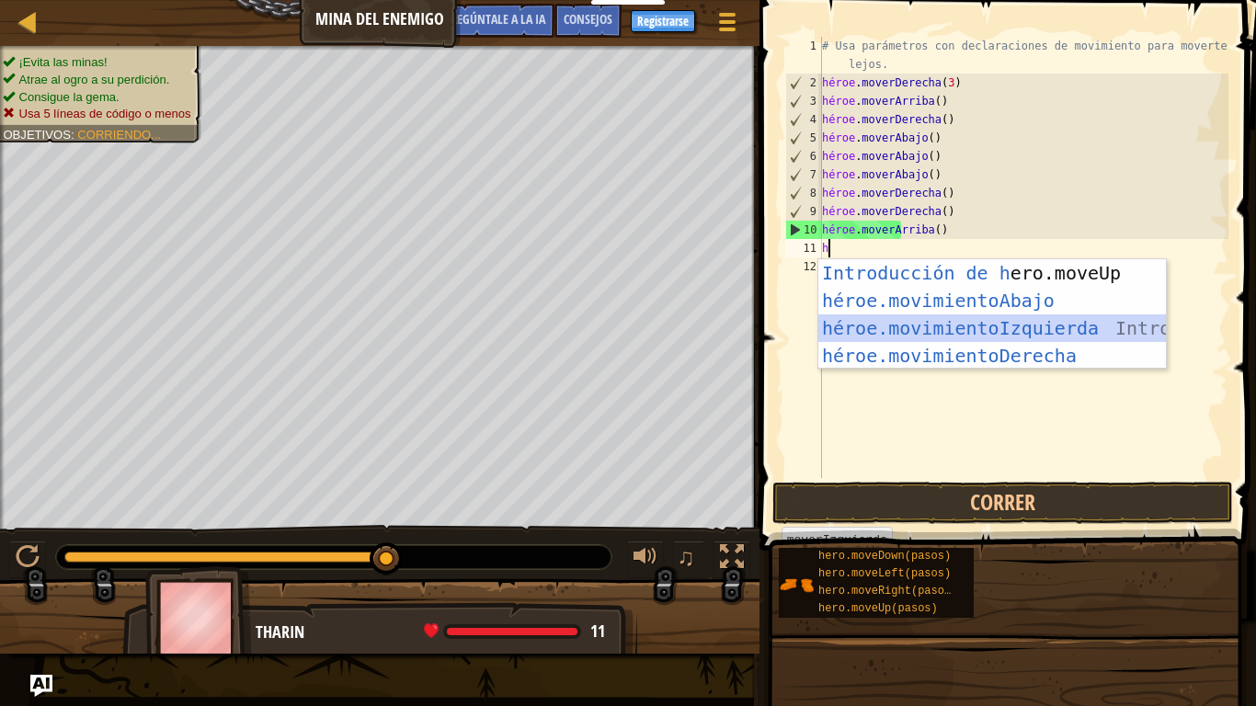
click at [1004, 331] on div "Introducción de h ero.moveUp Presiona héroe.movimientoAbajo ​ Introducción a la…" at bounding box center [991, 341] width 347 height 165
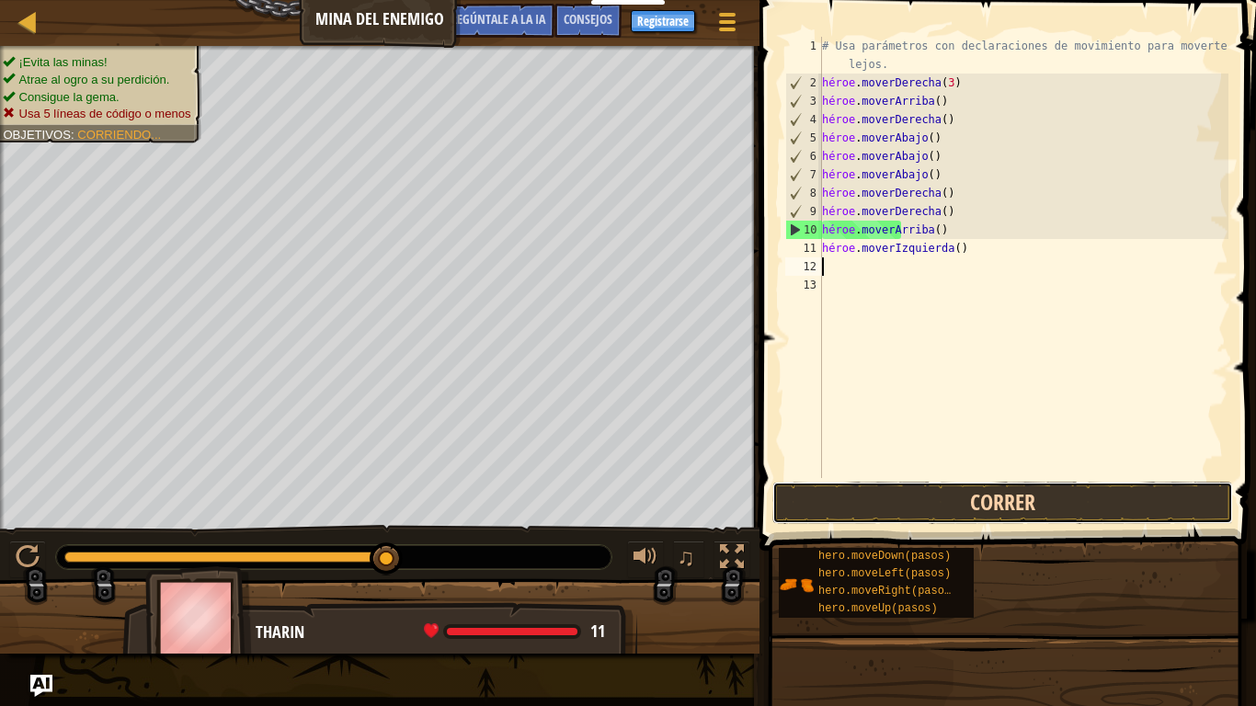
click at [946, 499] on button "Correr" at bounding box center [1002, 503] width 461 height 42
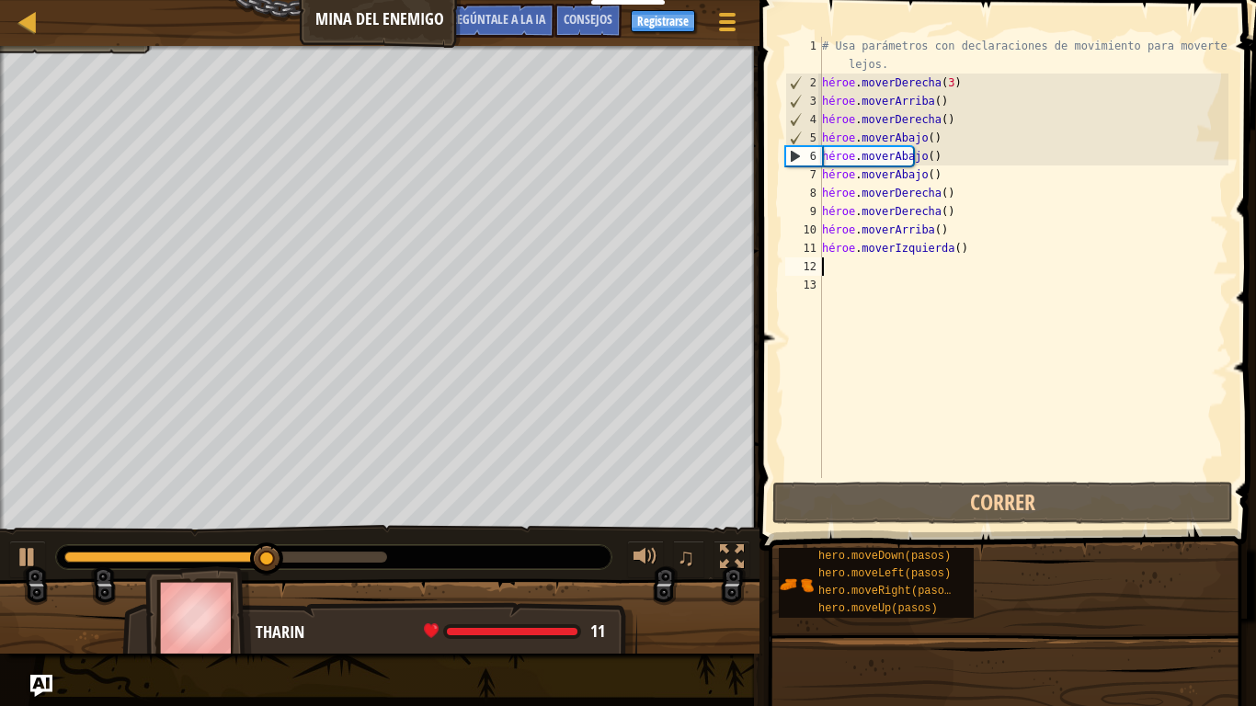
click at [957, 254] on div "# Usa parámetros con declaraciones de movimiento para moverte más lejos. héroe …" at bounding box center [1023, 285] width 410 height 496
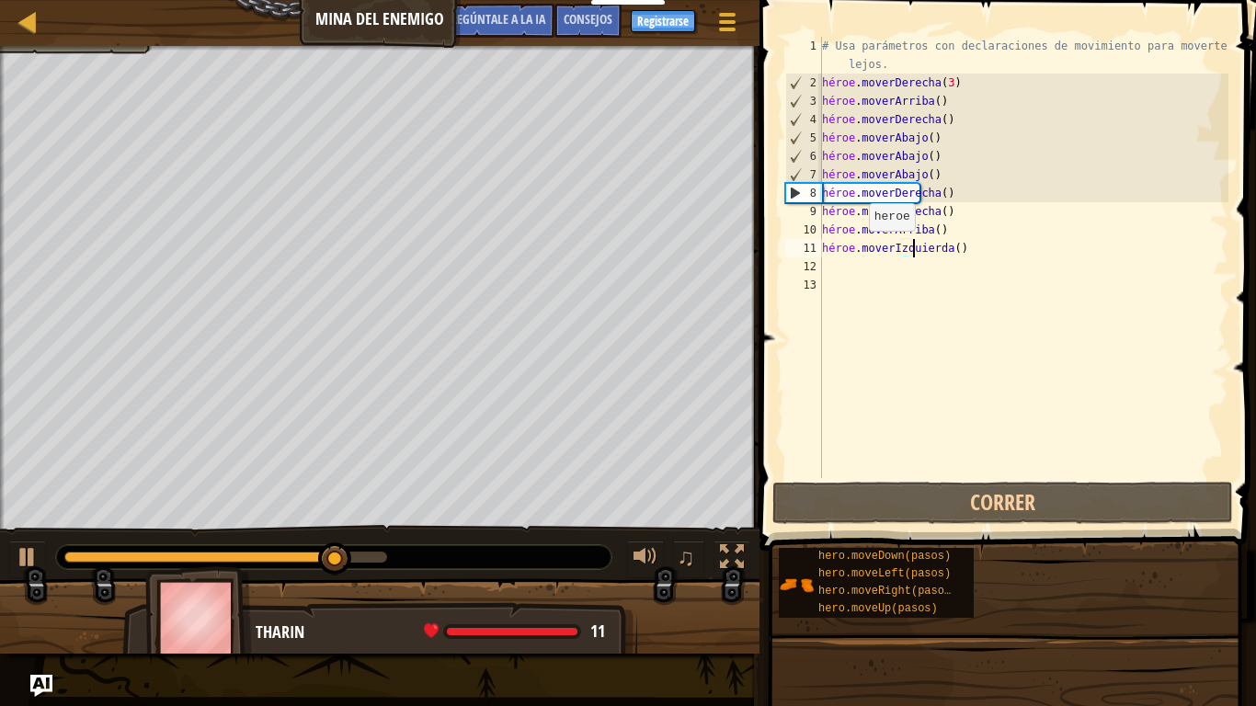
click at [858, 249] on div "# Usa parámetros con declaraciones de movimiento para moverte más lejos. héroe …" at bounding box center [1023, 285] width 410 height 496
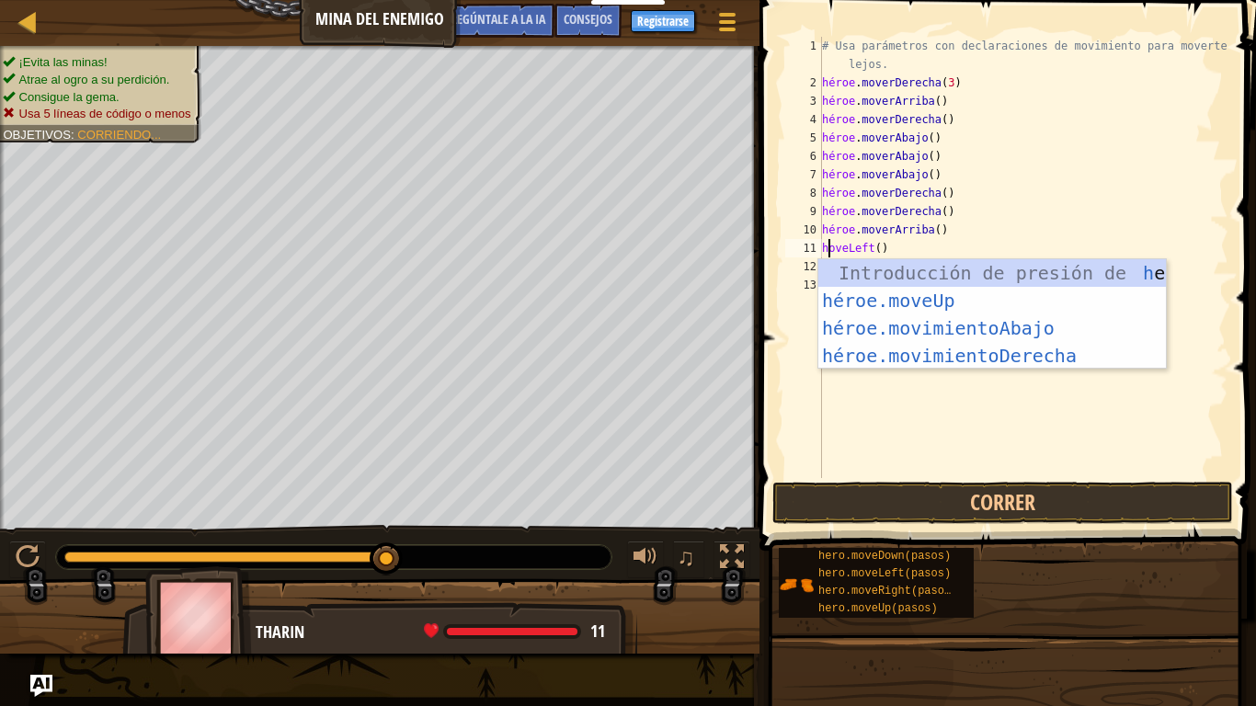
click at [899, 248] on div "# Usa parámetros con declaraciones de movimiento para moverte más lejos. héroe …" at bounding box center [1023, 285] width 410 height 496
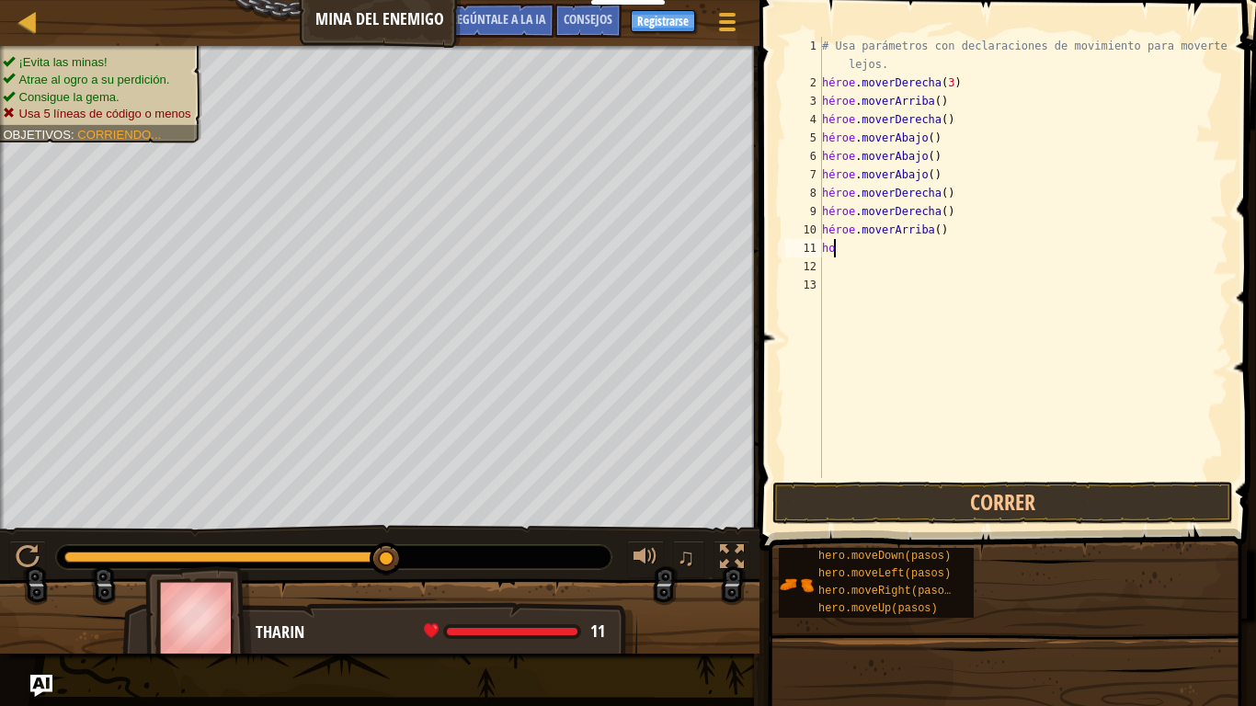
type textarea "h"
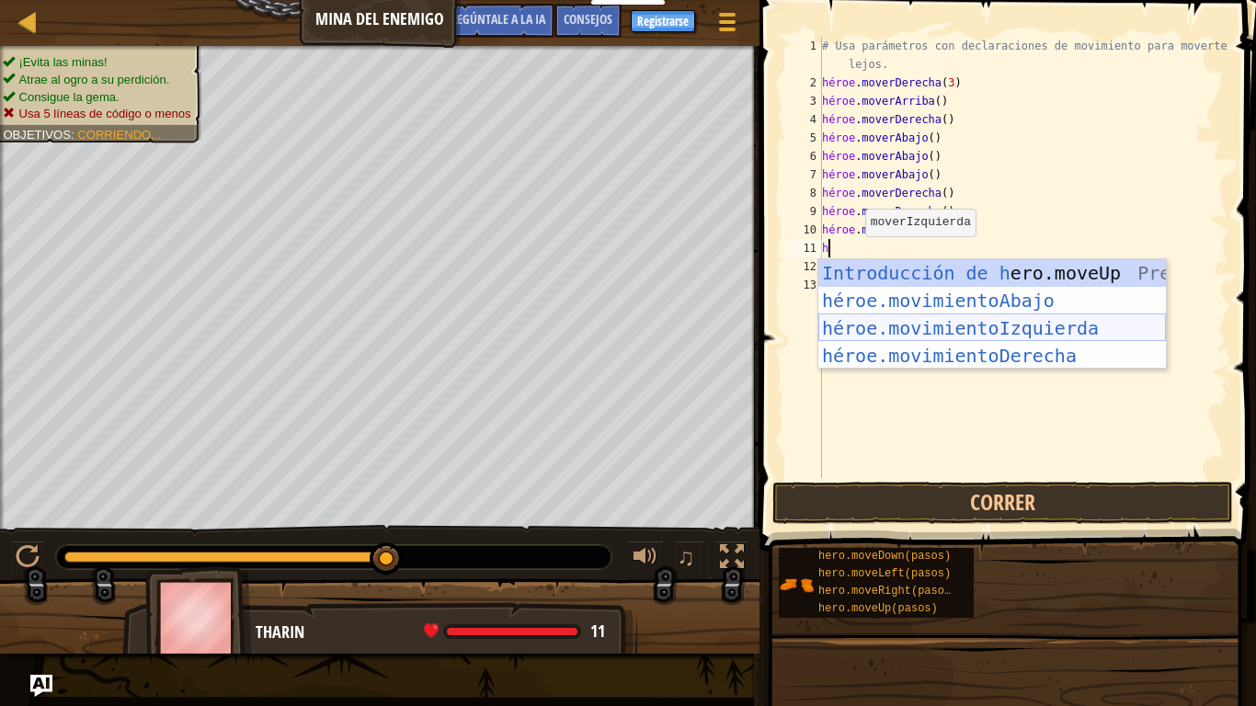
click at [976, 327] on div "Introducción de h ero.moveUp Presiona héroe.movimientoAbajo ​ Introducción a la…" at bounding box center [991, 341] width 347 height 165
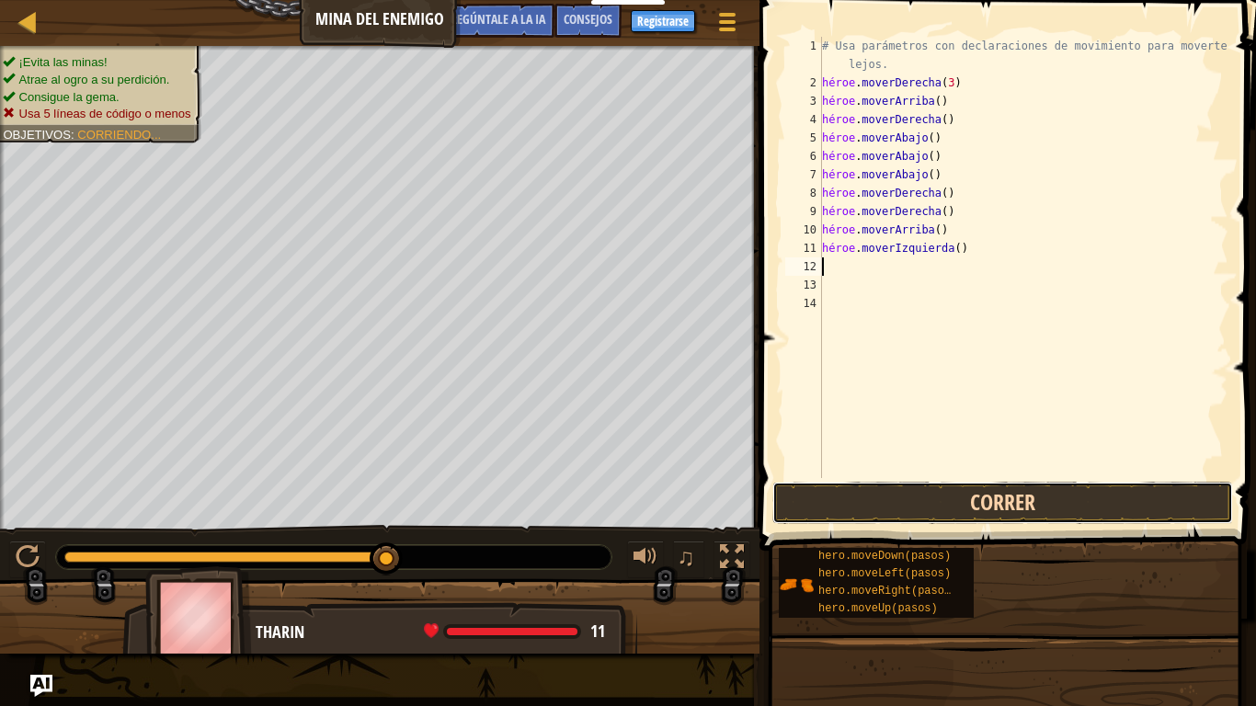
click at [917, 511] on button "Correr" at bounding box center [1002, 503] width 461 height 42
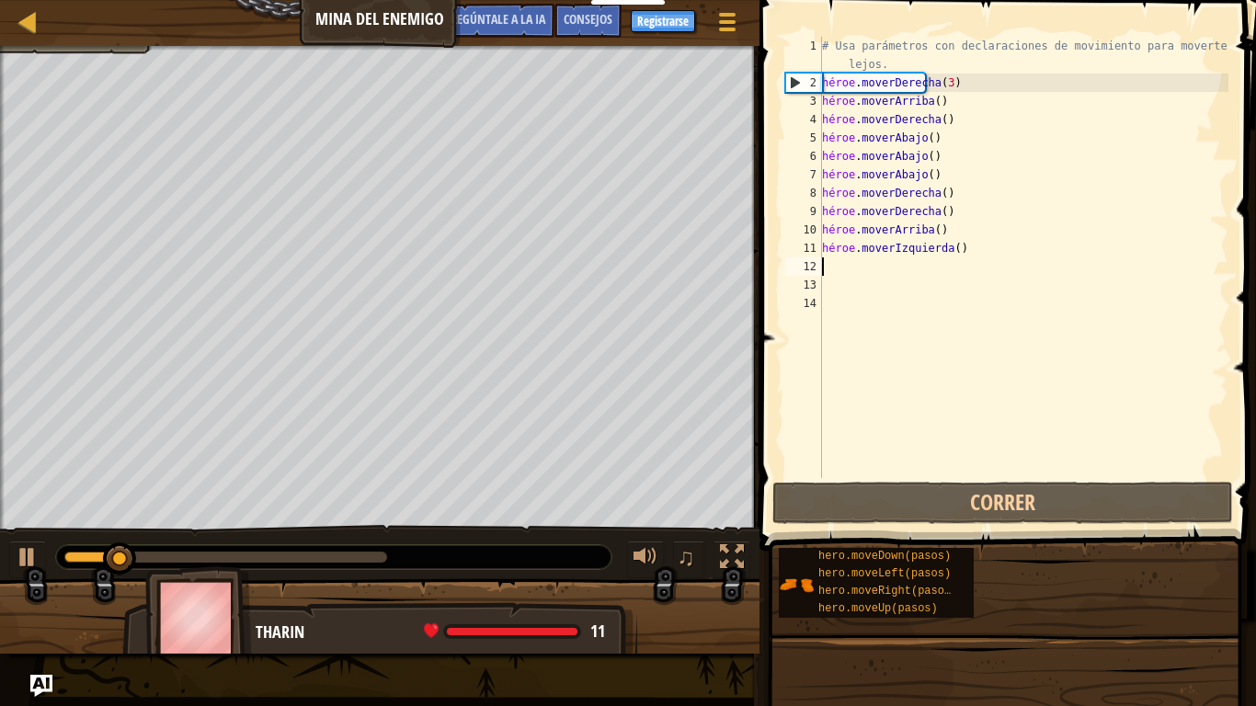
click at [968, 255] on div "# Usa parámetros con declaraciones de movimiento para moverte más lejos. héroe …" at bounding box center [1023, 285] width 410 height 496
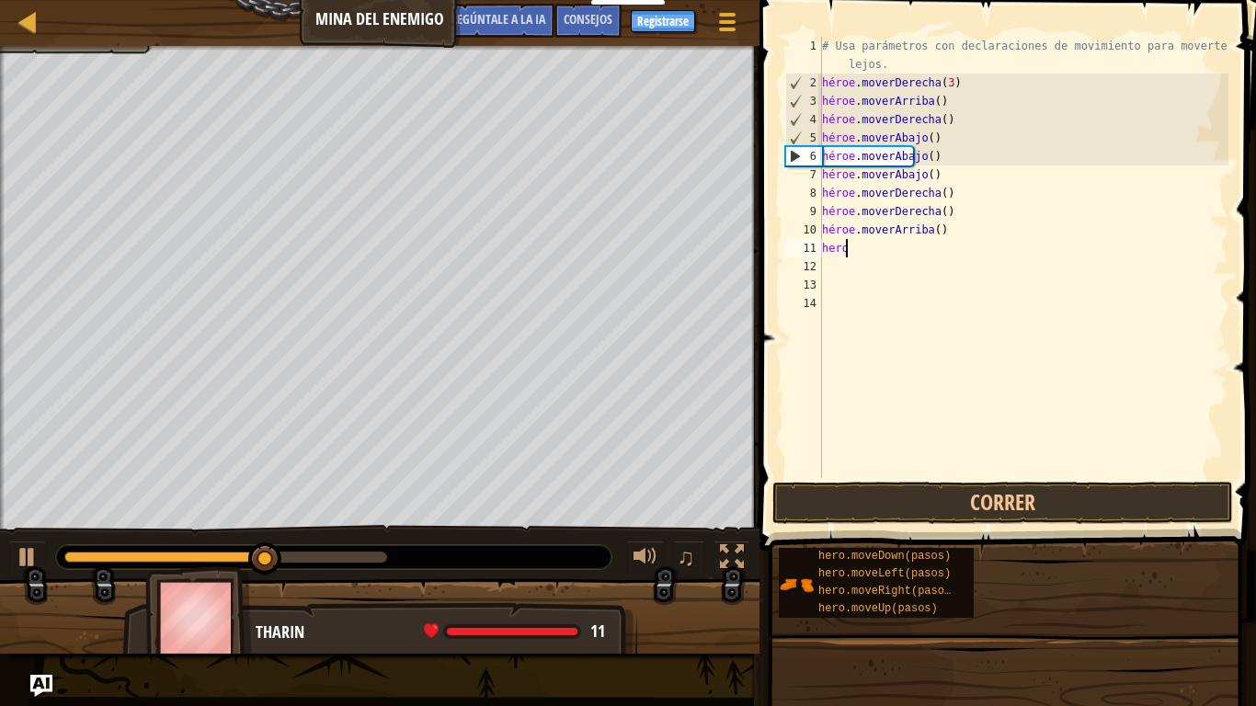
type textarea "her"
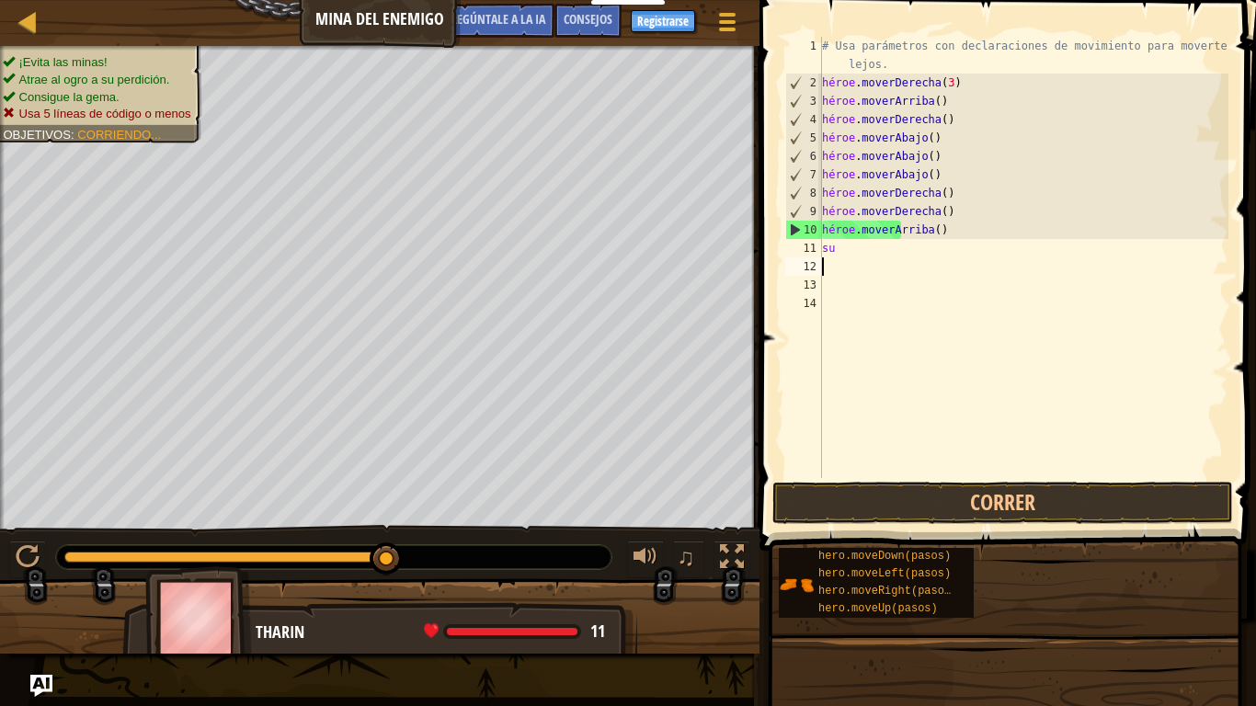
click at [880, 269] on div "# Usa parámetros con declaraciones de movimiento para moverte más lejos. héroe …" at bounding box center [1023, 285] width 410 height 496
click at [874, 265] on div "# Usa parámetros con declaraciones de movimiento para moverte más lejos. héroe …" at bounding box center [1023, 285] width 410 height 496
click at [867, 259] on div "# Usa parámetros con declaraciones de movimiento para moverte más lejos. héroe …" at bounding box center [1023, 285] width 410 height 496
click at [864, 258] on div "# Usa parámetros con declaraciones de movimiento para moverte más lejos. héroe …" at bounding box center [1023, 285] width 410 height 496
click at [859, 253] on div "# Usa parámetros con declaraciones de movimiento para moverte más lejos. héroe …" at bounding box center [1023, 285] width 410 height 496
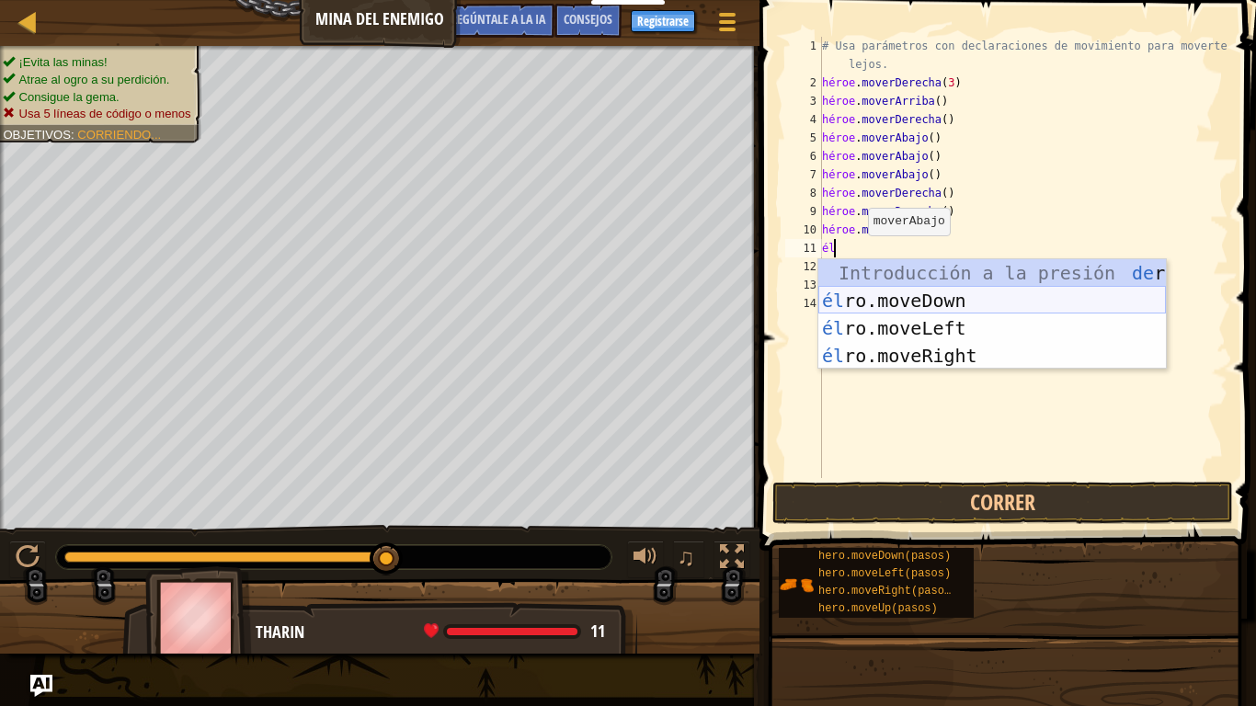
type textarea "h"
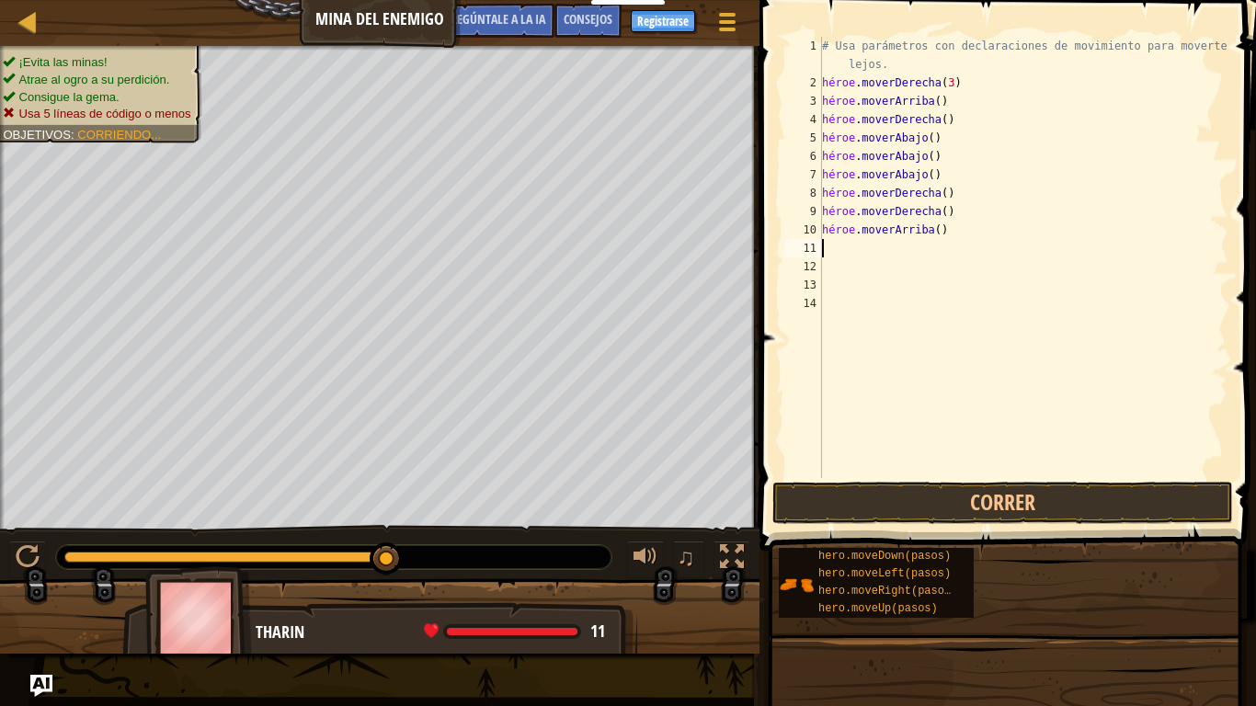
type textarea "h"
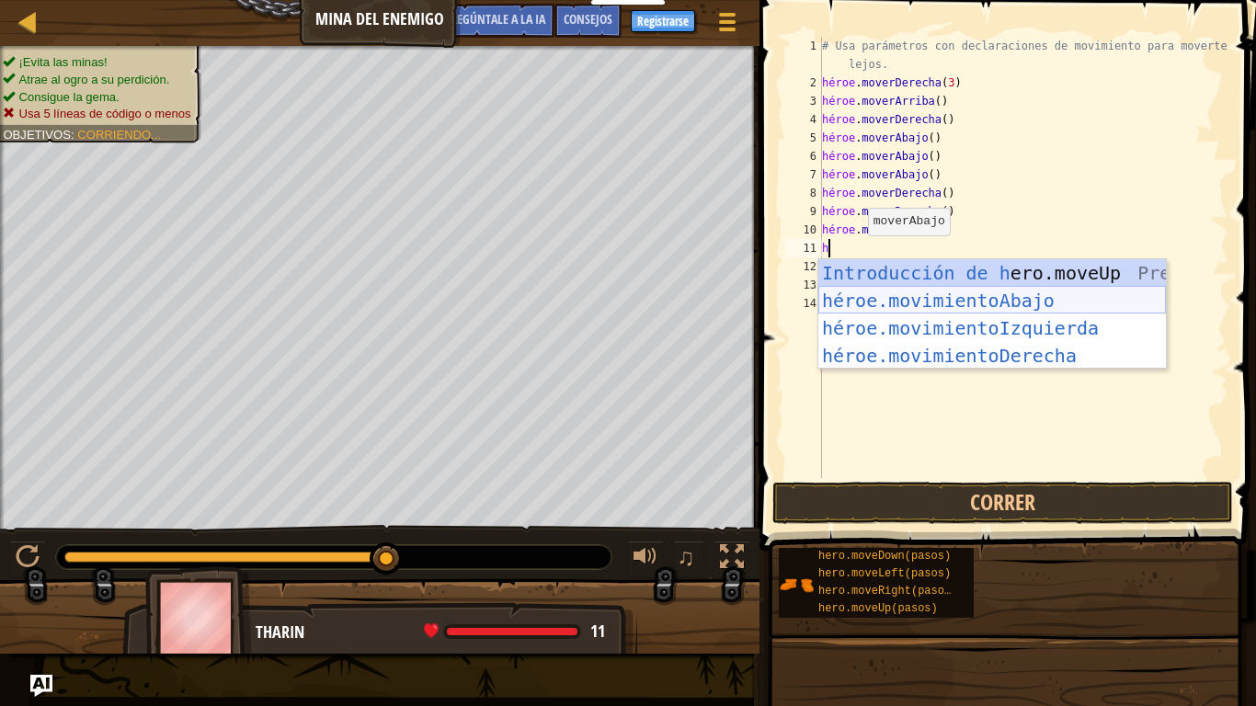
click at [1008, 302] on div "Introducción de h ero.moveUp Presiona héroe.movimientoAbajo ​ Introducción a la…" at bounding box center [991, 341] width 347 height 165
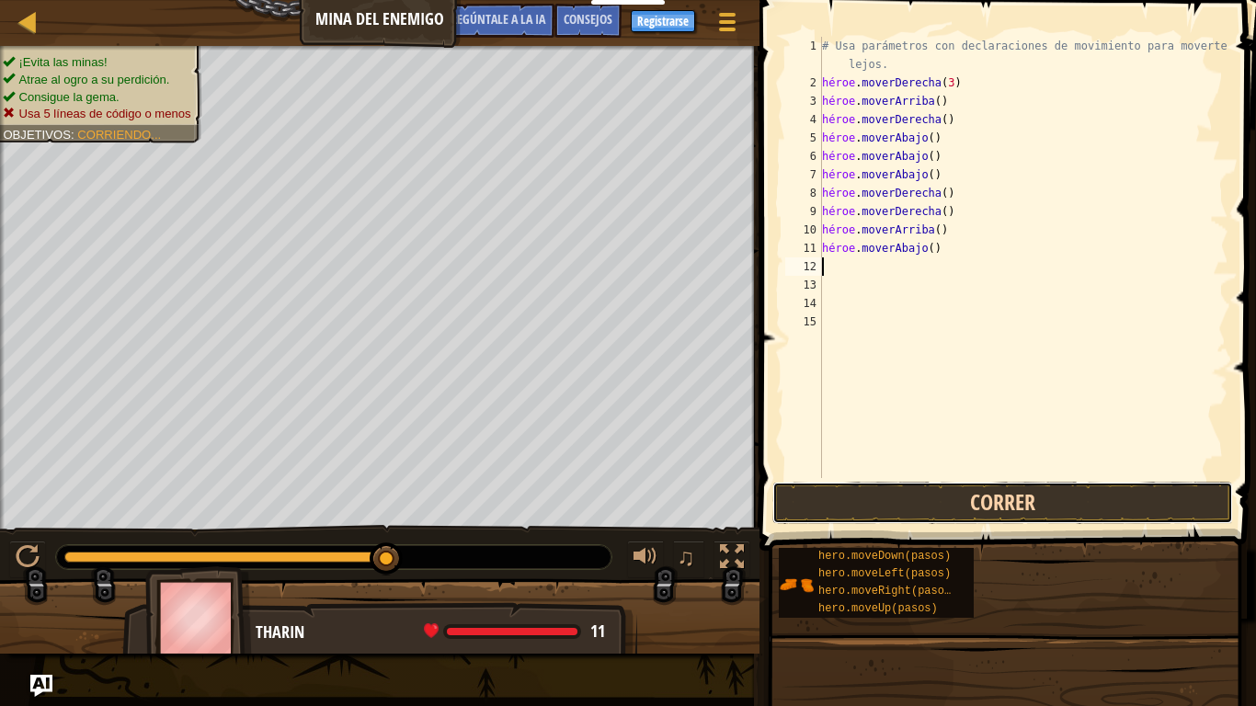
click at [930, 504] on button "Correr" at bounding box center [1002, 503] width 461 height 42
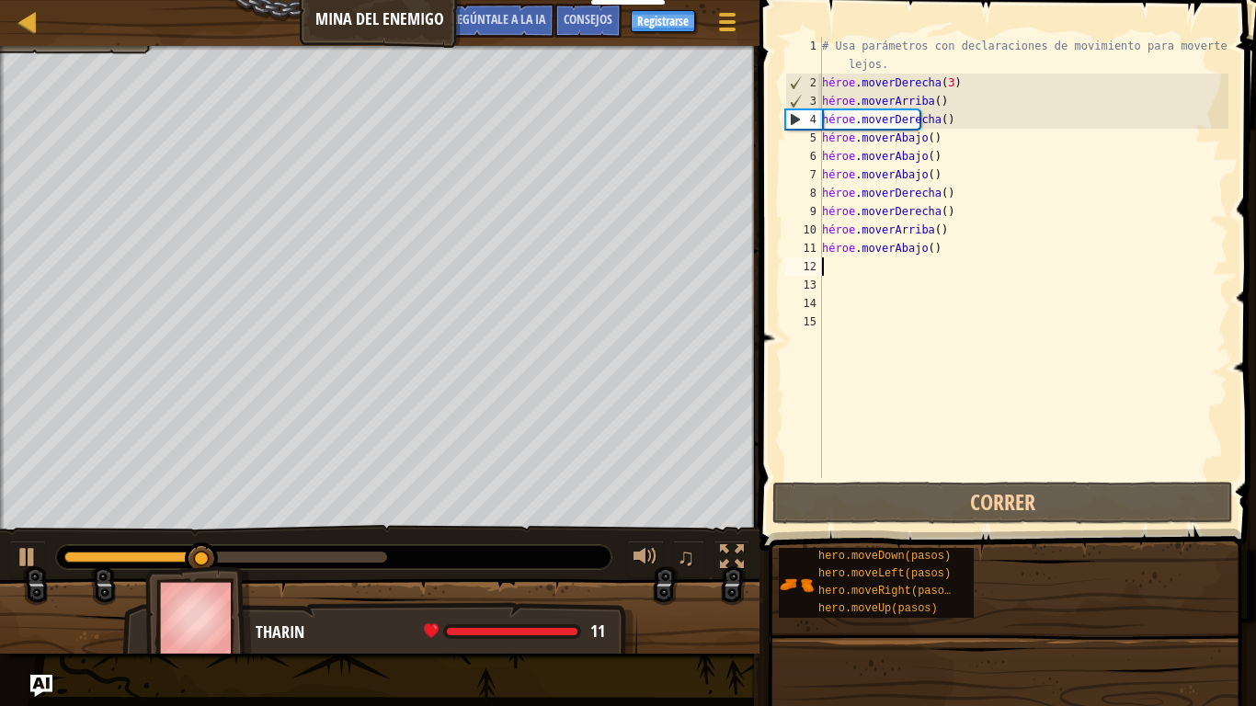
type textarea "h"
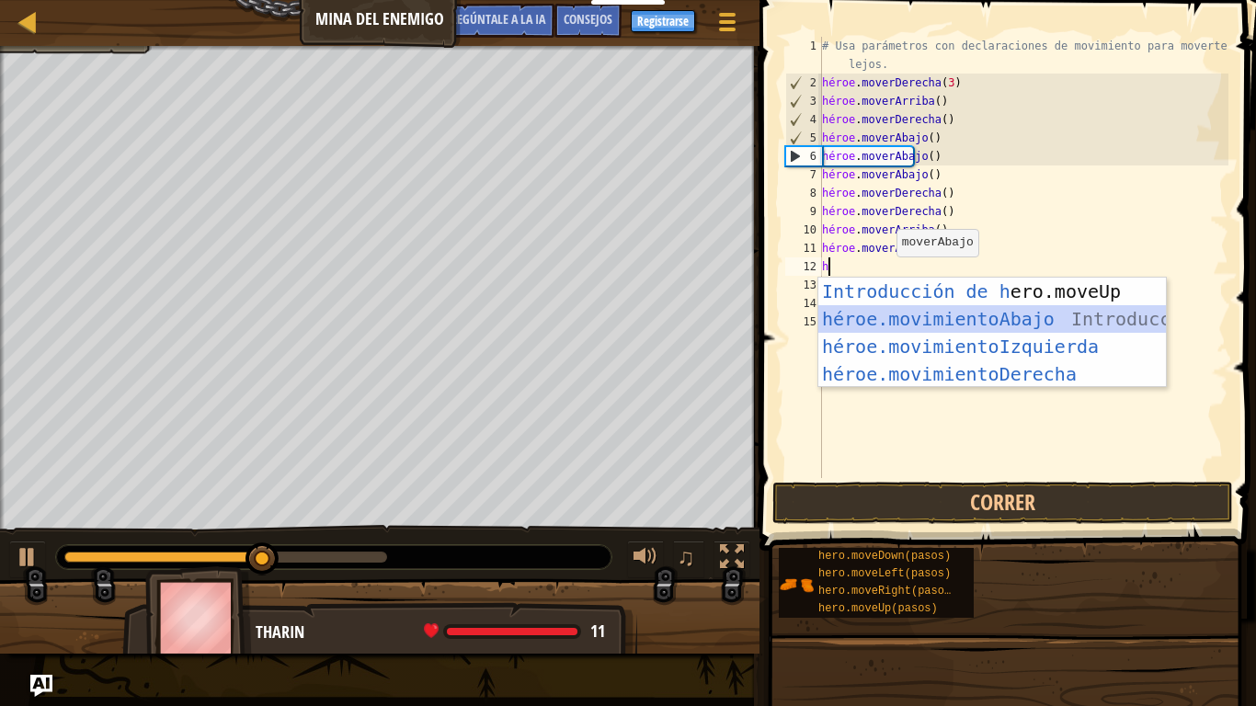
click at [958, 329] on div "Introducción de h ero.moveUp Presiona héroe.movimientoAbajo ​ Introducción a la…" at bounding box center [991, 360] width 347 height 165
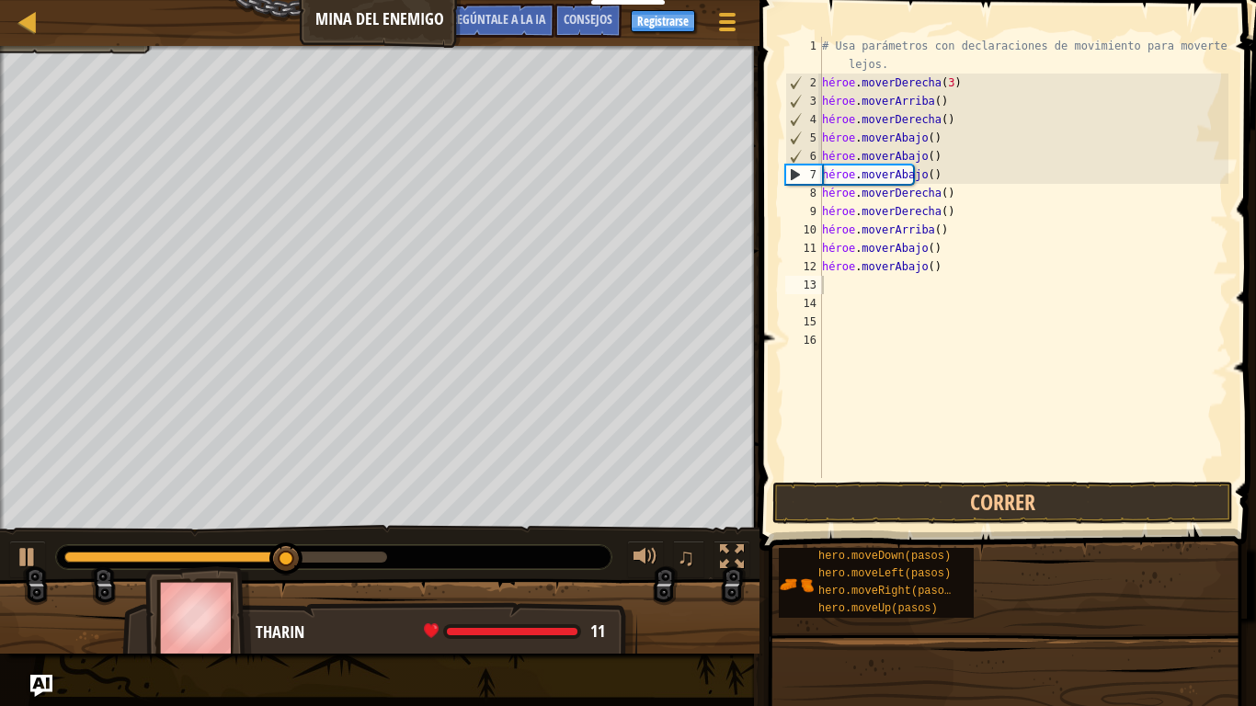
click at [940, 479] on span at bounding box center [1009, 249] width 511 height 605
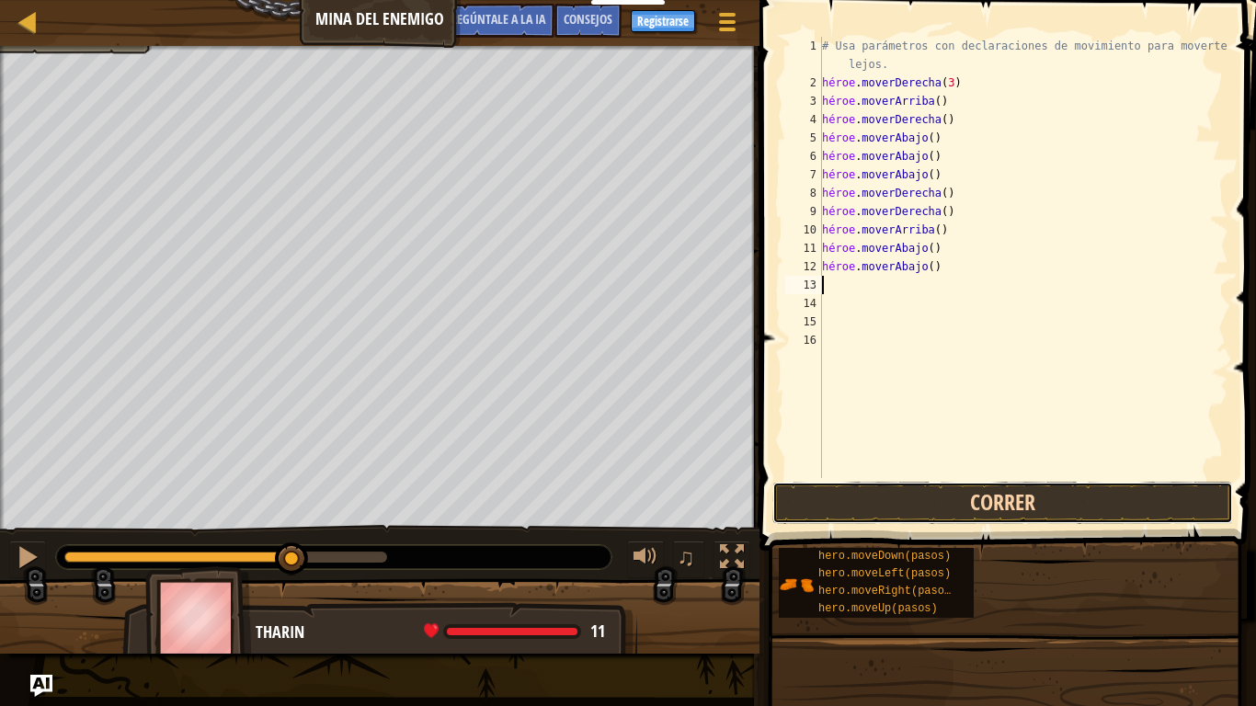
click at [944, 500] on button "Correr" at bounding box center [1002, 503] width 461 height 42
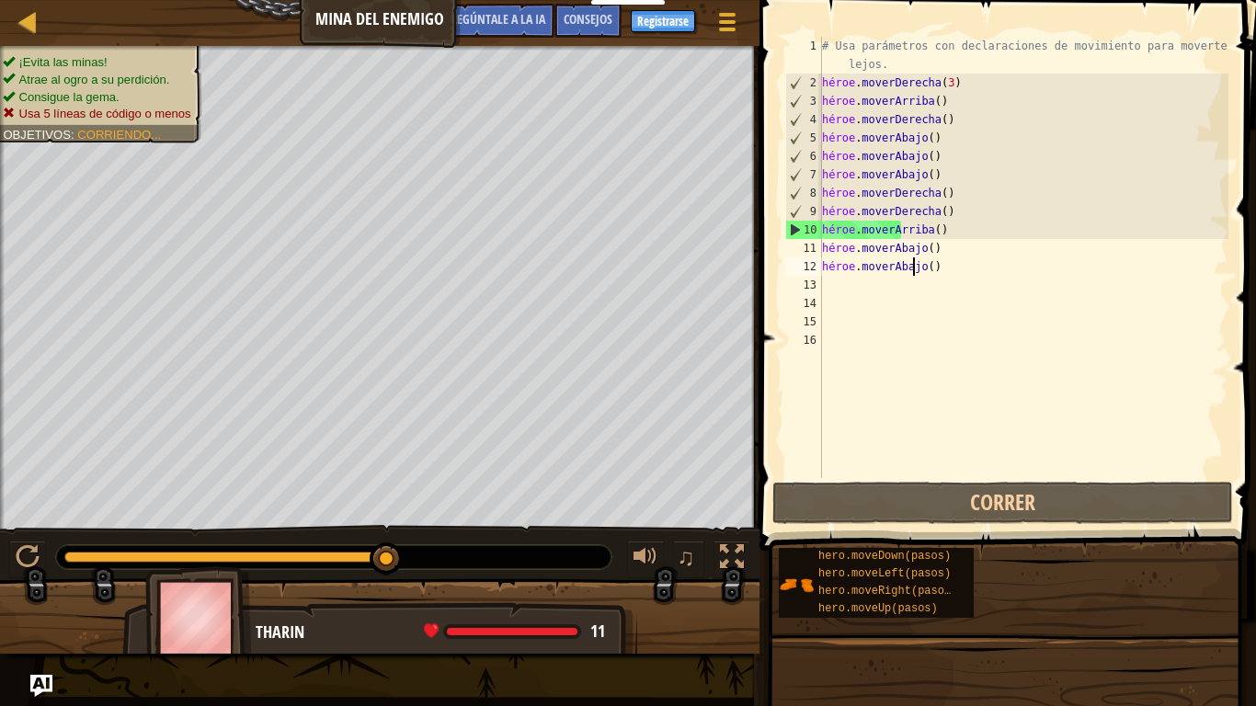
click at [935, 267] on div "# Usa parámetros con declaraciones de movimiento para moverte más lejos. héroe …" at bounding box center [1023, 285] width 410 height 496
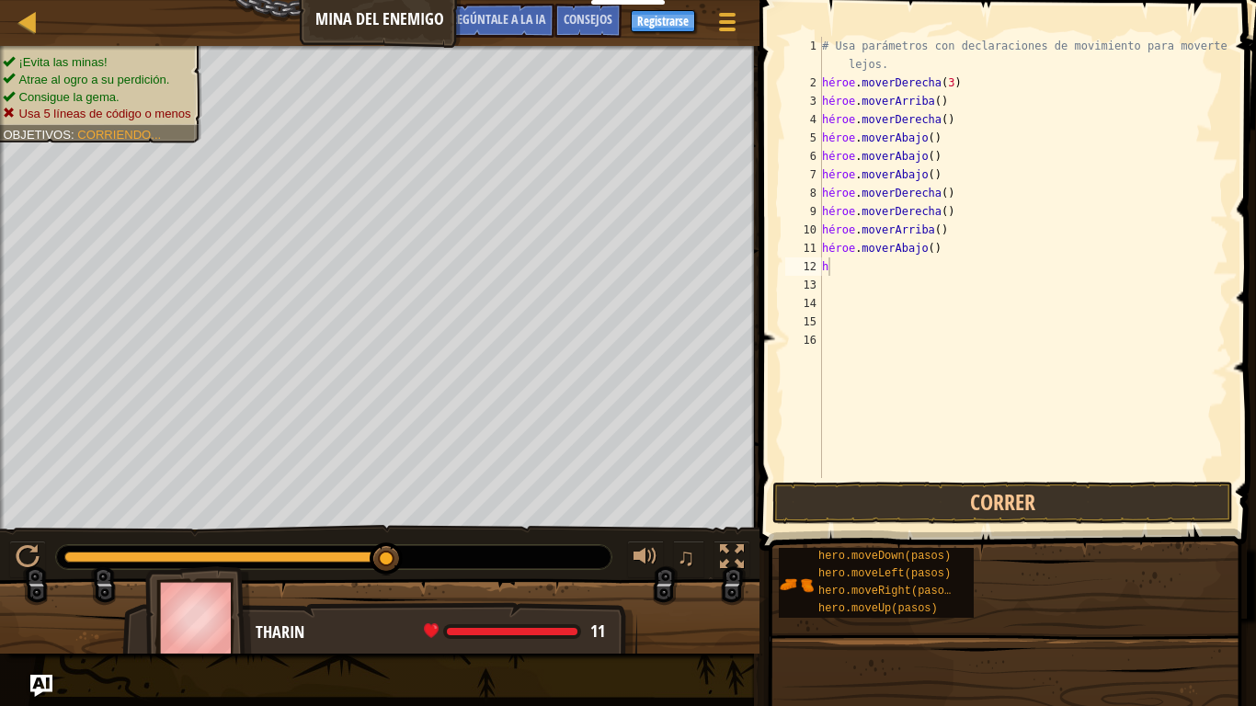
click at [1009, 481] on span at bounding box center [1009, 249] width 511 height 605
click at [1003, 499] on button "Correr" at bounding box center [1002, 503] width 461 height 42
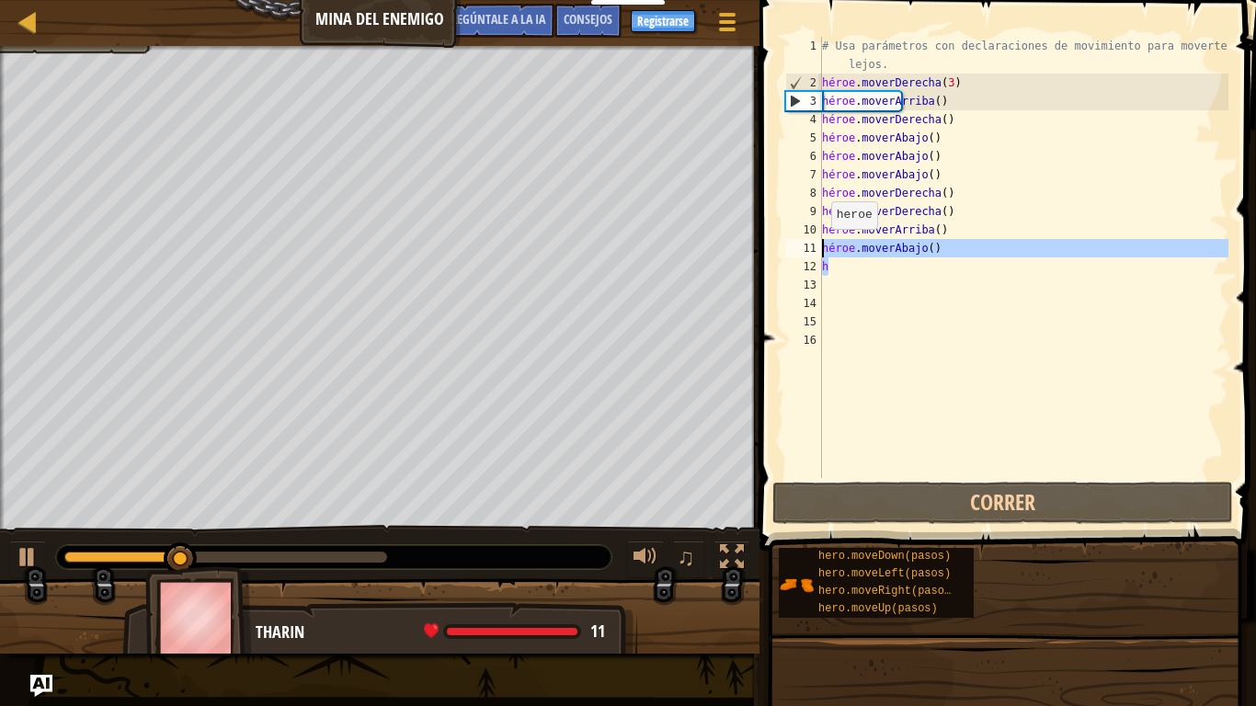
drag, startPoint x: 903, startPoint y: 270, endPoint x: 819, endPoint y: 246, distance: 87.0
click at [819, 246] on div "h 1 2 3 4 5 6 7 8 9 10 11 12 13 14 15 16 # Usa parámetros con declaraciones de …" at bounding box center [1004, 257] width 447 height 441
type textarea "hero.moveDown() h"
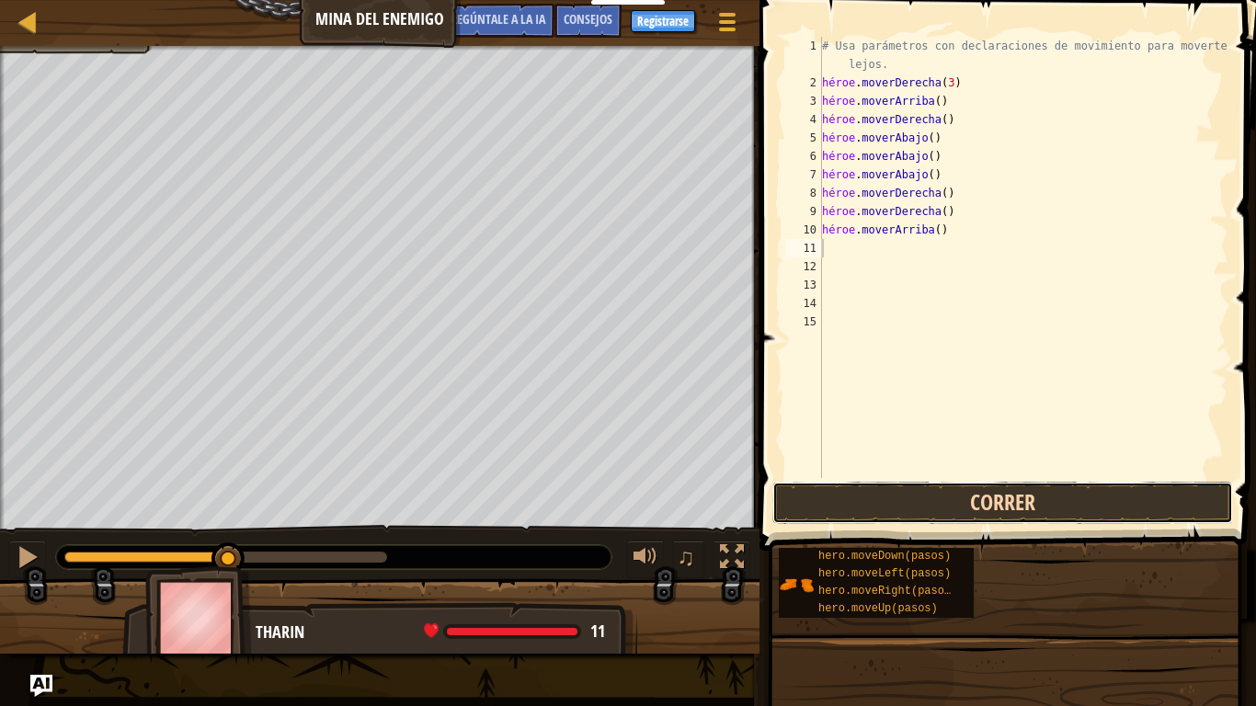
click at [931, 505] on button "Correr" at bounding box center [1002, 503] width 461 height 42
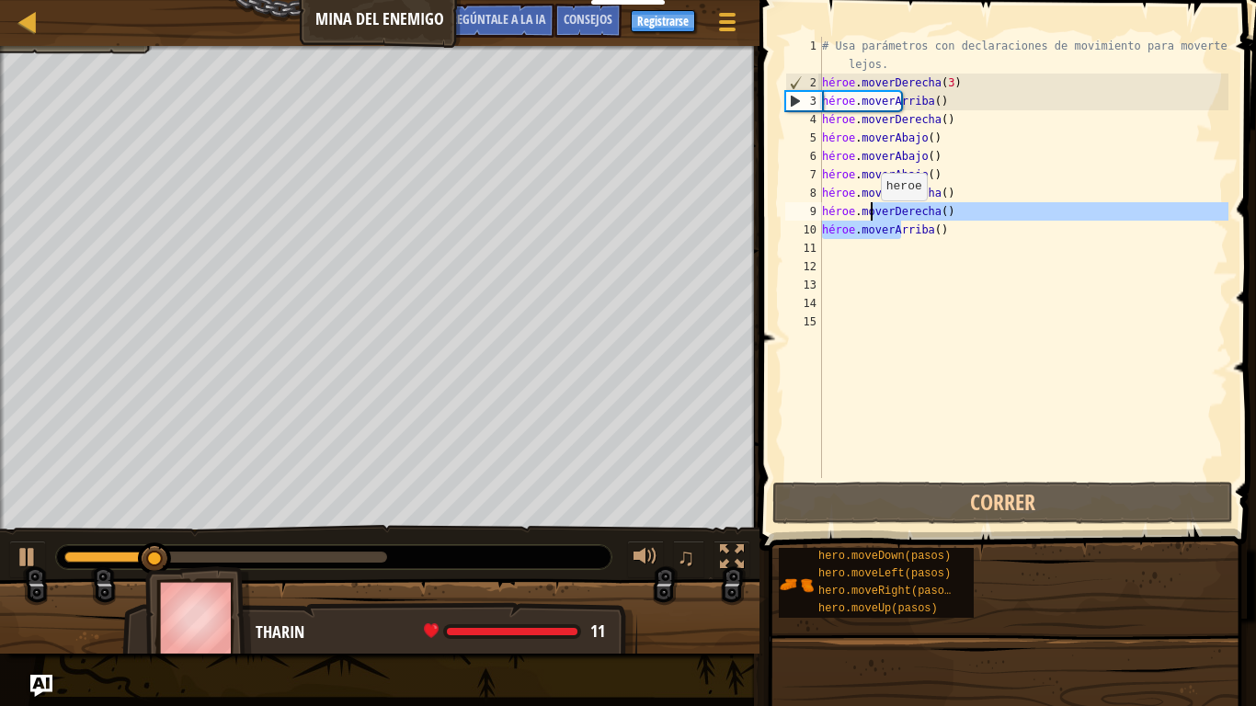
drag, startPoint x: 955, startPoint y: 237, endPoint x: 878, endPoint y: 228, distance: 77.8
click at [872, 221] on div "# Usa parámetros con declaraciones de movimiento para moverte más lejos. héroe …" at bounding box center [1023, 285] width 410 height 496
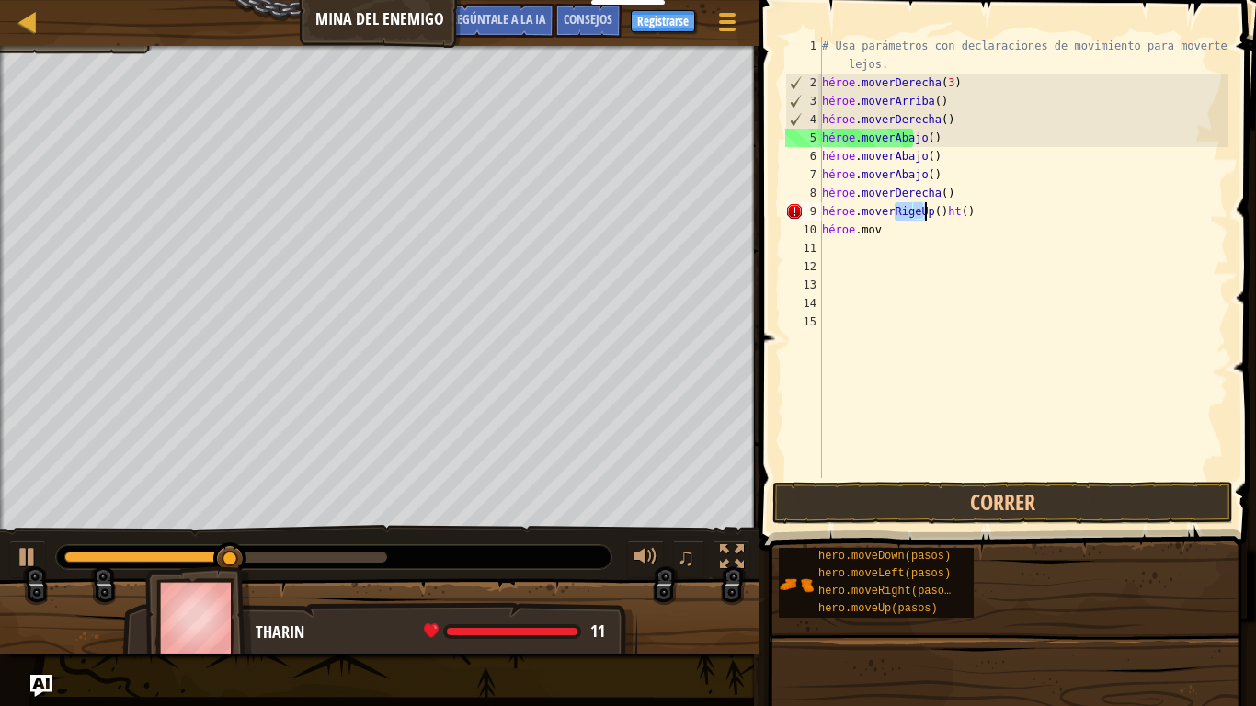
click at [902, 235] on div "# Usa parámetros con declaraciones de movimiento para moverte más lejos. héroe …" at bounding box center [1023, 285] width 410 height 496
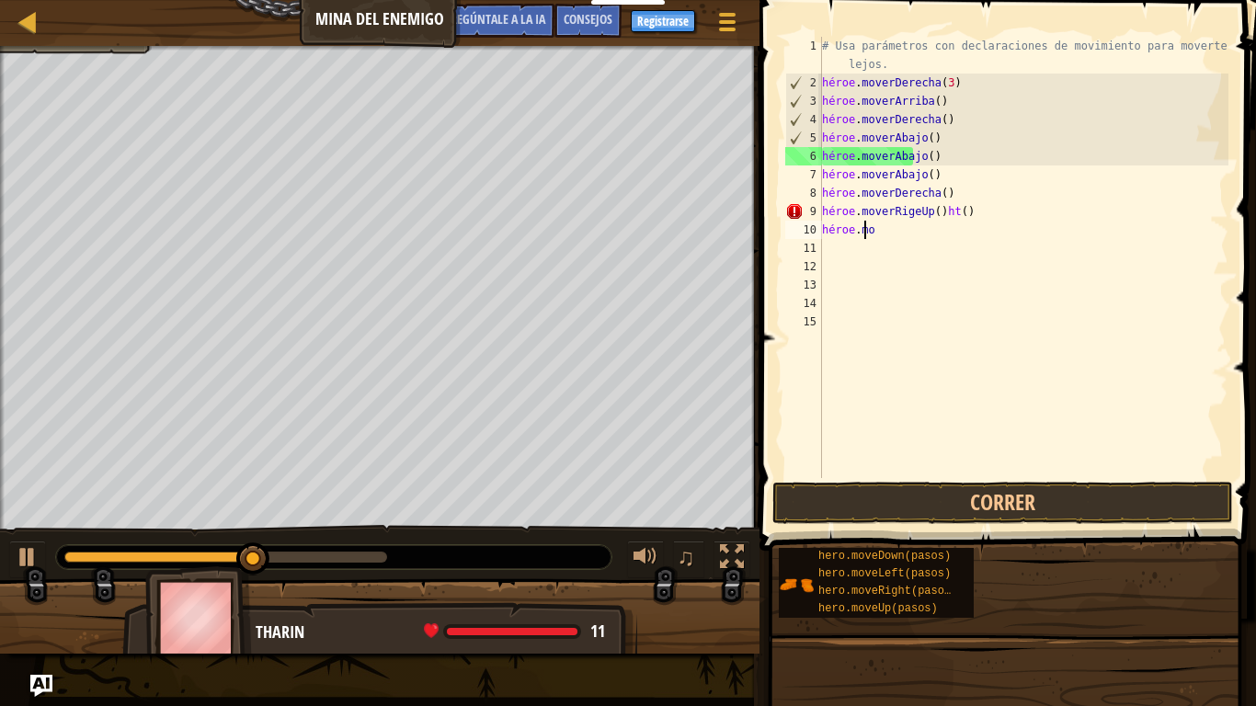
type textarea "h"
click at [939, 512] on button "Correr" at bounding box center [1002, 503] width 461 height 42
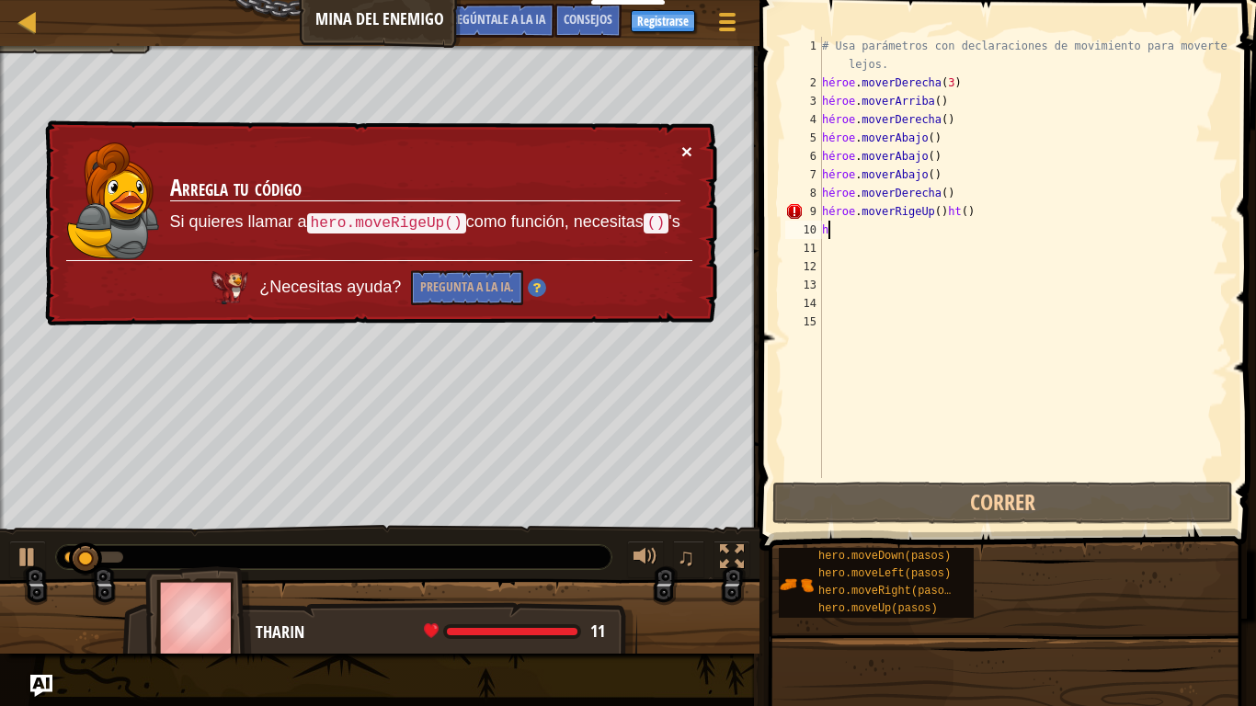
click at [684, 154] on font "×" at bounding box center [686, 151] width 11 height 21
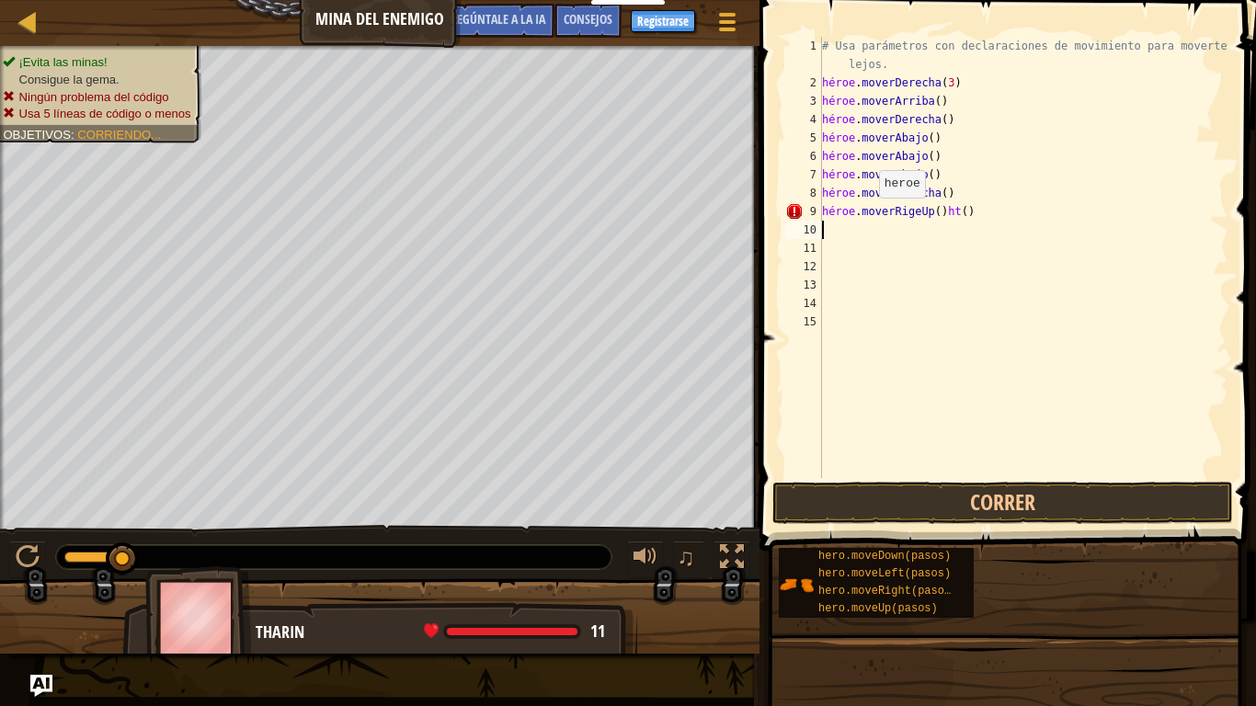
click at [870, 216] on div "# Usa parámetros con declaraciones de movimiento para moverte más lejos. héroe …" at bounding box center [1023, 285] width 410 height 496
drag, startPoint x: 1003, startPoint y: 215, endPoint x: 926, endPoint y: 207, distance: 77.7
click at [926, 207] on div "# Usa parámetros con declaraciones de movimiento para moverte más lejos. héroe …" at bounding box center [1023, 285] width 410 height 496
click at [838, 219] on div "# Usa parámetros con declaraciones de movimiento para moverte más lejos. héroe …" at bounding box center [1023, 285] width 410 height 496
click at [827, 211] on div "# Usa parámetros con declaraciones de movimiento para moverte más lejos. héroe …" at bounding box center [1023, 285] width 410 height 496
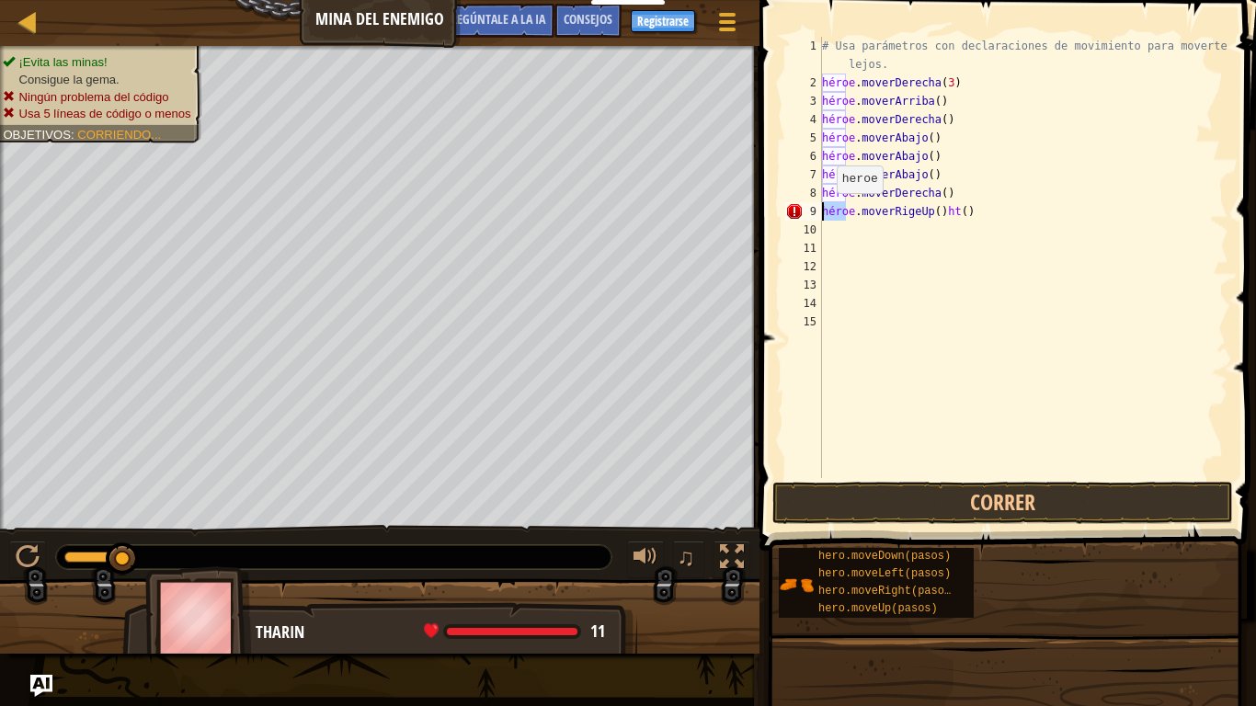
click at [827, 211] on div "# Usa parámetros con declaraciones de movimiento para moverte más lejos. héroe …" at bounding box center [1023, 285] width 410 height 496
type textarea "hero.moveRigeUp()ht()"
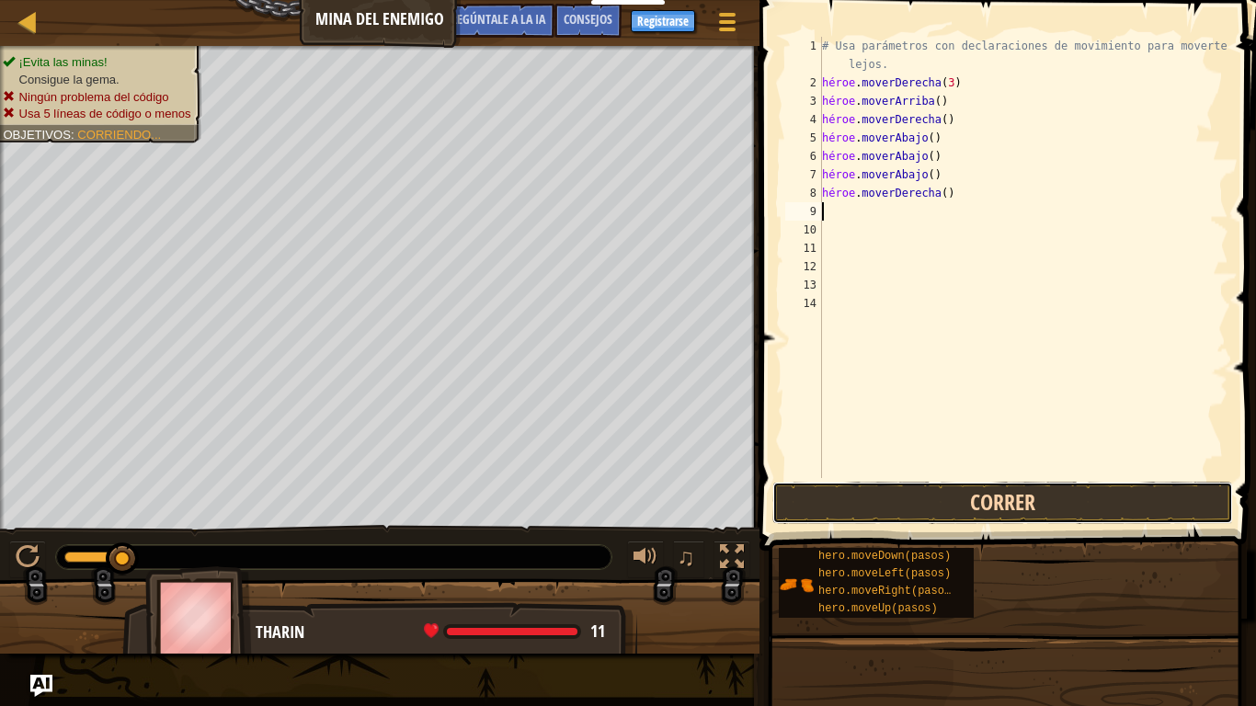
click at [974, 502] on button "Correr" at bounding box center [1002, 503] width 461 height 42
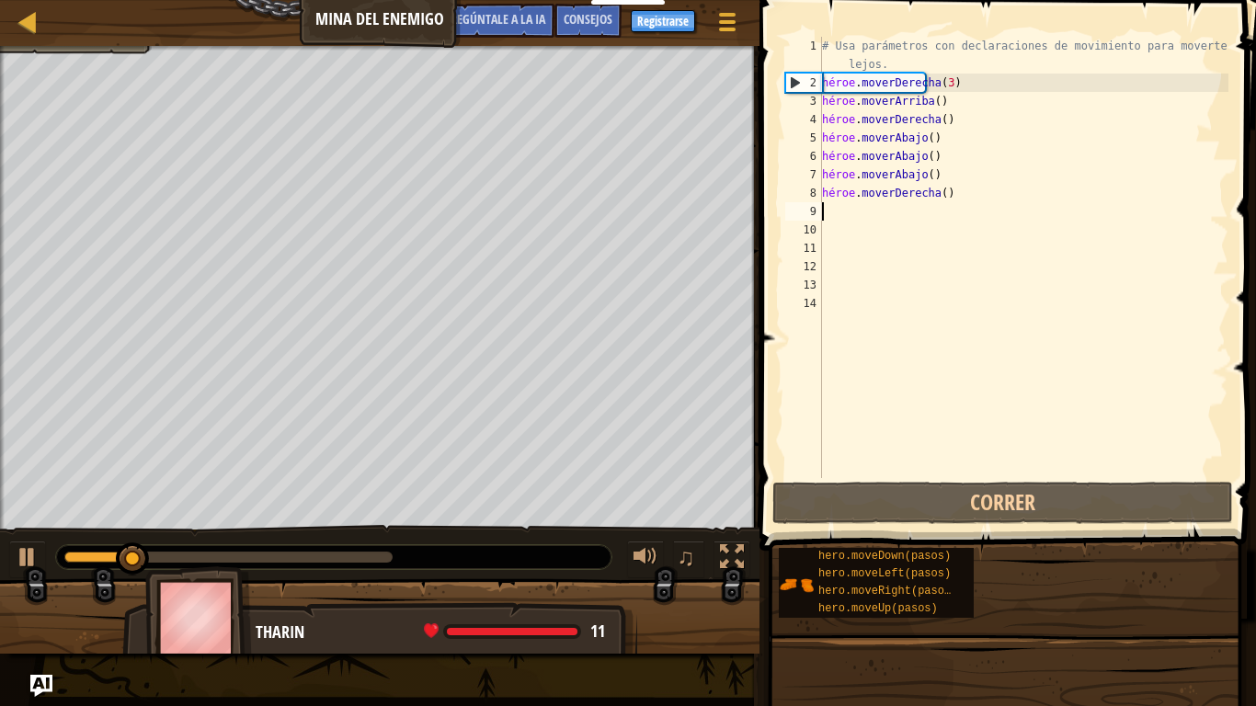
type textarea "h"
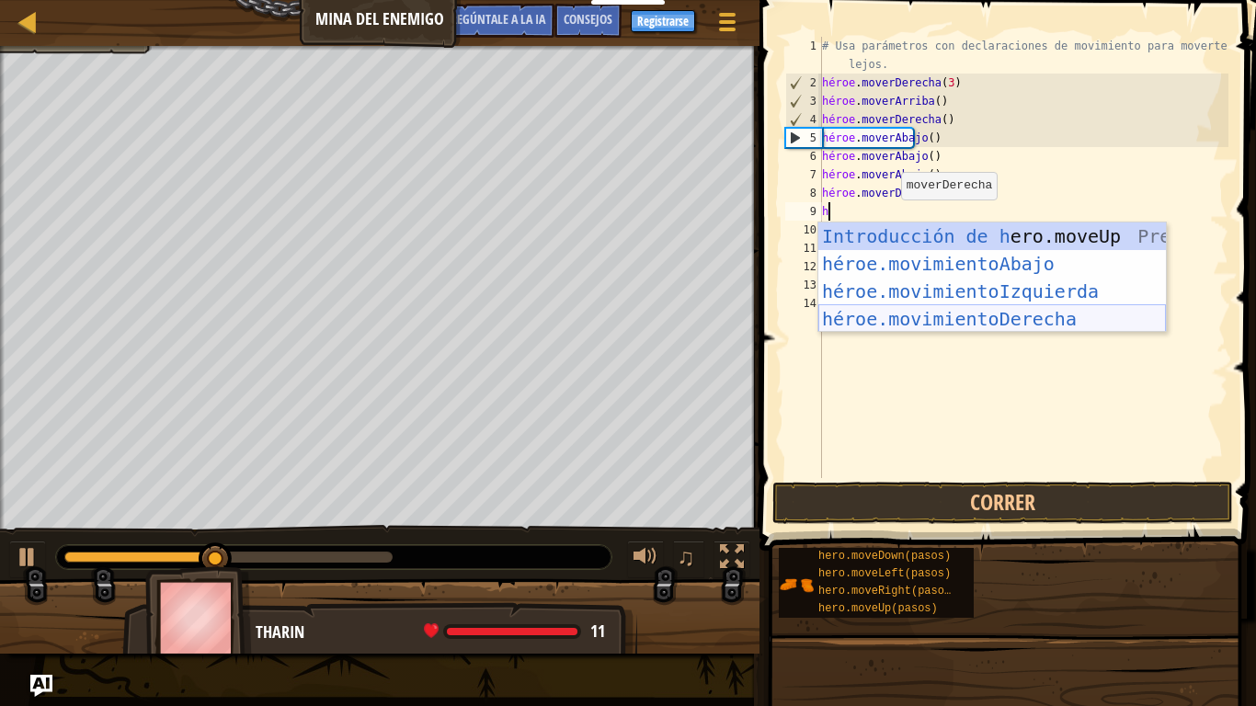
click at [970, 313] on div "Introducción de h ero.moveUp Presiona héroe.movimientoAbajo ​ Introducción a la…" at bounding box center [991, 304] width 347 height 165
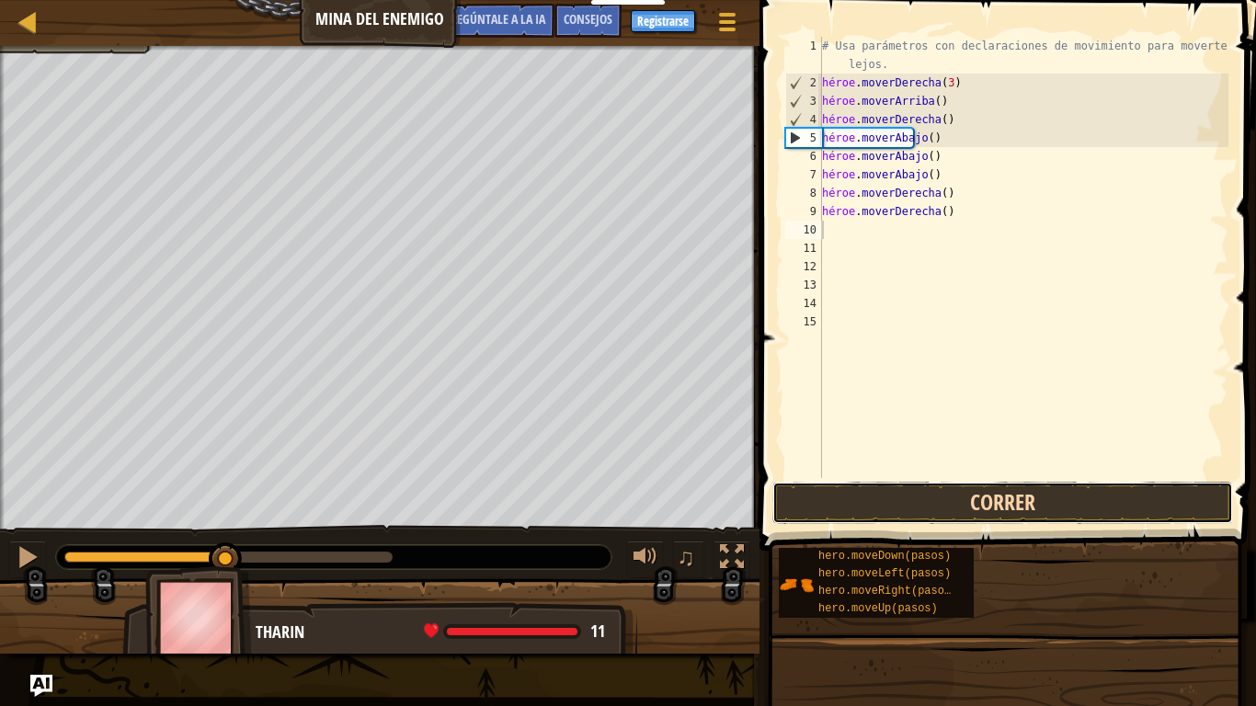
click at [928, 508] on button "Correr" at bounding box center [1002, 503] width 461 height 42
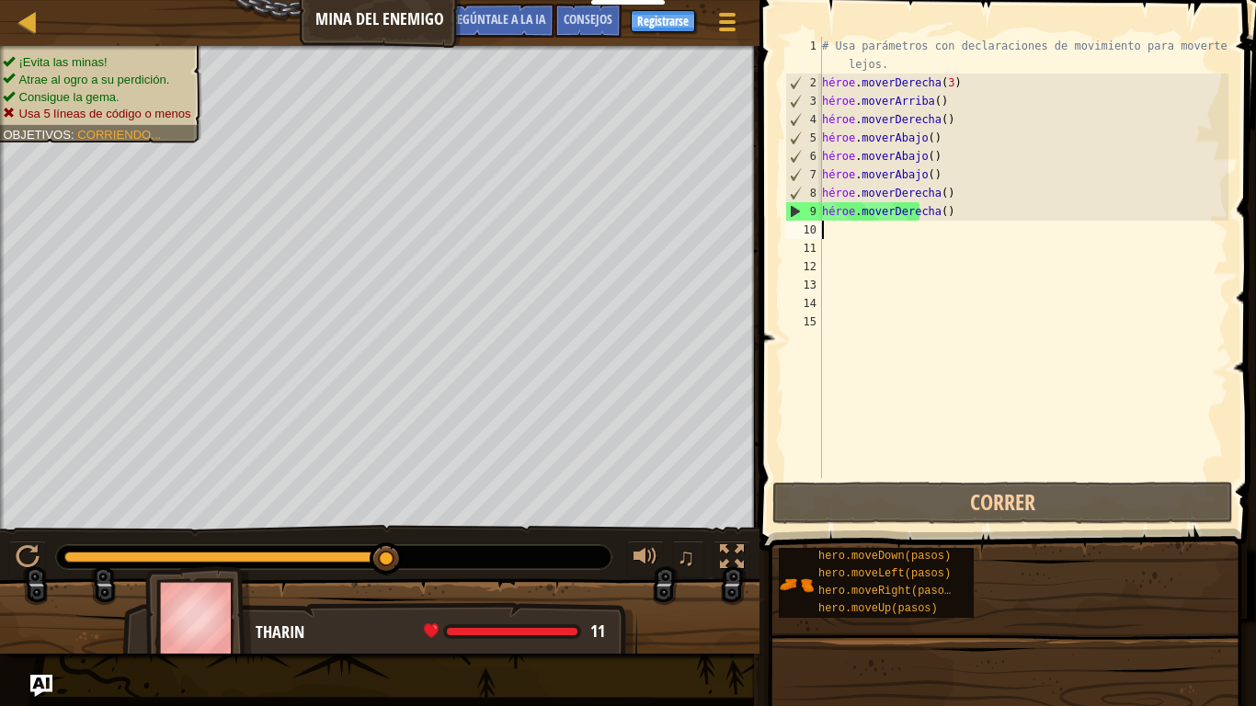
type textarea "h"
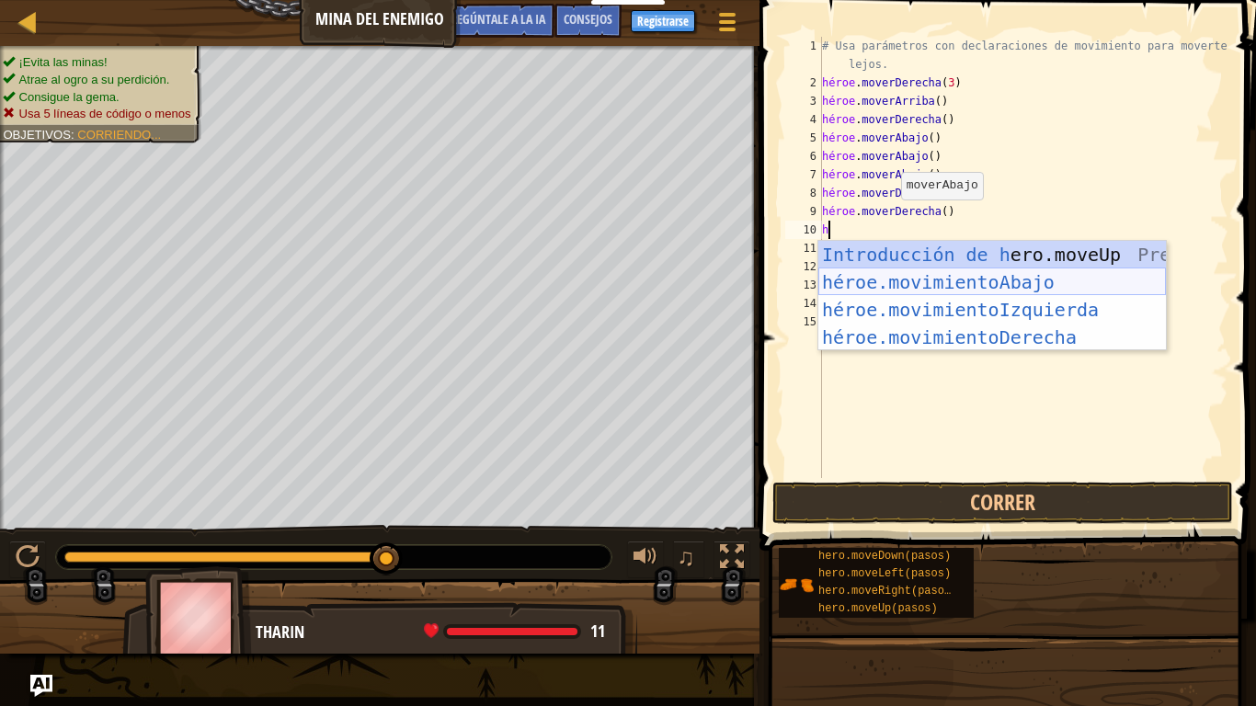
click at [954, 283] on div "Introducción de h ero.moveUp Presiona héroe.movimientoAbajo ​ Introducción a la…" at bounding box center [991, 323] width 347 height 165
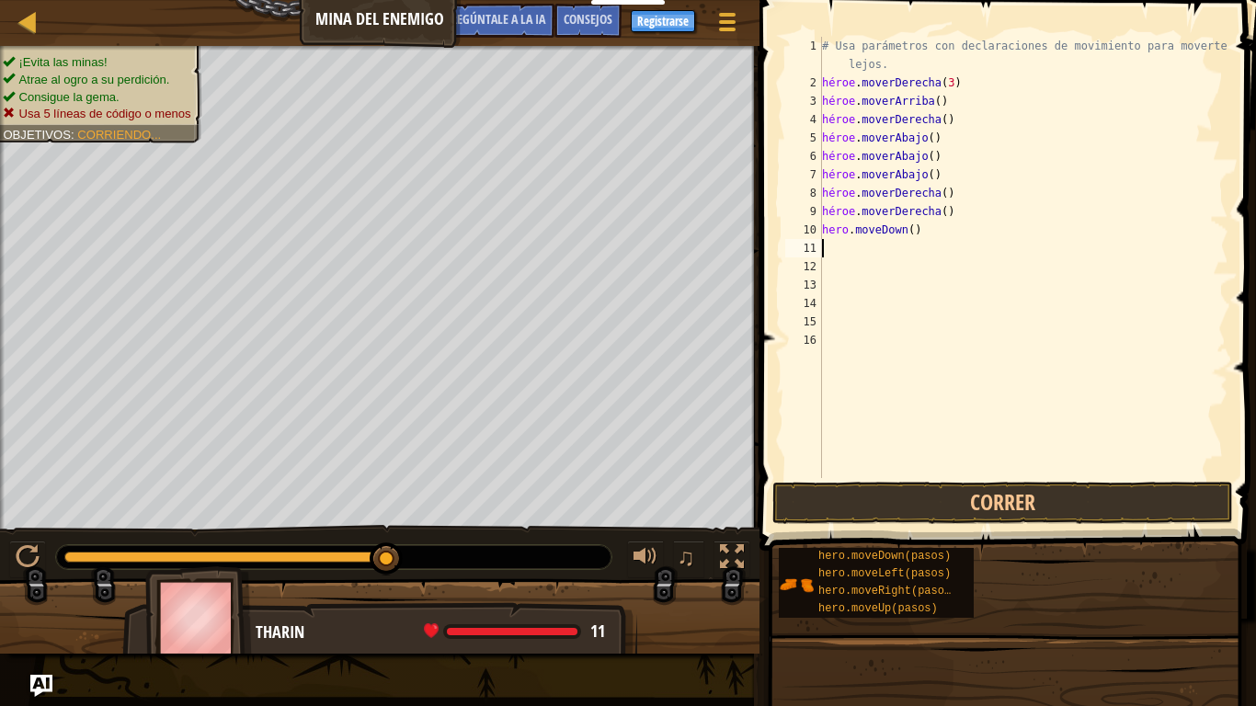
click at [944, 229] on div "# Usa parámetros con declaraciones de movimiento para moverte más lejos. héroe …" at bounding box center [1023, 285] width 410 height 496
click at [943, 234] on div "# Usa parámetros con declaraciones de movimiento para moverte más lejos. héroe …" at bounding box center [1023, 285] width 410 height 496
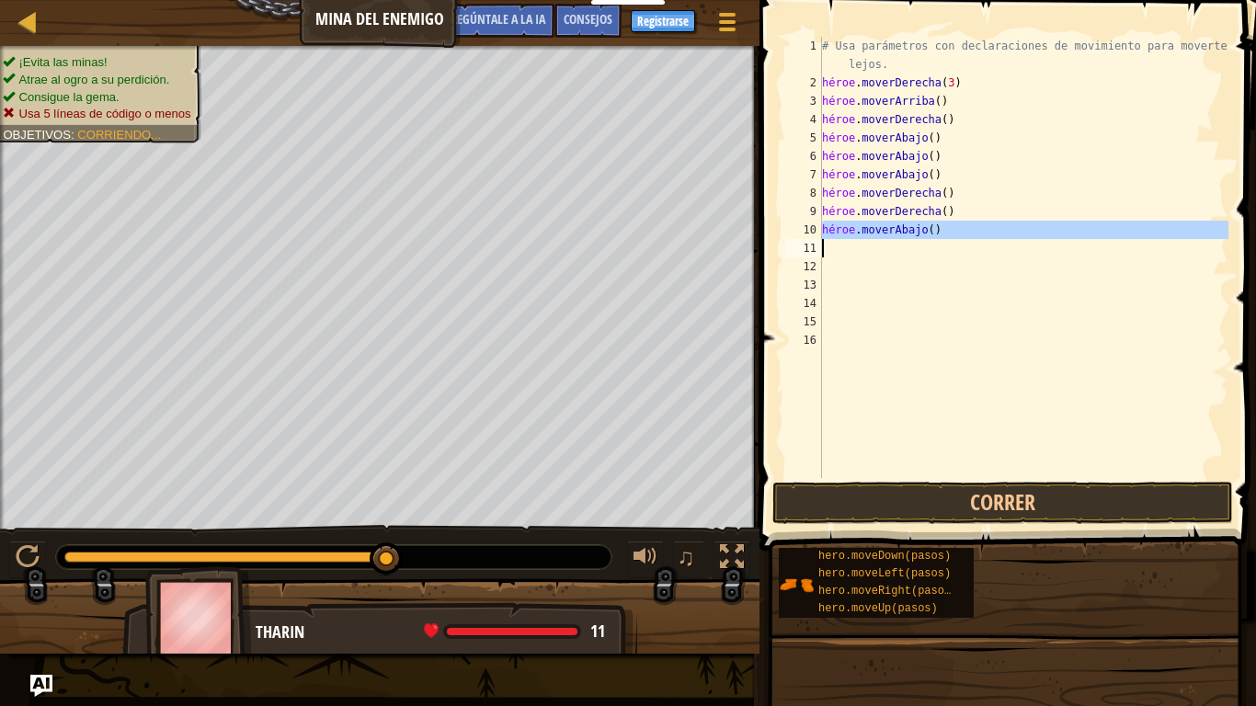
type textarea "hero.moveDown()"
click at [951, 241] on div "# Usa parámetros con declaraciones de movimiento para moverte más lejos. héroe …" at bounding box center [1023, 257] width 410 height 441
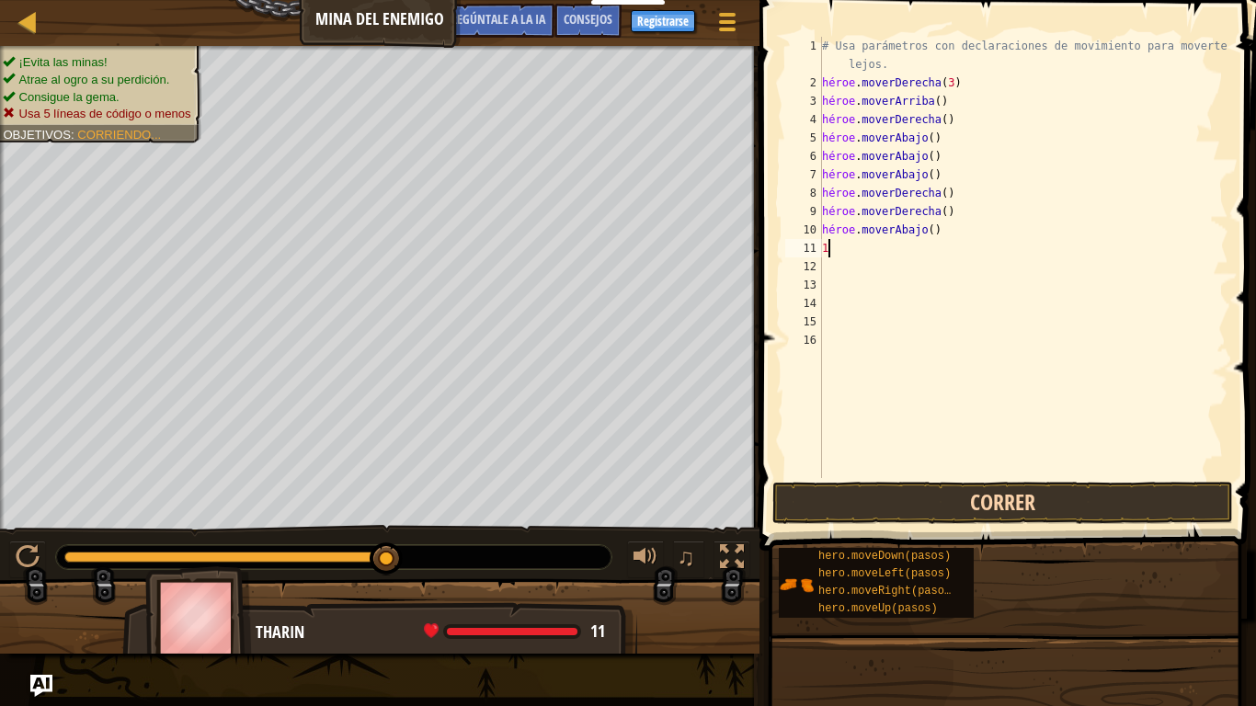
type textarea "1"
click at [902, 502] on button "Correr" at bounding box center [1002, 503] width 461 height 42
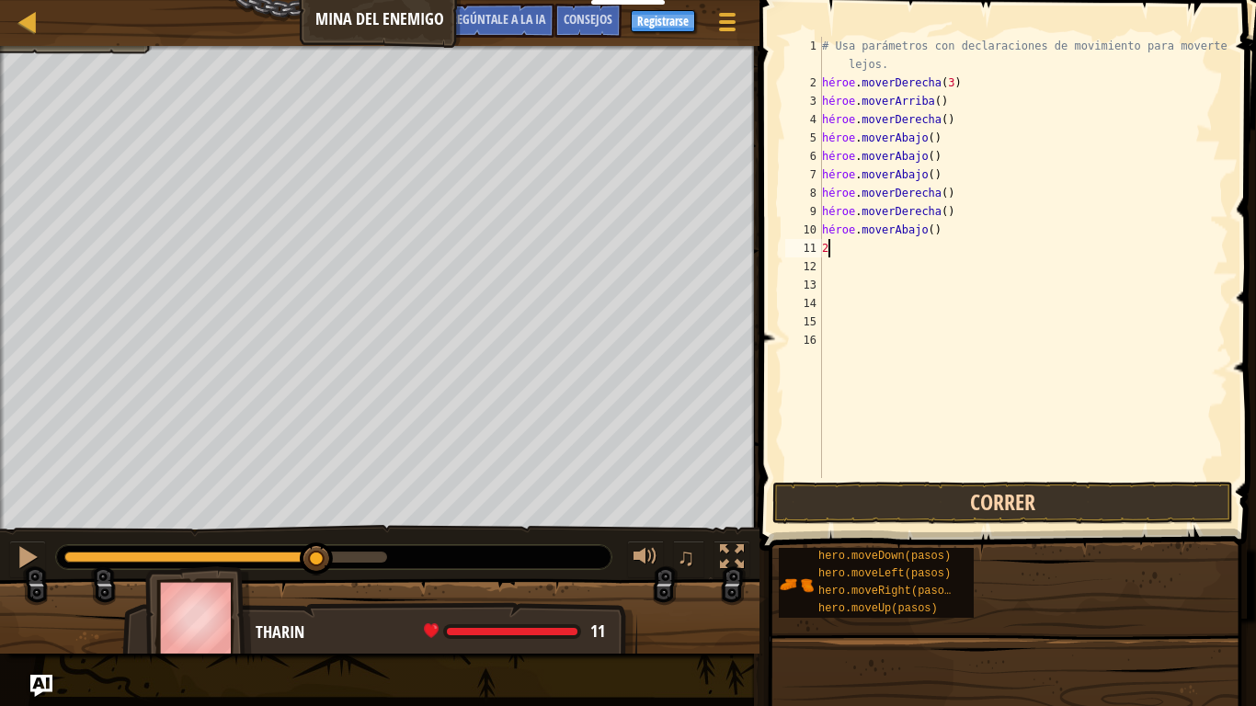
type textarea "2"
click at [949, 511] on button "Correr" at bounding box center [1002, 503] width 461 height 42
type textarea "1"
click at [896, 515] on button "Correr" at bounding box center [1002, 503] width 461 height 42
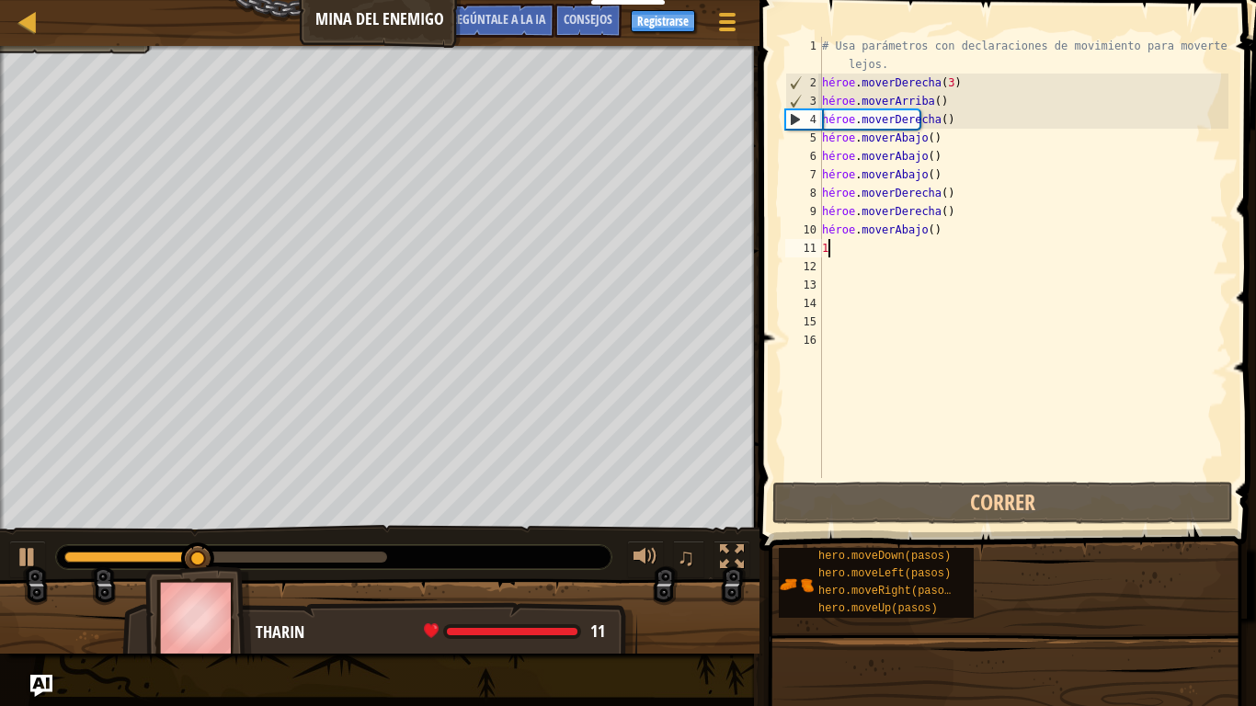
click at [836, 258] on div "# Usa parámetros con declaraciones de movimiento para moverte más lejos. héroe …" at bounding box center [1023, 285] width 410 height 496
type textarea "h"
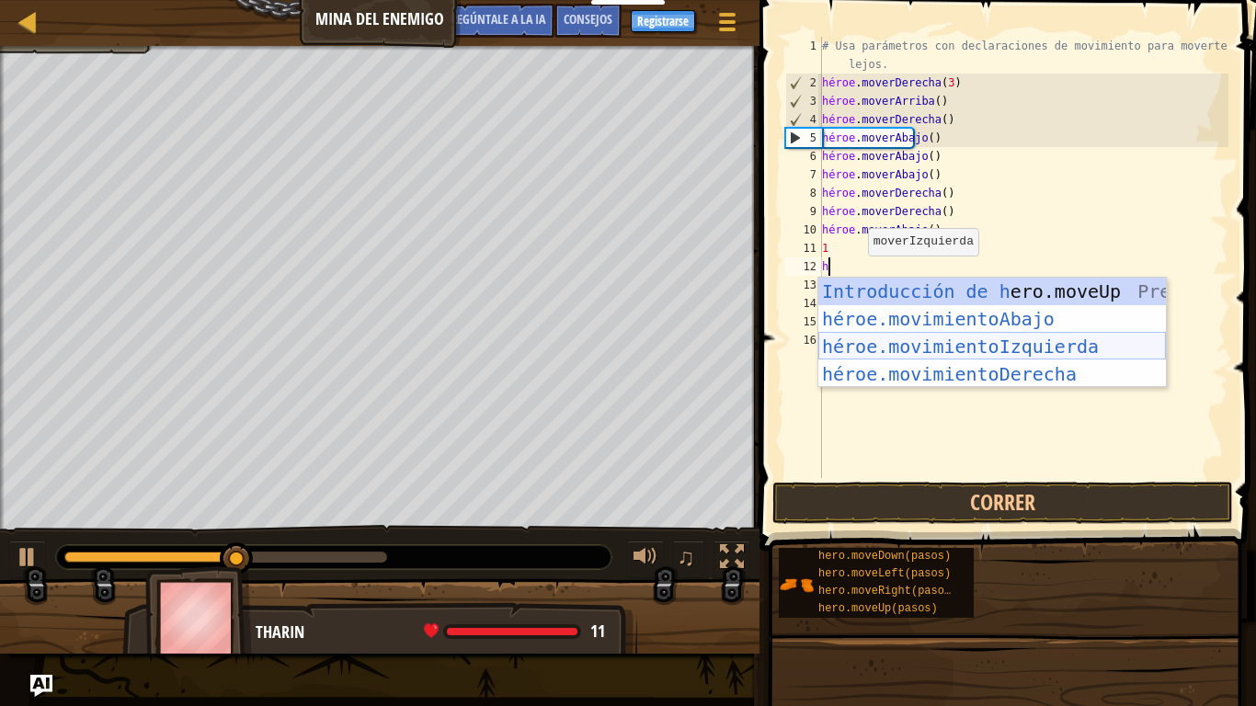
click at [942, 352] on div "Introducción de h ero.moveUp Presiona héroe.movimientoAbajo ​ Introducción a la…" at bounding box center [991, 360] width 347 height 165
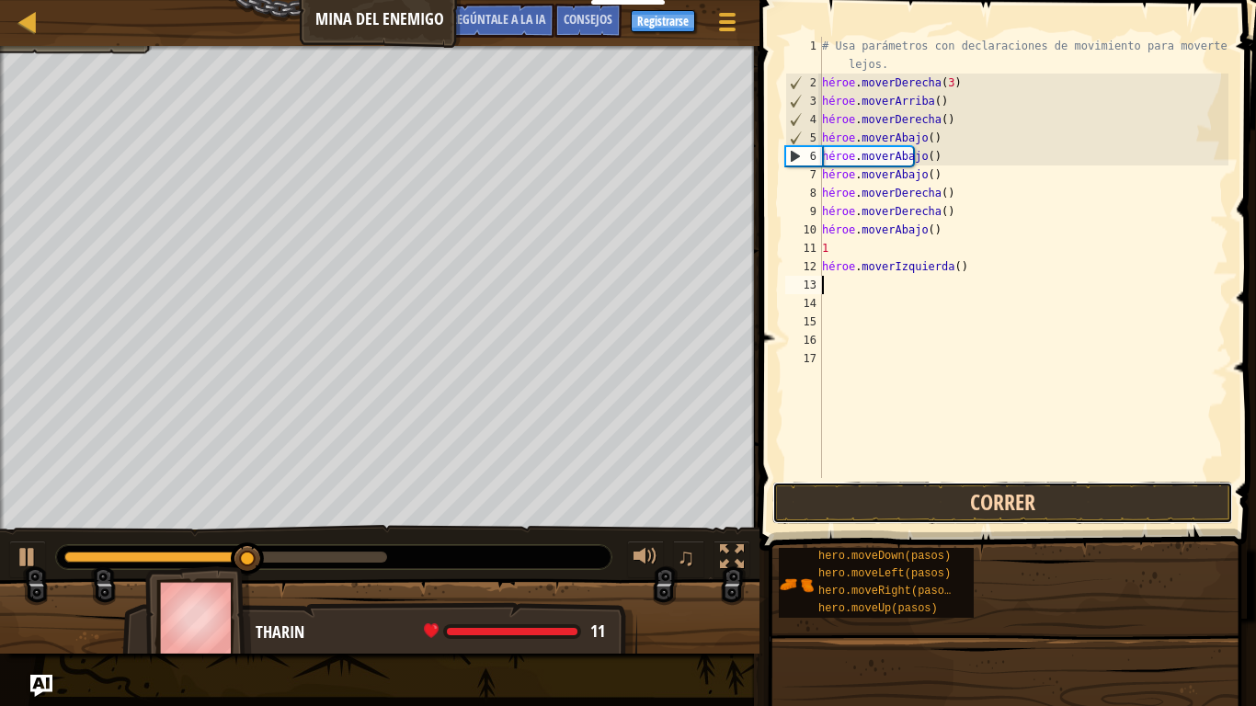
click at [911, 506] on button "Correr" at bounding box center [1002, 503] width 461 height 42
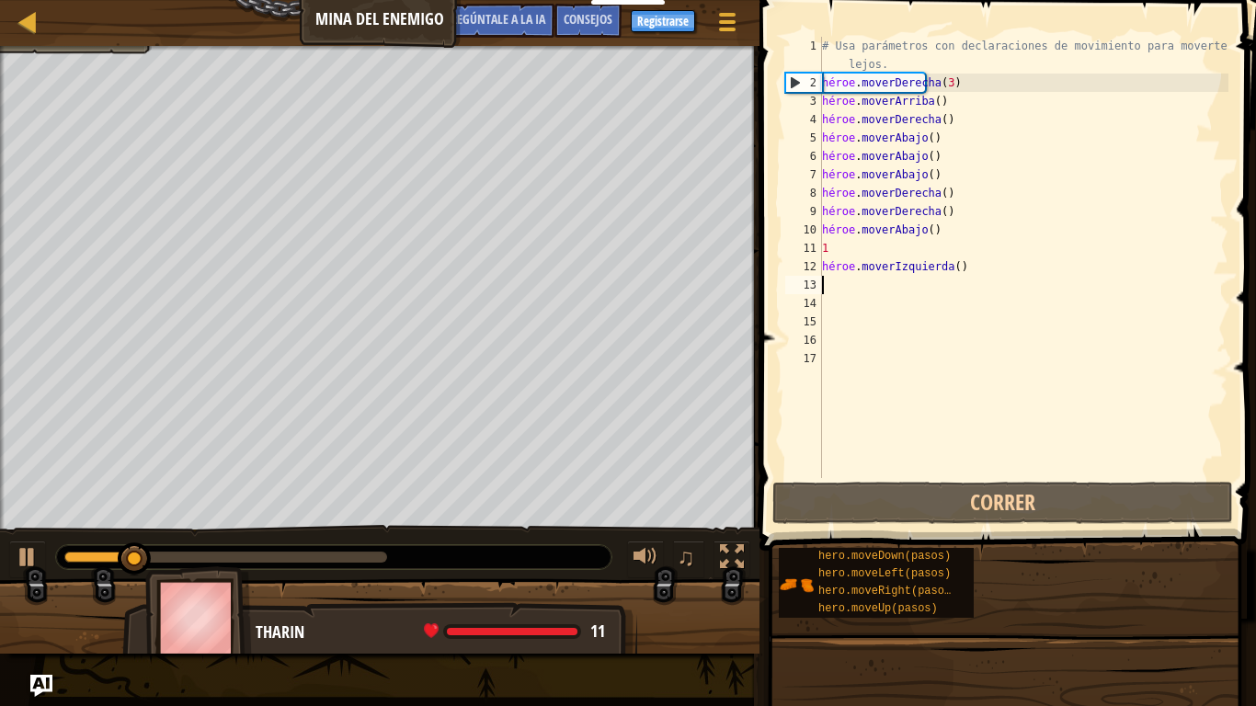
click at [961, 266] on div "# Usa parámetros con declaraciones de movimiento para moverte más lejos. héroe …" at bounding box center [1023, 285] width 410 height 496
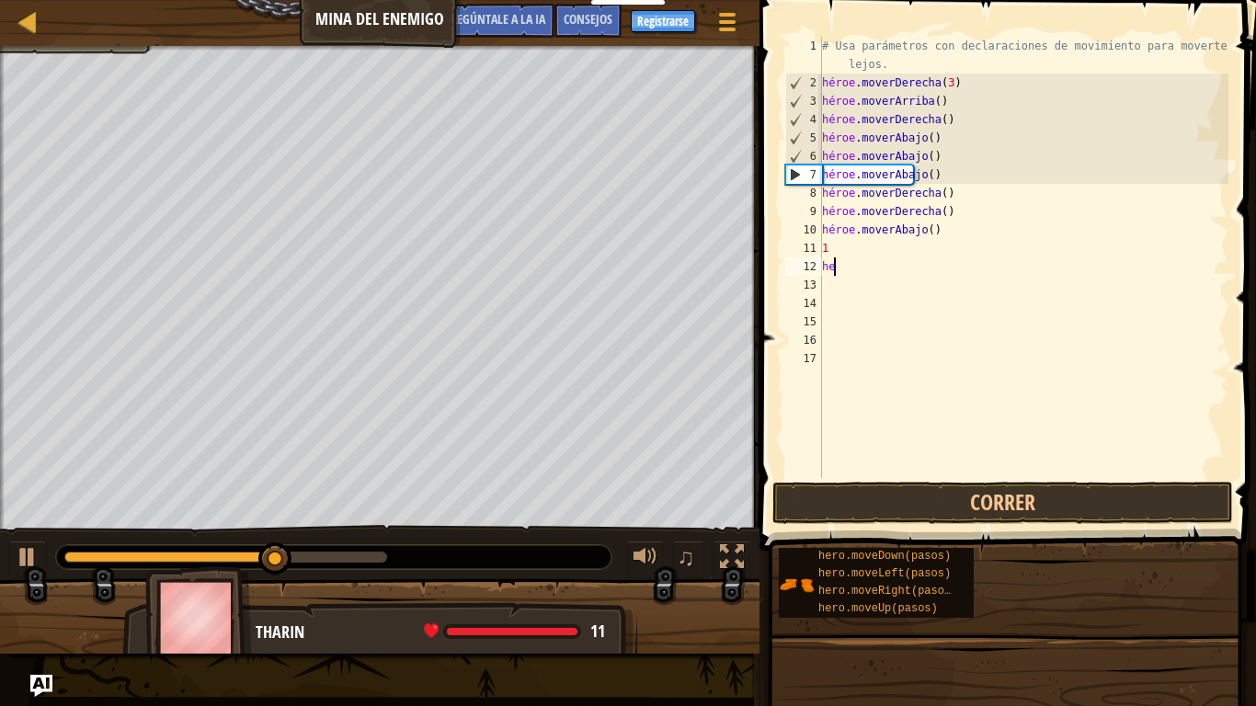
type textarea "h"
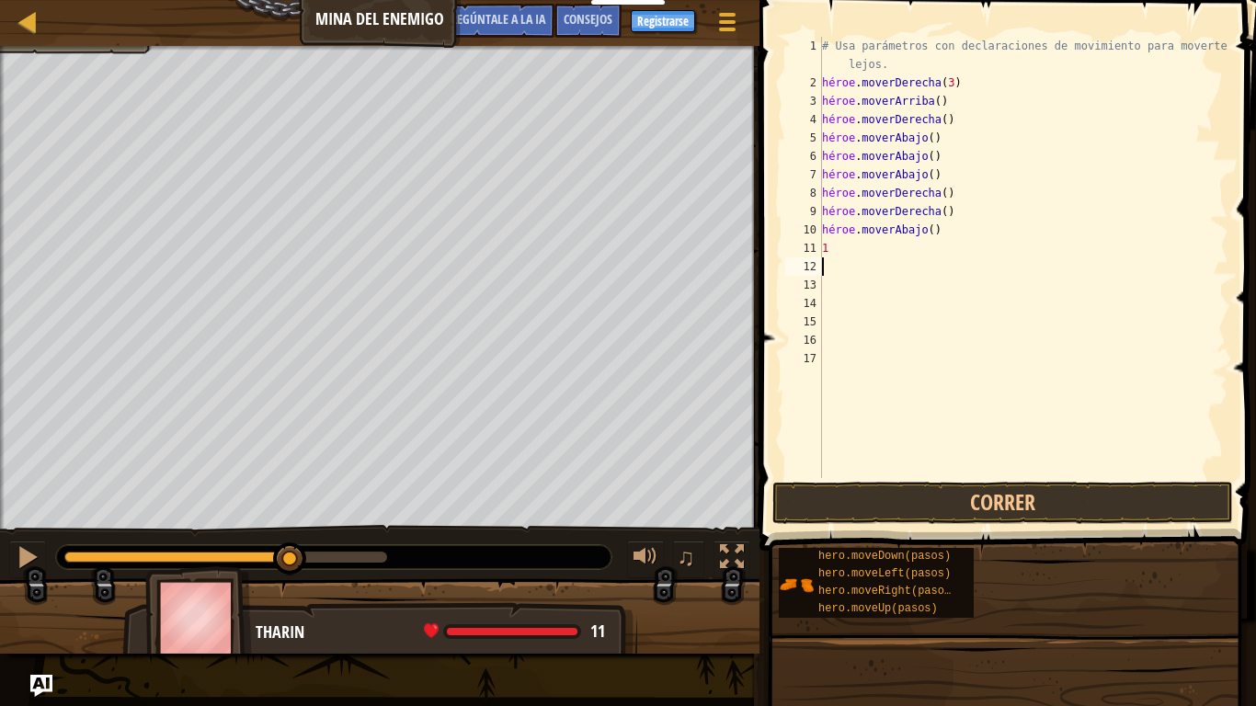
type textarea "h"
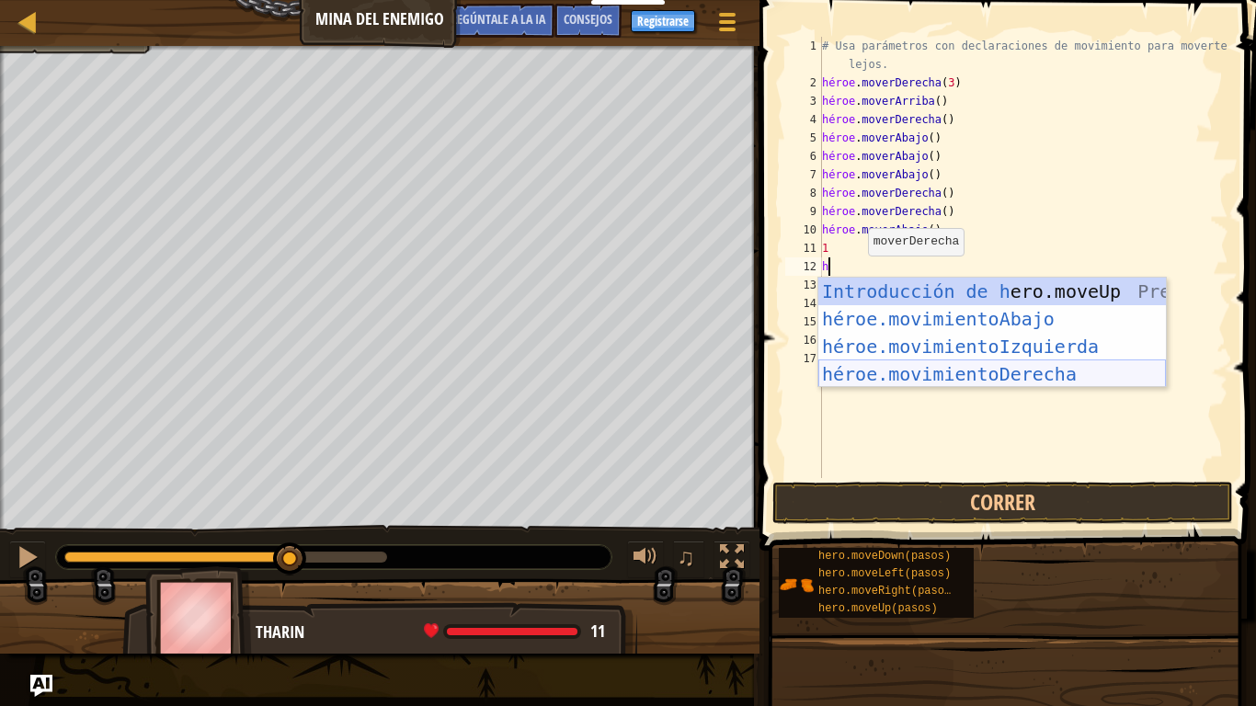
click at [974, 366] on div "Introducción de h ero.moveUp Presiona héroe.movimientoAbajo ​ Introducción a la…" at bounding box center [991, 360] width 347 height 165
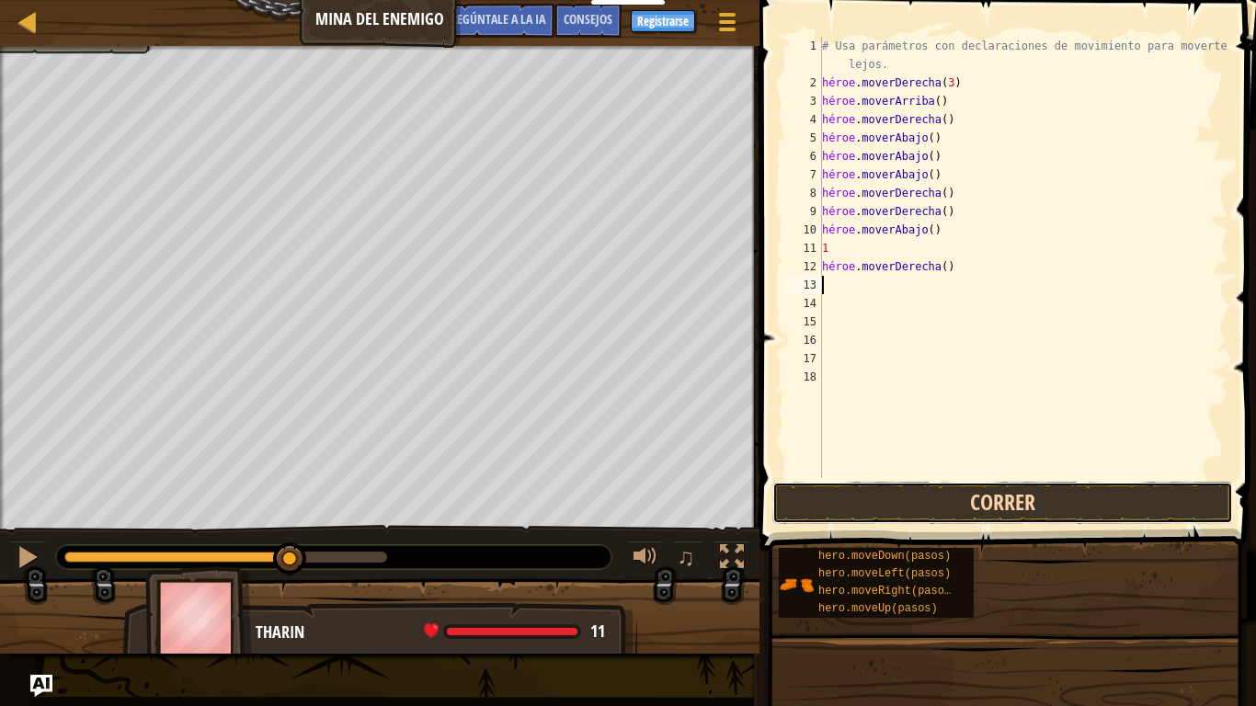
click at [922, 495] on button "Correr" at bounding box center [1002, 503] width 461 height 42
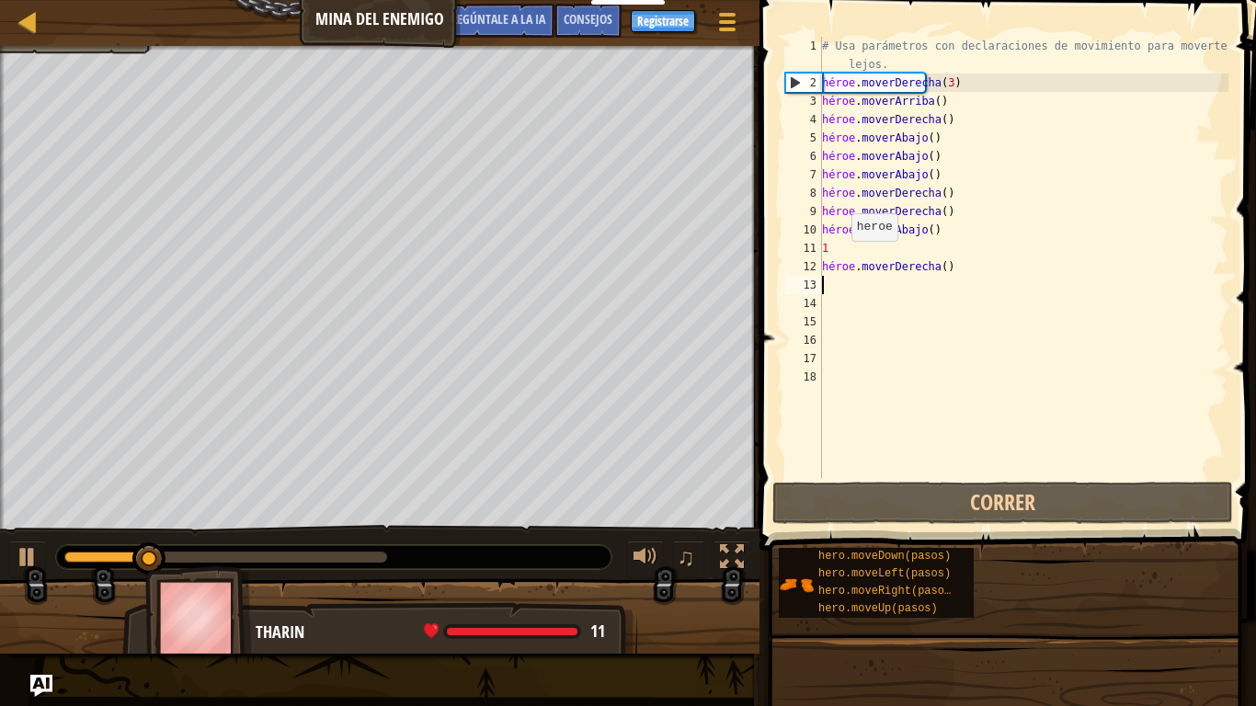
click at [829, 247] on div "# Usa parámetros con declaraciones de movimiento para moverte más lejos. héroe …" at bounding box center [1023, 285] width 410 height 496
type textarea "1"
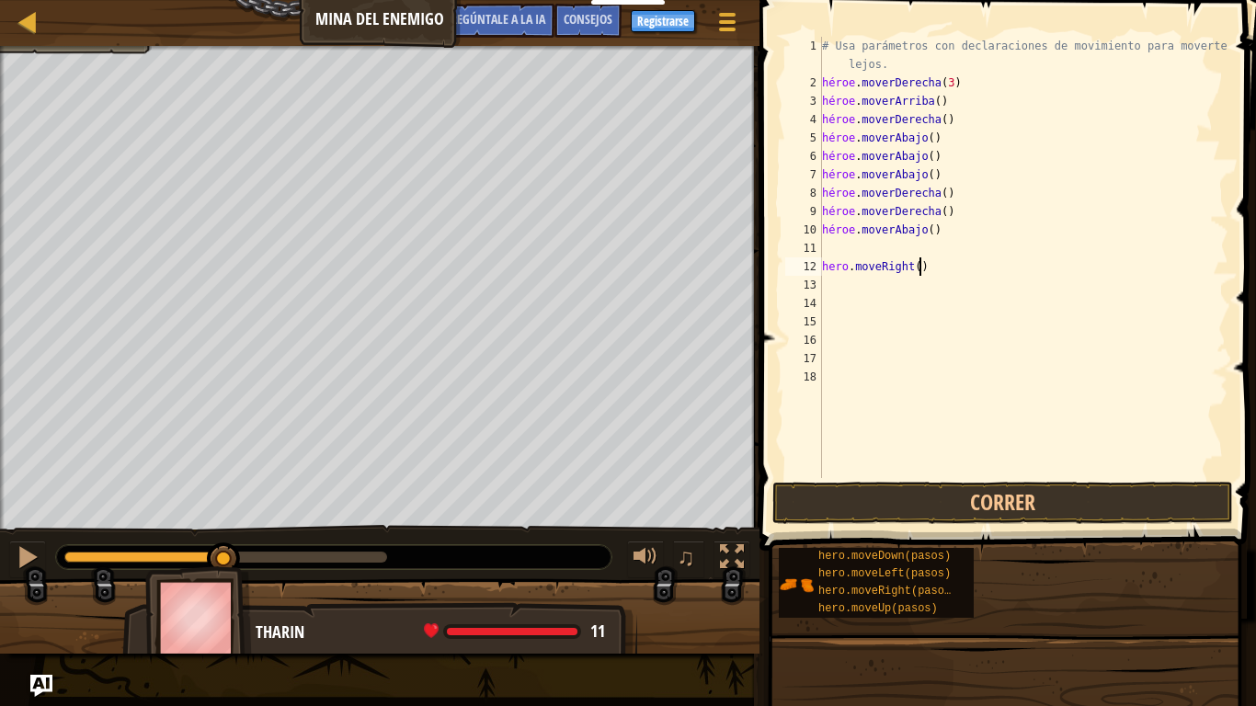
click at [953, 273] on div "# Usa parámetros con declaraciones de movimiento para moverte más lejos. héroe …" at bounding box center [1023, 285] width 410 height 496
type textarea "h"
click at [883, 504] on button "Correr" at bounding box center [1002, 503] width 461 height 42
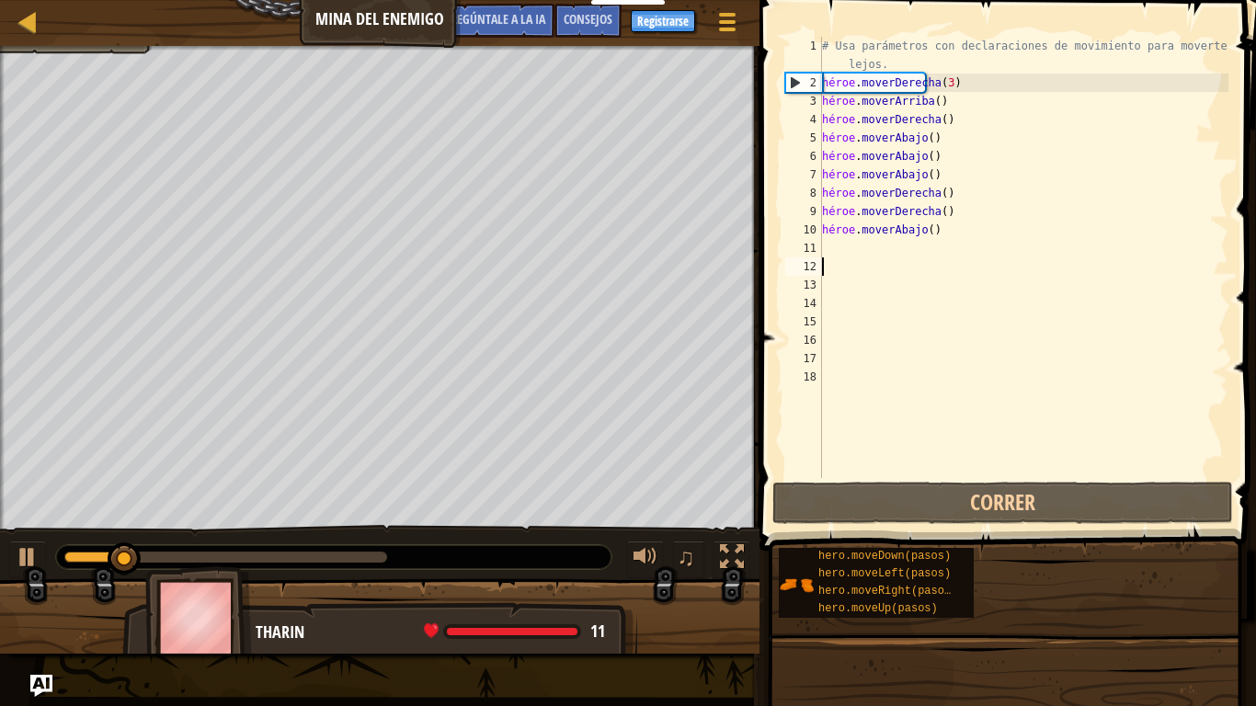
click at [962, 228] on div "# Usa parámetros con declaraciones de movimiento para moverte más lejos. héroe …" at bounding box center [1023, 285] width 410 height 496
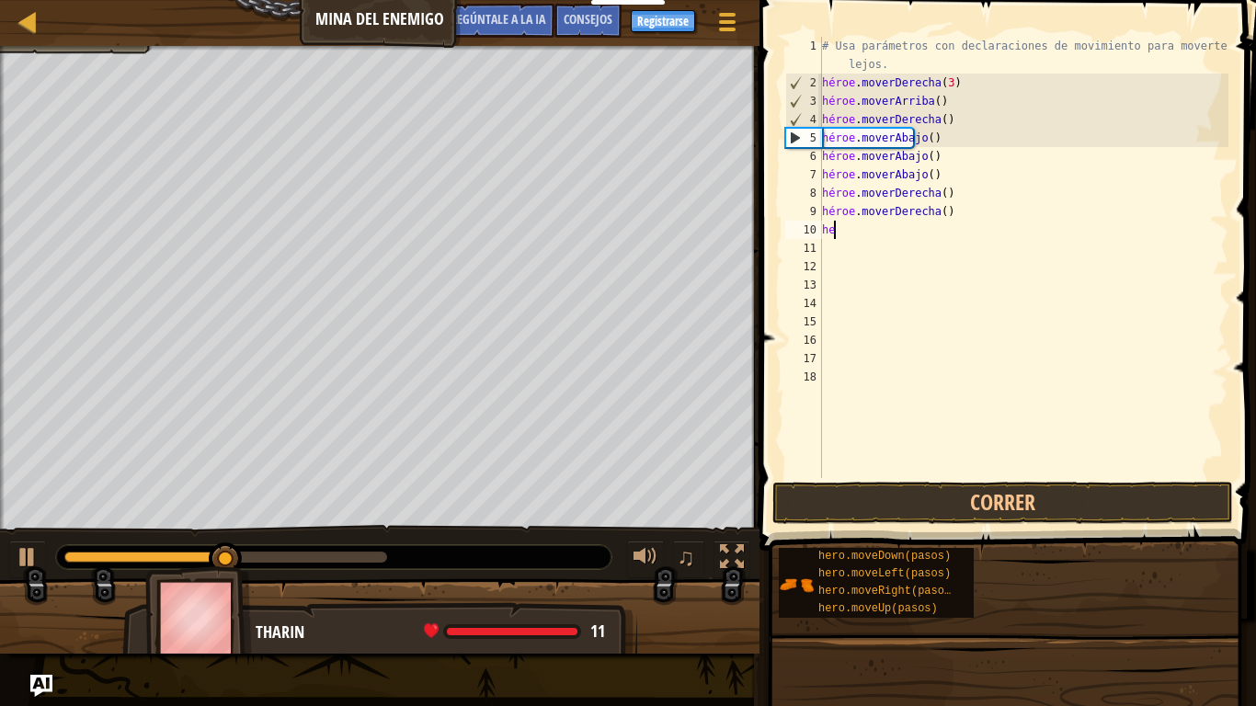
type textarea "h"
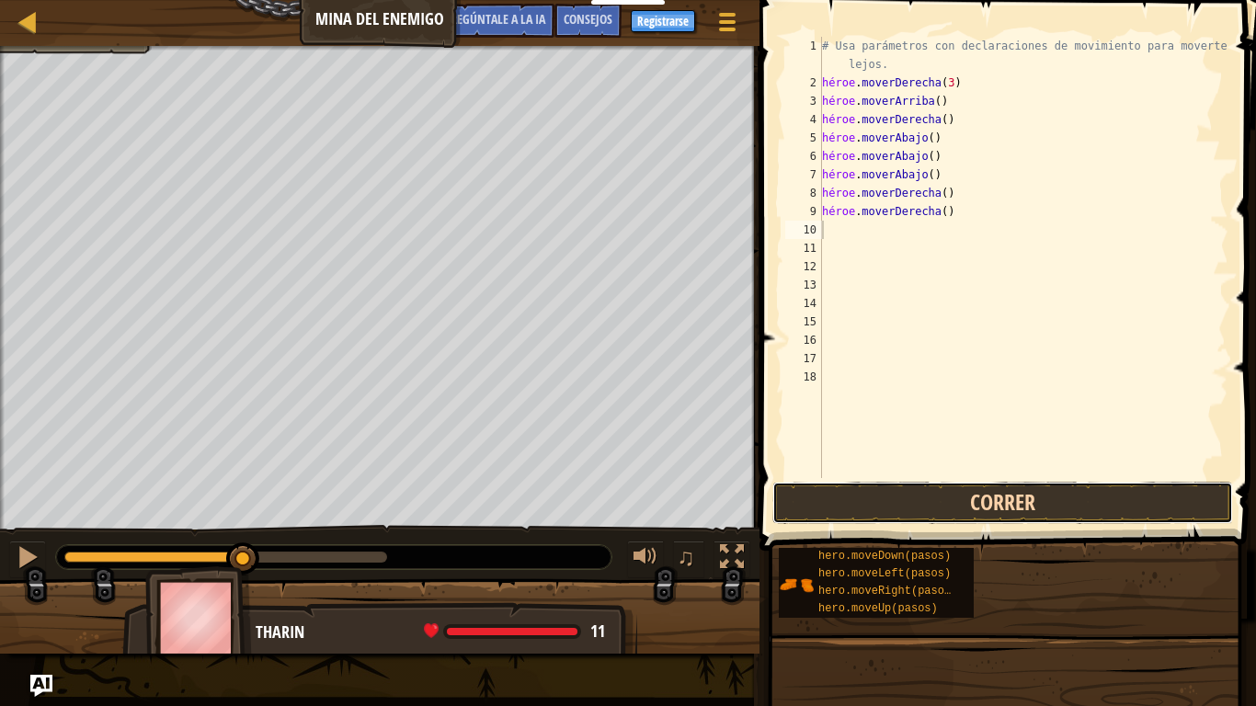
click at [882, 514] on button "Correr" at bounding box center [1002, 503] width 461 height 42
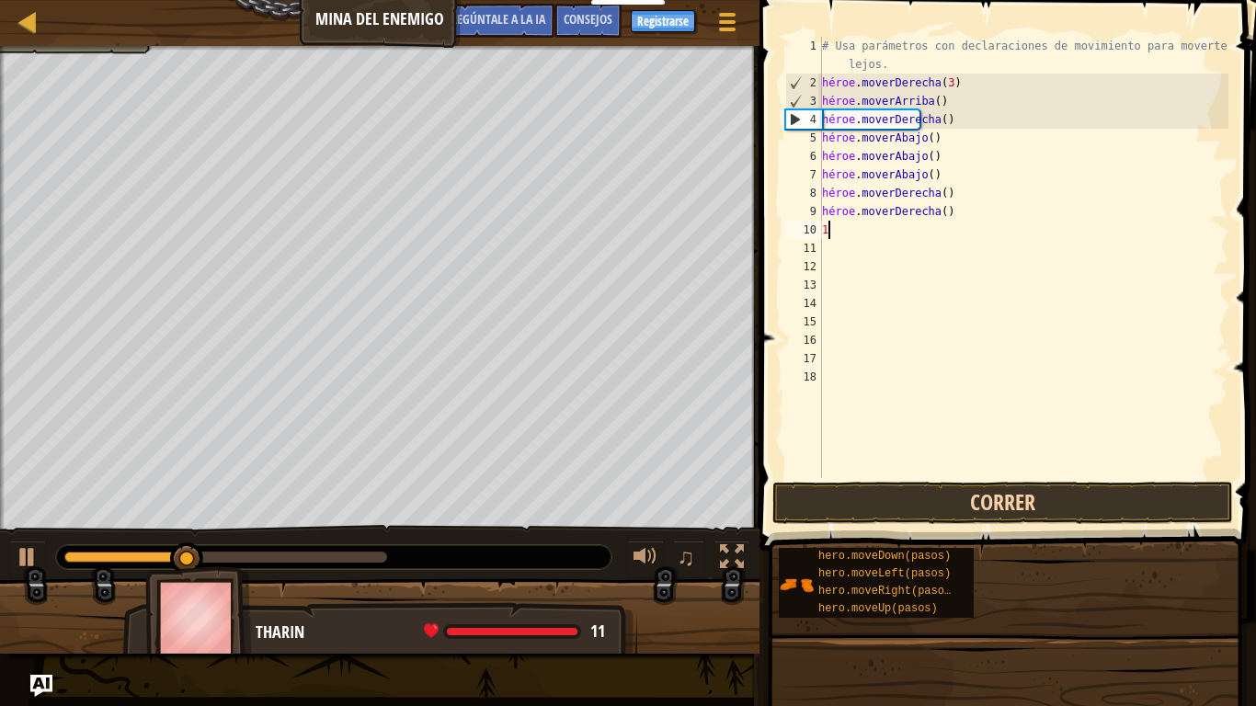
type textarea "1"
click at [902, 500] on button "Correr" at bounding box center [1002, 503] width 461 height 42
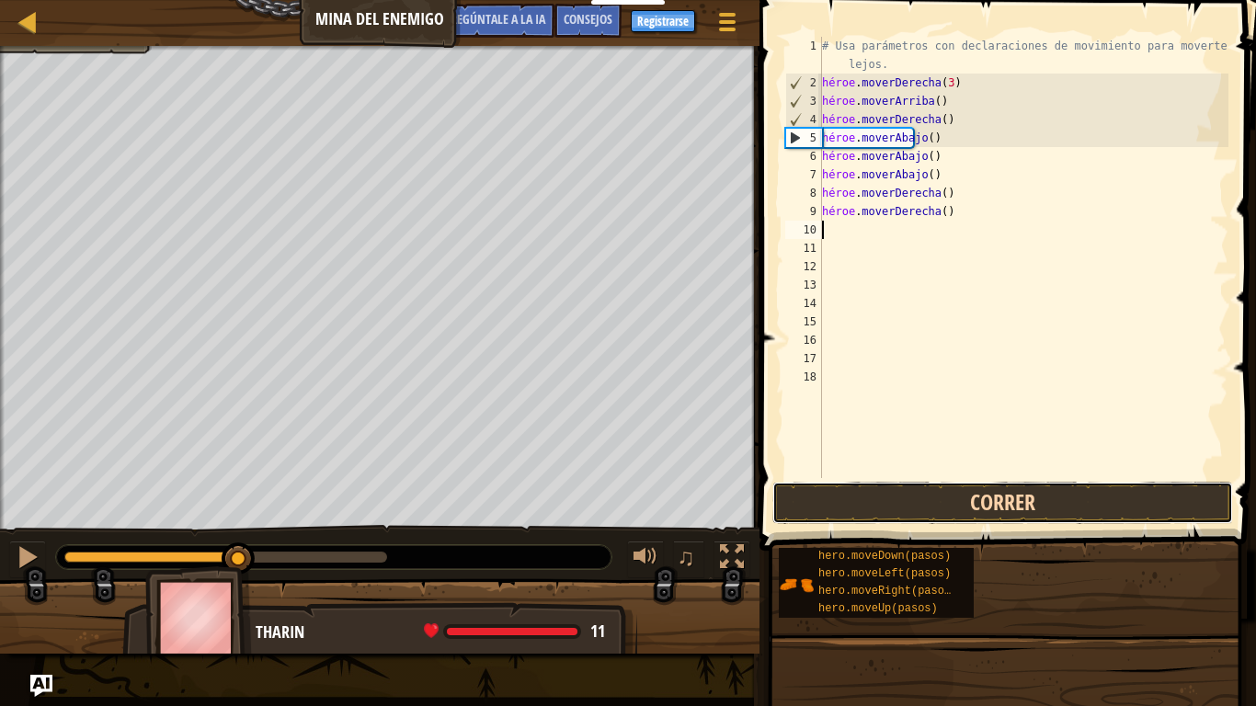
click at [899, 499] on button "Correr" at bounding box center [1002, 503] width 461 height 42
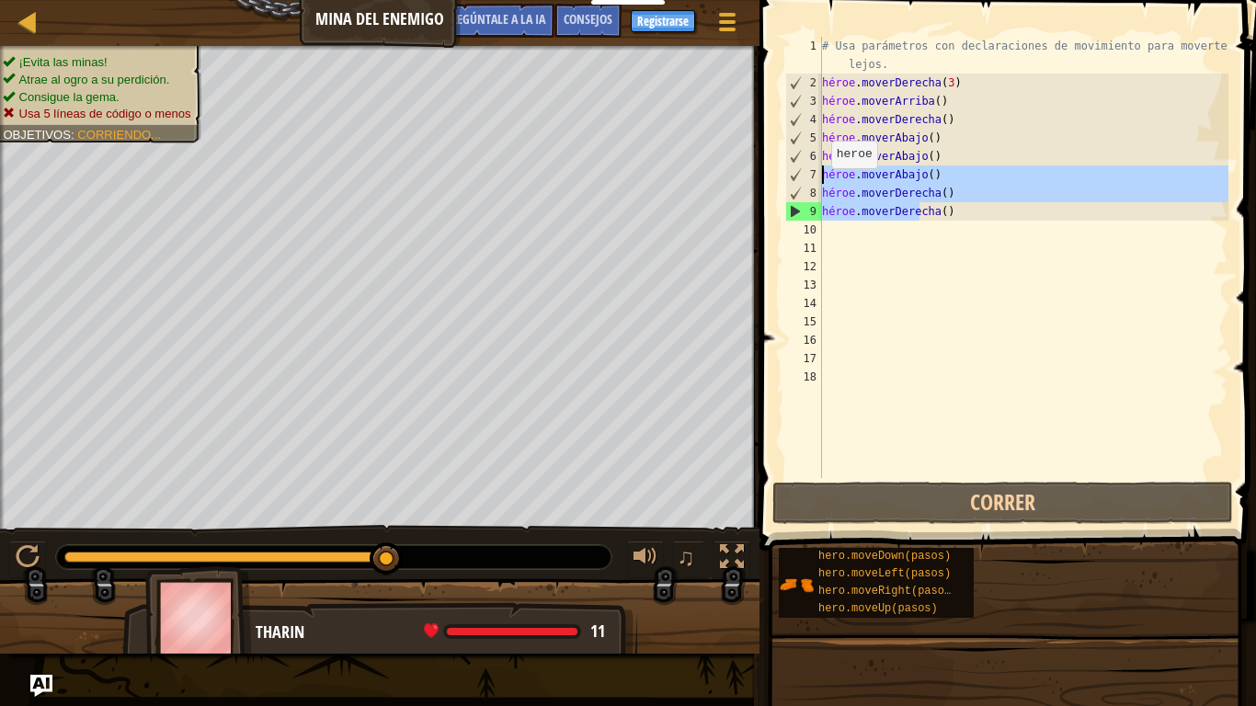
drag, startPoint x: 945, startPoint y: 214, endPoint x: 811, endPoint y: 188, distance: 136.8
click at [811, 188] on div "1 2 3 4 5 6 7 8 9 10 11 12 13 14 15 16 17 18 # Usa parámetros con declaraciones…" at bounding box center [1004, 257] width 447 height 441
type textarea "hero.moveRight() hero.moveRight()"
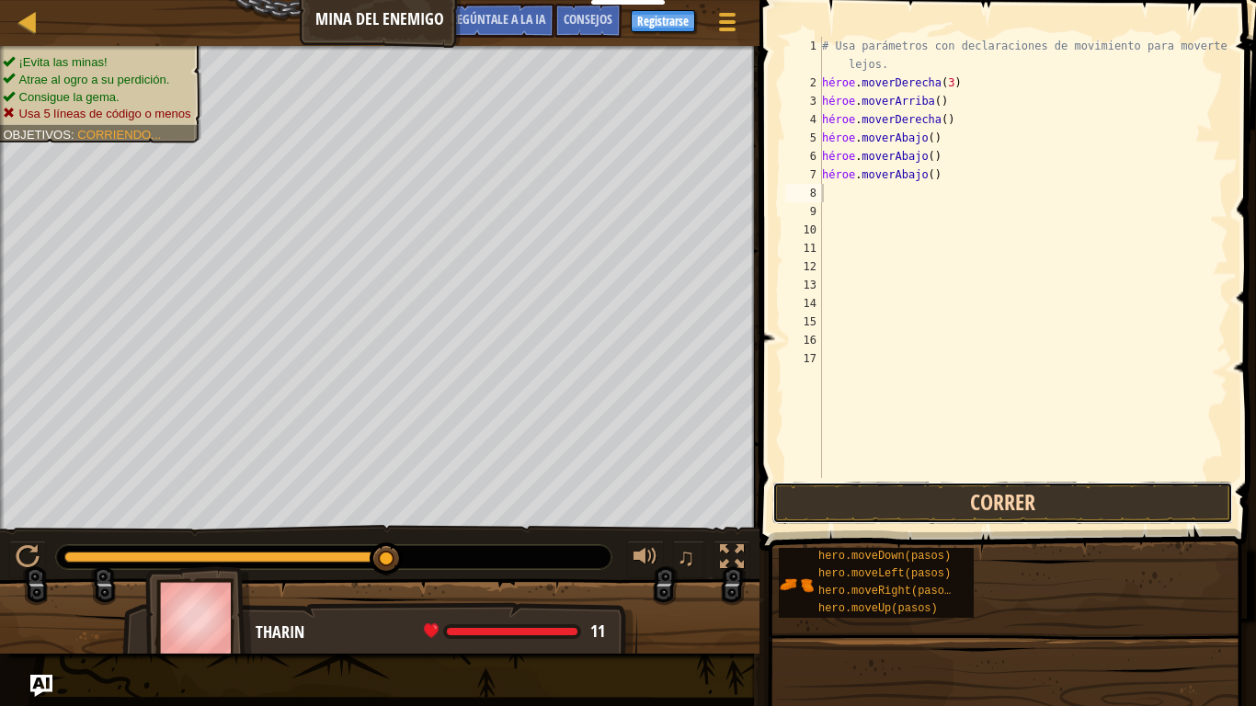
click at [862, 506] on button "Correr" at bounding box center [1002, 503] width 461 height 42
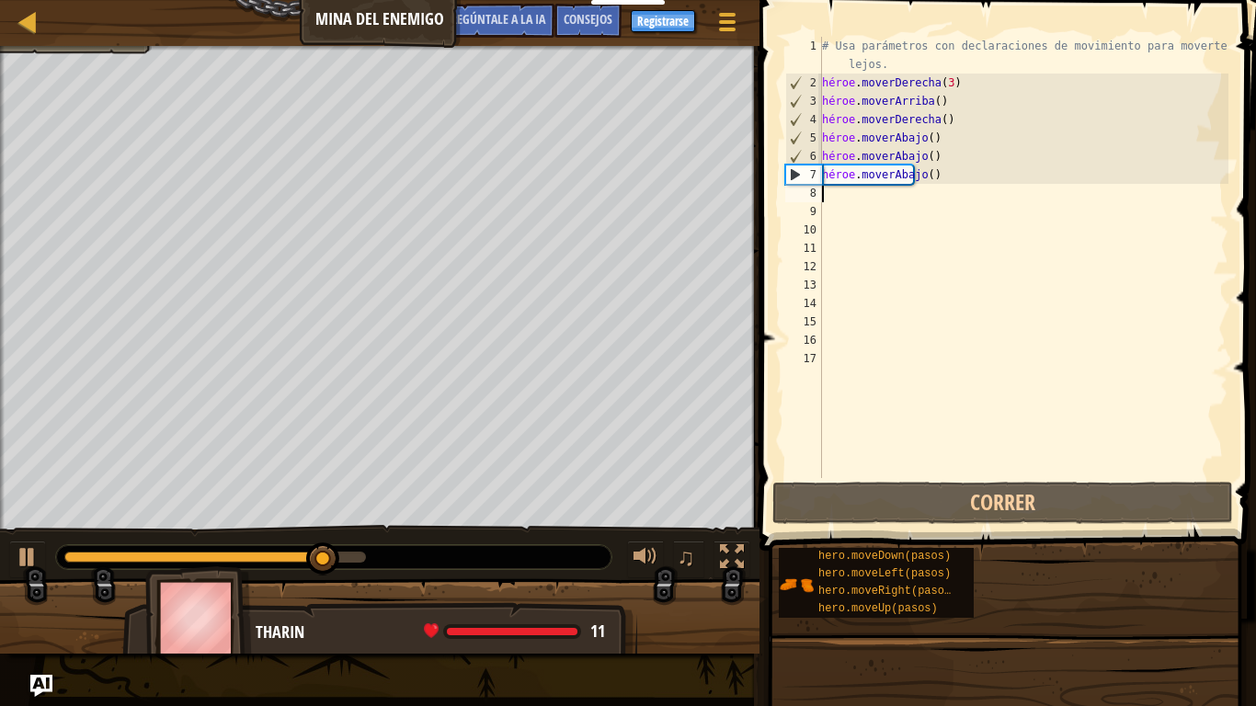
type textarea "h"
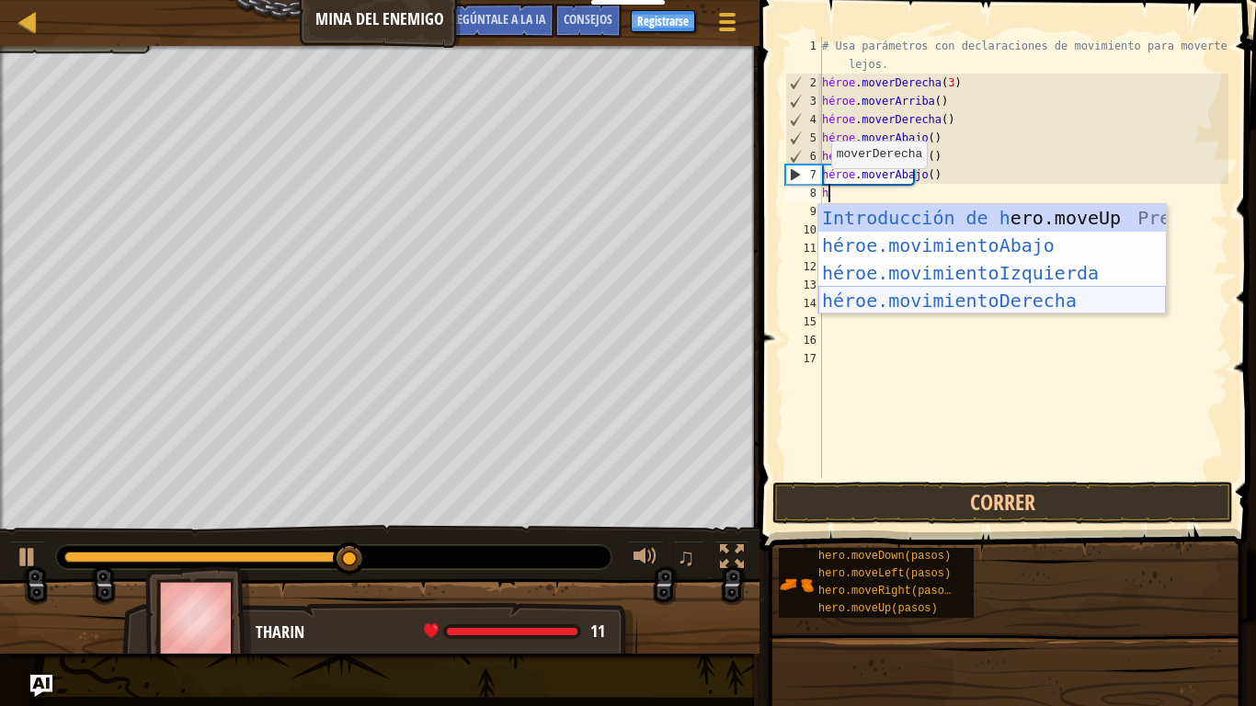
click at [946, 298] on div "Introducción de h ero.moveUp Presiona héroe.movimientoAbajo ​ Introducción a la…" at bounding box center [991, 286] width 347 height 165
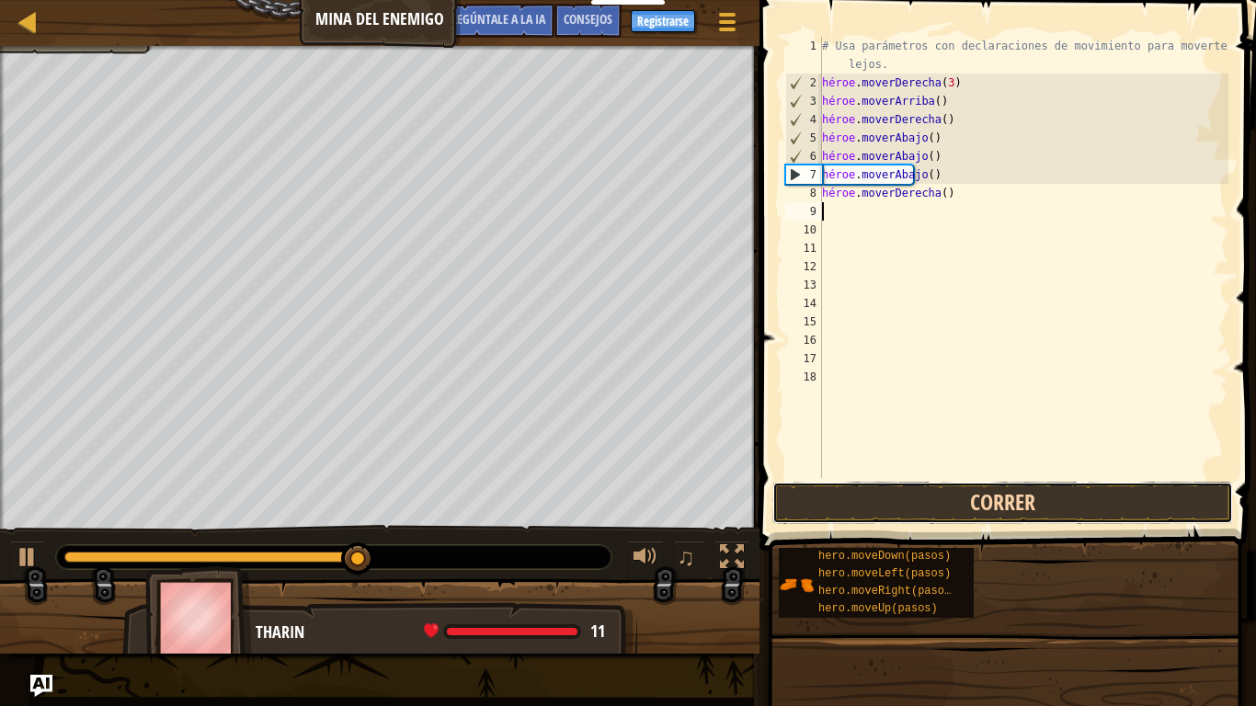
click at [914, 491] on button "Correr" at bounding box center [1002, 503] width 461 height 42
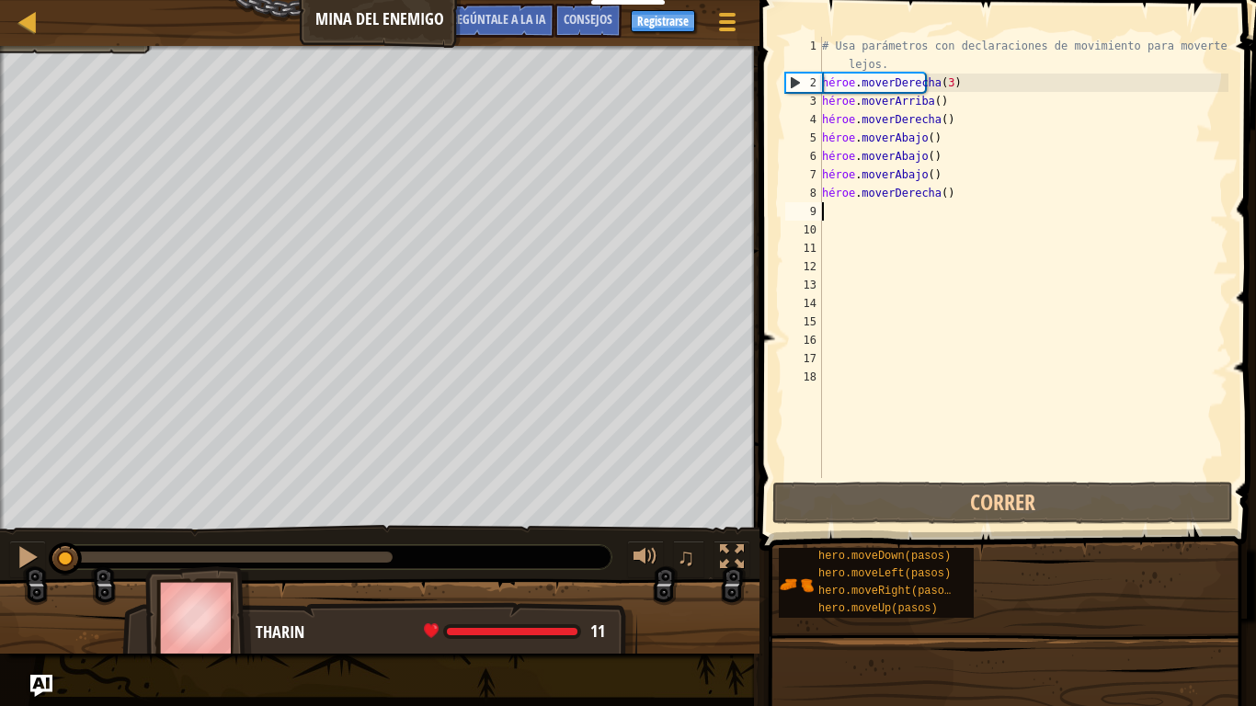
type textarea "h"
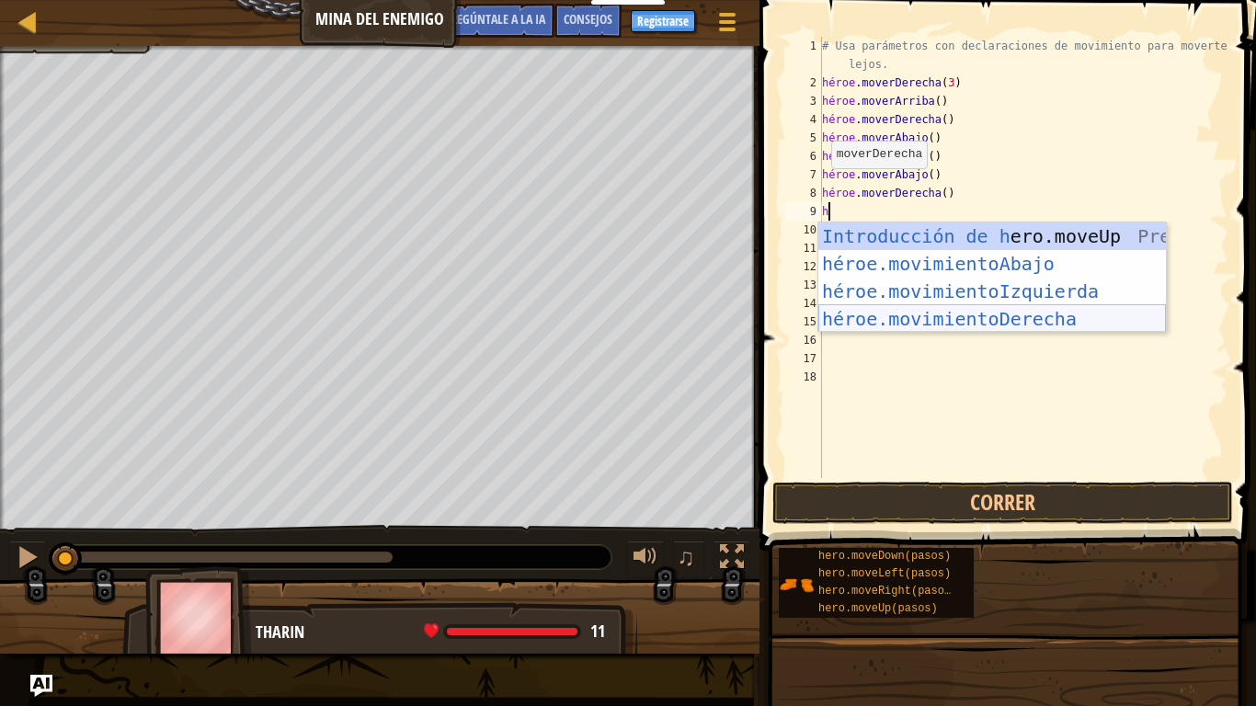
click at [966, 314] on div "Introducción de h ero.moveUp Presiona héroe.movimientoAbajo ​ Introducción a la…" at bounding box center [991, 304] width 347 height 165
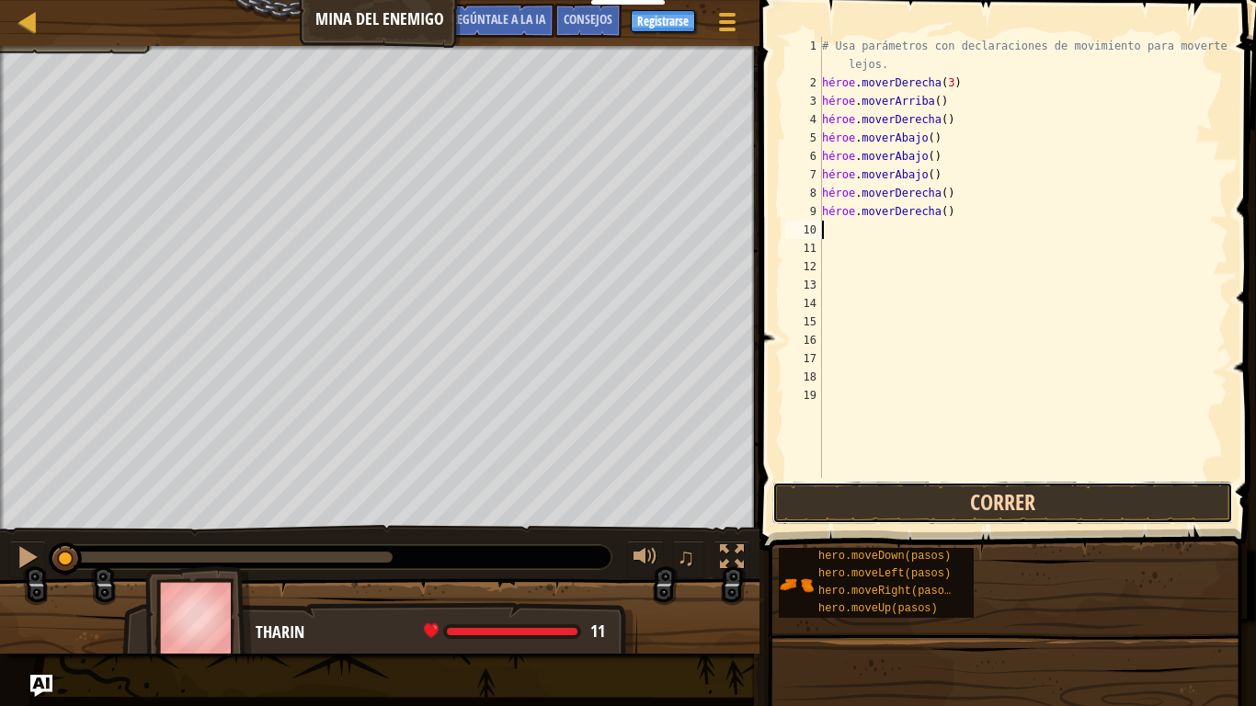
click at [946, 491] on button "Correr" at bounding box center [1002, 503] width 461 height 42
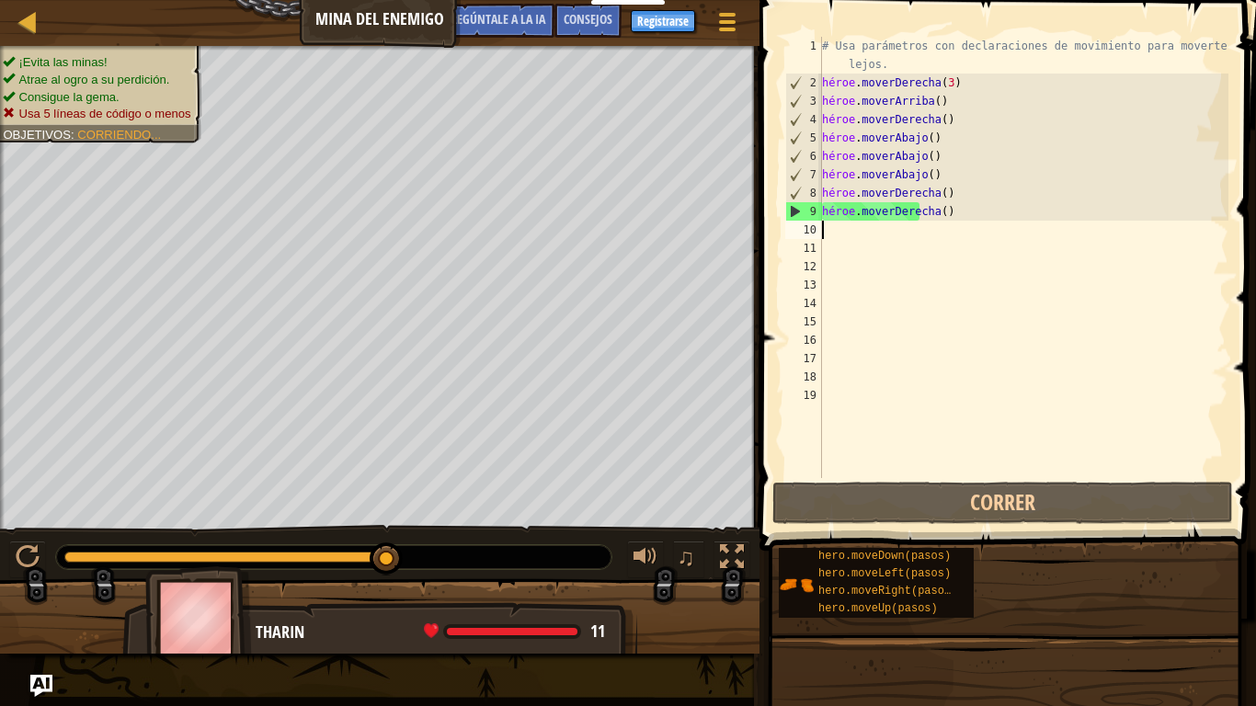
drag, startPoint x: 156, startPoint y: 556, endPoint x: 406, endPoint y: 559, distance: 250.0
click at [406, 550] on div at bounding box center [333, 557] width 555 height 24
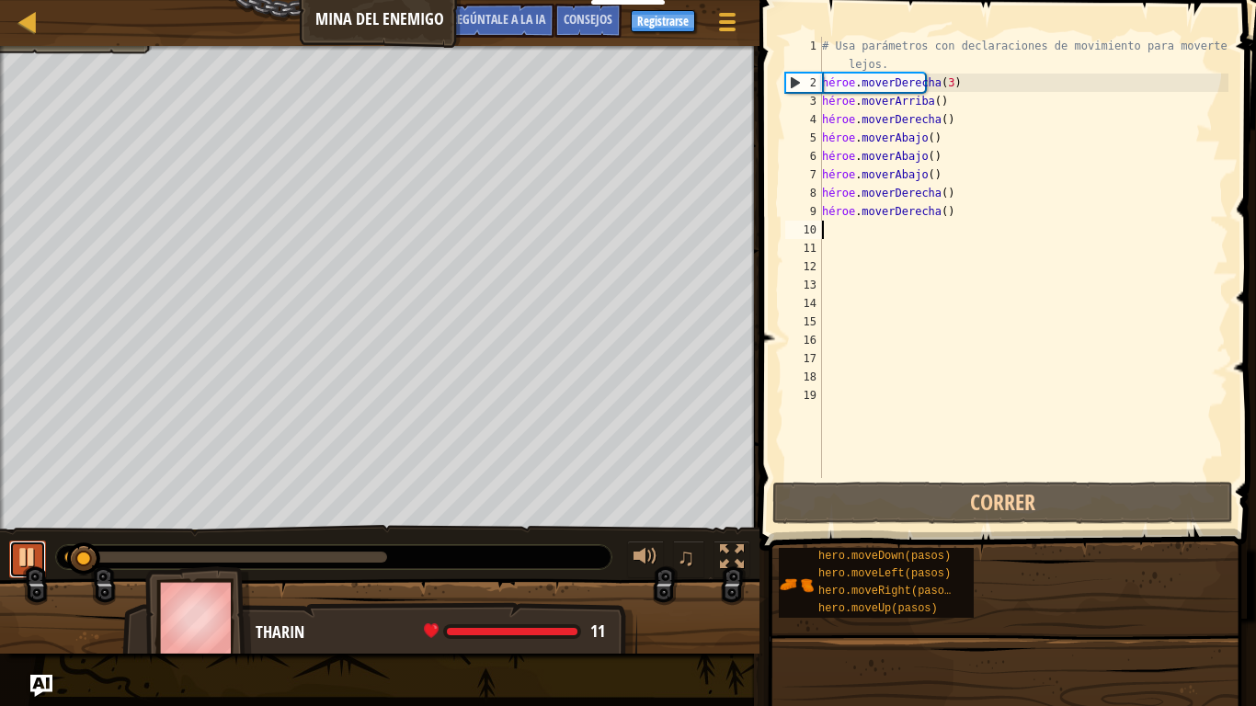
click at [25, 550] on div at bounding box center [28, 557] width 24 height 24
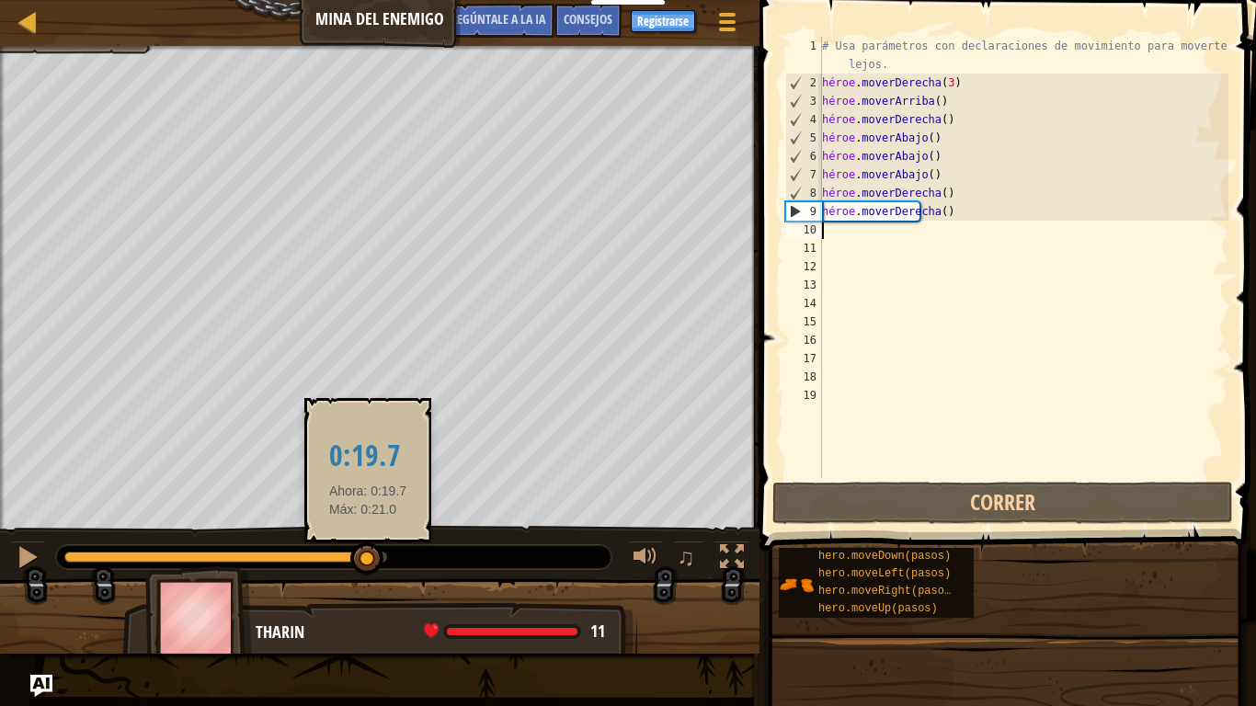
drag, startPoint x: 81, startPoint y: 559, endPoint x: 368, endPoint y: 559, distance: 286.8
click at [368, 550] on div at bounding box center [366, 558] width 33 height 33
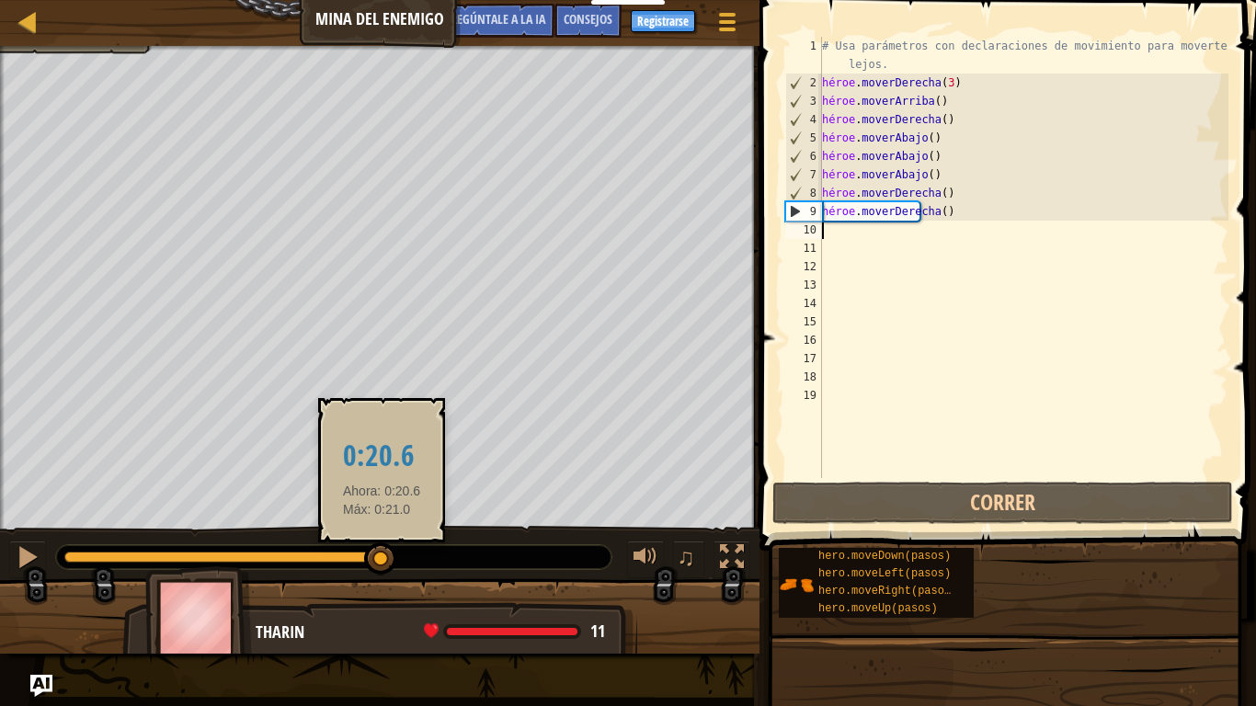
drag, startPoint x: 371, startPoint y: 559, endPoint x: 381, endPoint y: 554, distance: 11.1
click at [381, 550] on div at bounding box center [380, 558] width 33 height 33
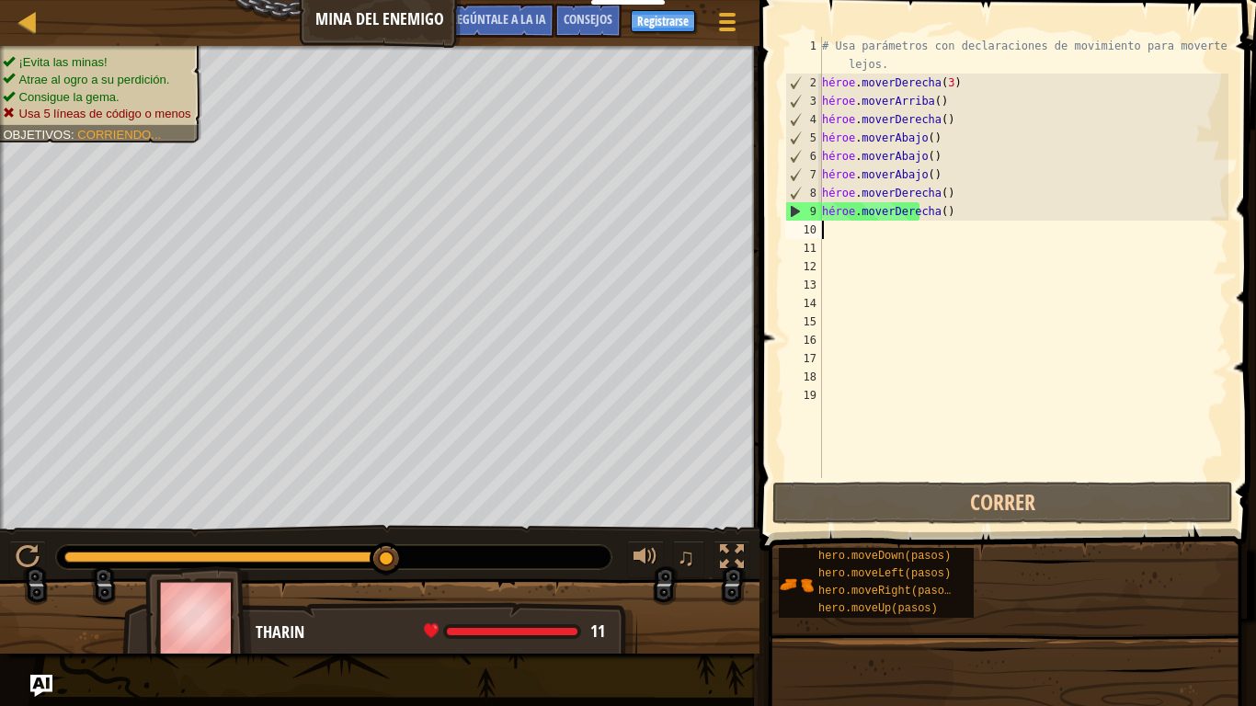
drag, startPoint x: 386, startPoint y: 554, endPoint x: 408, endPoint y: 552, distance: 22.1
drag, startPoint x: 384, startPoint y: 557, endPoint x: 408, endPoint y: 563, distance: 24.5
click at [408, 550] on div at bounding box center [333, 557] width 555 height 24
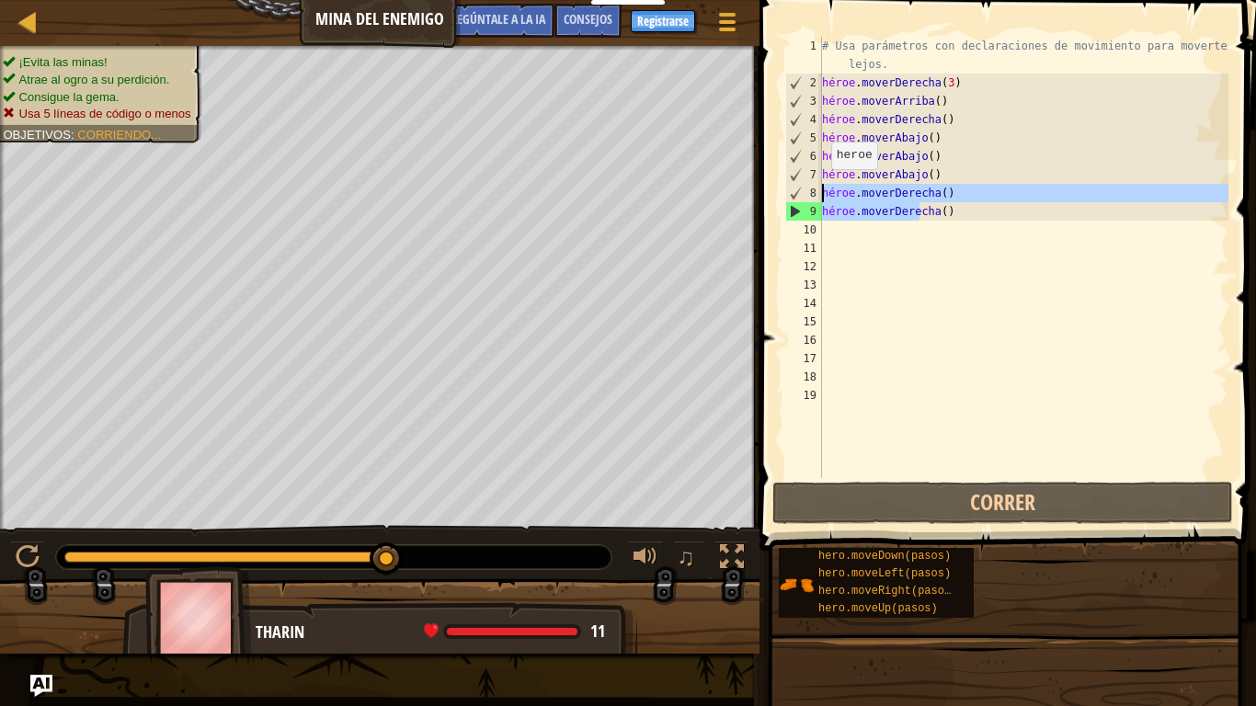
drag, startPoint x: 941, startPoint y: 214, endPoint x: 817, endPoint y: 186, distance: 127.3
click at [817, 186] on div "1 2 3 4 5 6 7 8 9 10 11 12 13 14 15 16 17 18 19 # Usa parámetros con declaracio…" at bounding box center [1004, 257] width 447 height 441
type textarea "hero.moveRight() hero.moveRight()"
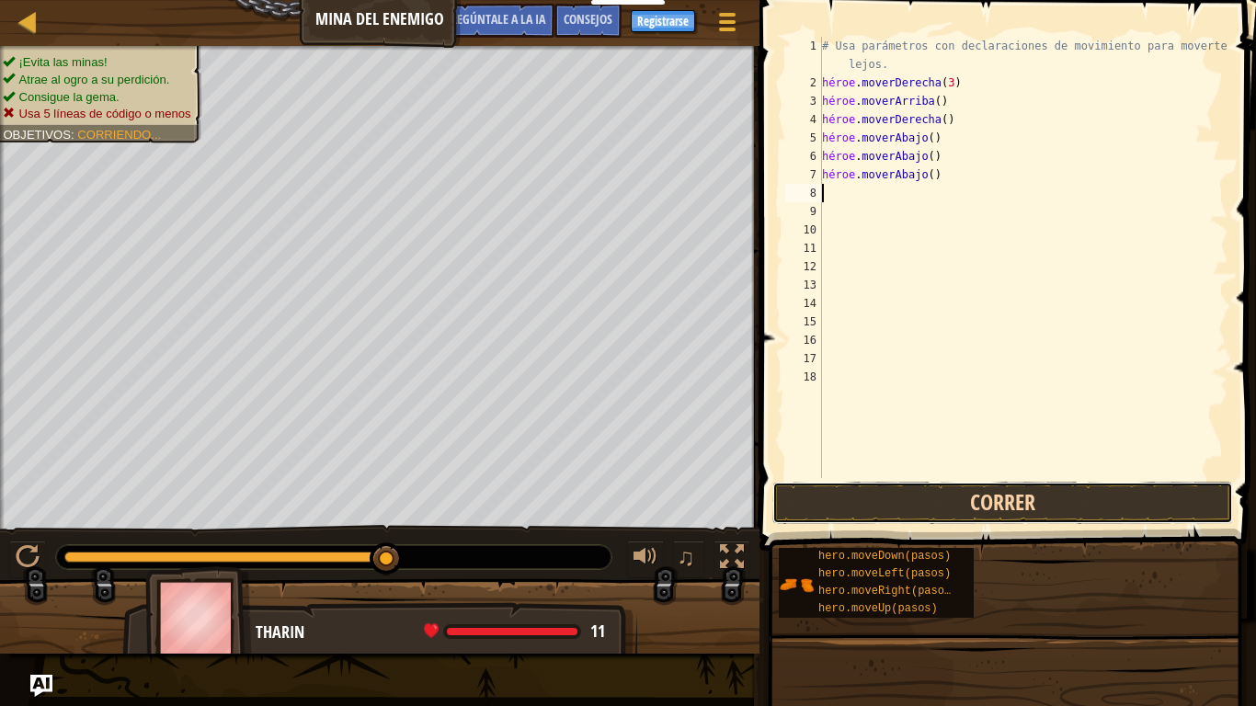
click at [939, 517] on button "Correr" at bounding box center [1002, 503] width 461 height 42
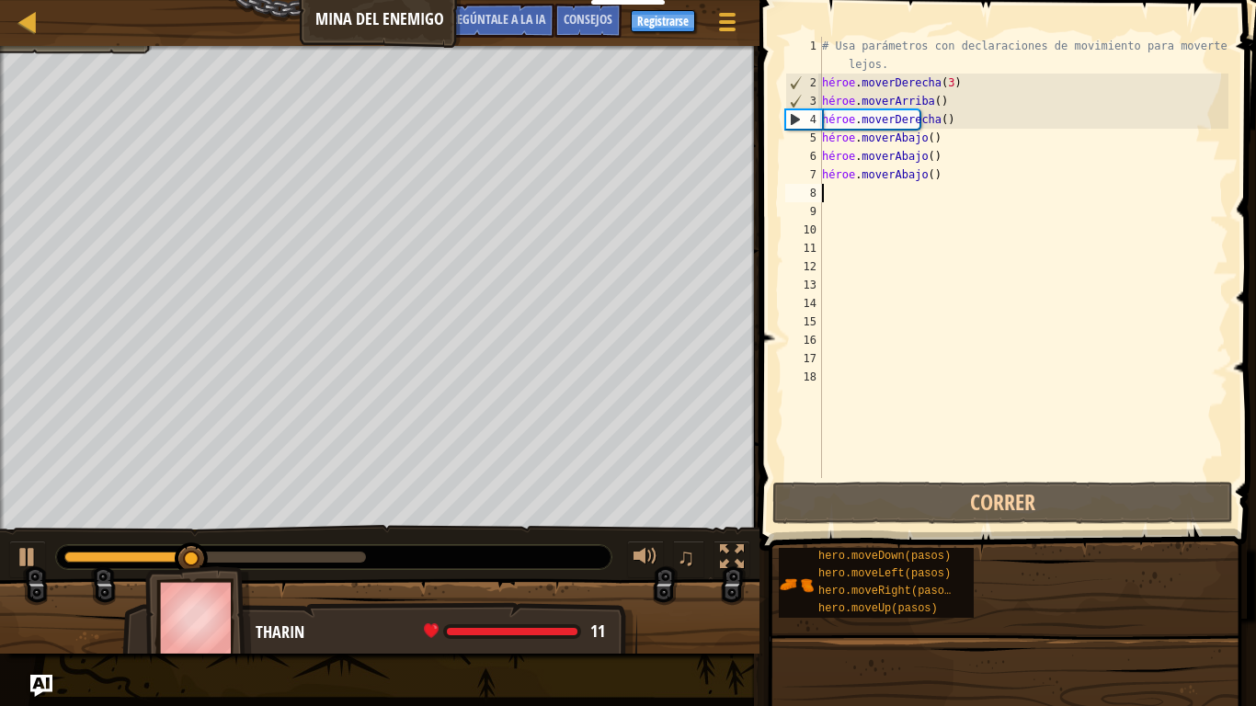
type textarea "h"
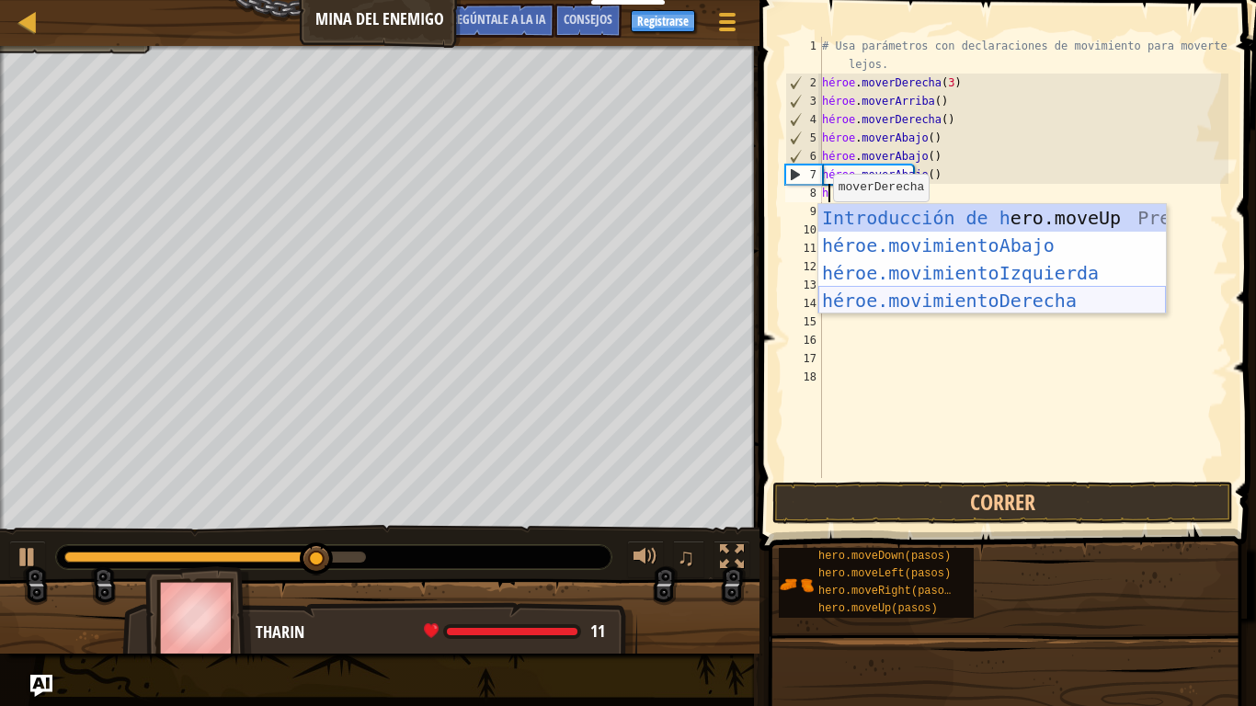
click at [984, 302] on div "Introducción de h ero.moveUp Presiona héroe.movimientoAbajo ​ Introducción a la…" at bounding box center [991, 286] width 347 height 165
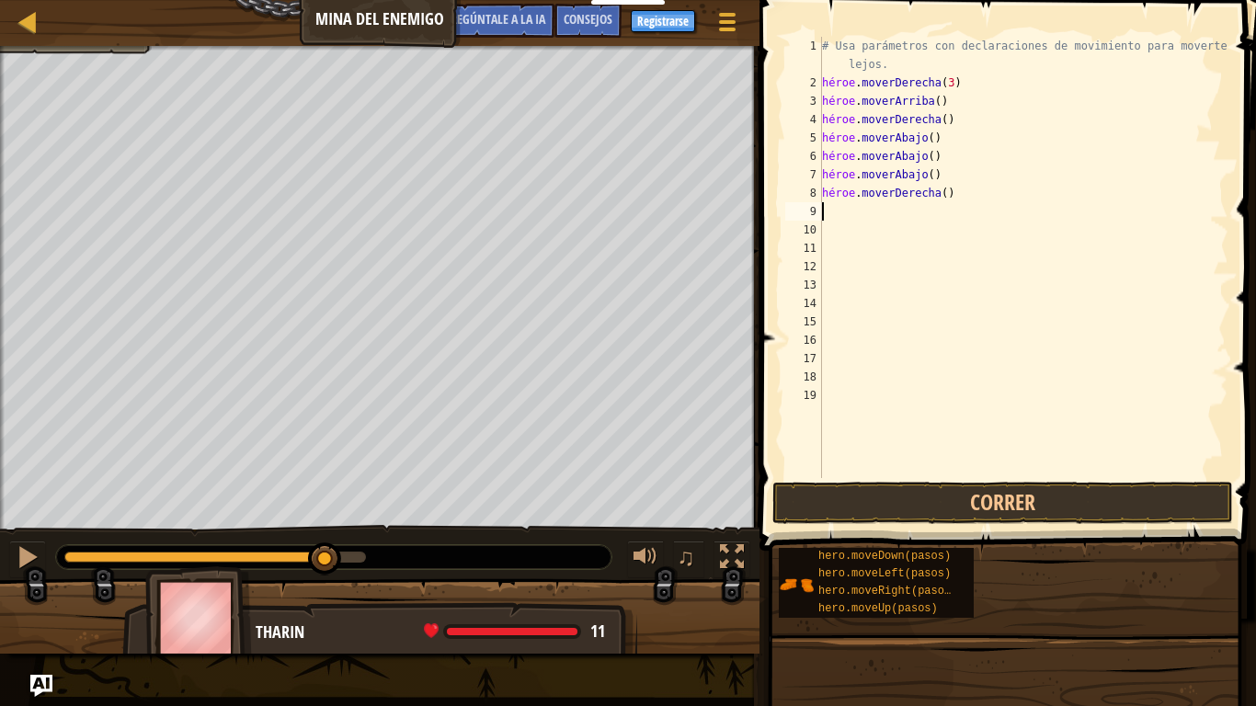
type textarea "h"
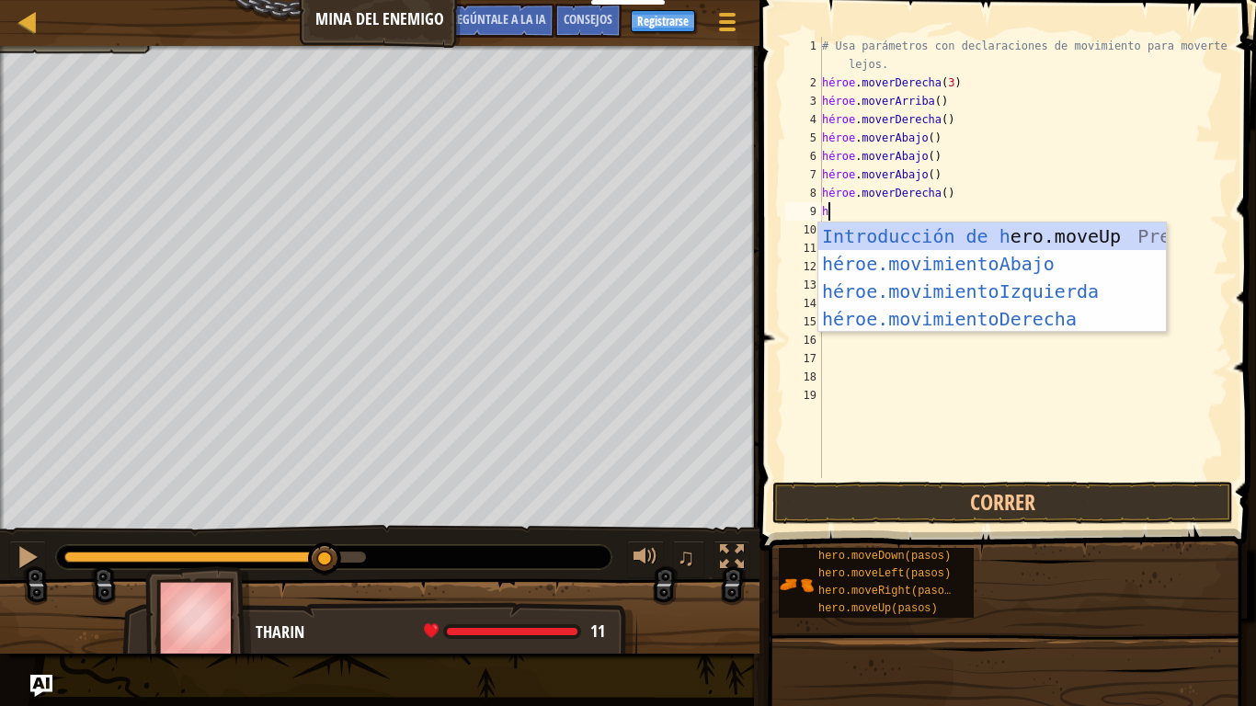
click at [965, 315] on div "Introducción de h ero.moveUp Presiona héroe.movimientoAbajo ​ Introducción a la…" at bounding box center [991, 304] width 347 height 165
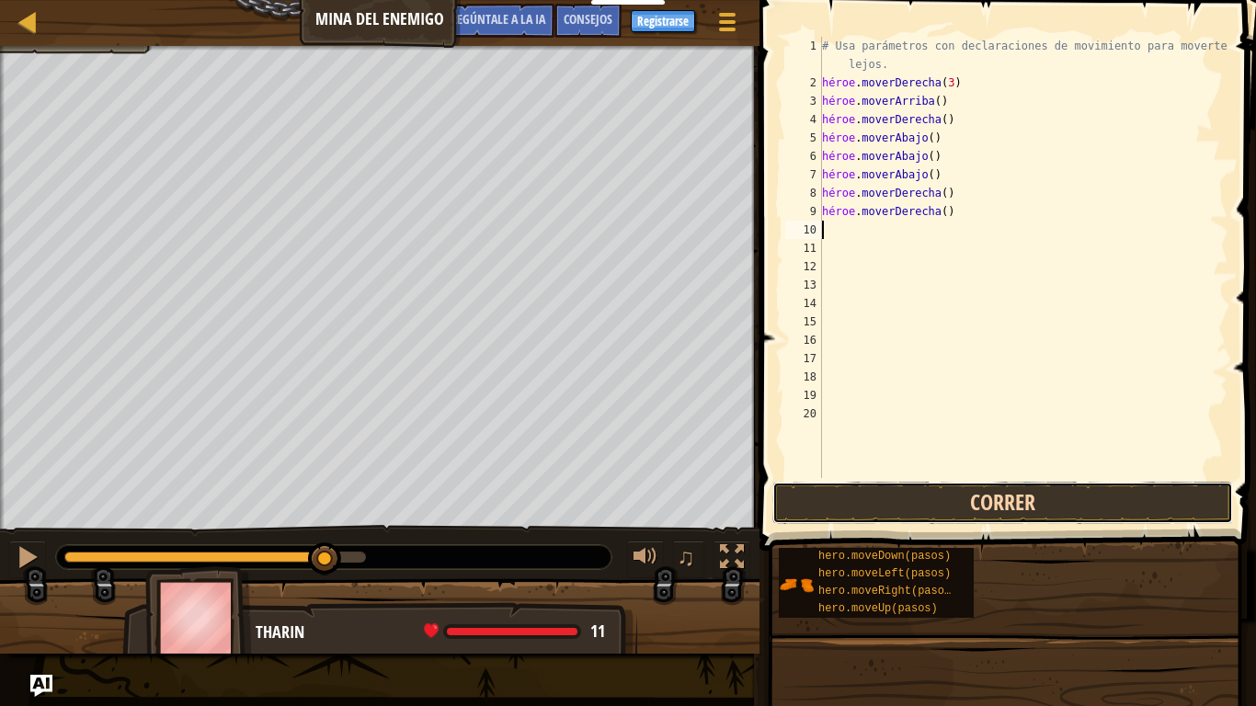
click at [968, 509] on button "Correr" at bounding box center [1002, 503] width 461 height 42
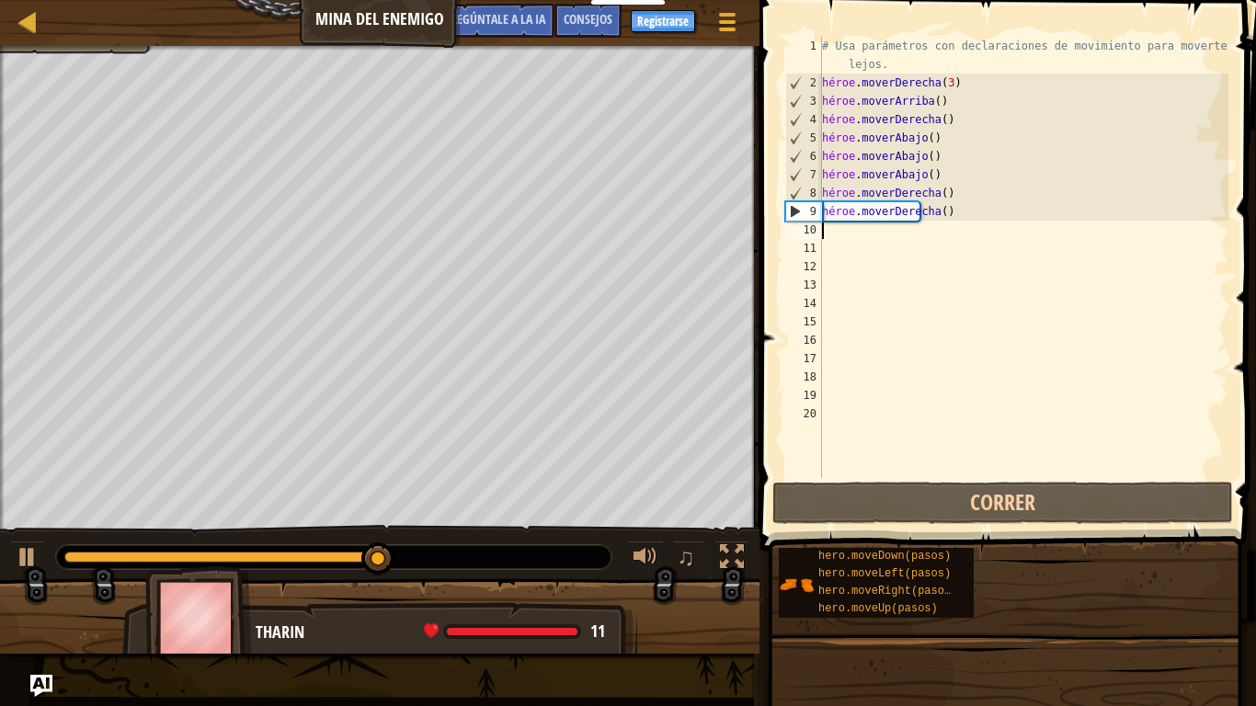
type textarea "h"
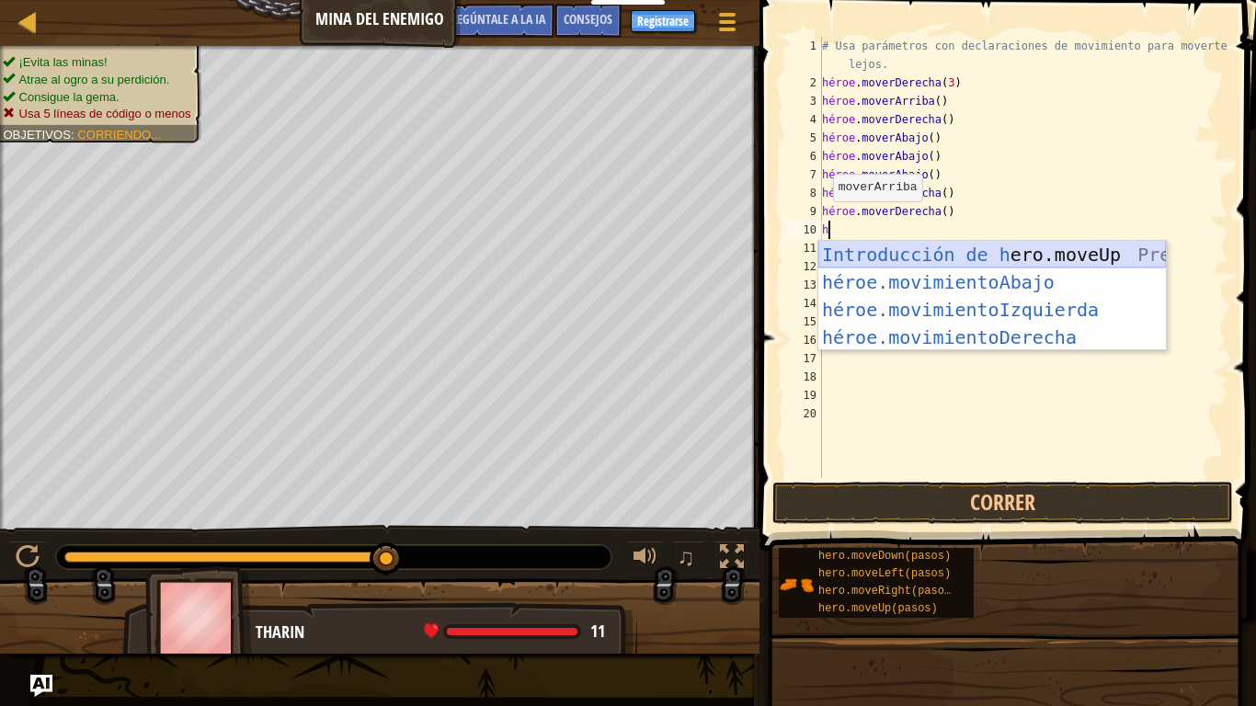
click at [980, 256] on div "Introducción de h ero.moveUp Presiona héroe.movimientoAbajo ​ Introducción a la…" at bounding box center [991, 323] width 347 height 165
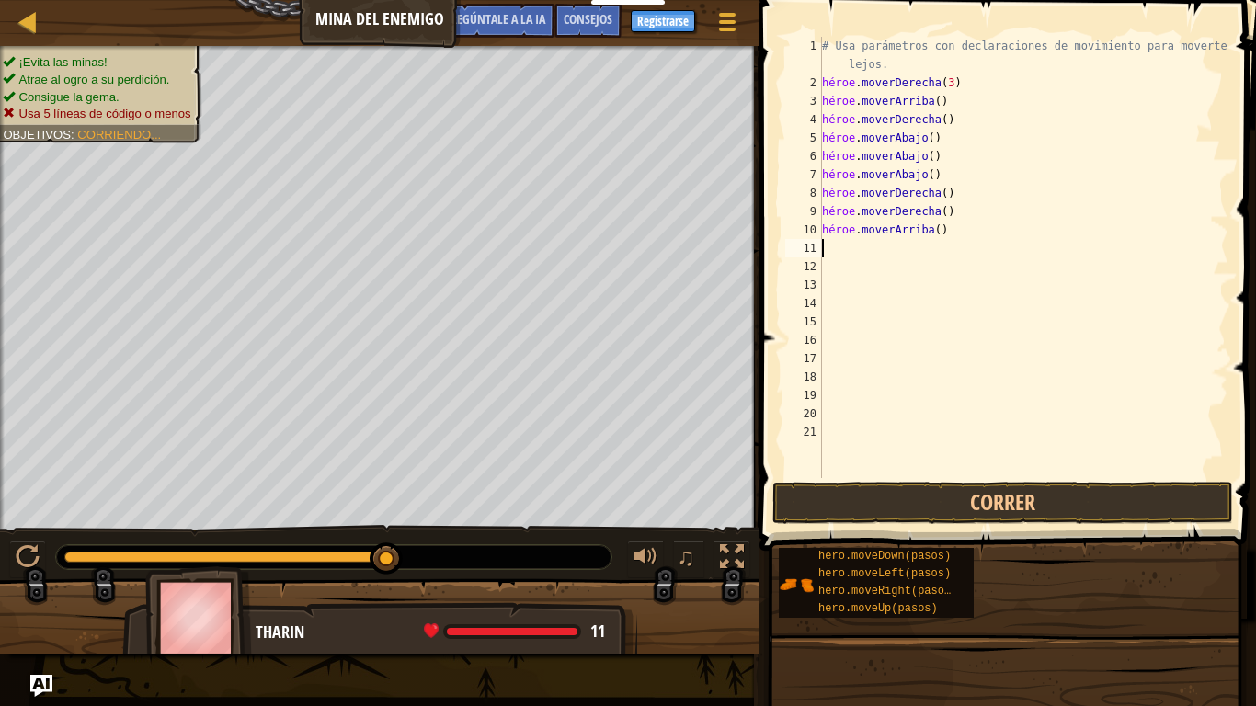
type textarea "h"
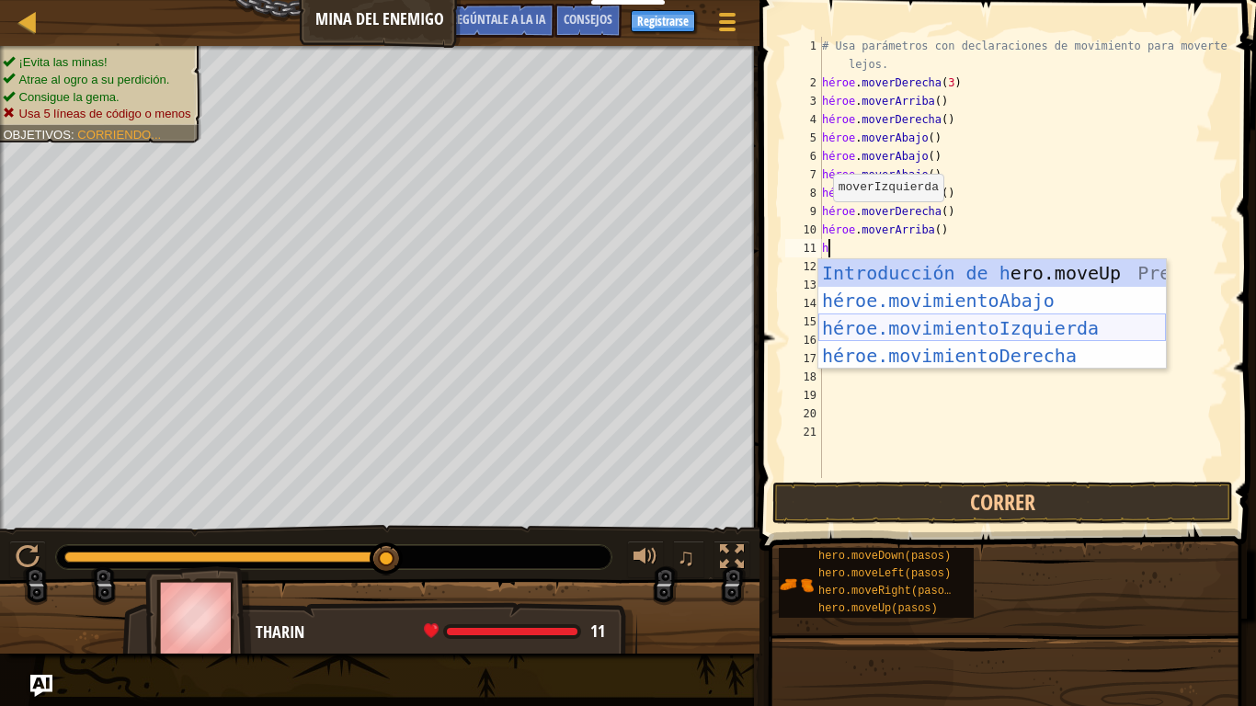
click at [935, 330] on div "Introducción de h ero.moveUp Presiona héroe.movimientoAbajo ​ Introducción a la…" at bounding box center [991, 341] width 347 height 165
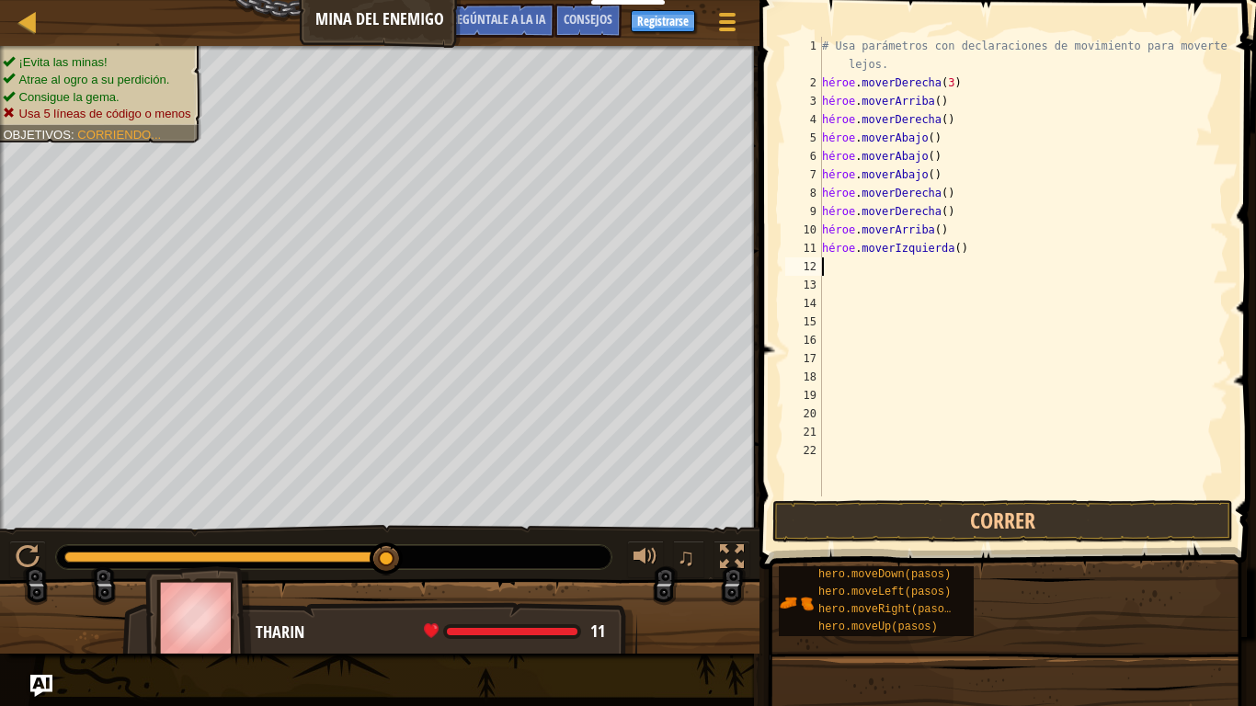
type textarea "h"
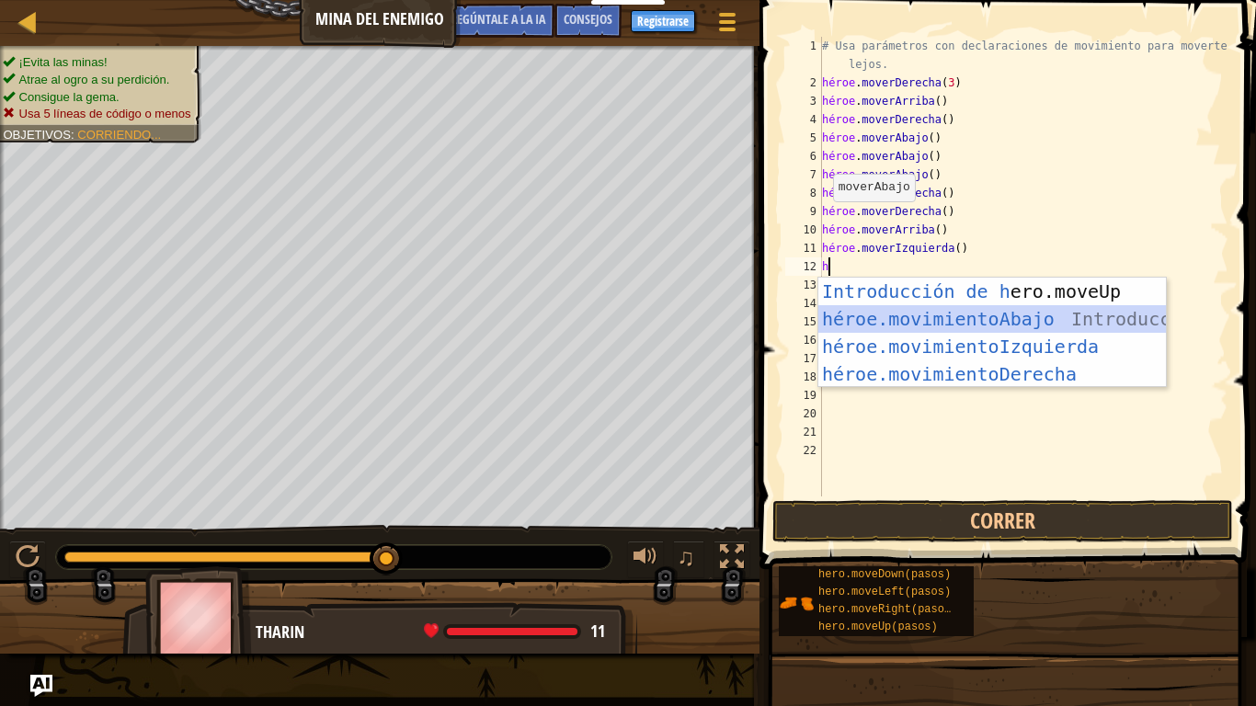
click at [937, 322] on div "Introducción de h ero.moveUp Presiona héroe.movimientoAbajo ​ Introducción a la…" at bounding box center [991, 360] width 347 height 165
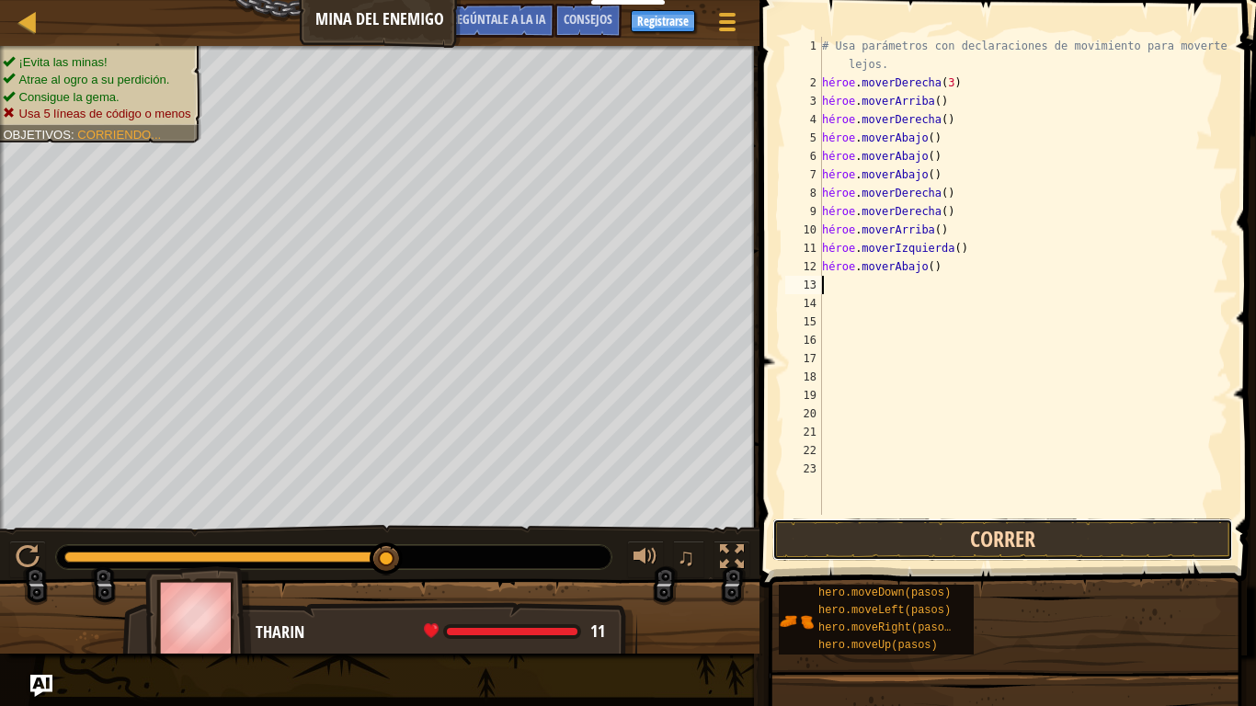
click at [954, 532] on button "Correr" at bounding box center [1002, 539] width 461 height 42
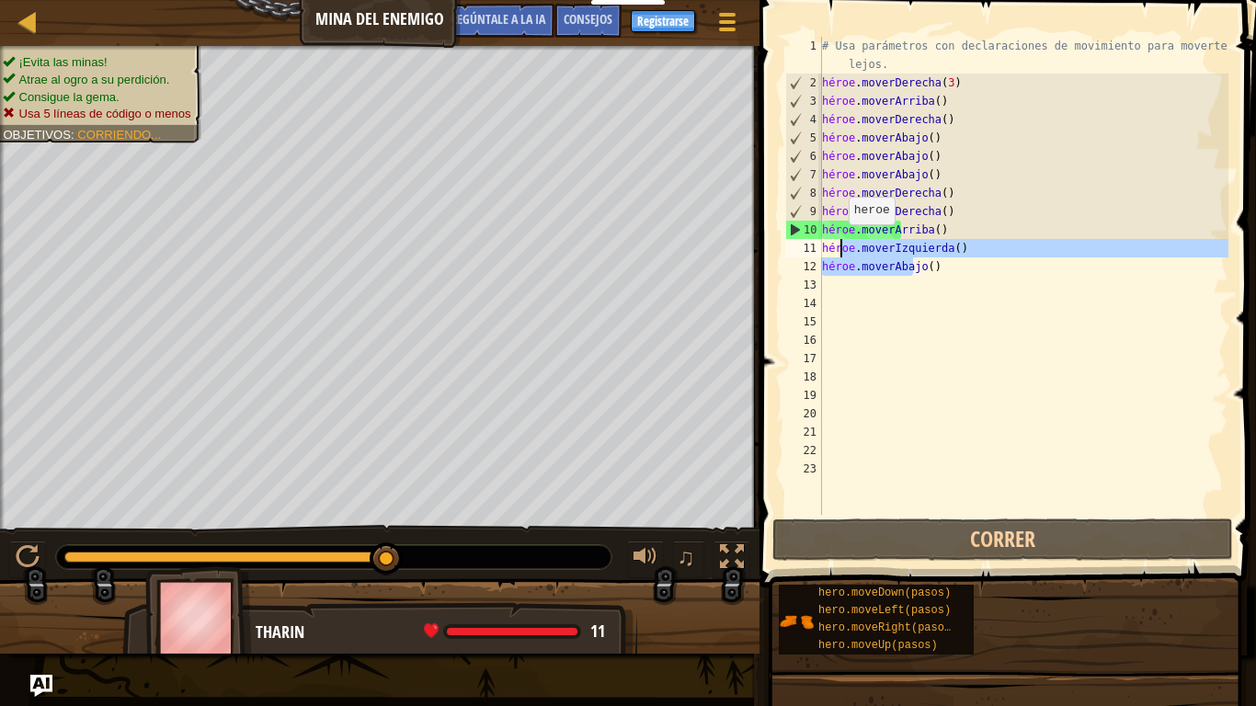
drag, startPoint x: 931, startPoint y: 266, endPoint x: 839, endPoint y: 243, distance: 94.8
click at [839, 243] on div "# Usa parámetros con declaraciones de movimiento para moverte más lejos. héroe …" at bounding box center [1023, 303] width 410 height 533
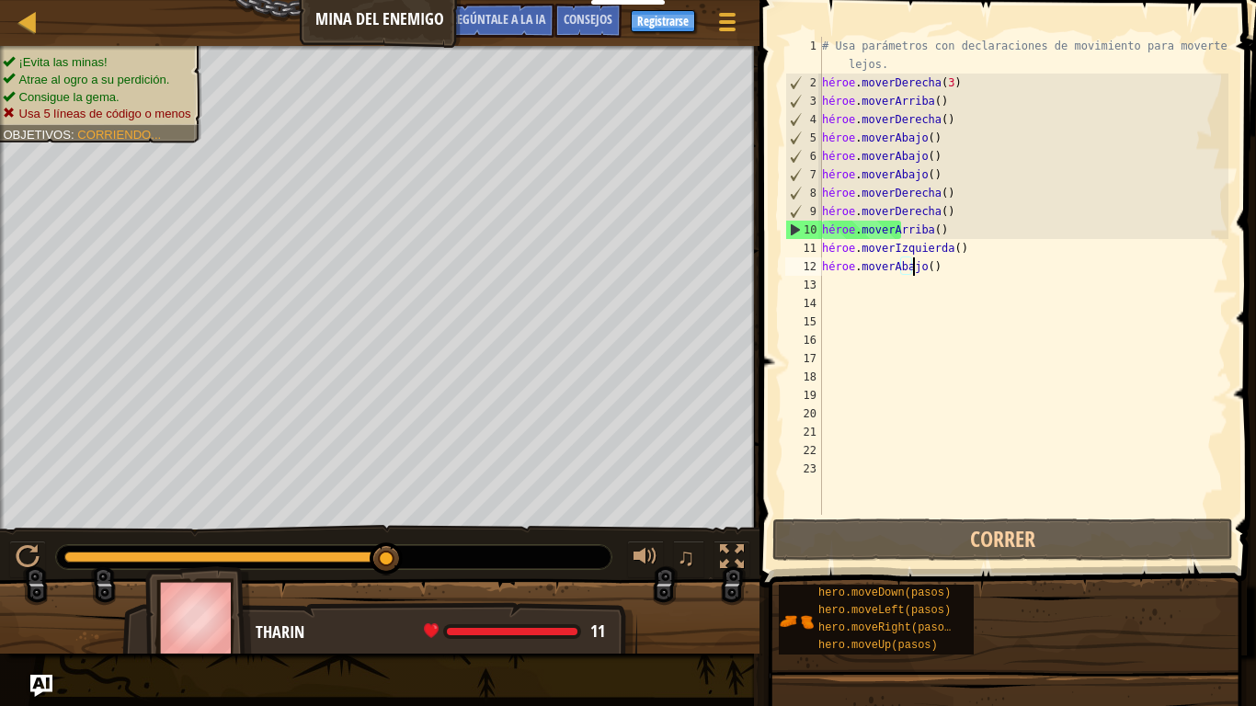
drag, startPoint x: 932, startPoint y: 267, endPoint x: 906, endPoint y: 258, distance: 27.3
click at [906, 258] on div "# Usa parámetros con declaraciones de movimiento para moverte más lejos. héroe …" at bounding box center [1023, 303] width 410 height 533
click at [923, 262] on div "# Usa parámetros con declaraciones de movimiento para moverte más lejos. héroe …" at bounding box center [1023, 276] width 410 height 478
click at [927, 263] on div "# Usa parámetros con declaraciones de movimiento para moverte más lejos. héroe …" at bounding box center [1023, 303] width 410 height 533
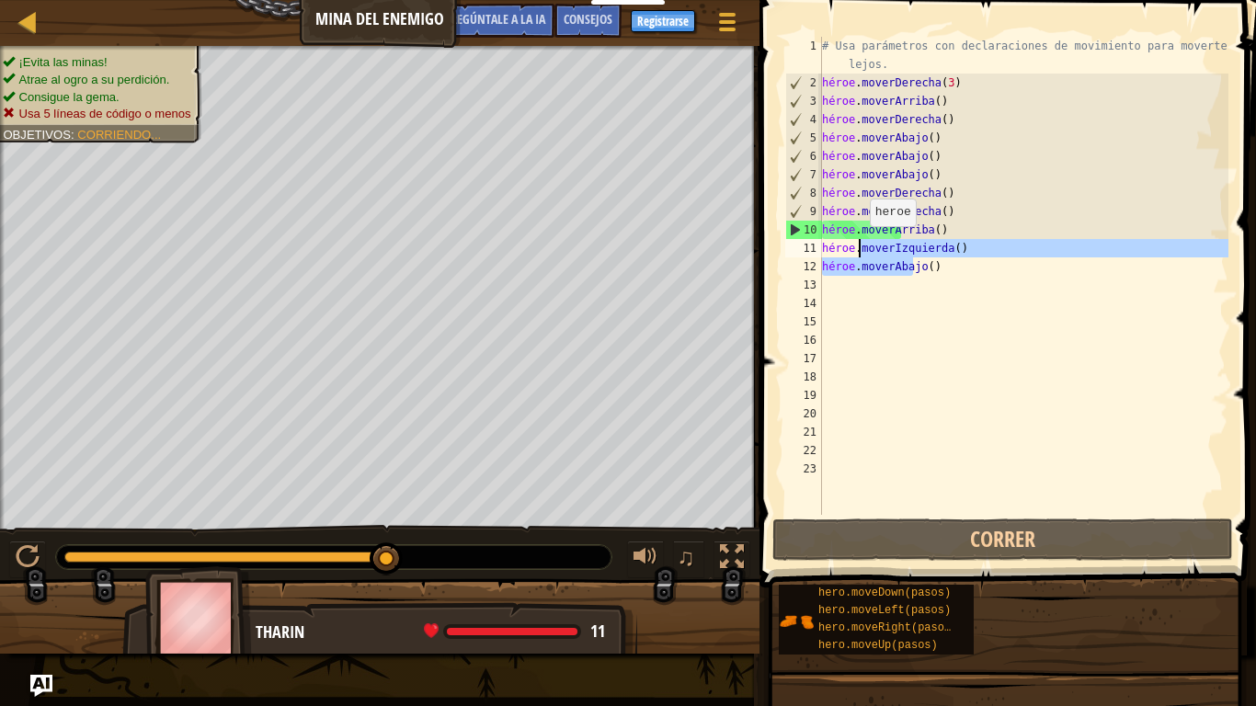
drag, startPoint x: 929, startPoint y: 262, endPoint x: 859, endPoint y: 245, distance: 72.9
click at [859, 245] on div "# Usa parámetros con declaraciones de movimiento para moverte más lejos. héroe …" at bounding box center [1023, 303] width 410 height 533
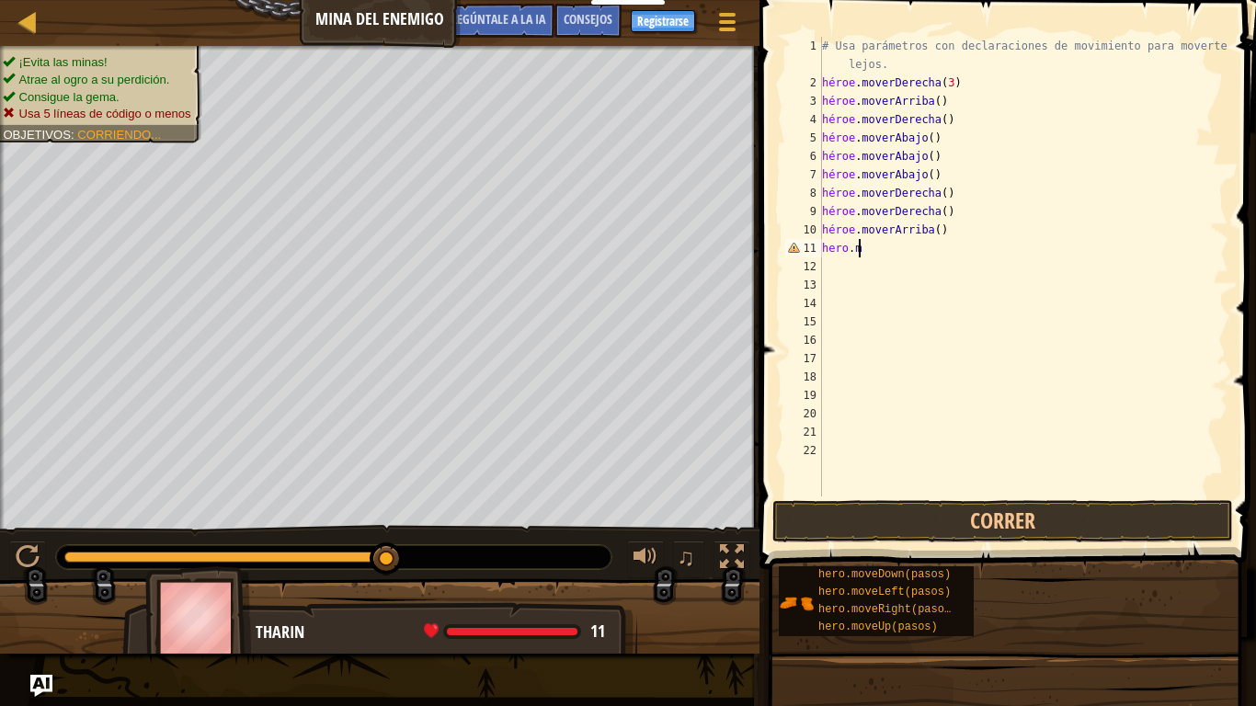
click at [881, 251] on div "# Usa parámetros con declaraciones de movimiento para moverte más lejos. héroe …" at bounding box center [1023, 294] width 410 height 515
click at [921, 526] on button "Correr" at bounding box center [1002, 521] width 461 height 42
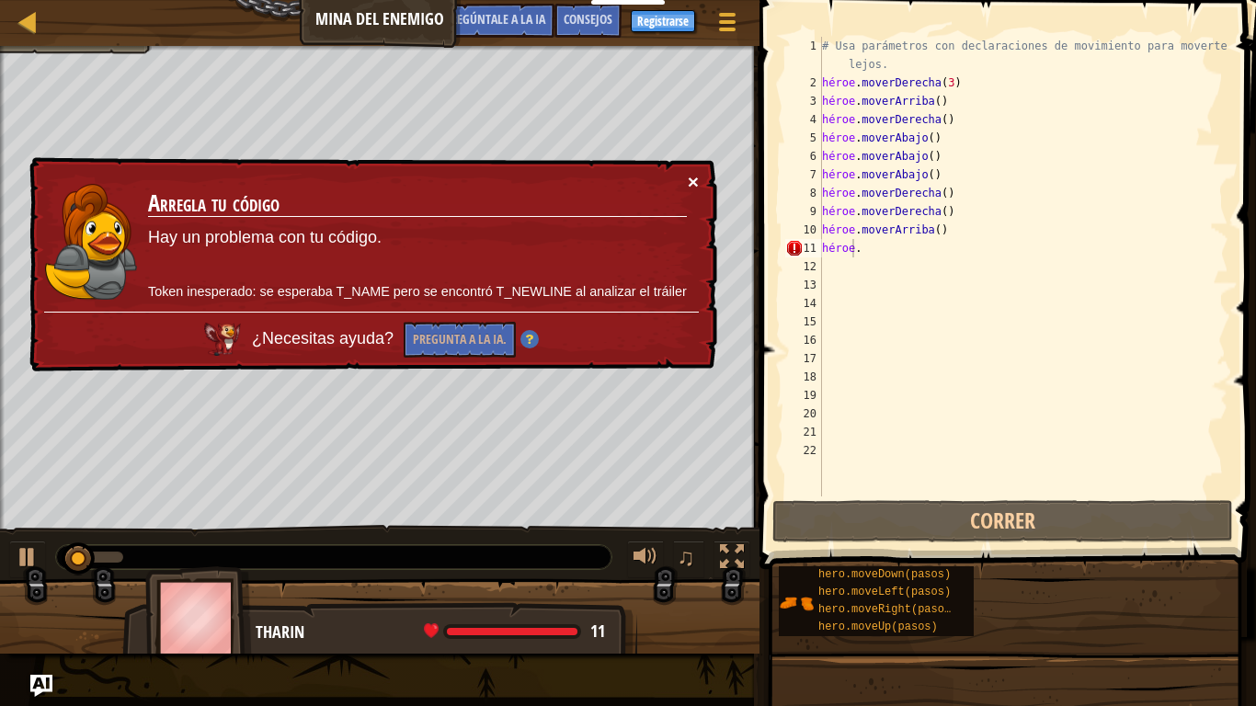
click at [693, 185] on font "×" at bounding box center [693, 181] width 11 height 21
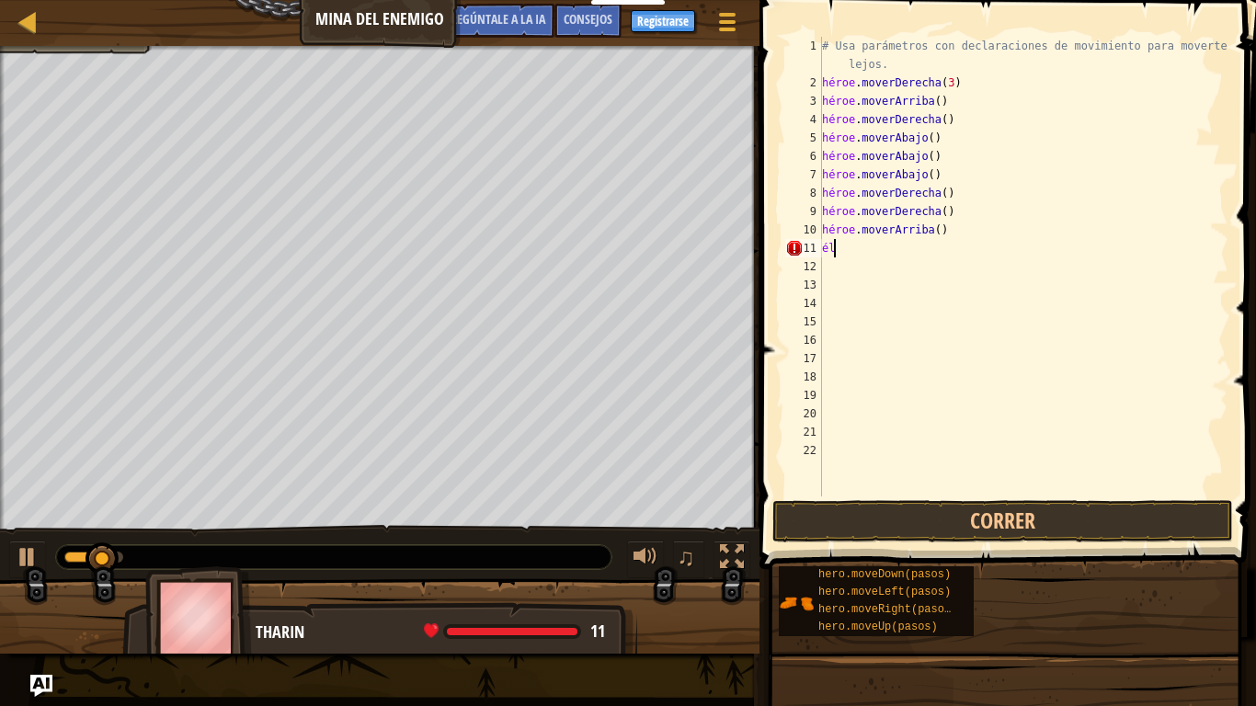
type textarea "h"
click at [875, 520] on button "Correr" at bounding box center [1002, 521] width 461 height 42
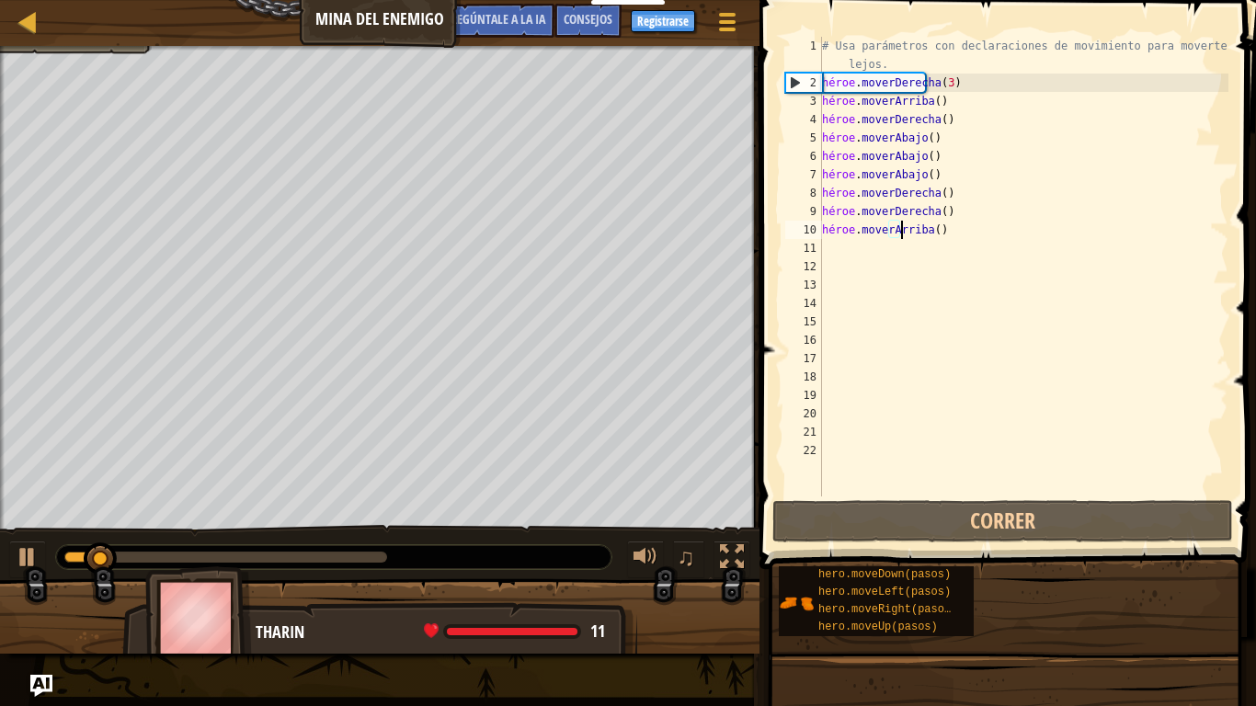
drag, startPoint x: 939, startPoint y: 234, endPoint x: 919, endPoint y: 233, distance: 19.4
click at [919, 233] on div "# Usa parámetros con declaraciones de movimiento para moverte más lejos. héroe …" at bounding box center [1023, 294] width 410 height 515
type textarea "hero.moveUp()"
click at [932, 240] on div "# Usa parámetros con declaraciones de movimiento para moverte más lejos. héroe …" at bounding box center [1023, 294] width 410 height 515
click at [937, 237] on div "# Usa parámetros con declaraciones de movimiento para moverte más lejos. héroe …" at bounding box center [1023, 294] width 410 height 515
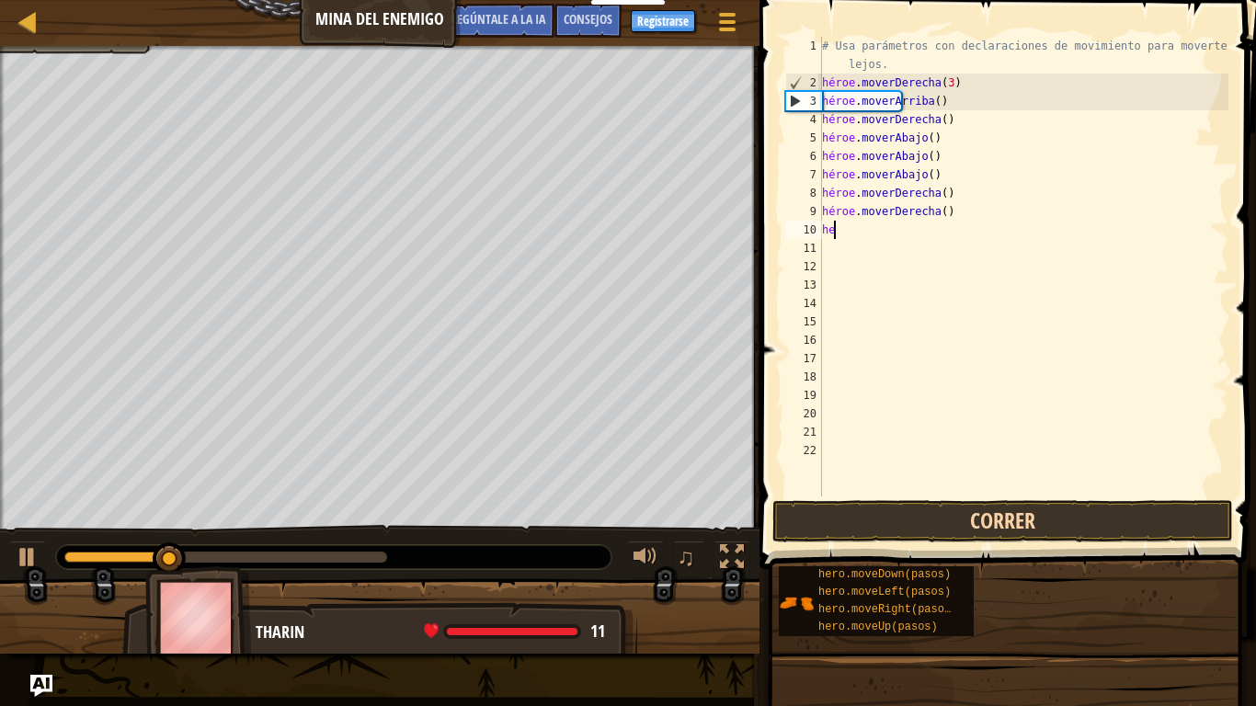
type textarea "h"
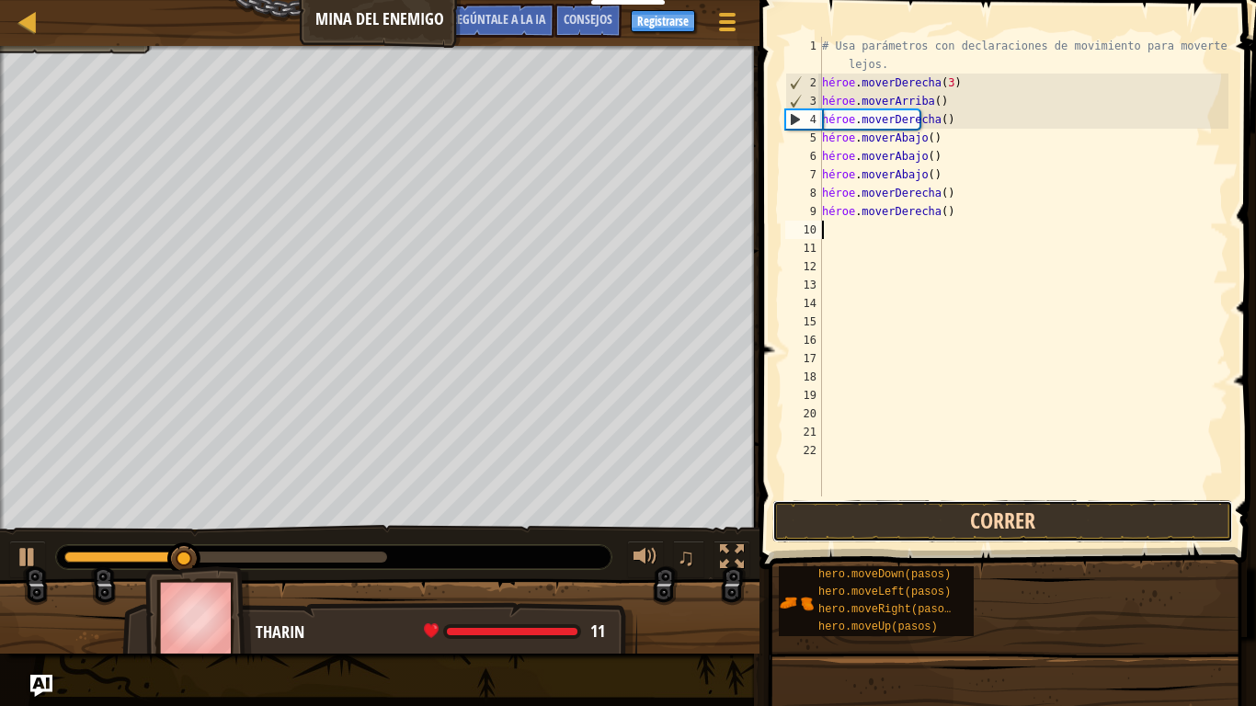
click at [909, 520] on button "Correr" at bounding box center [1002, 521] width 461 height 42
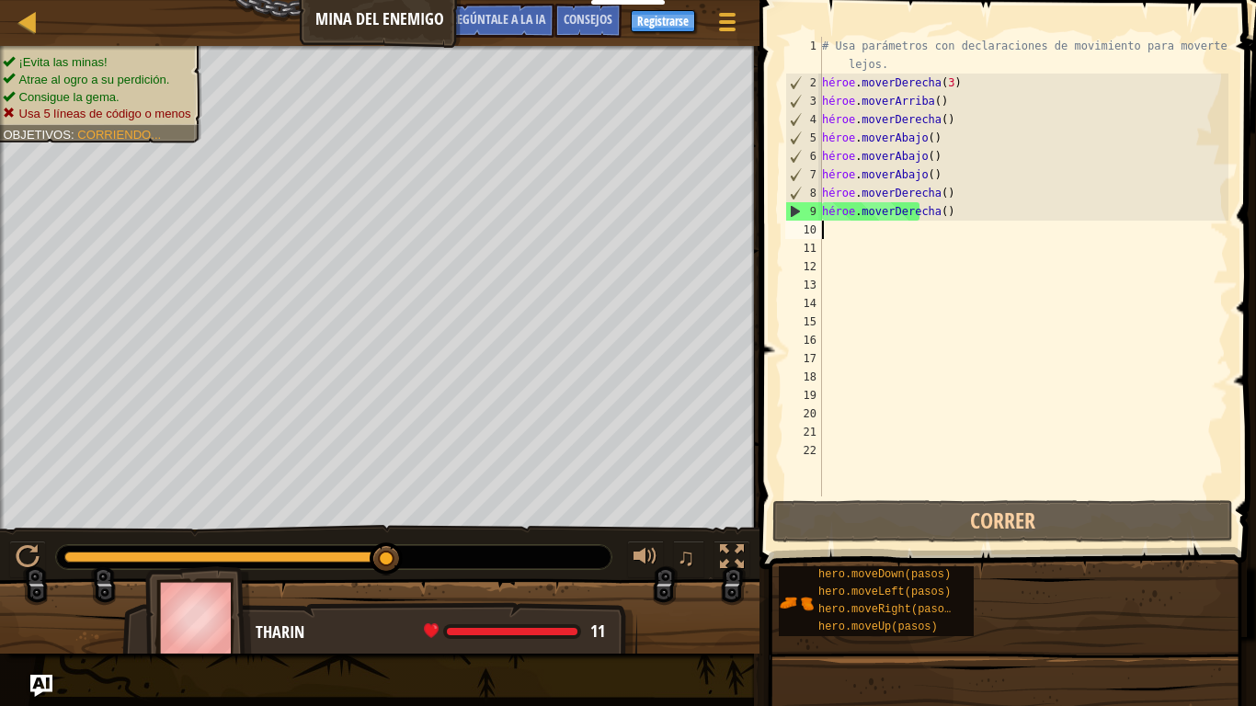
drag, startPoint x: 386, startPoint y: 556, endPoint x: 404, endPoint y: 555, distance: 18.4
click at [827, 249] on div "# Usa parámetros con declaraciones de movimiento para moverte más lejos. héroe …" at bounding box center [1023, 294] width 410 height 515
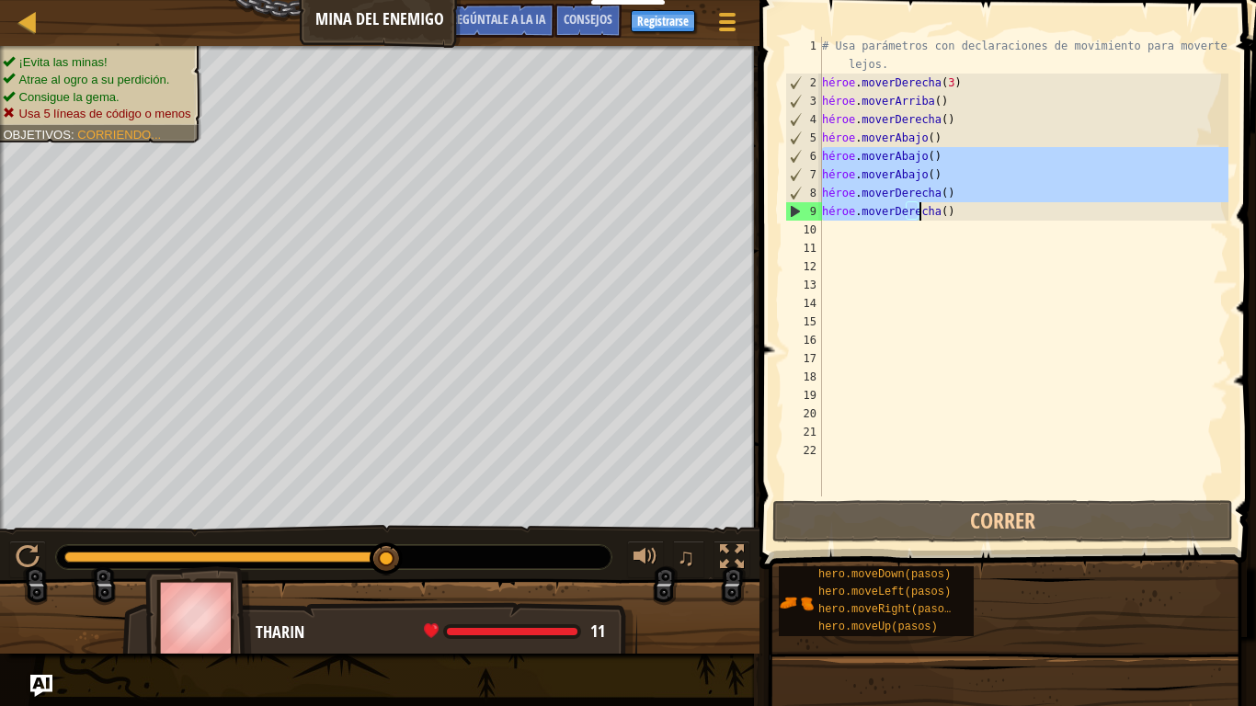
drag, startPoint x: 822, startPoint y: 158, endPoint x: 948, endPoint y: 216, distance: 138.6
click at [948, 216] on div "# Usa parámetros con declaraciones de movimiento para moverte más lejos. héroe …" at bounding box center [1023, 294] width 410 height 515
type textarea "hero.moveRight() hero.moveRight()"
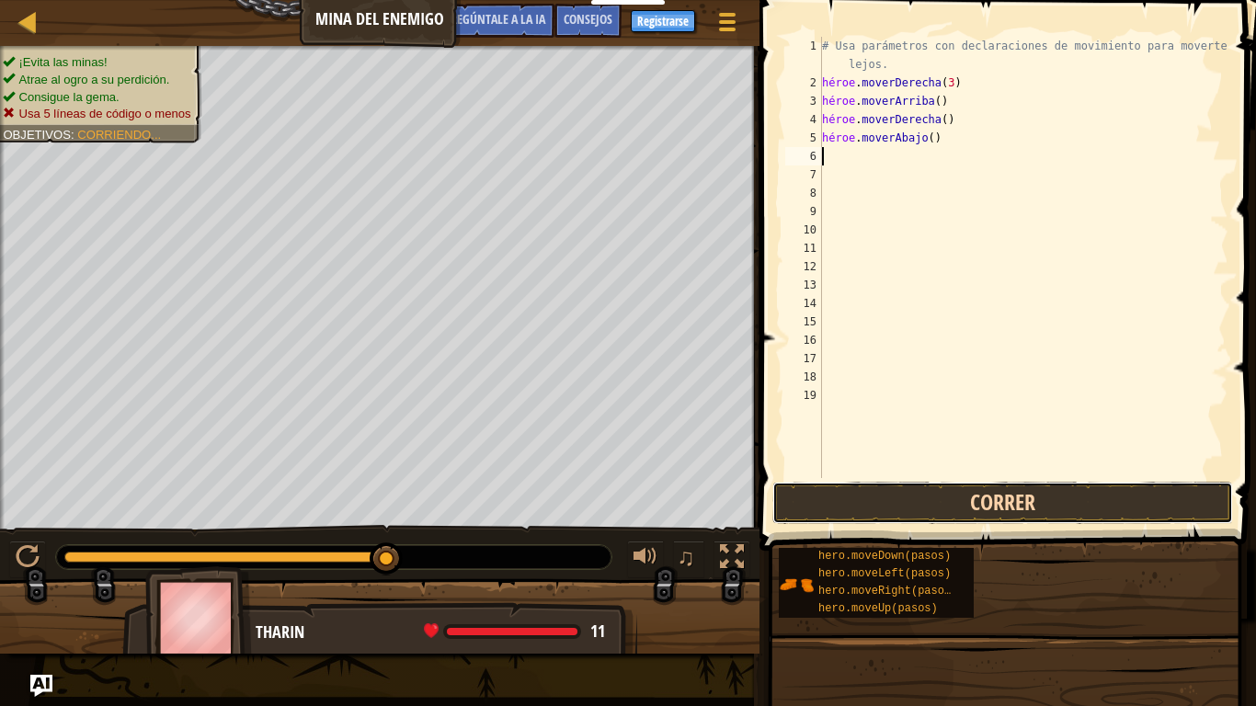
click at [885, 504] on button "Correr" at bounding box center [1002, 503] width 461 height 42
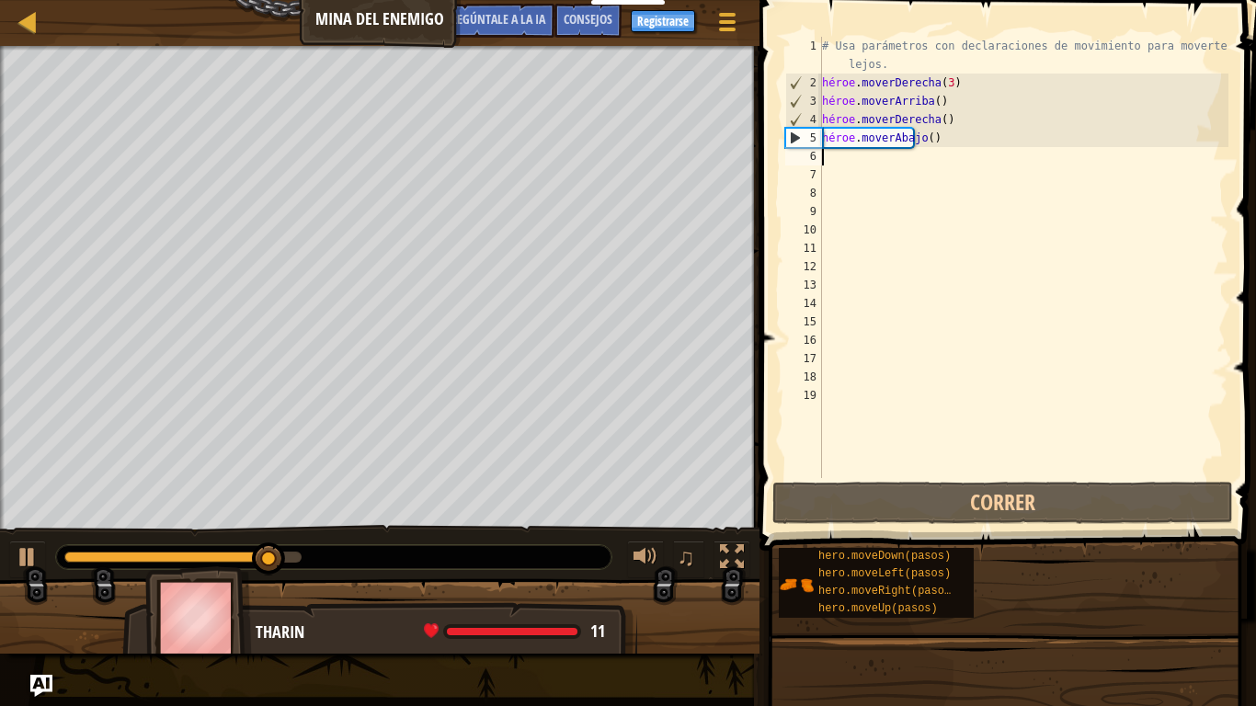
type textarea "h"
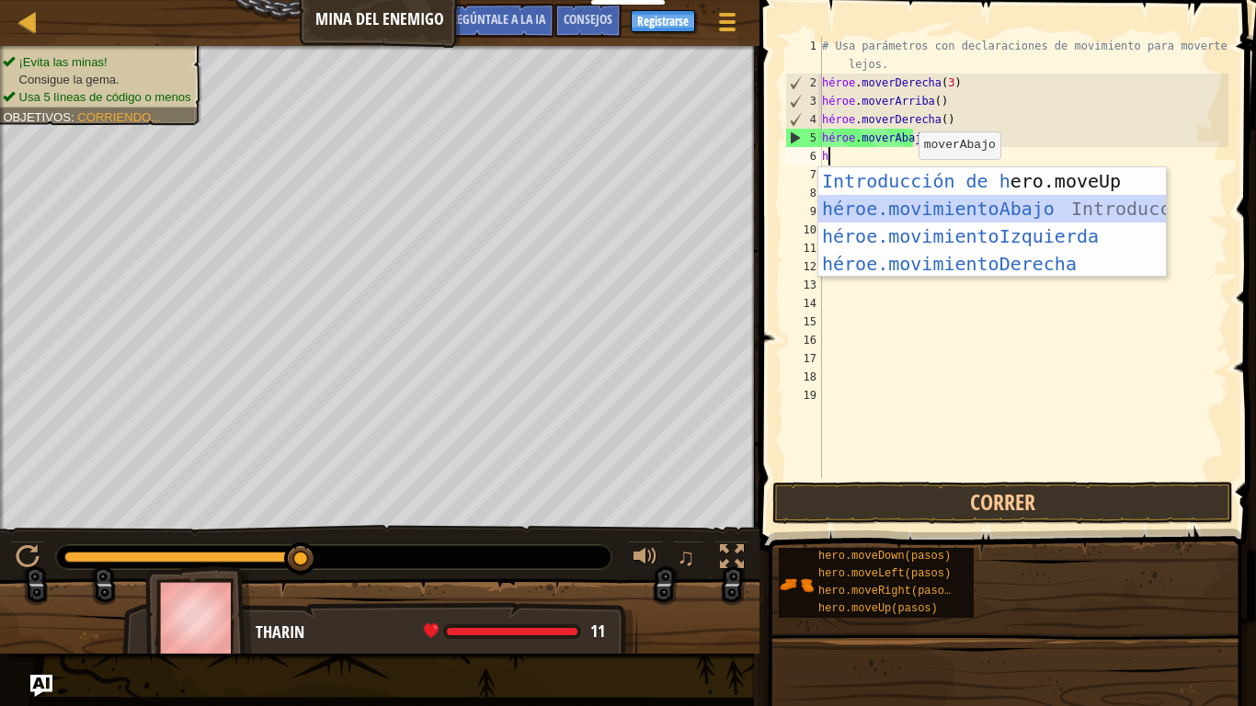
click at [940, 205] on div "Introducción de h ero.moveUp Presiona héroe.movimientoAbajo ​ Introducción a la…" at bounding box center [991, 249] width 347 height 165
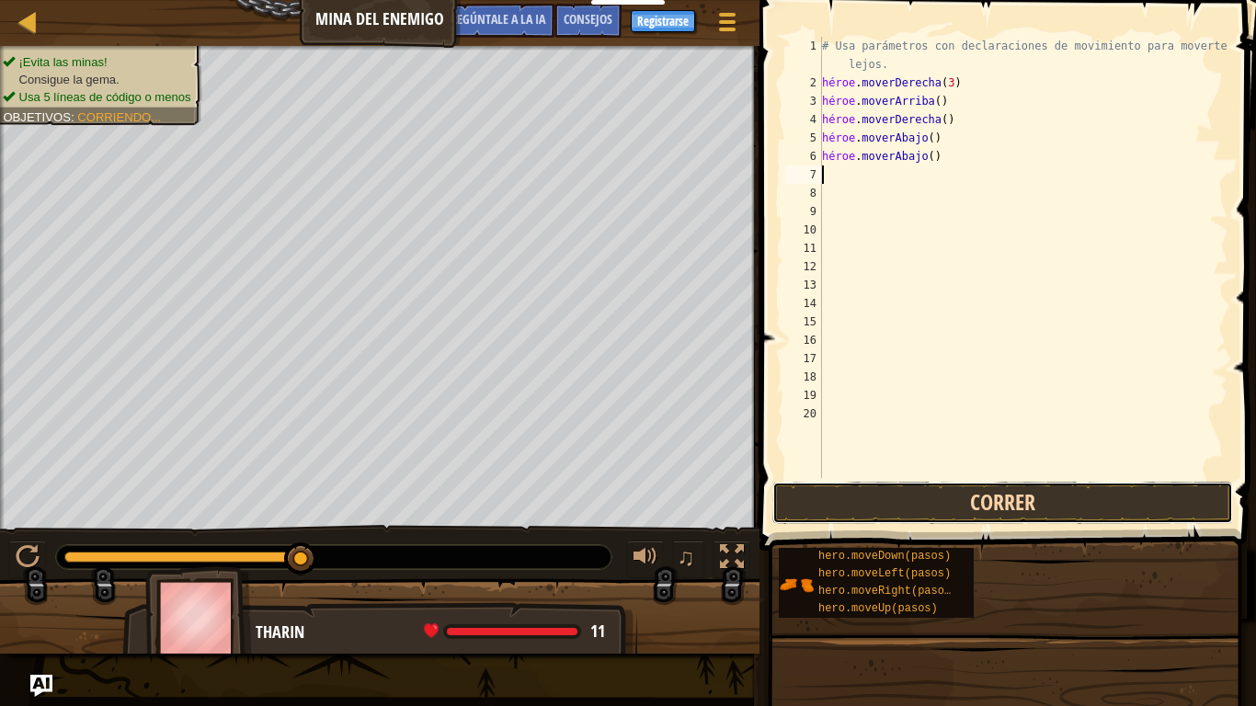
click at [911, 519] on button "Correr" at bounding box center [1002, 503] width 461 height 42
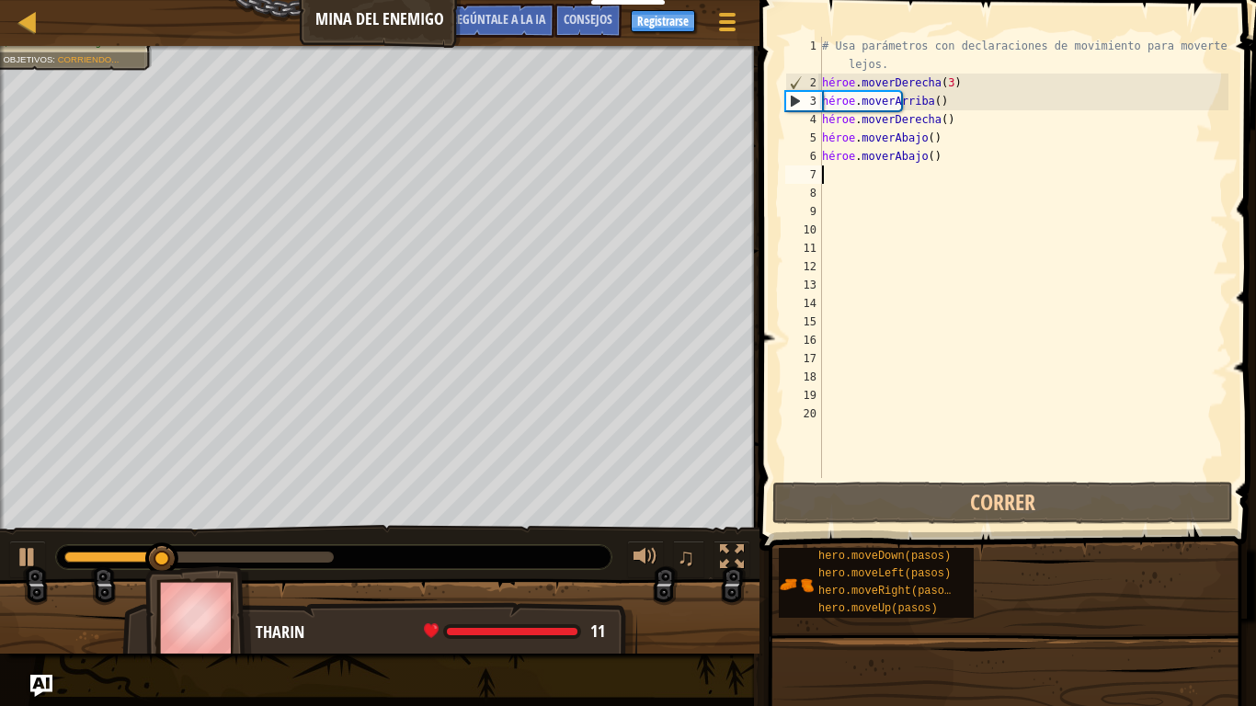
type textarea "h"
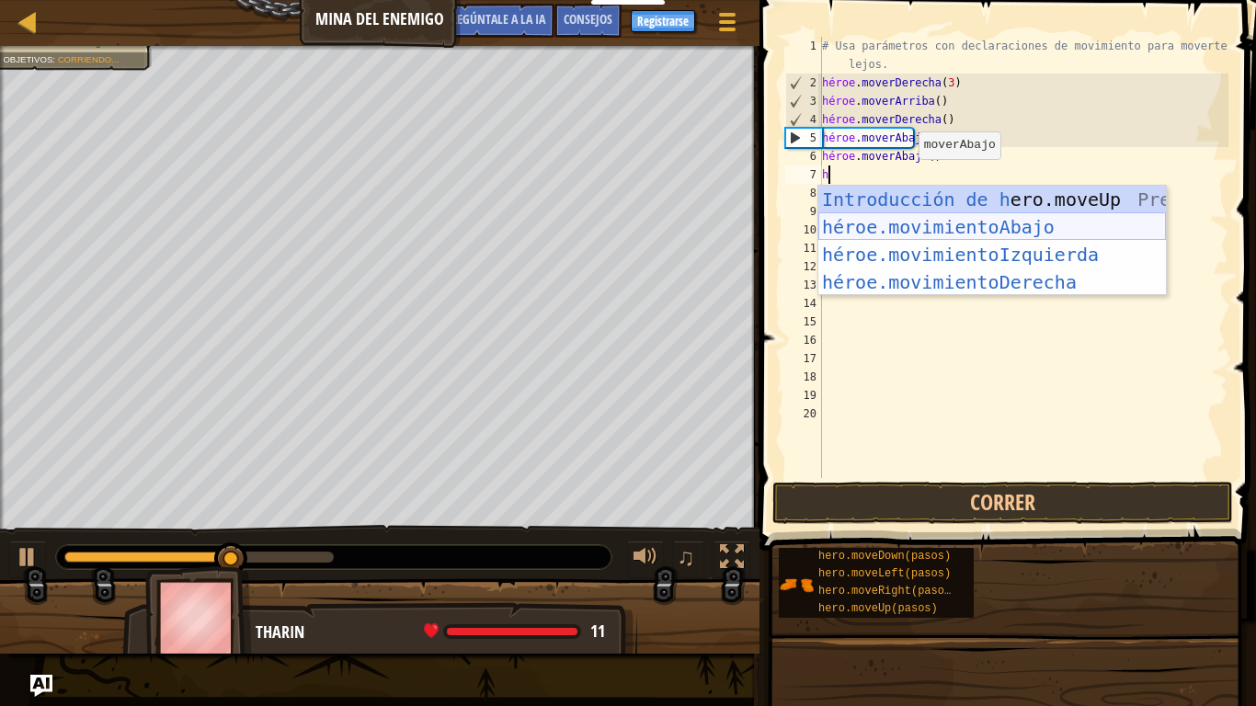
click at [965, 233] on div "Introducción de h ero.moveUp Presiona héroe.movimientoAbajo ​ Introducción a la…" at bounding box center [991, 268] width 347 height 165
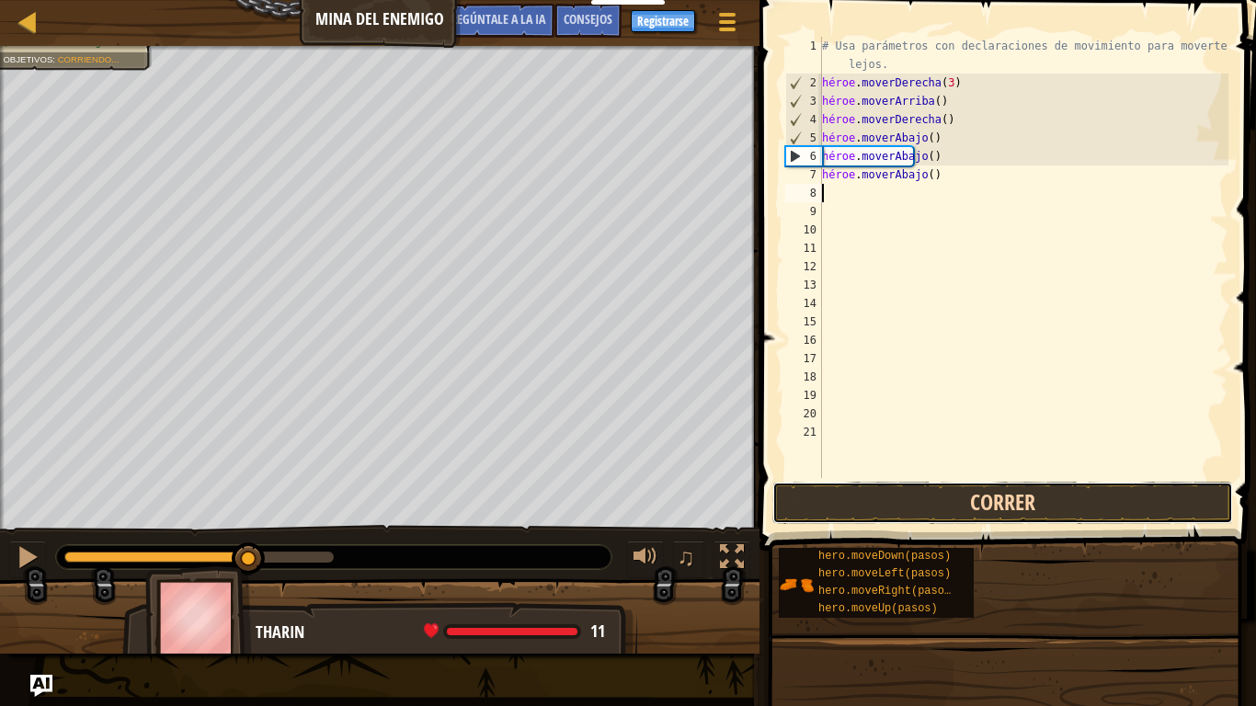
click at [958, 495] on button "Correr" at bounding box center [1002, 503] width 461 height 42
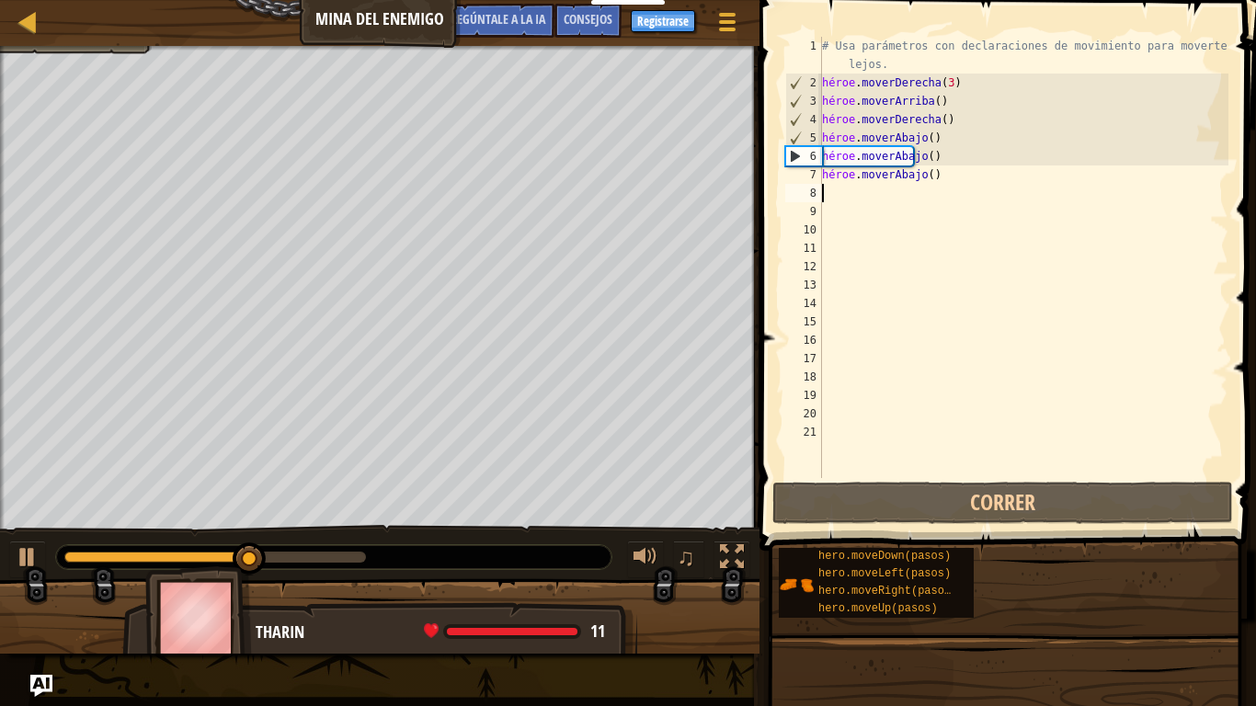
type textarea "h"
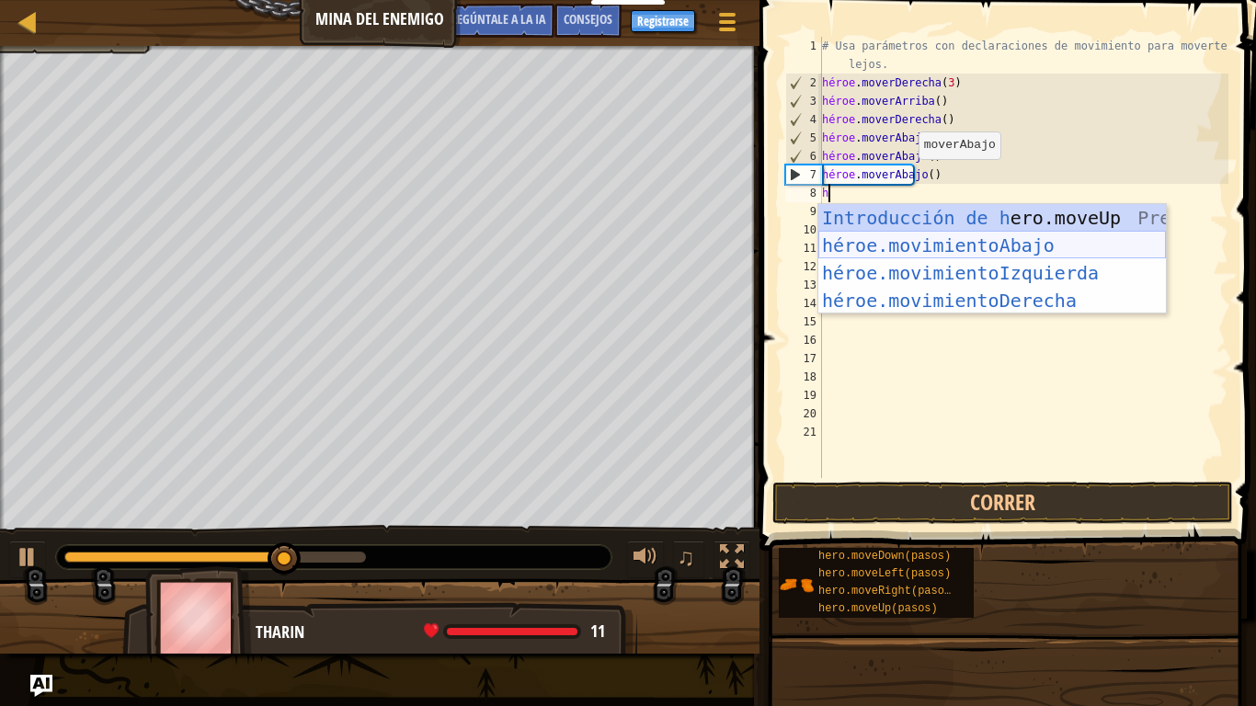
click at [897, 257] on div "Introducción de h ero.moveUp Presiona héroe.movimientoAbajo ​ Introducción a la…" at bounding box center [991, 286] width 347 height 165
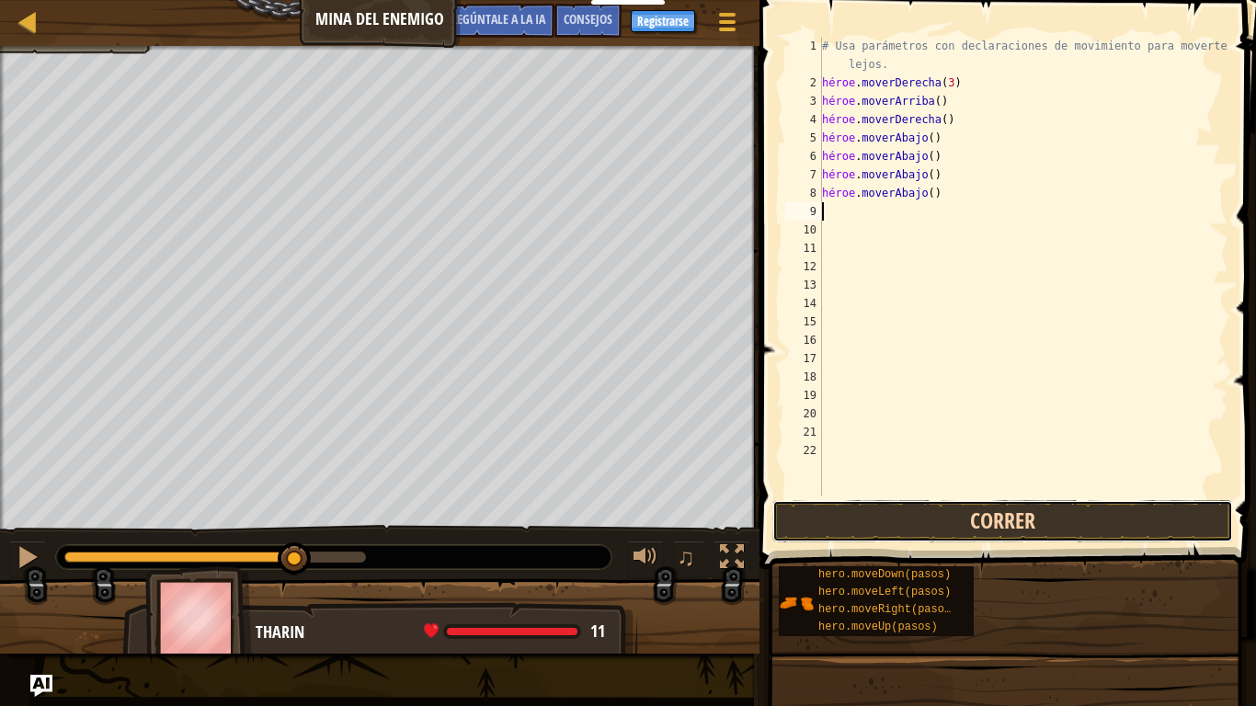
click at [874, 522] on button "Correr" at bounding box center [1002, 521] width 461 height 42
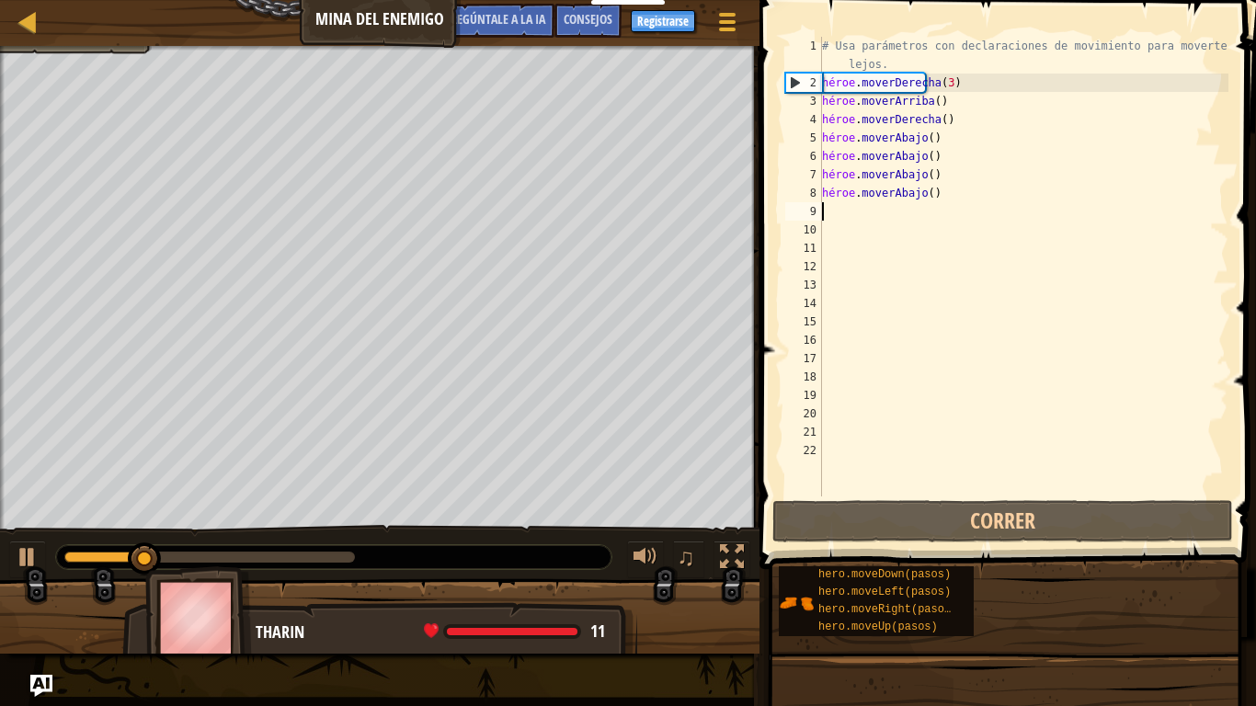
click at [938, 196] on div "# Usa parámetros con declaraciones de movimiento para moverte más lejos. héroe …" at bounding box center [1023, 294] width 410 height 515
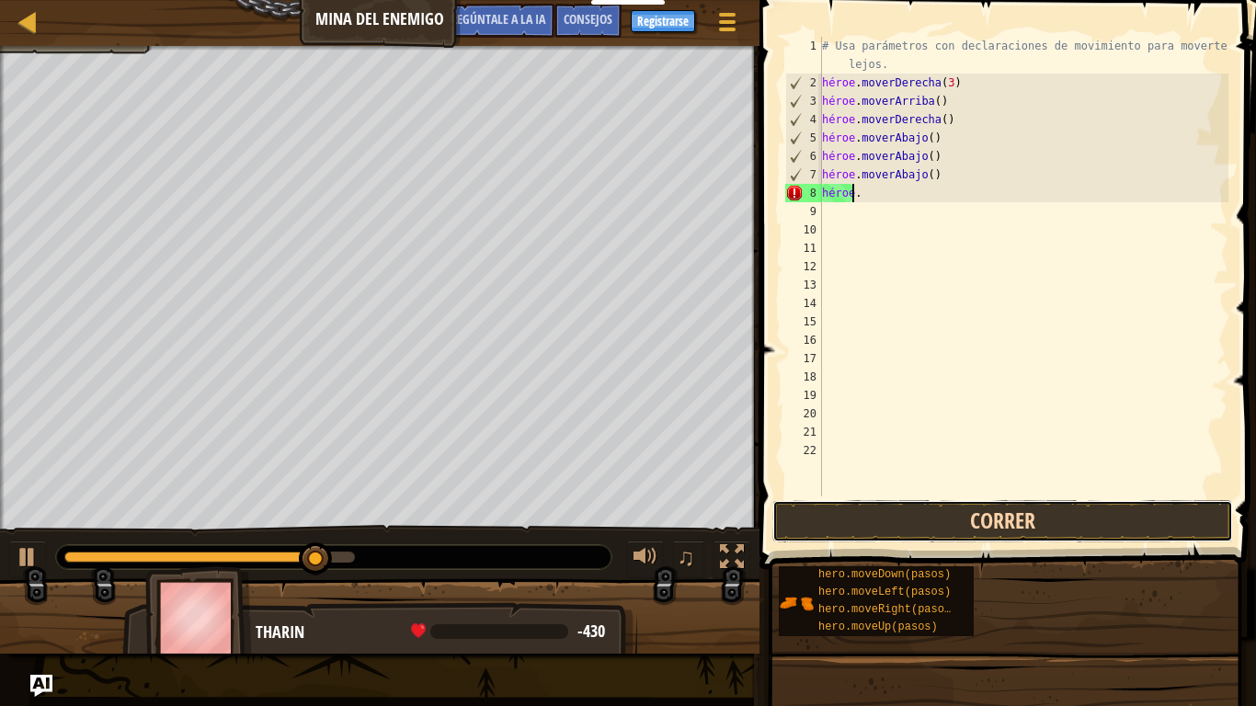
click at [892, 519] on button "Correr" at bounding box center [1002, 521] width 461 height 42
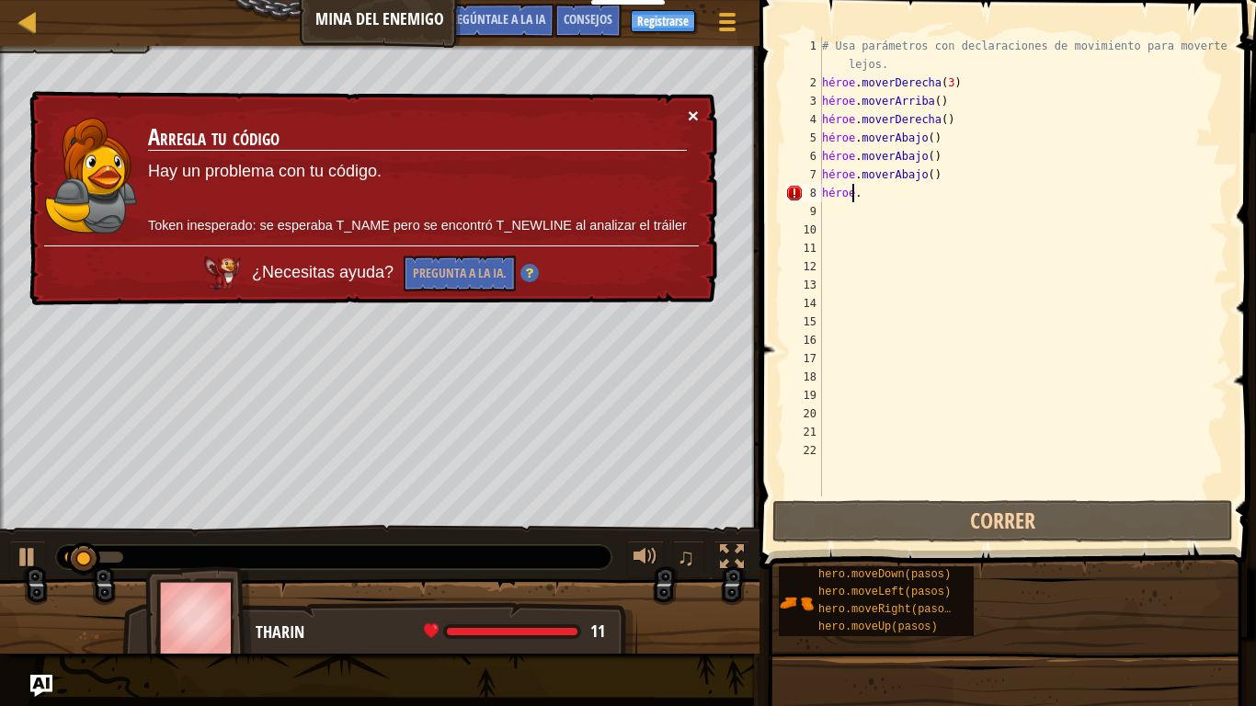
click at [693, 114] on font "×" at bounding box center [693, 115] width 11 height 21
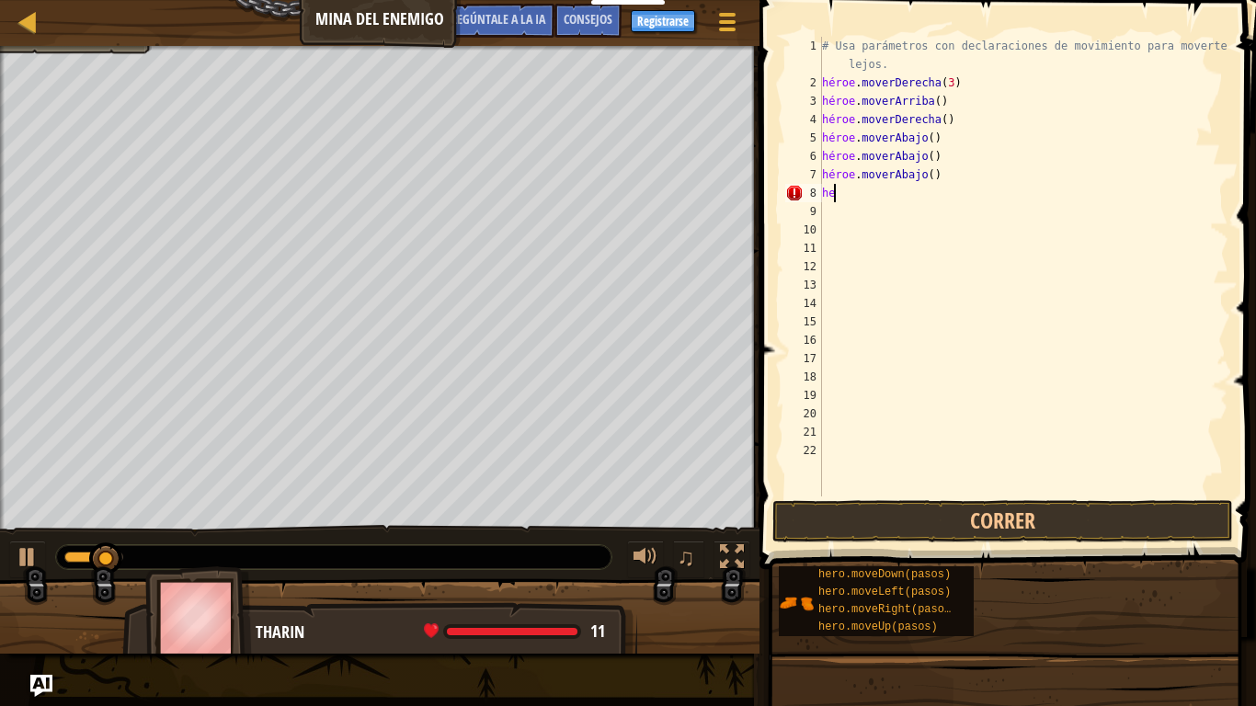
type textarea "h"
click at [874, 539] on button "Correr" at bounding box center [1002, 521] width 461 height 42
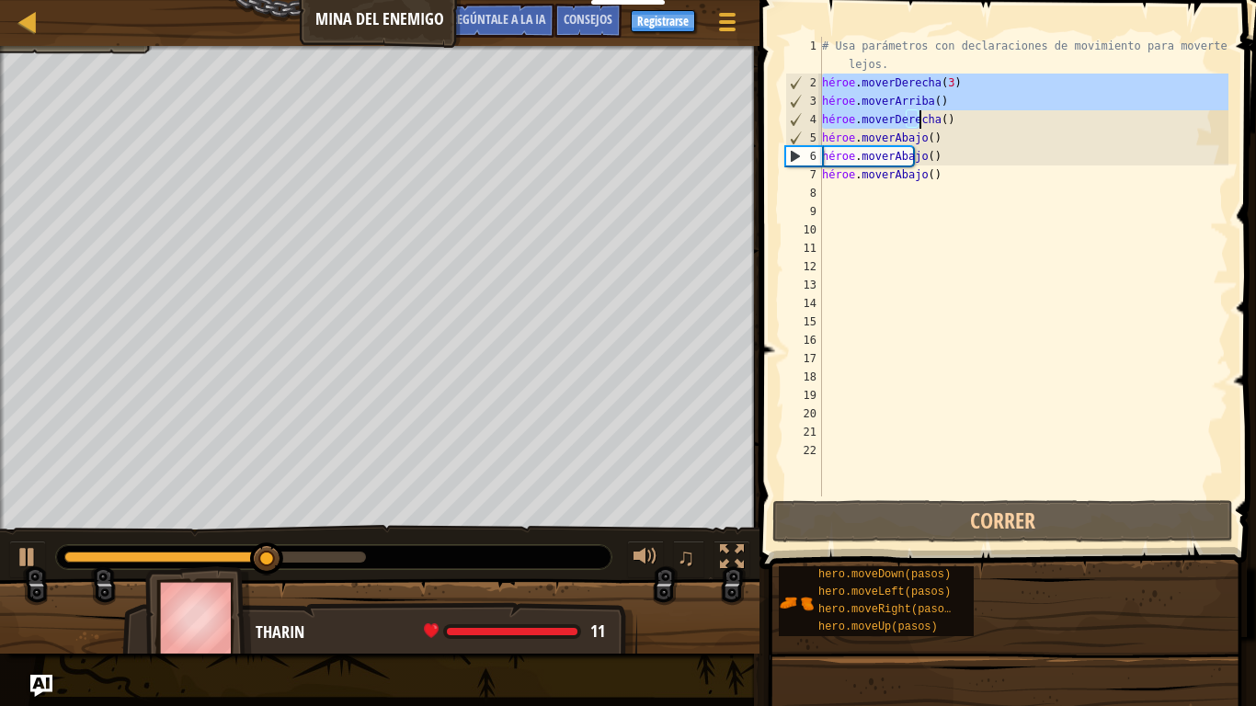
drag, startPoint x: 822, startPoint y: 80, endPoint x: 931, endPoint y: 114, distance: 114.6
click at [931, 114] on div "# Usa parámetros con declaraciones de movimiento para moverte más lejos. héroe …" at bounding box center [1023, 294] width 410 height 515
type textarea "hero.moveUp() hero.moveRight()"
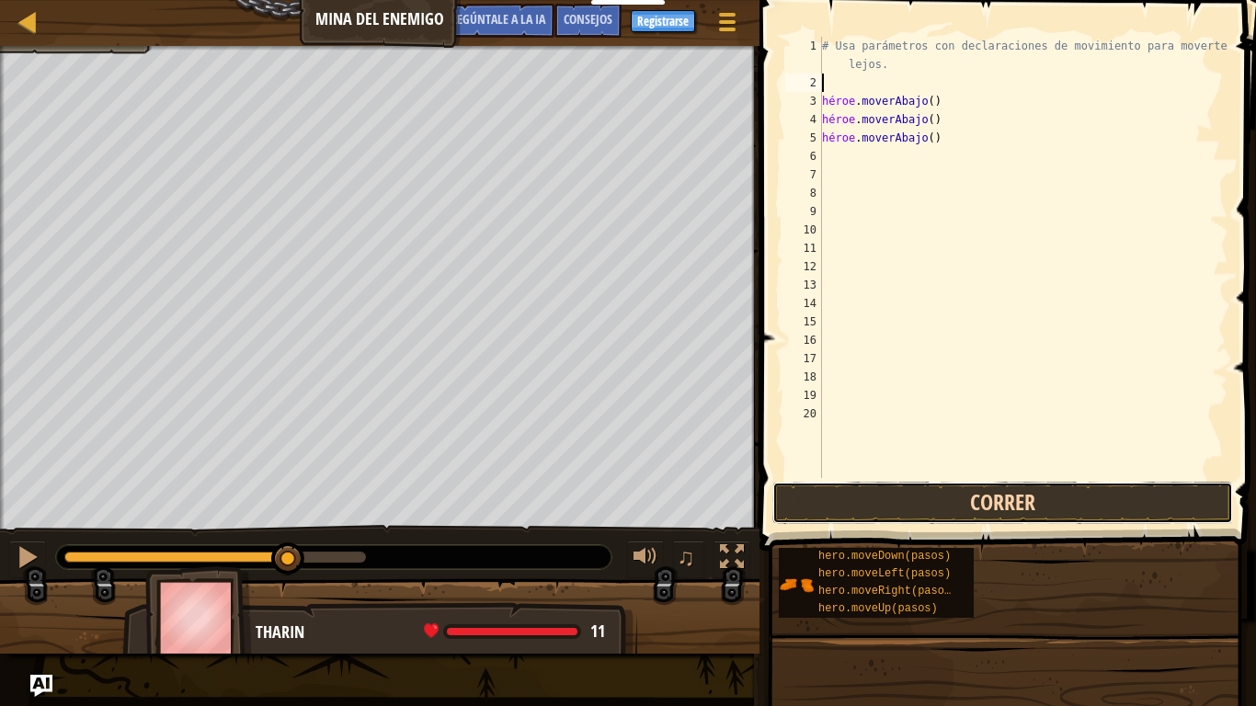
click at [858, 499] on button "Correr" at bounding box center [1002, 503] width 461 height 42
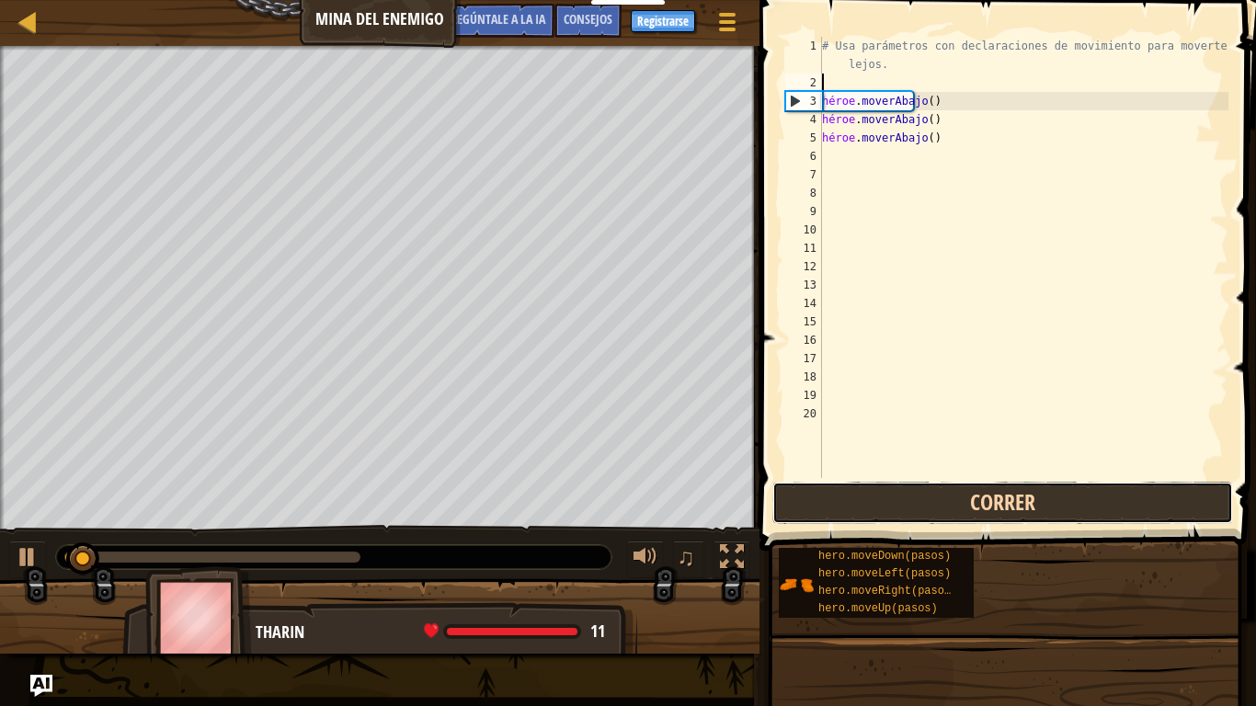
click at [857, 501] on button "Correr" at bounding box center [1002, 503] width 461 height 42
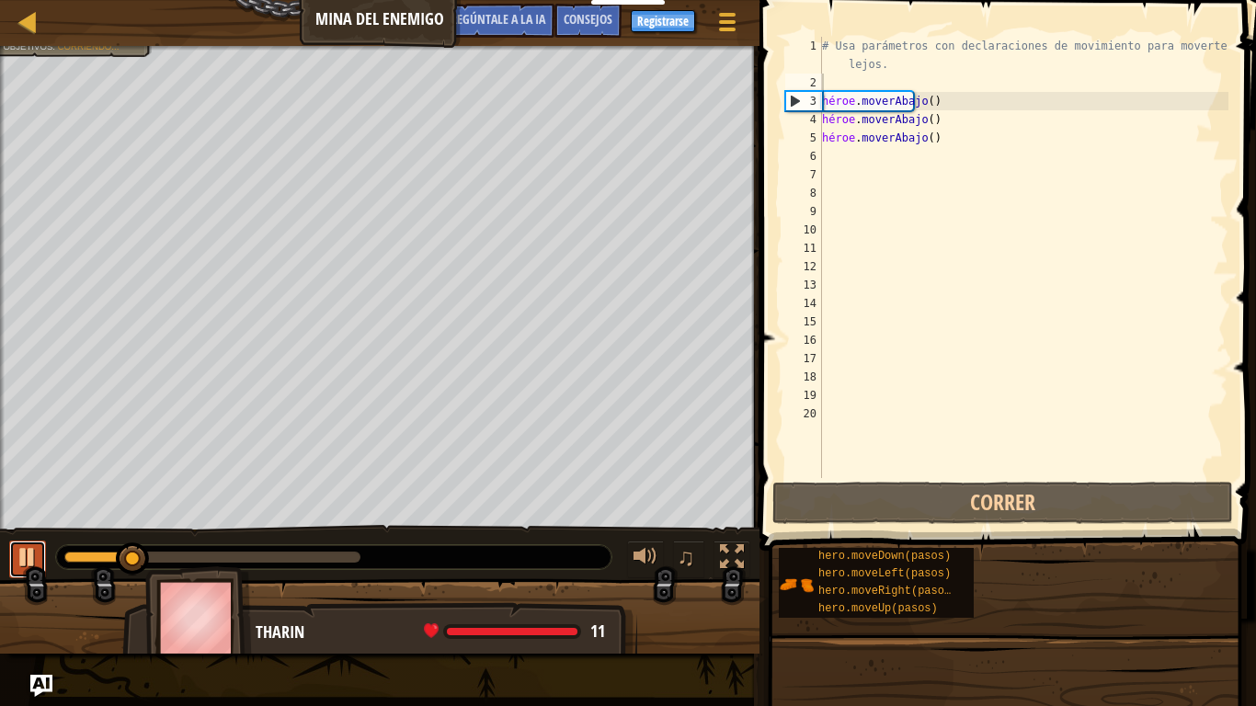
click at [30, 545] on div at bounding box center [28, 557] width 24 height 24
drag, startPoint x: 121, startPoint y: 566, endPoint x: 45, endPoint y: 559, distance: 76.6
click at [45, 550] on div "♫" at bounding box center [379, 552] width 759 height 55
type textarea "h"
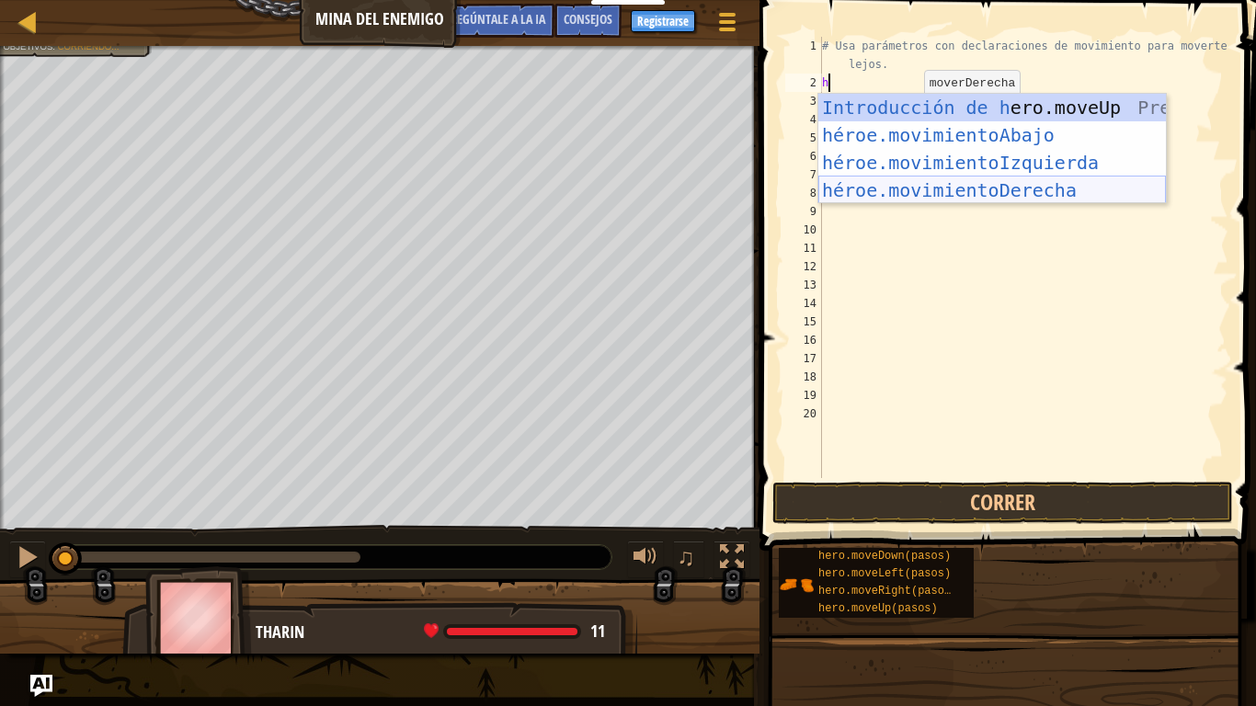
click at [956, 186] on div "Introducción de h ero.moveUp Presiona héroe.movimientoAbajo ​ Introducción a la…" at bounding box center [991, 176] width 347 height 165
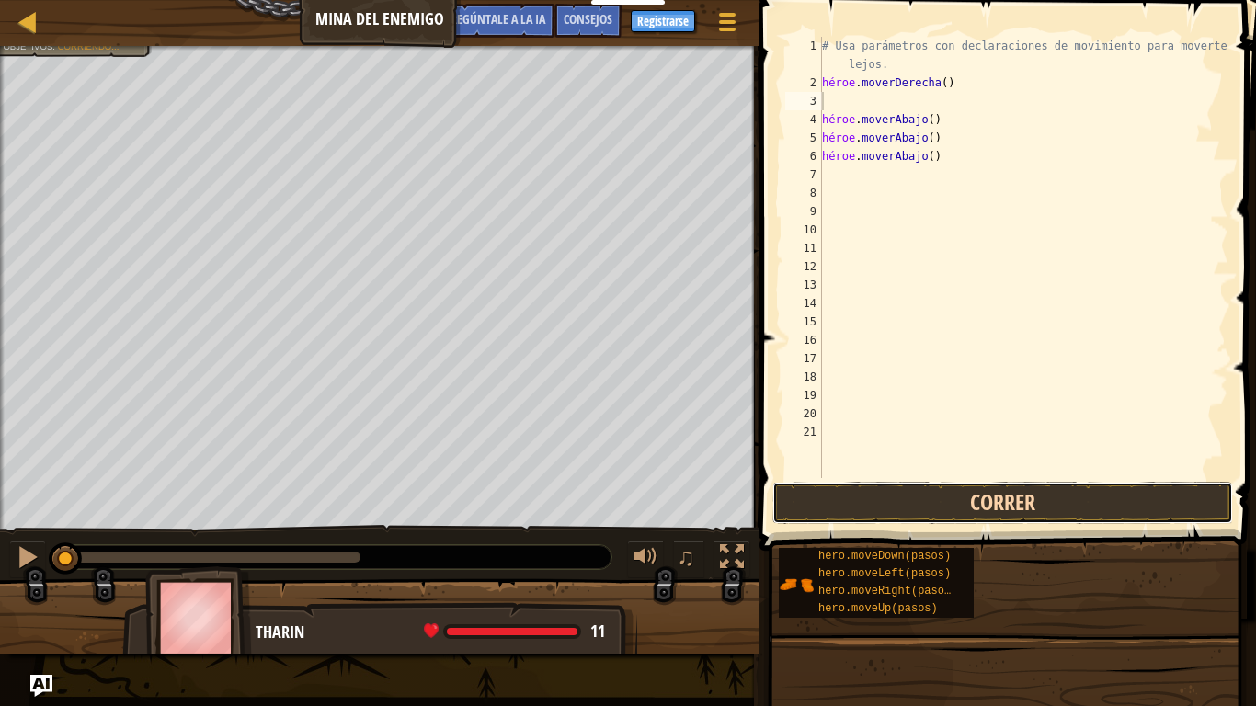
click at [975, 499] on button "Correr" at bounding box center [1002, 503] width 461 height 42
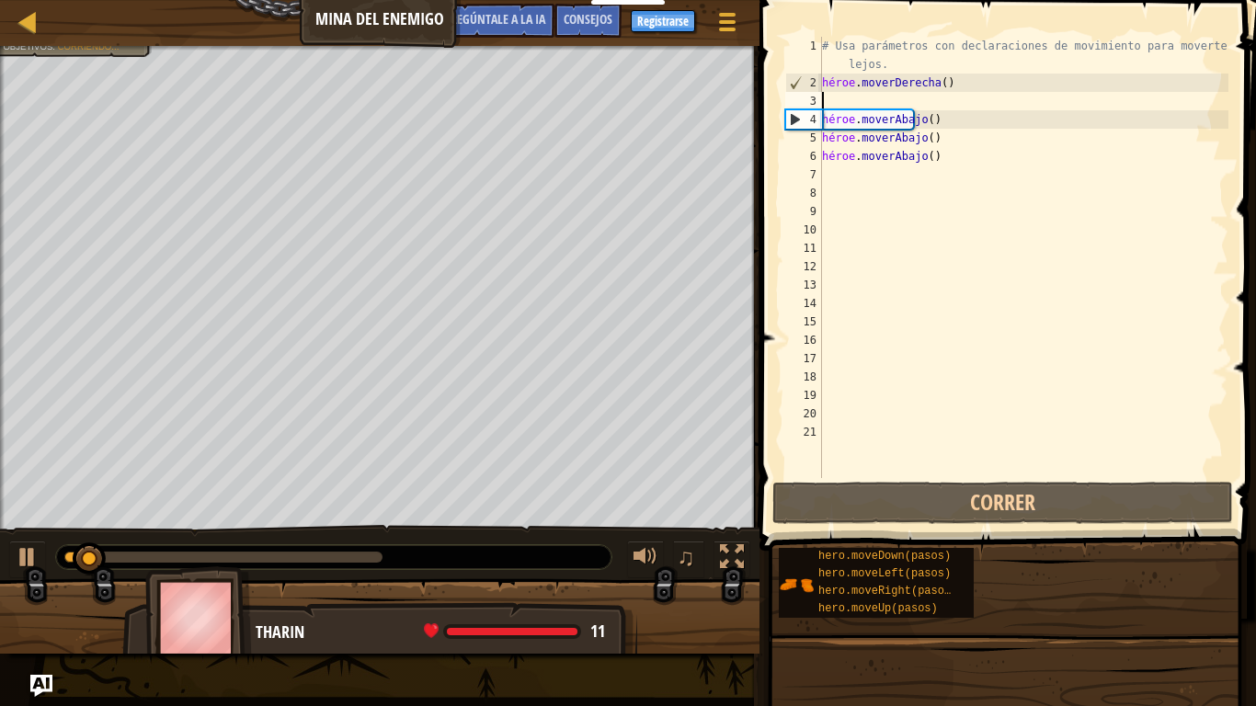
type textarea "h"
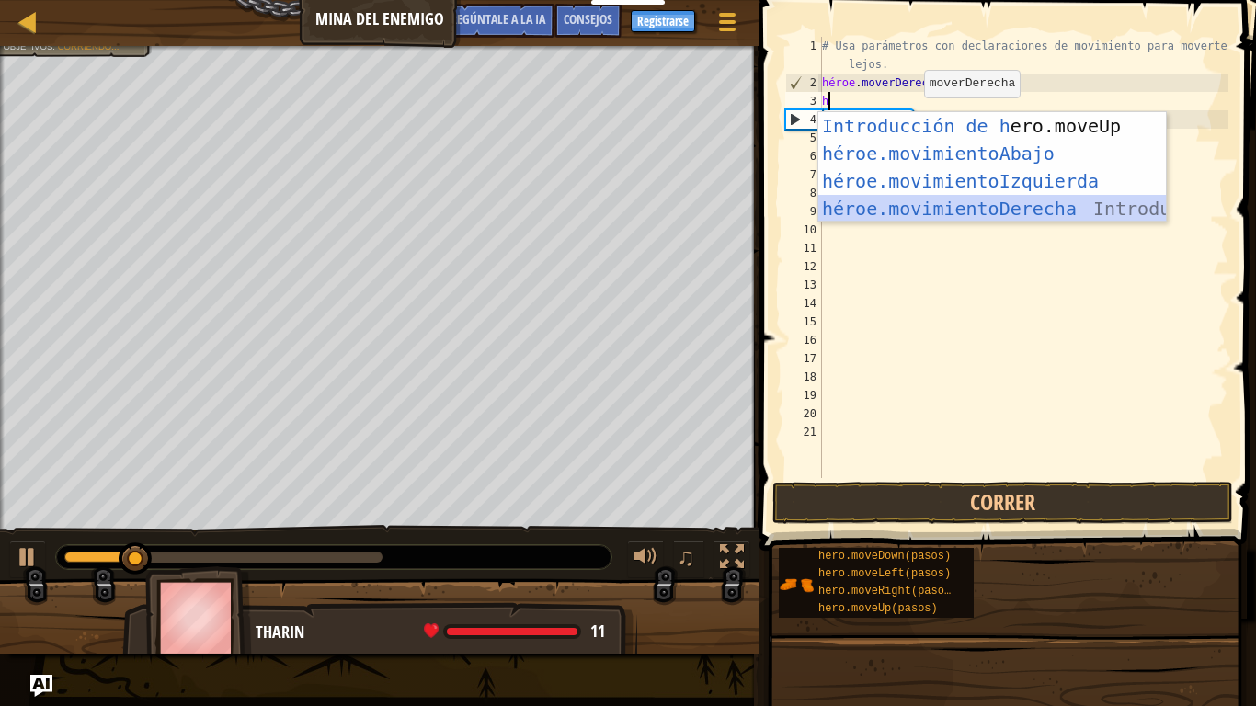
click at [1039, 209] on div "Introducción de h ero.moveUp Presiona héroe.movimientoAbajo ​ Introducción a la…" at bounding box center [991, 194] width 347 height 165
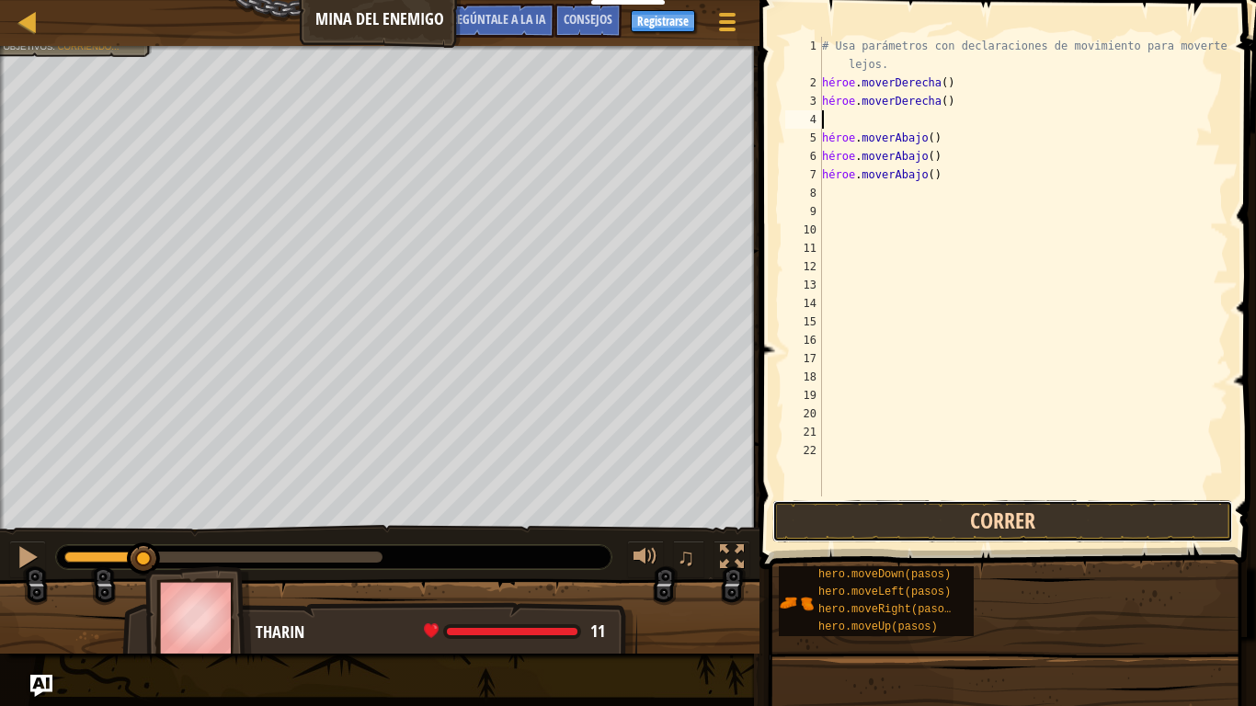
click at [978, 516] on button "Correr" at bounding box center [1002, 521] width 461 height 42
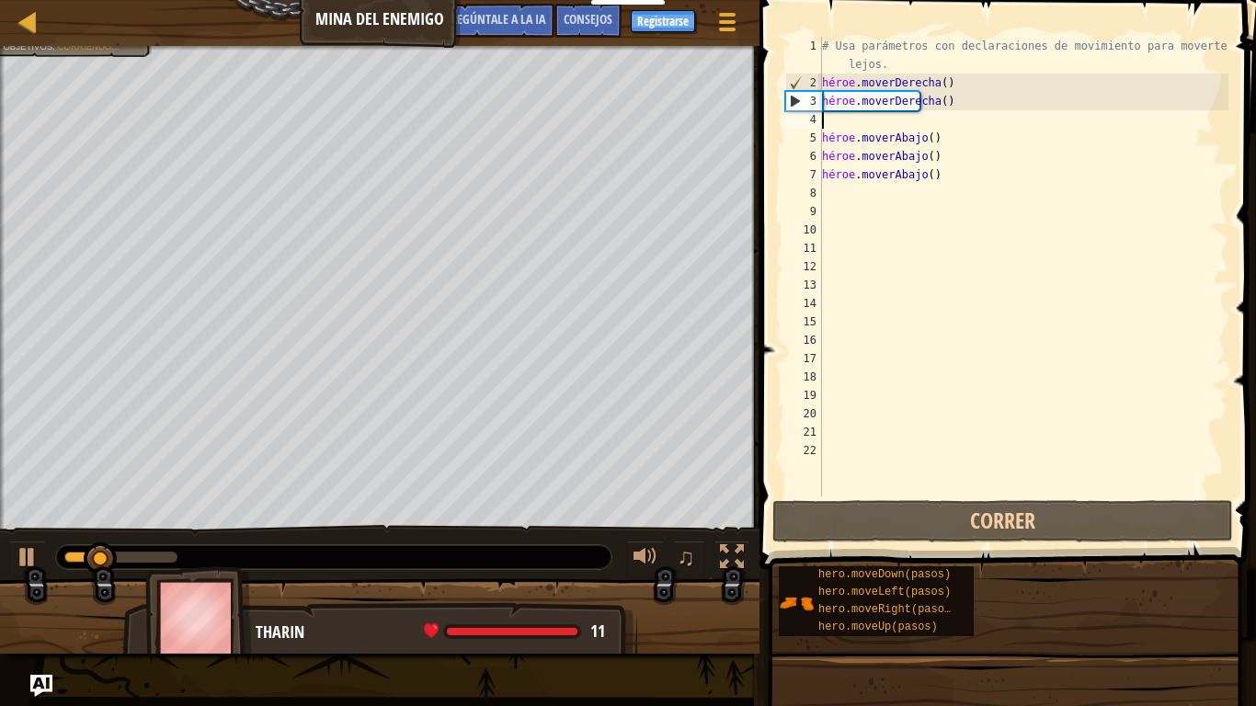
click at [876, 104] on div "# Usa parámetros con declaraciones de movimiento para moverte más lejos. héroe …" at bounding box center [1023, 294] width 410 height 515
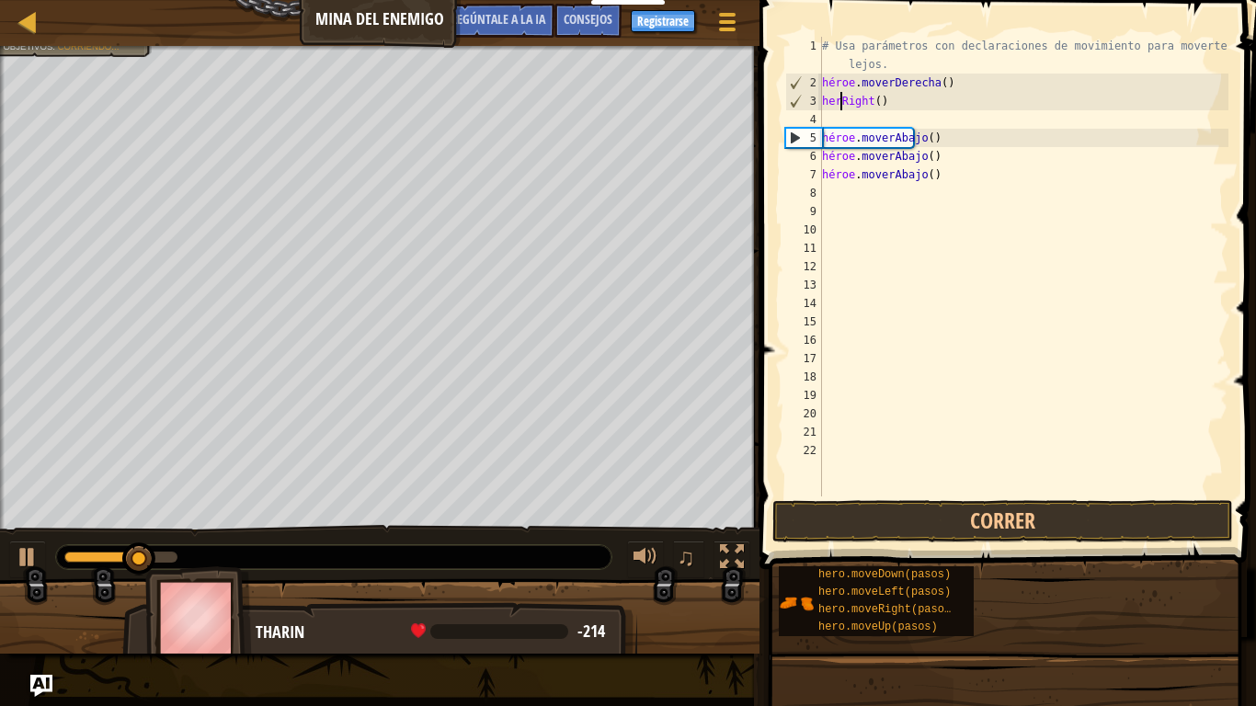
type textarea "hRight()"
click at [867, 115] on div "# Usa parámetros con declaraciones de movimiento para moverte más lejos. héroe …" at bounding box center [1023, 294] width 410 height 515
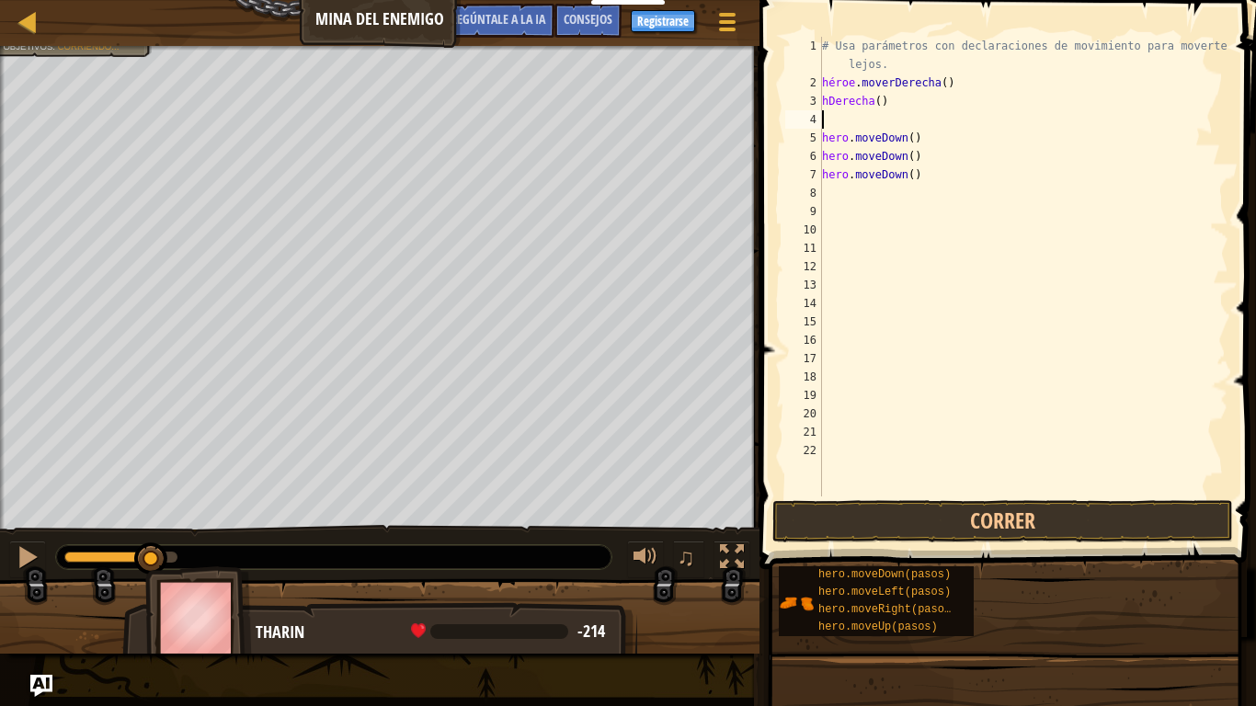
click at [882, 108] on div "# Usa parámetros con declaraciones de movimiento para moverte más lejos. héroe …" at bounding box center [1023, 294] width 410 height 515
type textarea "h"
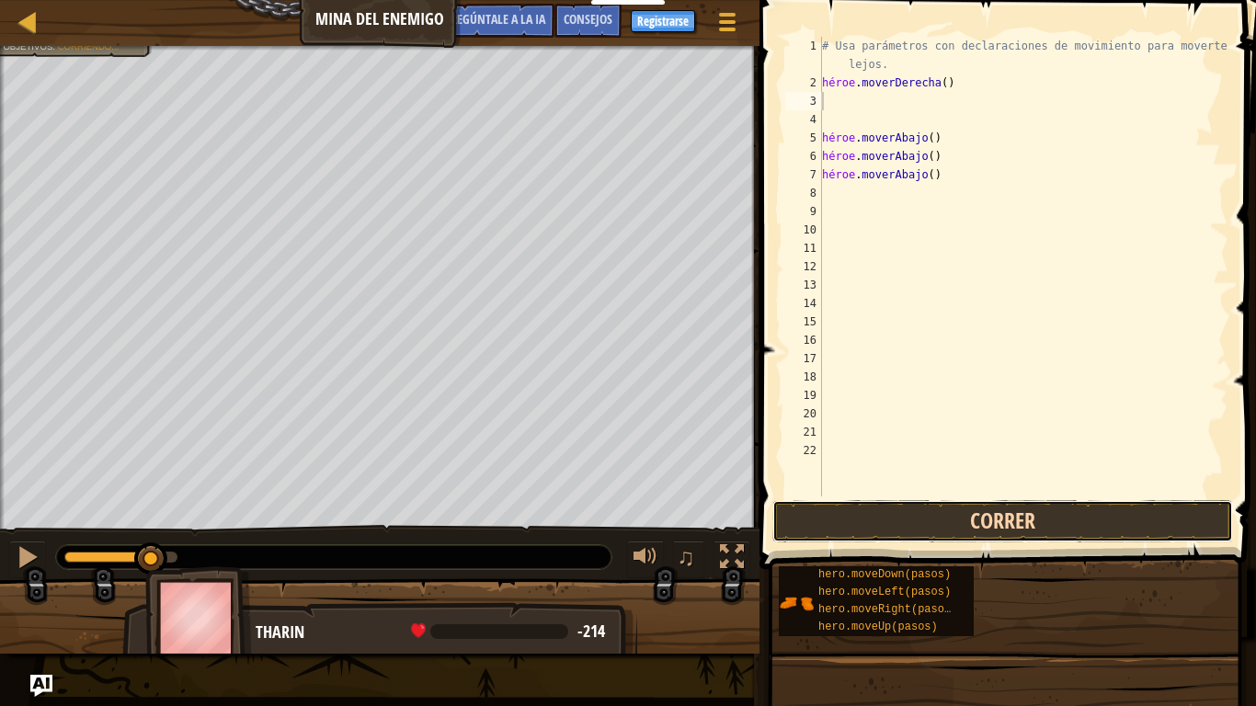
click at [962, 509] on button "Correr" at bounding box center [1002, 521] width 461 height 42
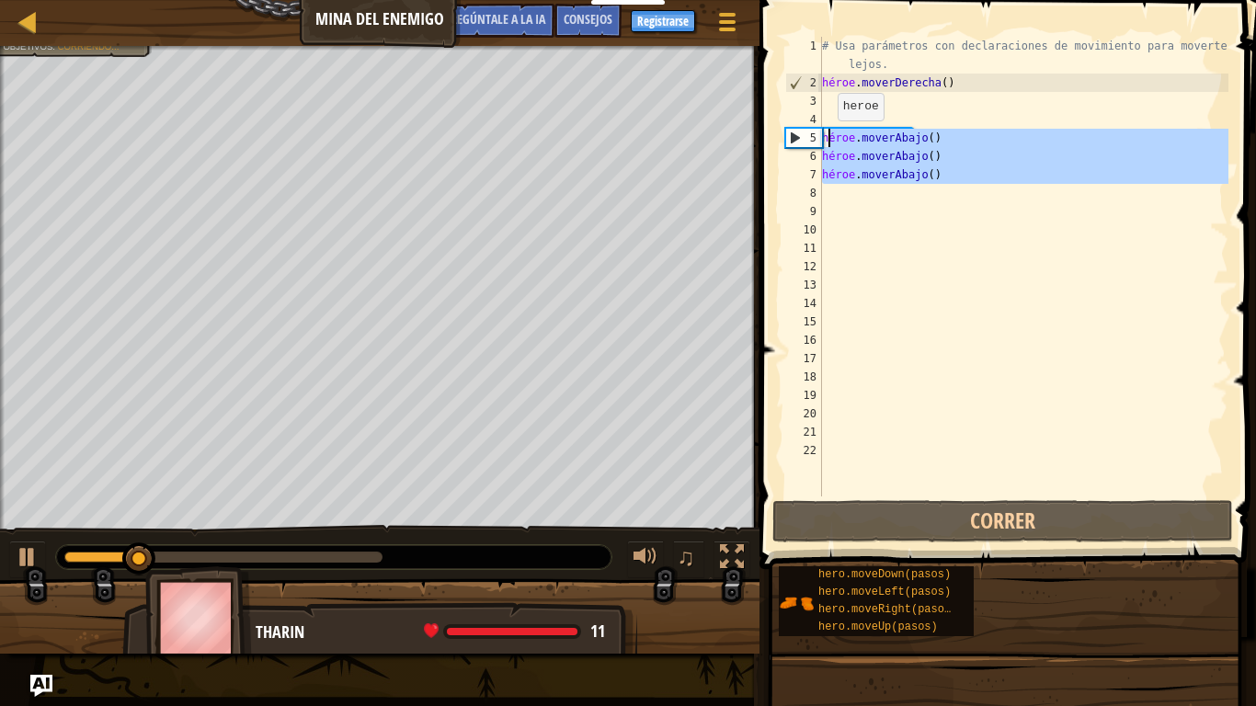
drag, startPoint x: 939, startPoint y: 185, endPoint x: 825, endPoint y: 139, distance: 122.0
click at [825, 139] on div "# Usa parámetros con declaraciones de movimiento para moverte más lejos. héroe …" at bounding box center [1023, 294] width 410 height 515
type textarea "hero.moveDown()"
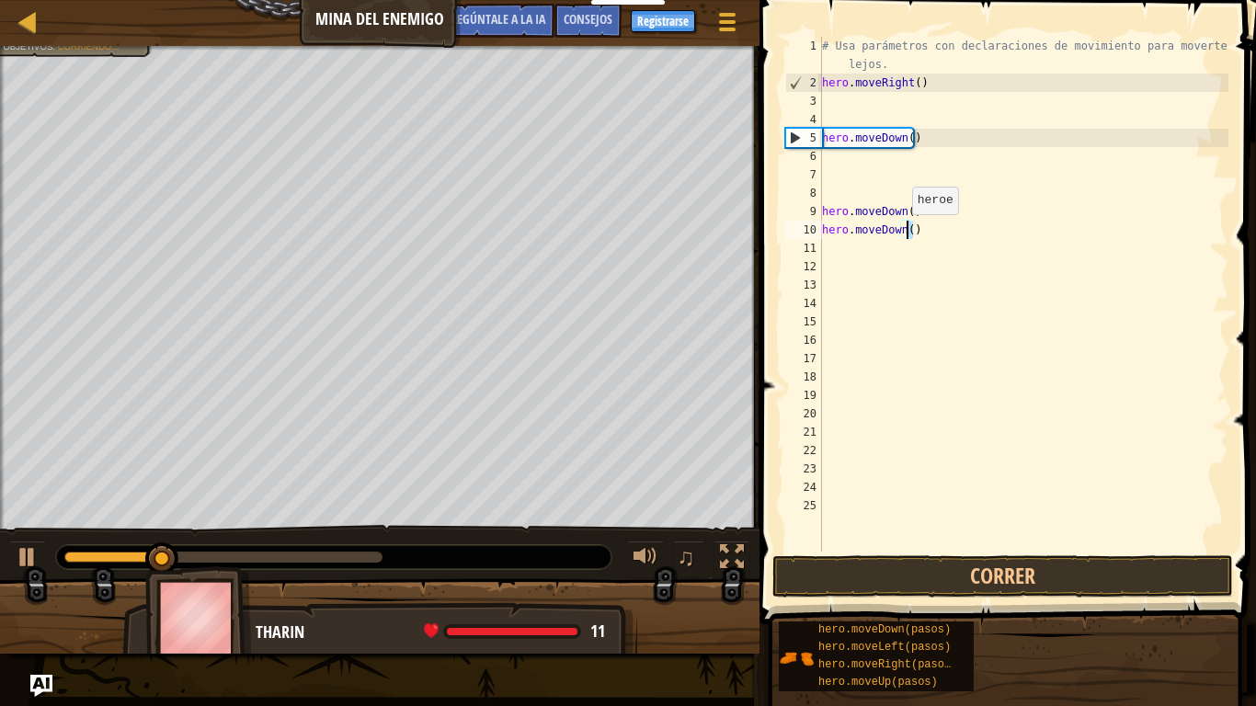
drag, startPoint x: 910, startPoint y: 234, endPoint x: 917, endPoint y: 212, distance: 23.3
click at [897, 222] on div "# Usa parámetros con declaraciones de movimiento para moverte más lejos. hero .…" at bounding box center [1023, 322] width 410 height 570
type textarea "hero.moveDown()"
type textarea "n()"
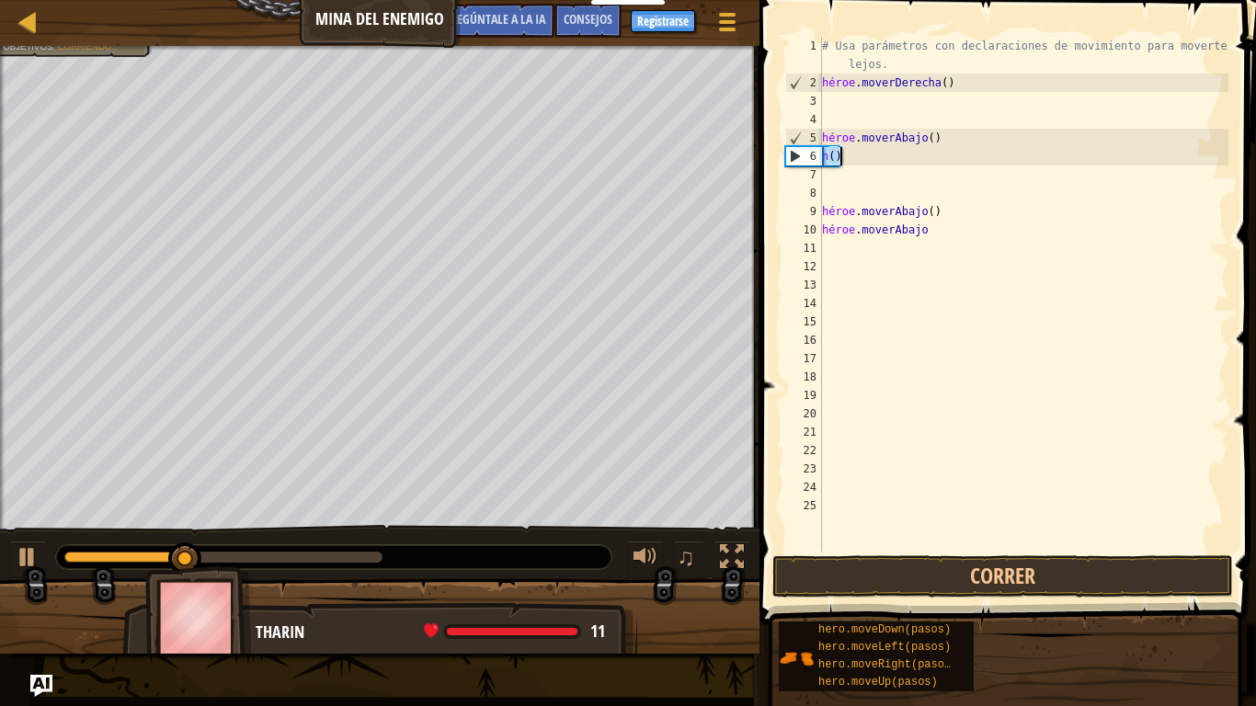
click at [945, 244] on div "# Usa parámetros con declaraciones de movimiento para moverte más lejos. héroe …" at bounding box center [1023, 322] width 410 height 570
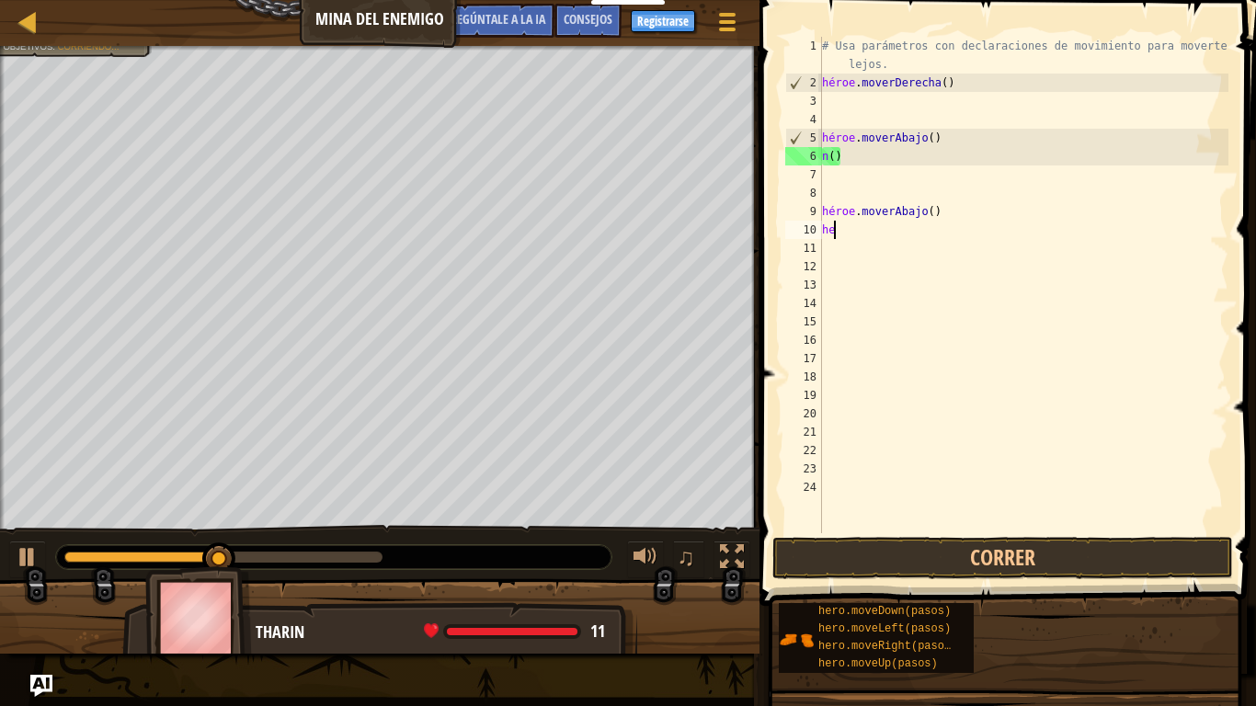
type textarea "h"
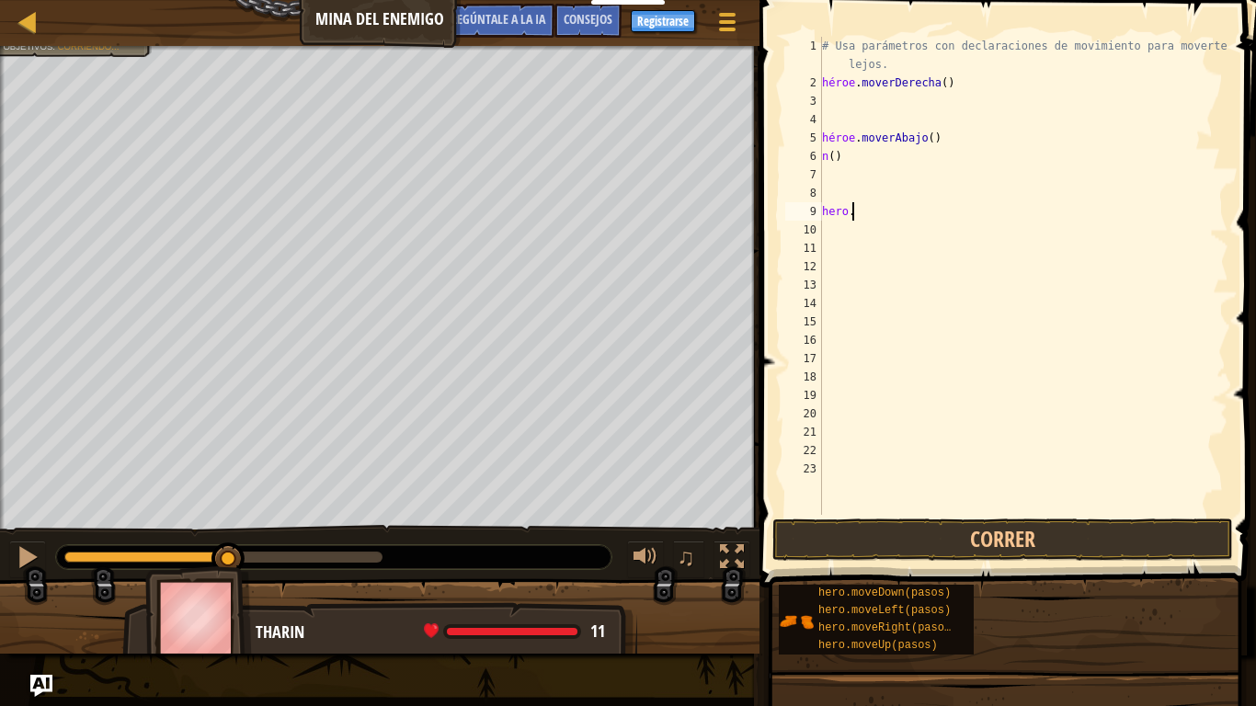
type textarea "h"
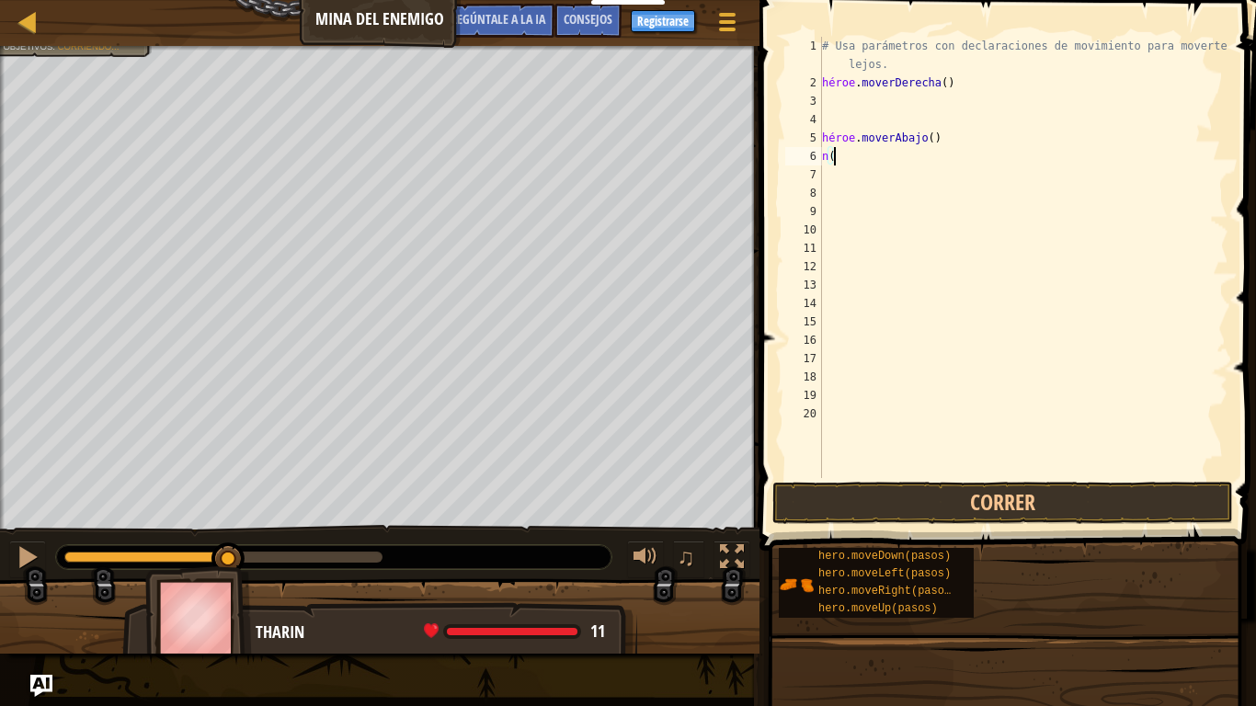
type textarea "n"
type textarea "h"
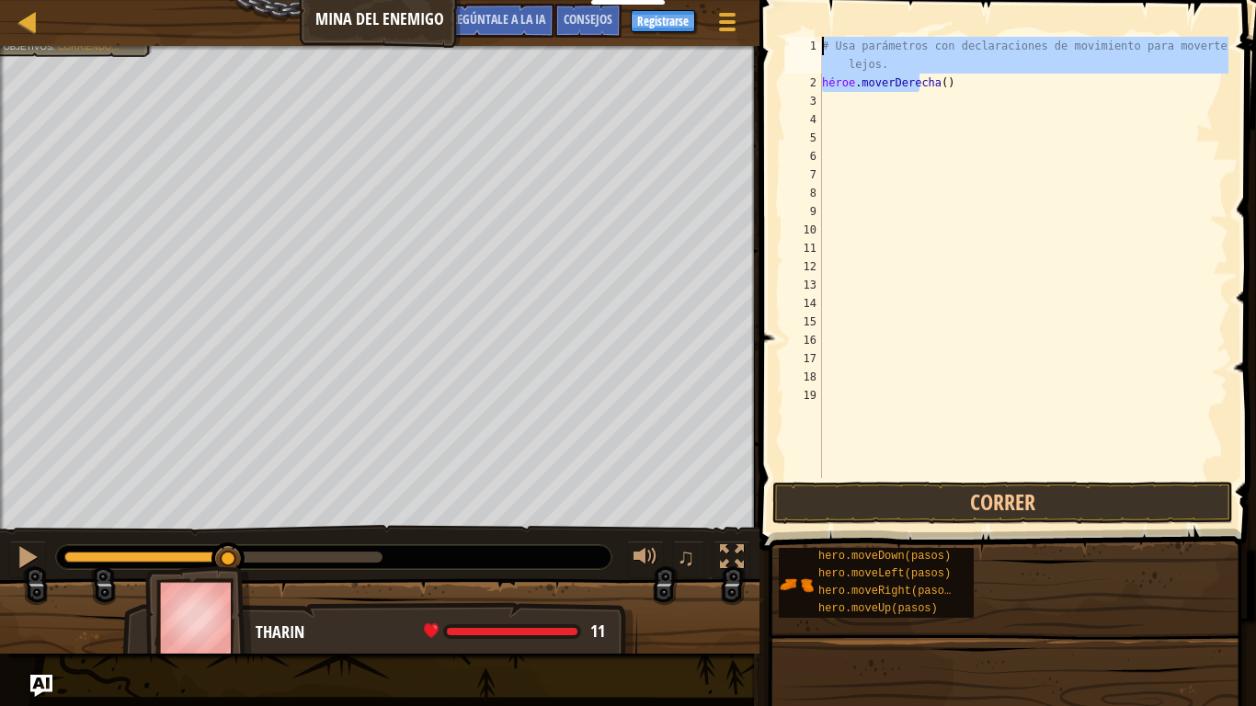
drag, startPoint x: 962, startPoint y: 90, endPoint x: 818, endPoint y: 30, distance: 155.3
click at [818, 30] on div "1 2 3 4 5 6 7 8 9 10 11 12 13 14 15 16 17 18 19 # Usa parámetros con declaracio…" at bounding box center [1005, 311] width 502 height 605
type textarea "# Usa parámetros con declaraciones de movimiento para moverte más lejos. hero.m…"
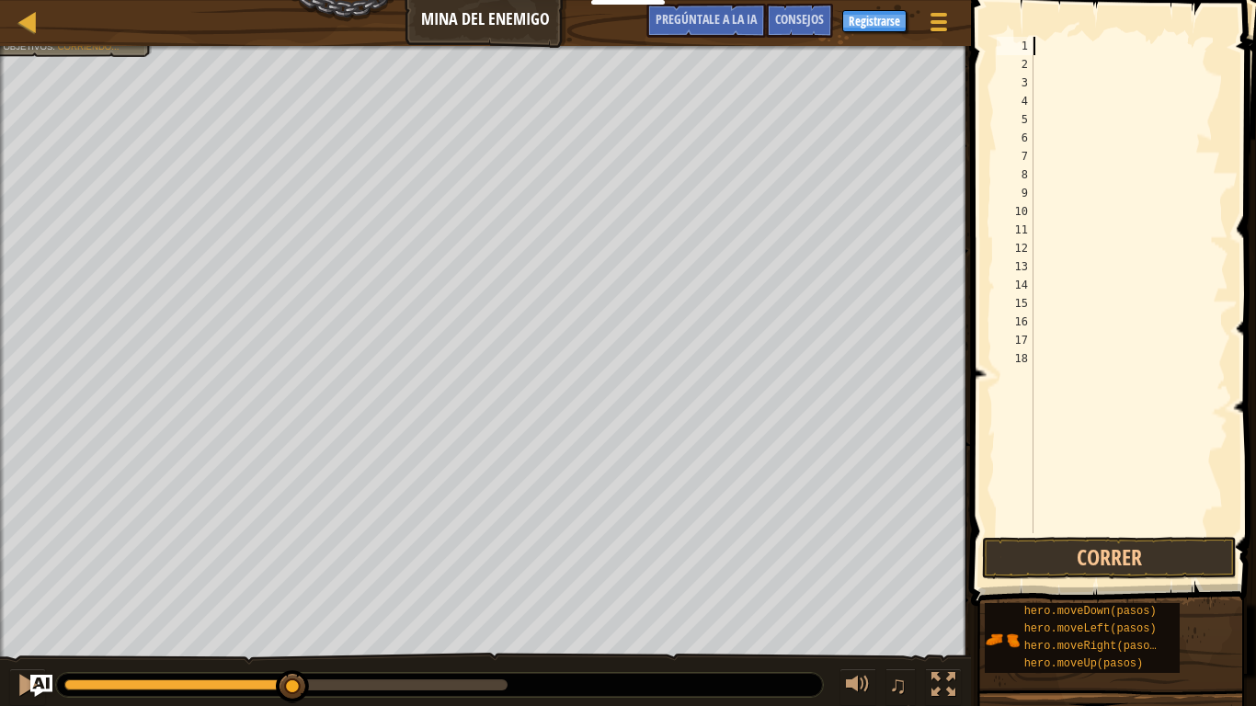
type textarea "h"
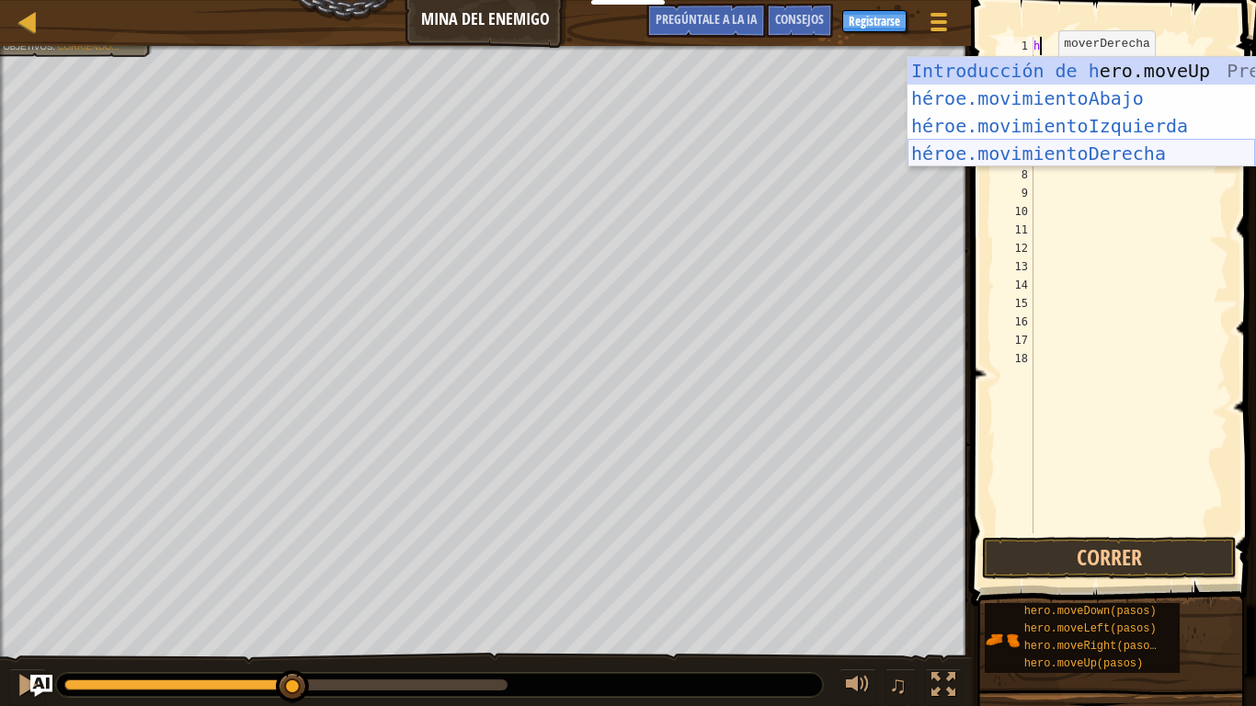
click at [1088, 158] on div "Introducción de h ero.moveUp Presiona héroe.movimientoAbajo ​ Introducción a la…" at bounding box center [1080, 139] width 347 height 165
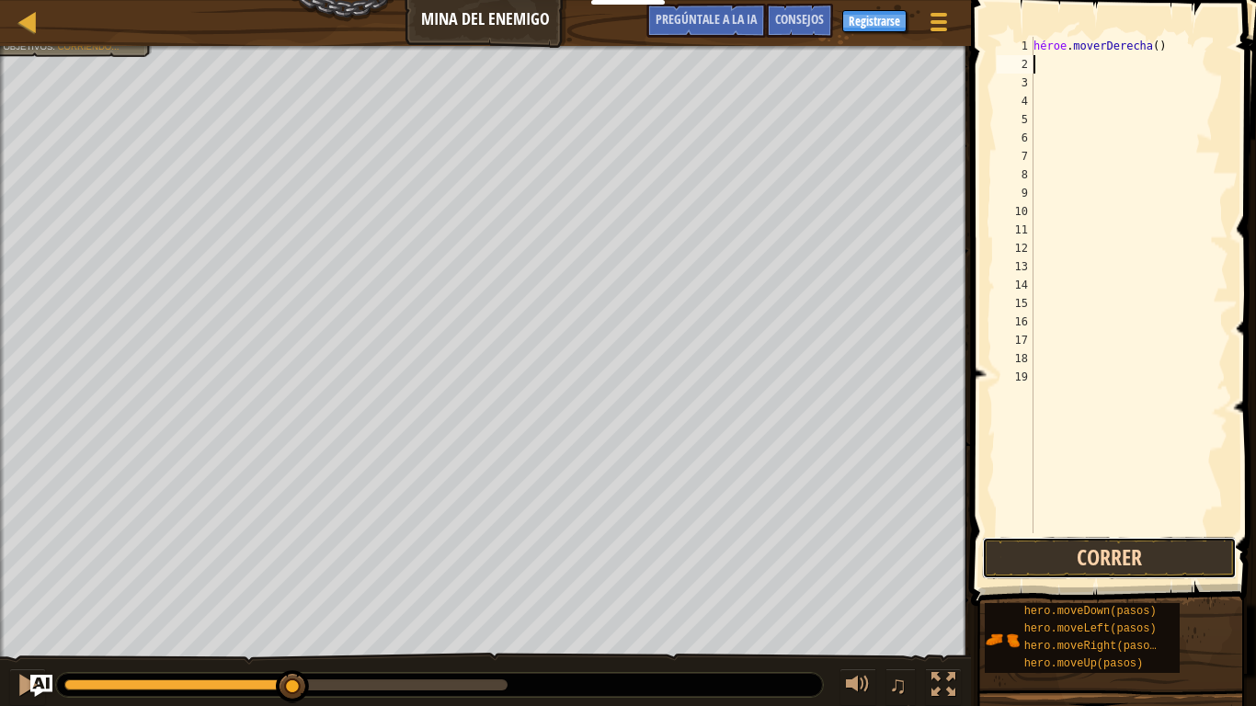
click at [1064, 550] on button "Correr" at bounding box center [1109, 558] width 255 height 42
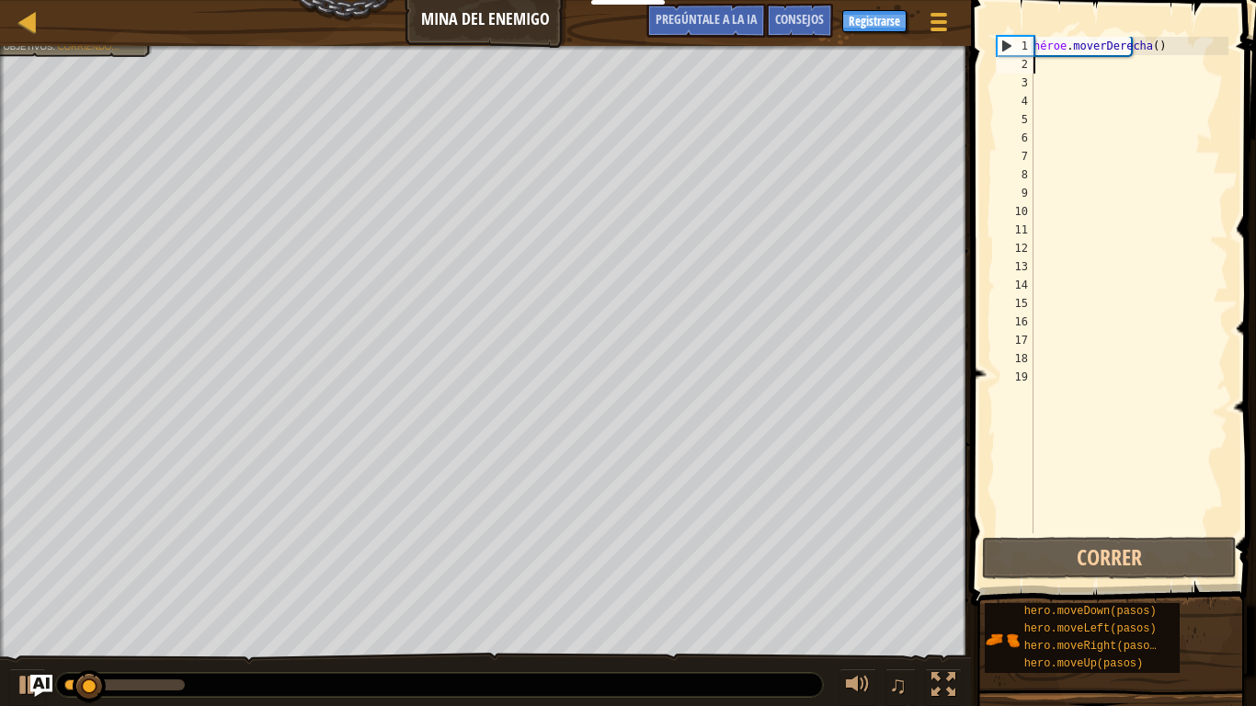
type textarea "h"
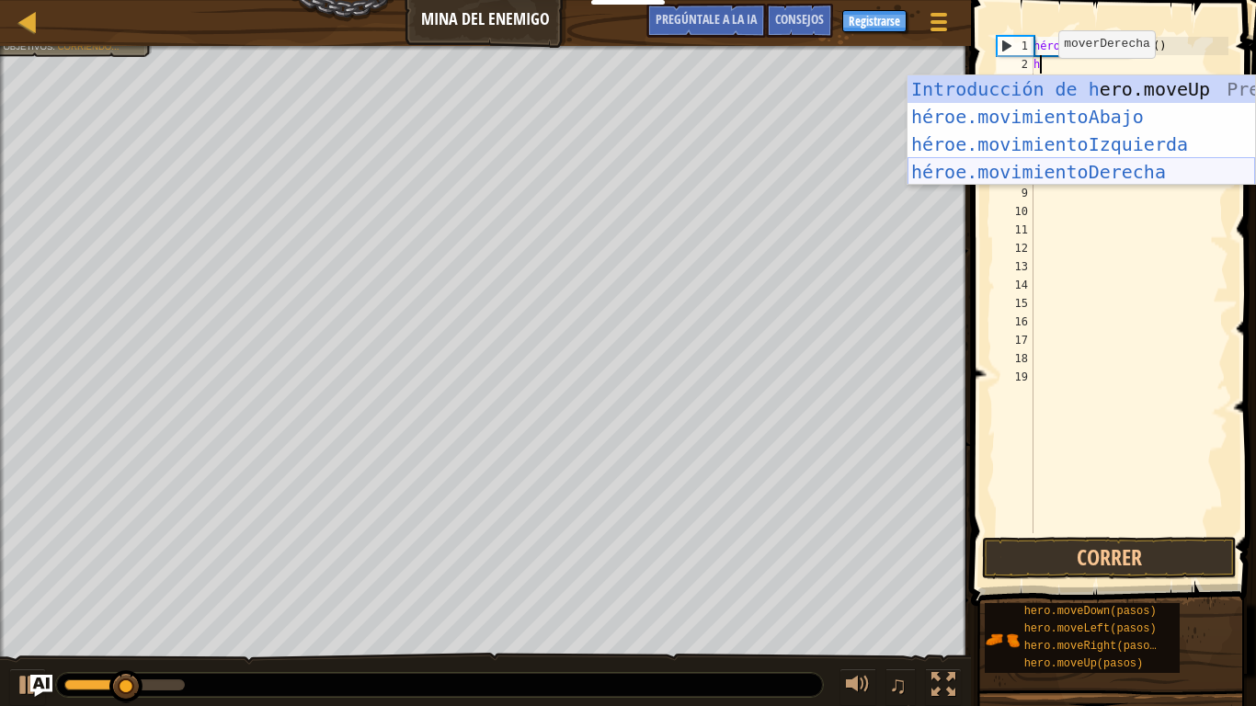
click at [1082, 175] on div "Introducción de h ero.moveUp Presiona héroe.movimientoAbajo ​ Introducción a la…" at bounding box center [1080, 157] width 347 height 165
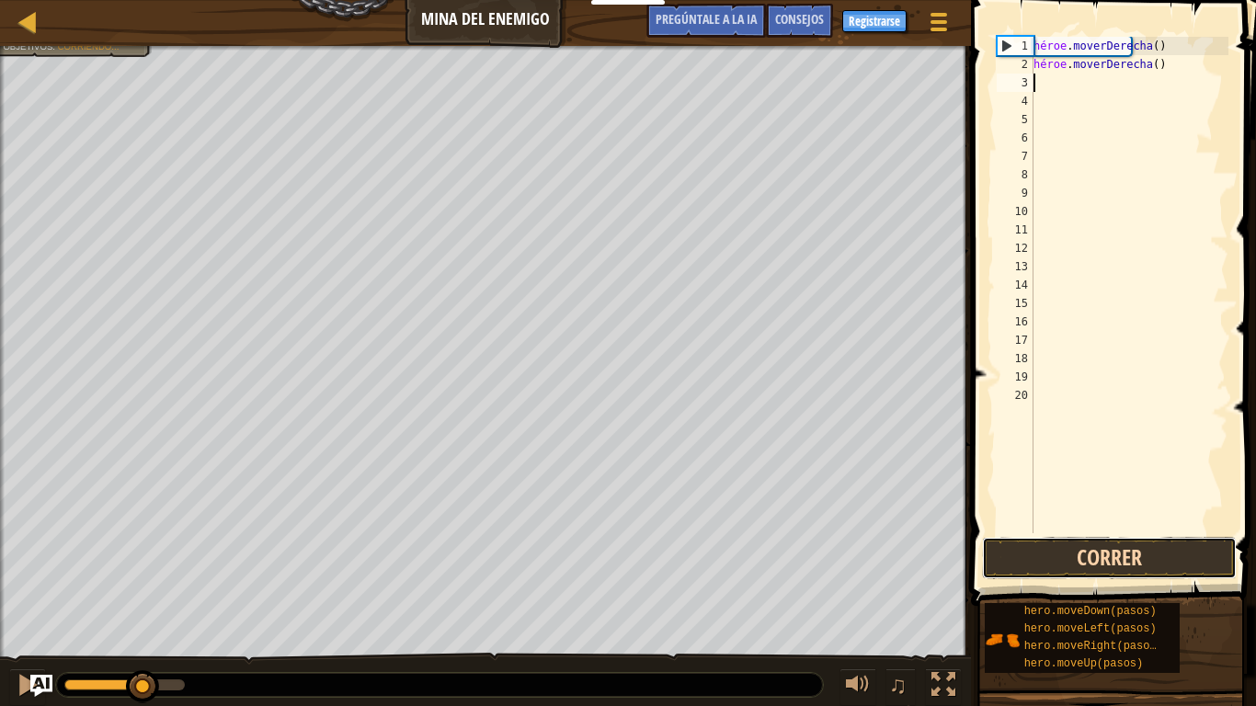
click at [1092, 550] on button "Correr" at bounding box center [1109, 558] width 255 height 42
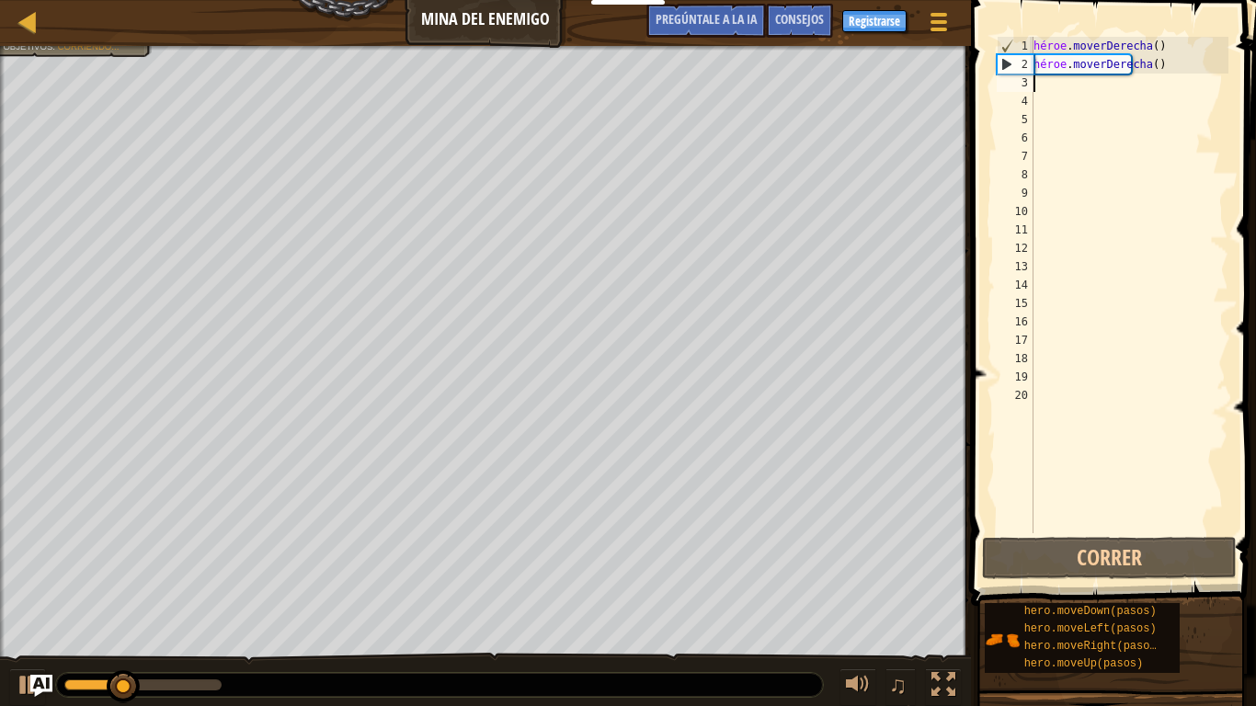
type textarea "h"
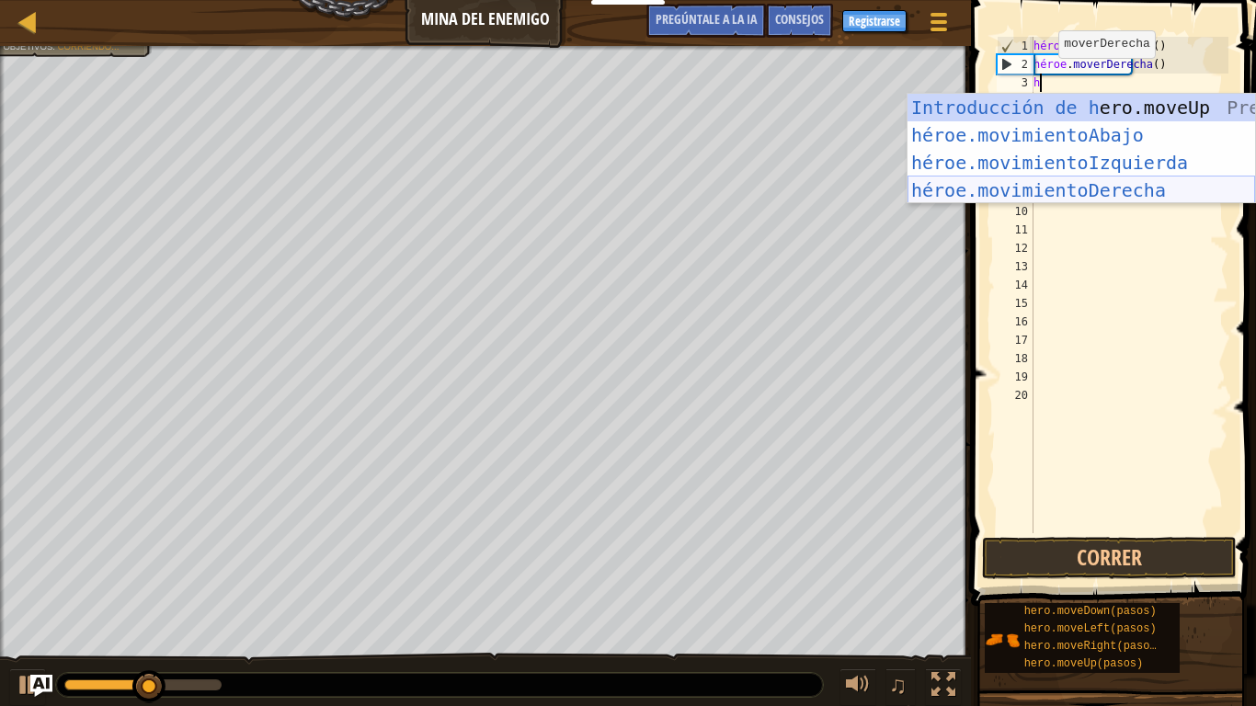
click at [1025, 195] on div "Introducción de h ero.moveUp Presiona héroe.movimientoAbajo ​ Introducción a la…" at bounding box center [1080, 176] width 347 height 165
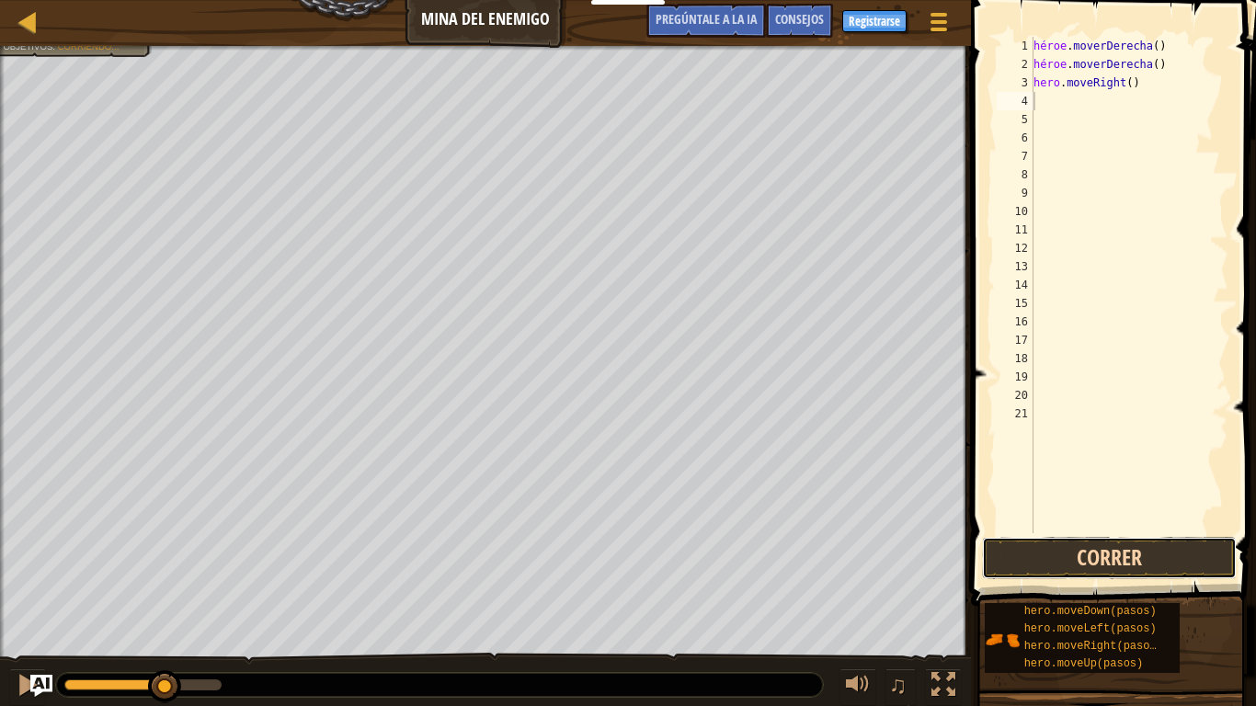
click at [1059, 550] on button "Correr" at bounding box center [1109, 558] width 255 height 42
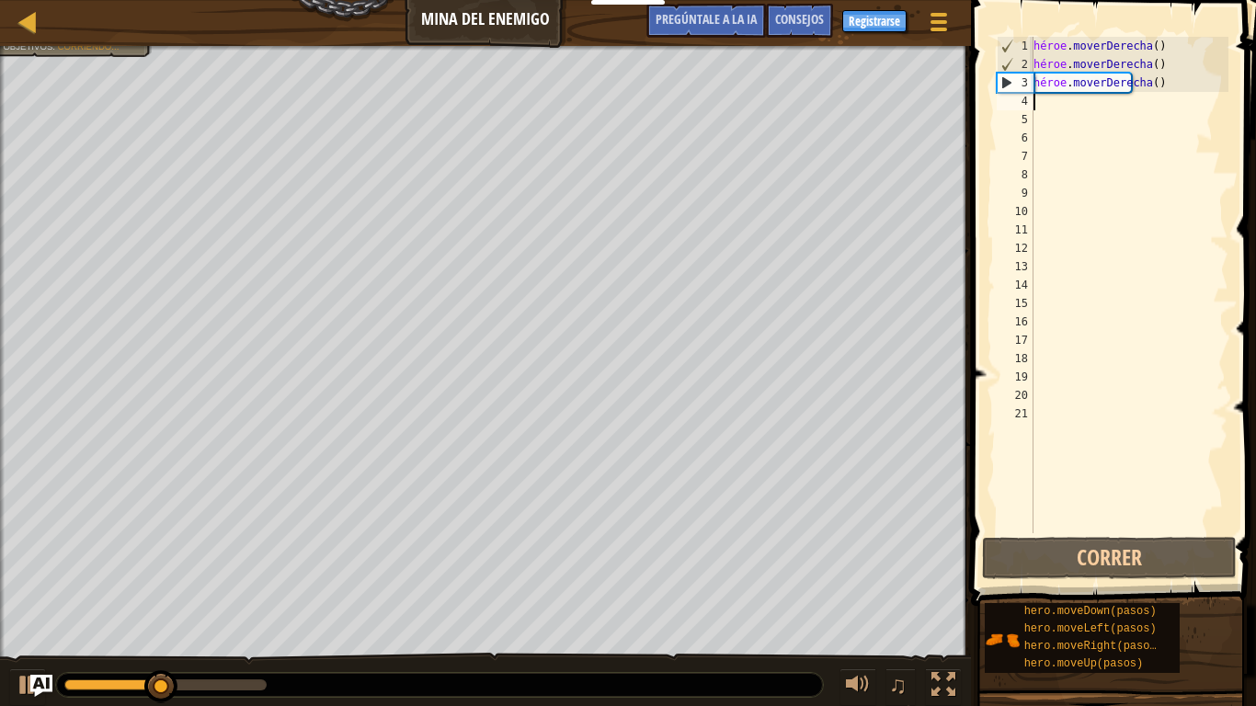
type textarea "h"
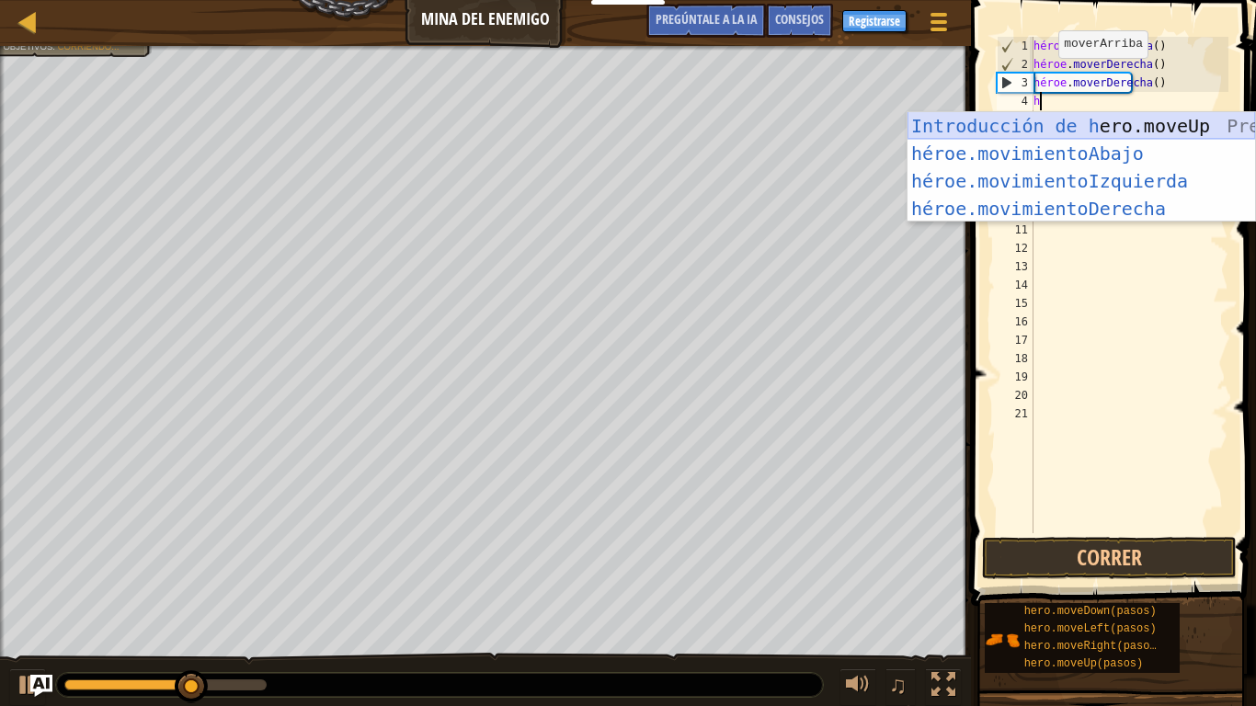
click at [1067, 131] on div "Introducción de h ero.moveUp Presiona héroe.movimientoAbajo ​ Introducción a la…" at bounding box center [1080, 194] width 347 height 165
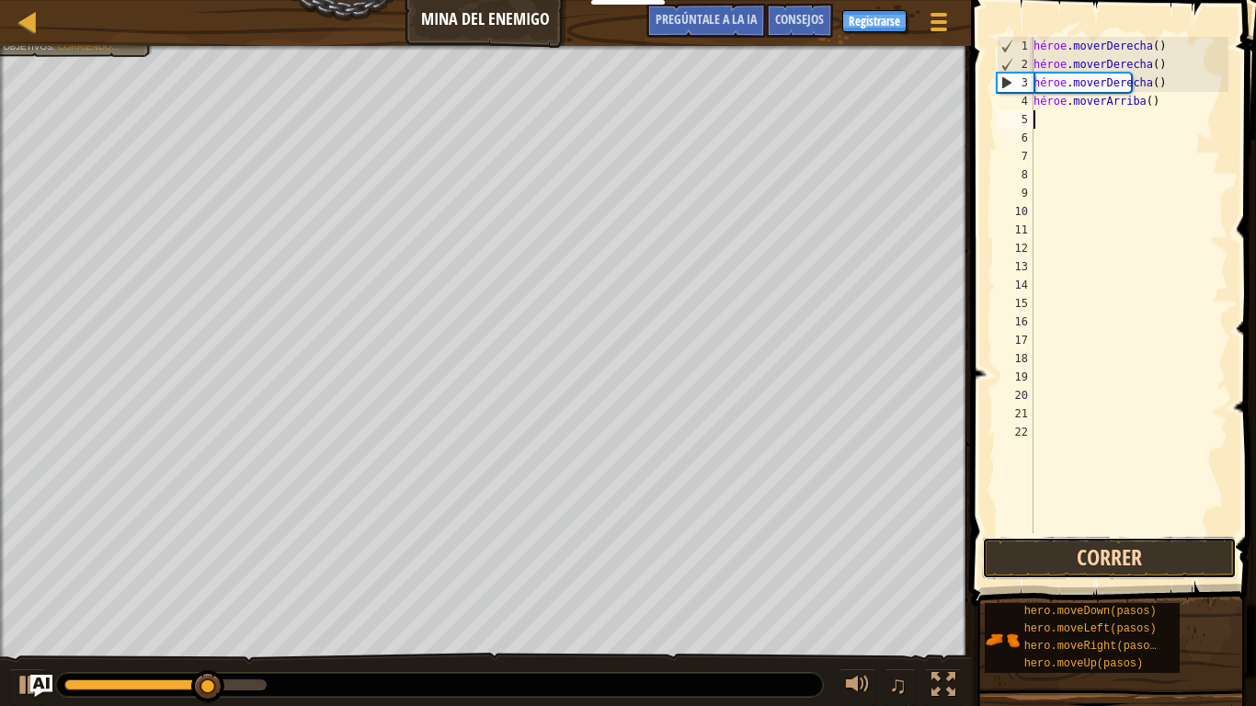
click at [1075, 550] on button "Correr" at bounding box center [1109, 558] width 255 height 42
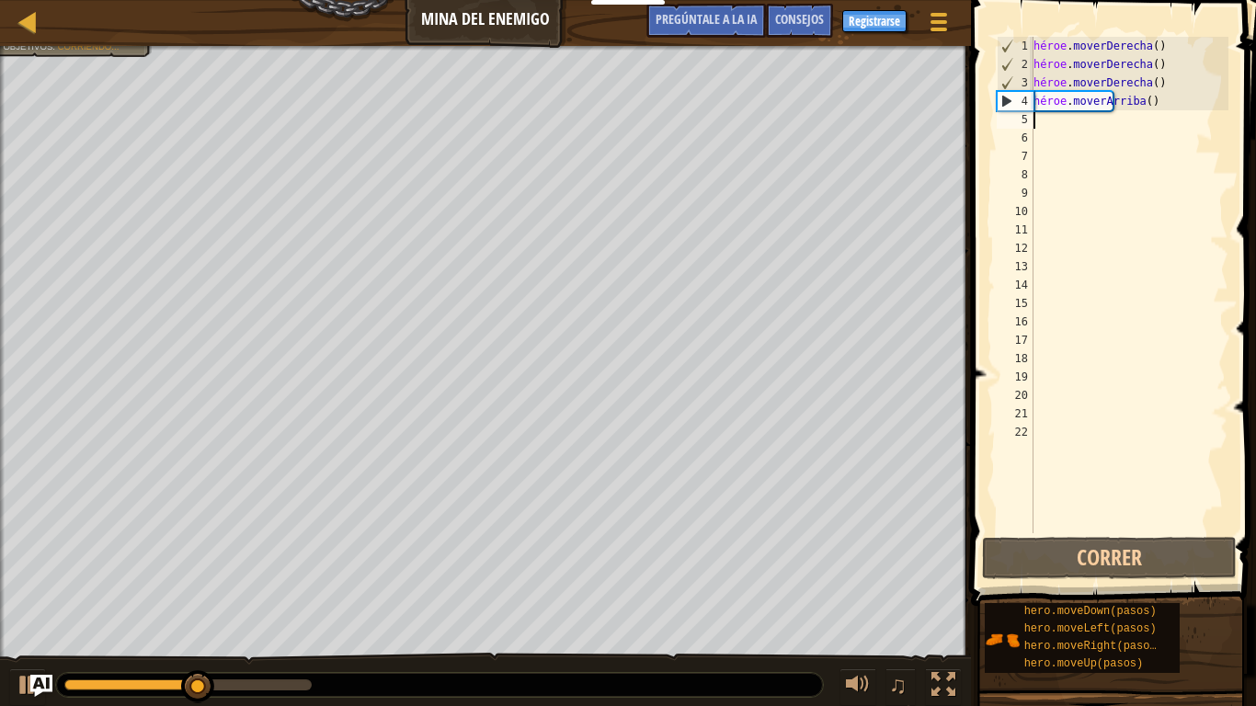
type textarea "h"
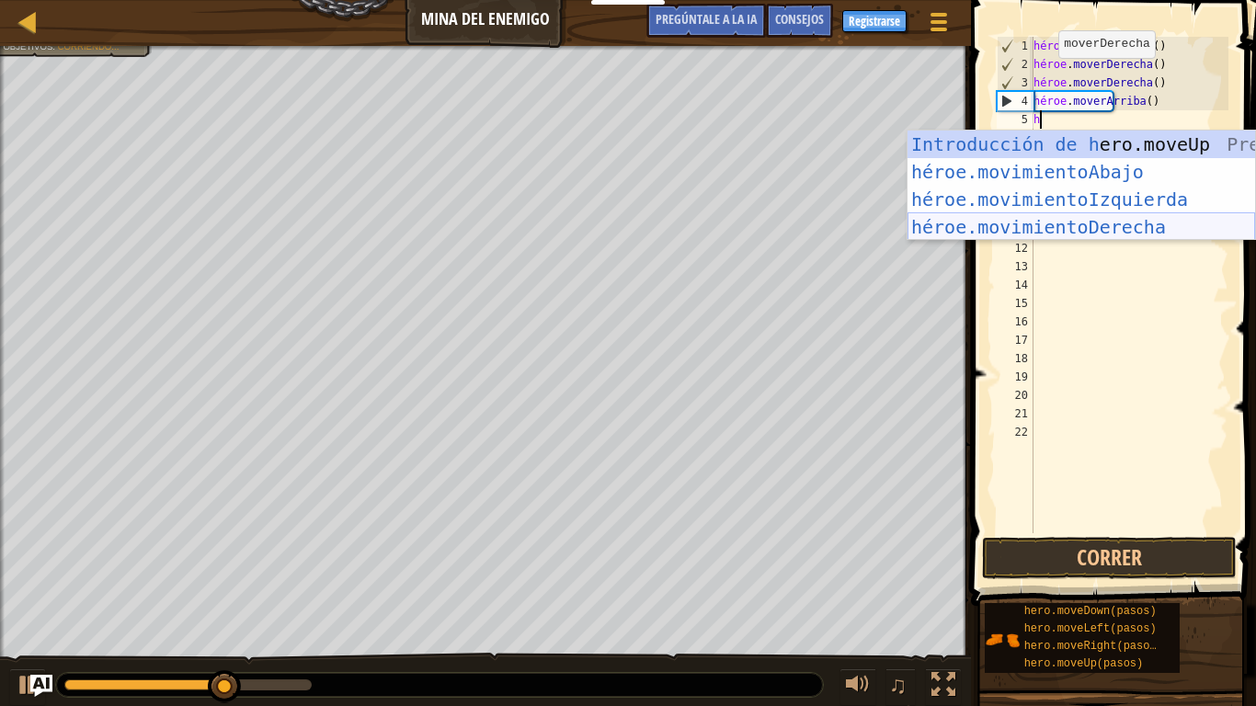
click at [1101, 226] on div "Introducción de h ero.moveUp Presiona héroe.movimientoAbajo ​ Introducción a la…" at bounding box center [1080, 213] width 347 height 165
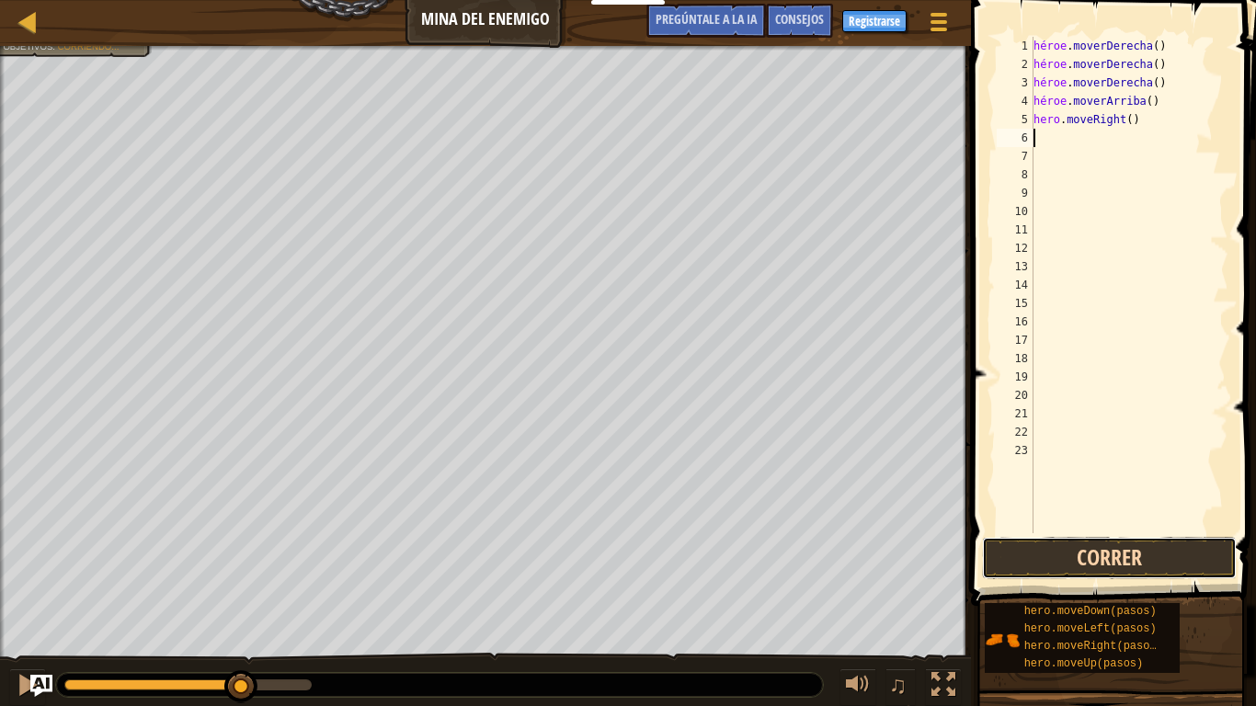
click at [1060, 550] on button "Correr" at bounding box center [1109, 558] width 255 height 42
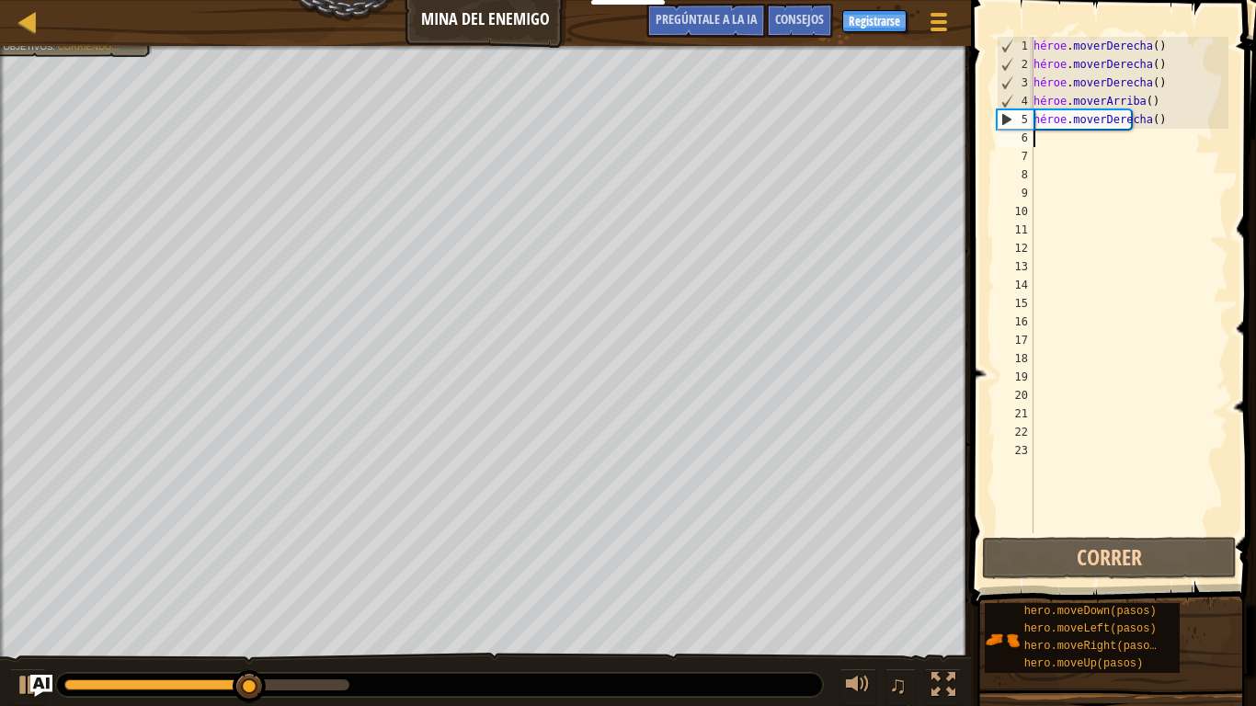
type textarea "h"
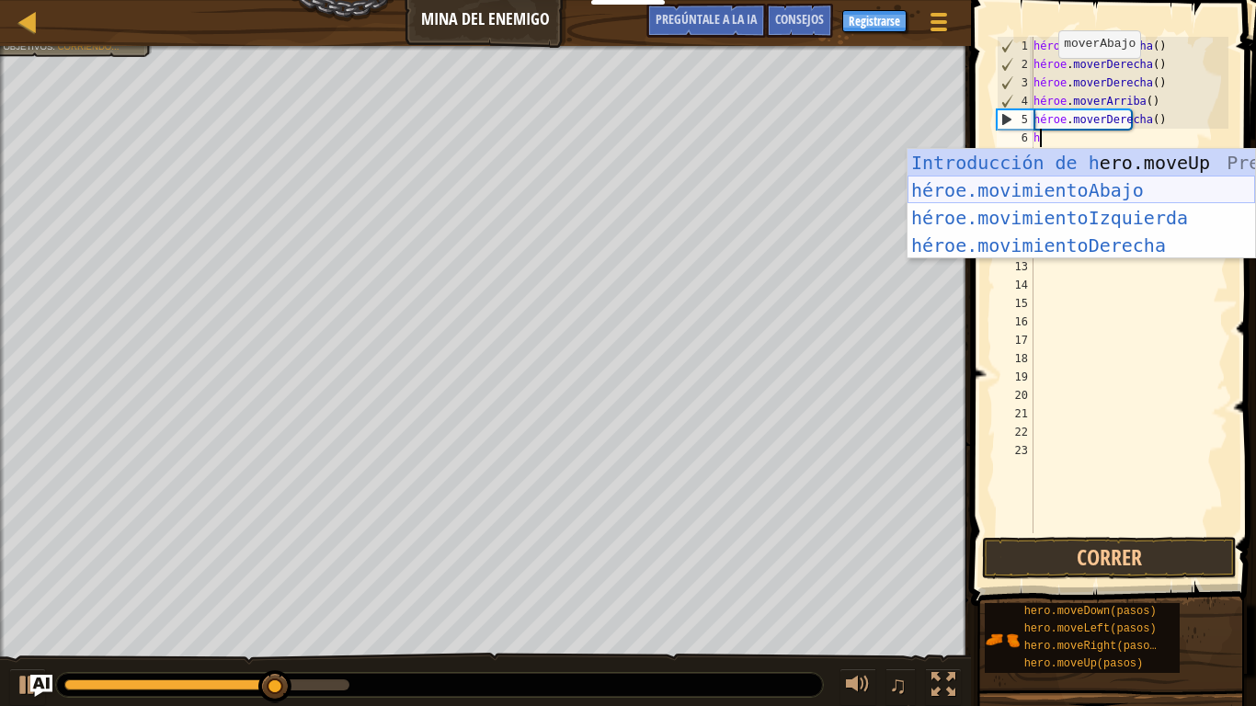
click at [1148, 196] on div "Introducción de h ero.moveUp Presiona héroe.movimientoAbajo ​ Introducción a la…" at bounding box center [1080, 231] width 347 height 165
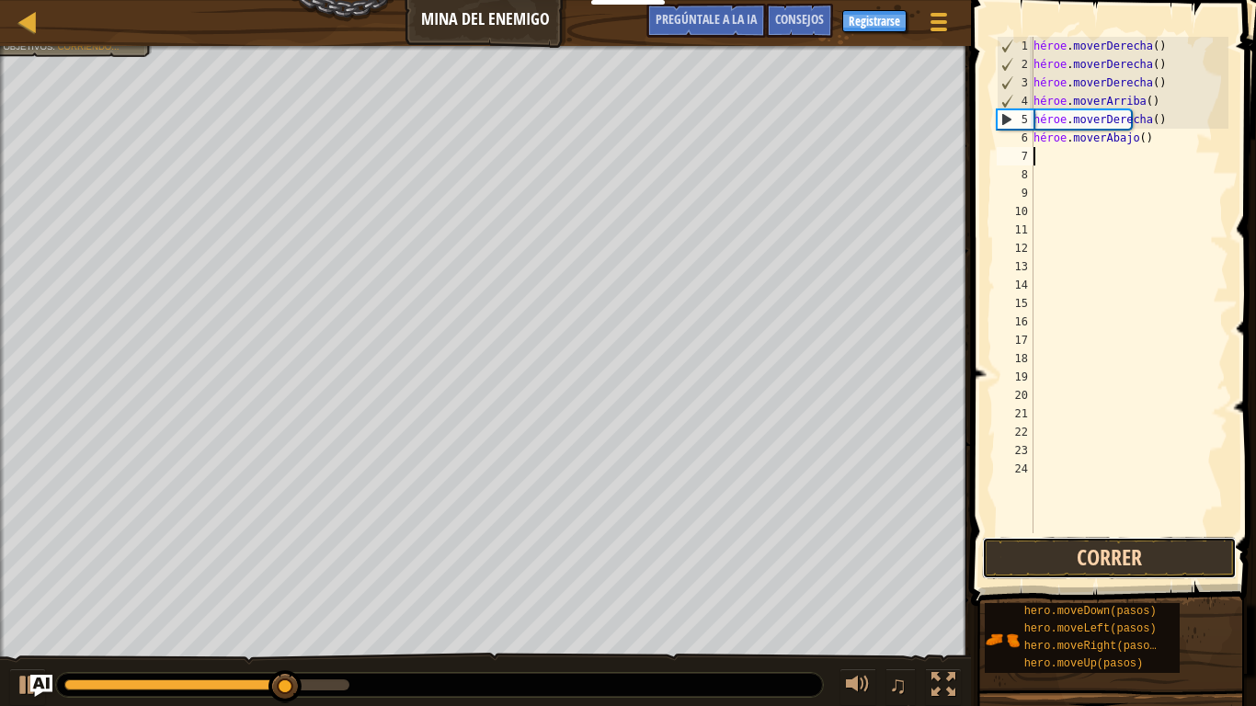
click at [1078, 550] on button "Correr" at bounding box center [1109, 558] width 255 height 42
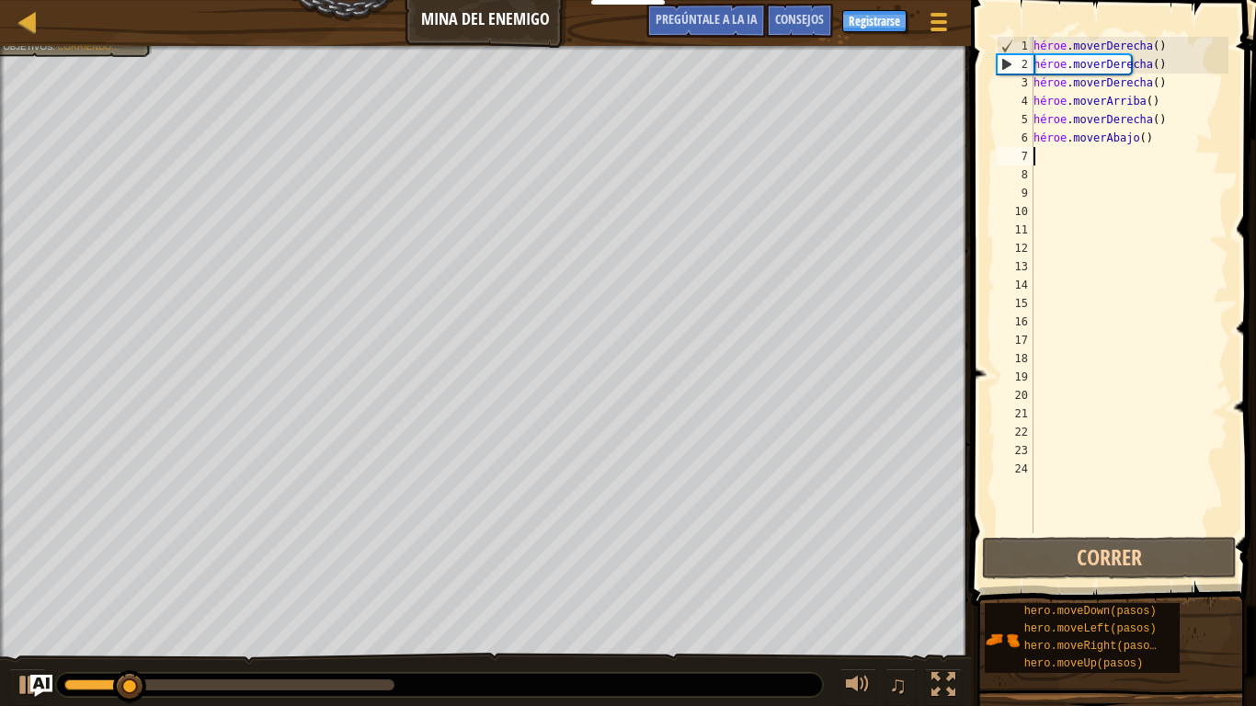
type textarea "h"
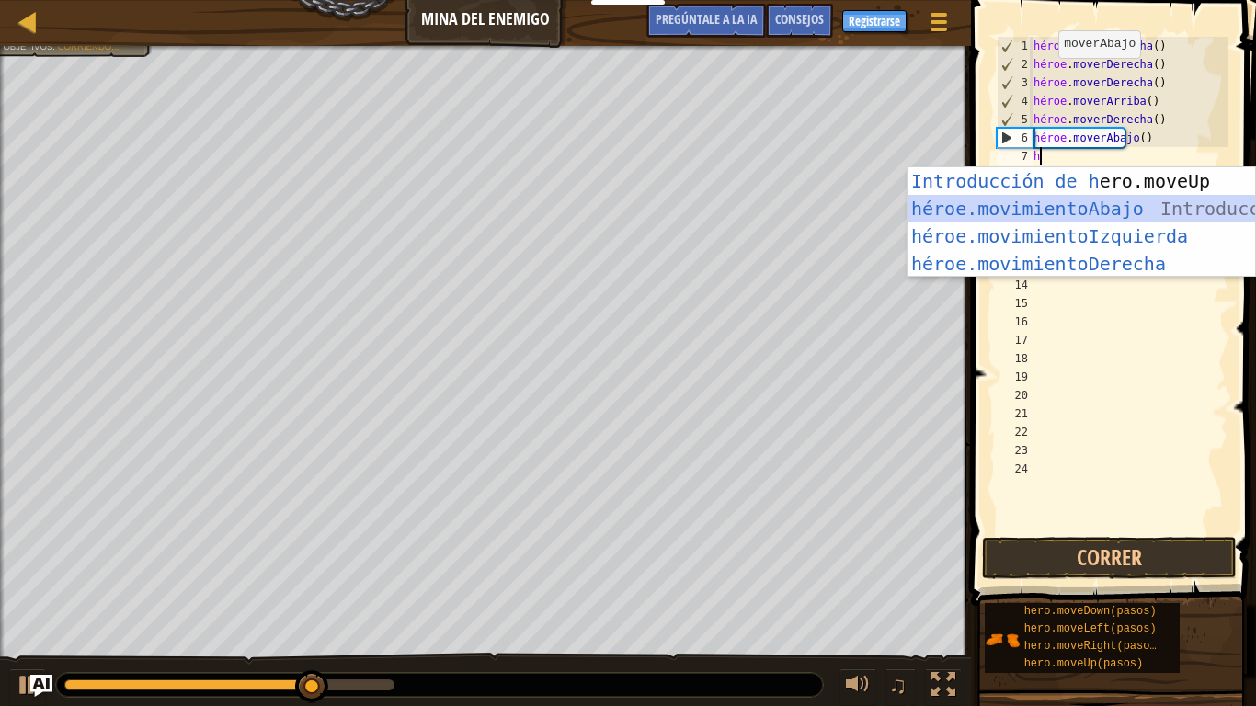
click at [1083, 209] on div "Introducción de h ero.moveUp Presiona héroe.movimientoAbajo ​ Introducción a la…" at bounding box center [1080, 249] width 347 height 165
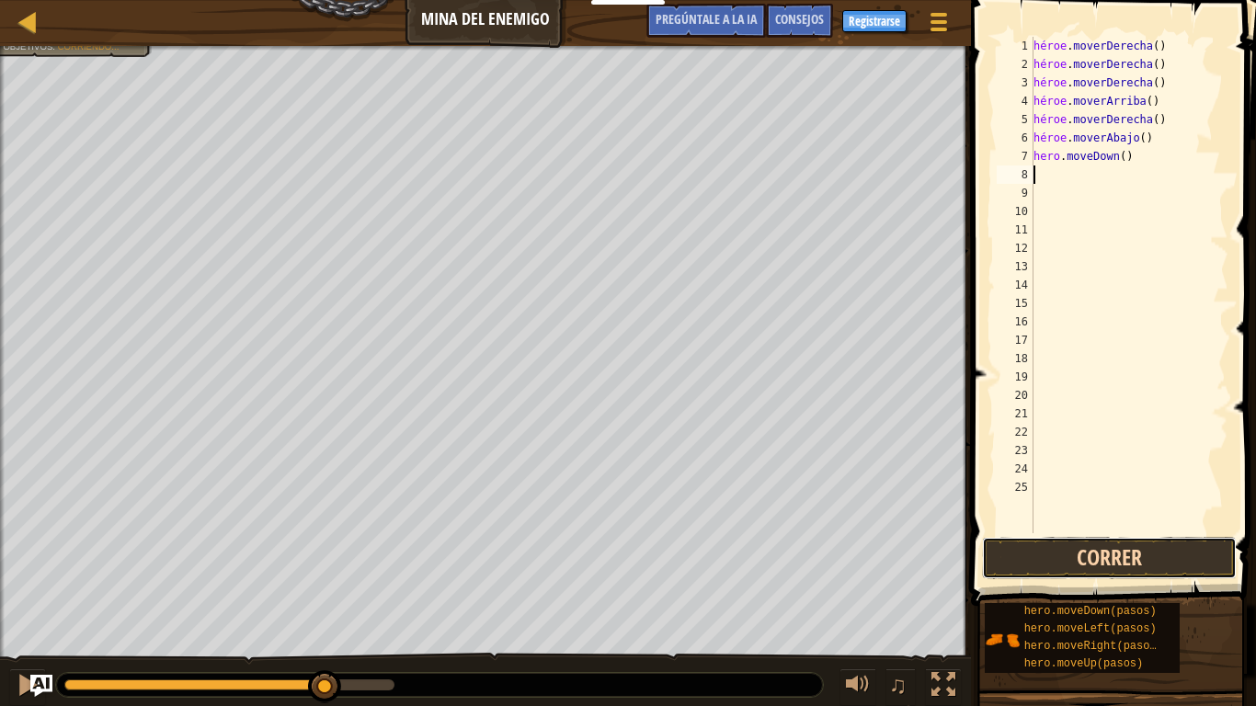
click at [1076, 550] on button "Correr" at bounding box center [1109, 558] width 255 height 42
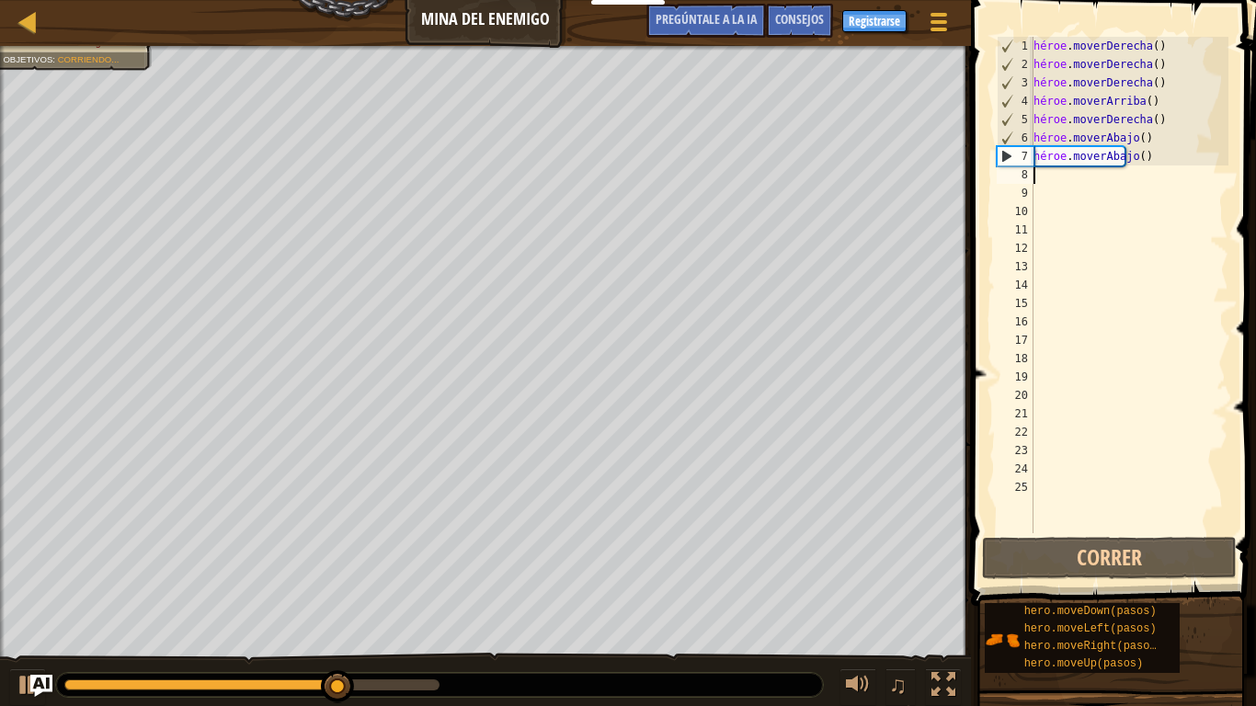
type textarea "h"
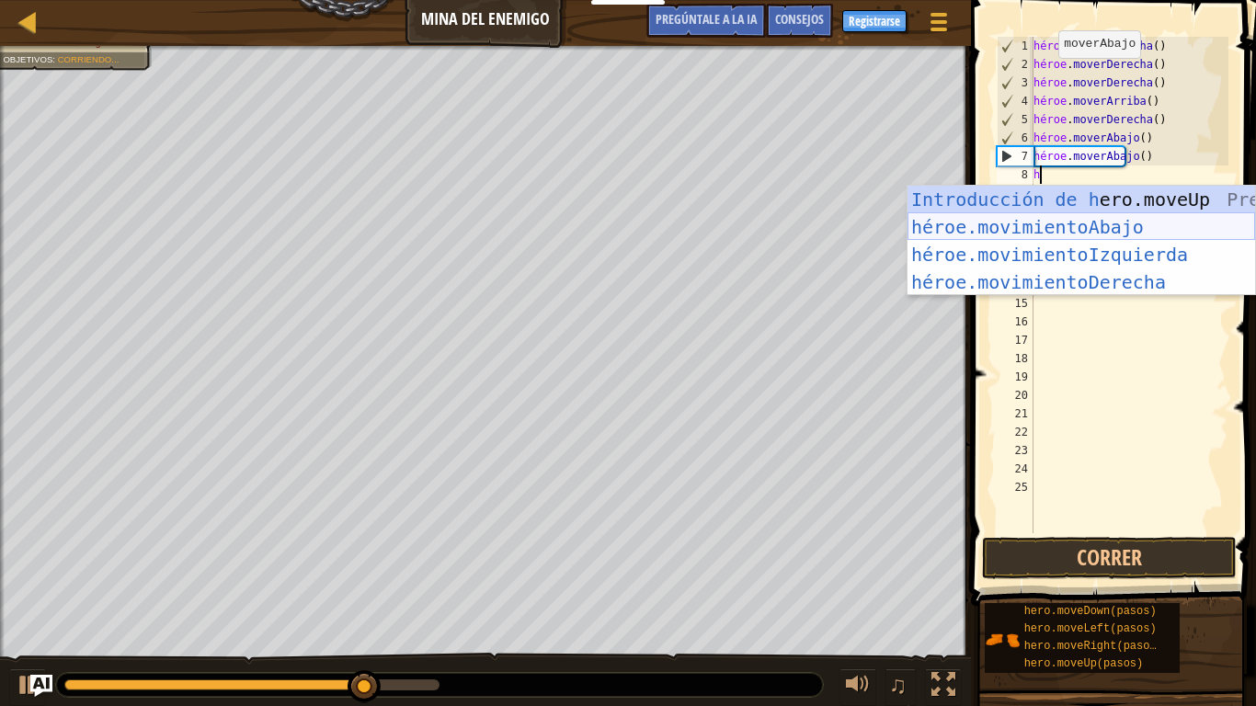
click at [1043, 218] on div "Introducción de h ero.moveUp Presiona héroe.movimientoAbajo ​ Introducción a la…" at bounding box center [1080, 268] width 347 height 165
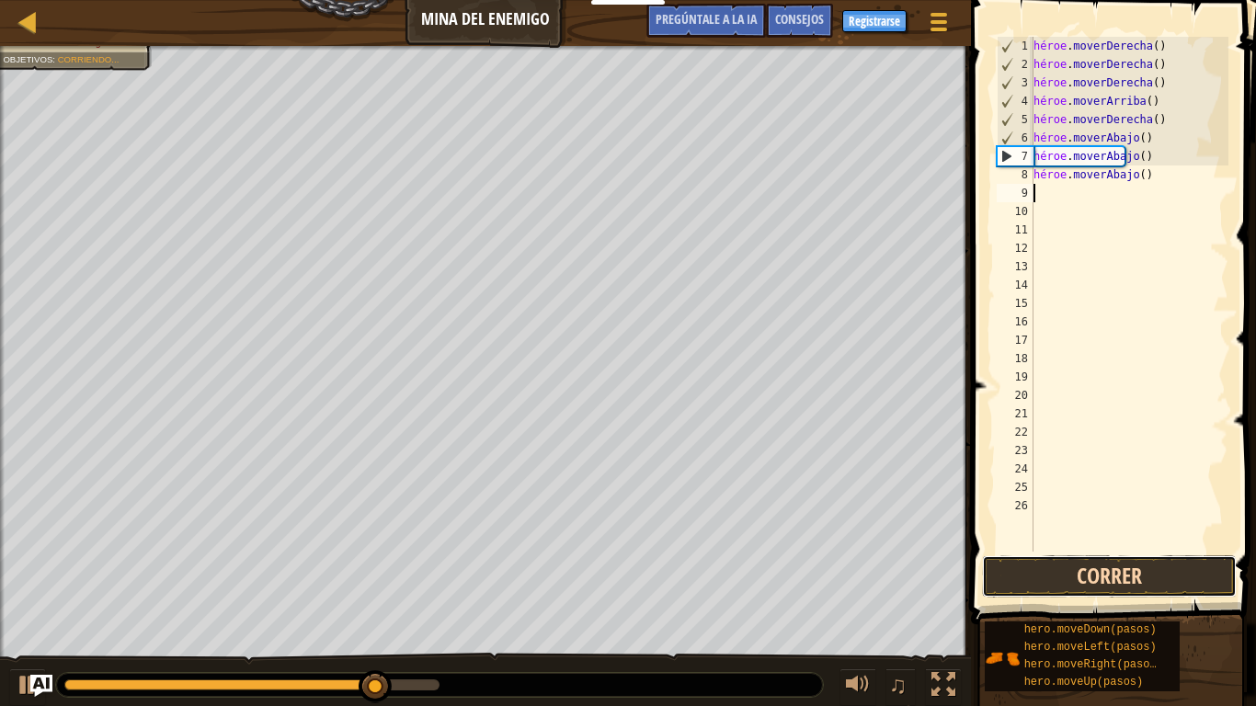
click at [1065, 550] on button "Correr" at bounding box center [1109, 576] width 255 height 42
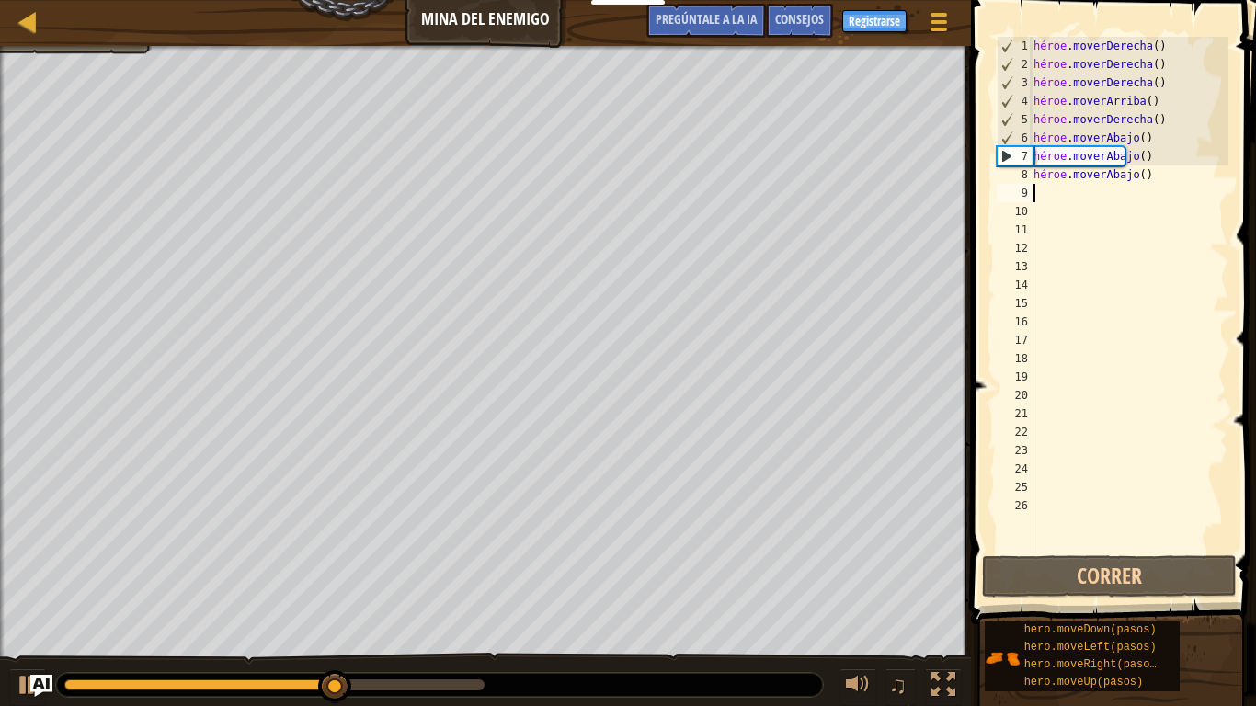
type textarea "h"
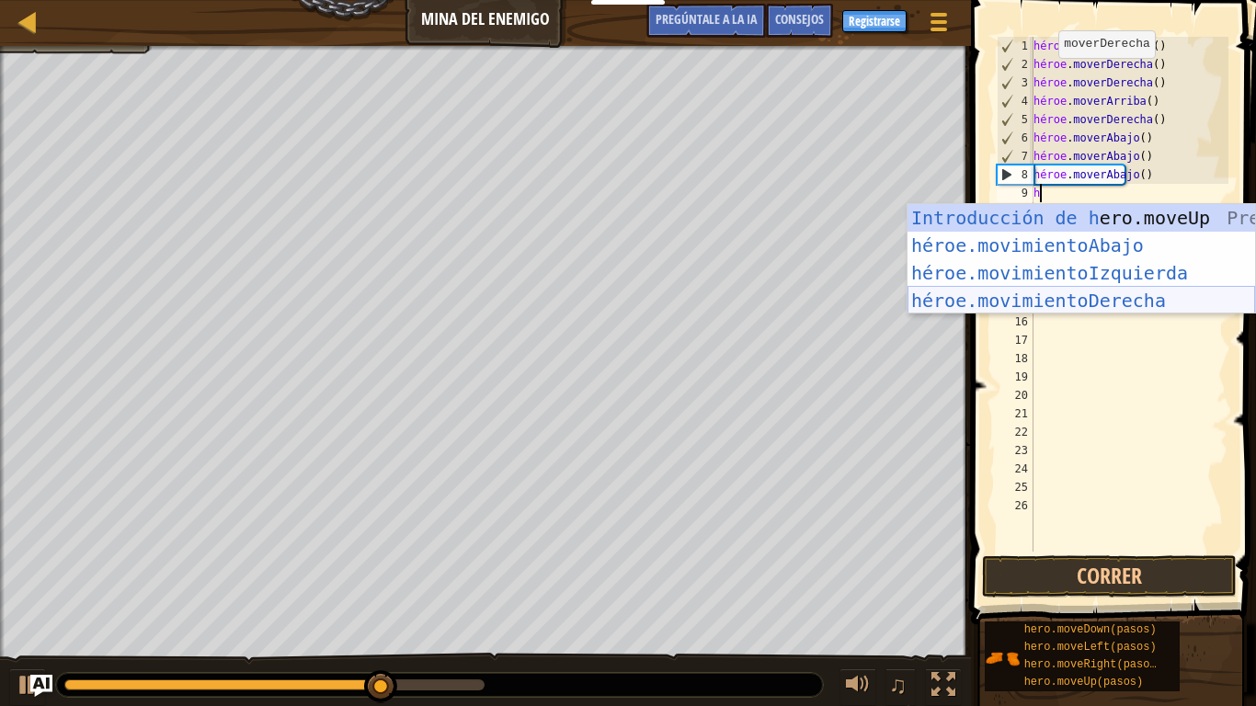
click at [956, 290] on div "Introducción de h ero.moveUp Presiona héroe.movimientoAbajo ​ Introducción a la…" at bounding box center [1080, 286] width 347 height 165
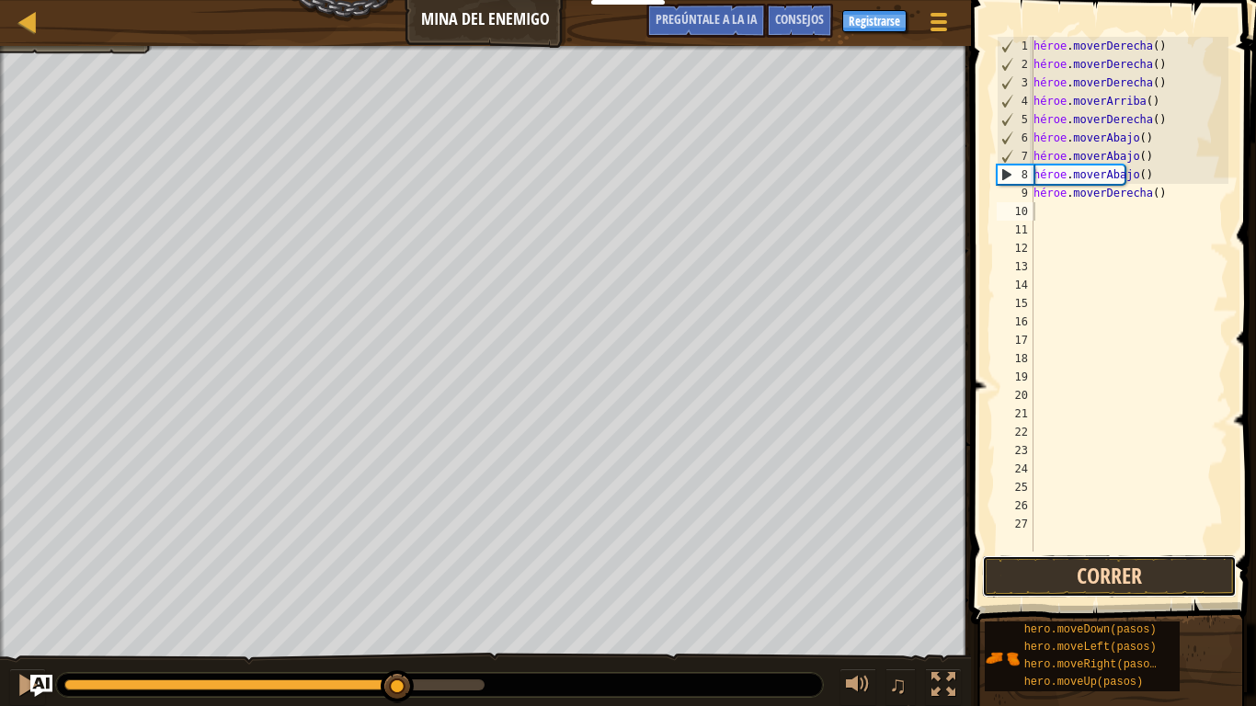
click at [1087, 550] on button "Correr" at bounding box center [1109, 576] width 255 height 42
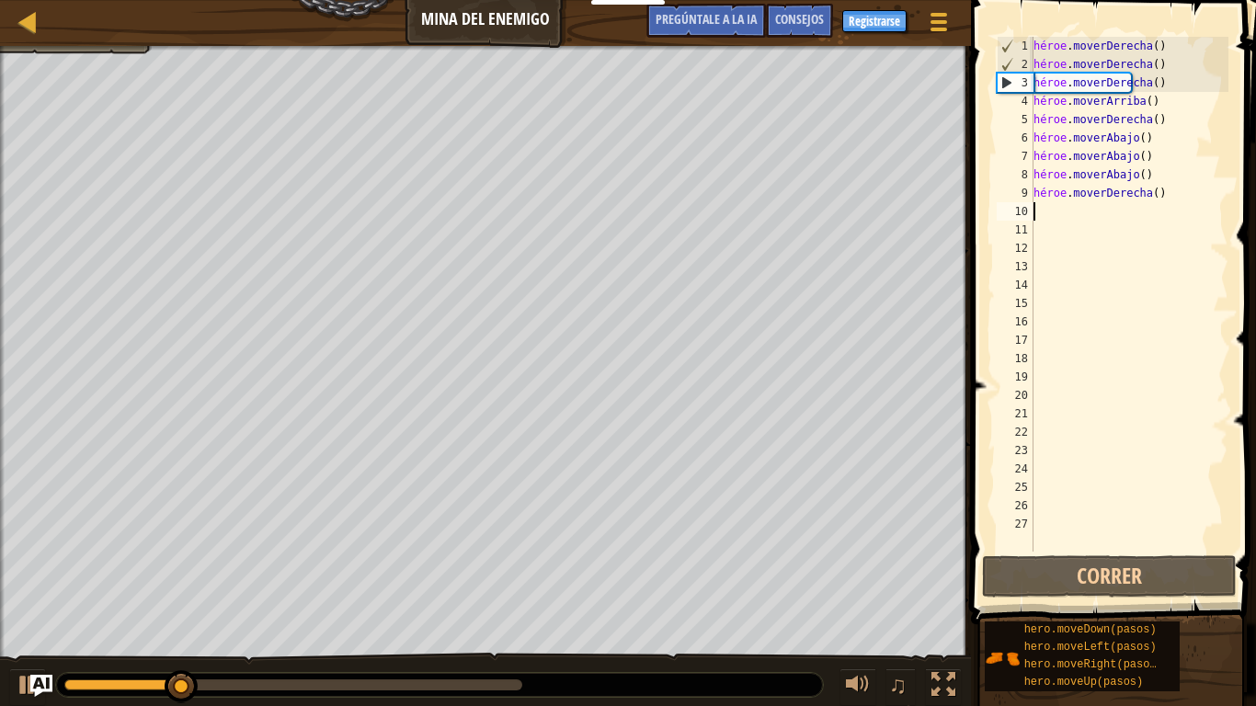
type textarea "h"
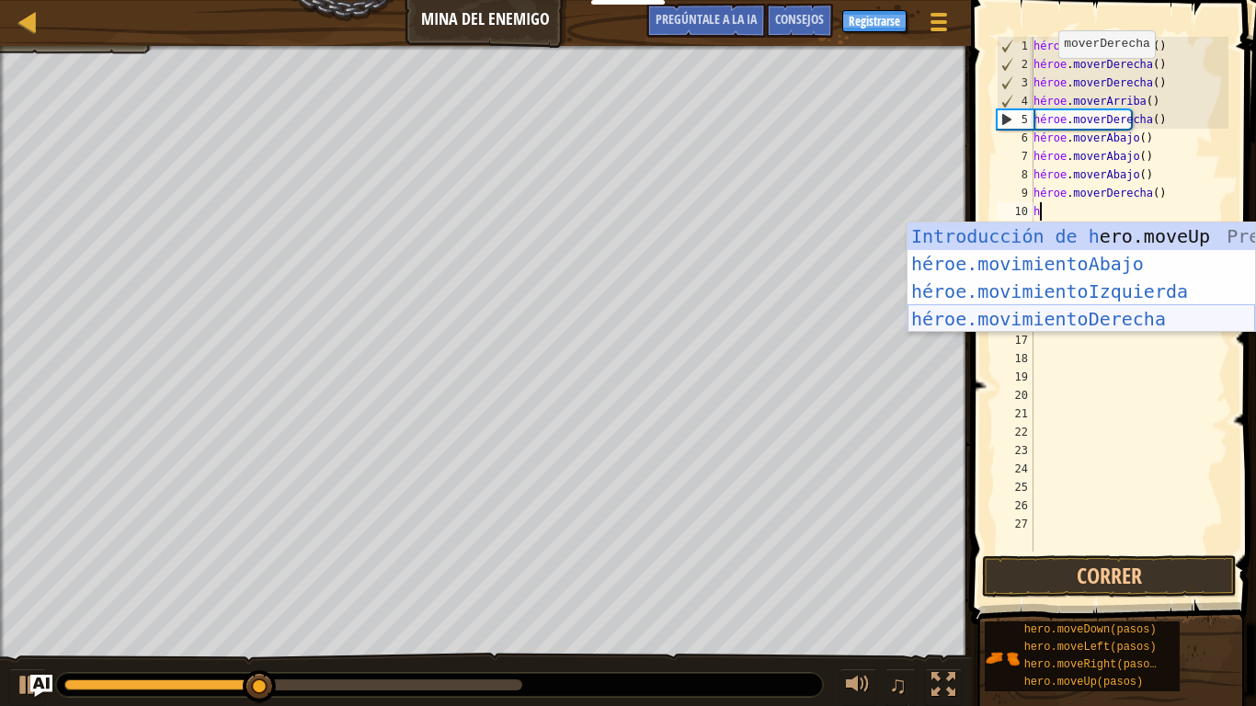
click at [1103, 313] on div "Introducción de h ero.moveUp Presiona héroe.movimientoAbajo ​ Introducción a la…" at bounding box center [1080, 304] width 347 height 165
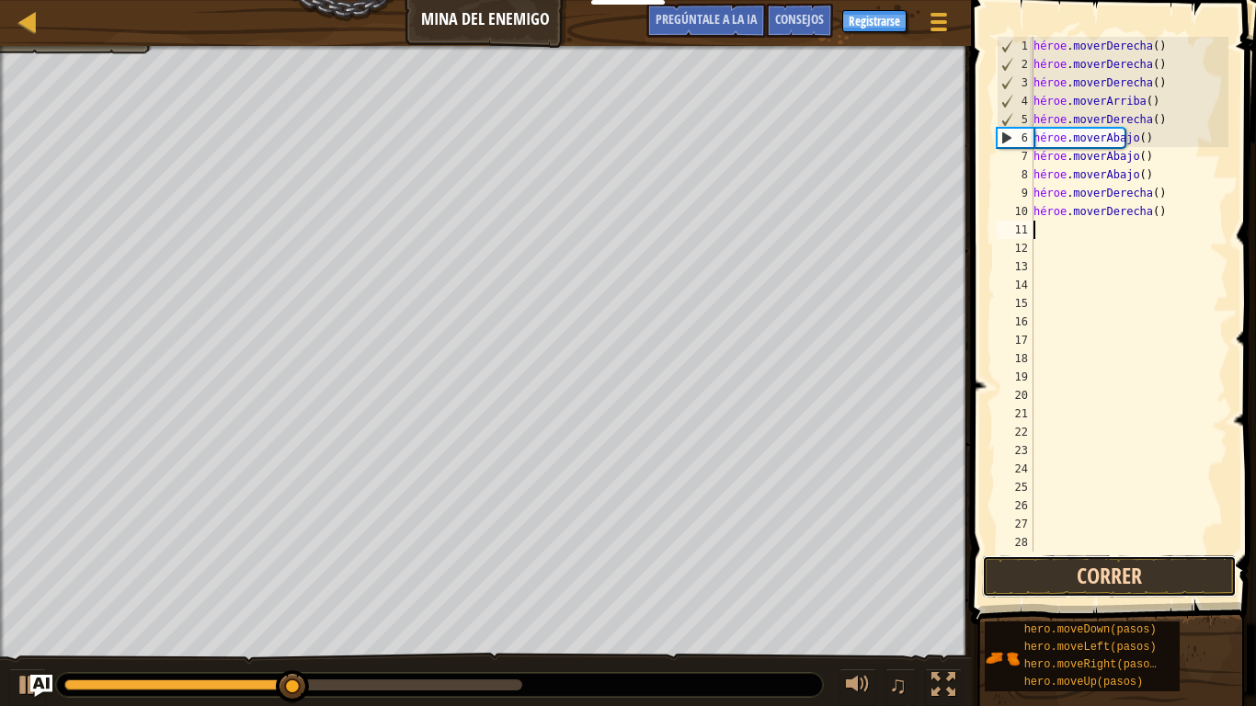
click at [1058, 550] on button "Correr" at bounding box center [1109, 576] width 255 height 42
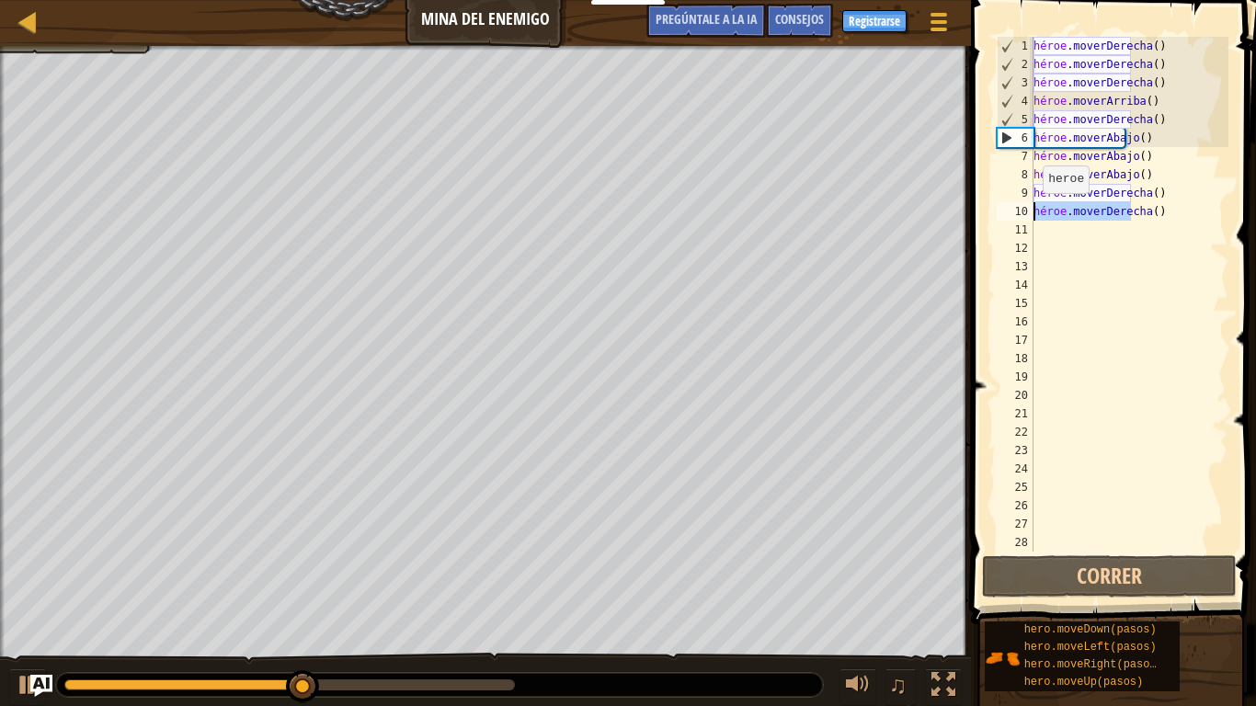
drag, startPoint x: 1157, startPoint y: 217, endPoint x: 1030, endPoint y: 211, distance: 127.0
click at [1030, 211] on div "1 2 3 4 5 6 7 8 9 10 11 12 13 14 15 16 17 18 19 20 21 22 23 24 25 26 27 28 héro…" at bounding box center [1110, 294] width 235 height 515
type textarea "hero.moveRight()"
click at [1034, 222] on div "héroe . moverDerecha ( ) héroe . moverDerecha ( ) héroe . moverDerecha ( ) héro…" at bounding box center [1129, 313] width 199 height 552
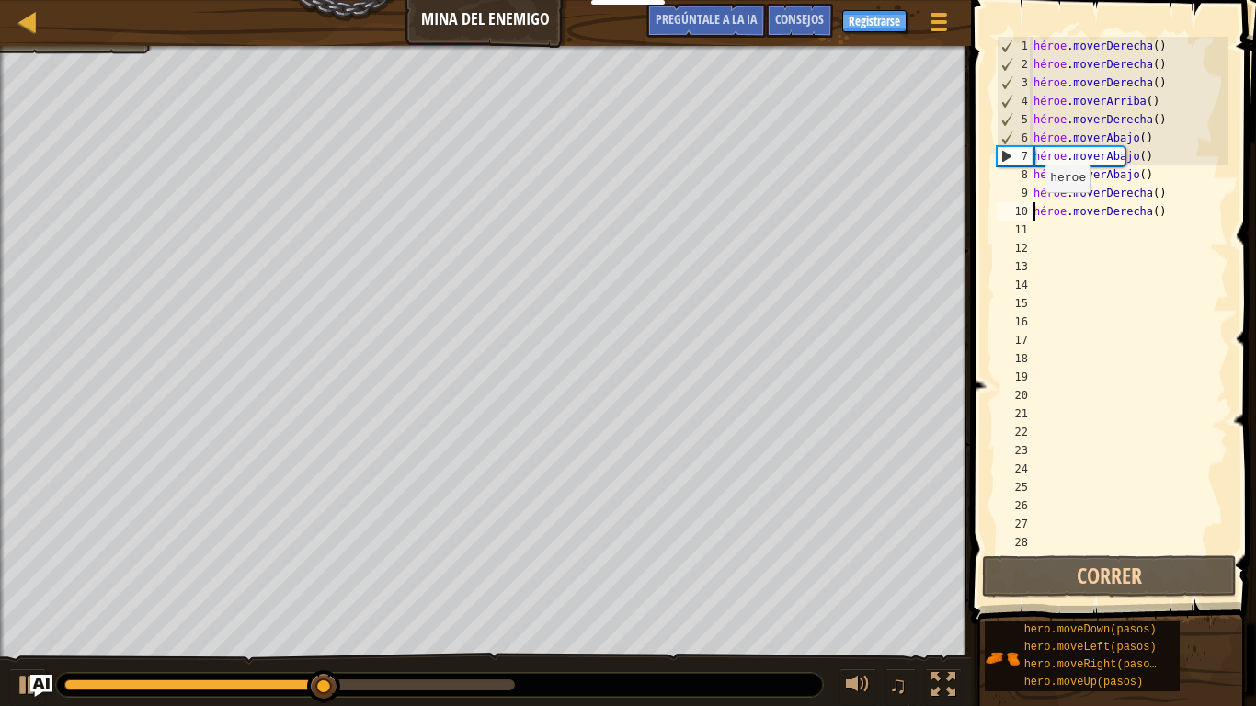
click at [1035, 211] on div "héroe . moverDerecha ( ) héroe . moverDerecha ( ) héroe . moverDerecha ( ) héro…" at bounding box center [1129, 313] width 199 height 552
click at [1060, 213] on div "héroe . moverDerecha ( ) héroe . moverDerecha ( ) héroe . moverDerecha ( ) héro…" at bounding box center [1129, 313] width 199 height 552
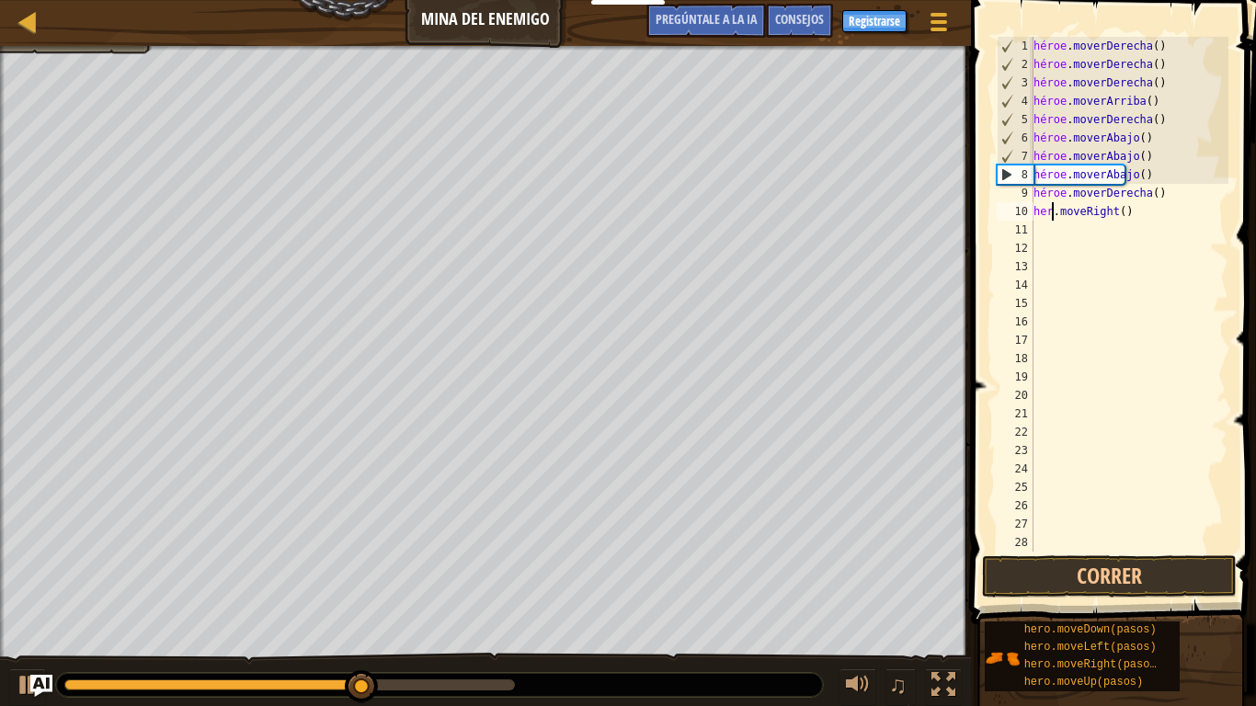
type textarea "he.moveRight()"
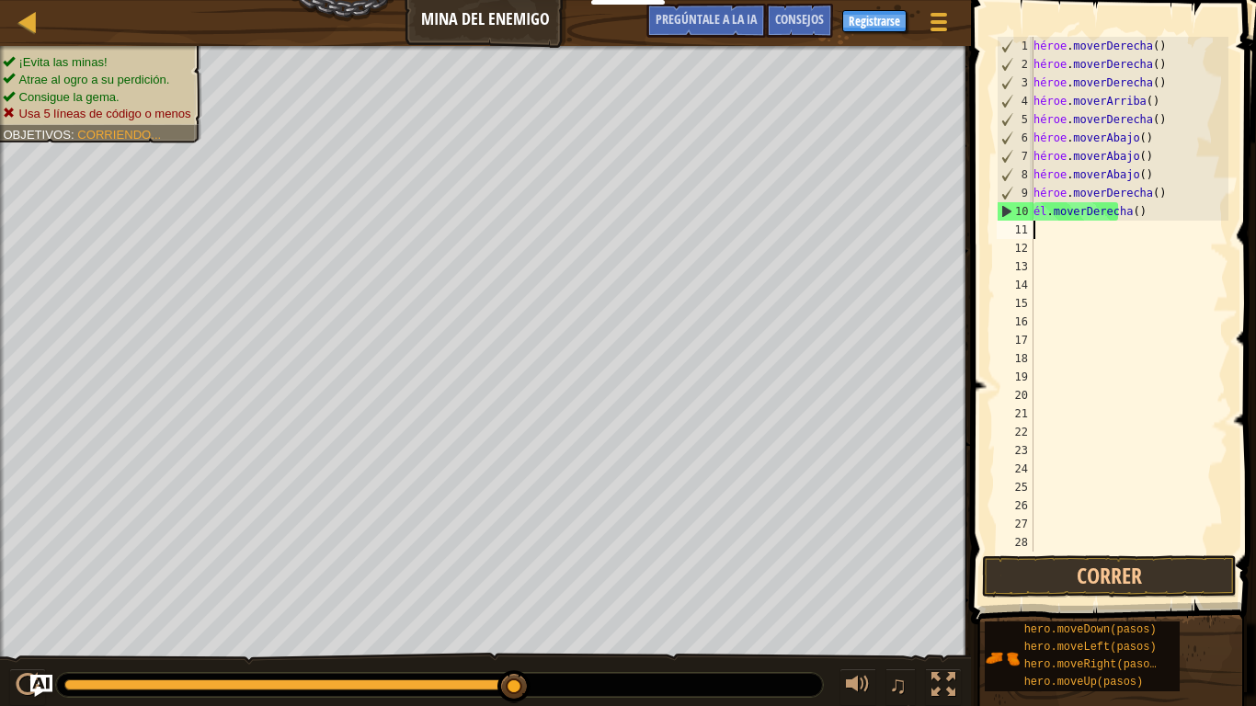
click at [1084, 263] on div "héroe . moverDerecha ( ) héroe . moverDerecha ( ) héroe . moverDerecha ( ) héro…" at bounding box center [1129, 313] width 199 height 552
click at [1068, 237] on div "héroe . moverDerecha ( ) héroe . moverDerecha ( ) héroe . moverDerecha ( ) héro…" at bounding box center [1129, 313] width 199 height 552
type textarea "1"
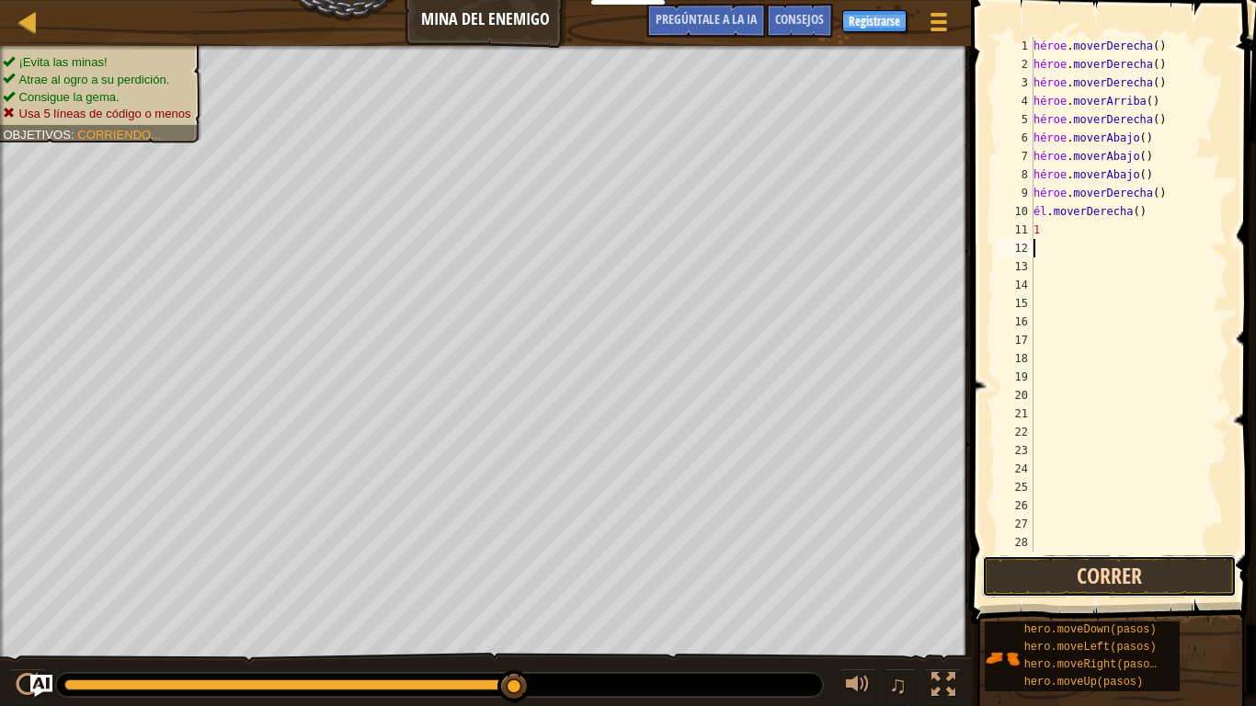
click at [1061, 550] on button "Correr" at bounding box center [1109, 576] width 255 height 42
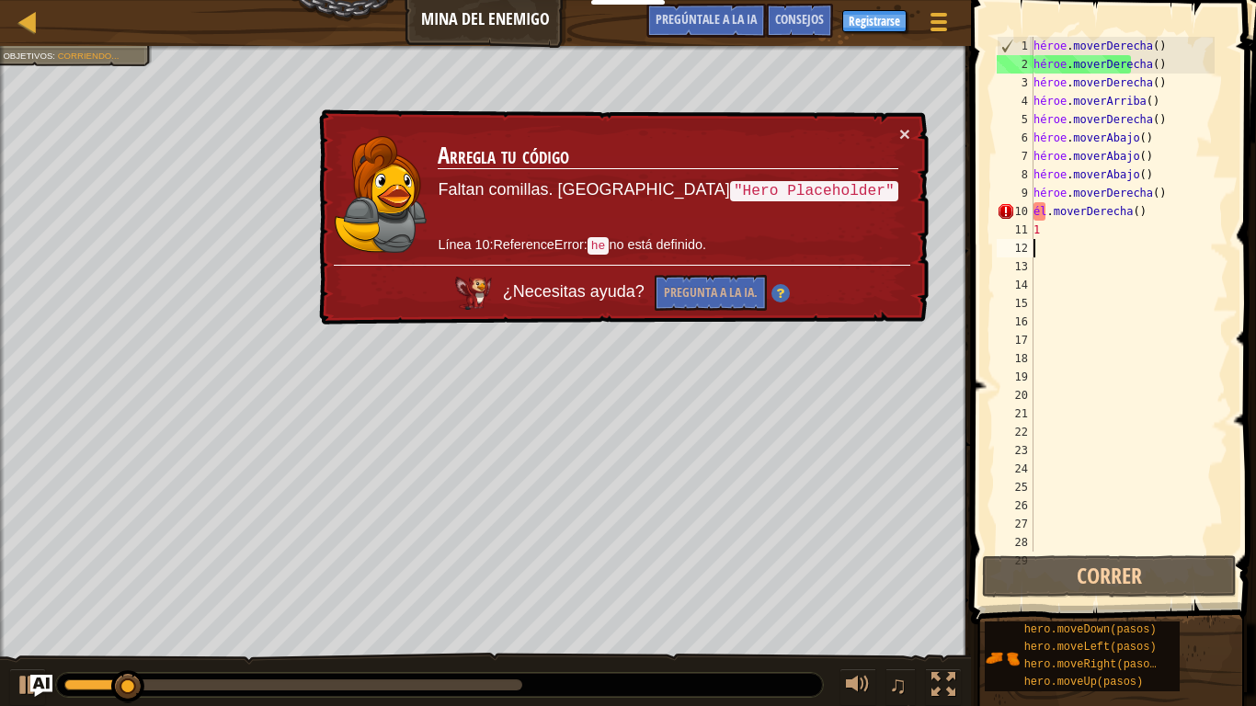
click at [916, 131] on div "× Arregla tu código Faltan comillas. Prueba "Hero Placeholder" Línea 10:Referen…" at bounding box center [621, 217] width 613 height 216
click at [1047, 228] on div "héroe . moverDerecha ( ) héroe . moverDerecha ( ) héroe . moverDerecha ( ) héro…" at bounding box center [1122, 313] width 185 height 552
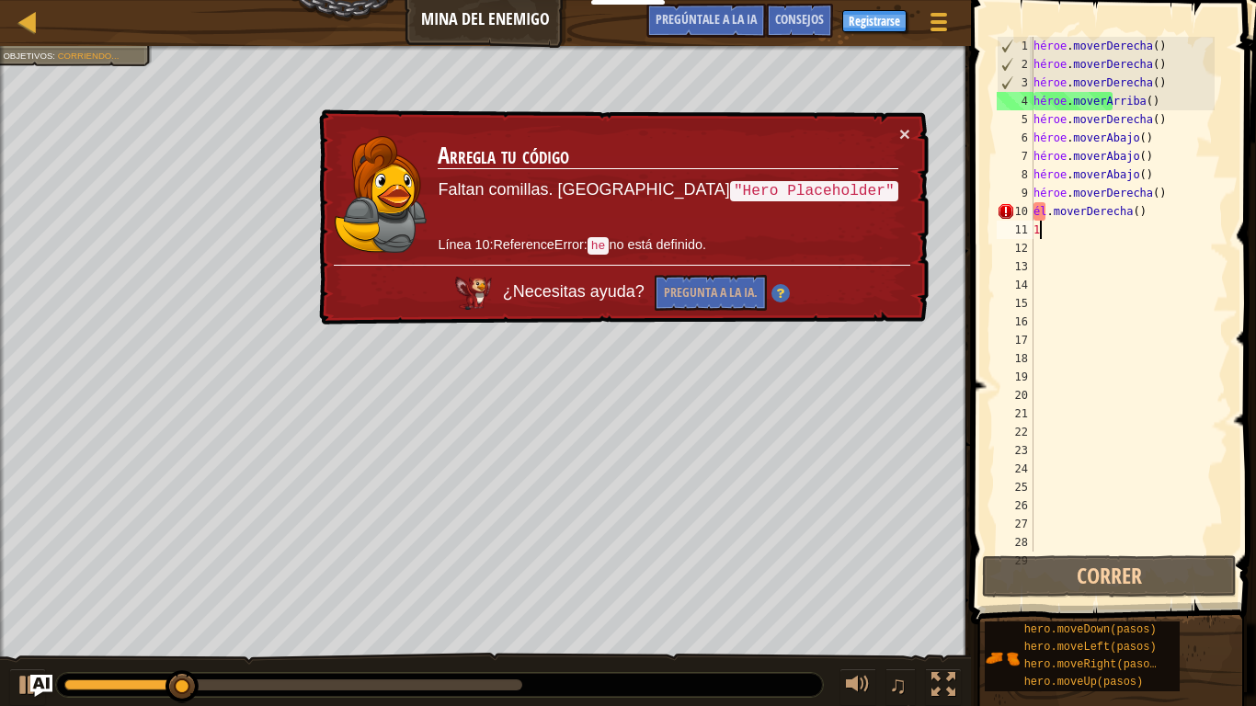
click at [1042, 216] on div "héroe . moverDerecha ( ) héroe . moverDerecha ( ) héroe . moverDerecha ( ) héro…" at bounding box center [1122, 313] width 185 height 552
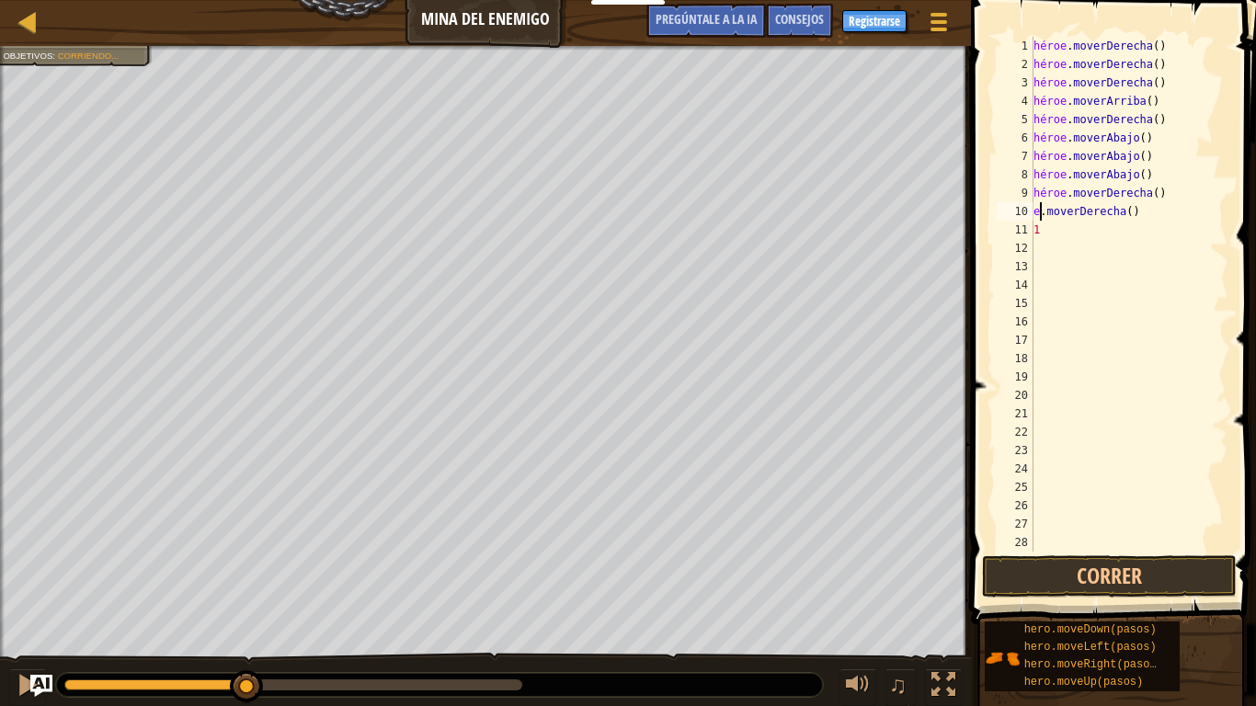
click at [1041, 217] on div "héroe . moverDerecha ( ) héroe . moverDerecha ( ) héroe . moverDerecha ( ) héro…" at bounding box center [1122, 313] width 185 height 552
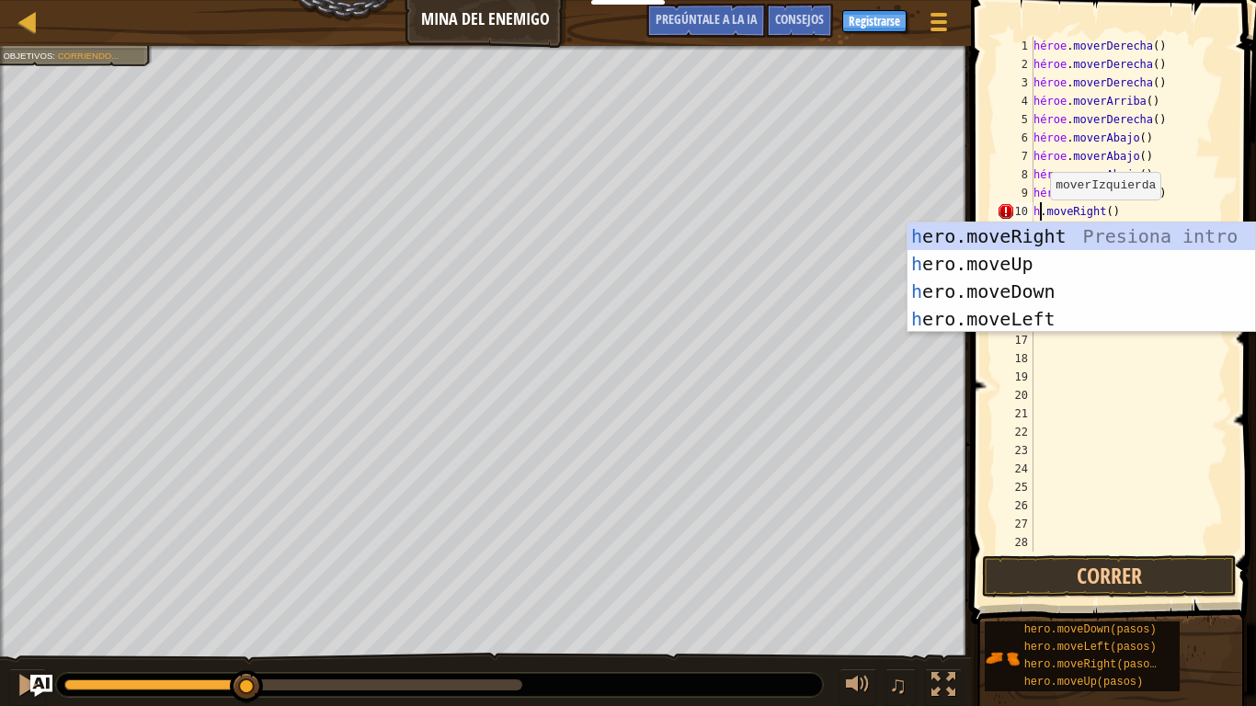
scroll to position [8, 1]
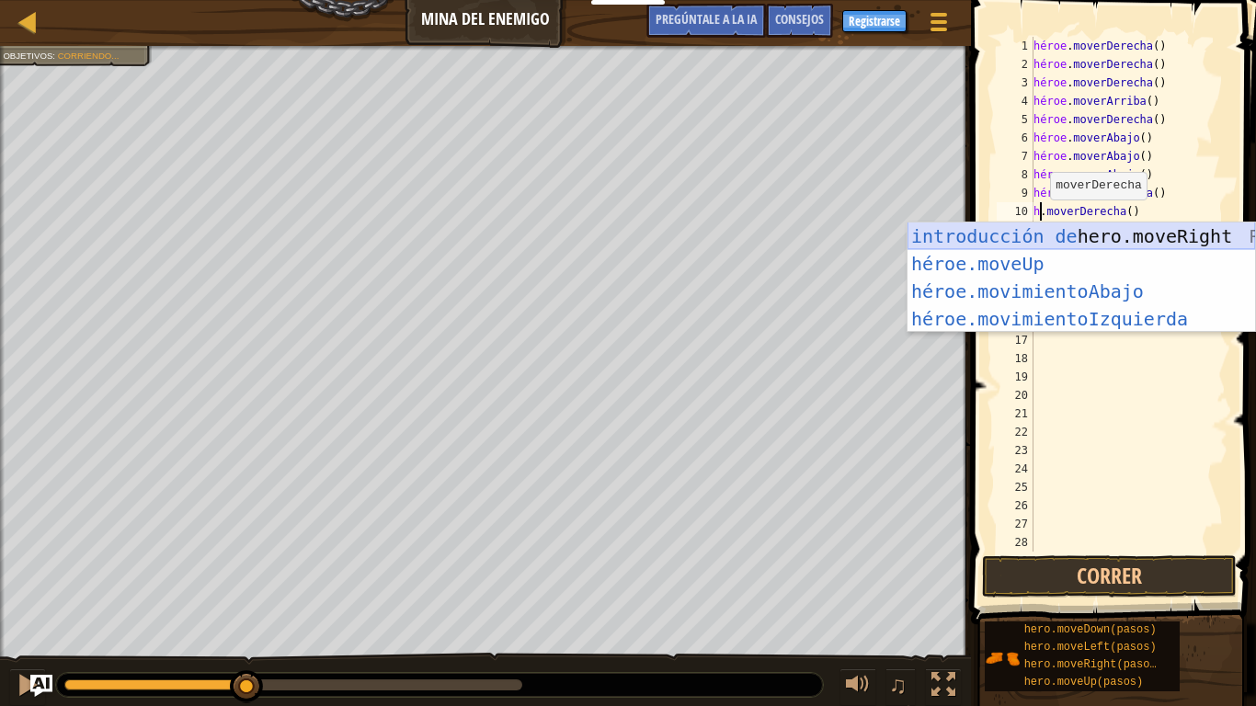
click at [1064, 241] on div "introducción de hero.moveRight Presiona héroe.moveUp ​ Introducción a la presió…" at bounding box center [1080, 304] width 347 height 165
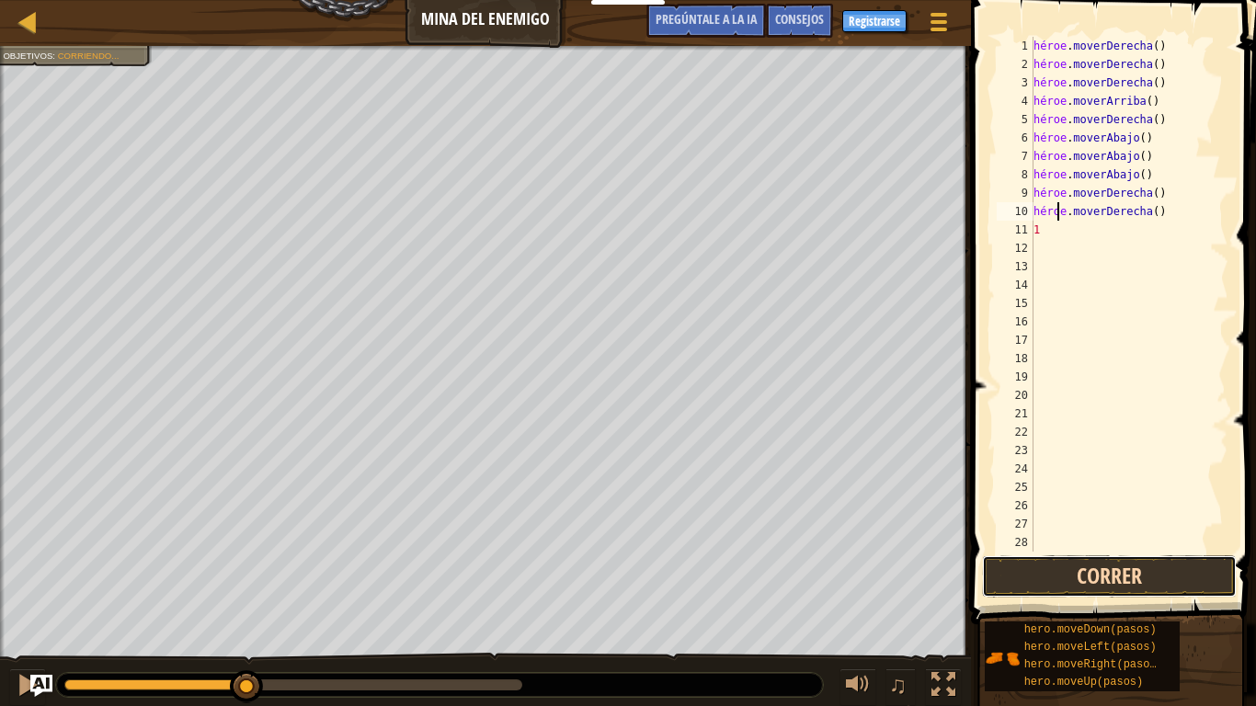
click at [1050, 550] on button "Correr" at bounding box center [1109, 576] width 255 height 42
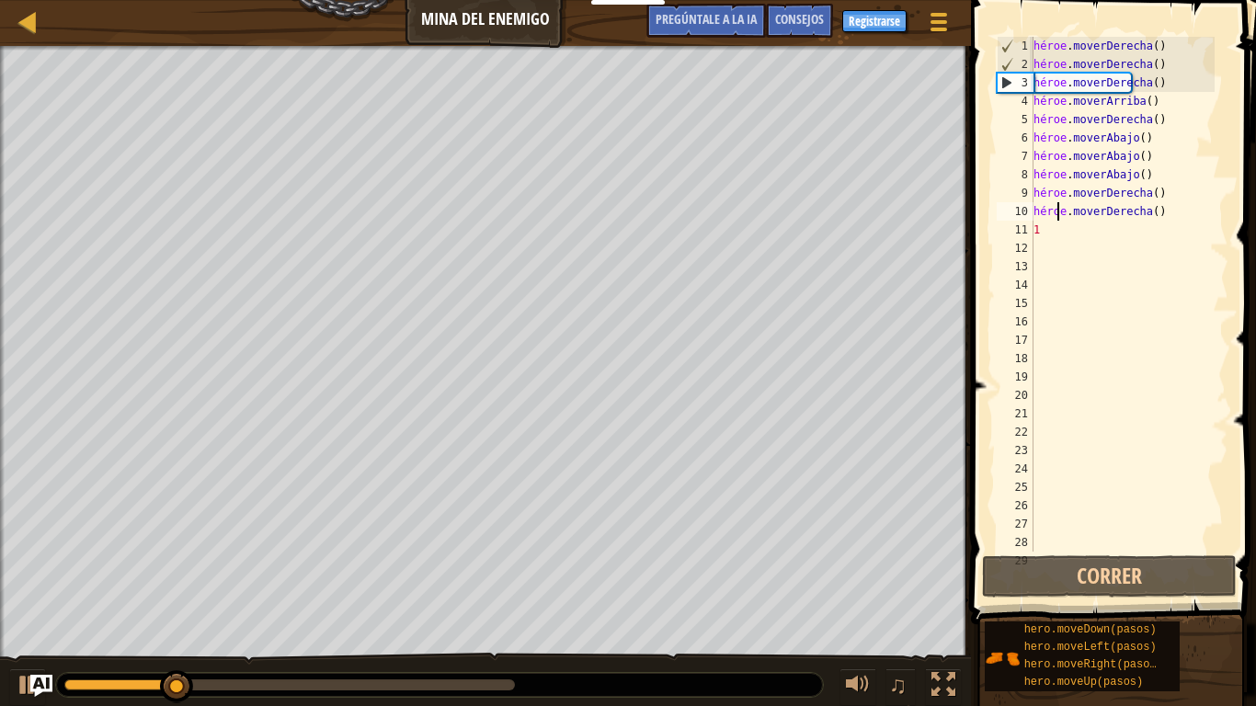
click at [1053, 231] on div "héroe . moverDerecha ( ) héroe . moverDerecha ( ) héroe . moverDerecha ( ) héro…" at bounding box center [1122, 313] width 185 height 552
type textarea "1"
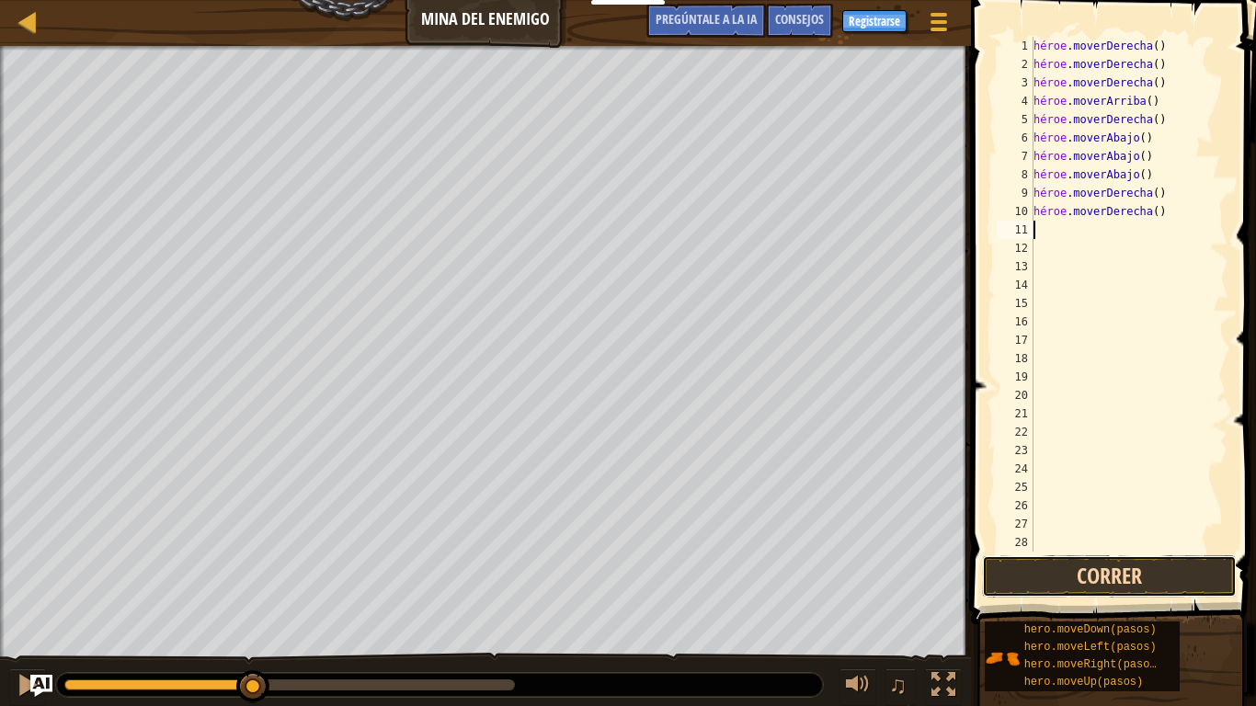
click at [1058, 550] on button "Correr" at bounding box center [1109, 576] width 255 height 42
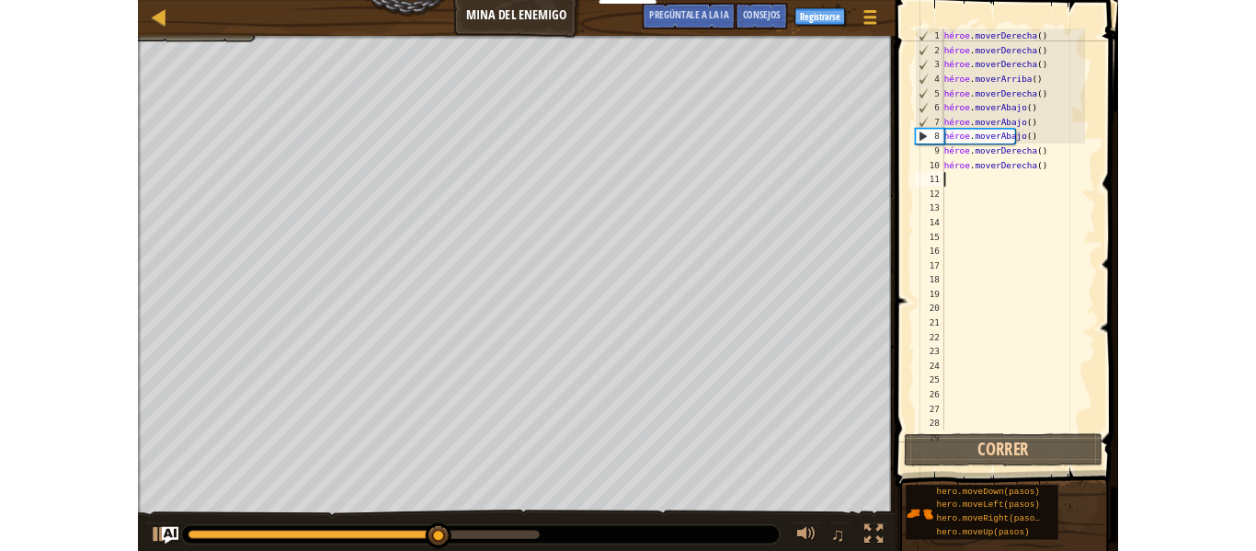
scroll to position [8, 0]
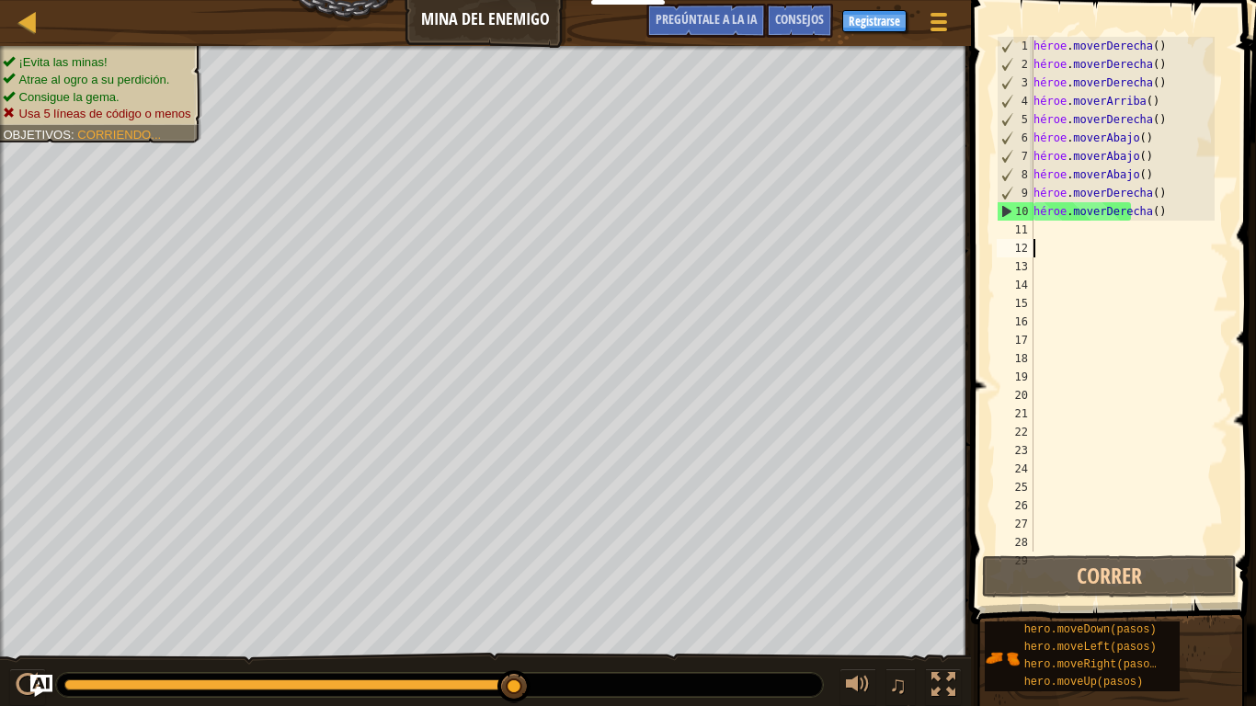
type textarea "1"
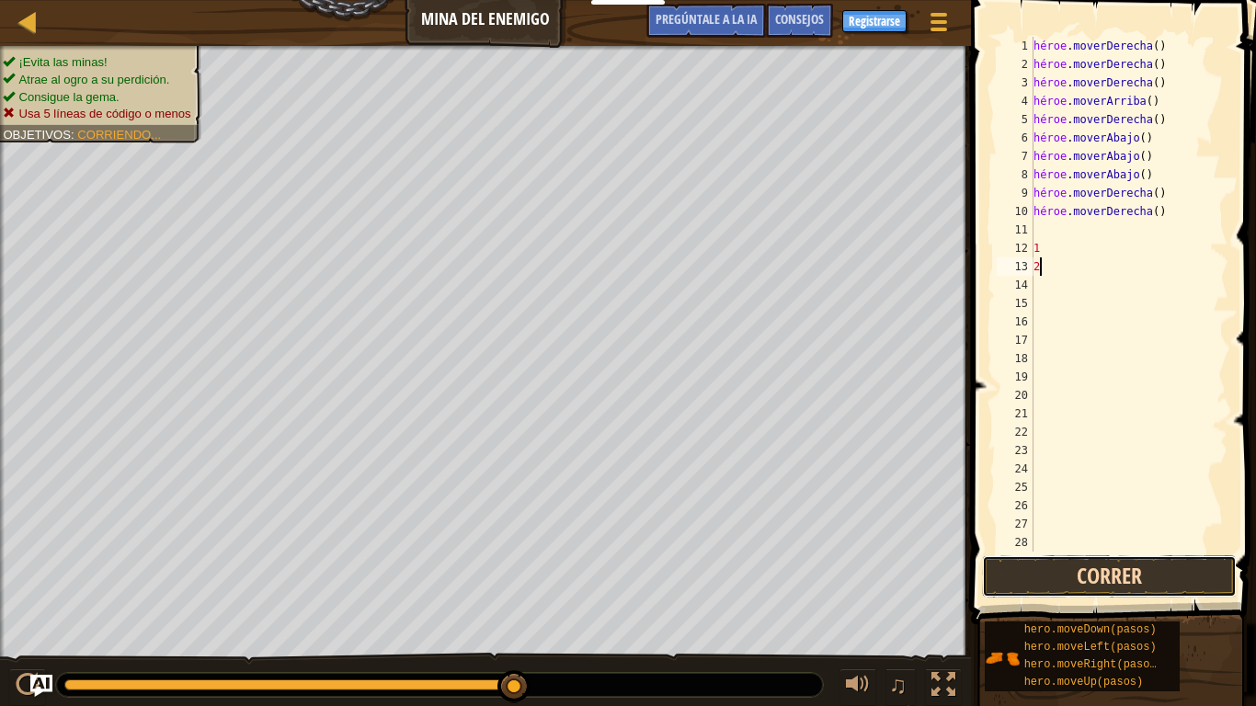
click at [1075, 581] on button "Correr" at bounding box center [1109, 576] width 255 height 42
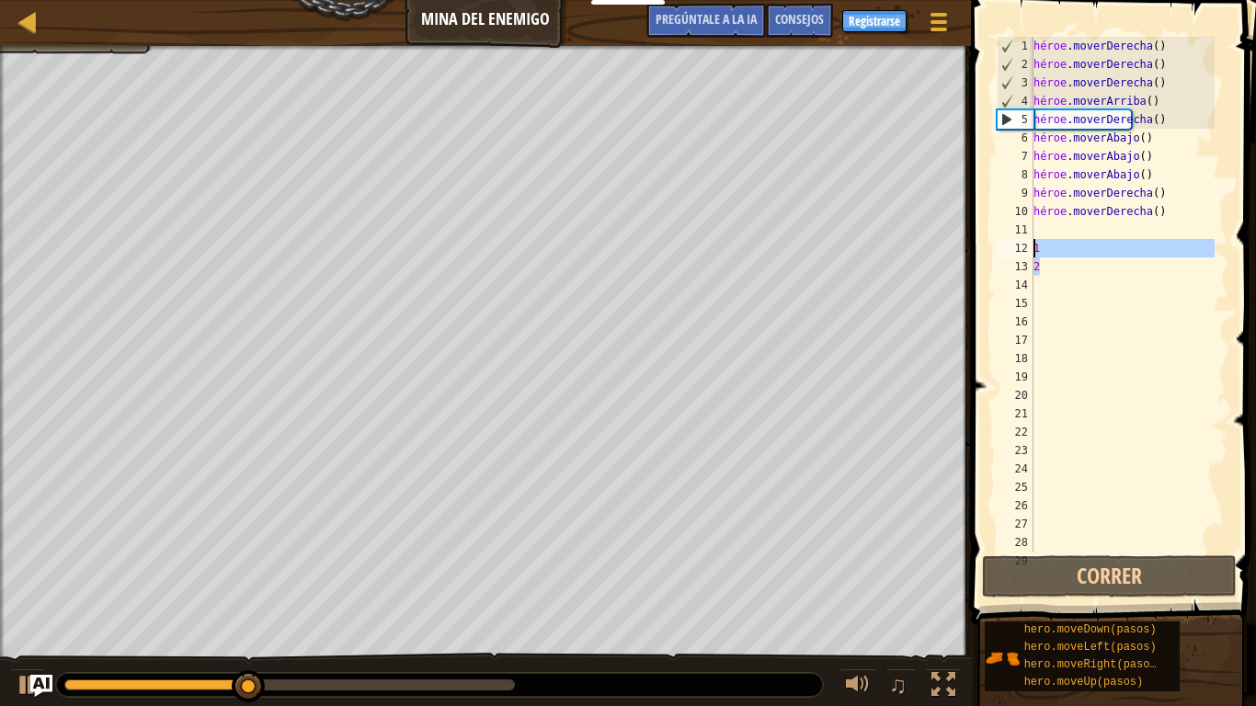
drag, startPoint x: 1045, startPoint y: 258, endPoint x: 1033, endPoint y: 249, distance: 15.1
click at [1033, 249] on div "héroe . moverDerecha ( ) héroe . moverDerecha ( ) héroe . moverDerecha ( ) héro…" at bounding box center [1122, 313] width 185 height 552
type textarea "1 2"
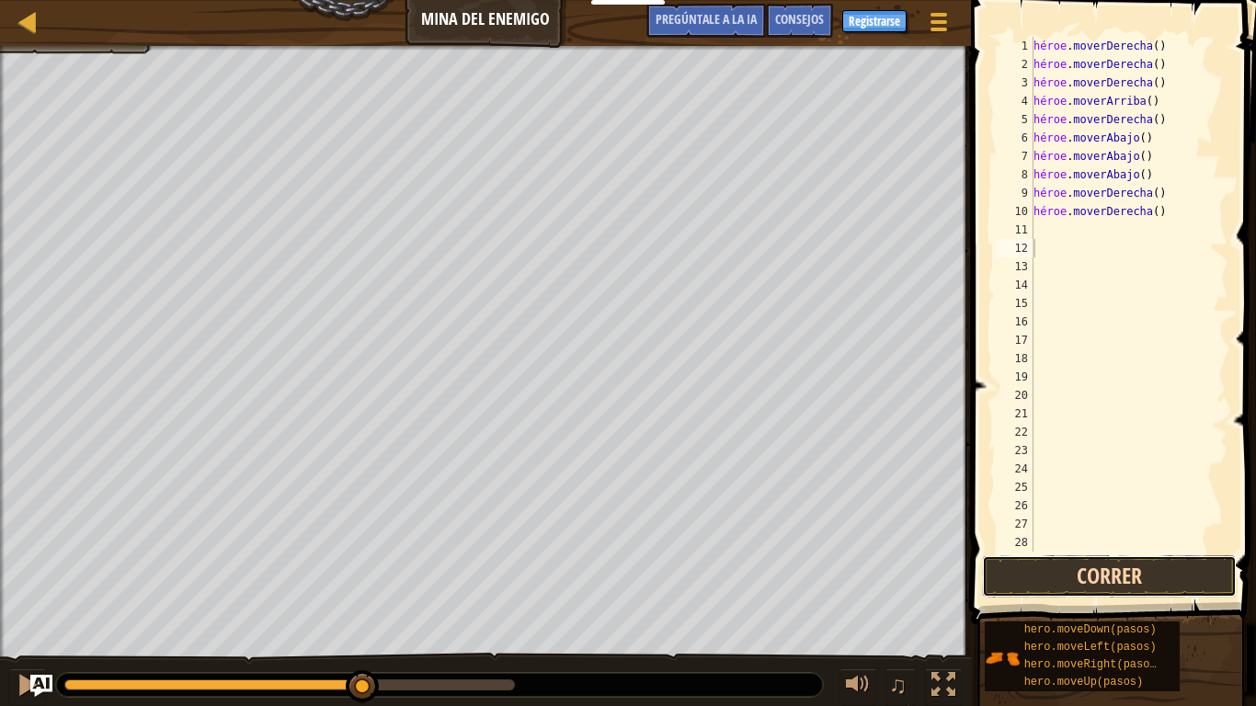
click at [1052, 590] on button "Correr" at bounding box center [1109, 576] width 255 height 42
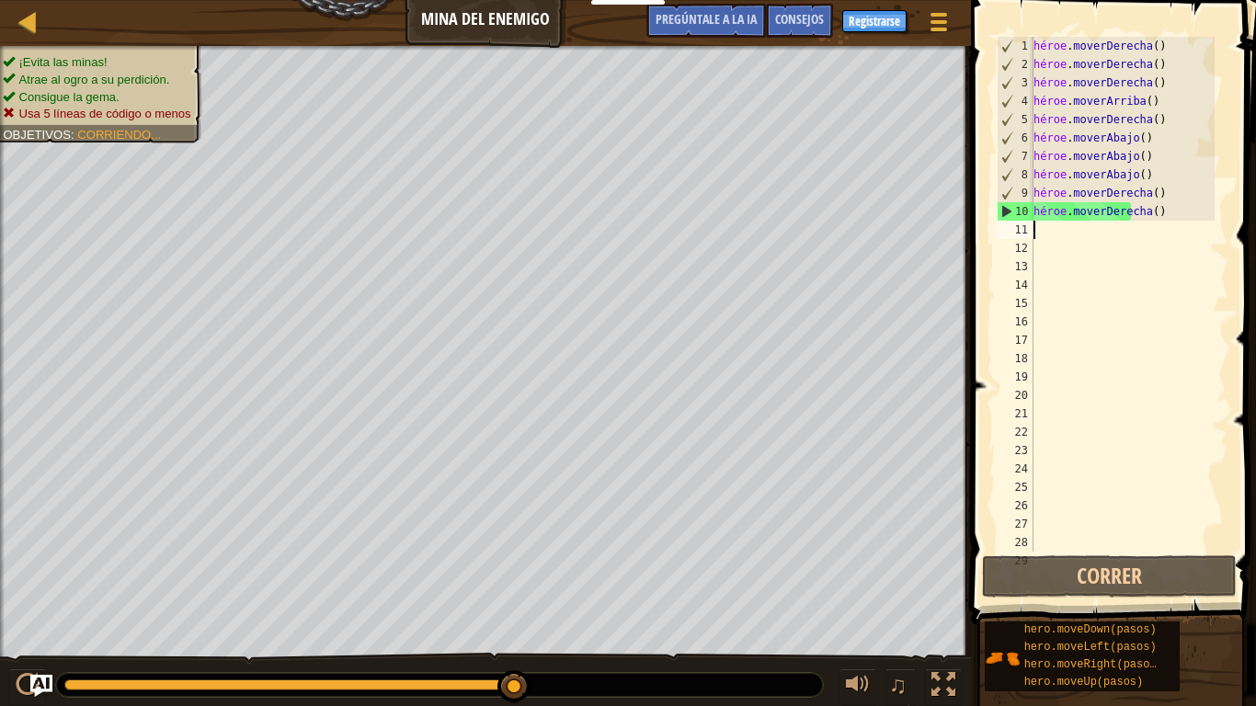
type textarea "h"
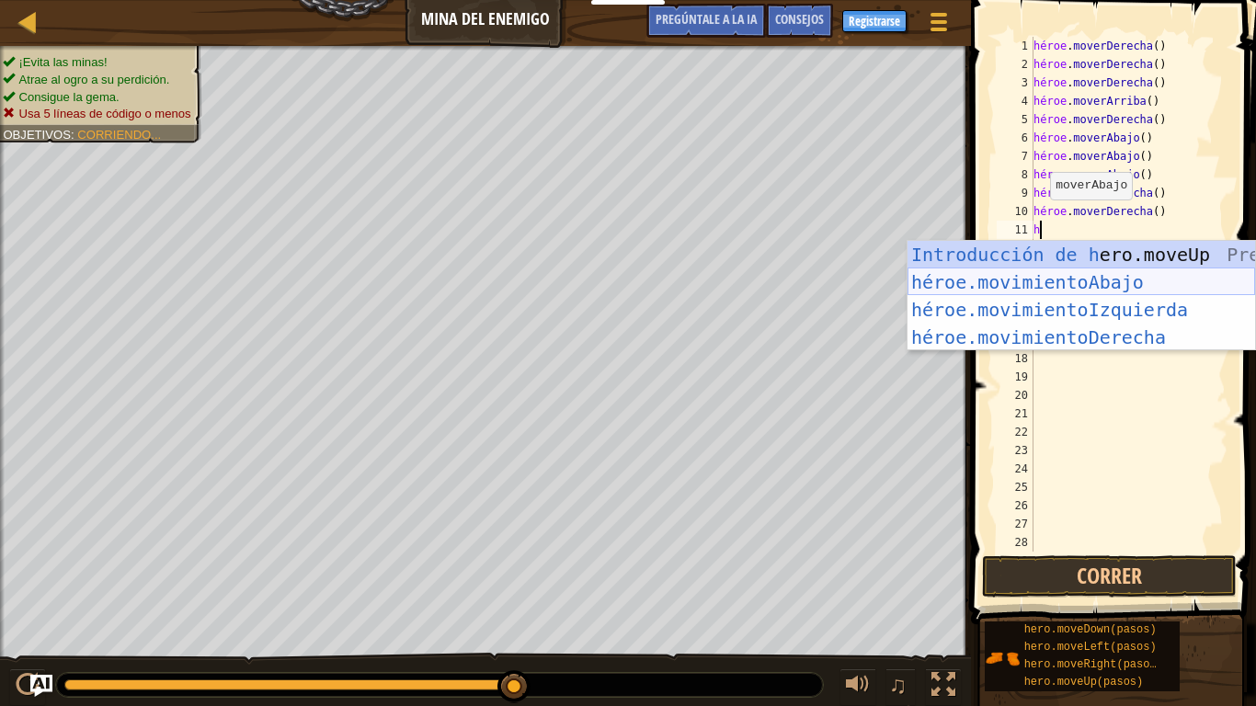
click at [1002, 281] on div "Introducción de h ero.moveUp Presiona héroe.movimientoAbajo ​ Introducción a la…" at bounding box center [1080, 323] width 347 height 165
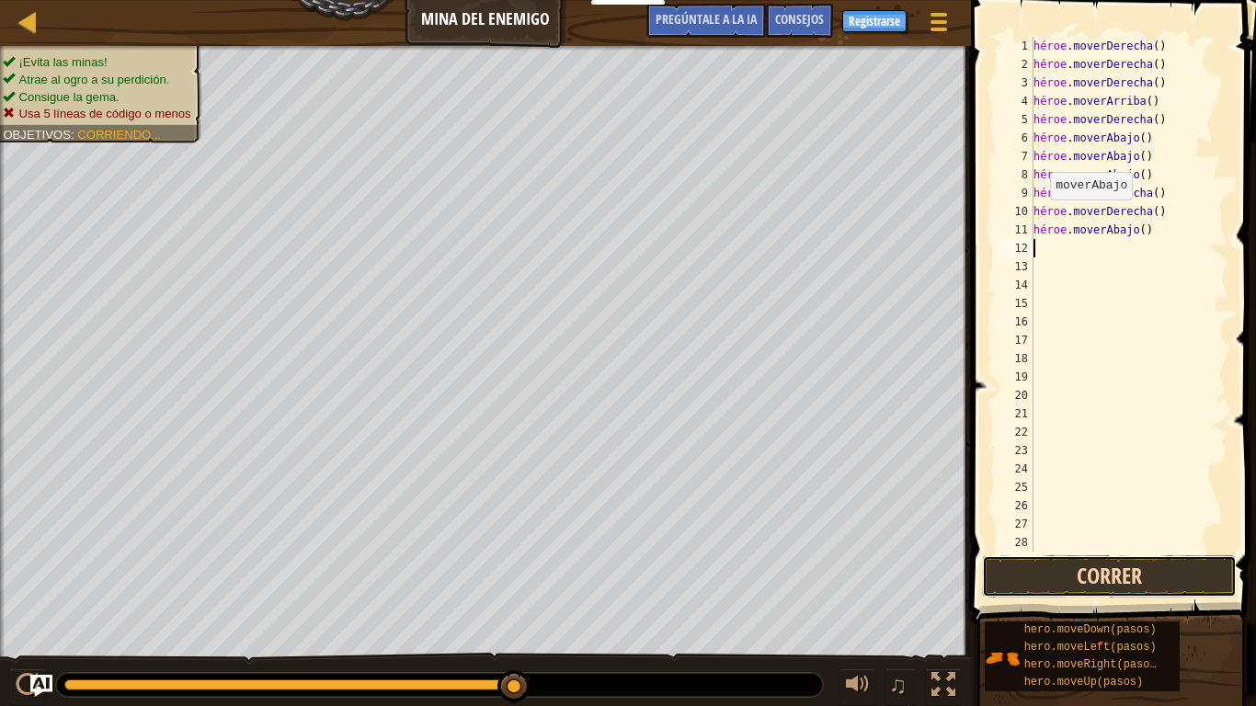
click at [1025, 586] on button "Correr" at bounding box center [1109, 576] width 255 height 42
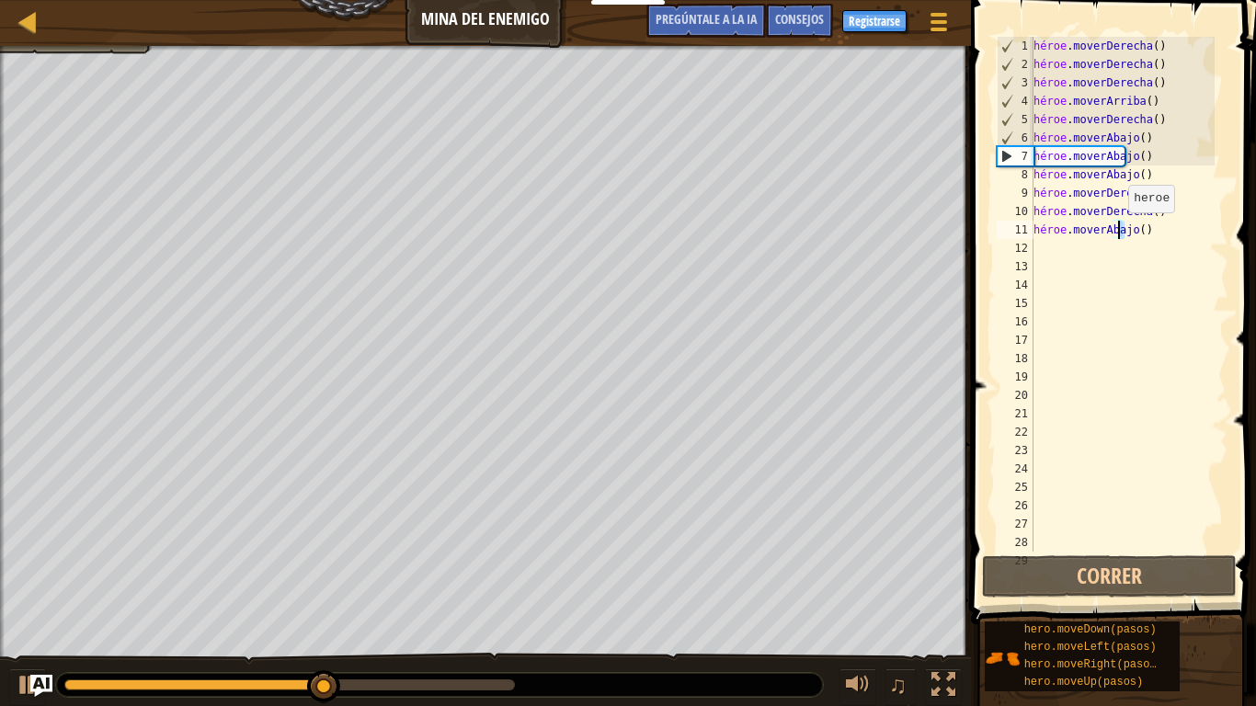
drag, startPoint x: 1141, startPoint y: 231, endPoint x: 1119, endPoint y: 231, distance: 22.1
click at [1119, 231] on div "héroe . moverDerecha ( ) héroe . moverDerecha ( ) héroe . moverDerecha ( ) héro…" at bounding box center [1122, 313] width 185 height 552
type textarea "hero.moveDown()"
click at [1143, 226] on div "héroe . moverDerecha ( ) héroe . moverDerecha ( ) héroe . moverDerecha ( ) héro…" at bounding box center [1122, 294] width 185 height 515
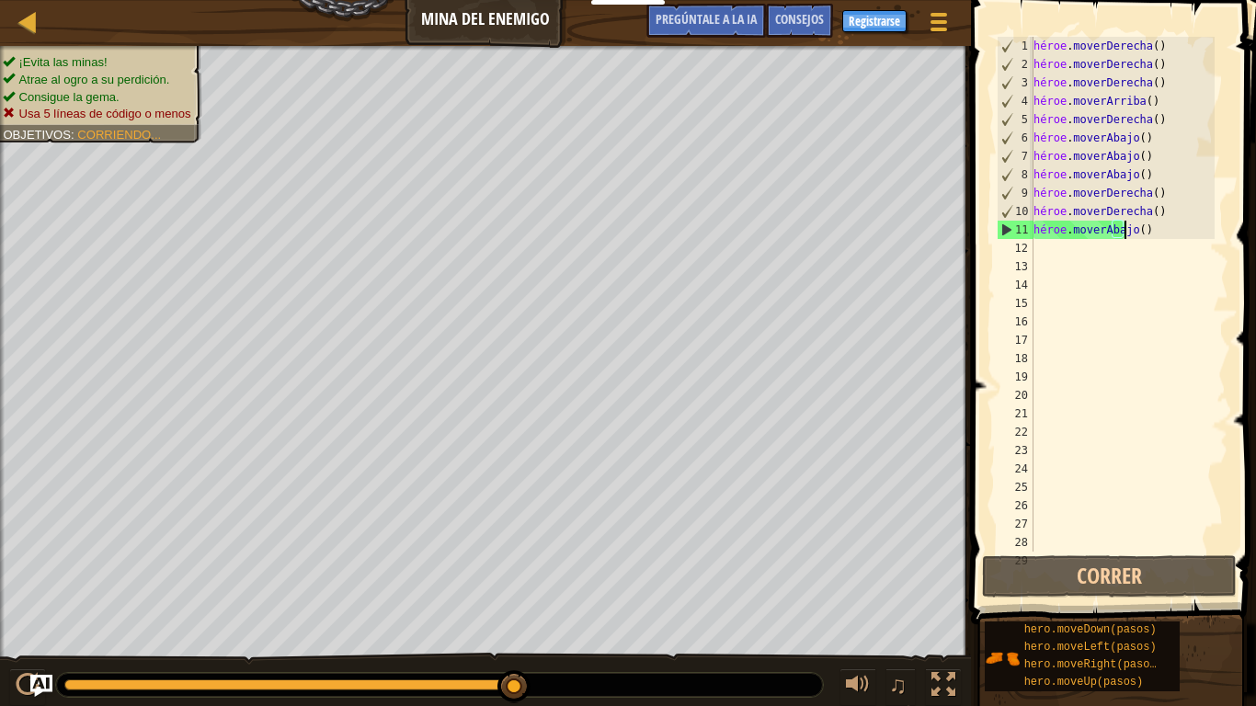
click at [1037, 255] on div "héroe . moverDerecha ( ) héroe . moverDerecha ( ) héroe . moverDerecha ( ) héro…" at bounding box center [1122, 313] width 185 height 552
type textarea "h"
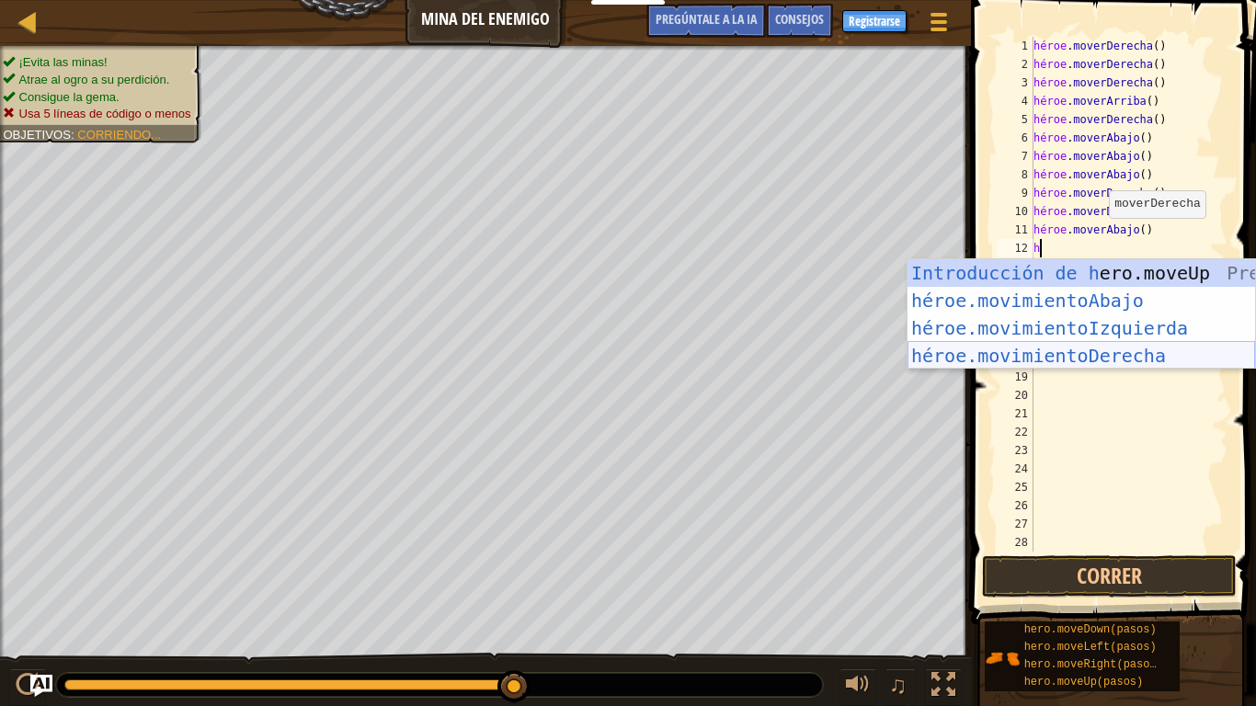
click at [1068, 352] on div "Introducción de h ero.moveUp Presiona héroe.movimientoAbajo ​ Introducción a la…" at bounding box center [1080, 341] width 347 height 165
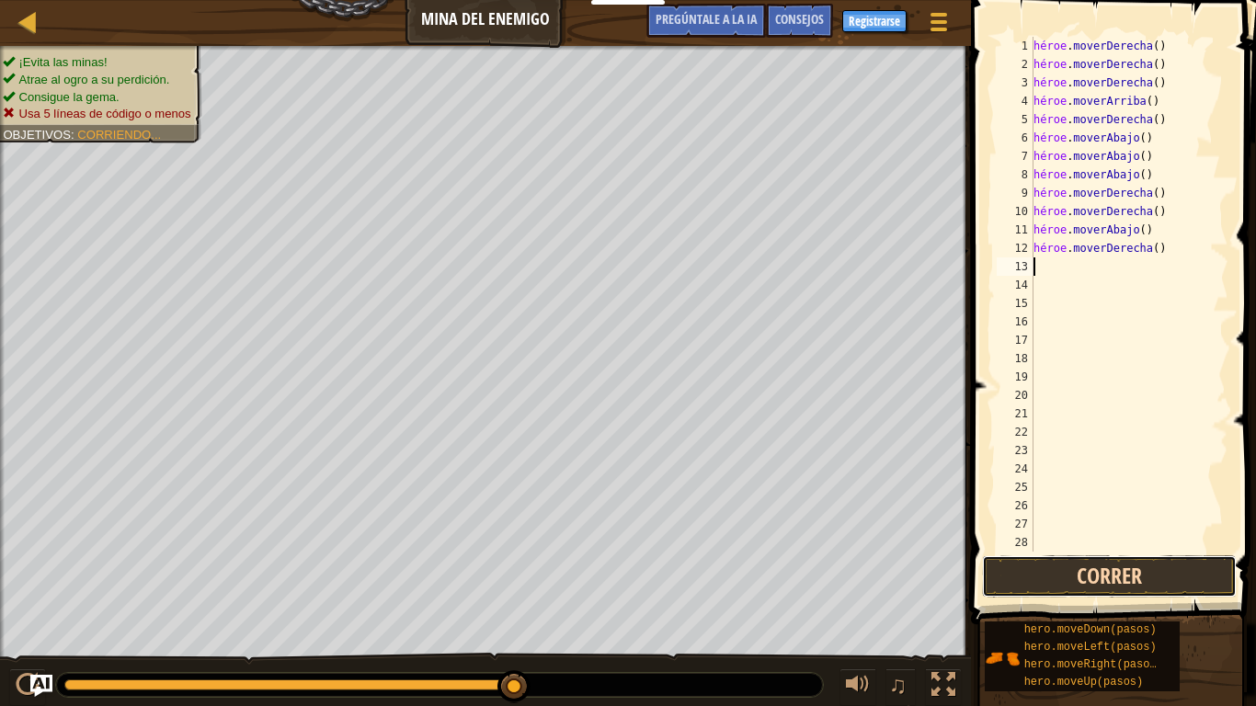
click at [1037, 576] on button "Correr" at bounding box center [1109, 576] width 255 height 42
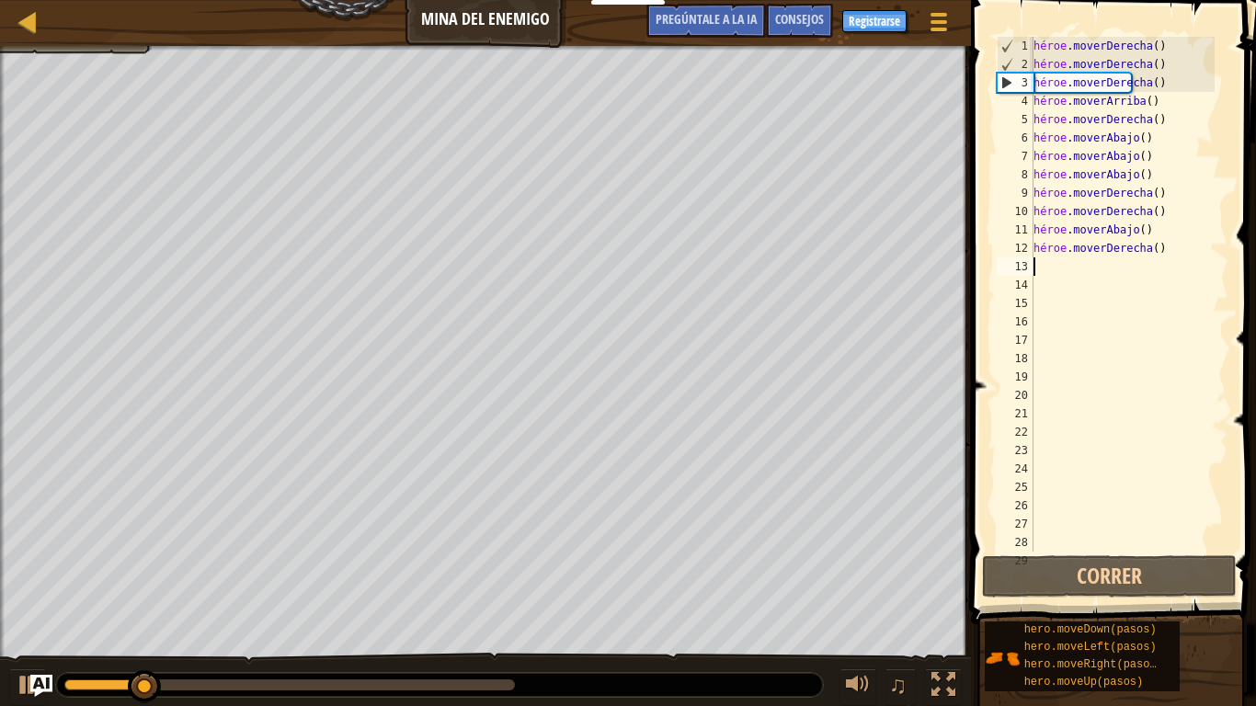
click at [1155, 251] on div "héroe . moverDerecha ( ) héroe . moverDerecha ( ) héroe . moverDerecha ( ) héro…" at bounding box center [1122, 313] width 185 height 552
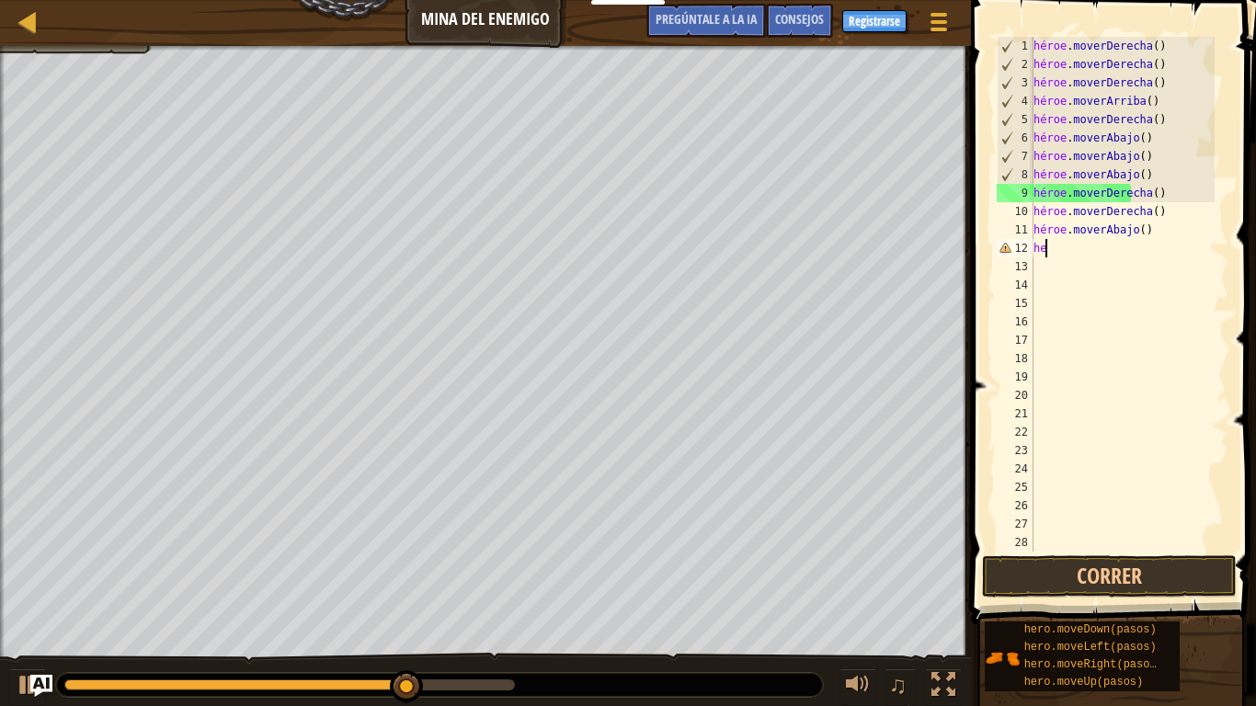
type textarea "h"
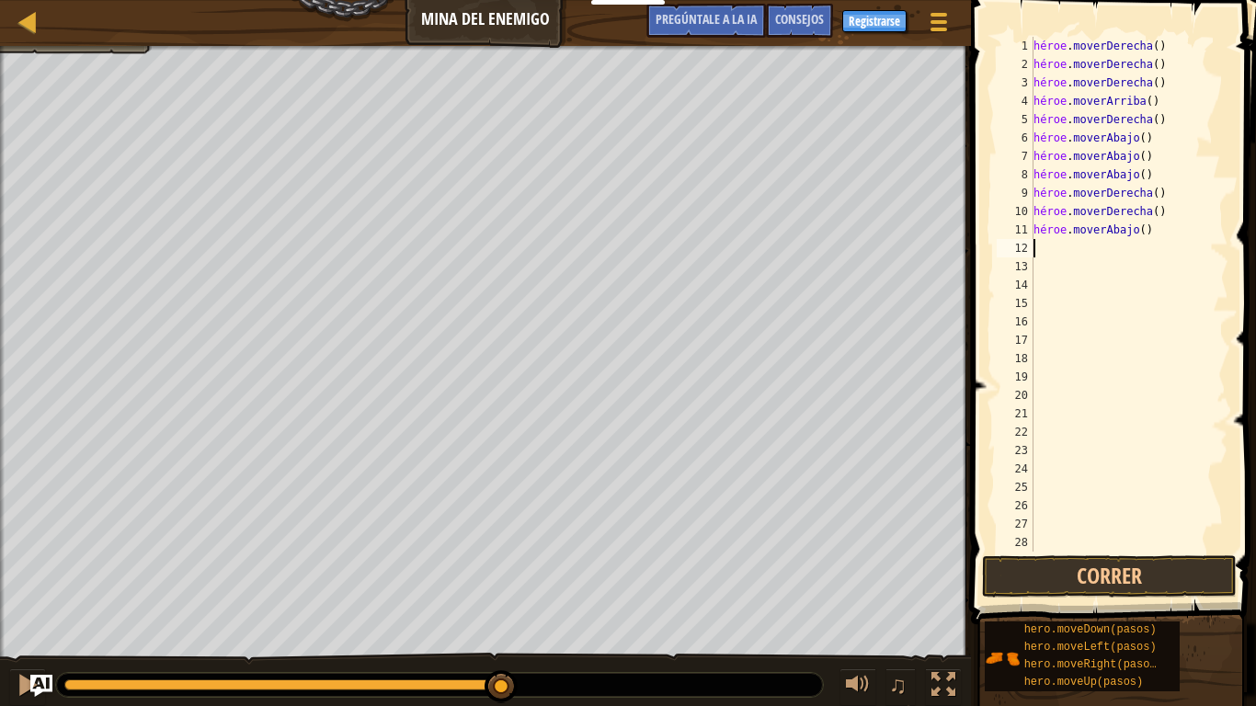
type textarea "h"
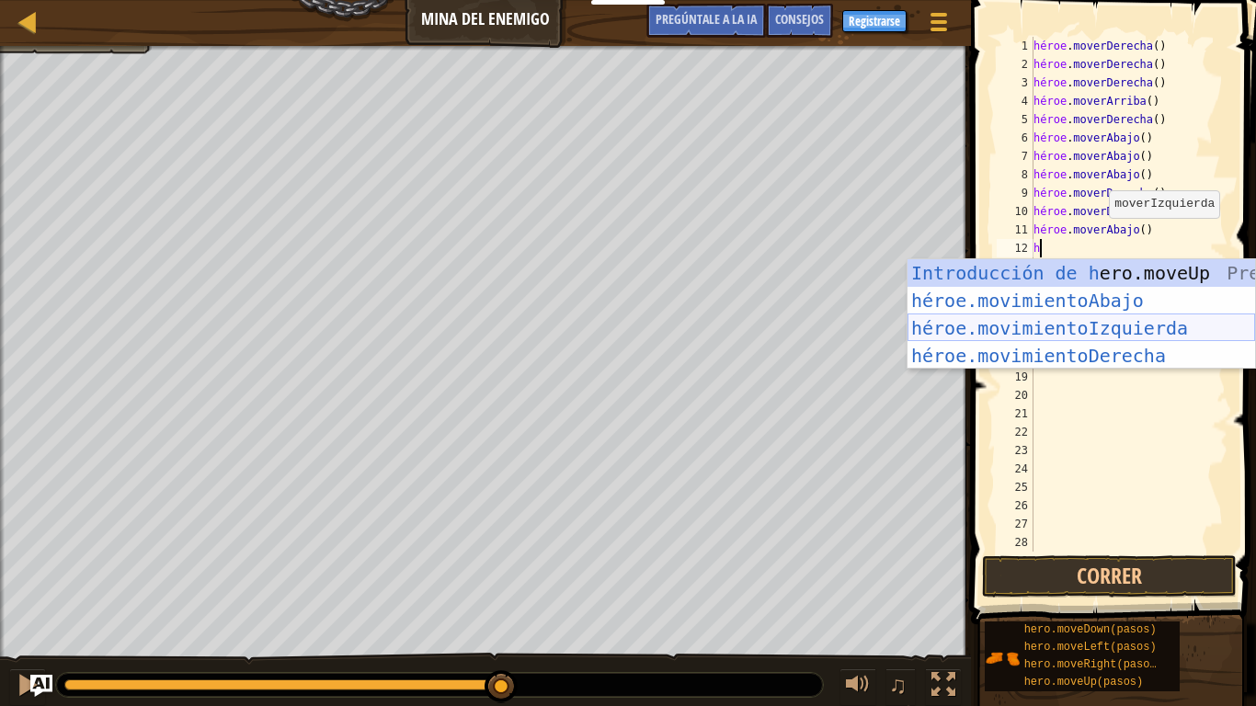
click at [1132, 322] on div "Introducción de h ero.moveUp Presiona héroe.movimientoAbajo ​ Introducción a la…" at bounding box center [1080, 341] width 347 height 165
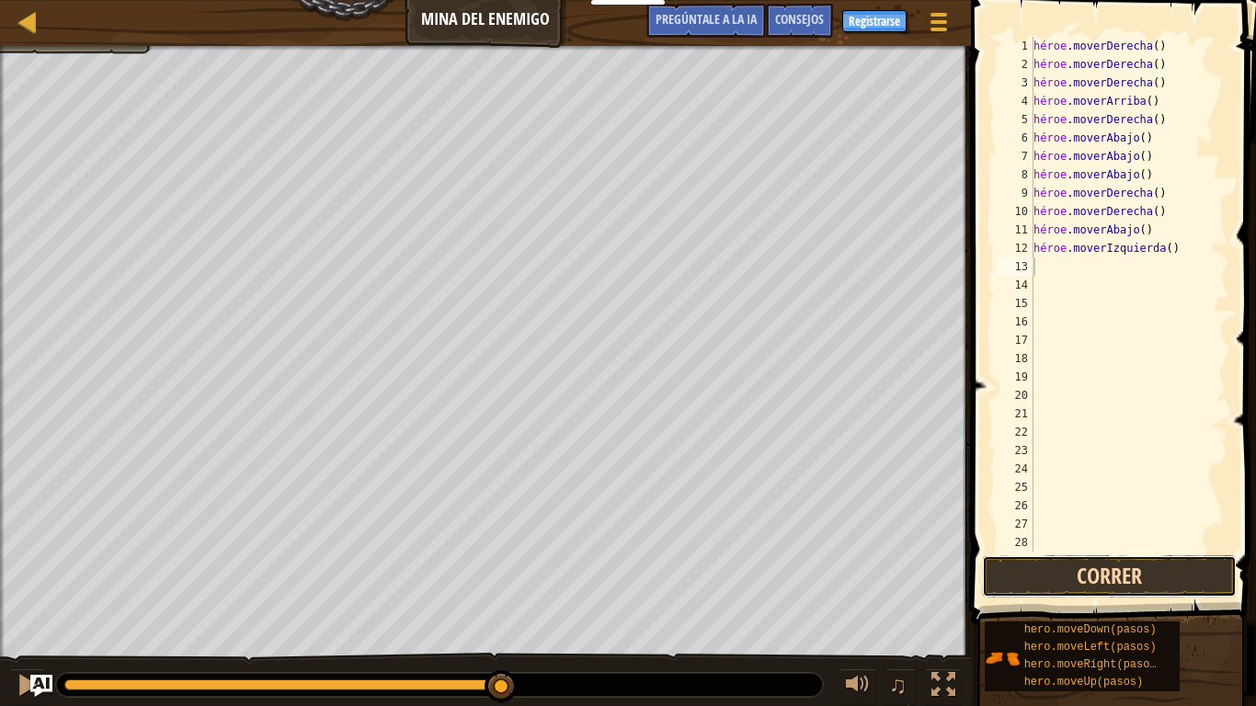
click at [1087, 580] on button "Correr" at bounding box center [1109, 576] width 255 height 42
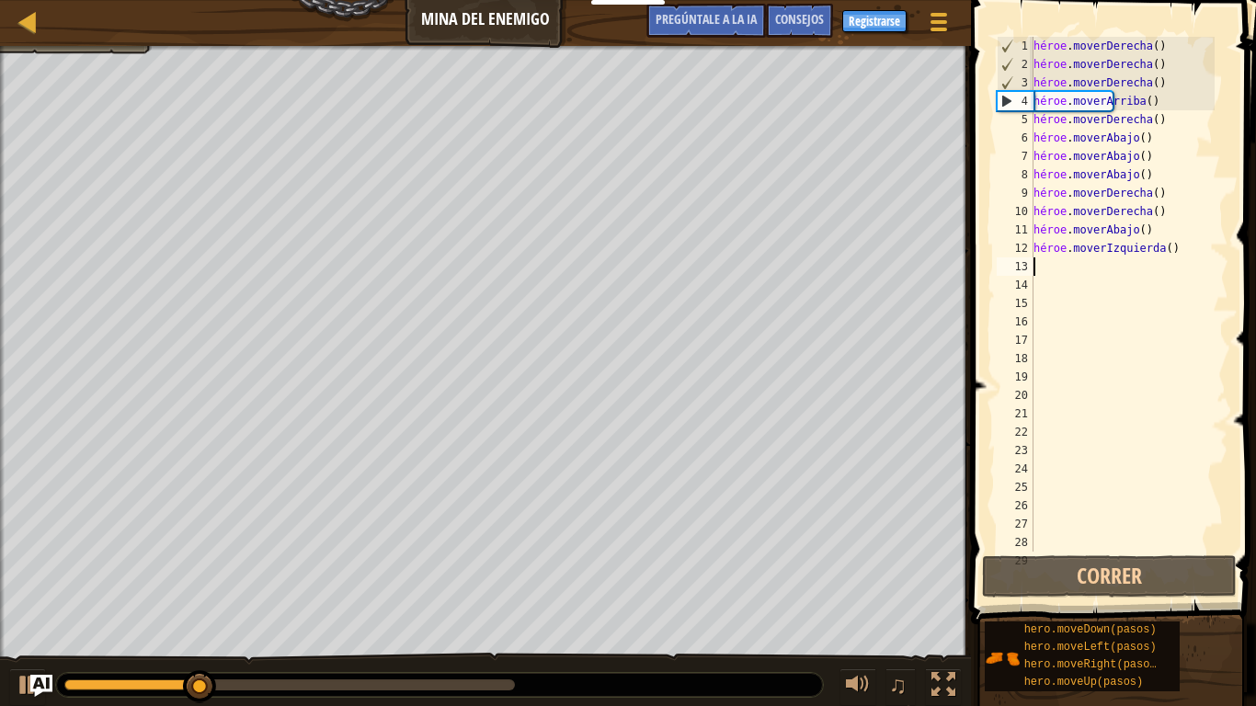
click at [1164, 258] on div "héroe . moverDerecha ( ) héroe . moverDerecha ( ) héroe . moverDerecha ( ) héro…" at bounding box center [1122, 313] width 185 height 552
click at [1168, 255] on div "héroe . moverDerecha ( ) héroe . moverDerecha ( ) héroe . moverDerecha ( ) héro…" at bounding box center [1122, 313] width 185 height 552
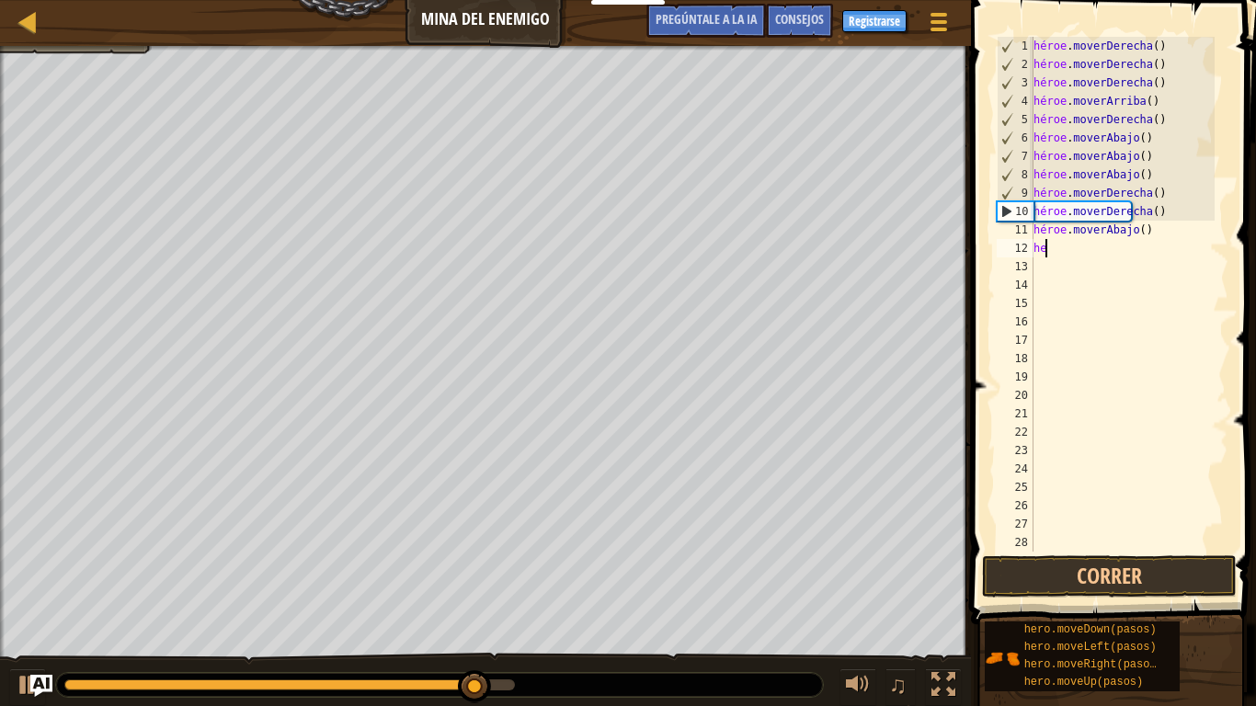
type textarea "h"
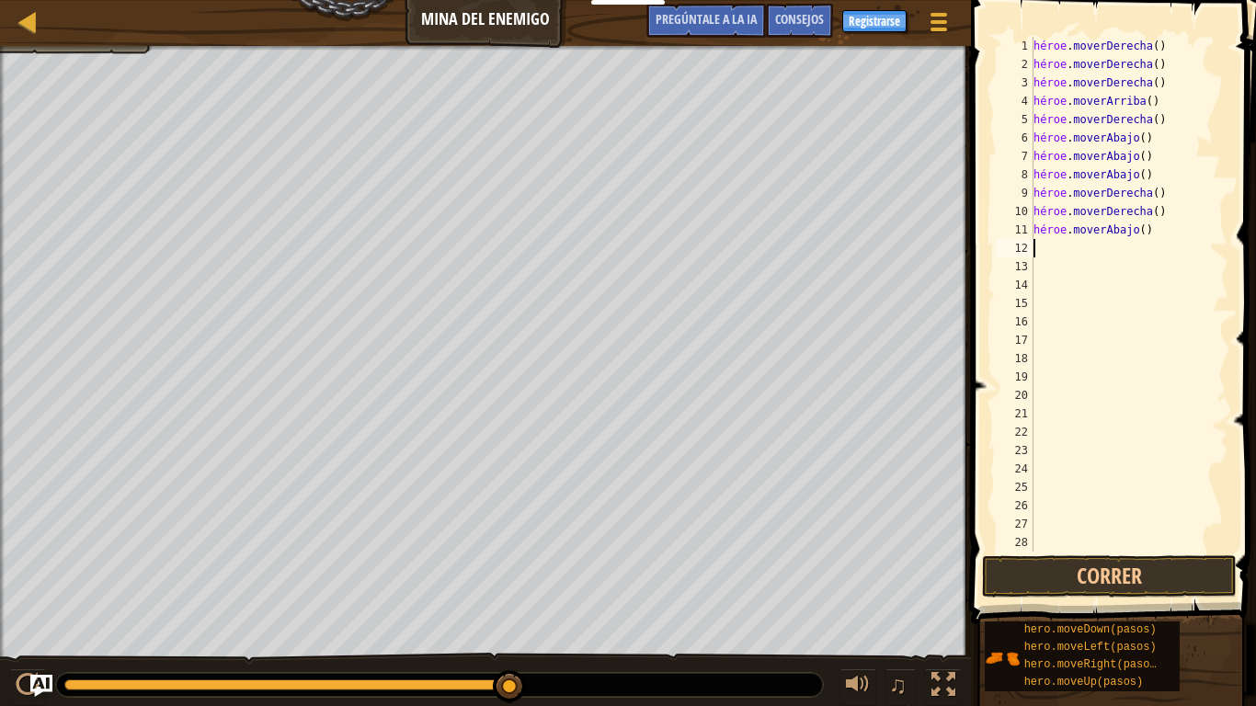
type textarea "h"
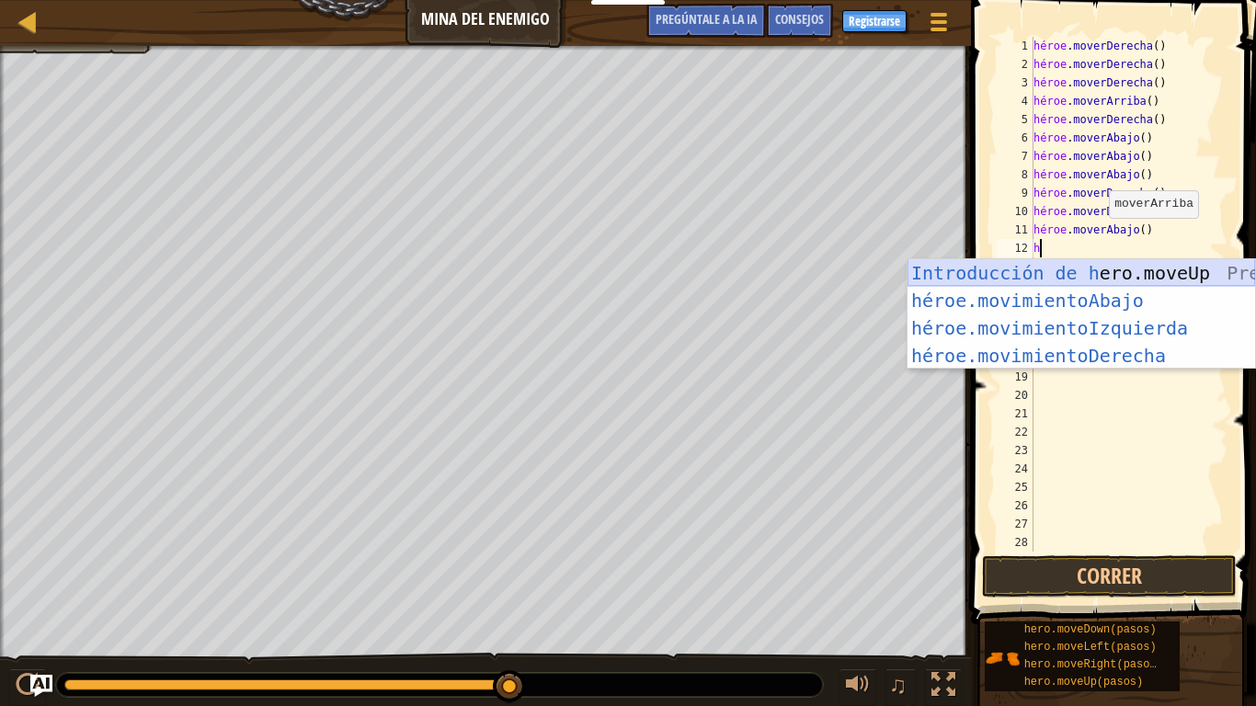
click at [1047, 282] on div "Introducción de h ero.moveUp Presiona héroe.movimientoAbajo ​ Introducción a la…" at bounding box center [1080, 341] width 347 height 165
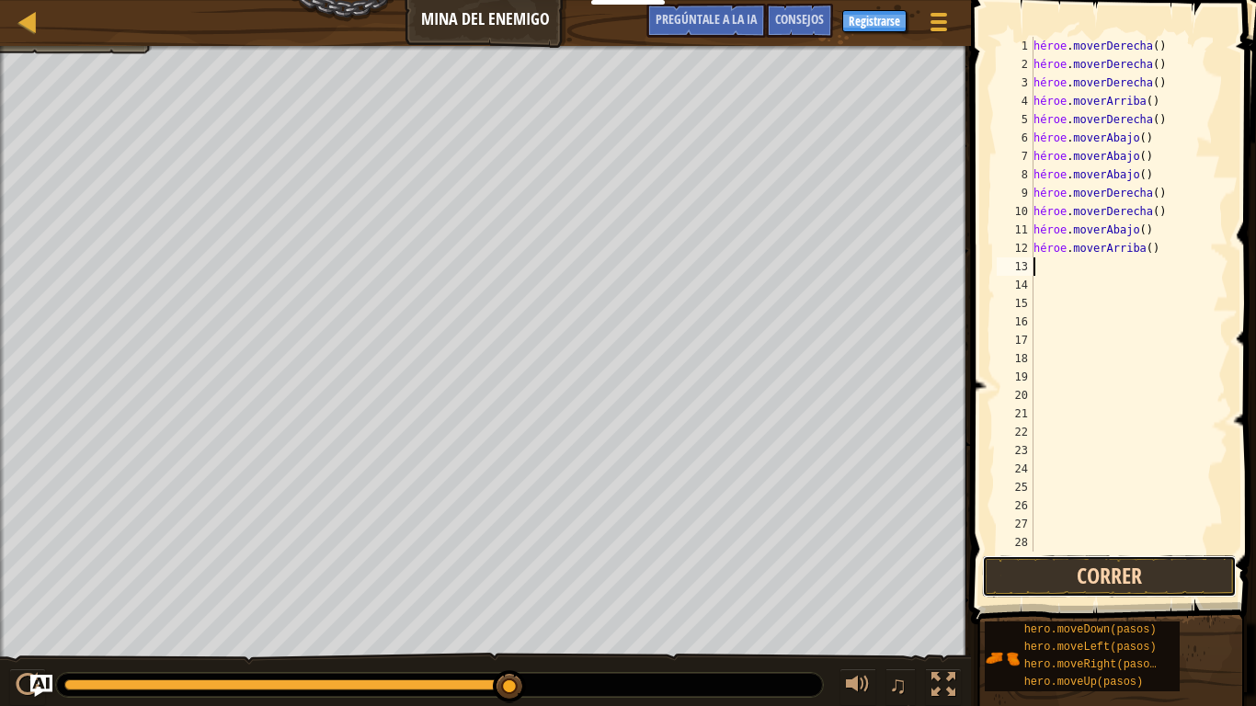
click at [1077, 577] on button "Correr" at bounding box center [1109, 576] width 255 height 42
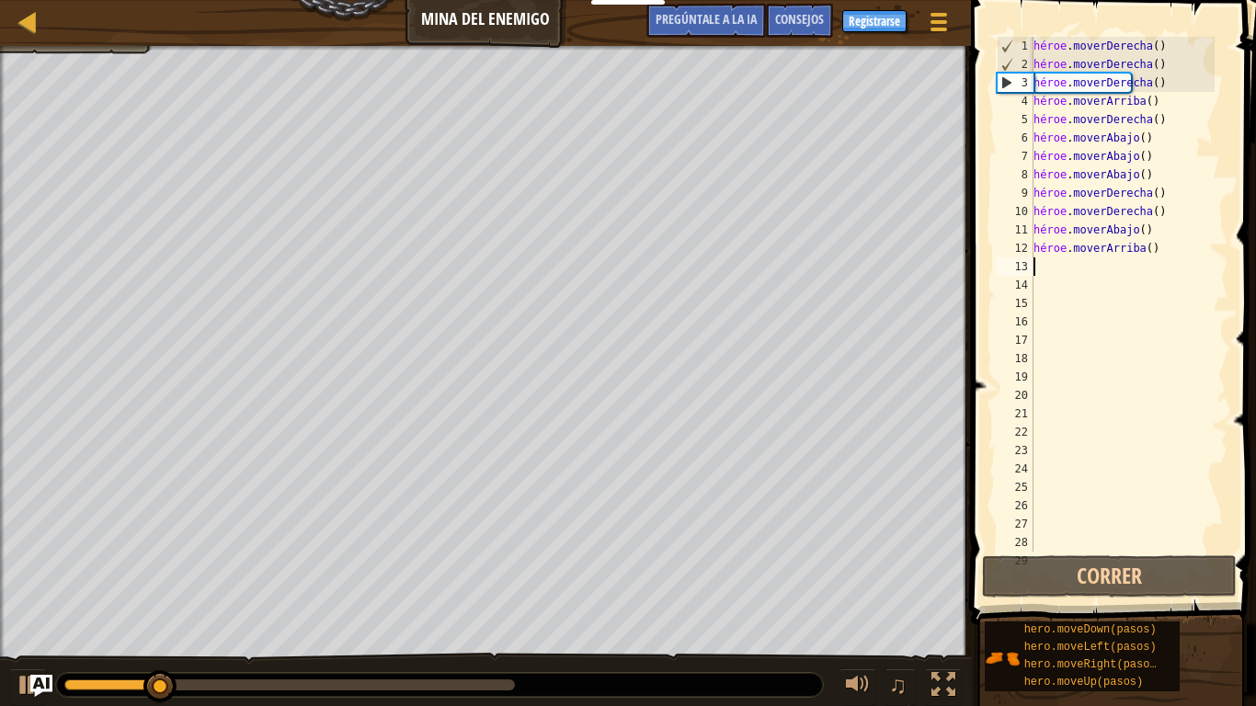
click at [1149, 253] on div "héroe . moverDerecha ( ) héroe . moverDerecha ( ) héroe . moverDerecha ( ) héro…" at bounding box center [1122, 313] width 185 height 552
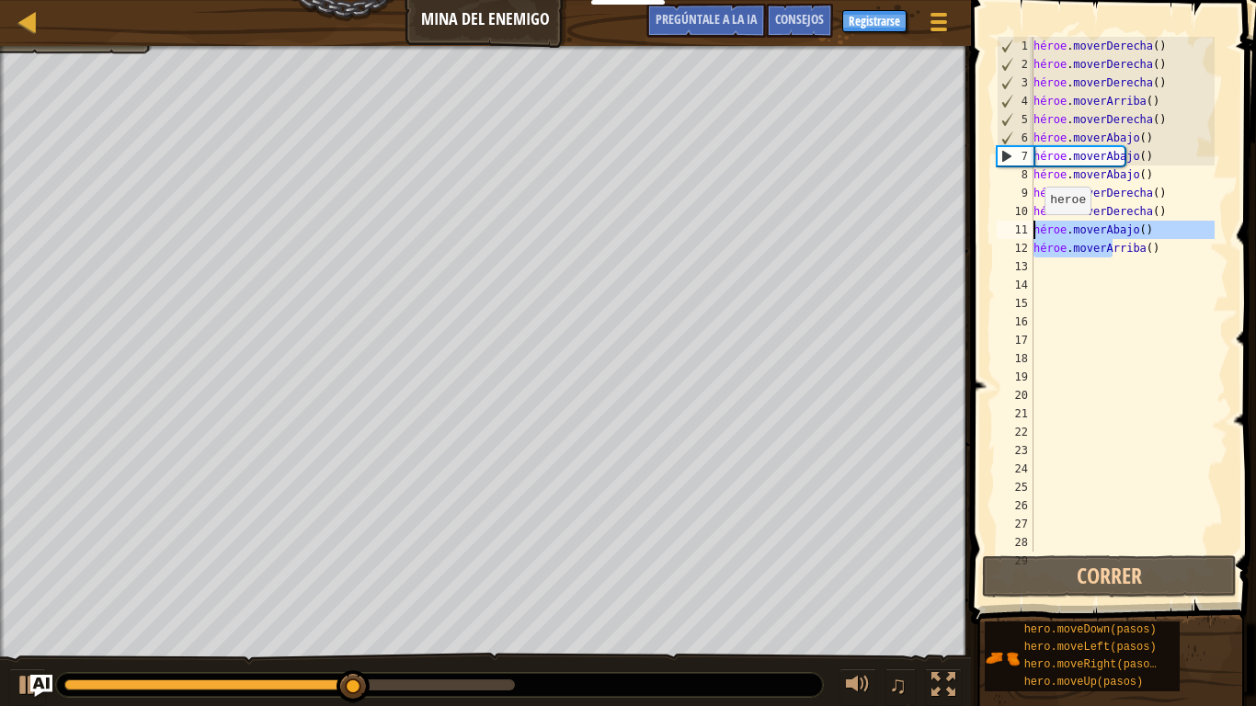
drag, startPoint x: 1155, startPoint y: 250, endPoint x: 1035, endPoint y: 233, distance: 120.8
click at [1035, 233] on div "héroe . moverDerecha ( ) héroe . moverDerecha ( ) héroe . moverDerecha ( ) héro…" at bounding box center [1122, 313] width 185 height 552
type textarea "hero.moveDown() hero.moveUp()"
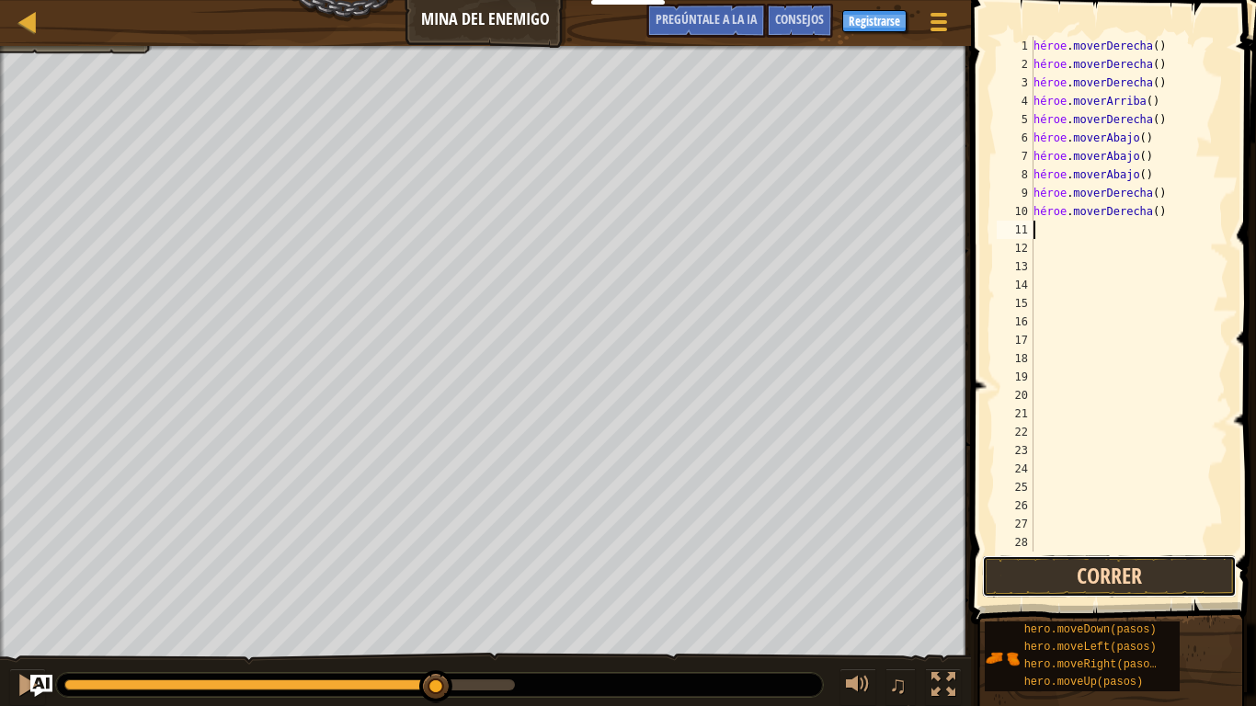
click at [1085, 562] on button "Correr" at bounding box center [1109, 576] width 255 height 42
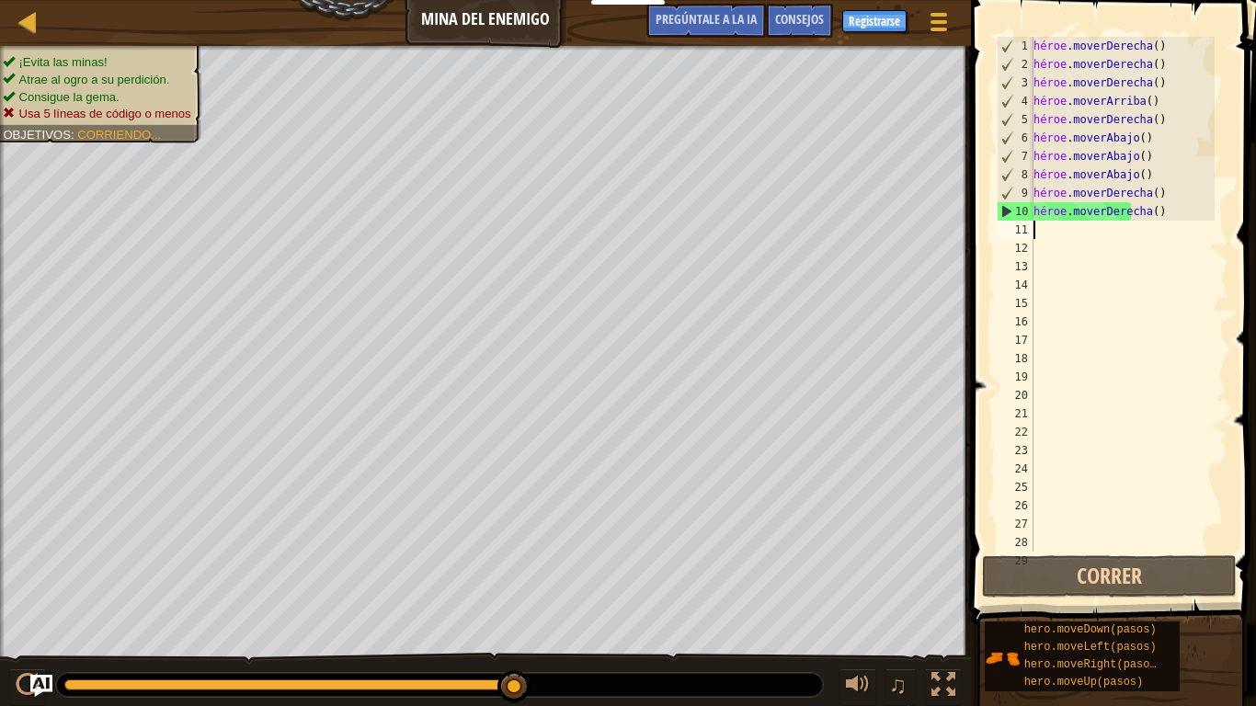
type textarea "h"
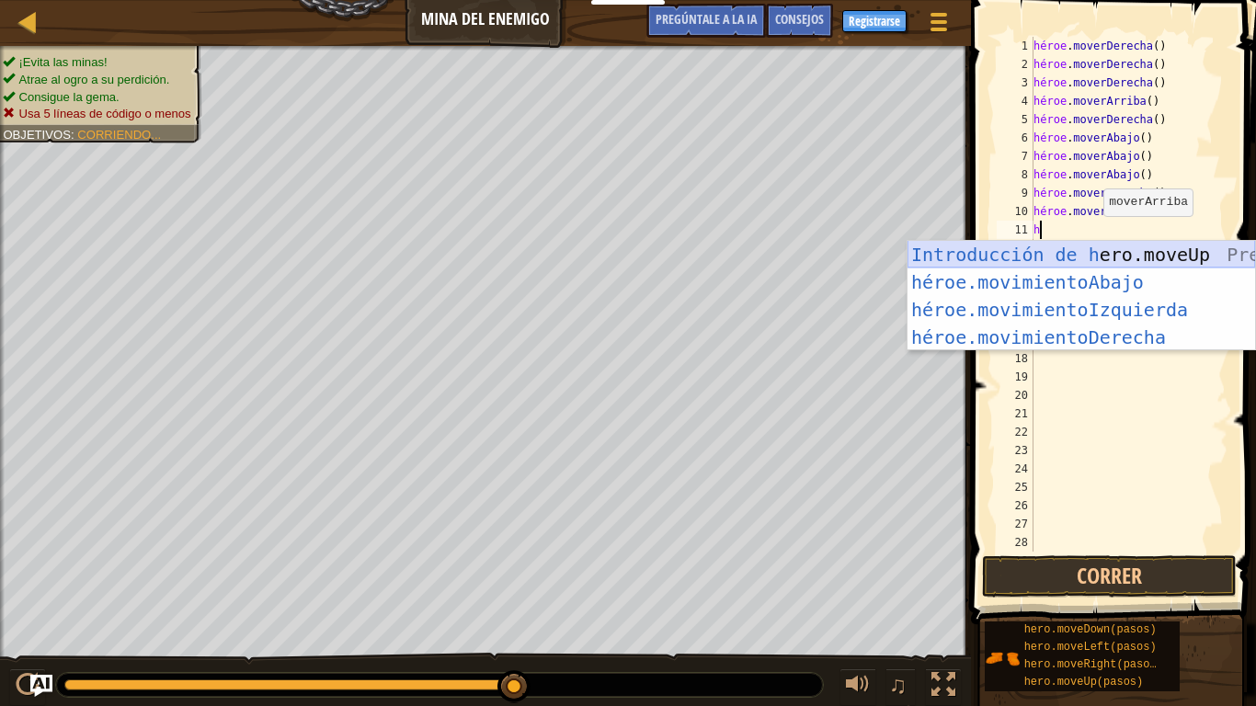
click at [1067, 259] on div "Introducción de h ero.moveUp Presiona héroe.movimientoAbajo ​ Introducción a la…" at bounding box center [1080, 323] width 347 height 165
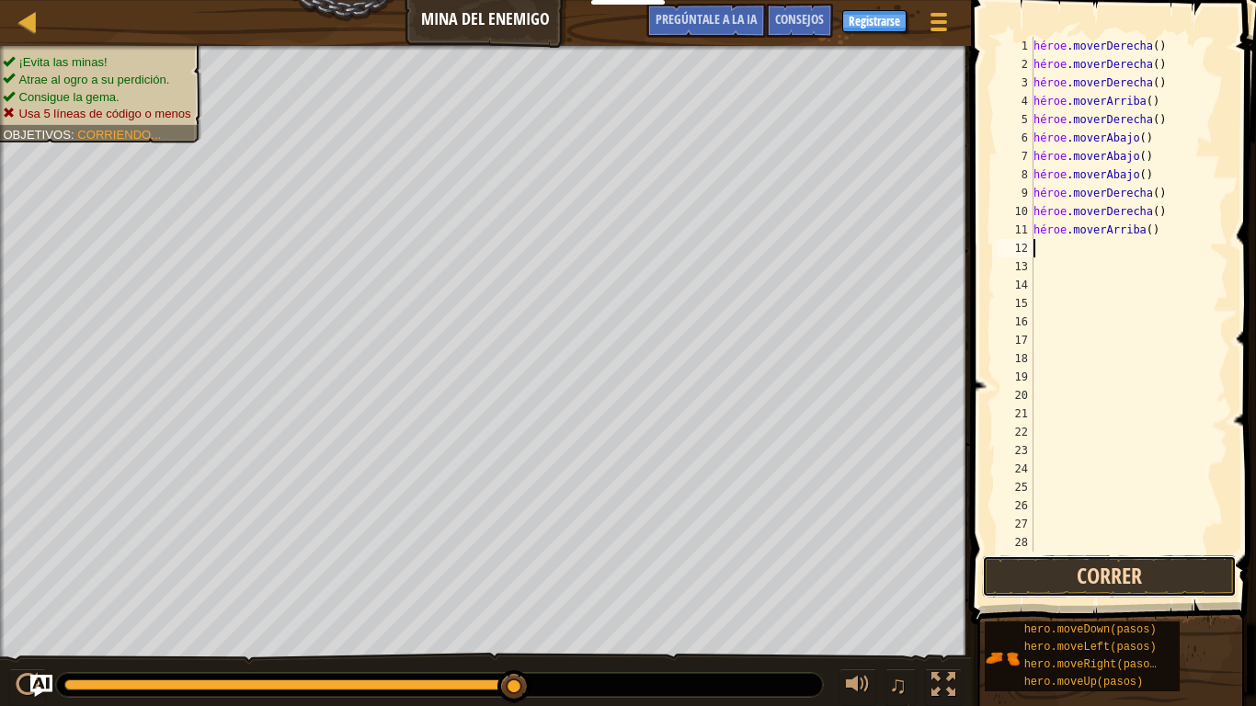
click at [1060, 579] on button "Correr" at bounding box center [1109, 576] width 255 height 42
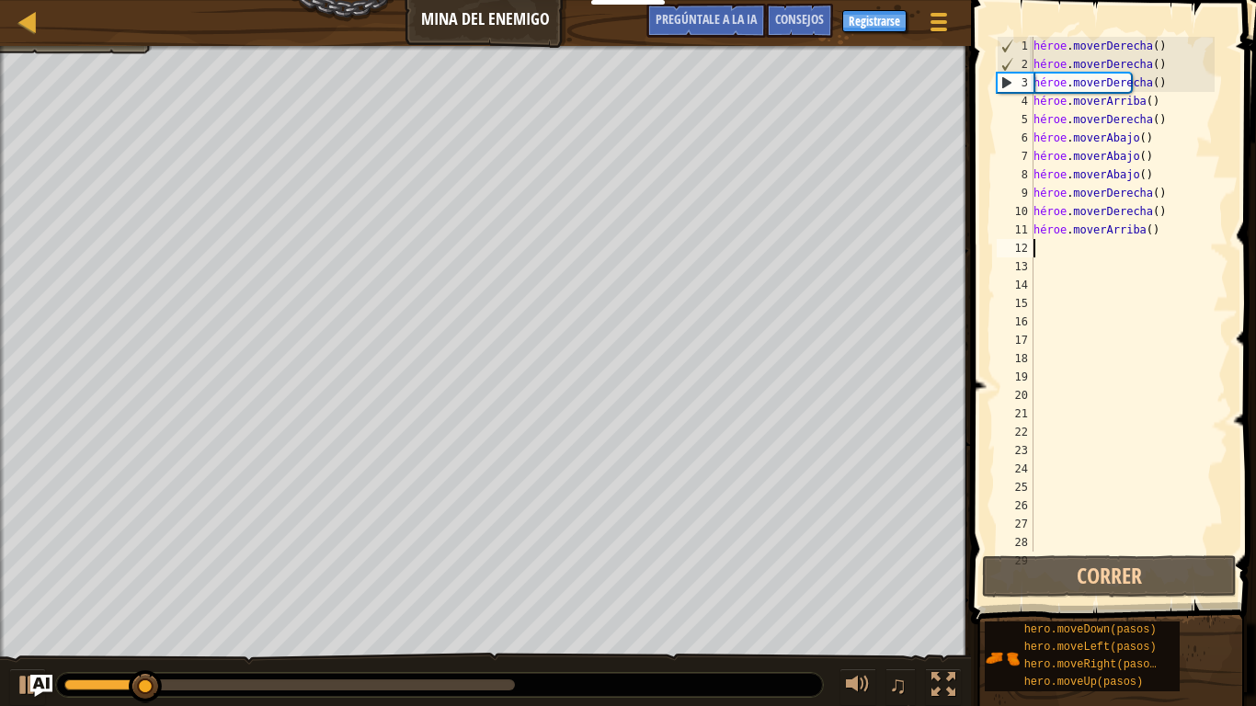
type textarea "h"
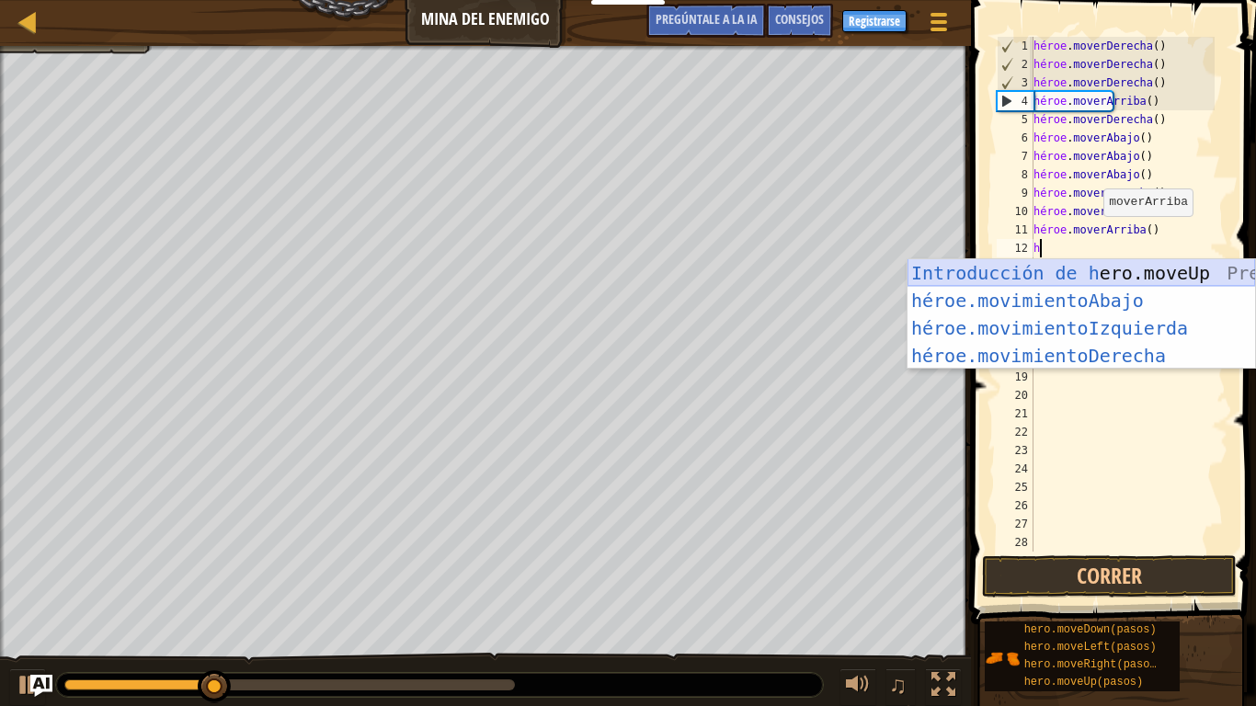
click at [1095, 278] on div "Introducción de h ero.moveUp Presiona héroe.movimientoAbajo ​ Introducción a la…" at bounding box center [1080, 341] width 347 height 165
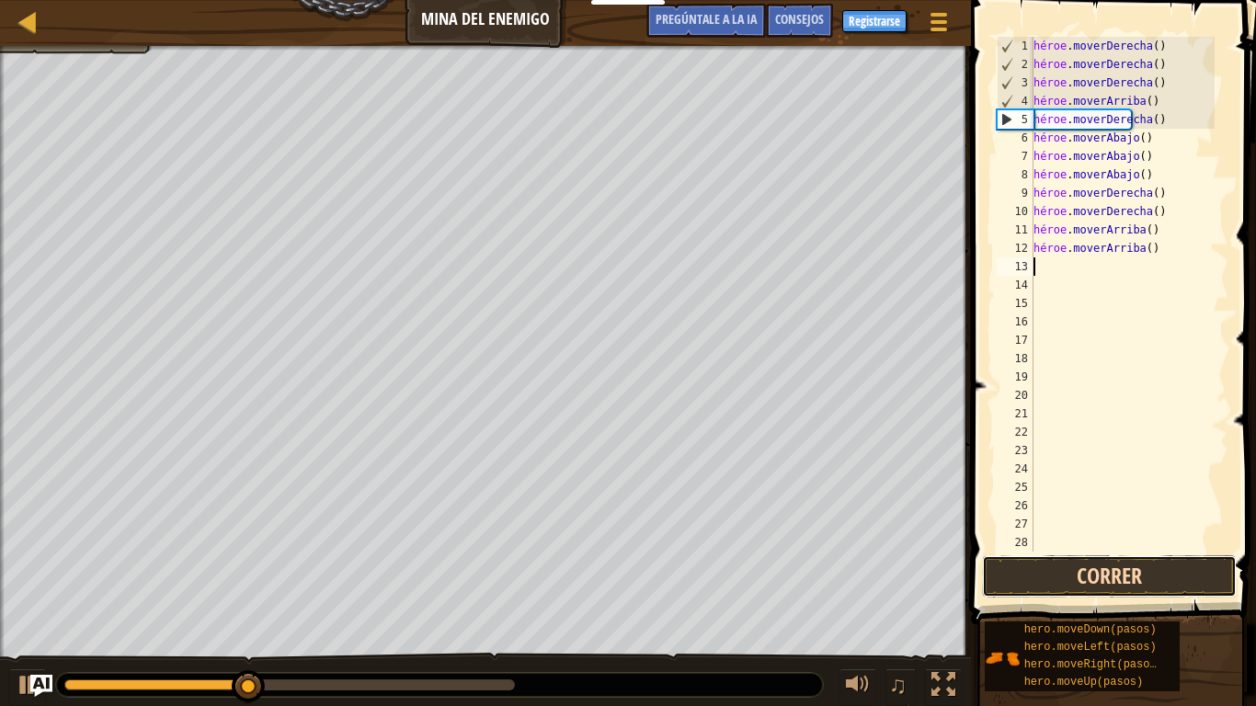
click at [1079, 576] on button "Correr" at bounding box center [1109, 576] width 255 height 42
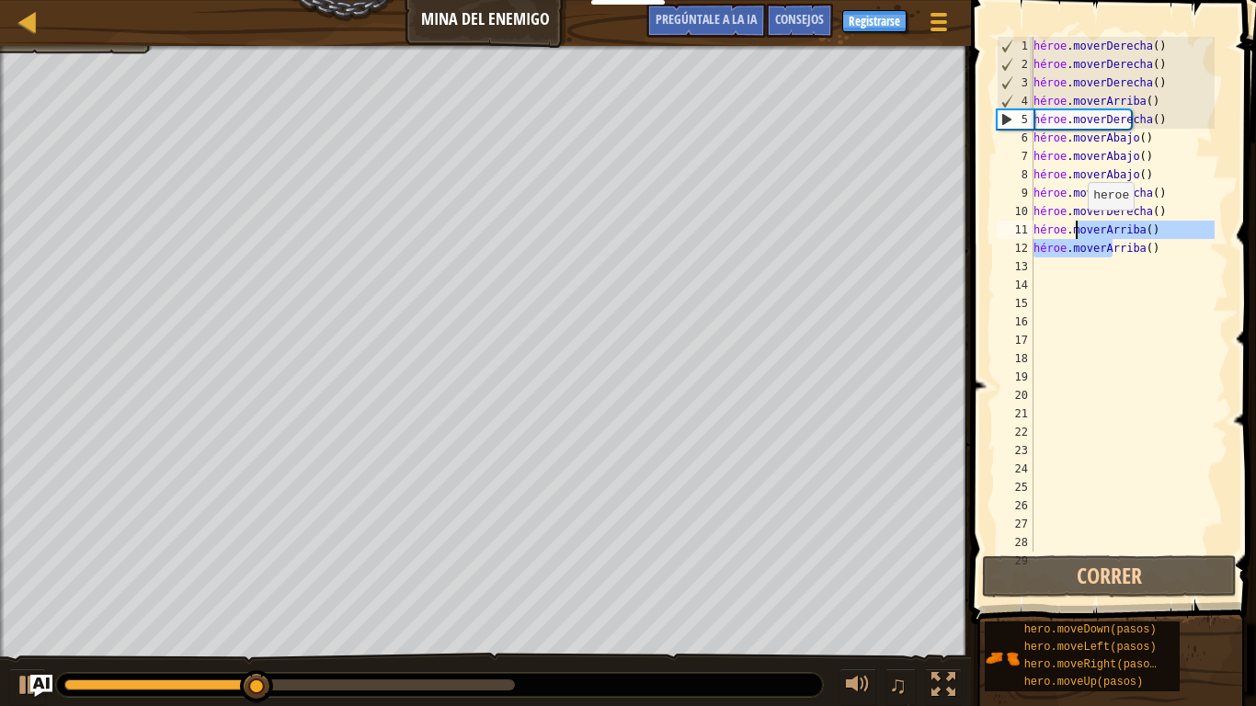
drag, startPoint x: 1148, startPoint y: 246, endPoint x: 1087, endPoint y: 234, distance: 62.7
click at [1083, 233] on div "héroe . moverDerecha ( ) héroe . moverDerecha ( ) héroe . moverDerecha ( ) héro…" at bounding box center [1122, 313] width 185 height 552
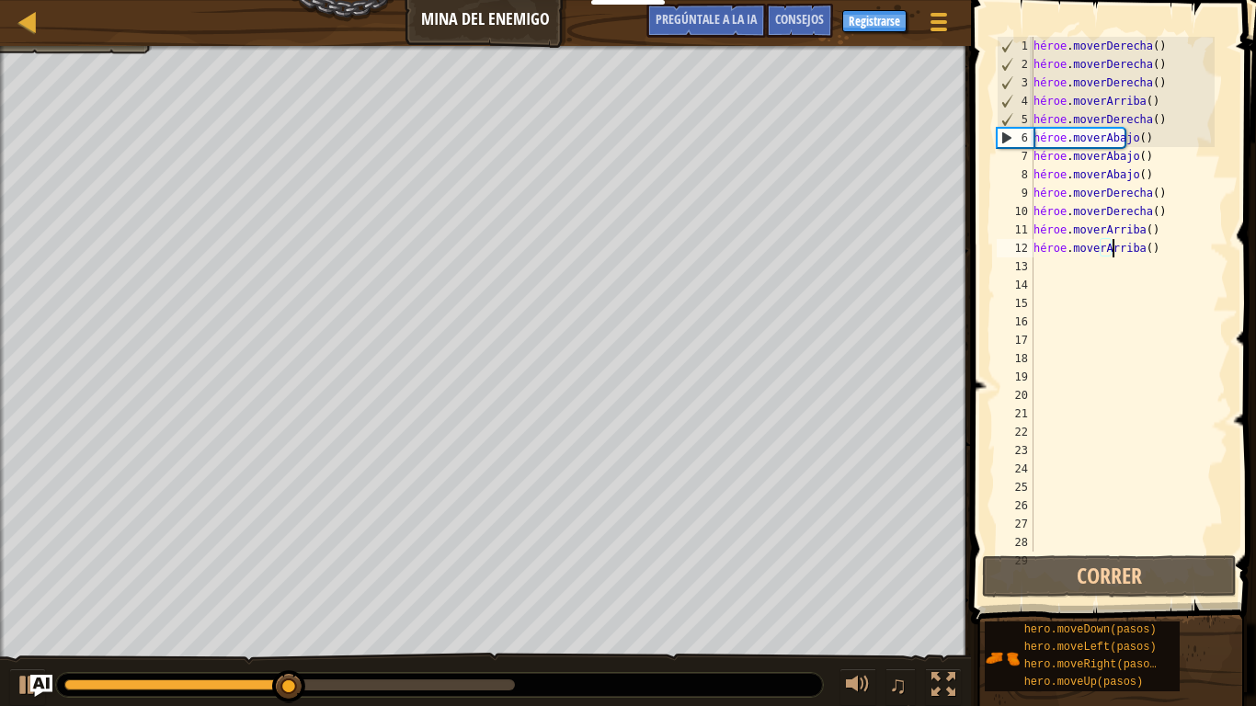
click at [1149, 252] on div "héroe . moverDerecha ( ) héroe . moverDerecha ( ) héroe . moverDerecha ( ) héro…" at bounding box center [1122, 313] width 185 height 552
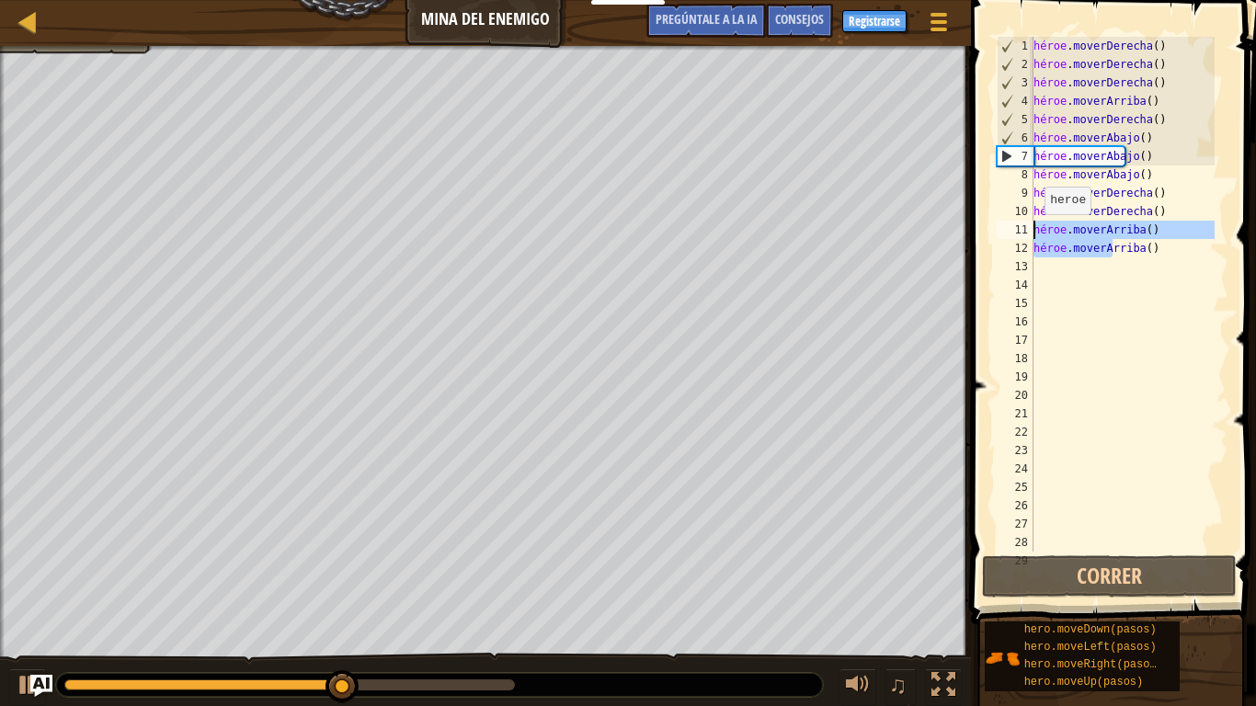
drag, startPoint x: 1149, startPoint y: 250, endPoint x: 1035, endPoint y: 233, distance: 115.3
click at [1035, 233] on div "héroe . moverDerecha ( ) héroe . moverDerecha ( ) héroe . moverDerecha ( ) héro…" at bounding box center [1122, 313] width 185 height 552
type textarea "hero.moveUp() hero.moveUp()"
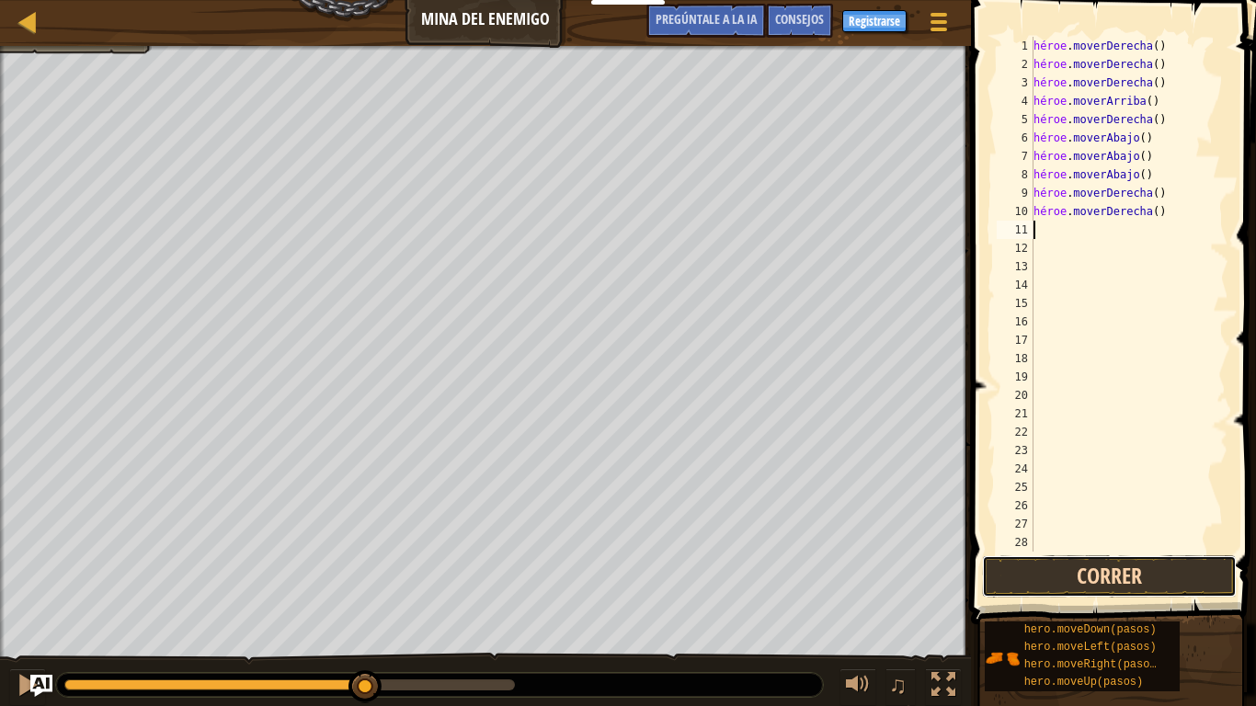
click at [1087, 586] on button "Correr" at bounding box center [1109, 576] width 255 height 42
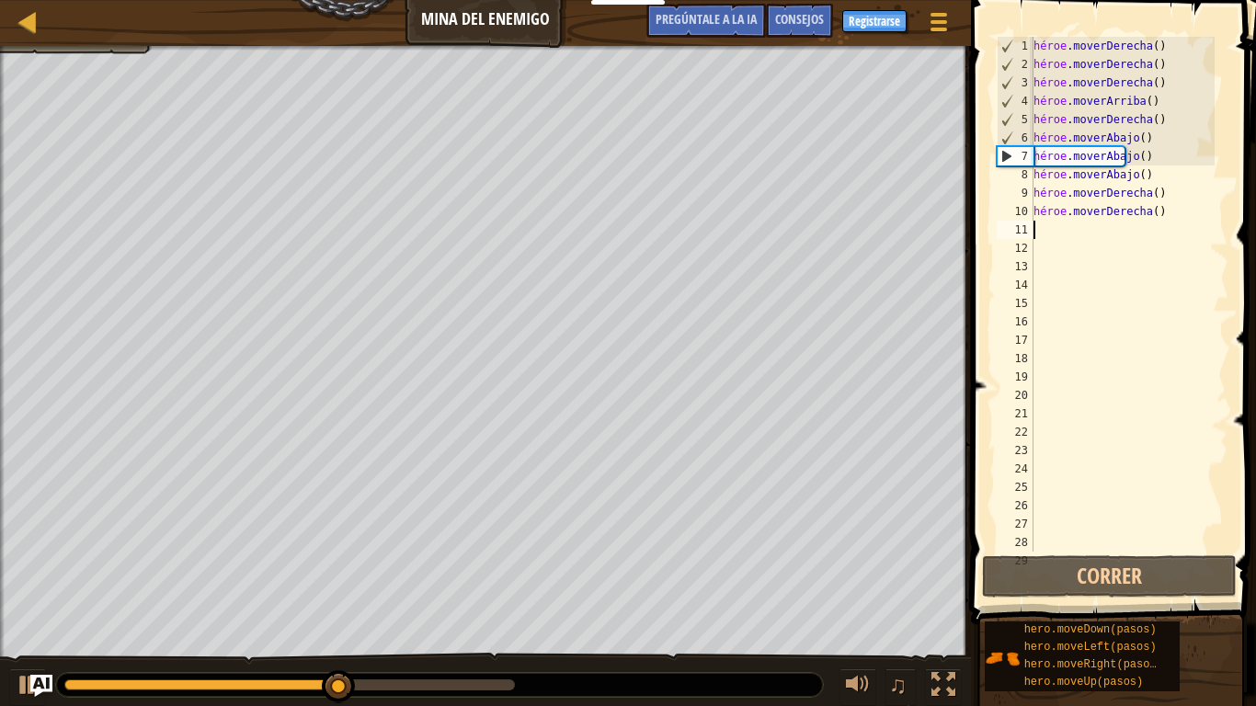
type textarea "h"
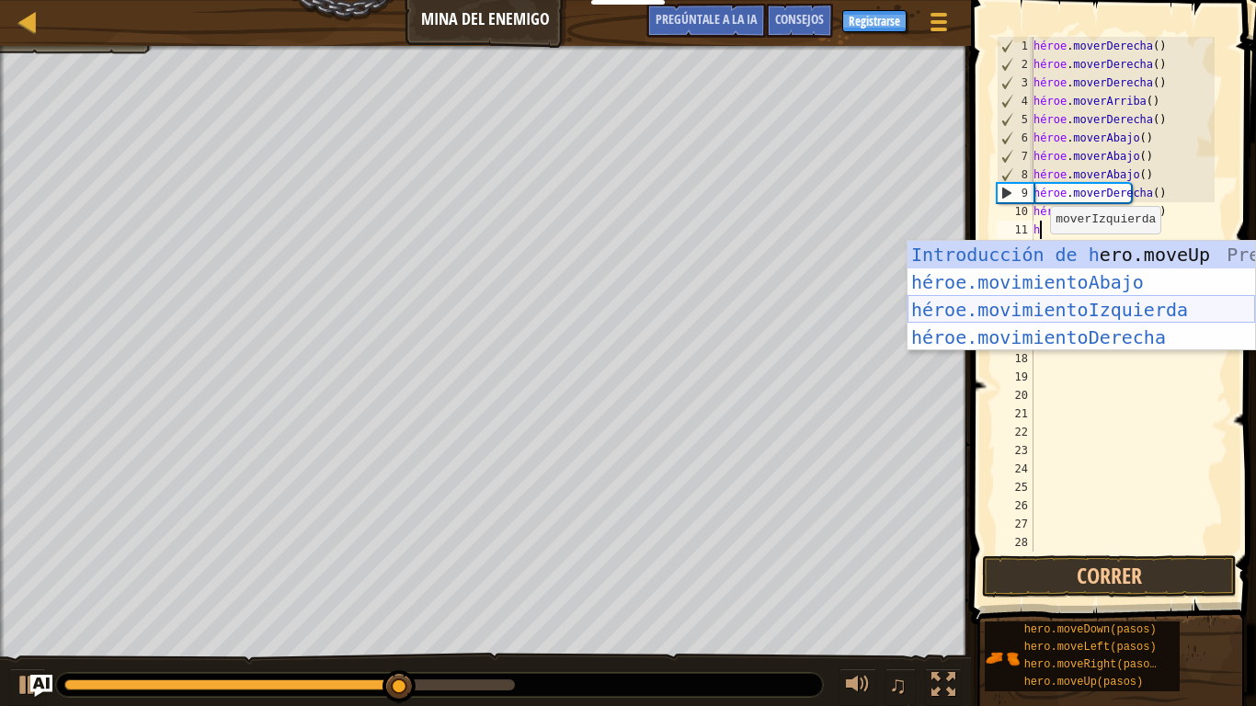
drag, startPoint x: 1091, startPoint y: 303, endPoint x: 1095, endPoint y: 313, distance: 10.8
click at [1093, 304] on div "Introducción de h ero.moveUp Presiona héroe.movimientoAbajo ​ Introducción a la…" at bounding box center [1080, 323] width 347 height 165
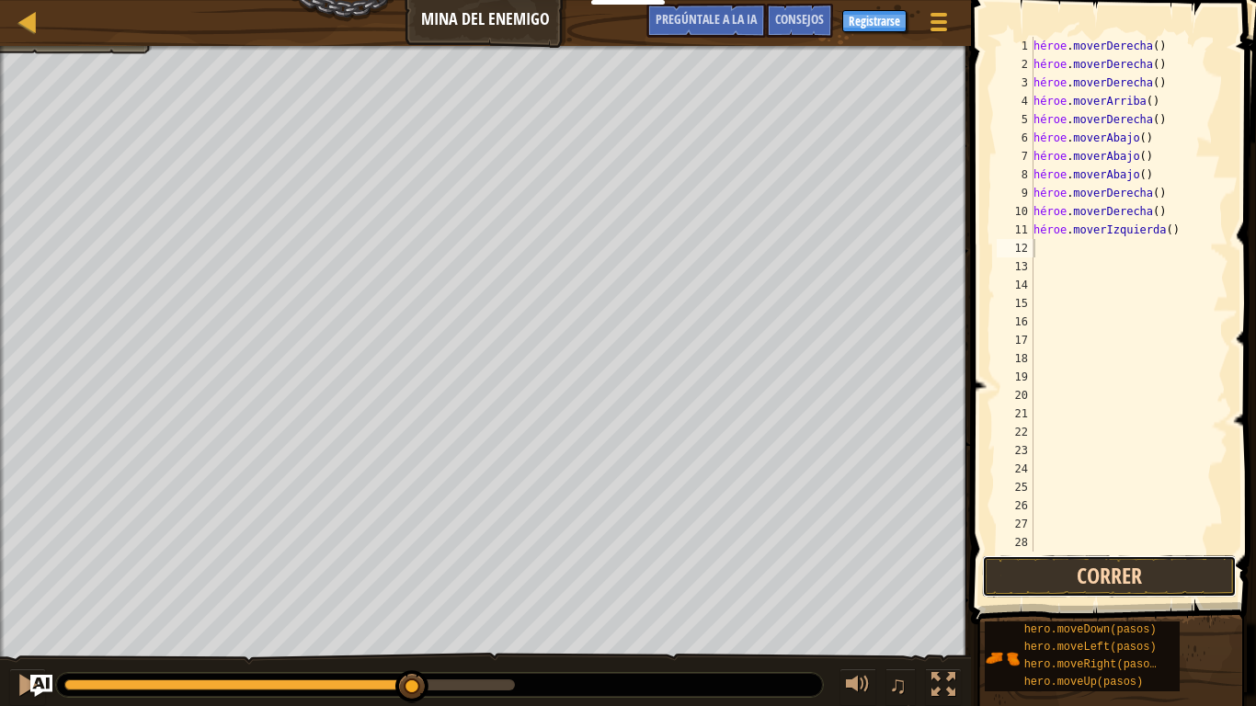
click at [1095, 572] on button "Correr" at bounding box center [1109, 576] width 255 height 42
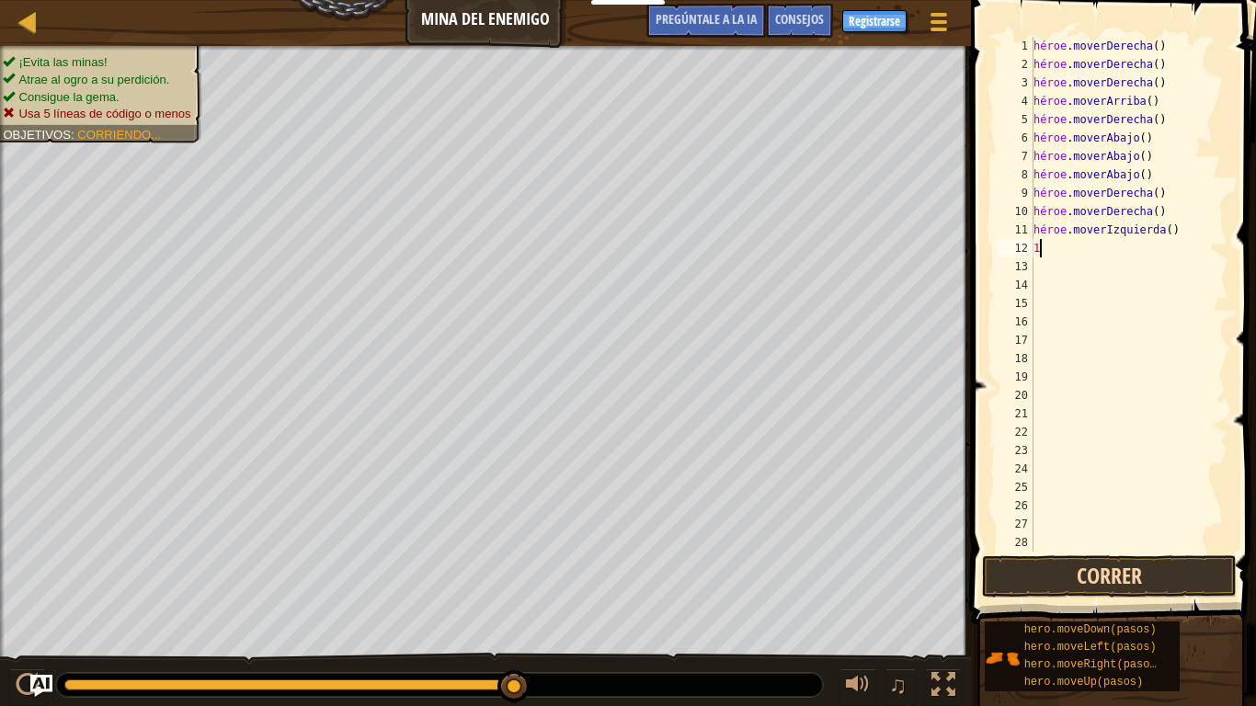
type textarea "1"
click at [1091, 561] on button "Correr" at bounding box center [1109, 576] width 255 height 42
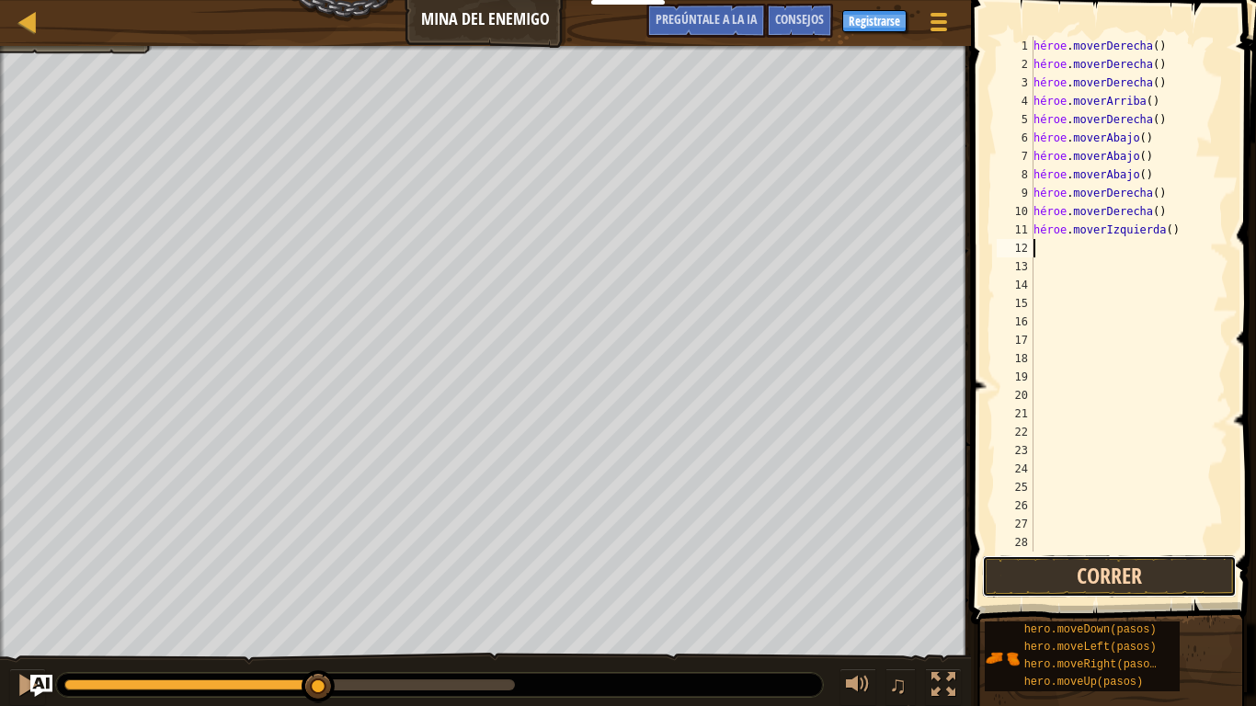
click at [1083, 571] on button "Correr" at bounding box center [1109, 576] width 255 height 42
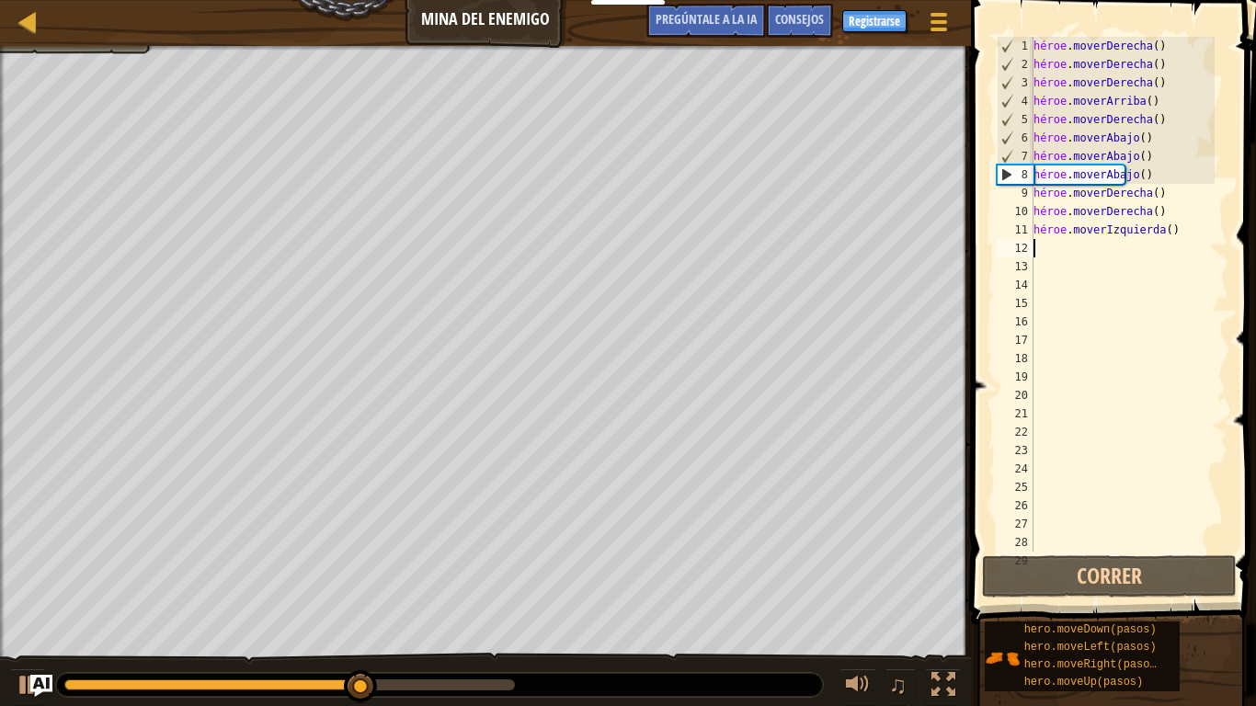
type textarea "h"
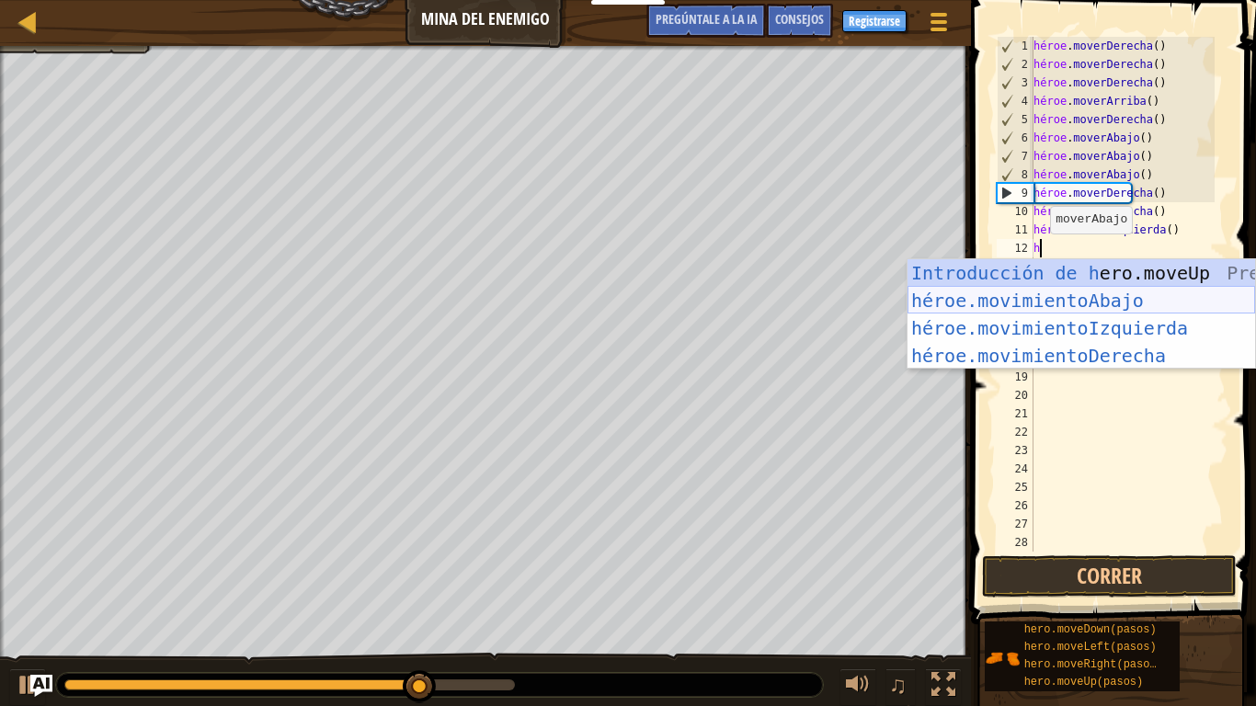
click at [1113, 307] on div "Introducción de h ero.moveUp Presiona héroe.movimientoAbajo ​ Introducción a la…" at bounding box center [1080, 341] width 347 height 165
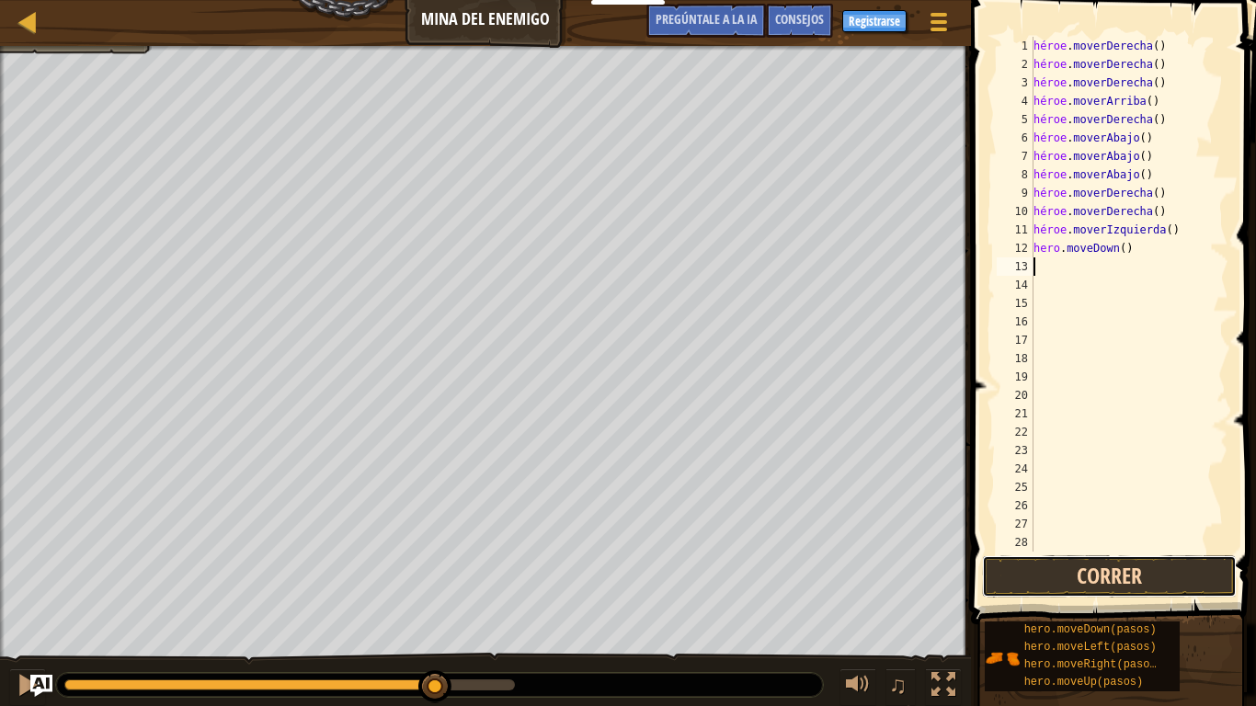
click at [1125, 578] on button "Correr" at bounding box center [1109, 576] width 255 height 42
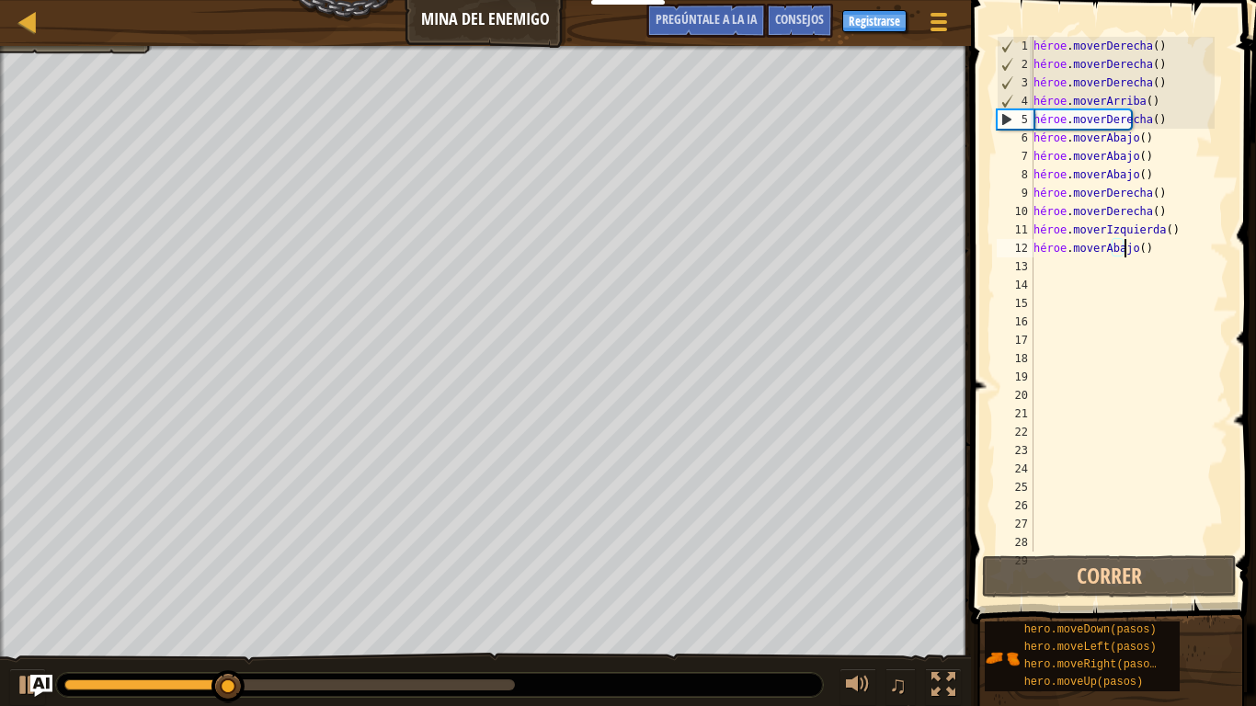
drag, startPoint x: 1139, startPoint y: 252, endPoint x: 1123, endPoint y: 252, distance: 15.6
click at [1123, 252] on div "héroe . moverDerecha ( ) héroe . moverDerecha ( ) héroe . moverDerecha ( ) héro…" at bounding box center [1122, 313] width 185 height 552
click at [1144, 252] on div "héroe . moverDerecha ( ) héroe . moverDerecha ( ) héroe . moverDerecha ( ) héro…" at bounding box center [1122, 313] width 185 height 552
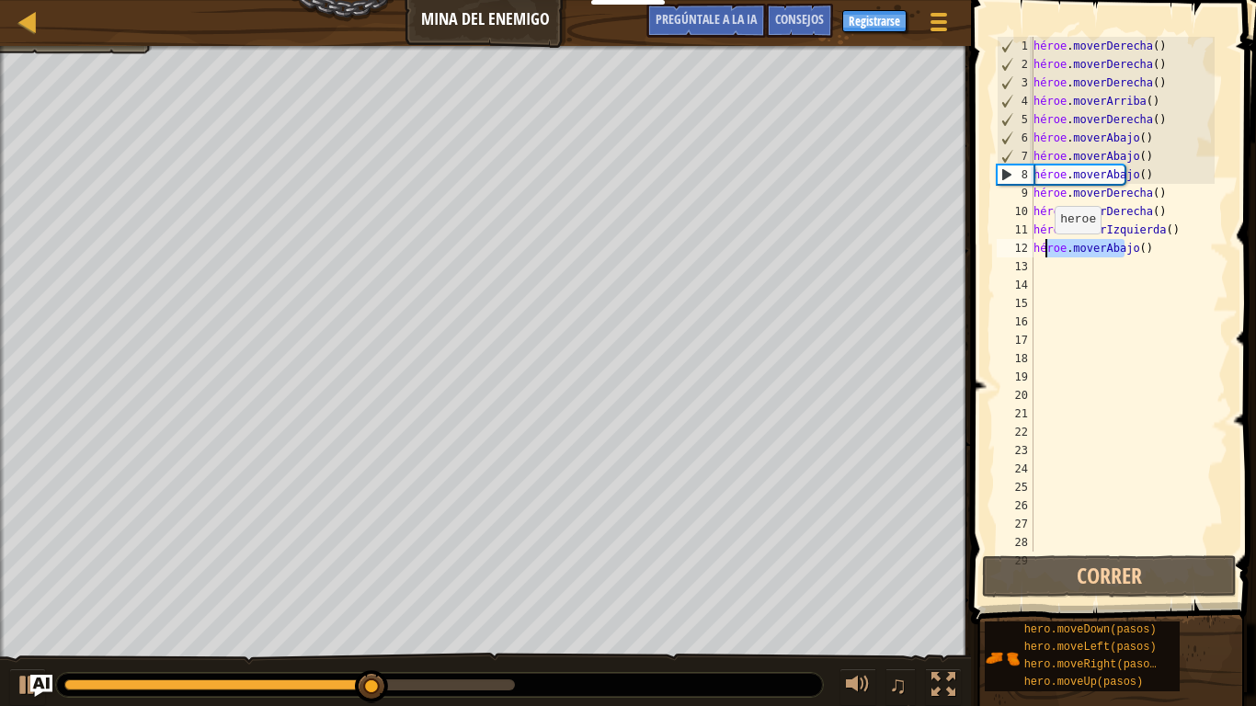
drag, startPoint x: 1144, startPoint y: 252, endPoint x: 1045, endPoint y: 252, distance: 98.4
click at [1045, 252] on div "héroe . moverDerecha ( ) héroe . moverDerecha ( ) héroe . moverDerecha ( ) héro…" at bounding box center [1122, 313] width 185 height 552
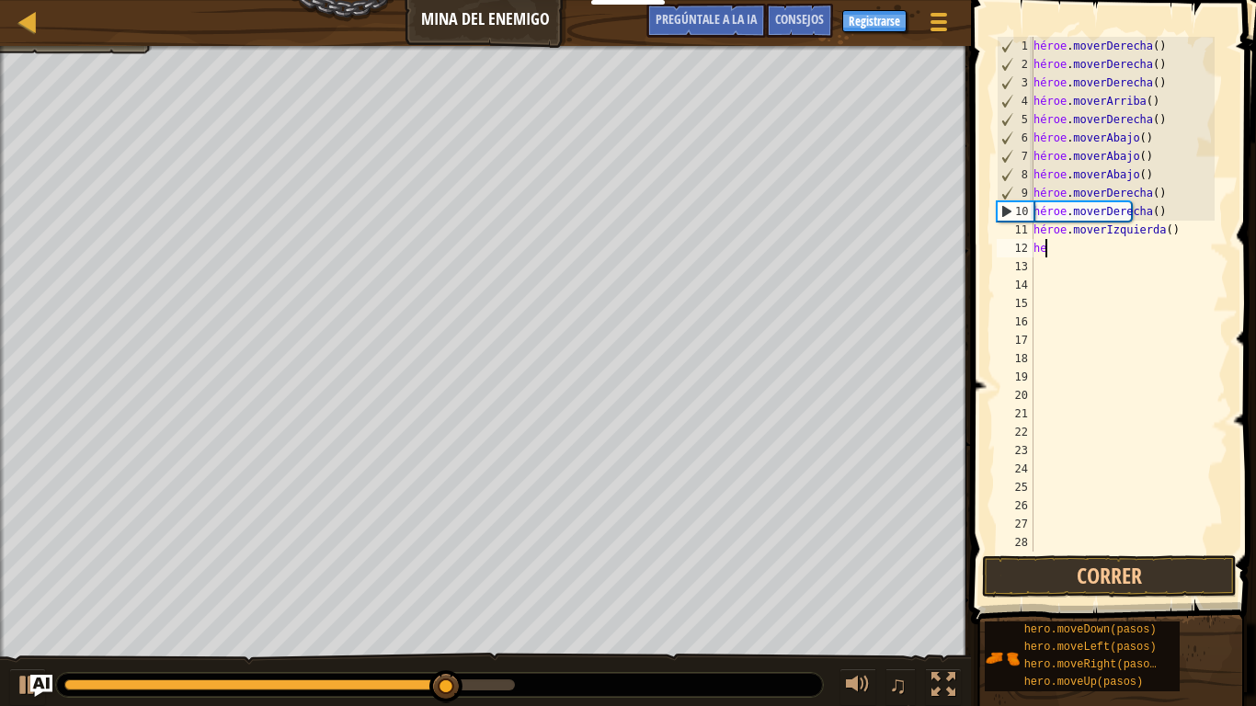
type textarea "h"
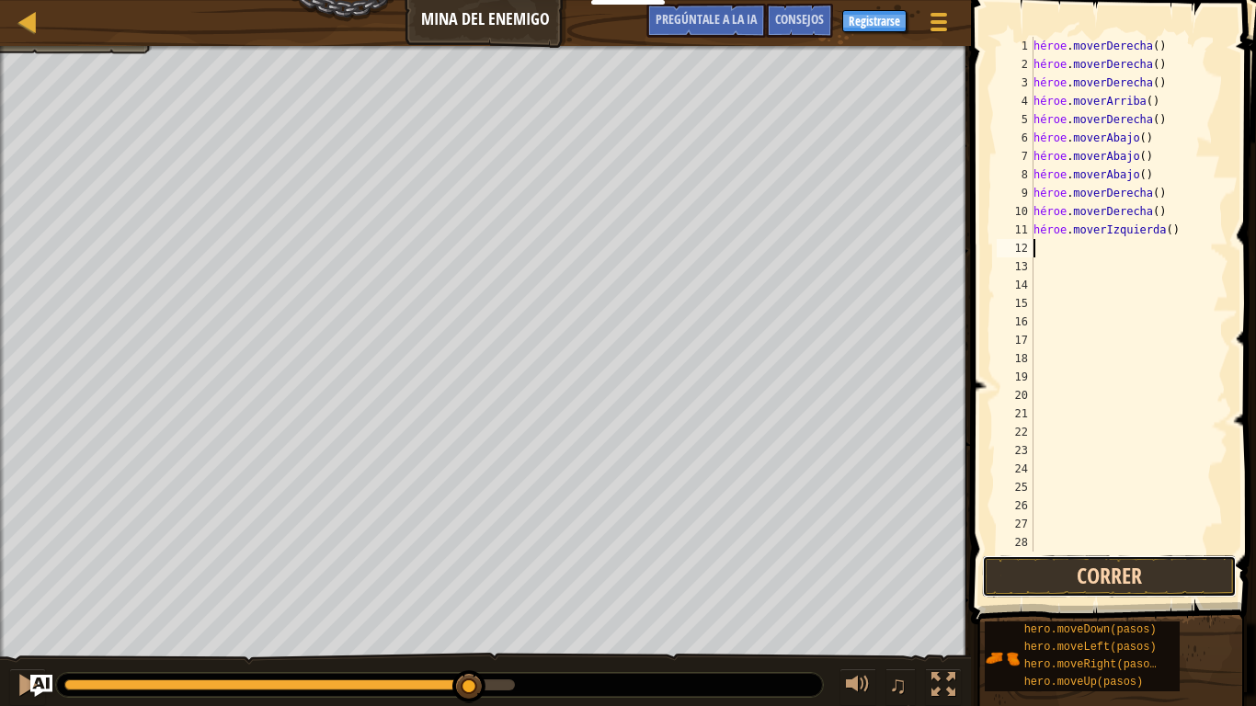
click at [1089, 575] on button "Correr" at bounding box center [1109, 576] width 255 height 42
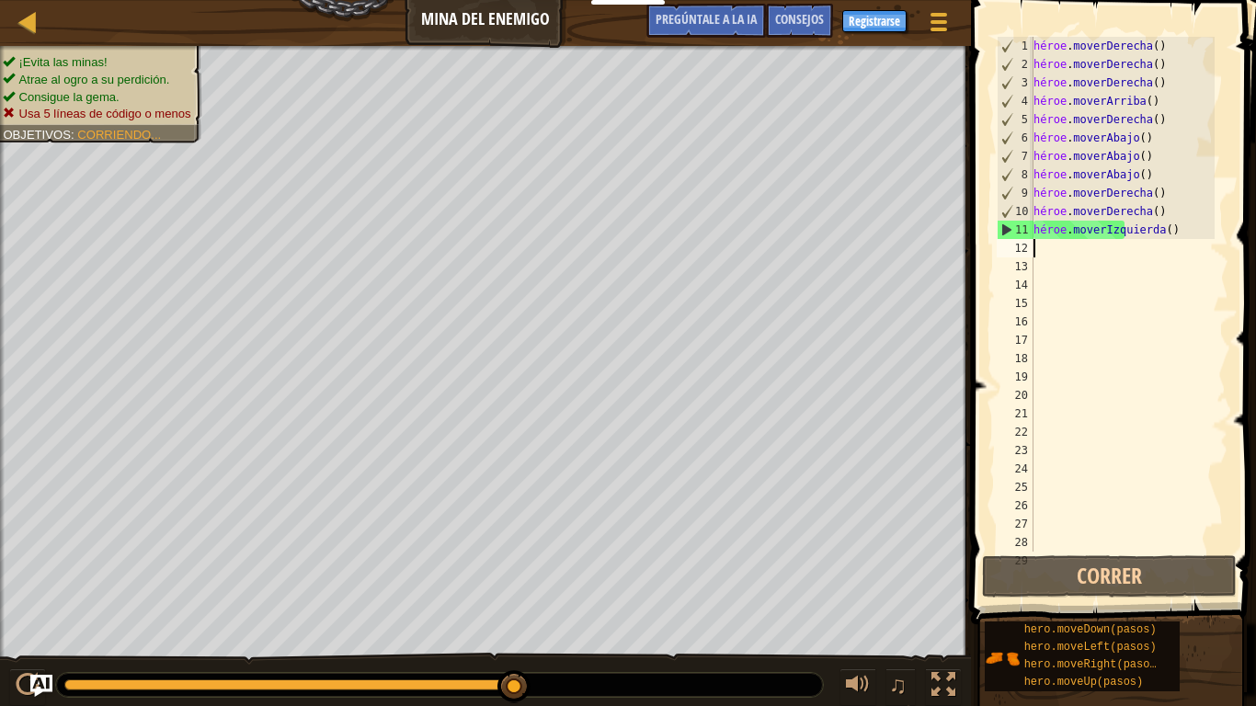
type textarea "h"
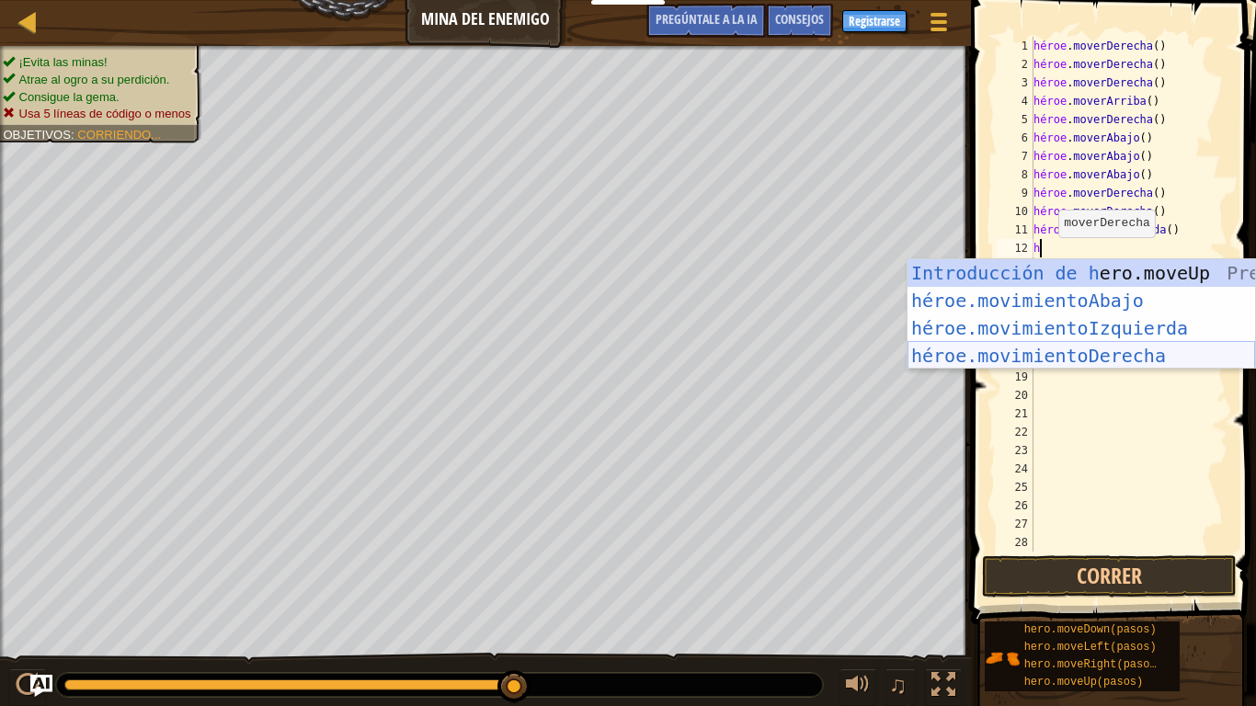
click at [1144, 352] on div "Introducción de h ero.moveUp Presiona héroe.movimientoAbajo ​ Introducción a la…" at bounding box center [1080, 341] width 347 height 165
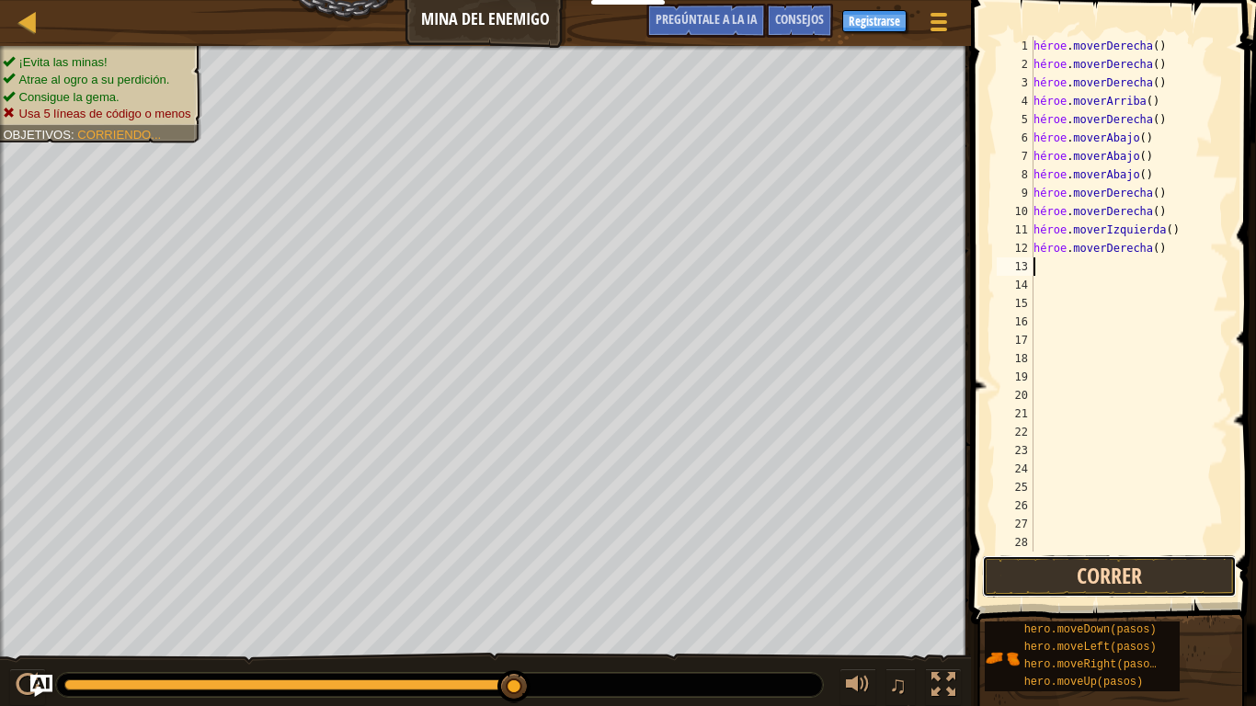
click at [1107, 572] on button "Correr" at bounding box center [1109, 576] width 255 height 42
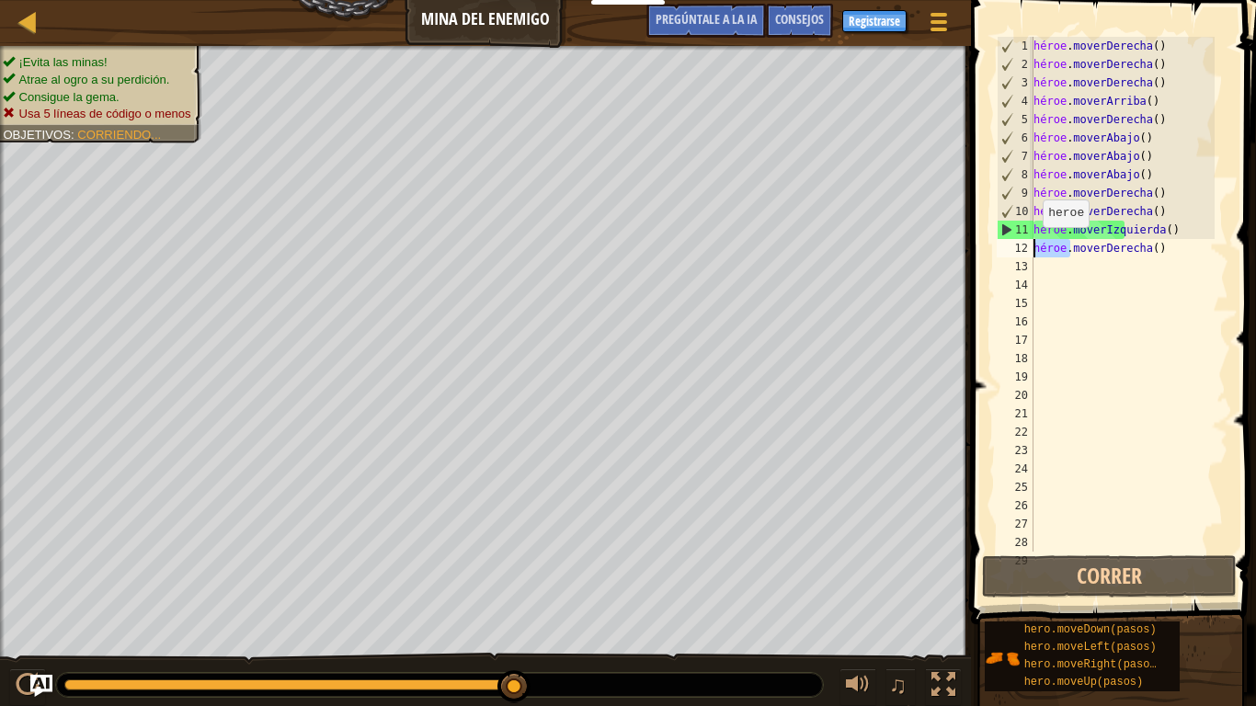
drag, startPoint x: 1067, startPoint y: 250, endPoint x: 1033, endPoint y: 245, distance: 34.3
click at [1033, 245] on div "héroe . moverDerecha ( ) héroe . moverDerecha ( ) héroe . moverDerecha ( ) héro…" at bounding box center [1122, 313] width 185 height 552
click at [1039, 254] on div "héroe . moverDerecha ( ) héroe . moverDerecha ( ) héroe . moverDerecha ( ) héro…" at bounding box center [1122, 294] width 185 height 515
click at [1054, 249] on div "héroe . moverDerecha ( ) héroe . moverDerecha ( ) héroe . moverDerecha ( ) héro…" at bounding box center [1122, 313] width 185 height 552
click at [1147, 252] on div "héroe . moverDerecha ( ) héroe . moverDerecha ( ) héroe . moverDerecha ( ) héro…" at bounding box center [1122, 313] width 185 height 552
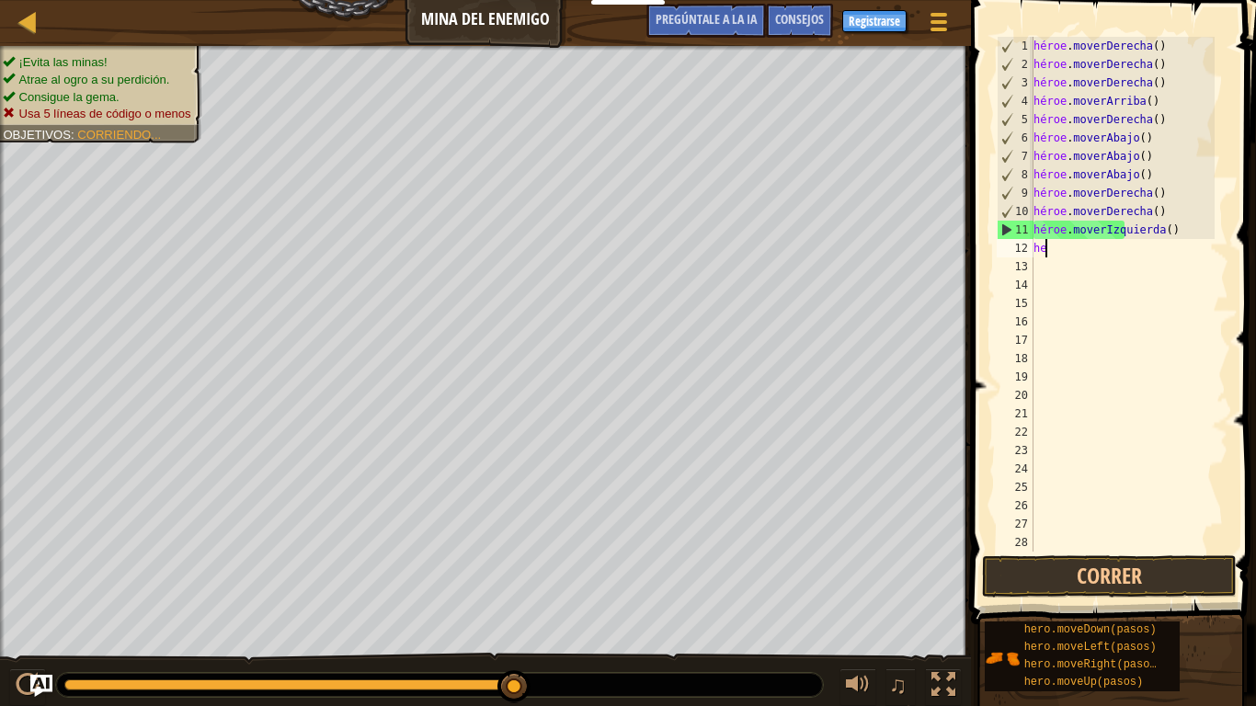
type textarea "h"
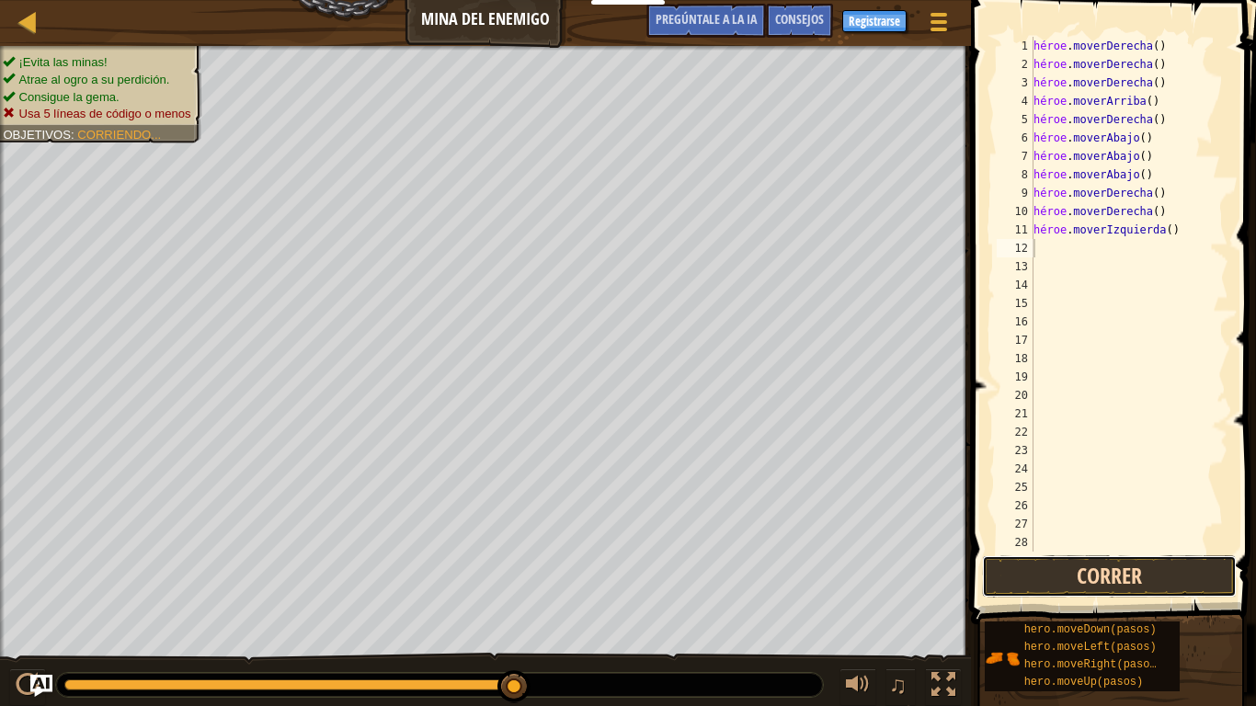
click at [1064, 567] on button "Correr" at bounding box center [1109, 576] width 255 height 42
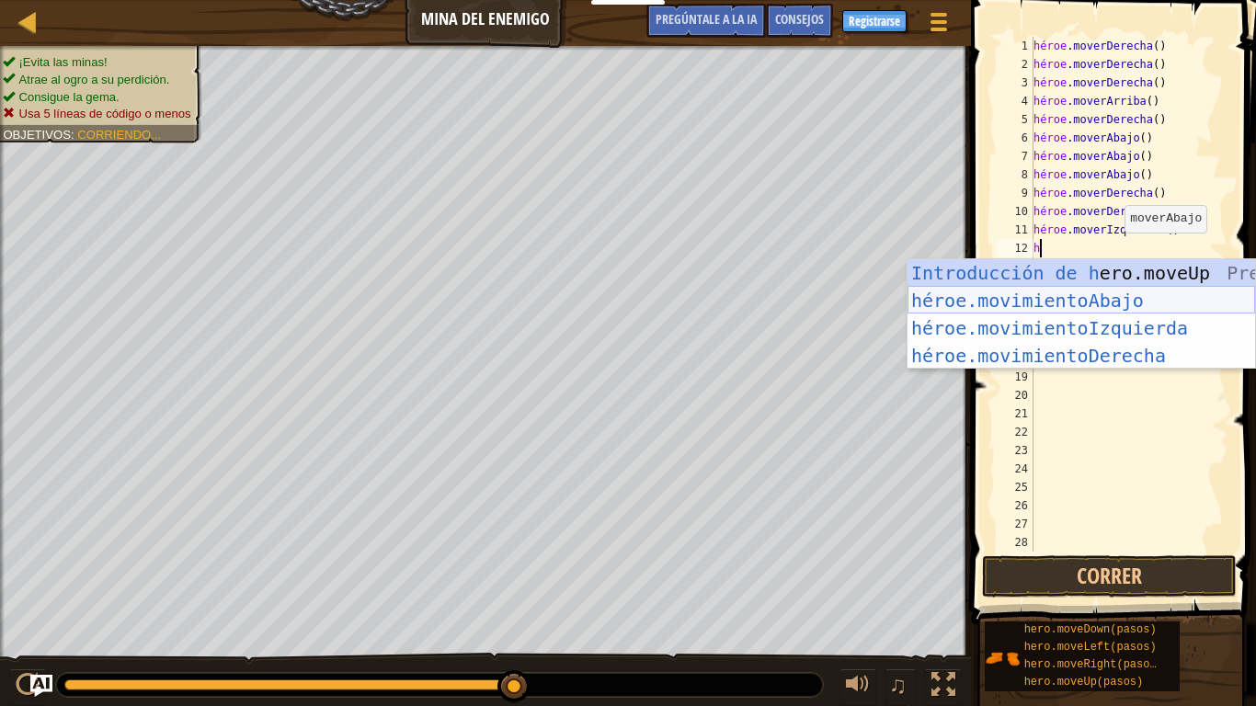
type textarea "he"
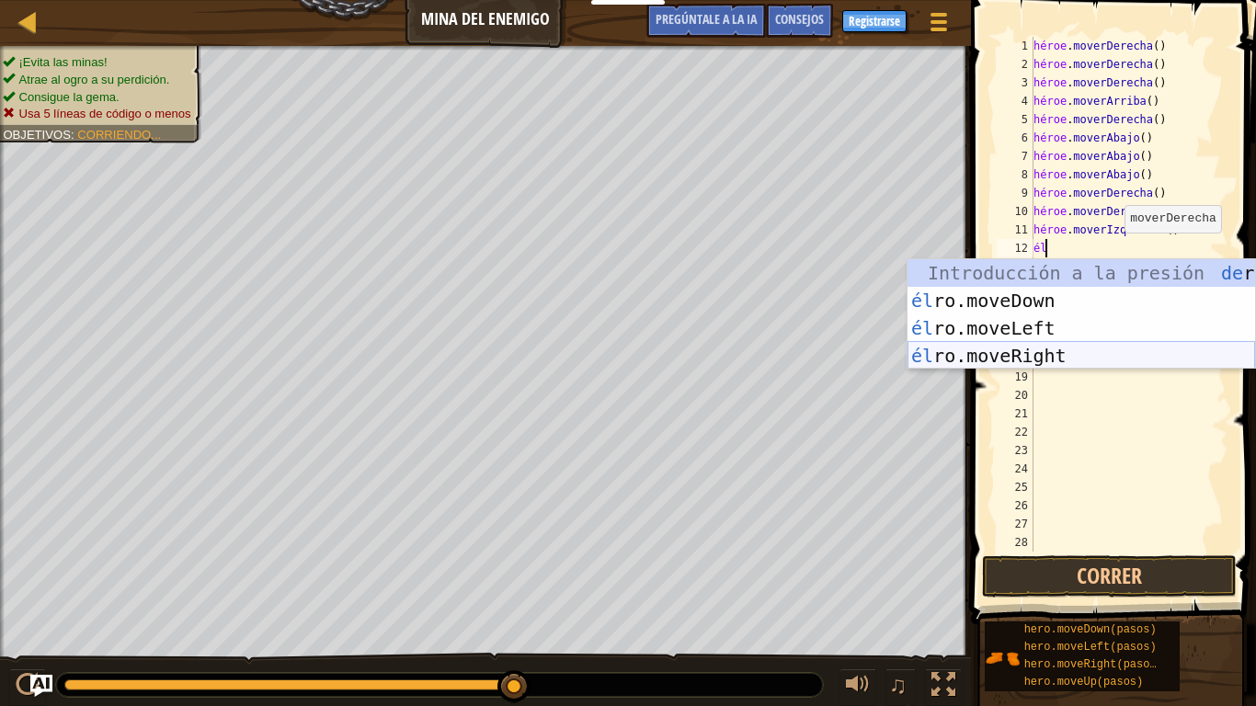
click at [1071, 344] on div "Introducción a la presión de ro.moveUp él ro.moveDown Introducción a la presión…" at bounding box center [1080, 341] width 347 height 165
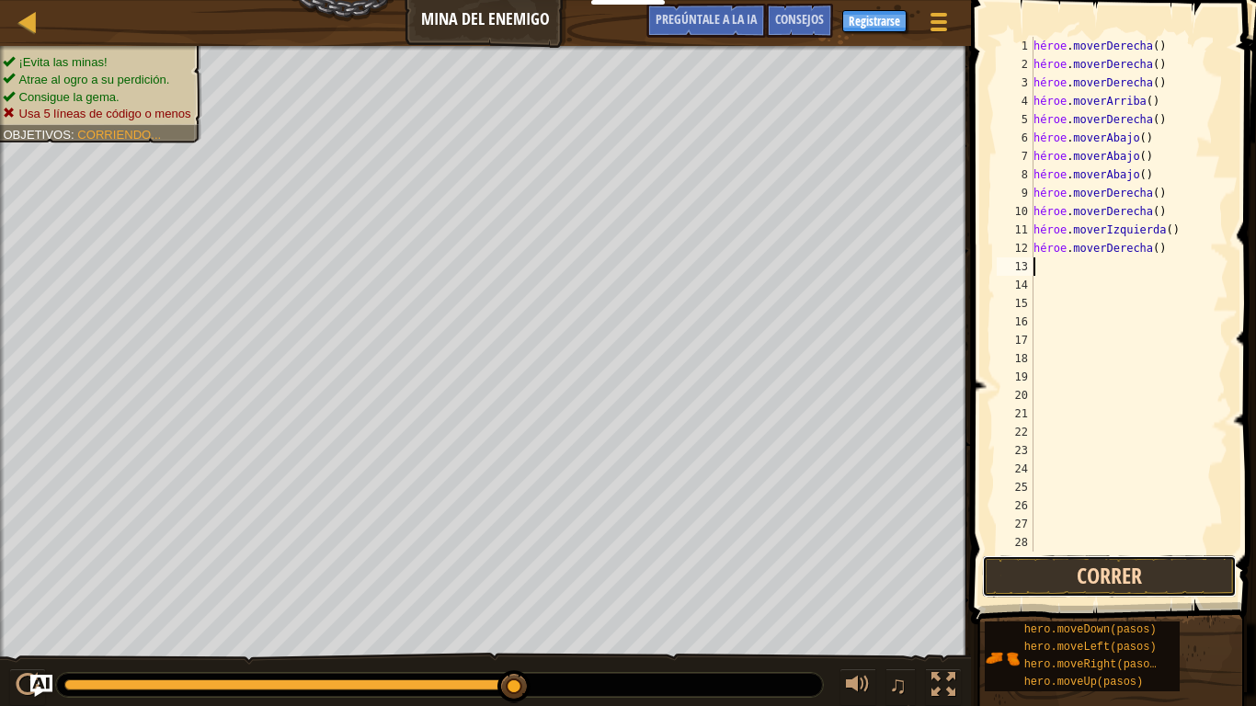
click at [1072, 582] on button "Correr" at bounding box center [1109, 576] width 255 height 42
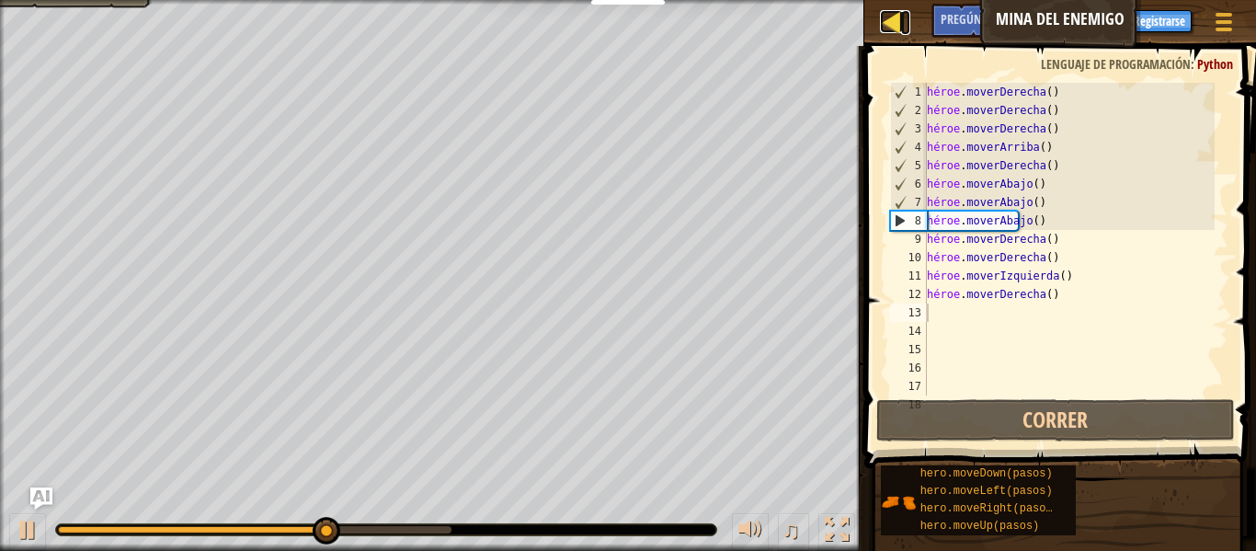
click at [893, 29] on div at bounding box center [891, 21] width 23 height 23
select select "es-ES"
